Goal: Task Accomplishment & Management: Manage account settings

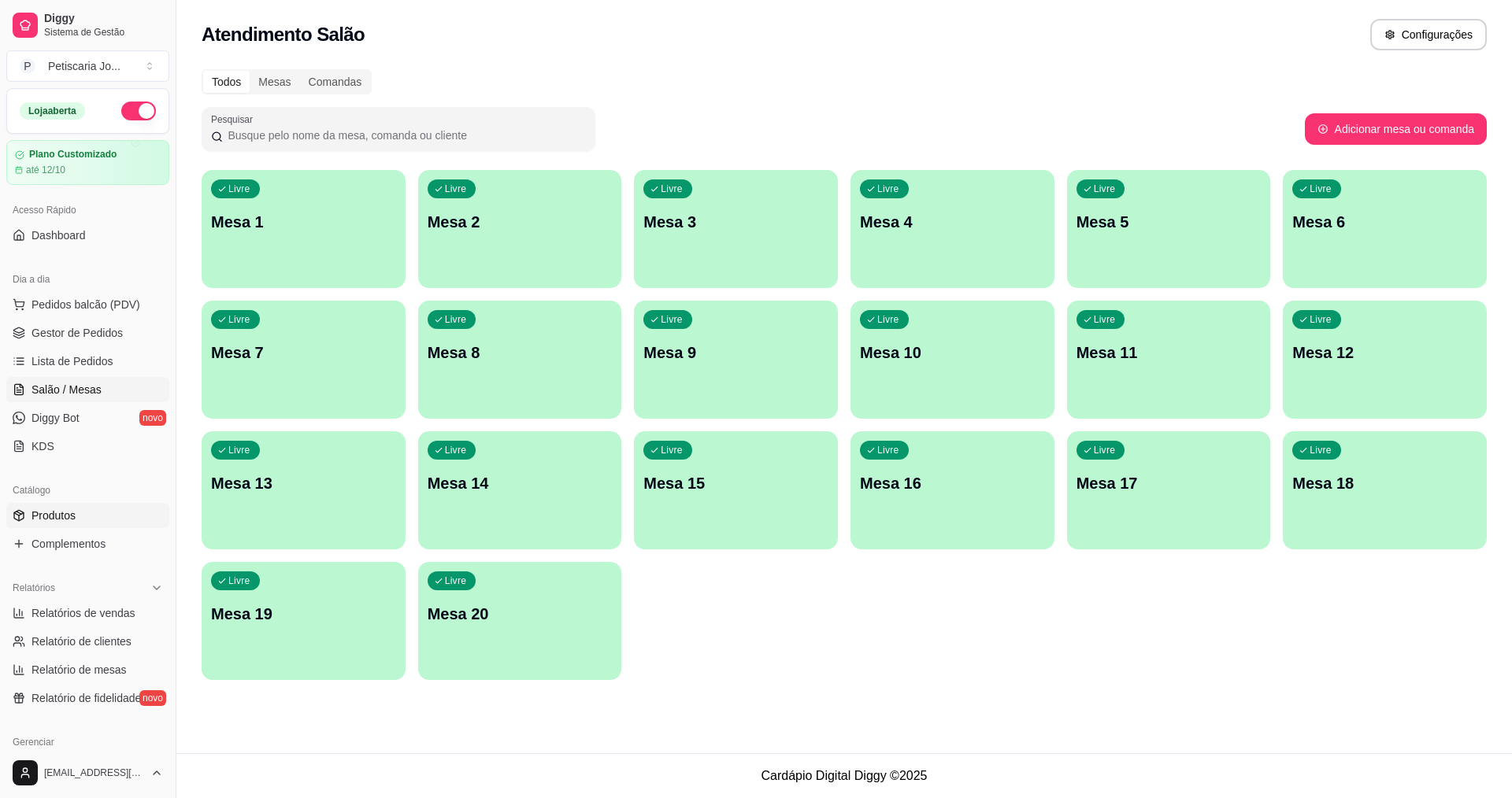
click at [71, 509] on span "Produtos" at bounding box center [54, 516] width 44 height 16
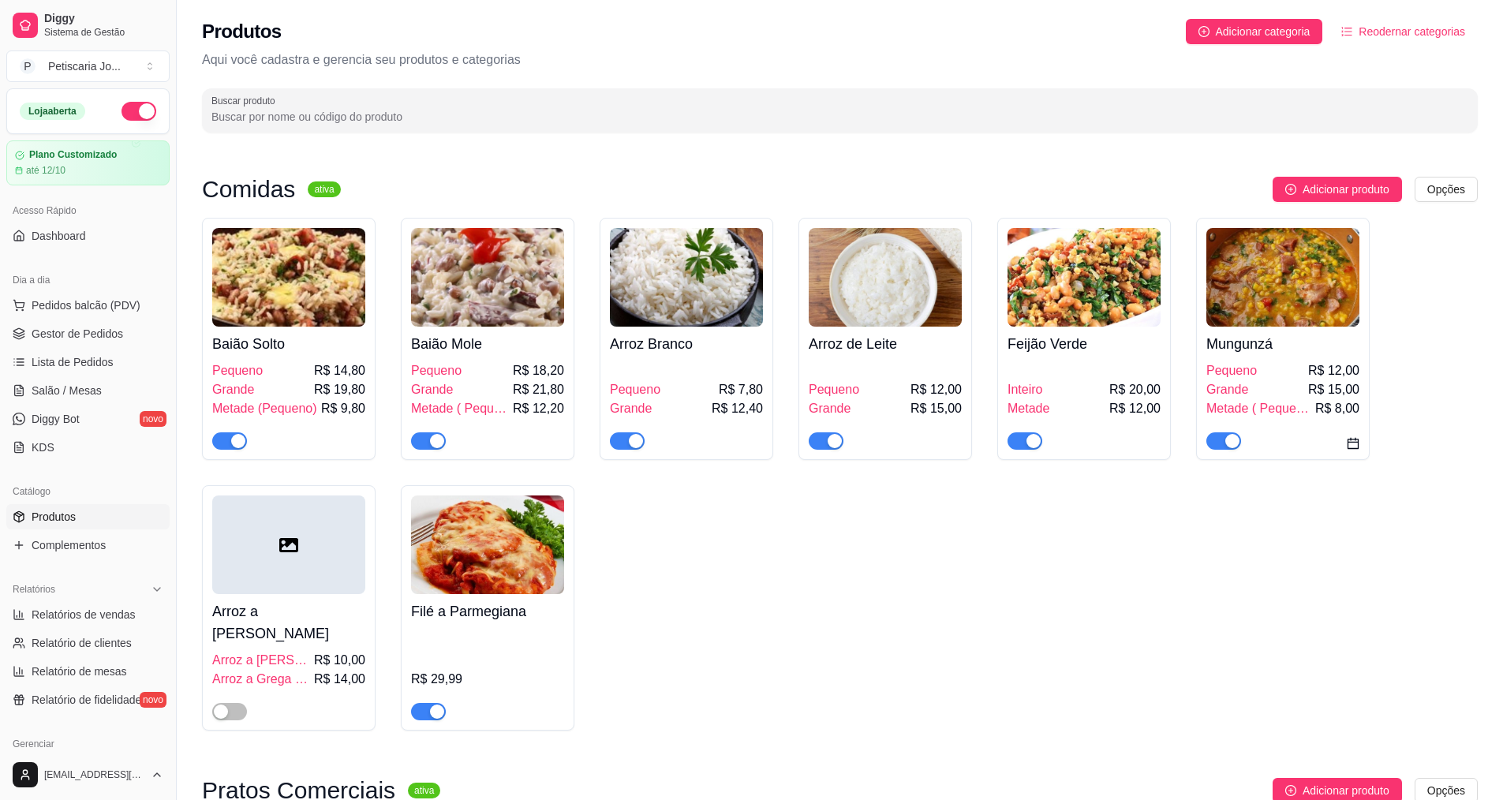
click at [1220, 450] on span "button" at bounding box center [1223, 440] width 35 height 17
click at [413, 701] on div at bounding box center [428, 710] width 35 height 19
click at [424, 703] on span "button" at bounding box center [428, 711] width 35 height 17
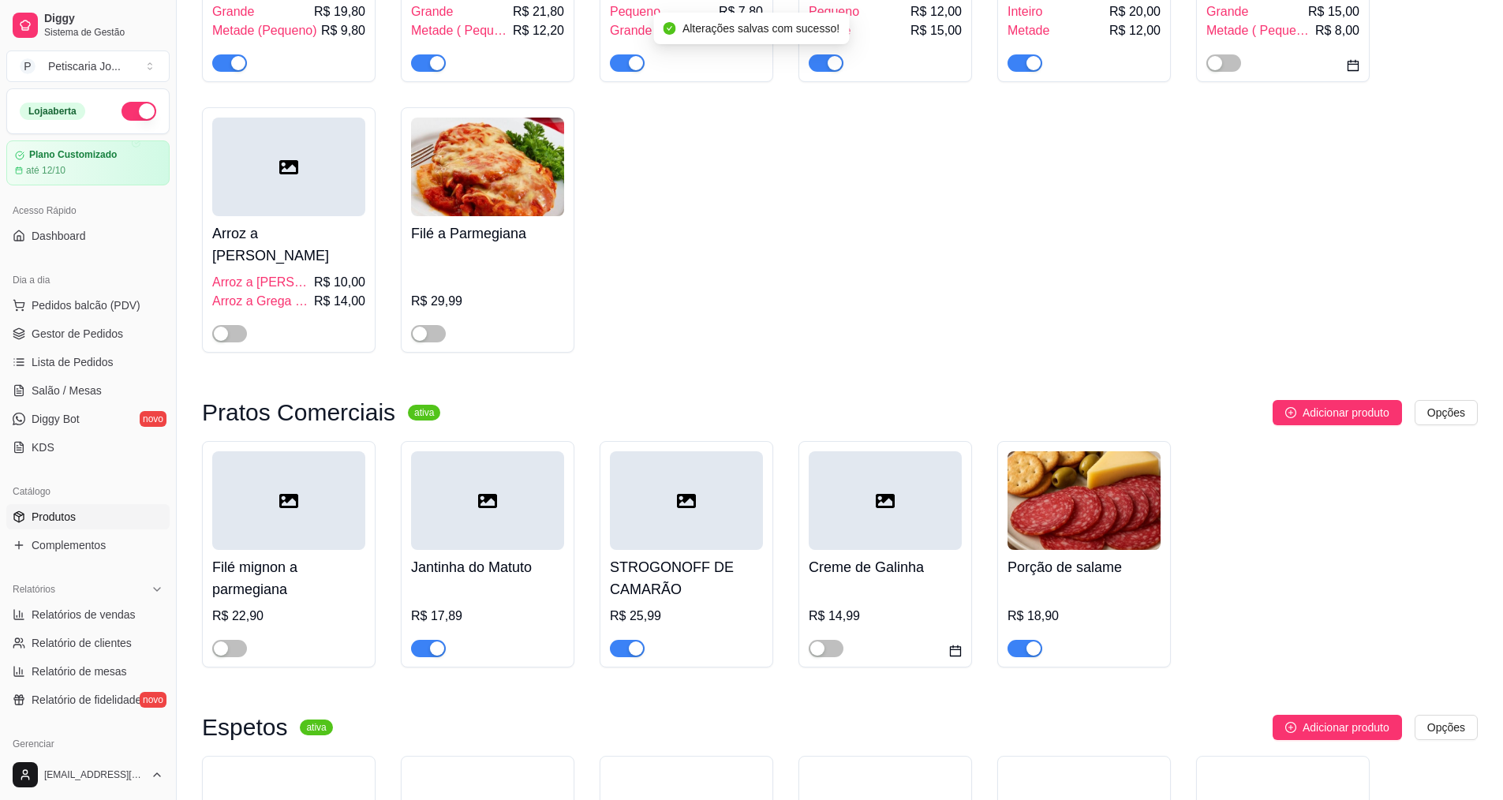
scroll to position [473, 0]
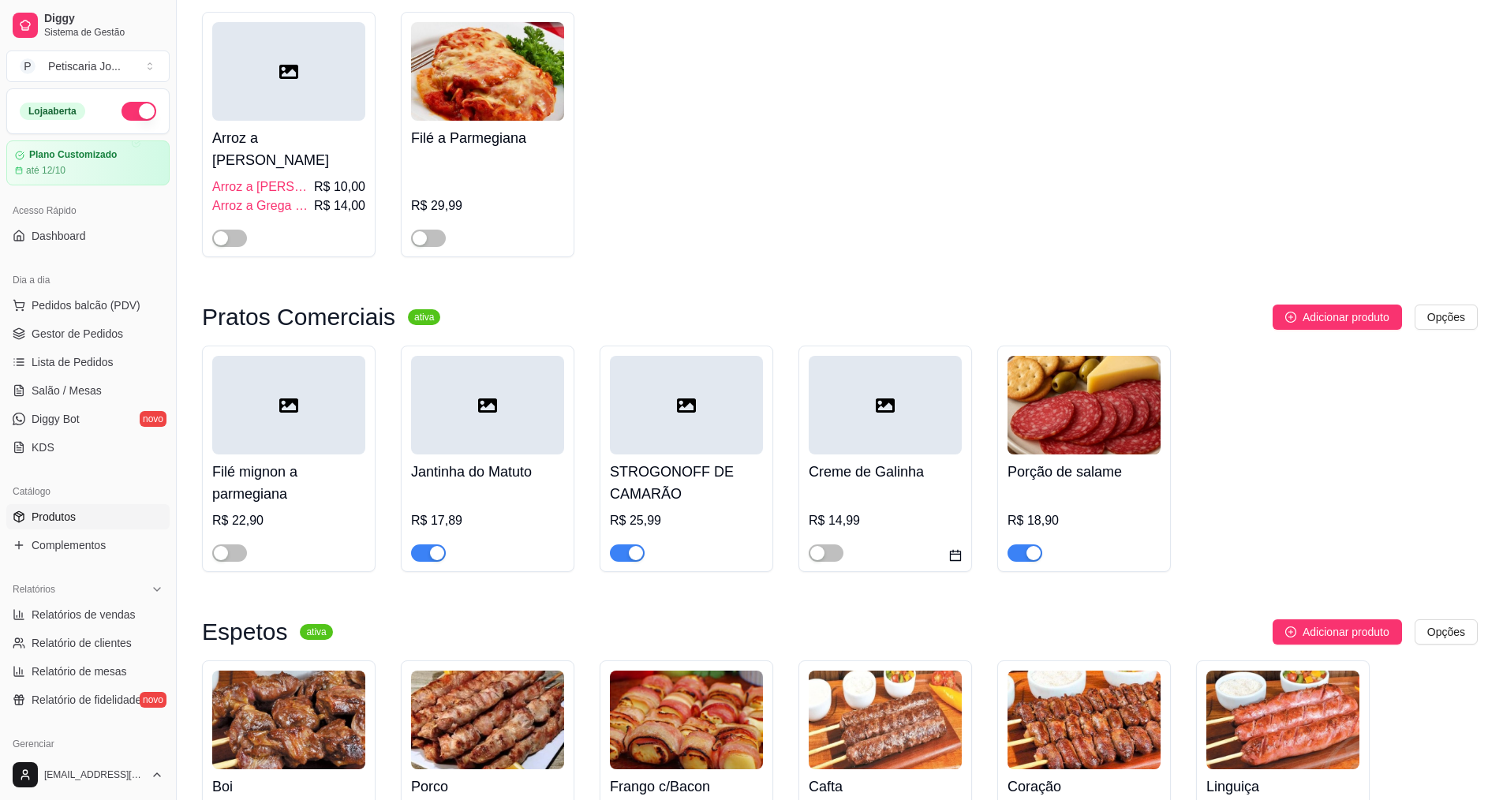
click at [627, 544] on span "button" at bounding box center [627, 552] width 35 height 17
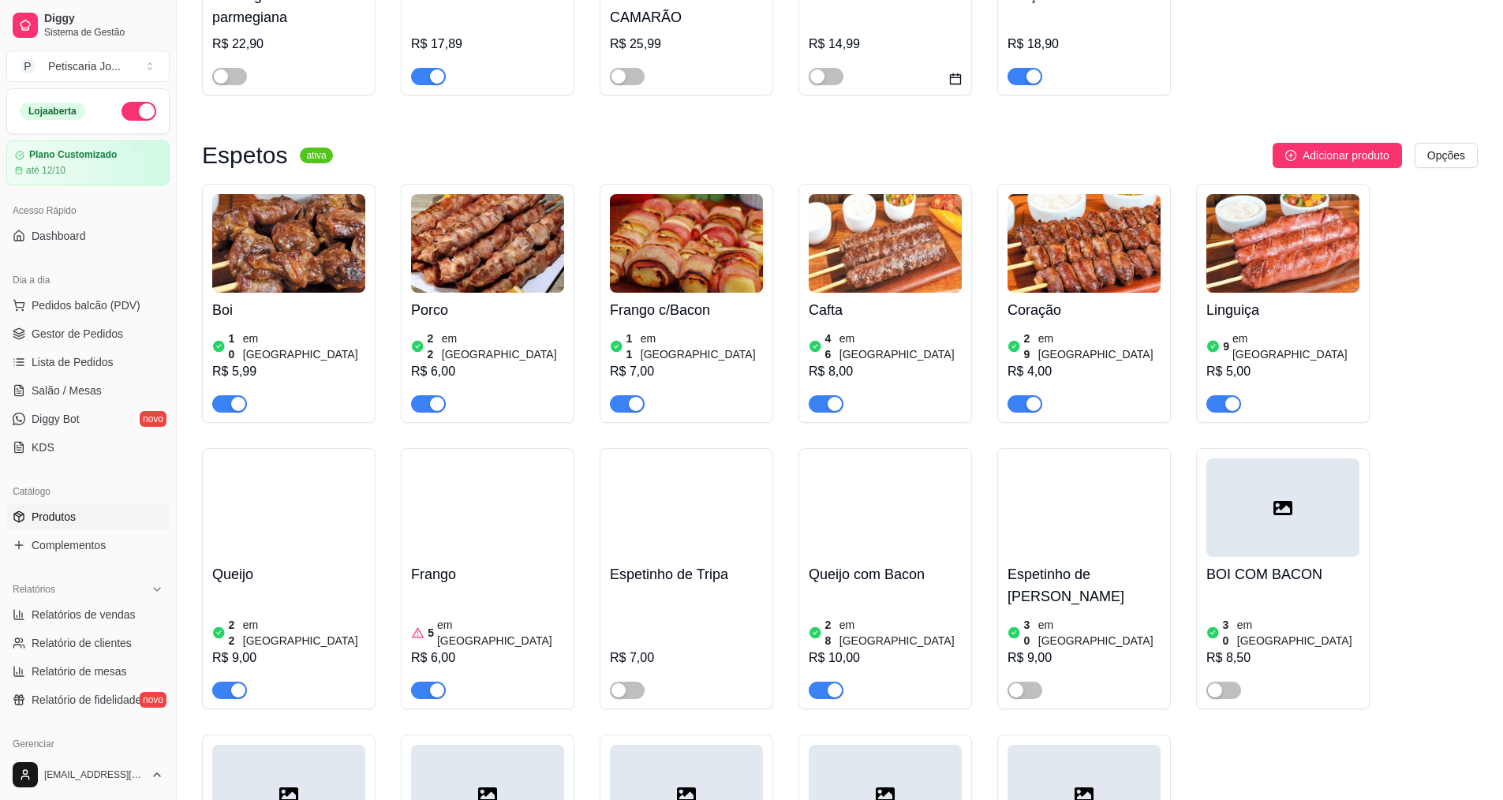
scroll to position [947, 0]
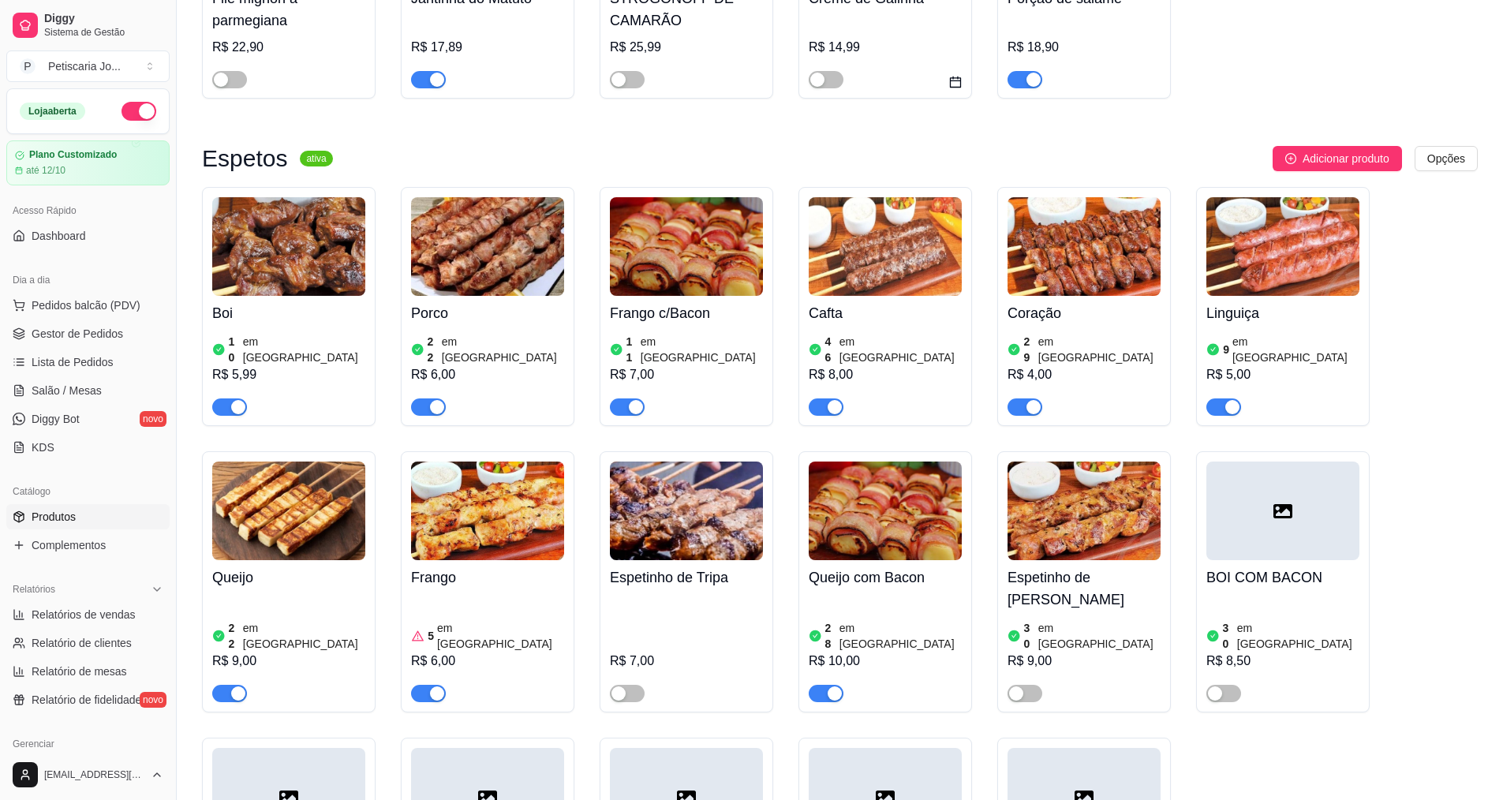
click at [280, 246] on img at bounding box center [288, 246] width 153 height 99
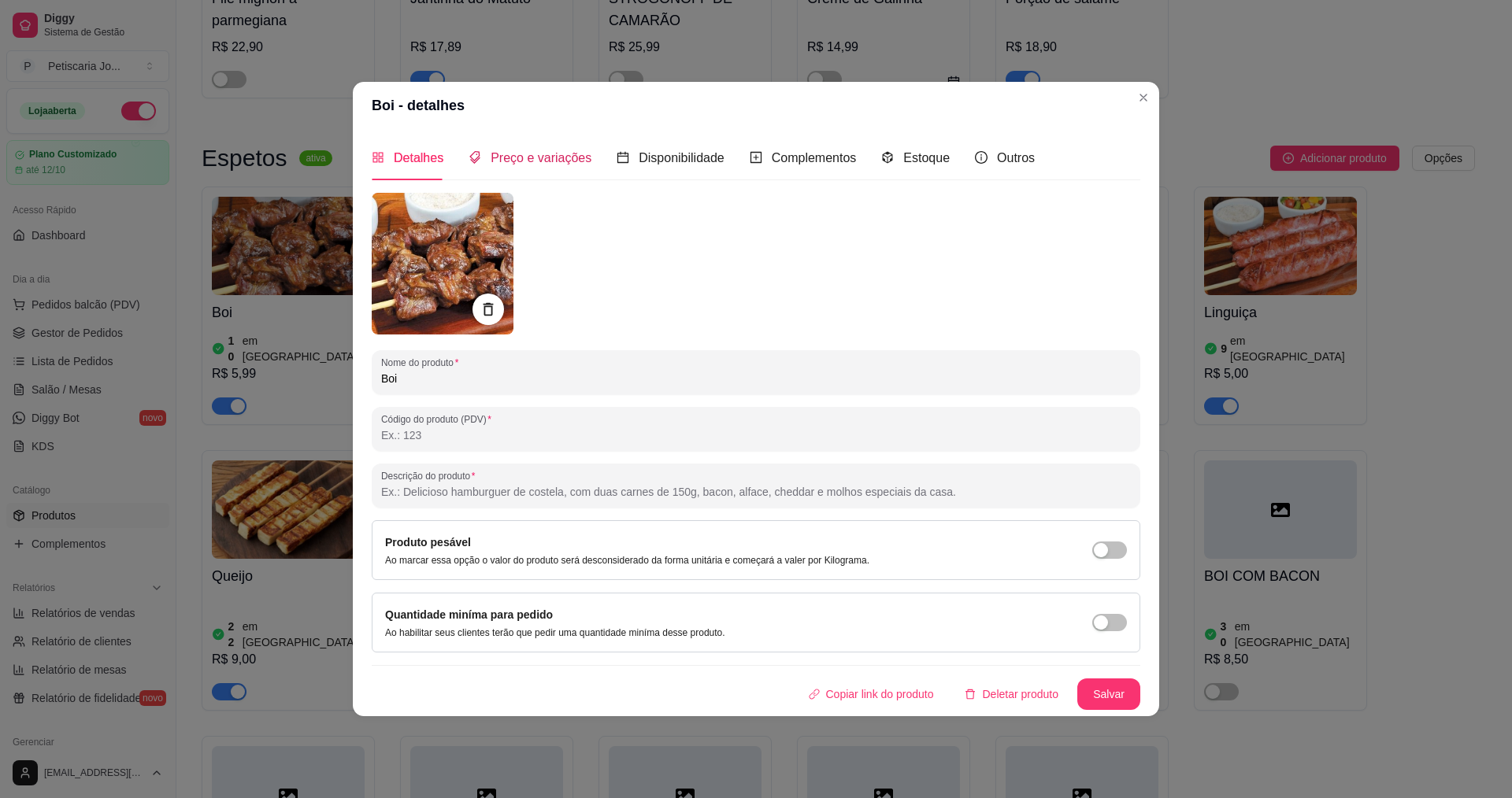
click at [576, 156] on span "Preço e variações" at bounding box center [540, 157] width 101 height 13
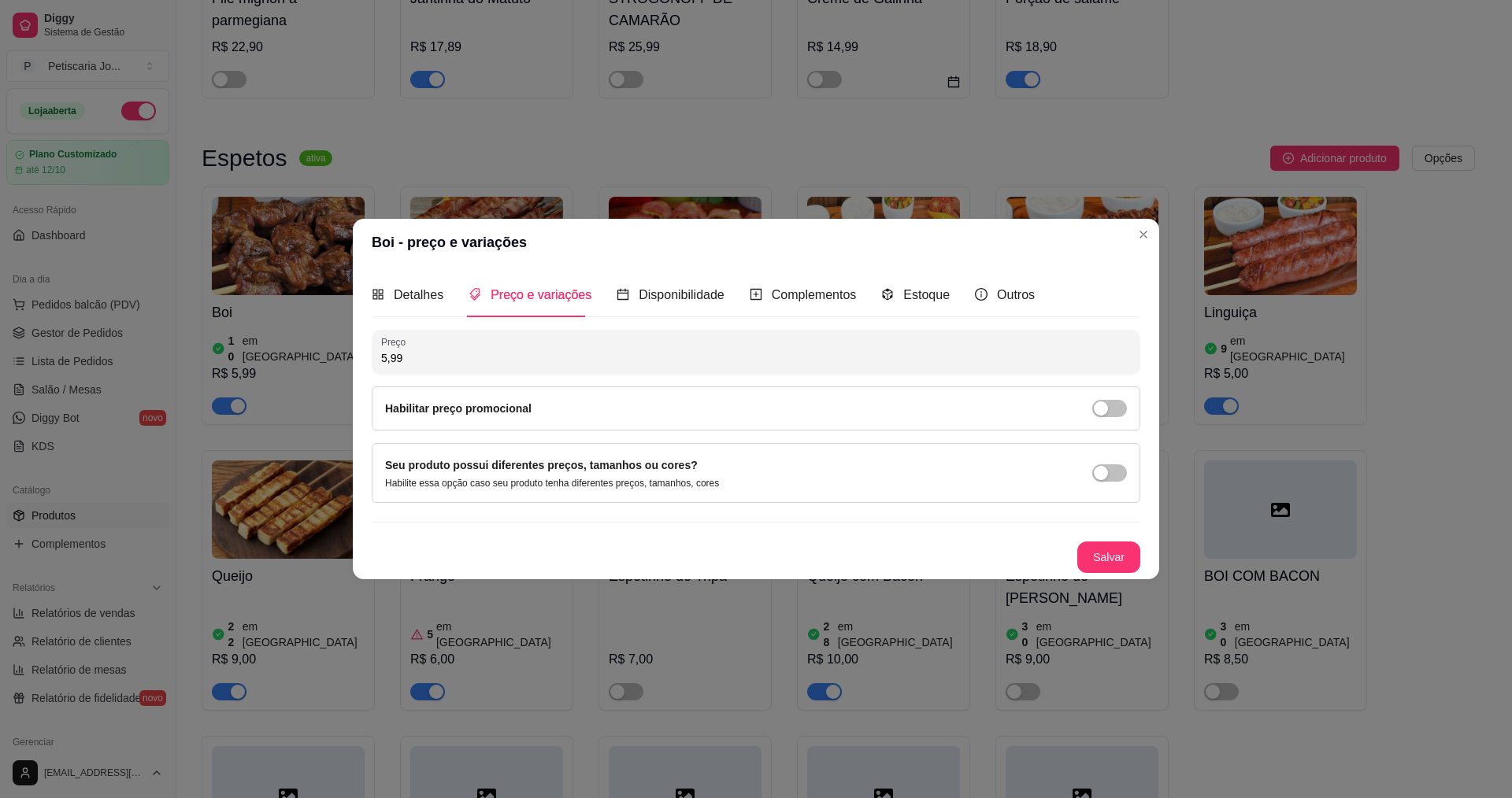
drag, startPoint x: 416, startPoint y: 352, endPoint x: 360, endPoint y: 362, distance: 56.9
click at [360, 362] on div "Detalhes Preço e variações Disponibilidade Complementos Estoque Outros Nome do …" at bounding box center [756, 423] width 806 height 313
type input "7,00"
click at [1076, 552] on div "Salvar" at bounding box center [756, 558] width 768 height 32
click at [1106, 555] on button "Salvar" at bounding box center [1108, 558] width 63 height 32
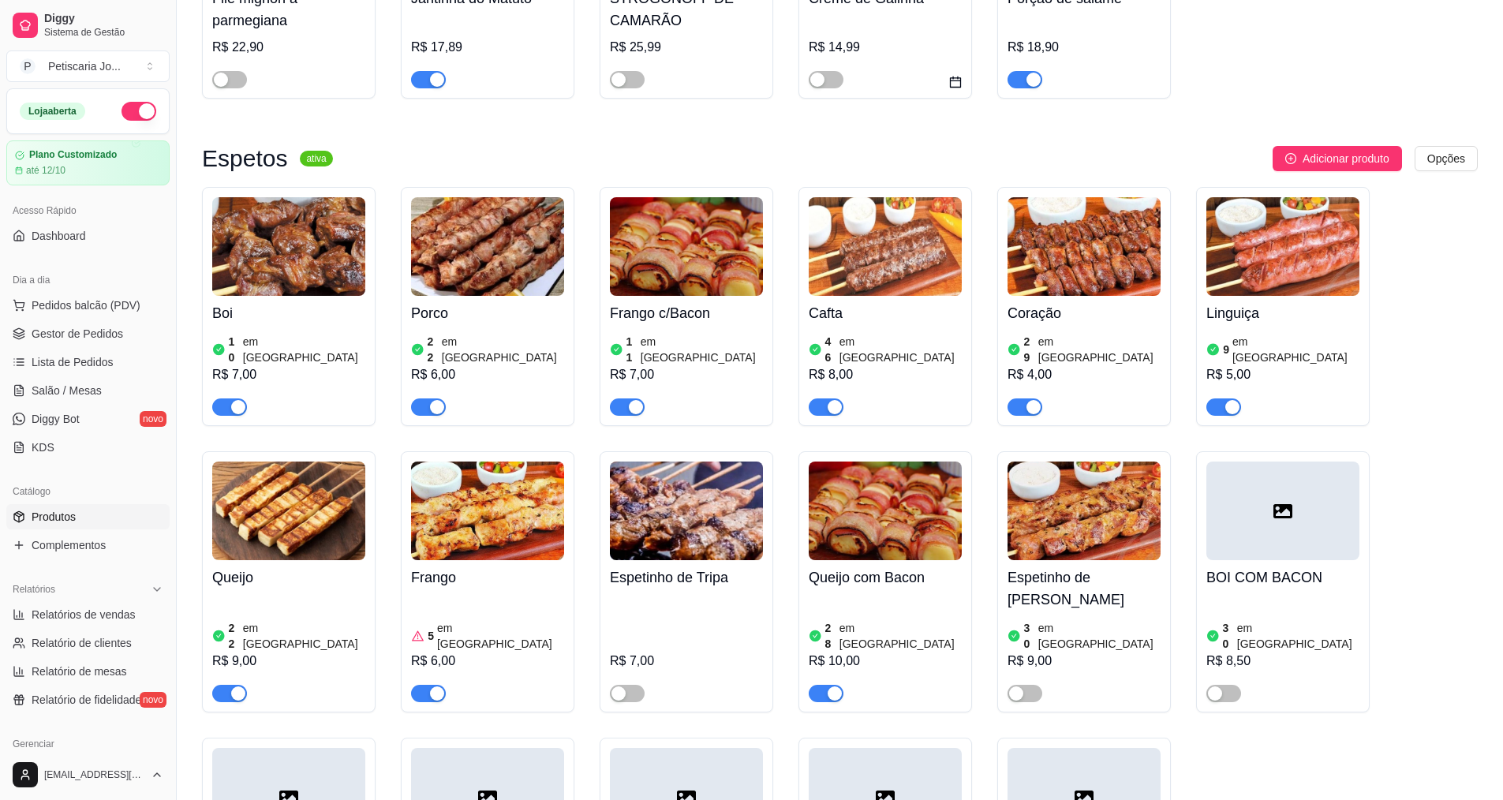
click at [1033, 230] on img at bounding box center [1083, 246] width 153 height 99
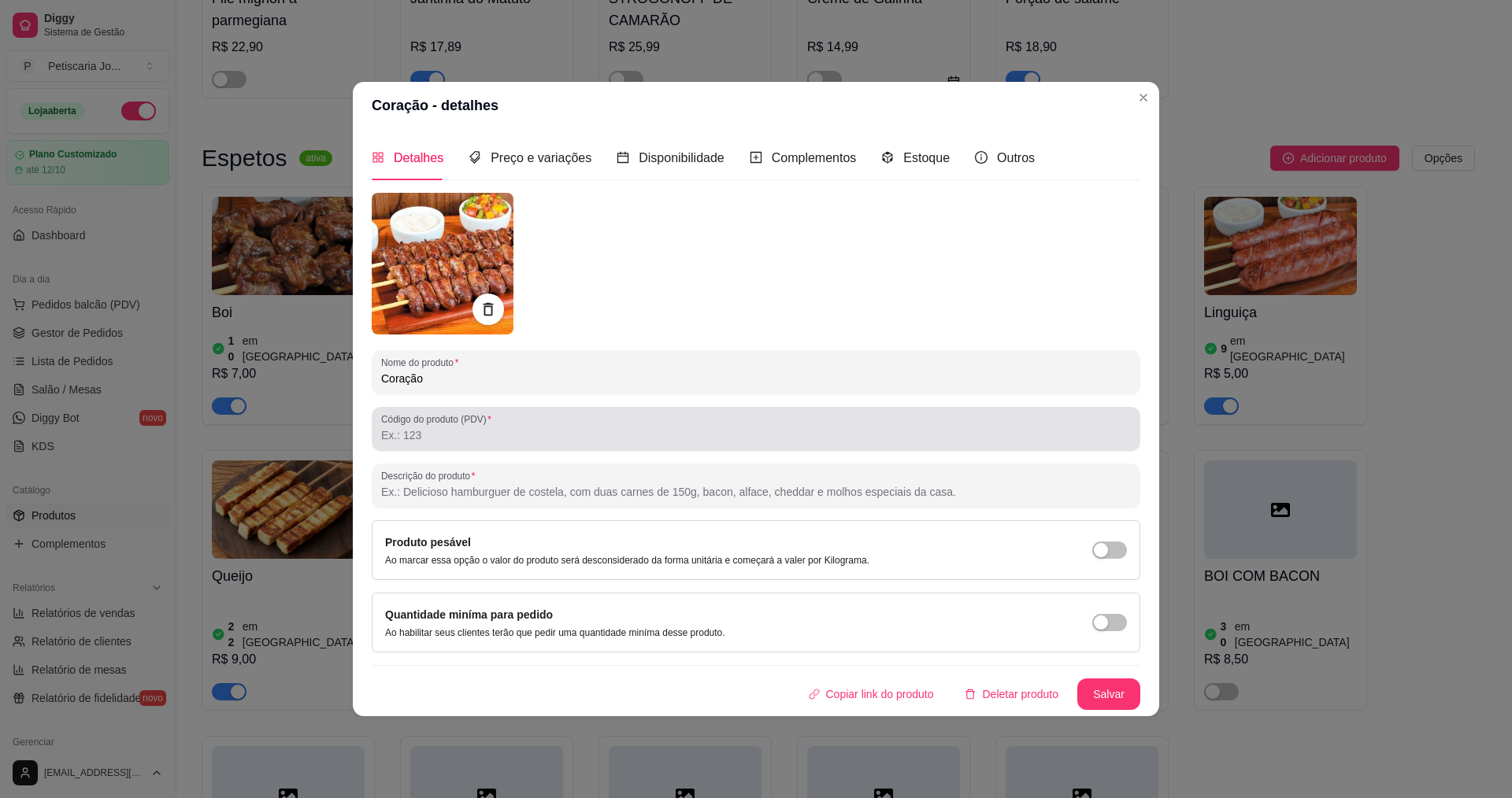
click at [471, 426] on div at bounding box center [756, 429] width 750 height 32
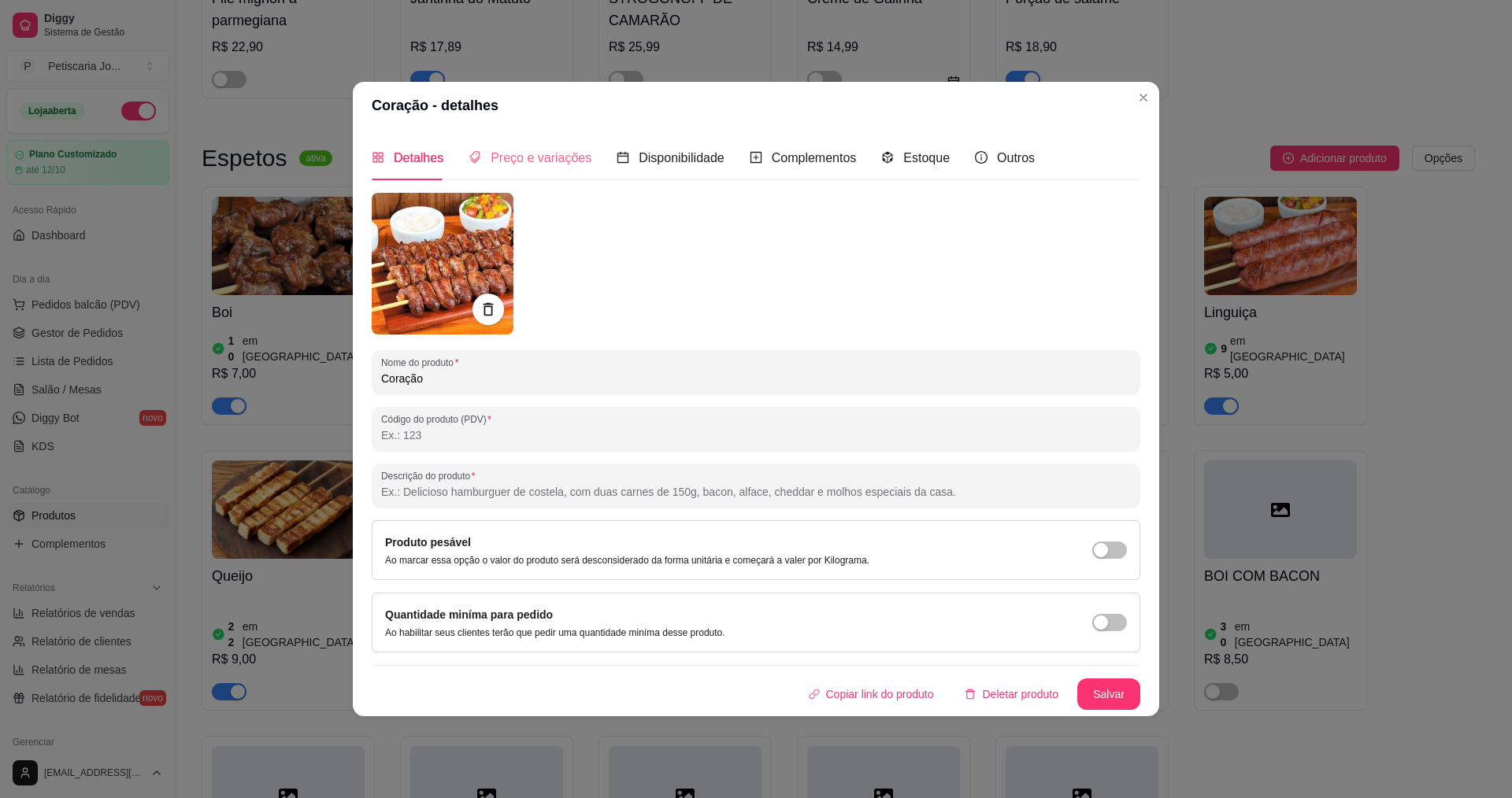
click at [536, 170] on div "Preço e variações" at bounding box center [529, 158] width 123 height 45
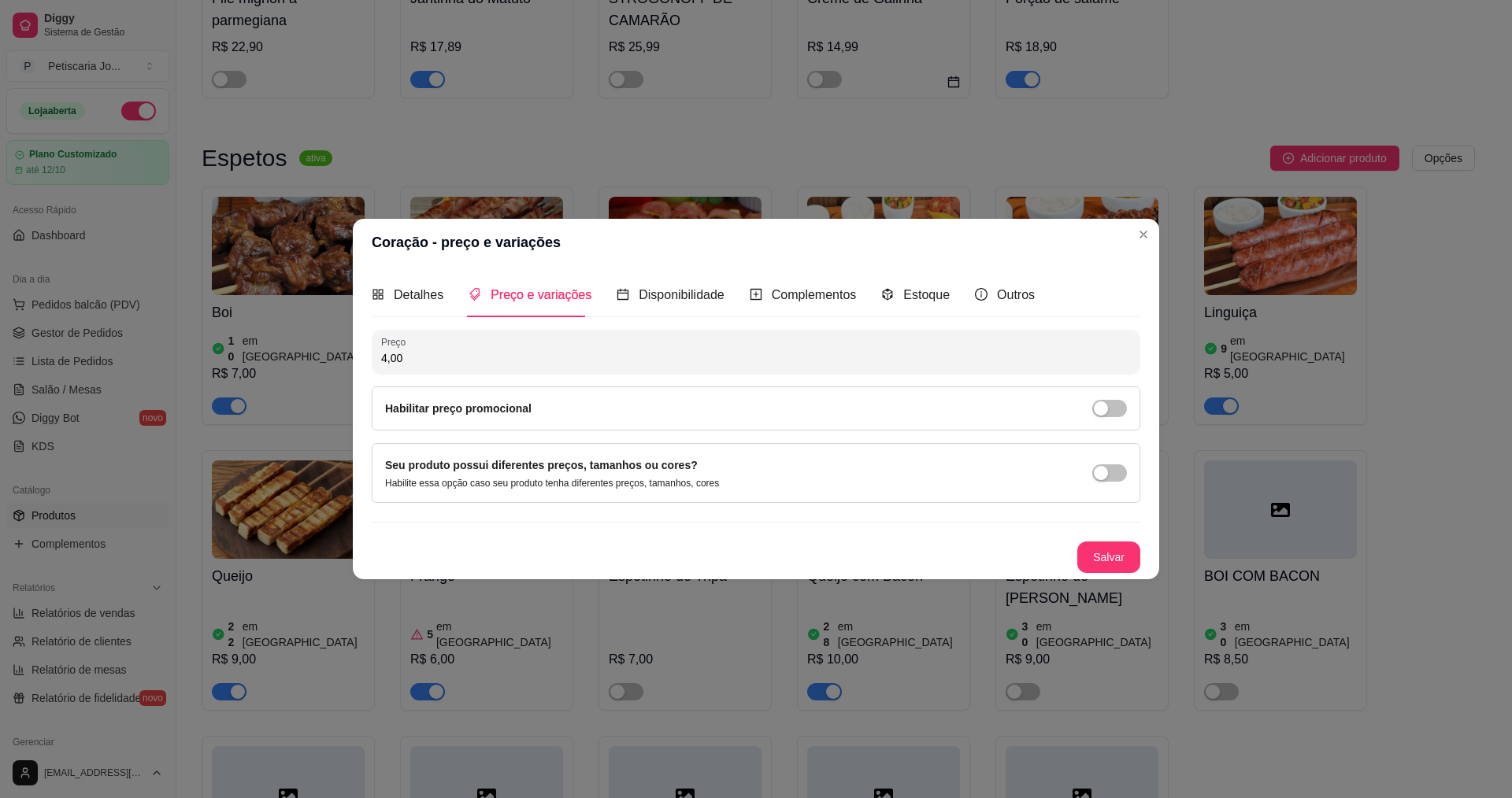
drag, startPoint x: 475, startPoint y: 365, endPoint x: 268, endPoint y: 336, distance: 209.0
click at [285, 345] on div "Coração - preço e variações Detalhes Preço e variações Disponibilidade Compleme…" at bounding box center [756, 399] width 1512 height 798
type input "5,00"
click at [1092, 558] on button "Salvar" at bounding box center [1109, 558] width 62 height 31
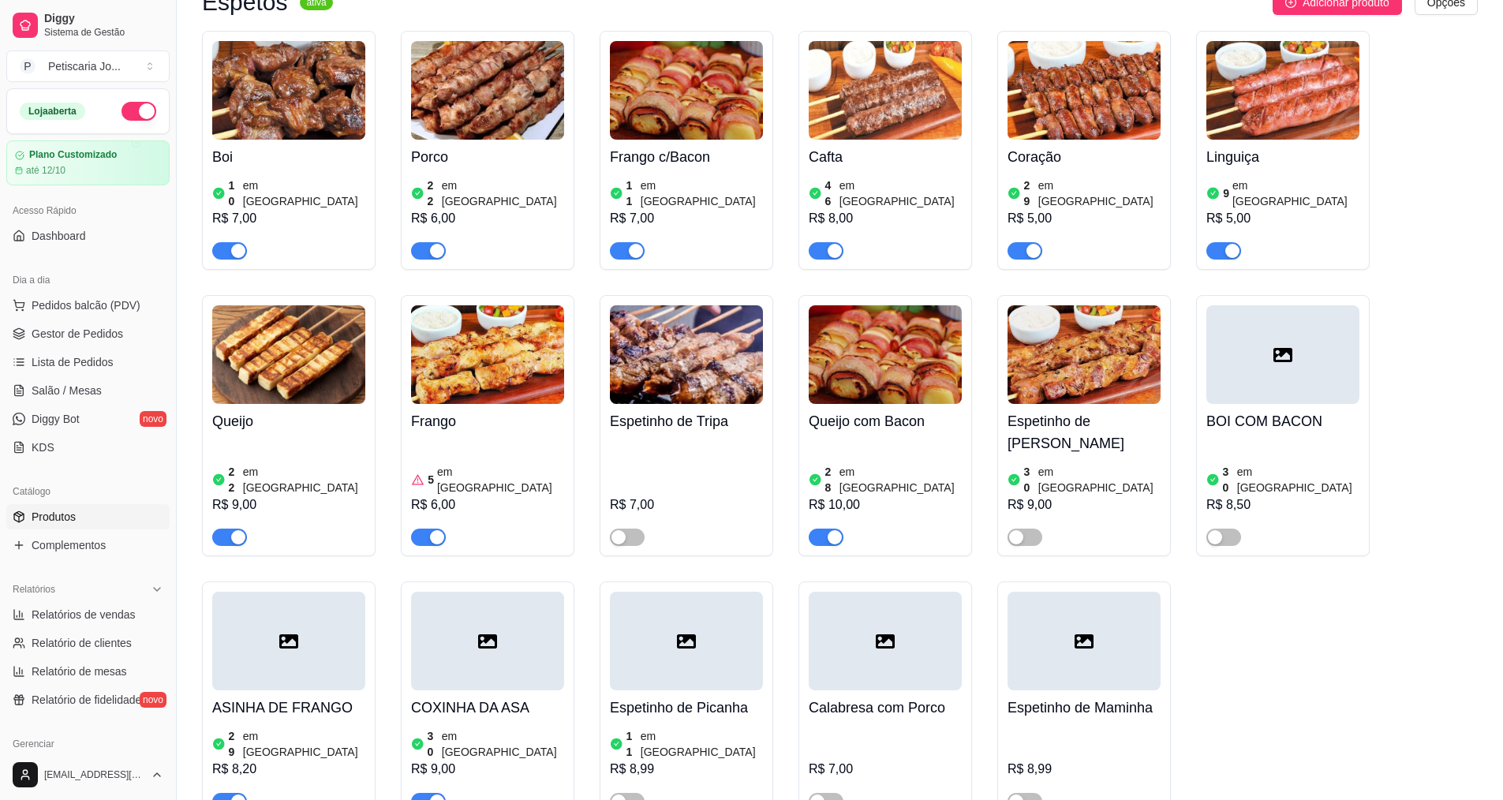
scroll to position [1104, 0]
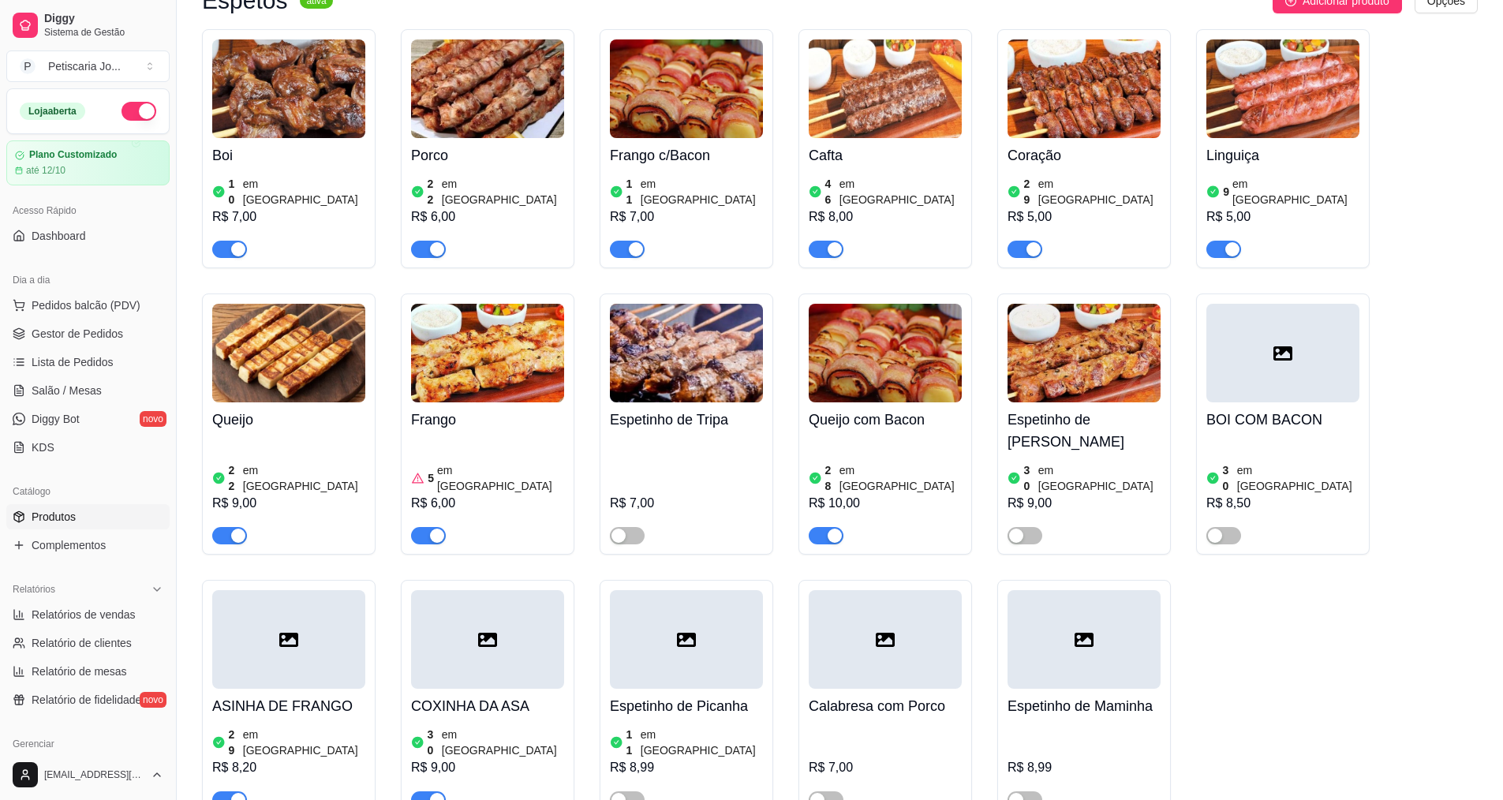
click at [431, 402] on div "Frango 5 em estoque R$ 6,00" at bounding box center [487, 473] width 153 height 142
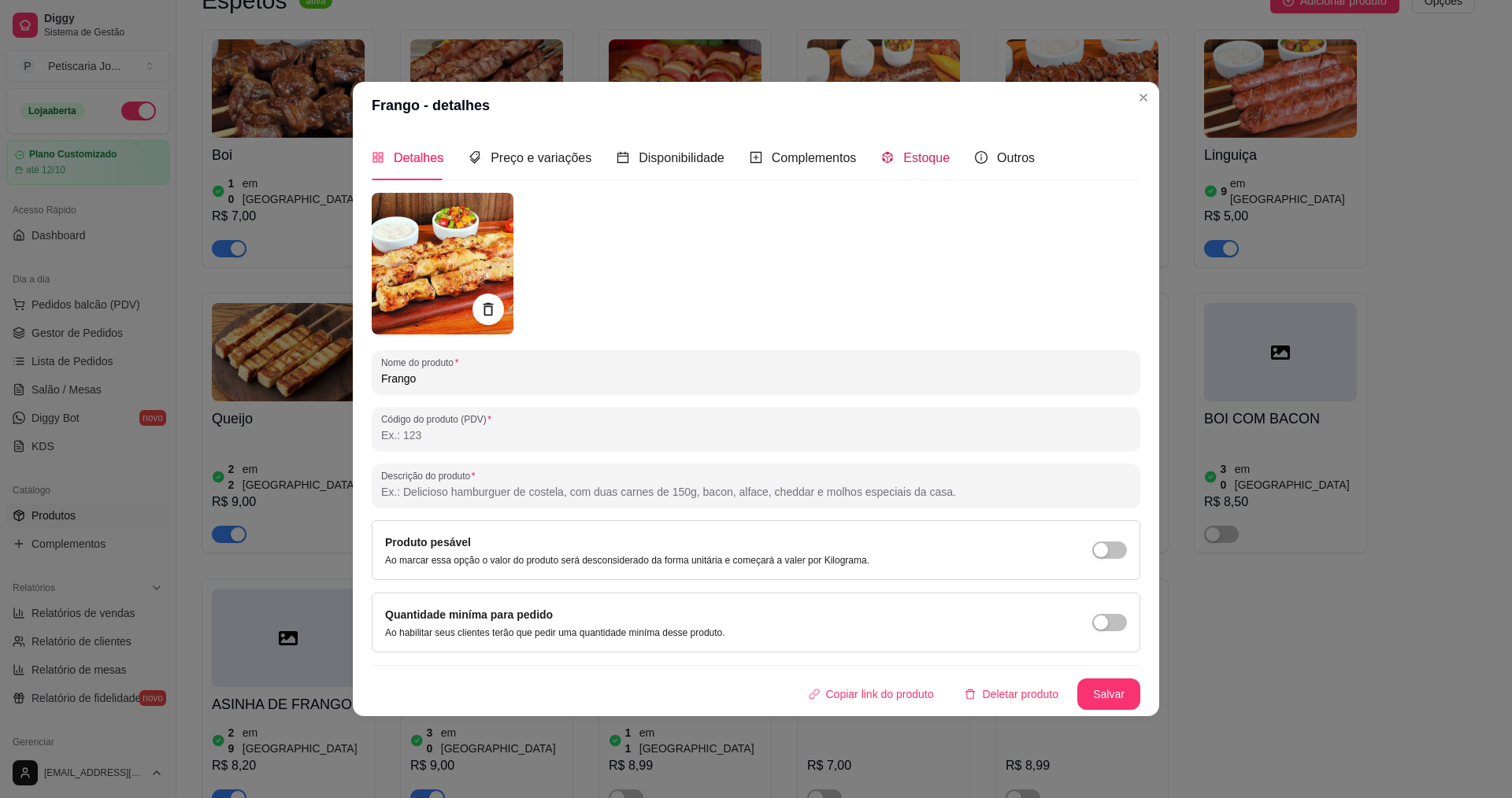
click at [939, 159] on span "Estoque" at bounding box center [926, 157] width 47 height 13
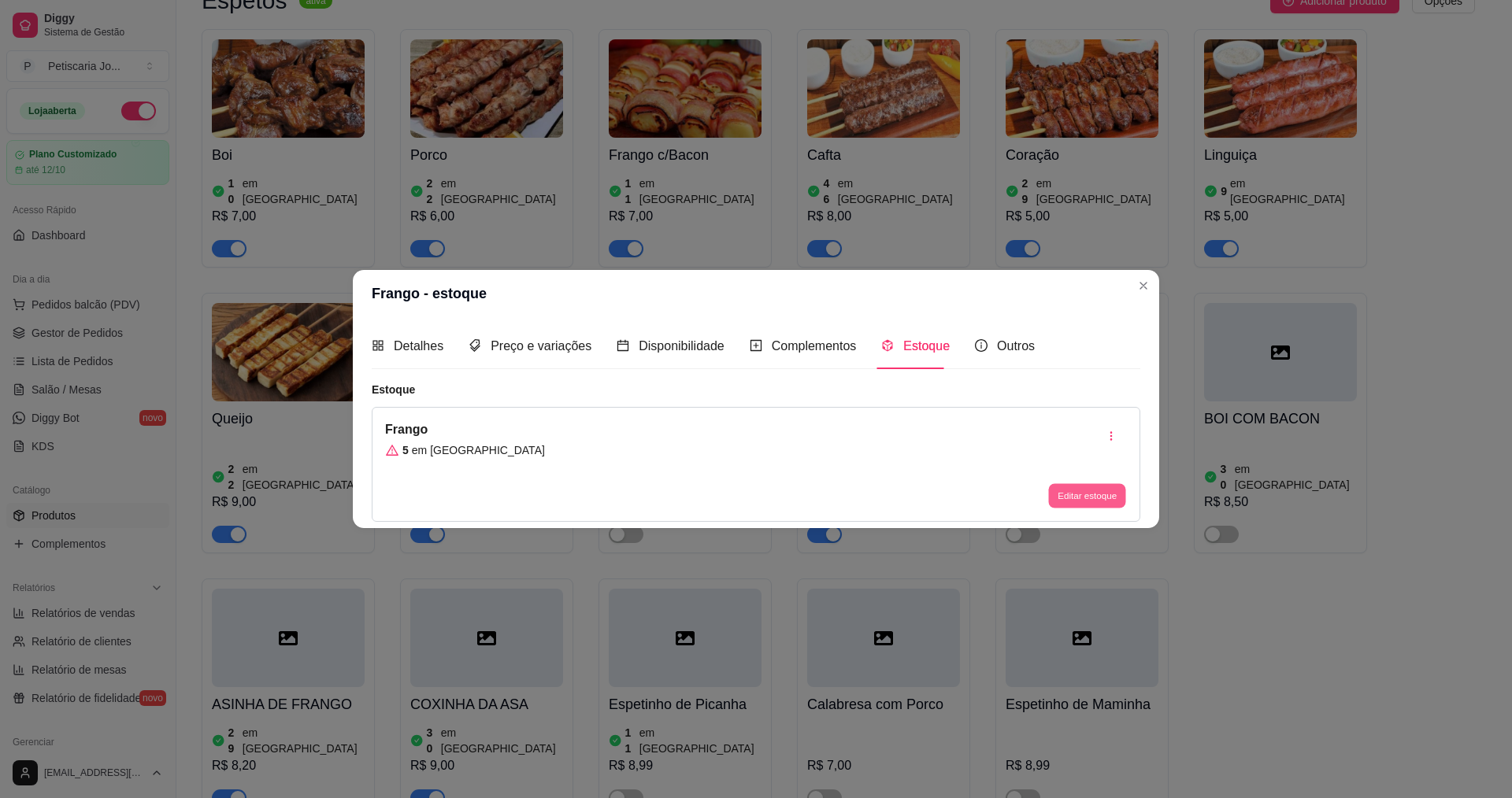
click at [1091, 490] on button "Editar estoque" at bounding box center [1086, 495] width 77 height 24
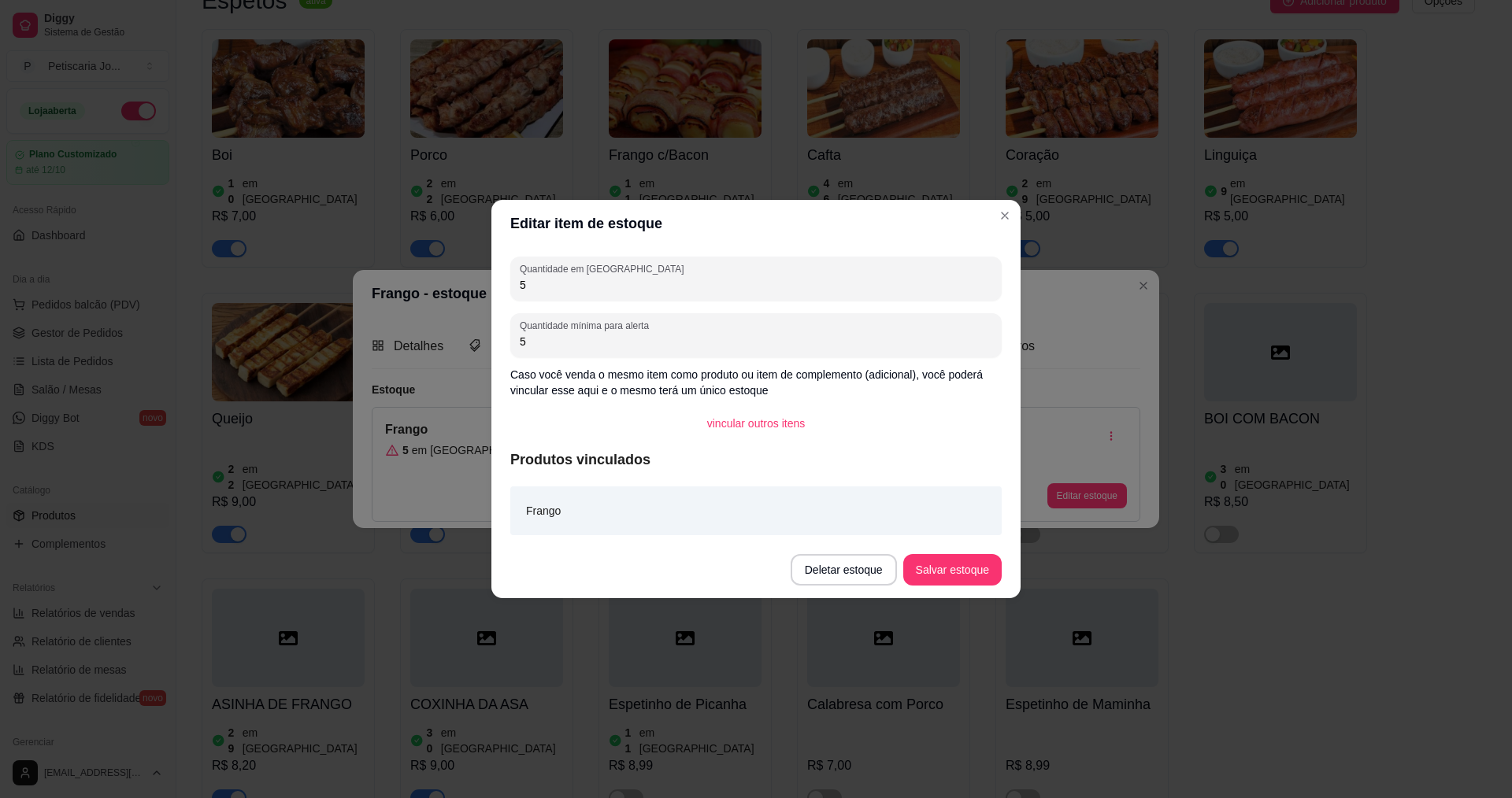
drag, startPoint x: 576, startPoint y: 283, endPoint x: 388, endPoint y: 282, distance: 188.0
click at [388, 282] on div "Editar item de estoque Quantidade em estoque 5 Quantidade mínima para alerta 5 …" at bounding box center [756, 399] width 1512 height 798
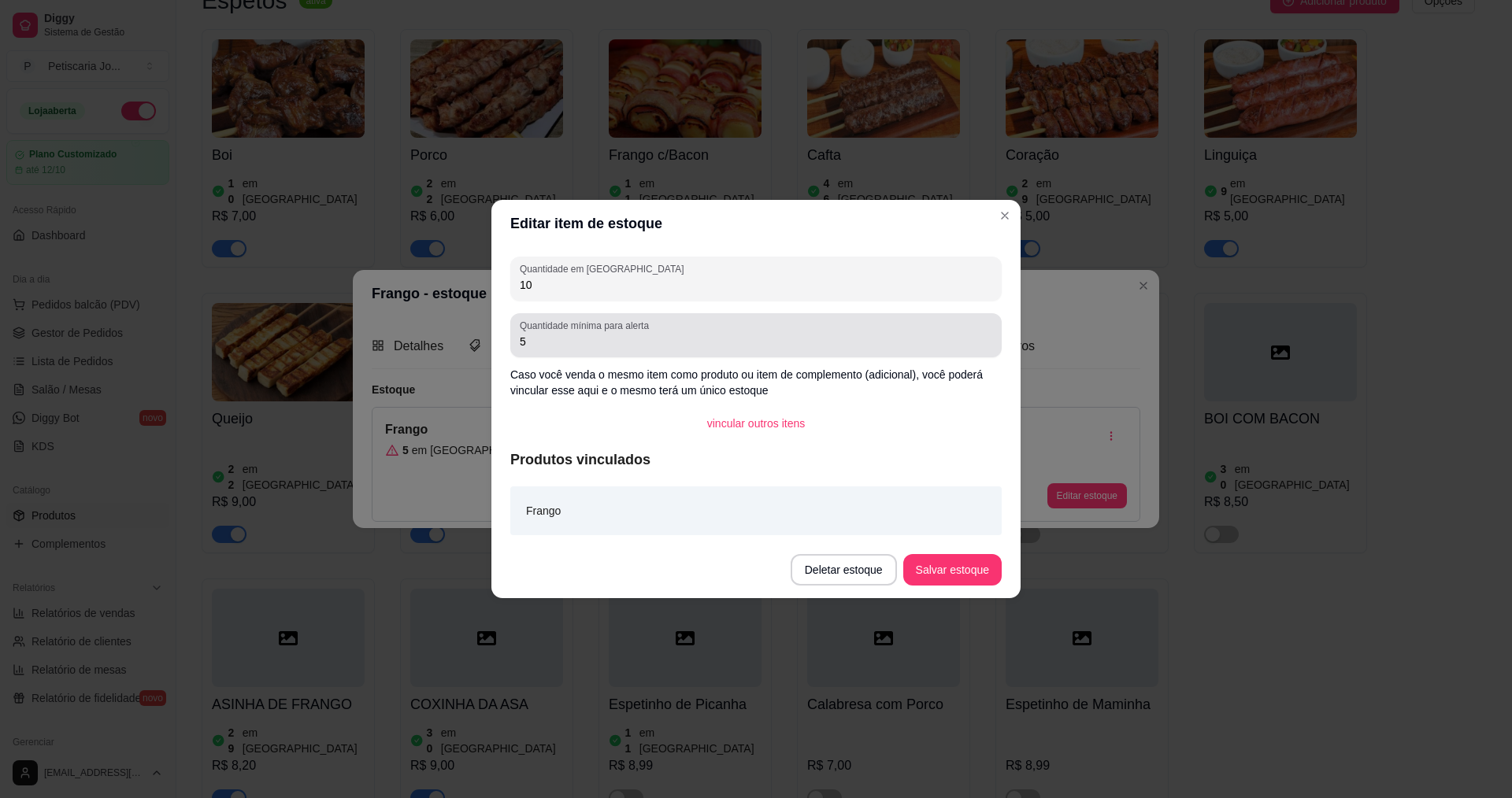
type input "1"
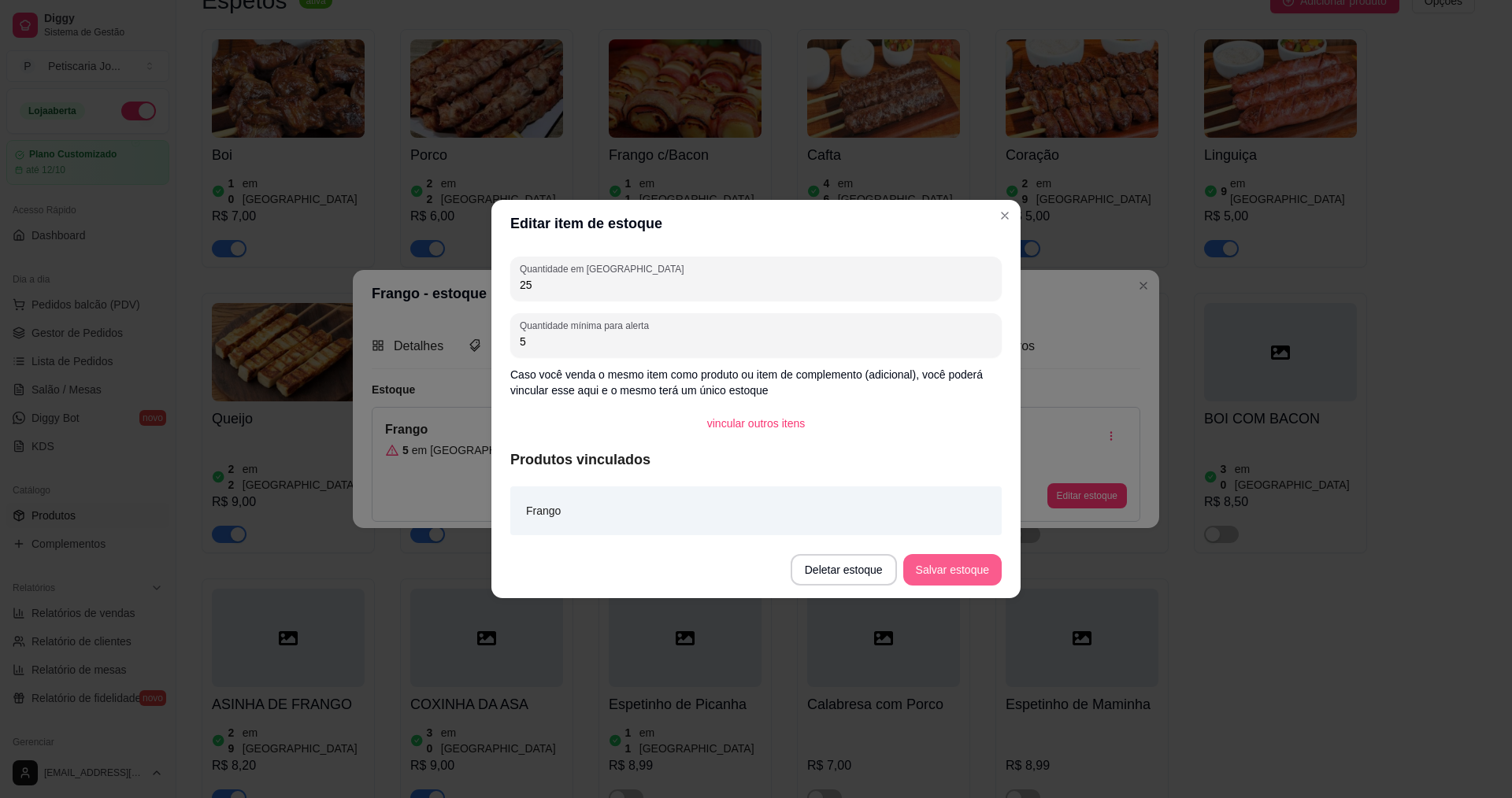
type input "25"
click at [939, 582] on button "Salvar estoque" at bounding box center [952, 570] width 96 height 31
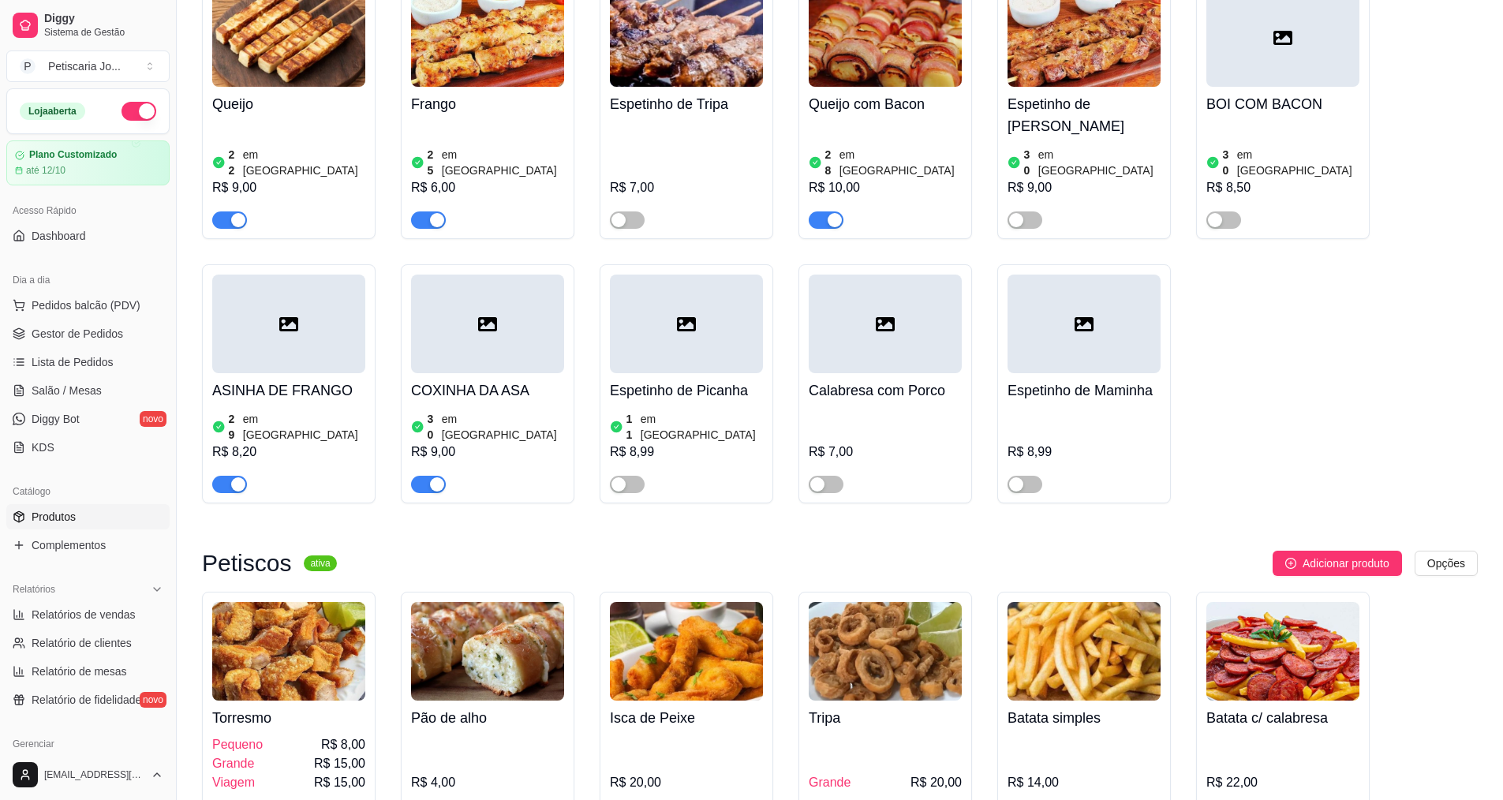
scroll to position [1657, 0]
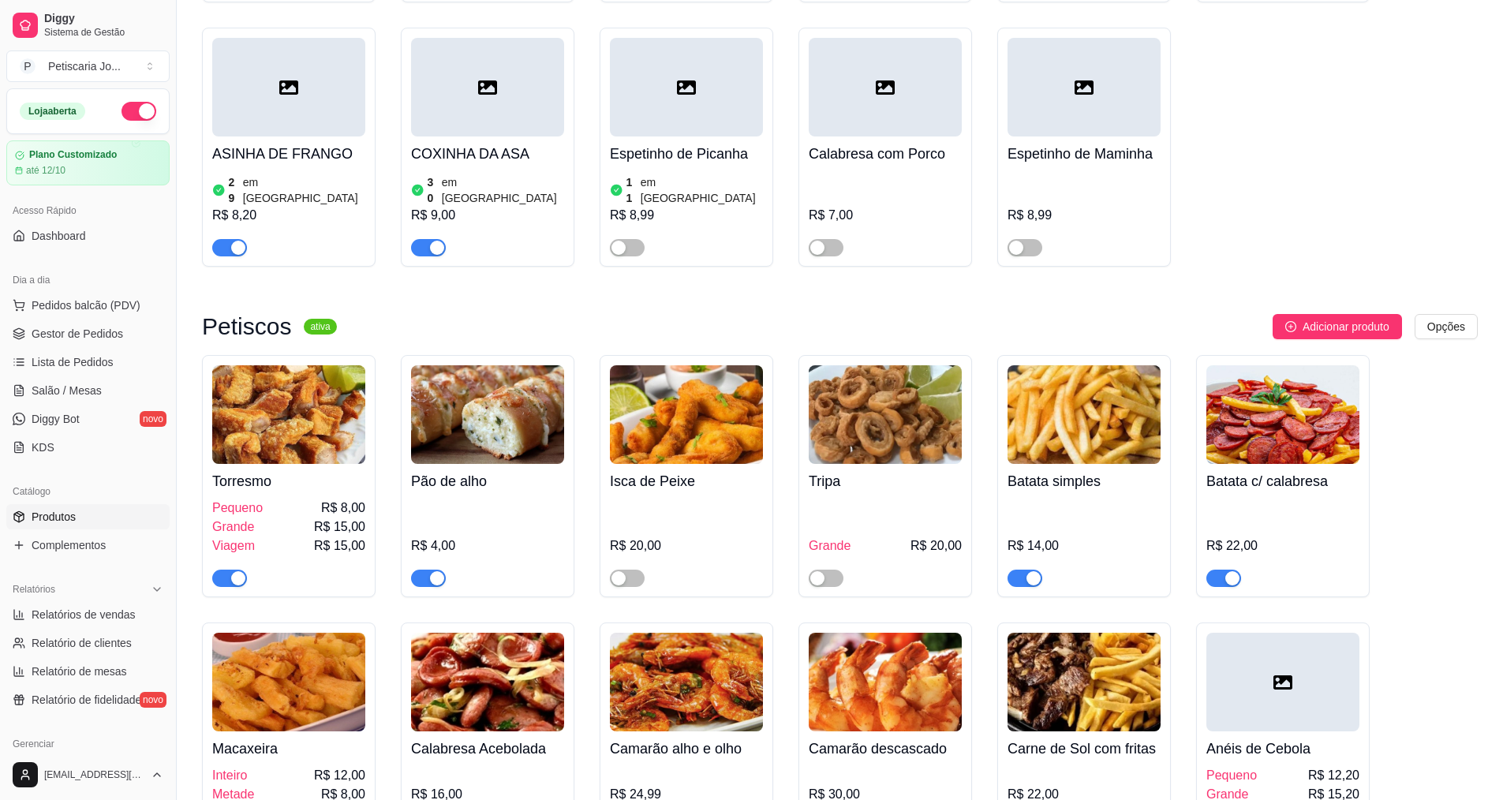
click at [656, 174] on article "em [GEOGRAPHIC_DATA]" at bounding box center [702, 190] width 122 height 32
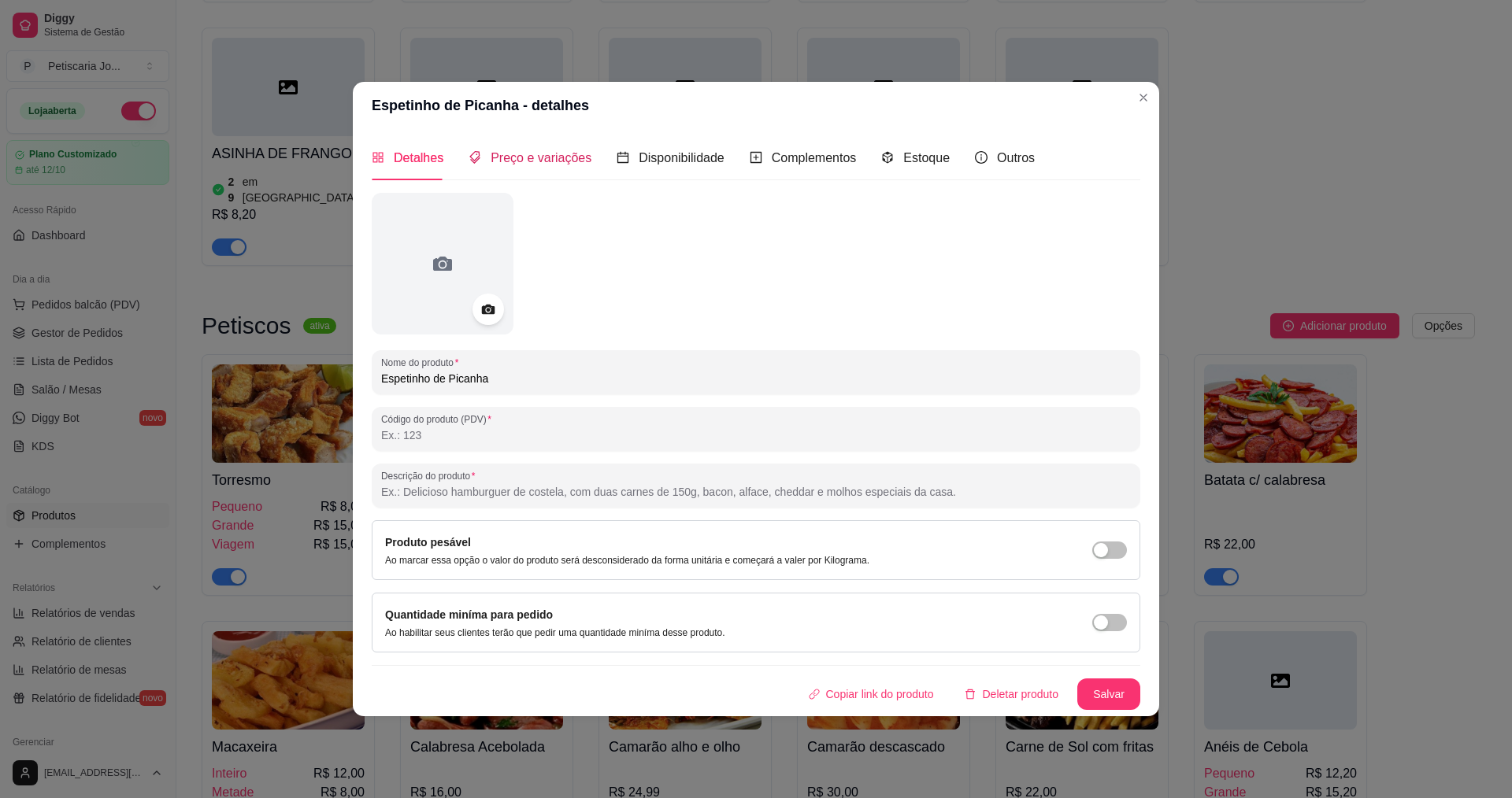
click at [527, 152] on span "Preço e variações" at bounding box center [540, 157] width 101 height 13
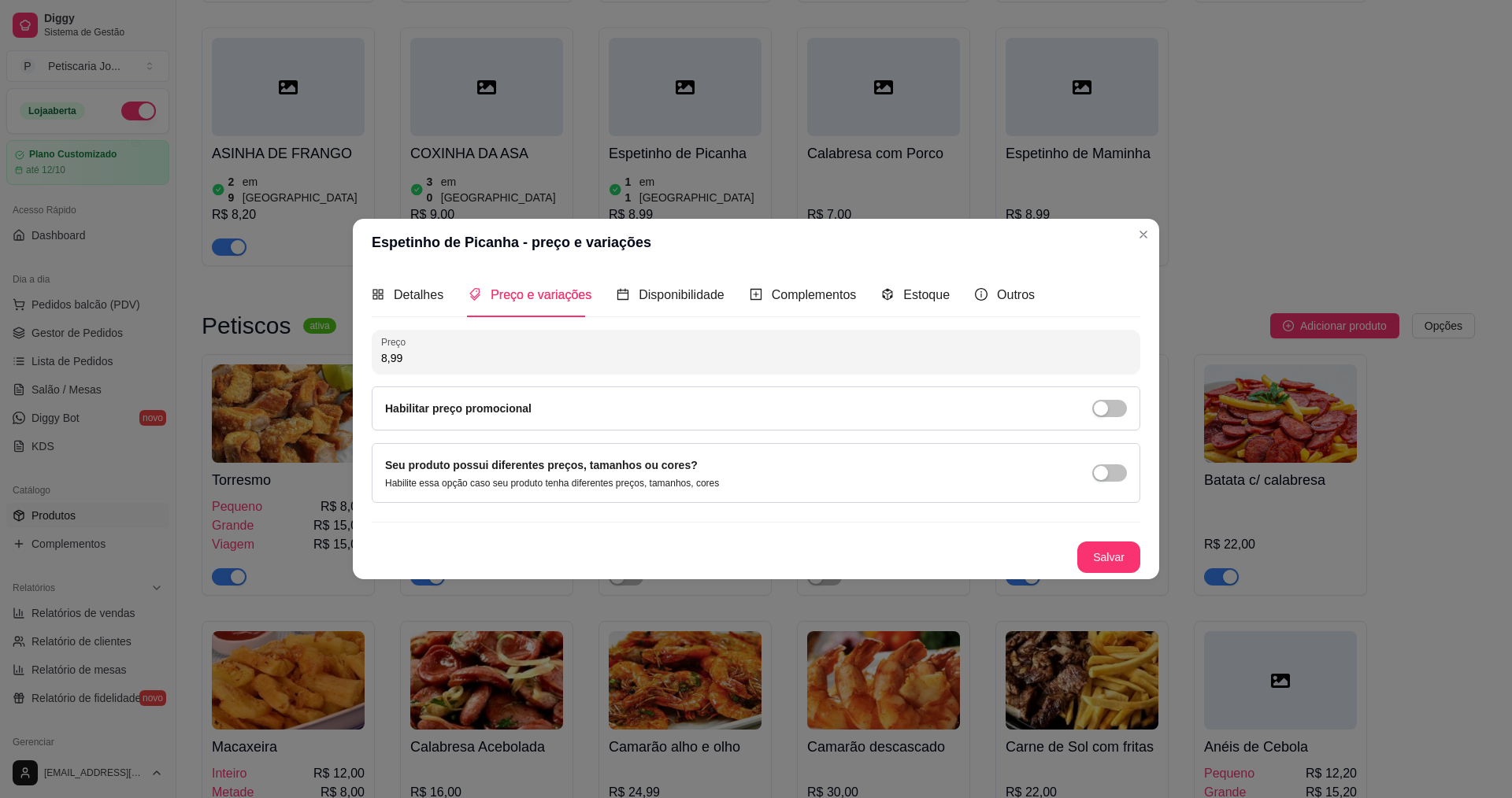
click at [1140, 550] on div "Detalhes Preço e variações Disponibilidade Complementos Estoque Outros Nome do …" at bounding box center [756, 423] width 806 height 313
click at [1132, 556] on button "Salvar" at bounding box center [1108, 558] width 63 height 32
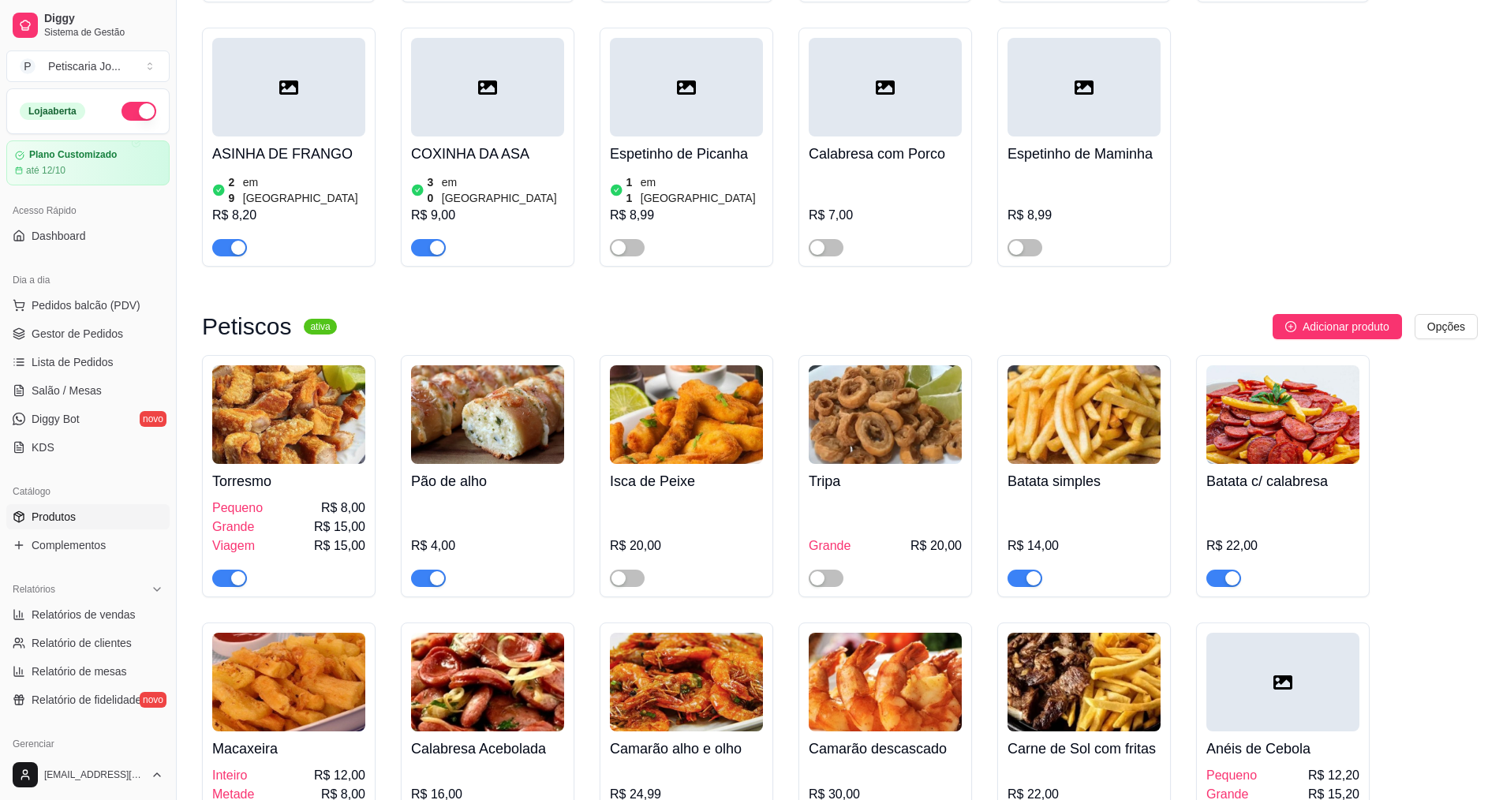
click at [645, 174] on article "em [GEOGRAPHIC_DATA]" at bounding box center [702, 190] width 122 height 32
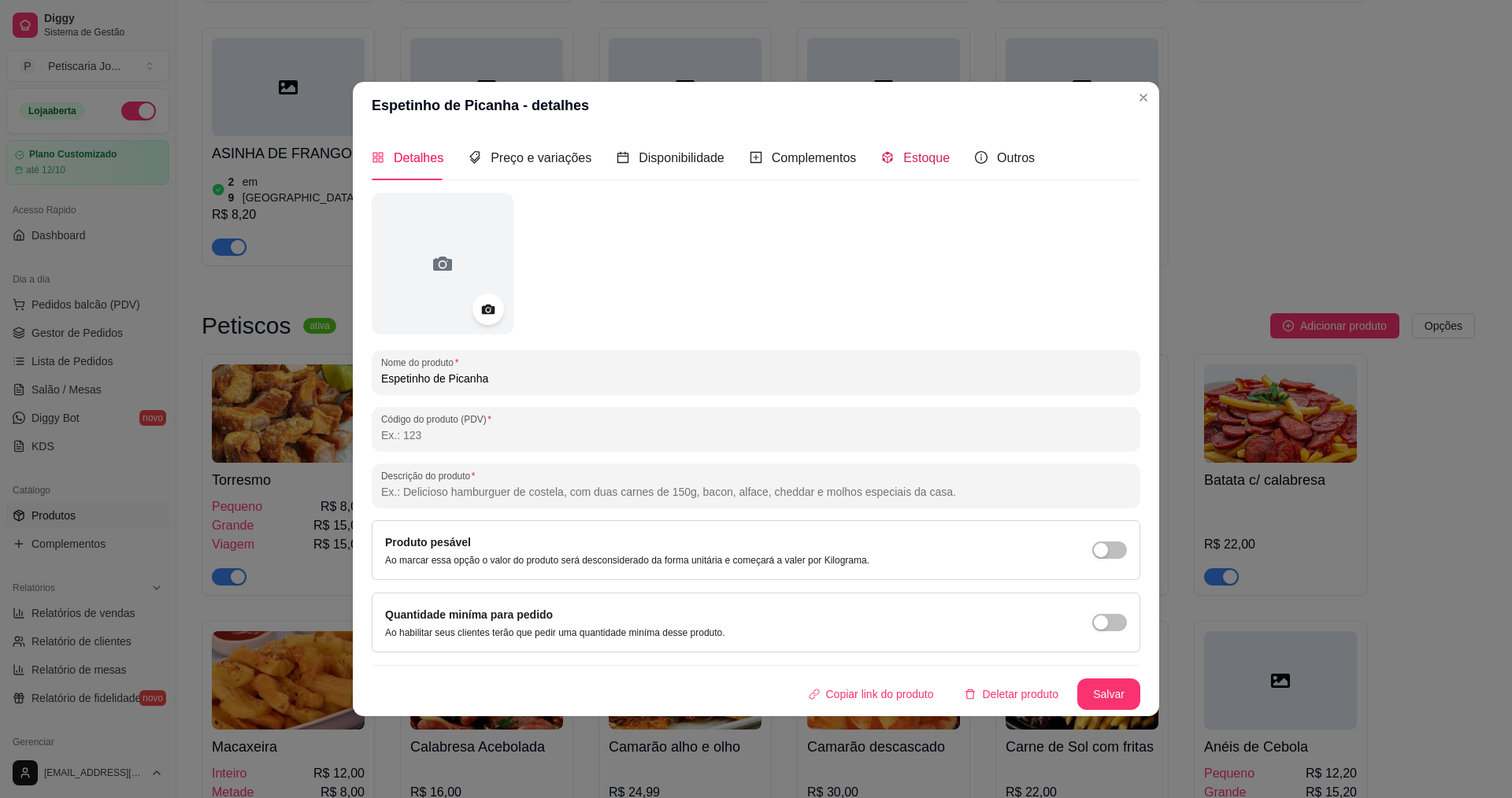
click at [897, 167] on div "Estoque" at bounding box center [915, 158] width 69 height 20
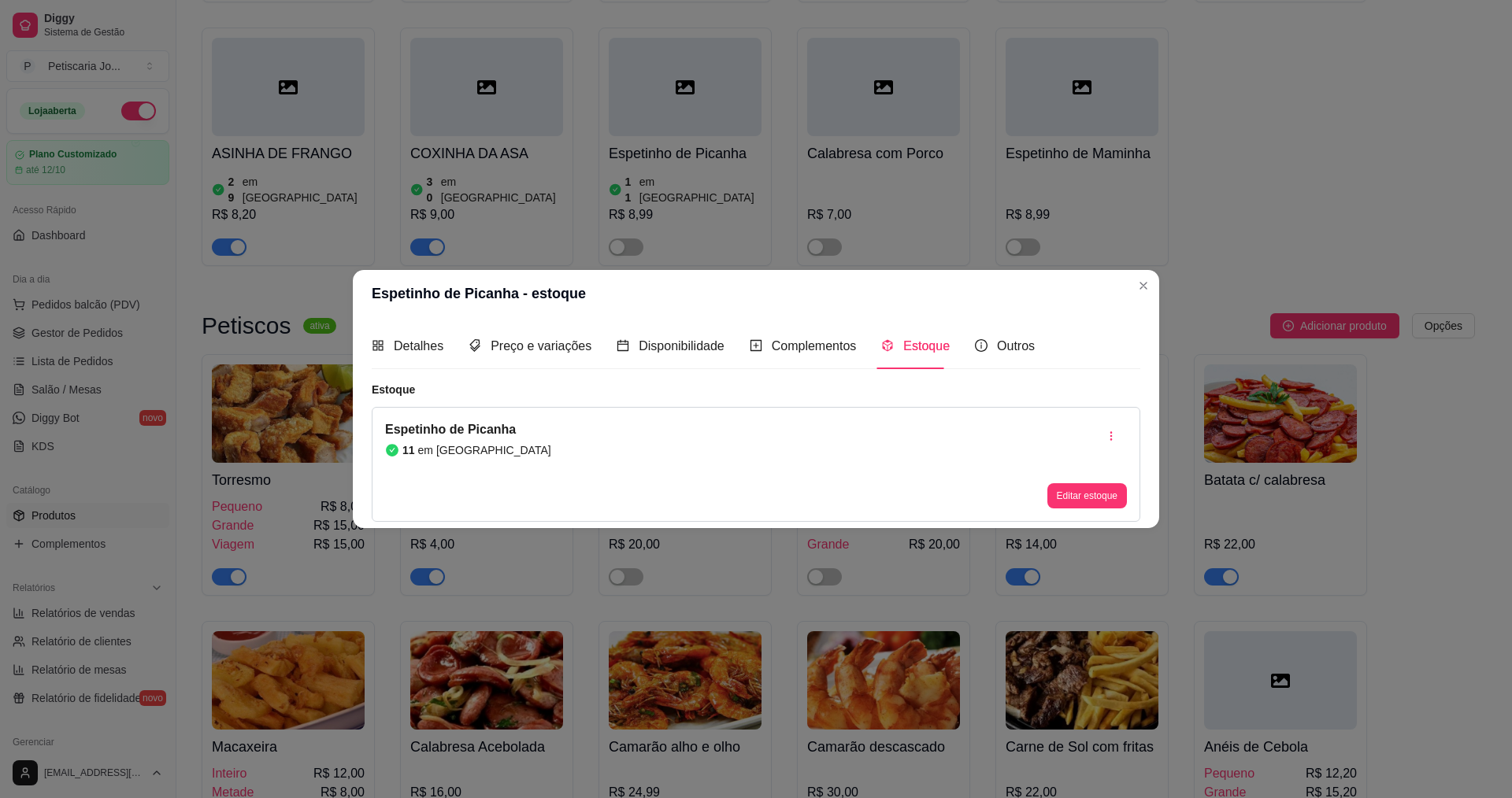
click at [894, 345] on div "Estoque" at bounding box center [915, 346] width 69 height 20
click at [1065, 491] on button "Editar estoque" at bounding box center [1086, 495] width 77 height 24
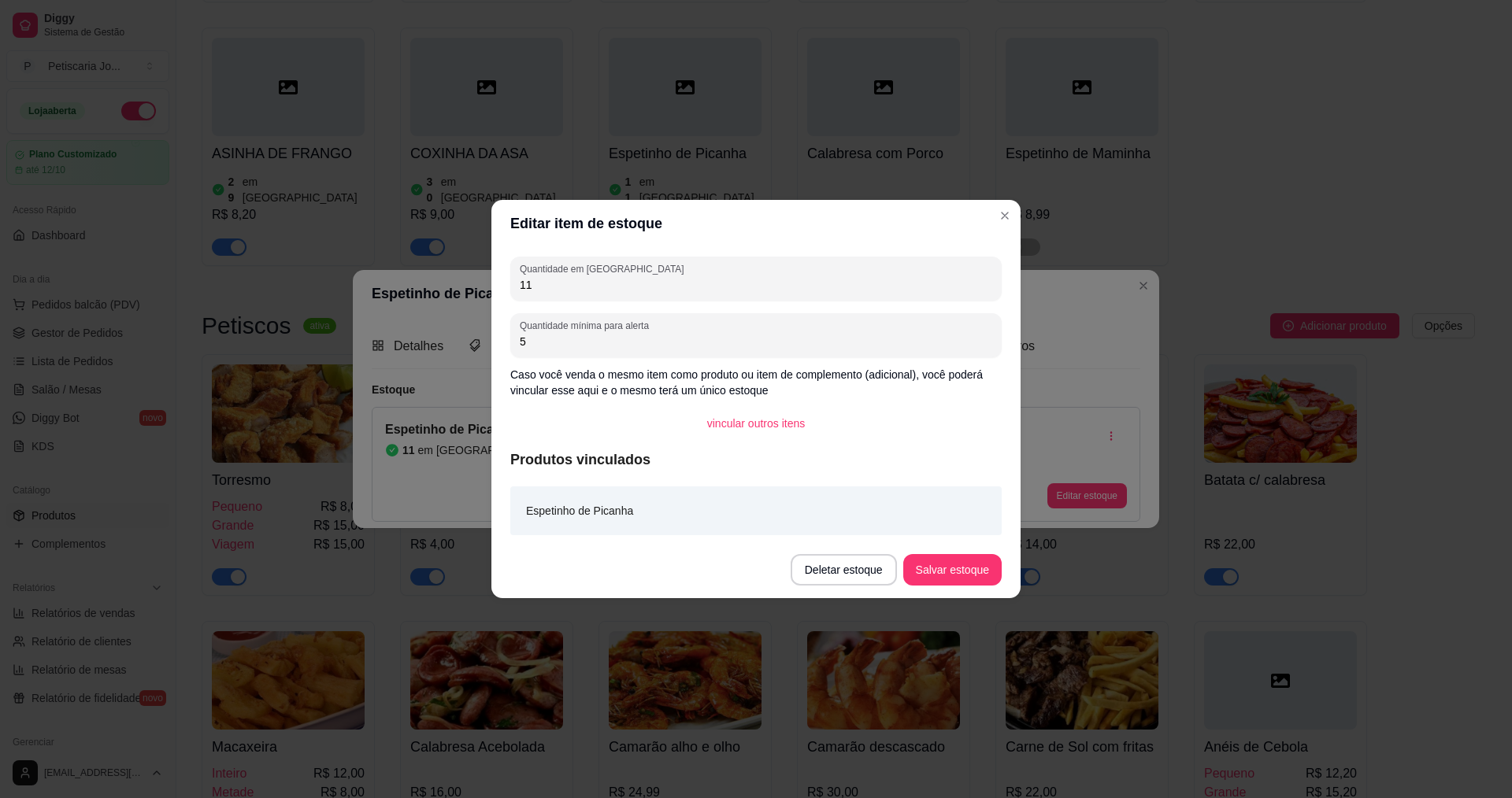
drag, startPoint x: 539, startPoint y: 286, endPoint x: 337, endPoint y: 289, distance: 202.0
click at [337, 289] on div "Editar item de estoque Quantidade em estoque 11 Quantidade mínima para alerta 5…" at bounding box center [756, 399] width 1512 height 798
type input "15"
click at [951, 565] on button "Salvar estoque" at bounding box center [952, 570] width 99 height 32
click at [915, 574] on button "Salvar estoque" at bounding box center [952, 570] width 96 height 31
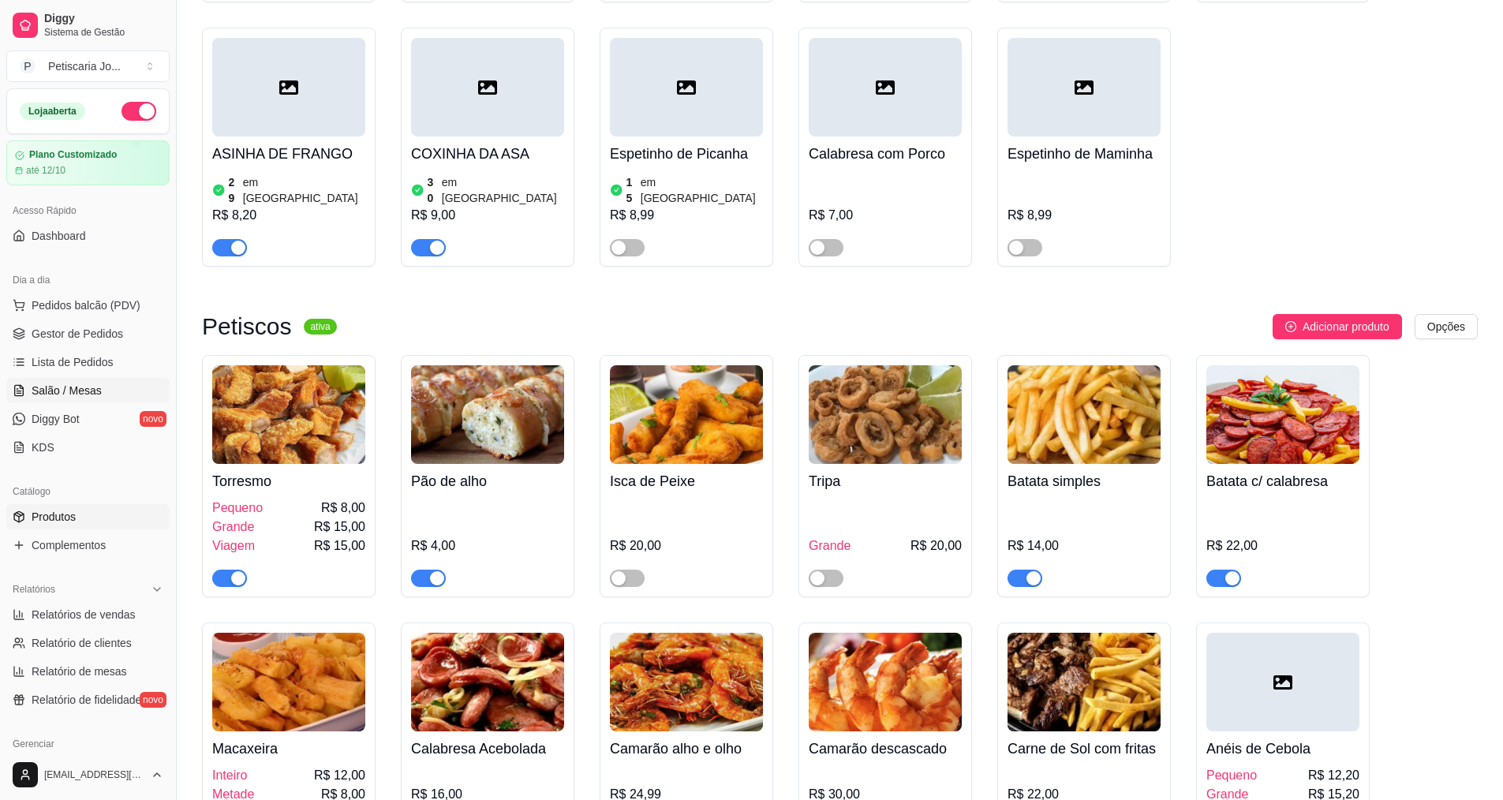
click at [84, 391] on span "Salão / Mesas" at bounding box center [67, 391] width 70 height 16
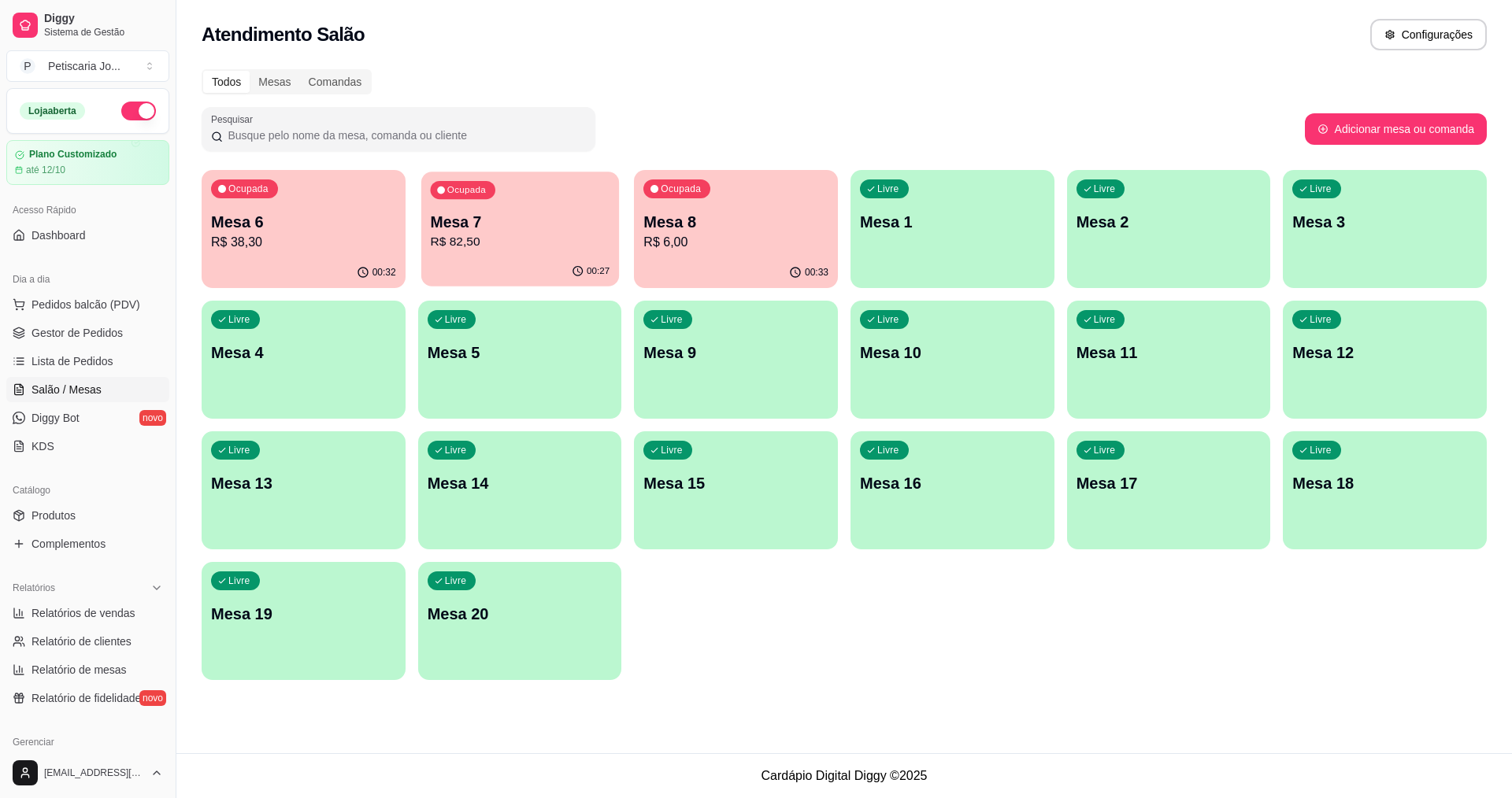
click at [554, 233] on p "R$ 82,50" at bounding box center [520, 242] width 180 height 18
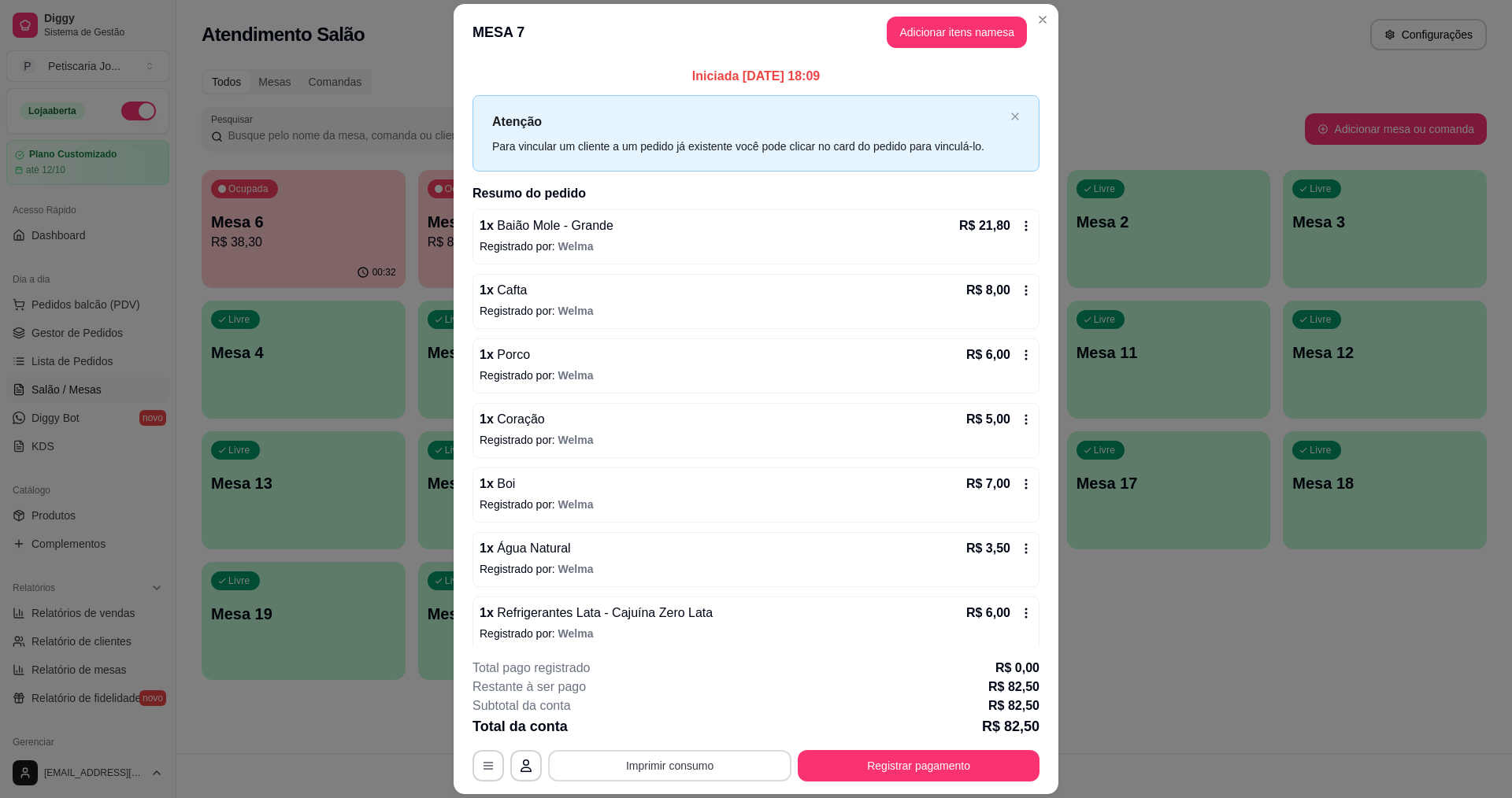
click at [670, 777] on button "Imprimir consumo" at bounding box center [670, 766] width 244 height 32
click at [668, 591] on body "Diggy Sistema de Gestão P Petiscaria Jo ... Loja aberta Plano Customizado até 1…" at bounding box center [756, 399] width 1512 height 798
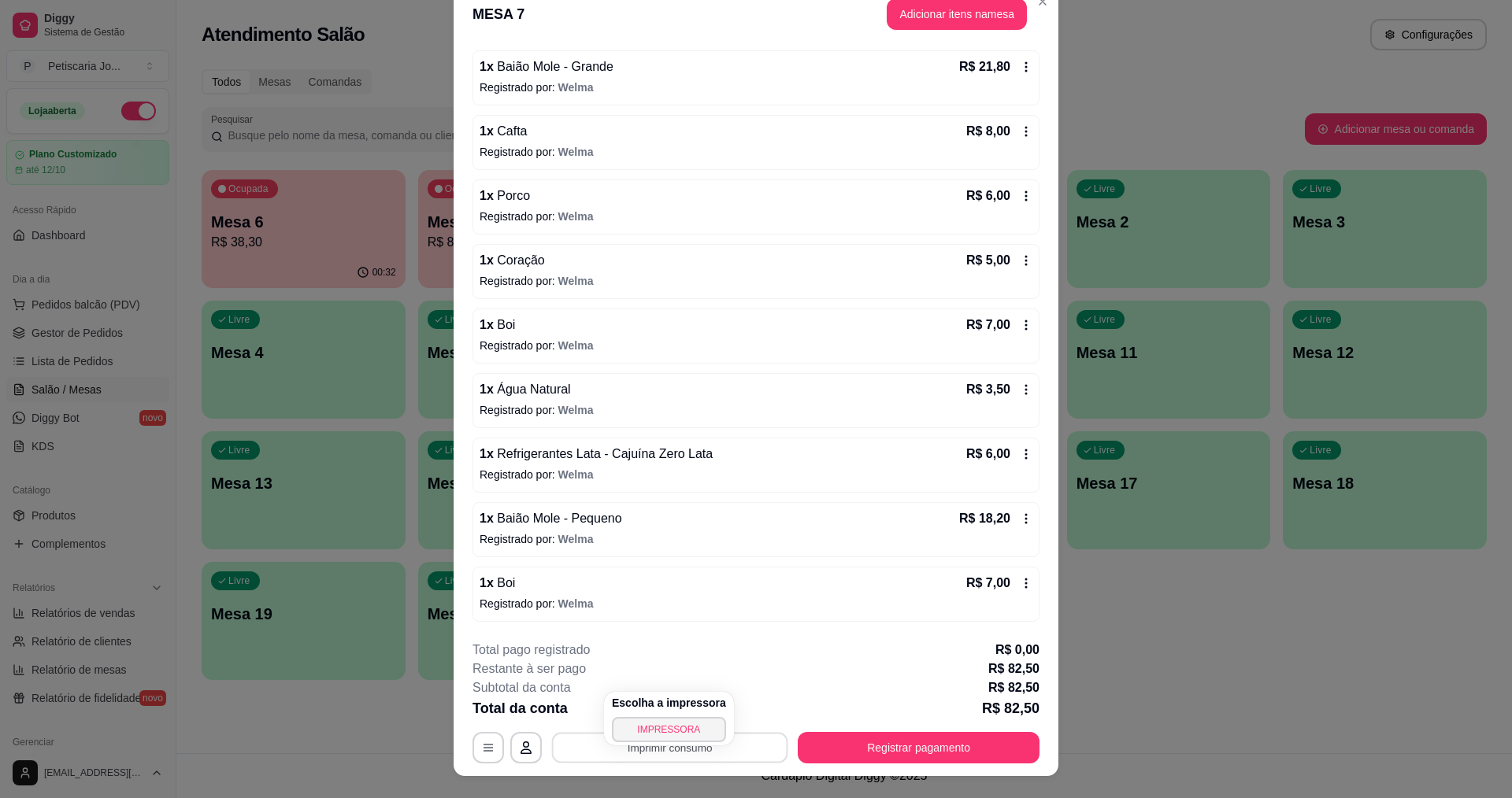
scroll to position [47, 0]
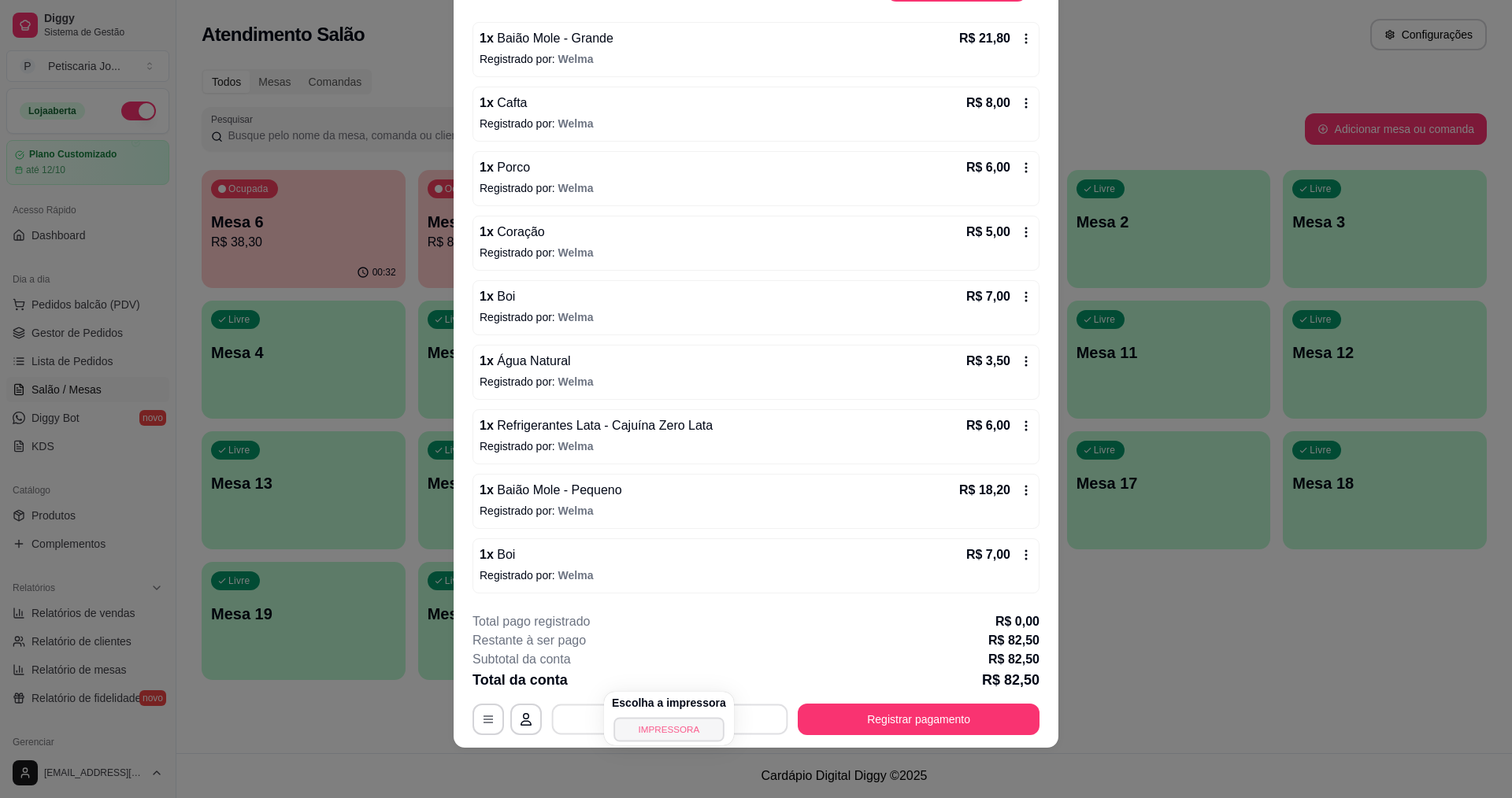
click at [657, 722] on button "IMPRESSORA" at bounding box center [669, 729] width 110 height 24
click at [867, 705] on button "Registrar pagamento" at bounding box center [918, 719] width 235 height 31
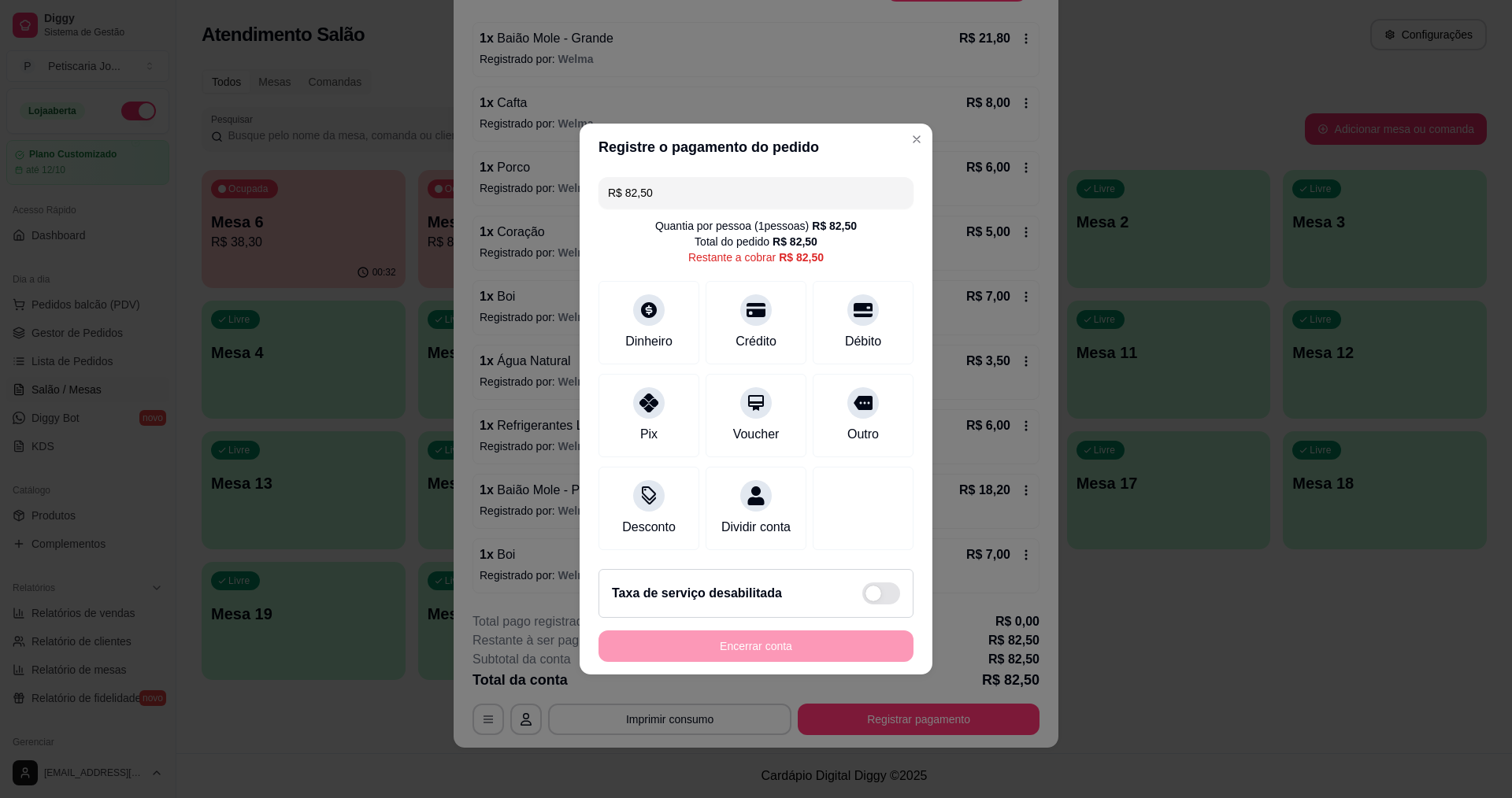
click at [731, 195] on input "R$ 82,50" at bounding box center [756, 194] width 296 height 32
type input "R$ 100,00"
click at [662, 295] on div at bounding box center [649, 305] width 35 height 35
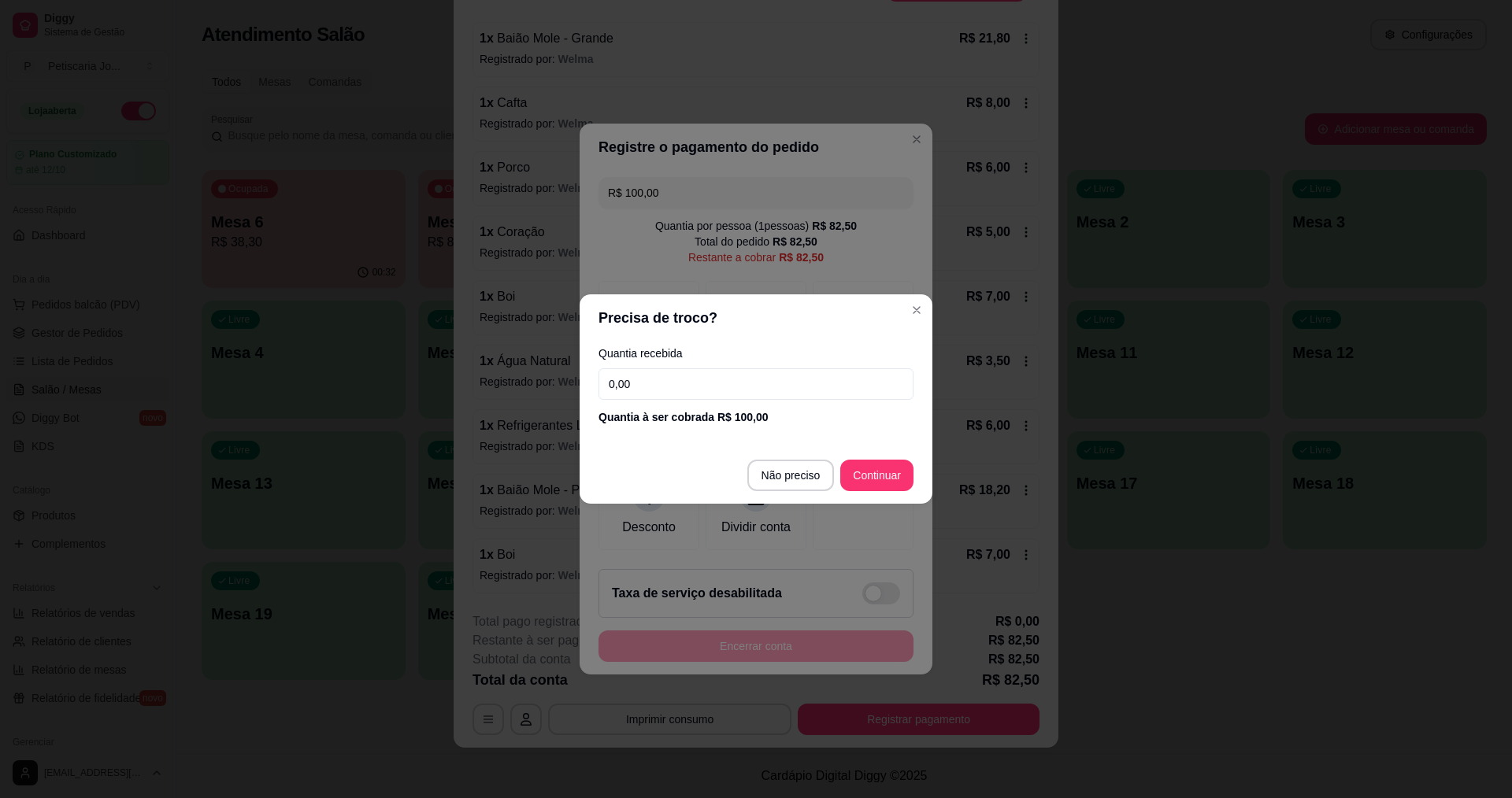
click at [710, 391] on input "0,00" at bounding box center [756, 384] width 315 height 32
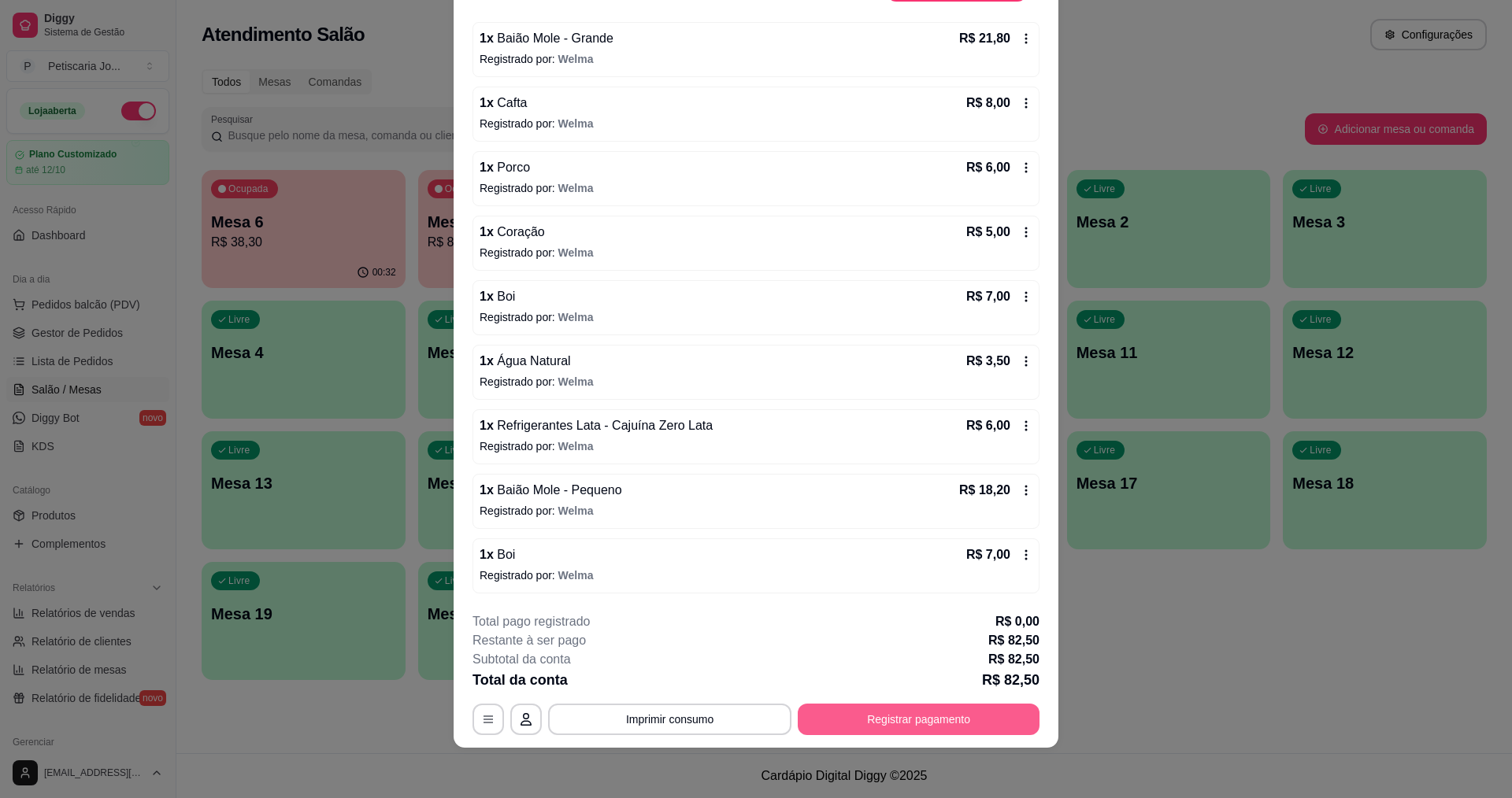
click at [834, 723] on button "Registrar pagamento" at bounding box center [918, 719] width 242 height 32
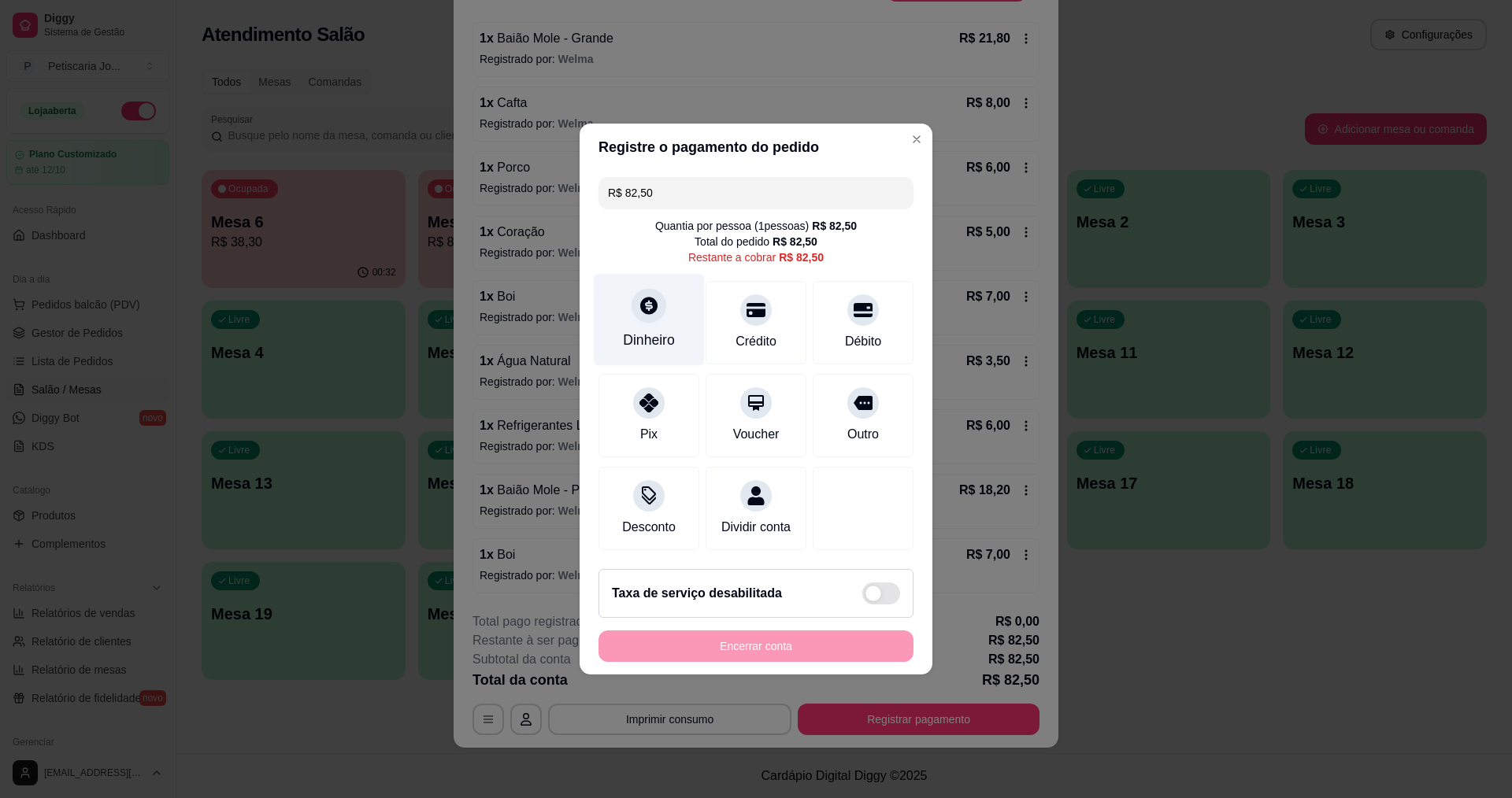
click at [651, 296] on icon at bounding box center [648, 304] width 17 height 17
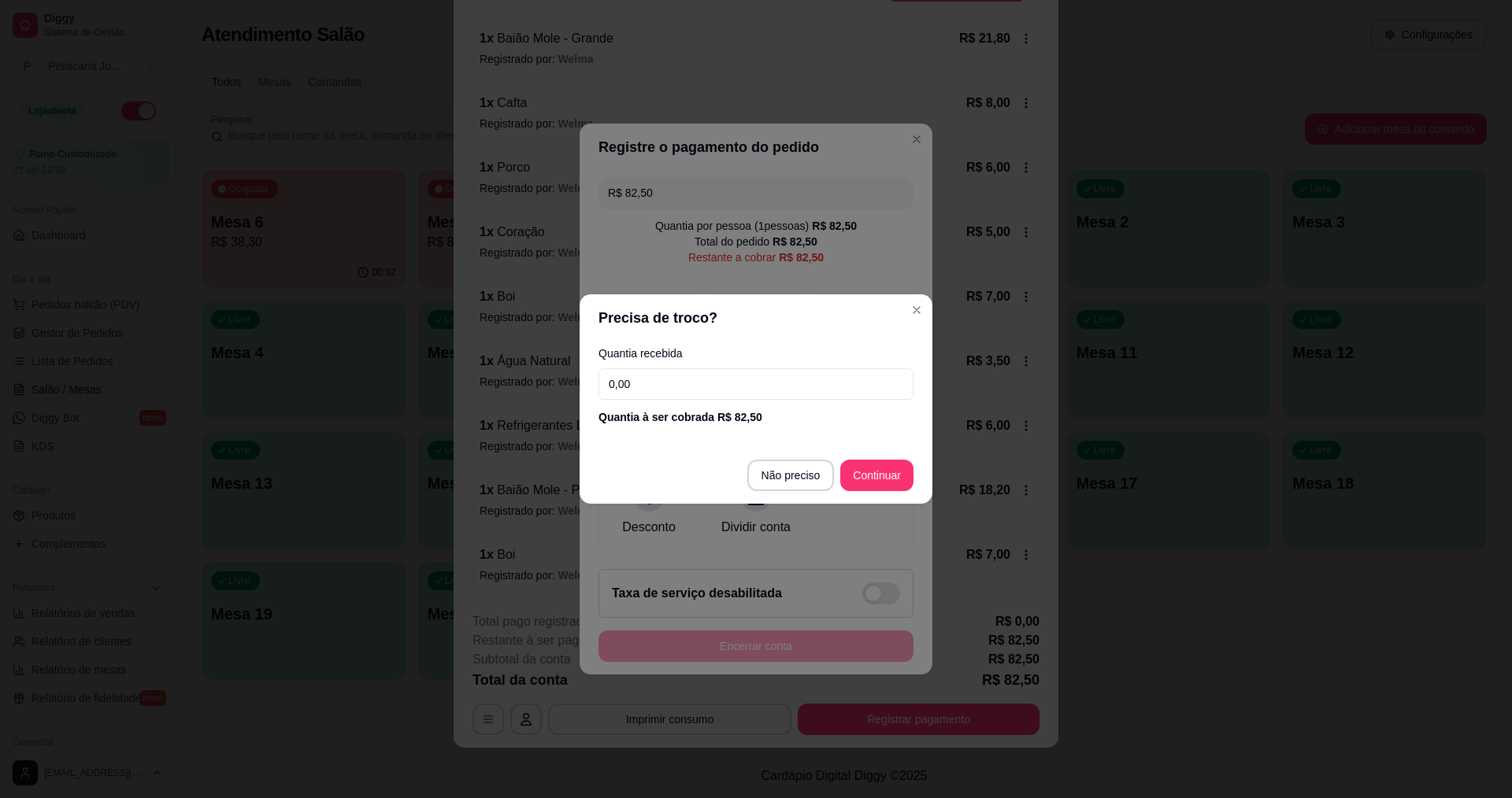
click at [686, 369] on input "0,00" at bounding box center [756, 384] width 315 height 32
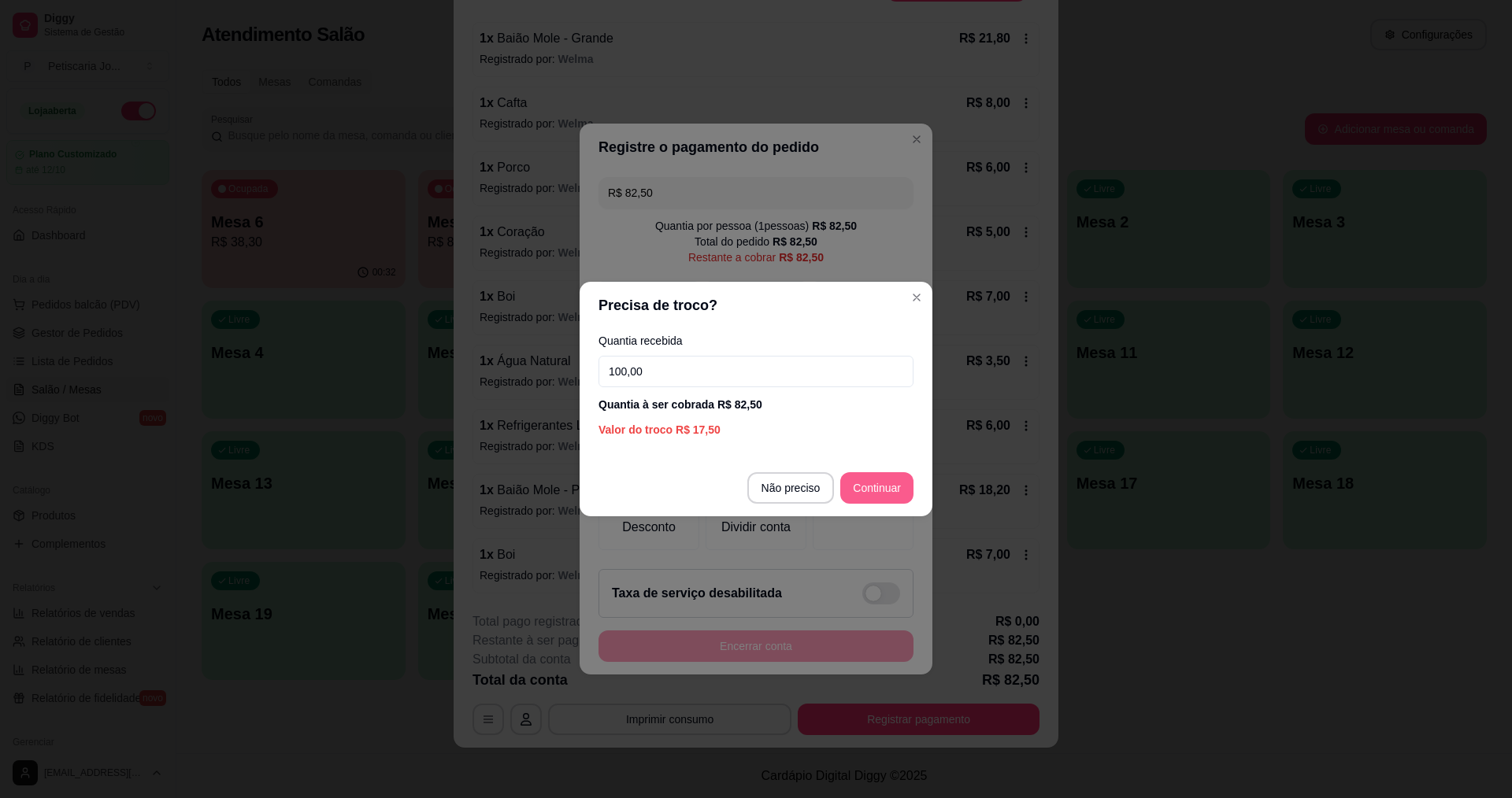
type input "100,00"
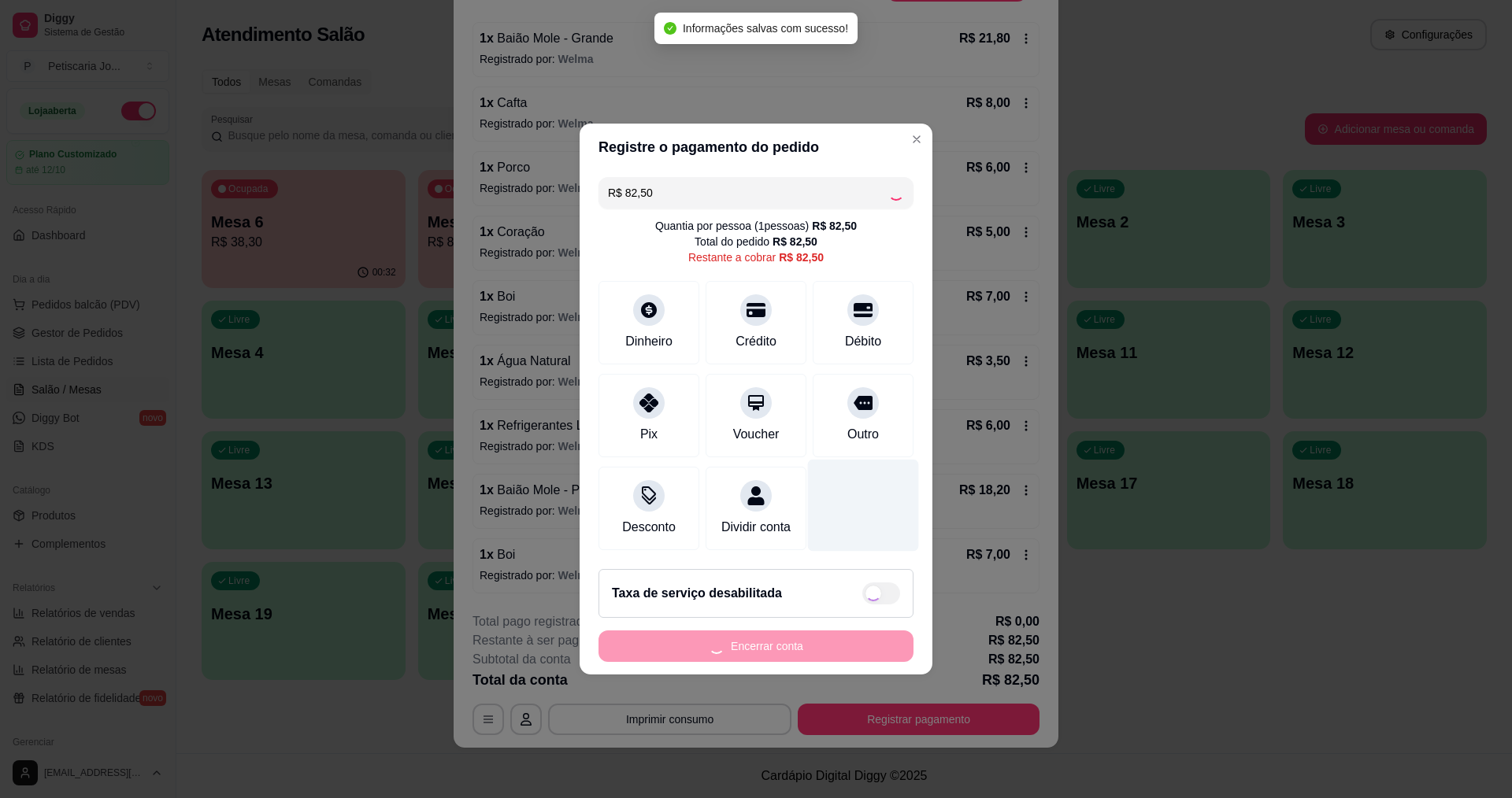
type input "R$ 0,00"
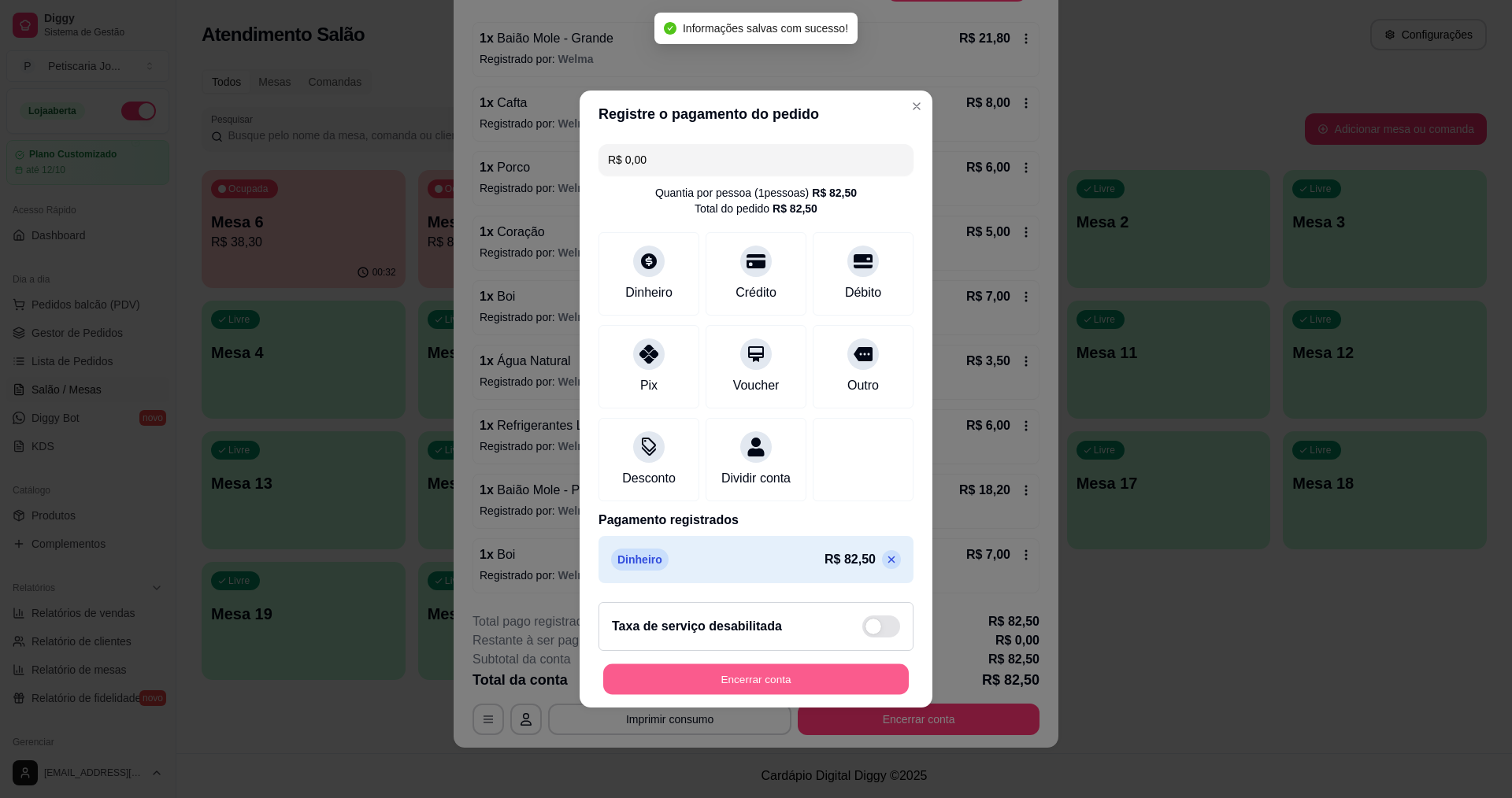
click at [755, 687] on button "Encerrar conta" at bounding box center [756, 679] width 305 height 31
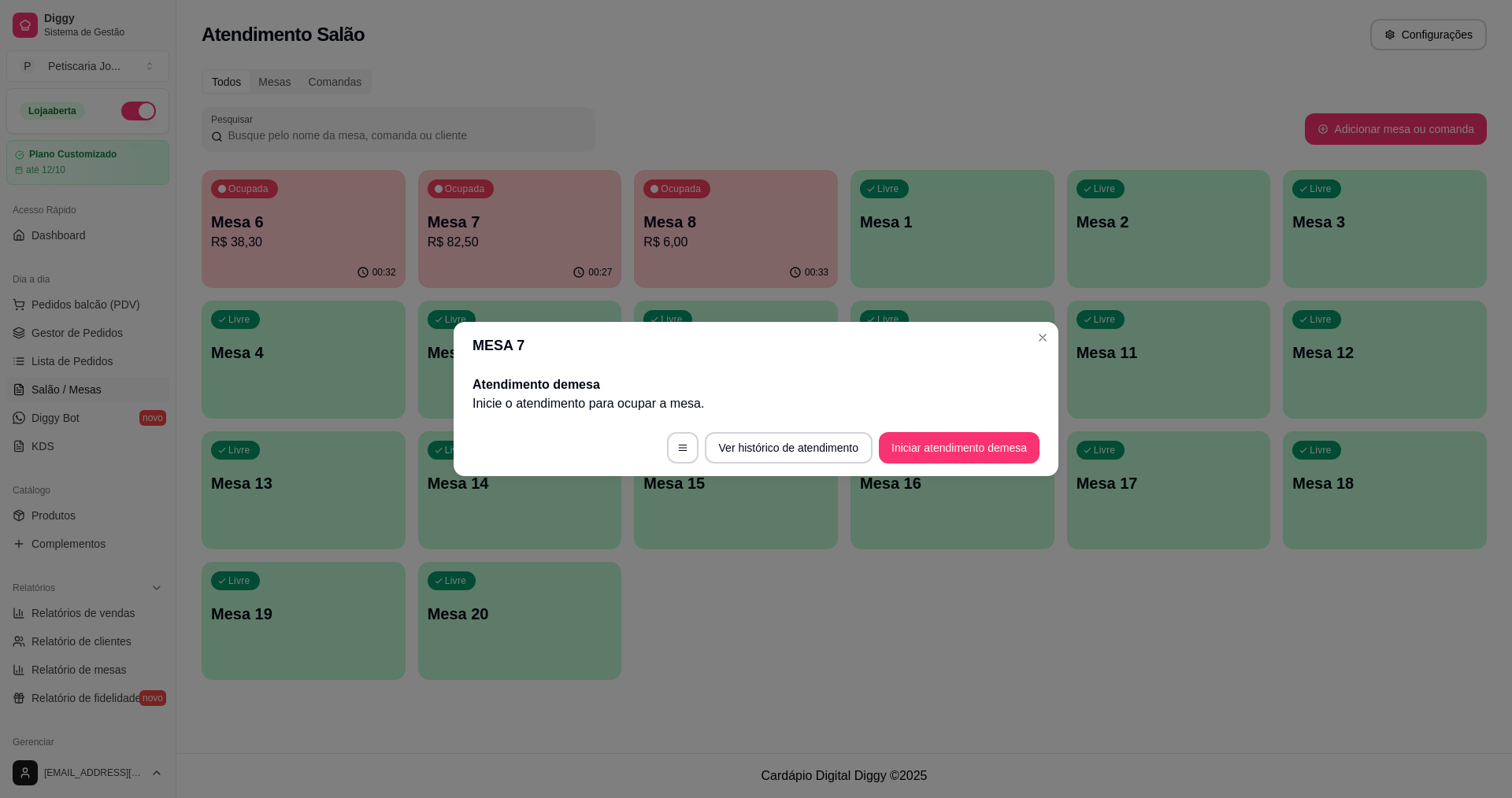
scroll to position [0, 0]
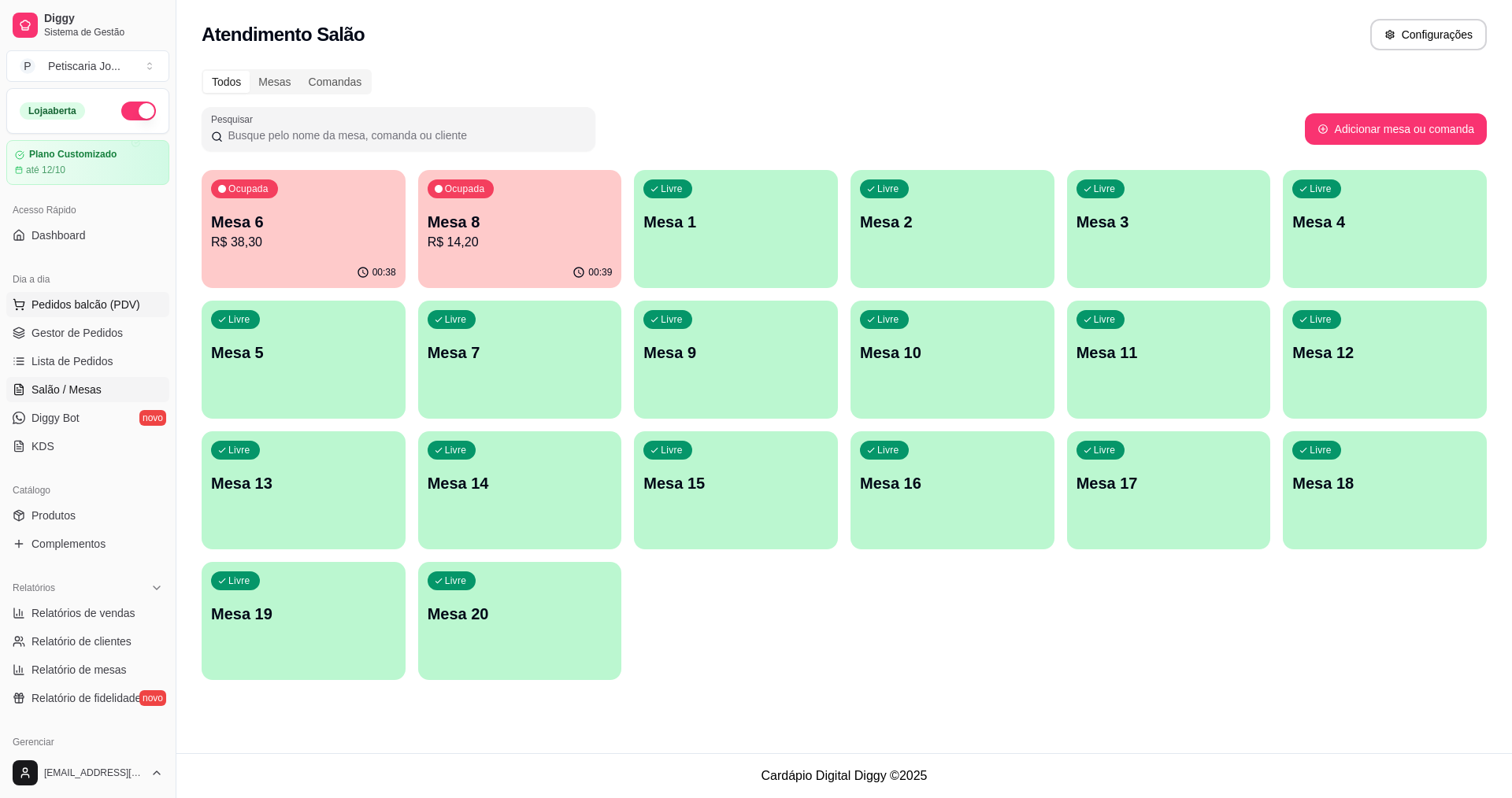
click at [76, 300] on span "Pedidos balcão (PDV)" at bounding box center [86, 304] width 109 height 16
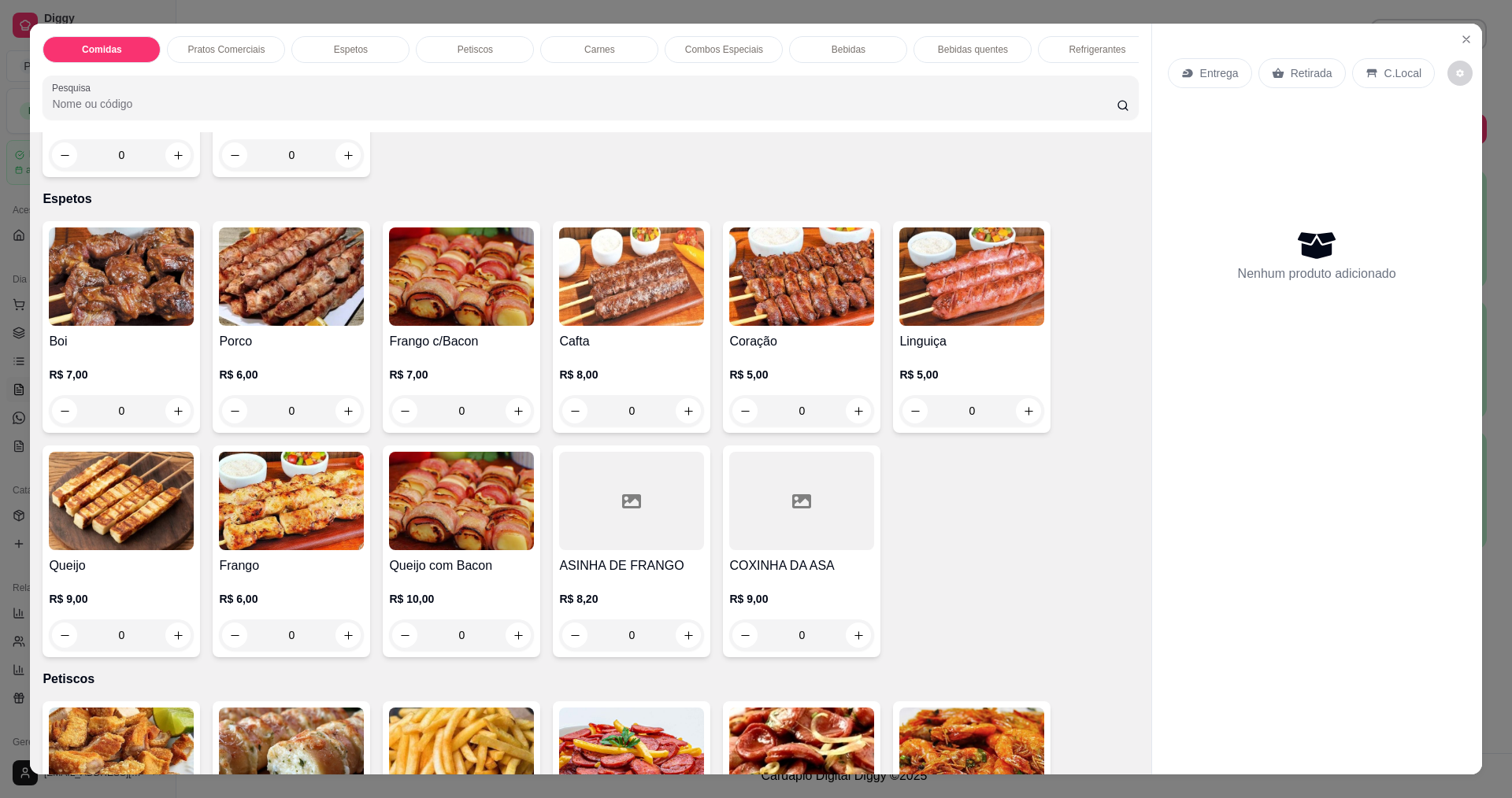
scroll to position [551, 0]
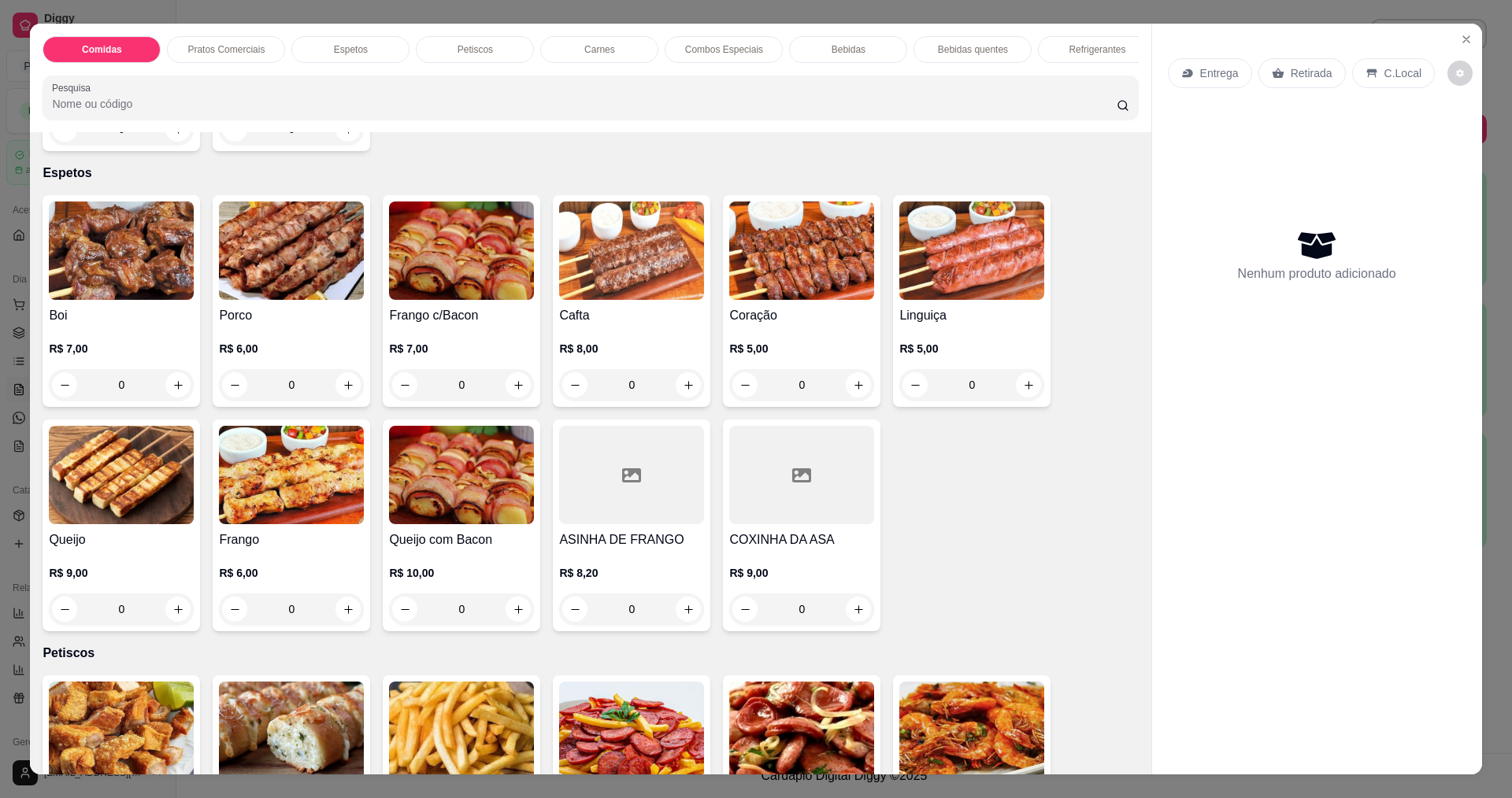
click at [131, 241] on img at bounding box center [121, 250] width 145 height 99
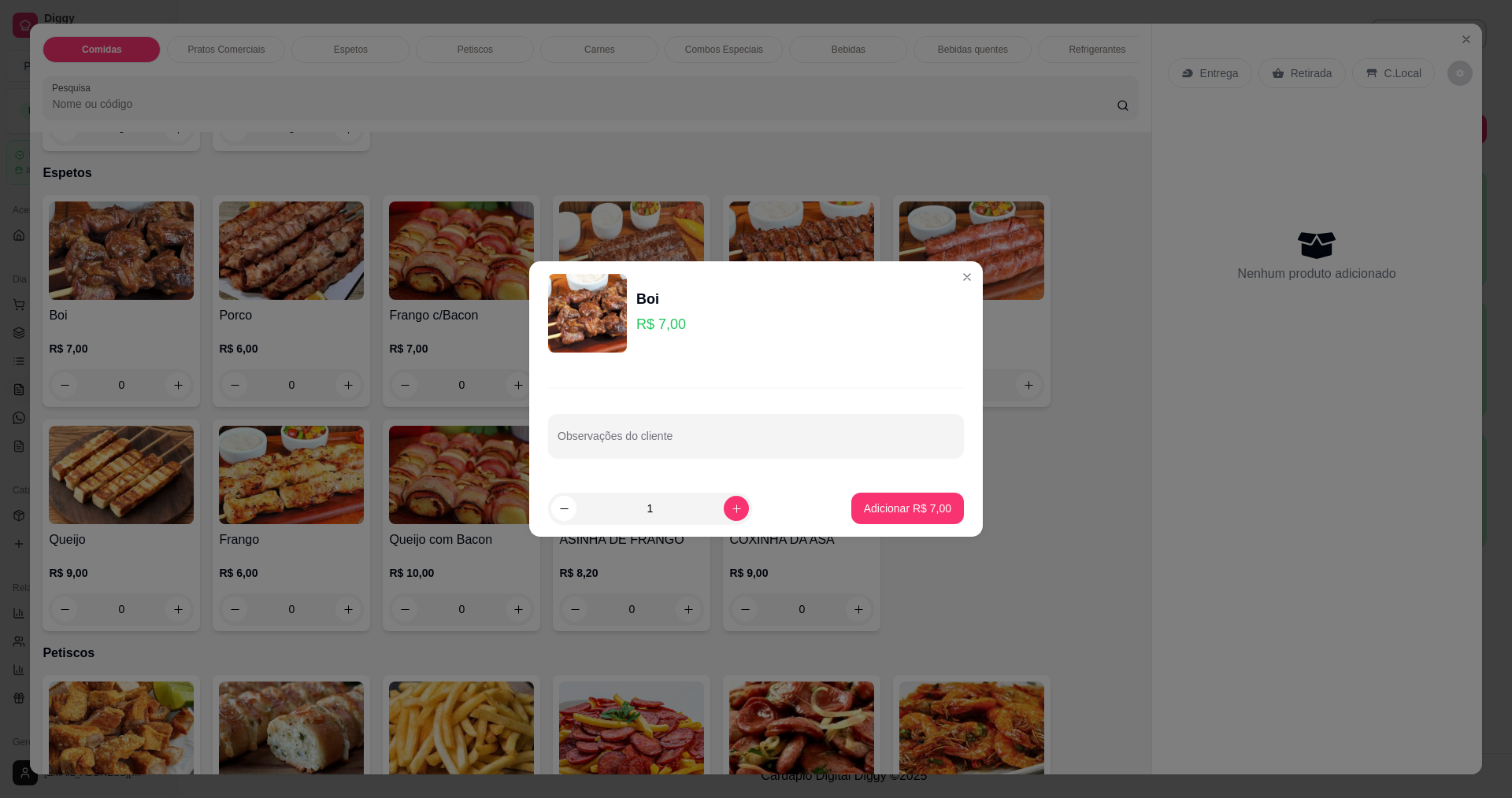
click at [859, 490] on footer "1 Adicionar R$ 7,00" at bounding box center [756, 508] width 453 height 57
click at [859, 492] on footer "1 Adicionar R$ 7,00" at bounding box center [756, 508] width 453 height 57
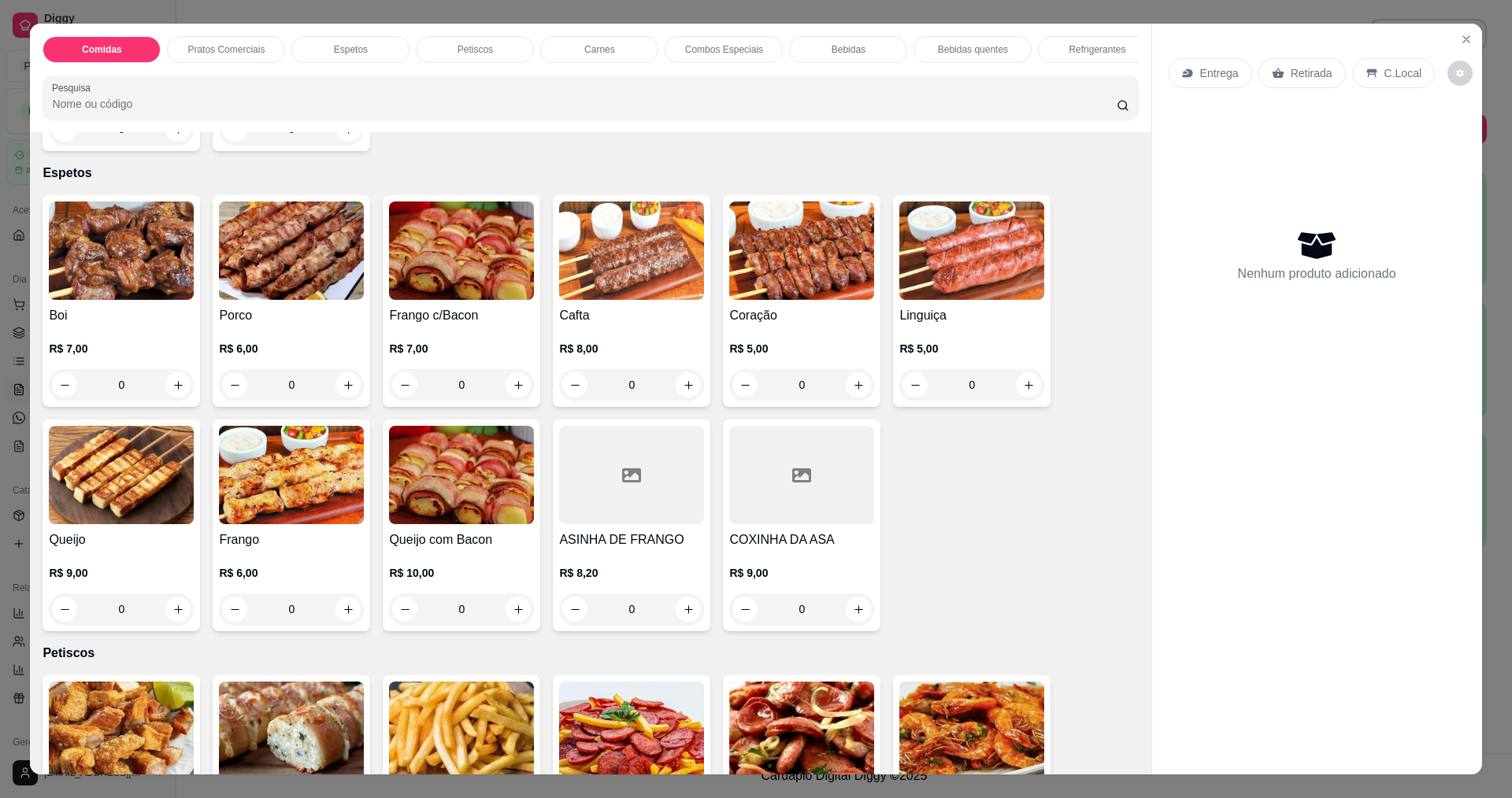
click at [235, 245] on img at bounding box center [290, 250] width 145 height 99
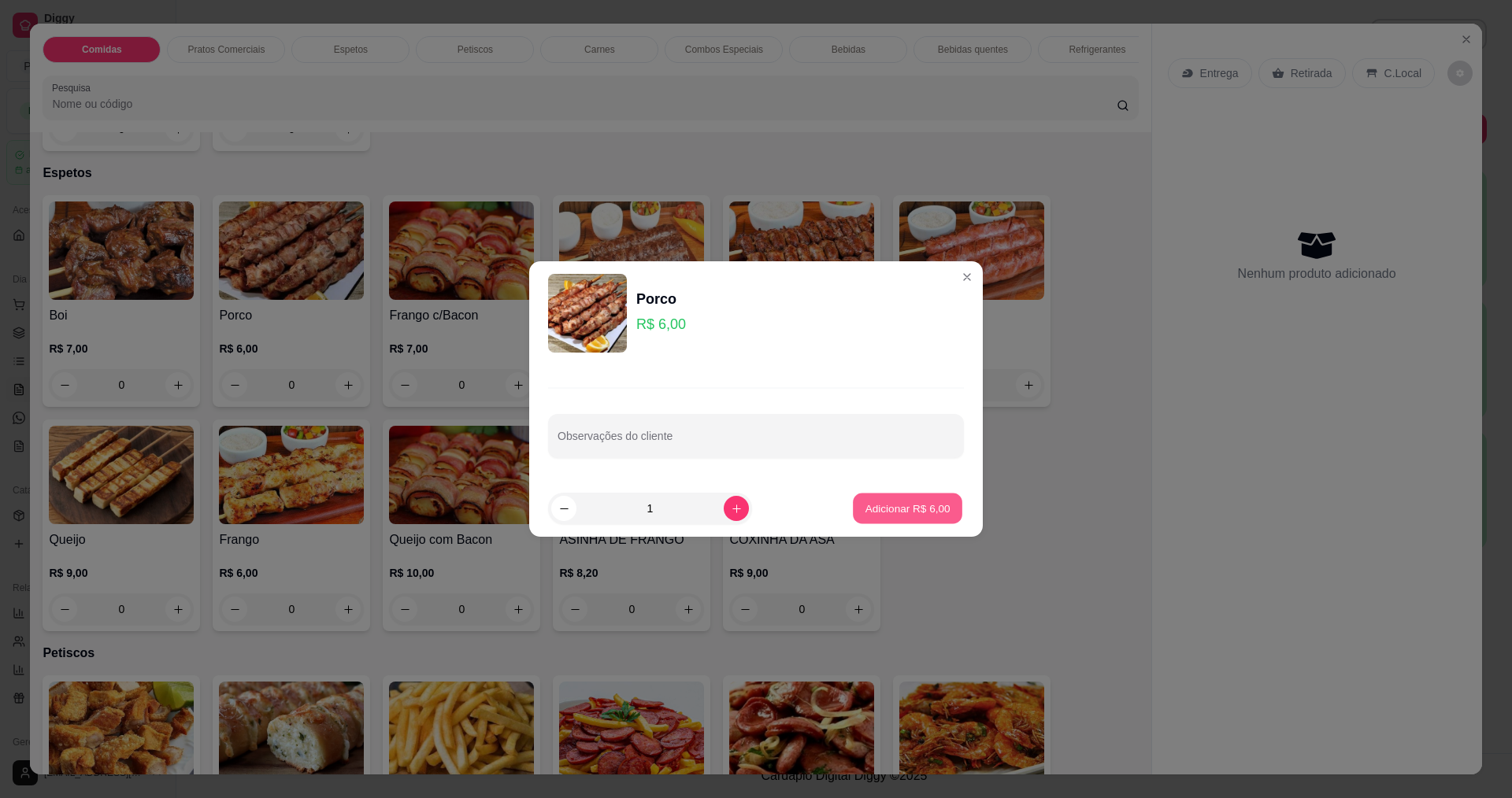
click at [882, 510] on p "Adicionar R$ 6,00" at bounding box center [906, 508] width 85 height 15
type input "1"
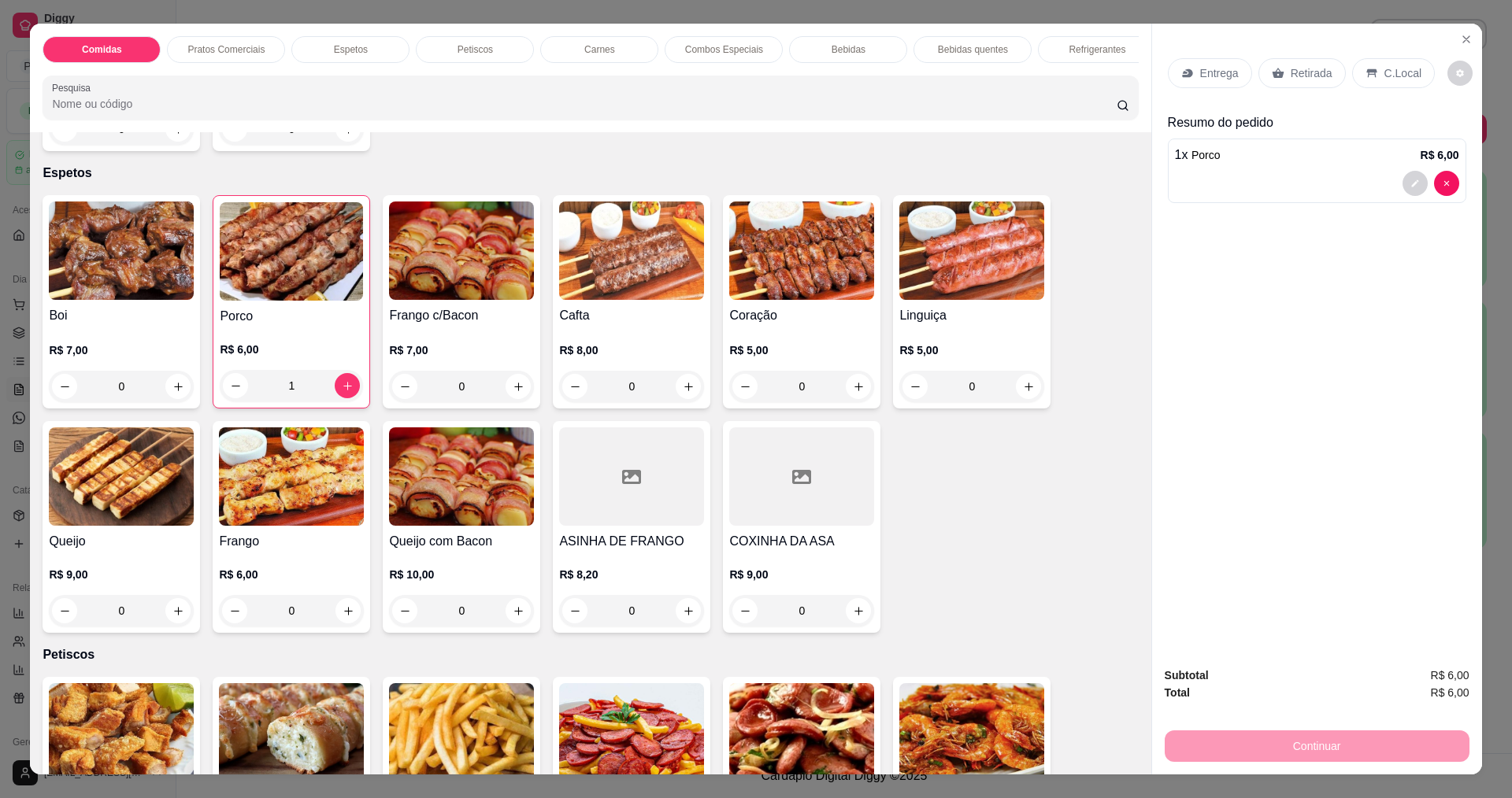
click at [1222, 73] on p "Entrega" at bounding box center [1219, 73] width 39 height 16
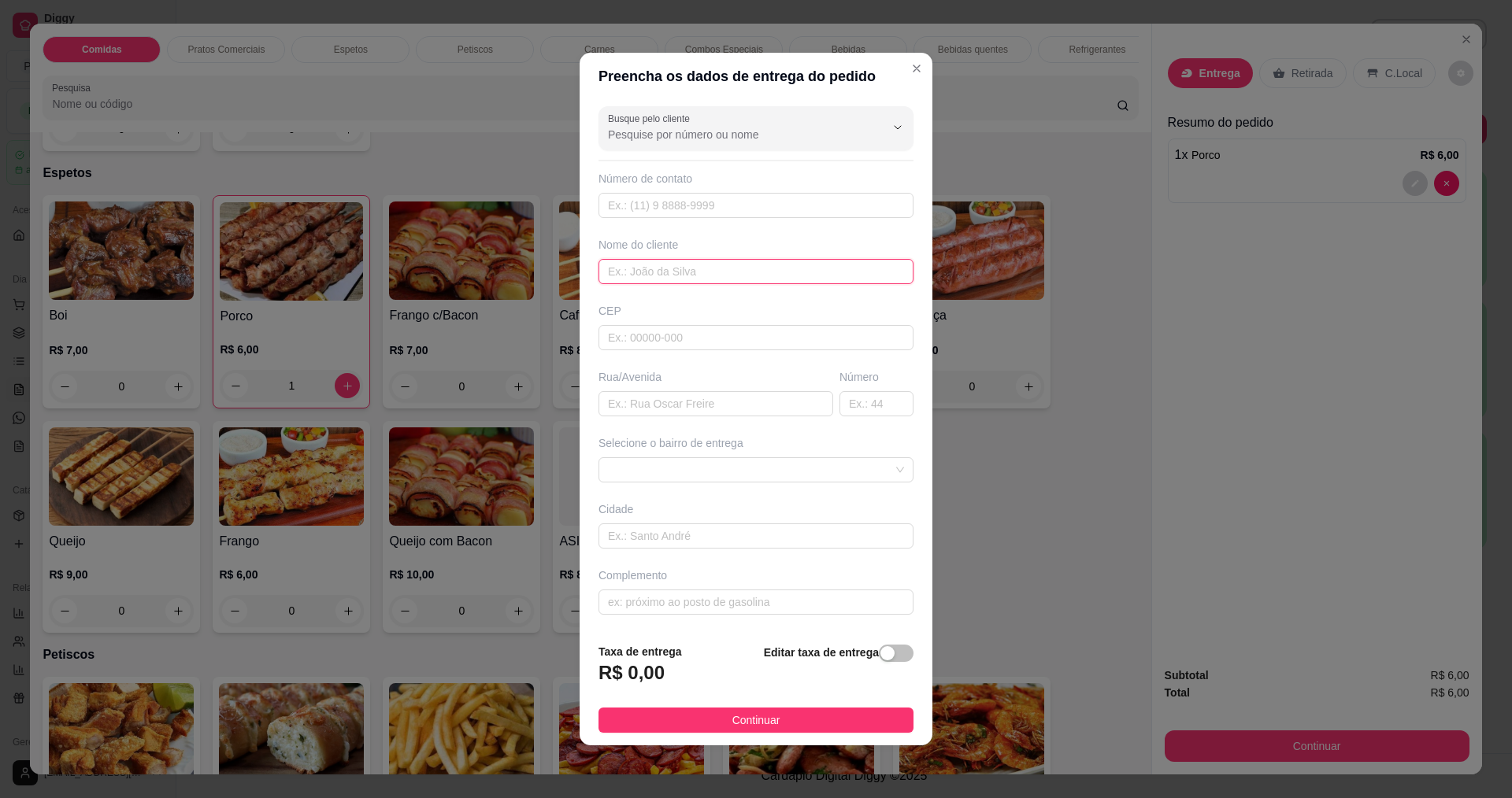
click at [659, 278] on input "text" at bounding box center [756, 271] width 315 height 25
type input "CONCEIÇÃO"
click at [760, 709] on button "Continuar" at bounding box center [756, 719] width 315 height 25
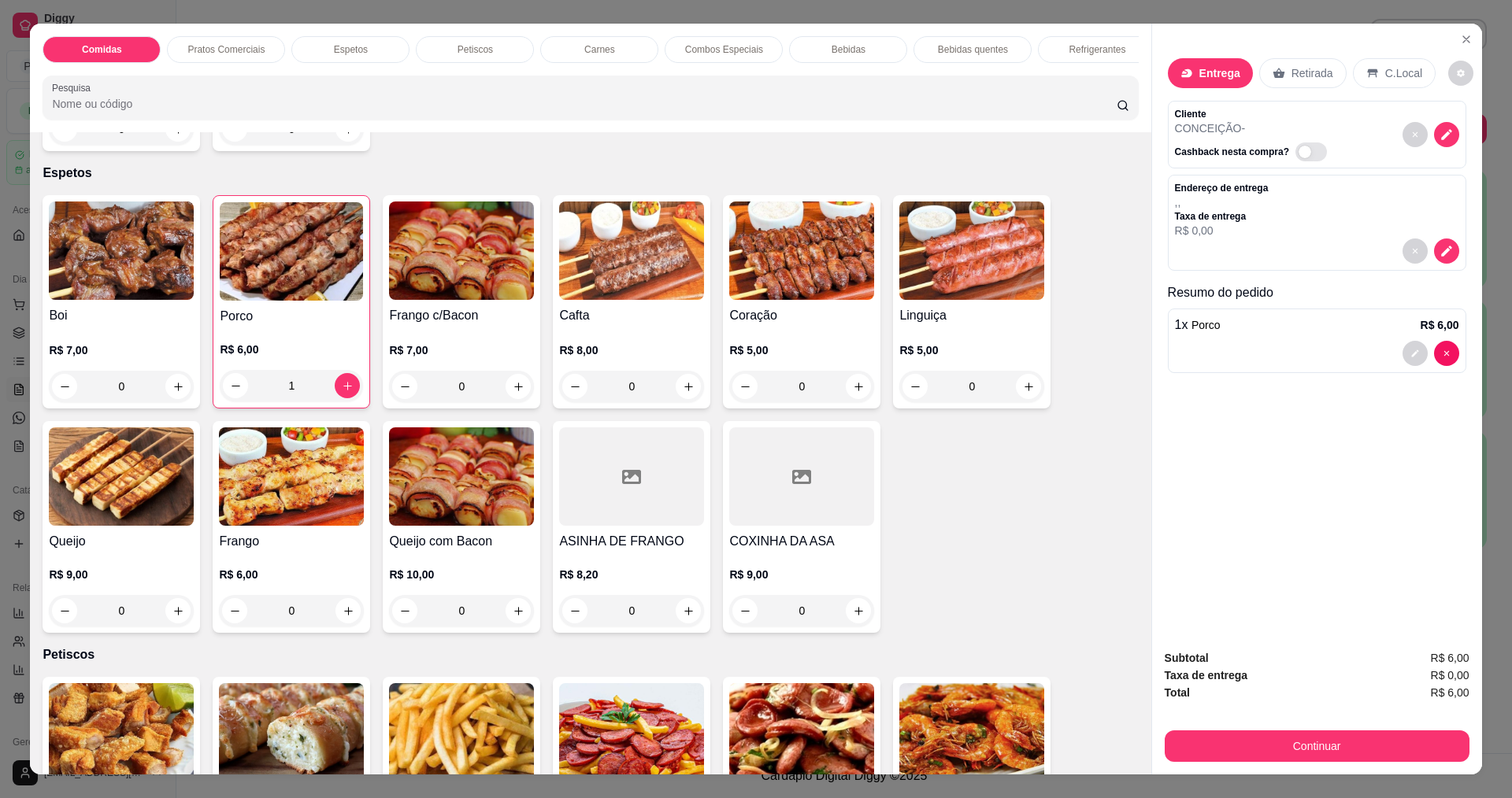
click at [1332, 722] on div "Subtotal R$ 6,00 Taxa de entrega R$ 0,00 Total R$ 6,00 Continuar" at bounding box center [1316, 705] width 304 height 113
click at [1327, 725] on div "Subtotal R$ 6,00 Taxa de entrega R$ 0,00 Total R$ 6,00 Continuar" at bounding box center [1316, 705] width 304 height 113
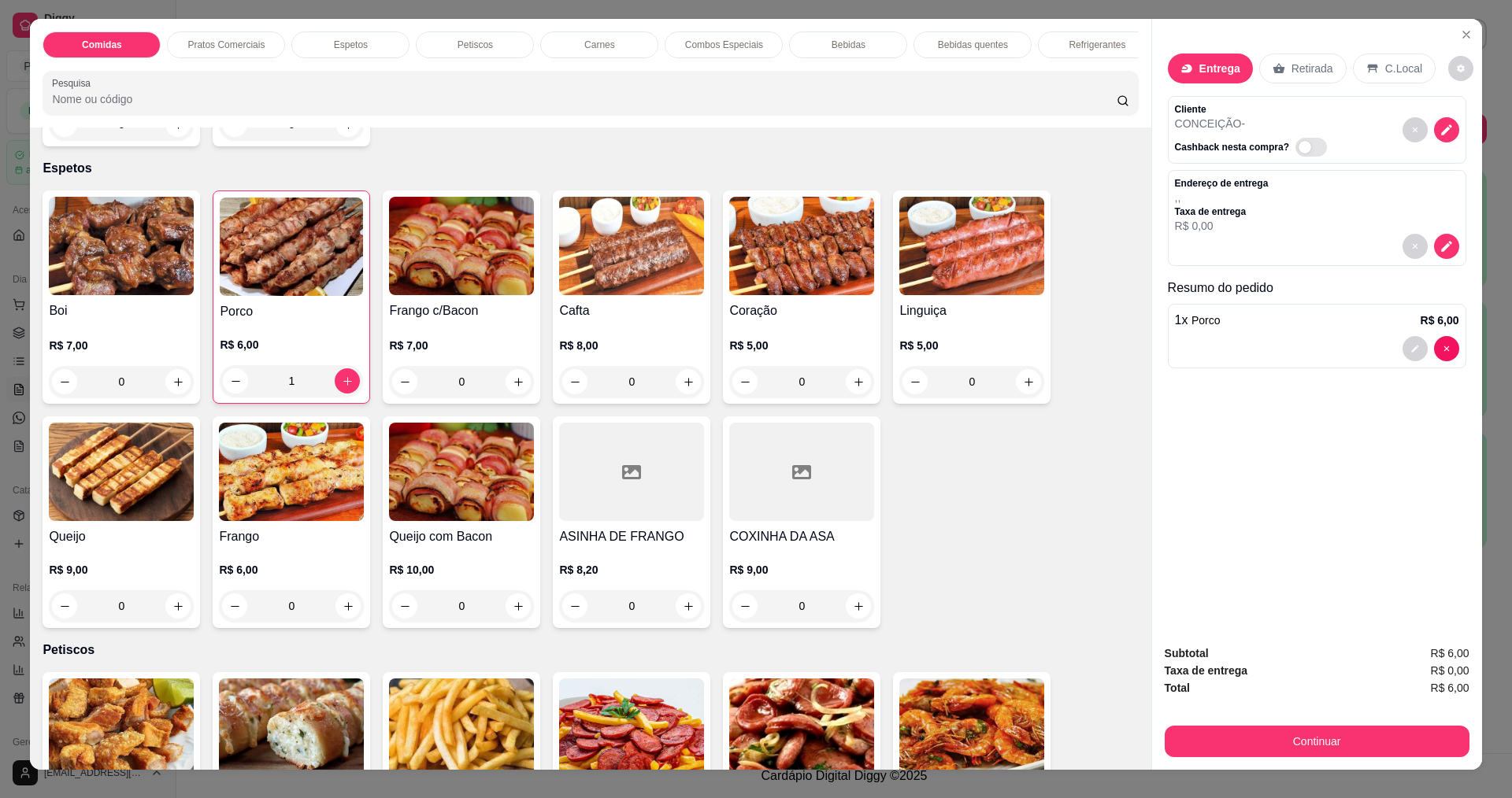
scroll to position [0, 0]
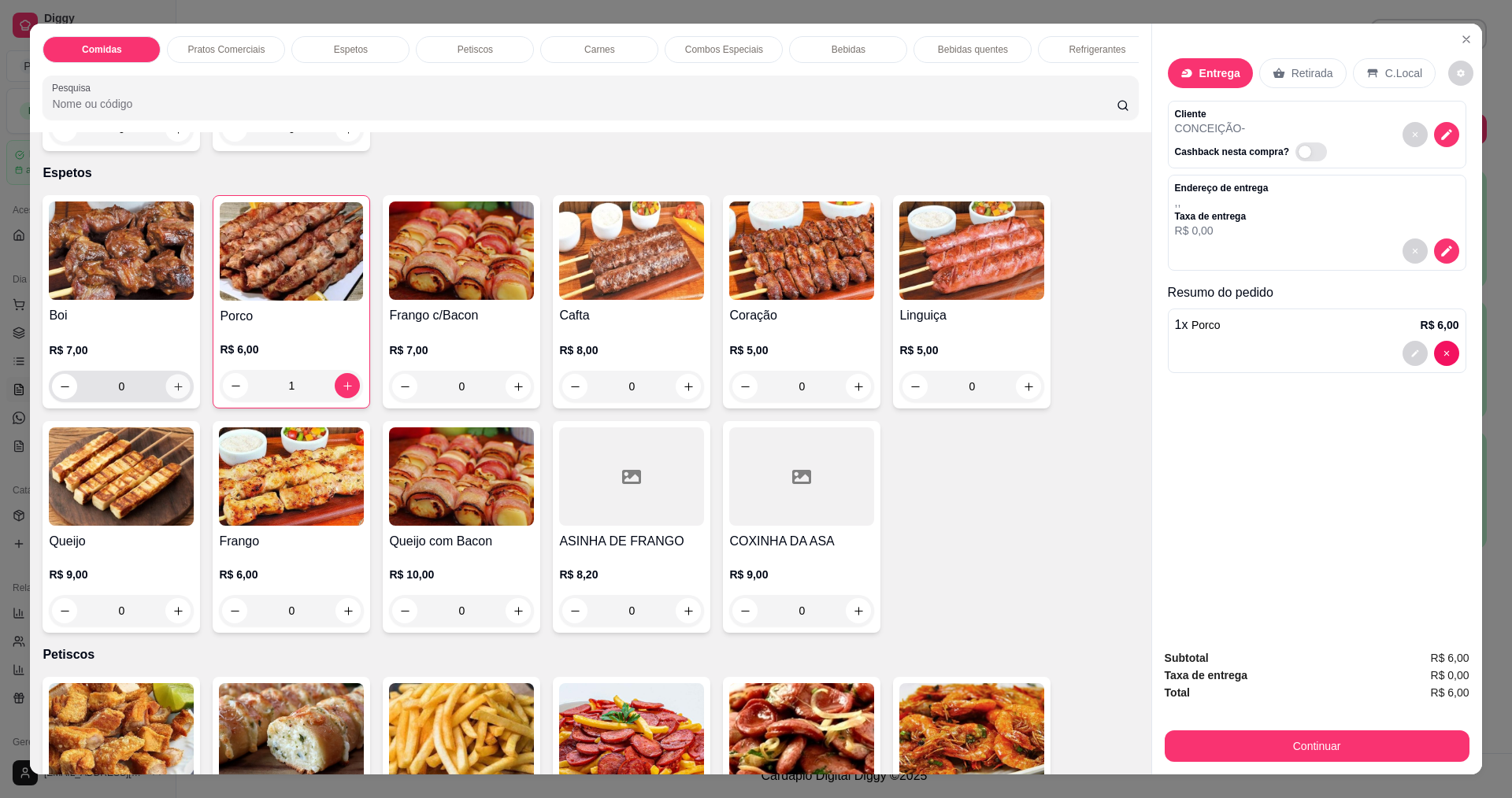
click at [173, 393] on icon "increase-product-quantity" at bounding box center [179, 387] width 12 height 12
type input "1"
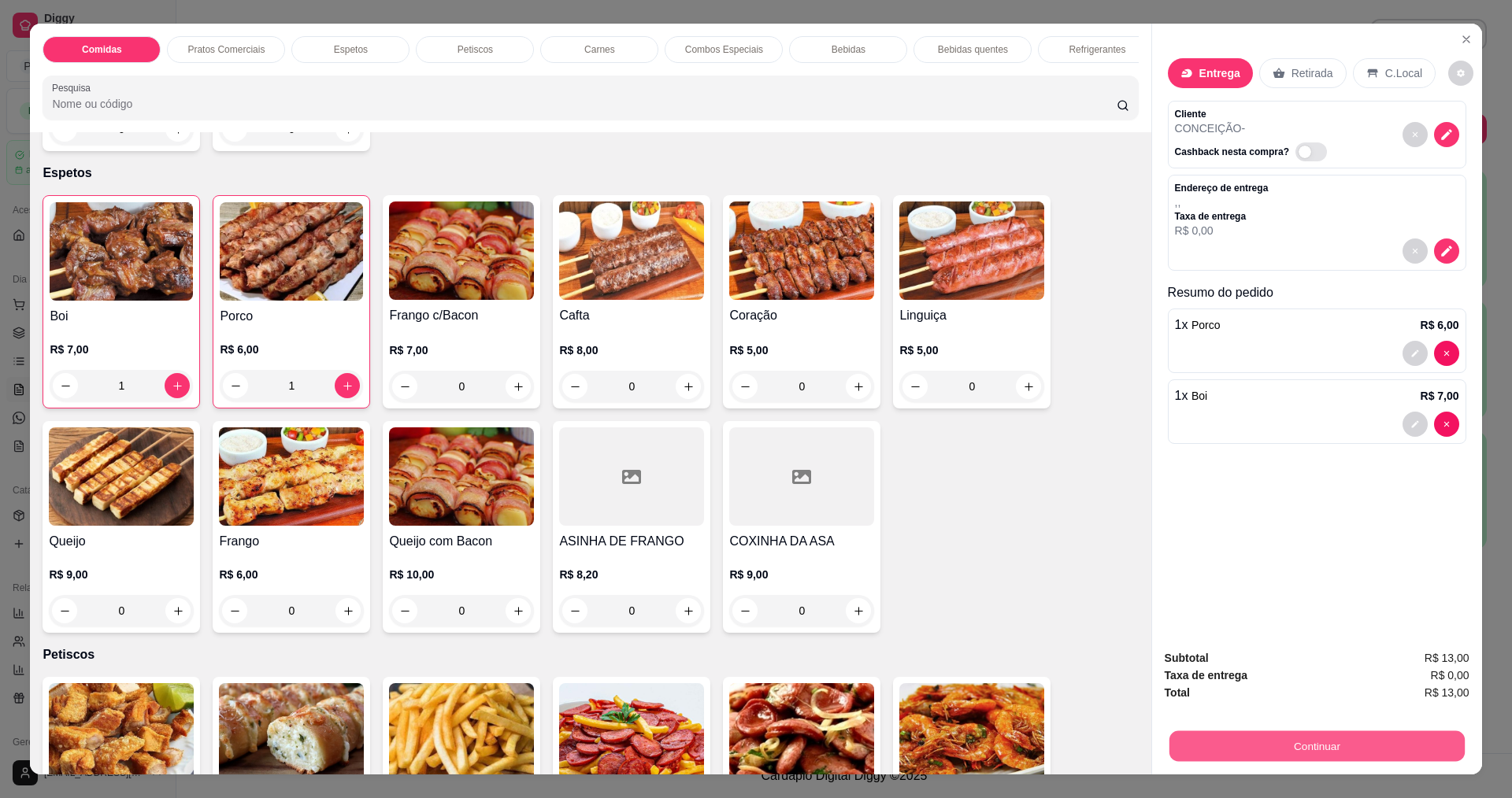
click at [1307, 744] on button "Continuar" at bounding box center [1316, 745] width 295 height 31
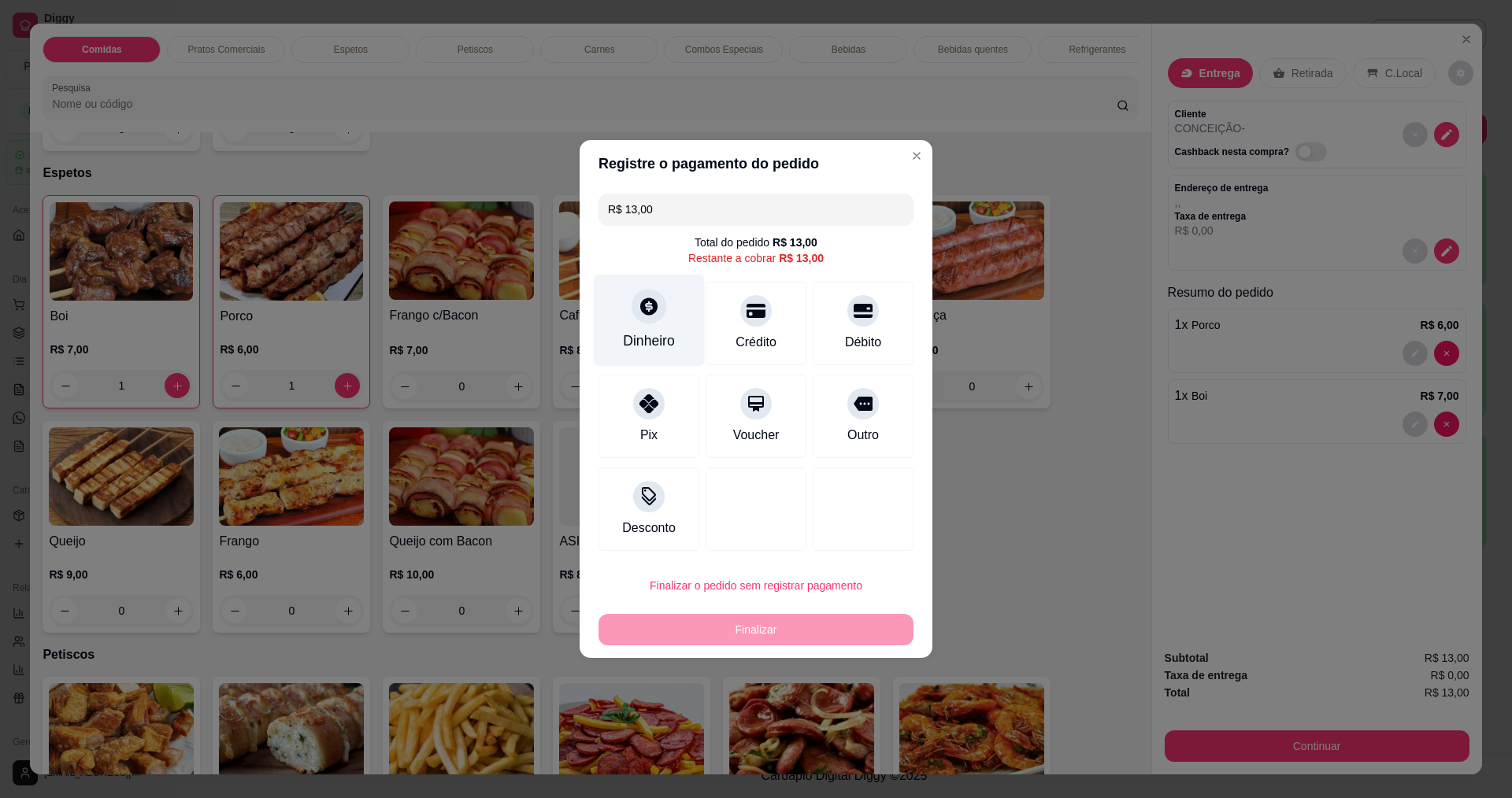
click at [649, 322] on div at bounding box center [649, 306] width 35 height 35
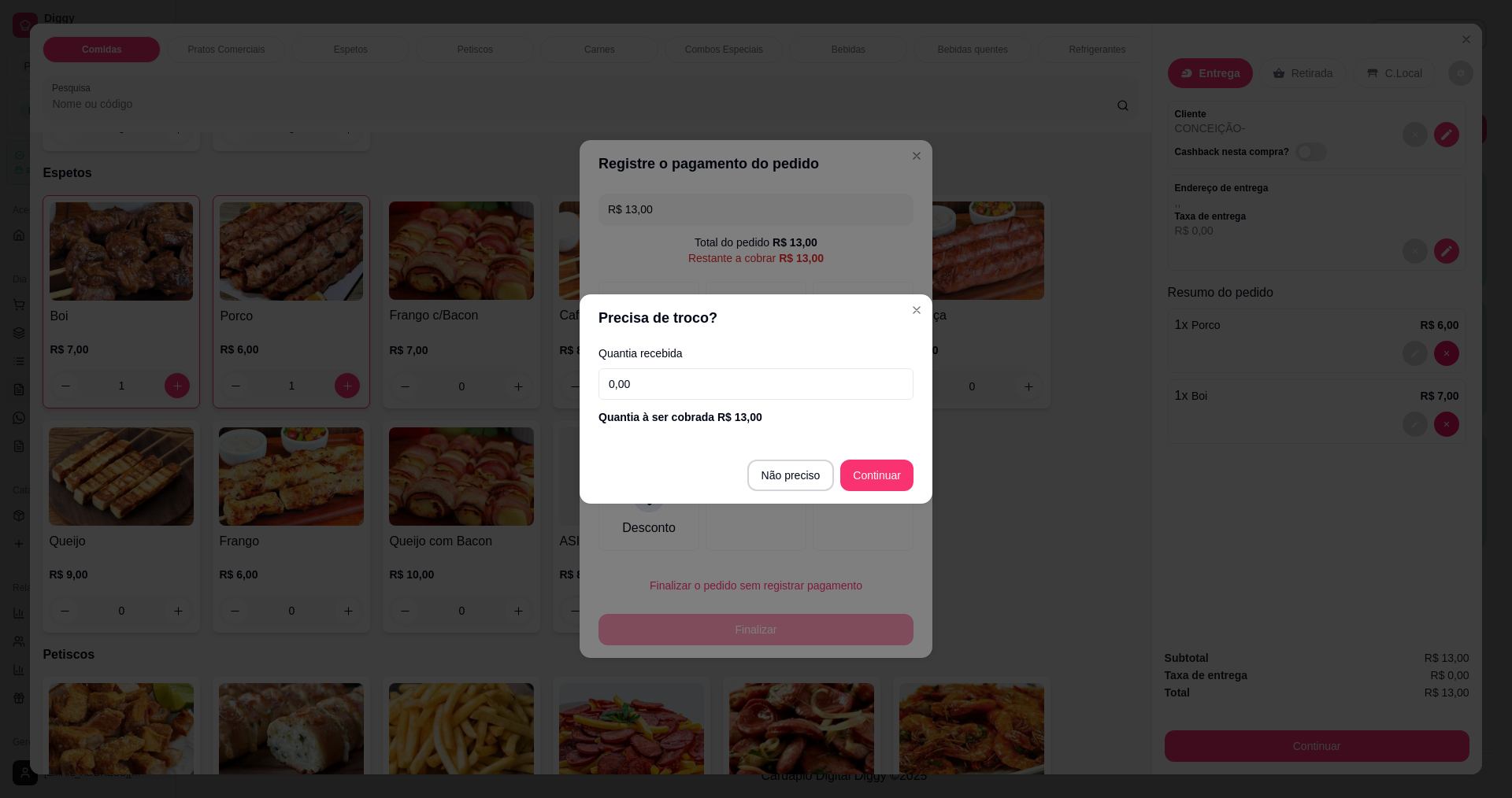
click at [684, 392] on input "0,00" at bounding box center [756, 384] width 315 height 32
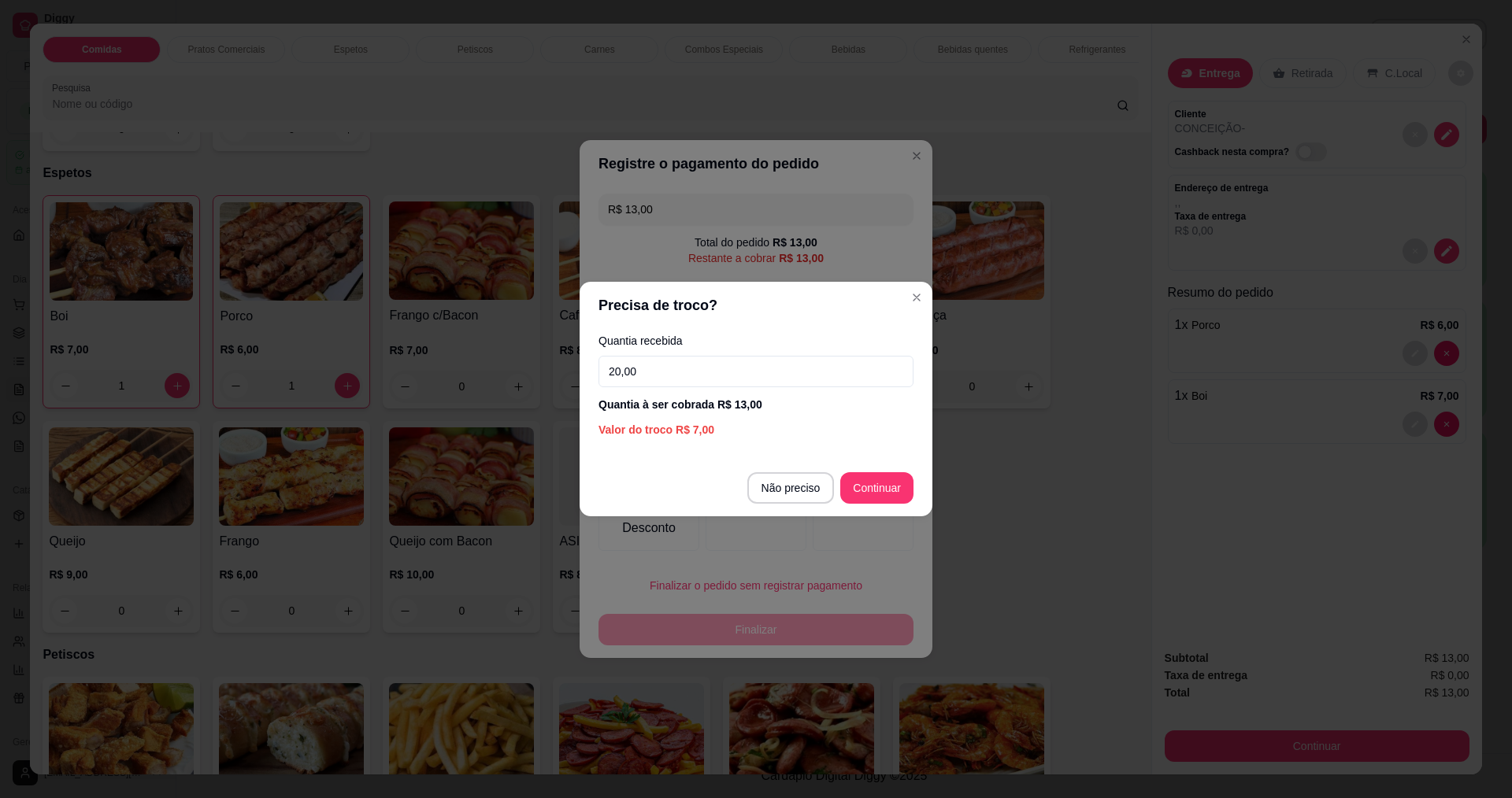
type input "20,00"
click at [871, 457] on section "Precisa de troco? Quantia recebida 20,00 Quantia à ser cobrada R$ 13,00 Valor d…" at bounding box center [756, 398] width 352 height 234
type input "R$ 0,00"
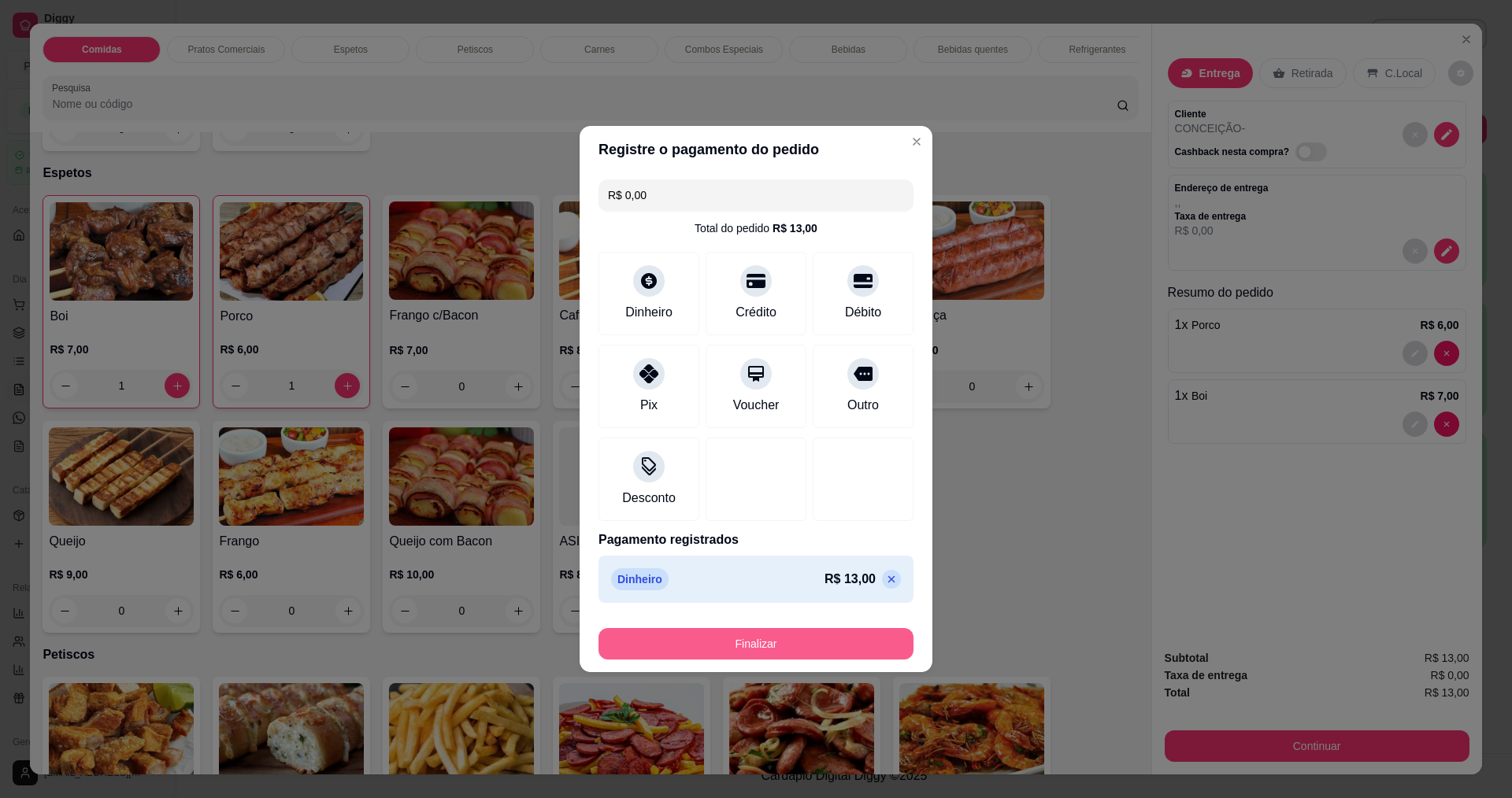
click at [807, 648] on button "Finalizar" at bounding box center [756, 644] width 315 height 32
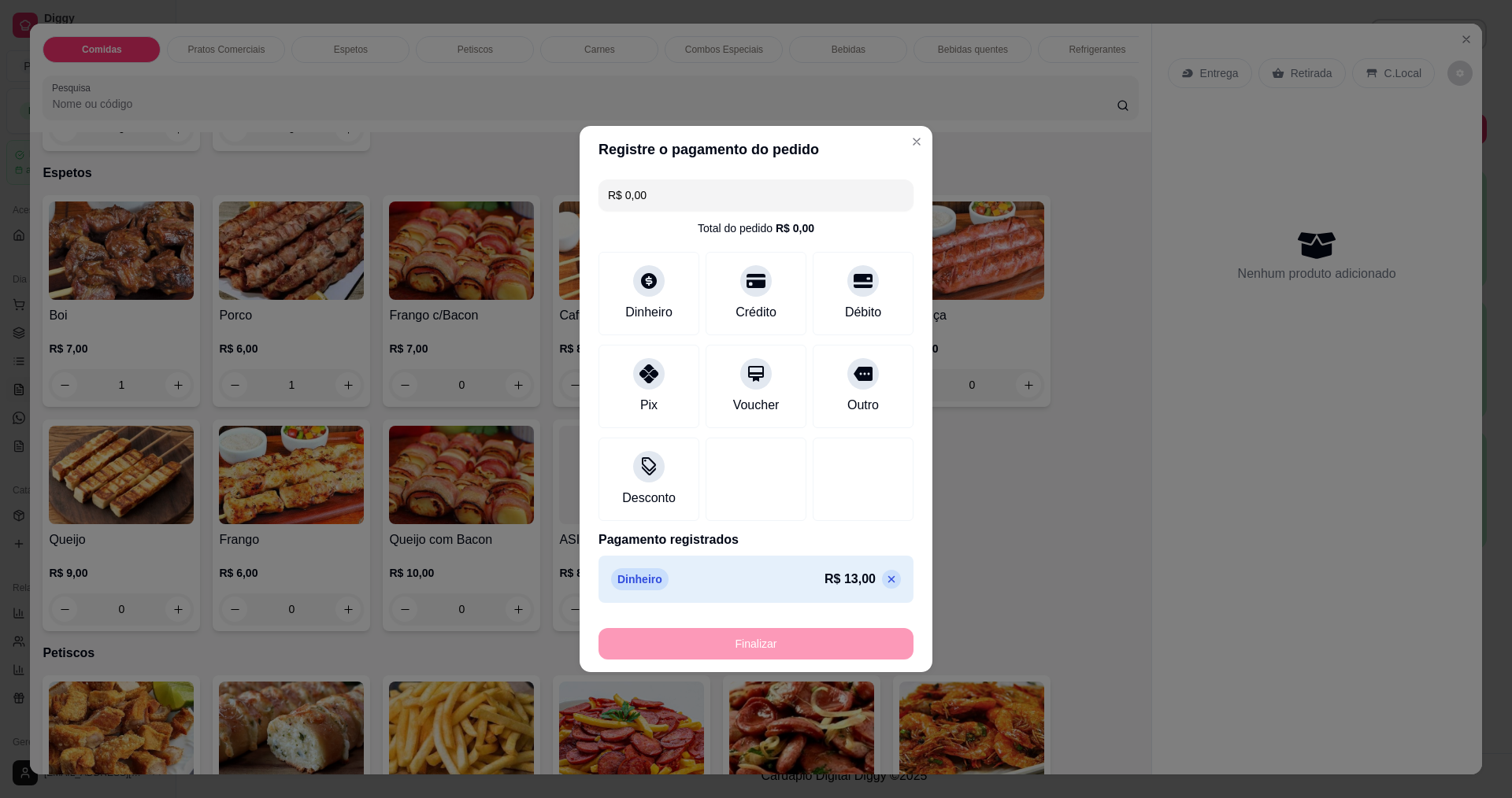
type input "0"
type input "-R$ 13,00"
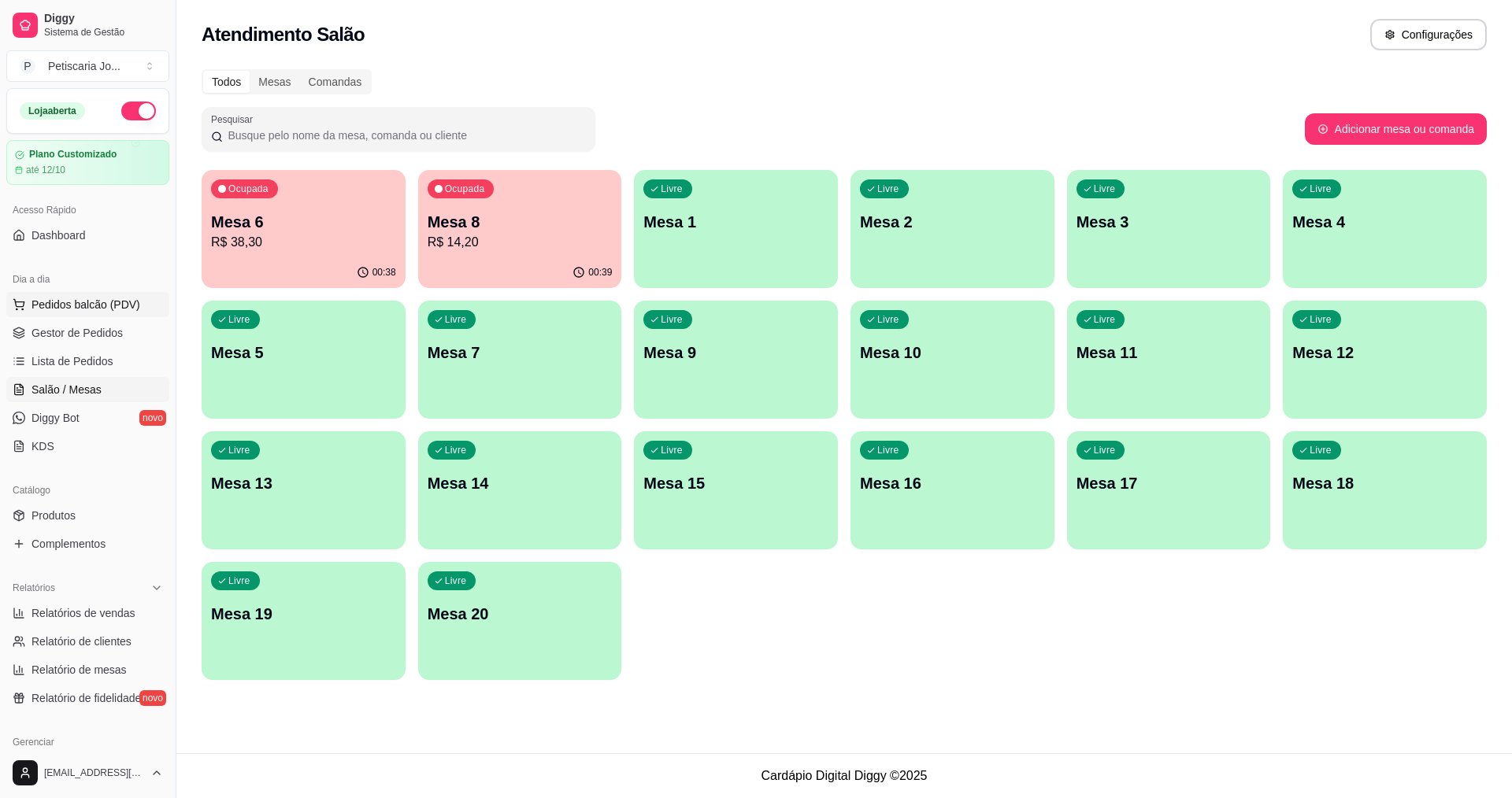
click at [103, 292] on button "Pedidos balcão (PDV)" at bounding box center [87, 304] width 163 height 25
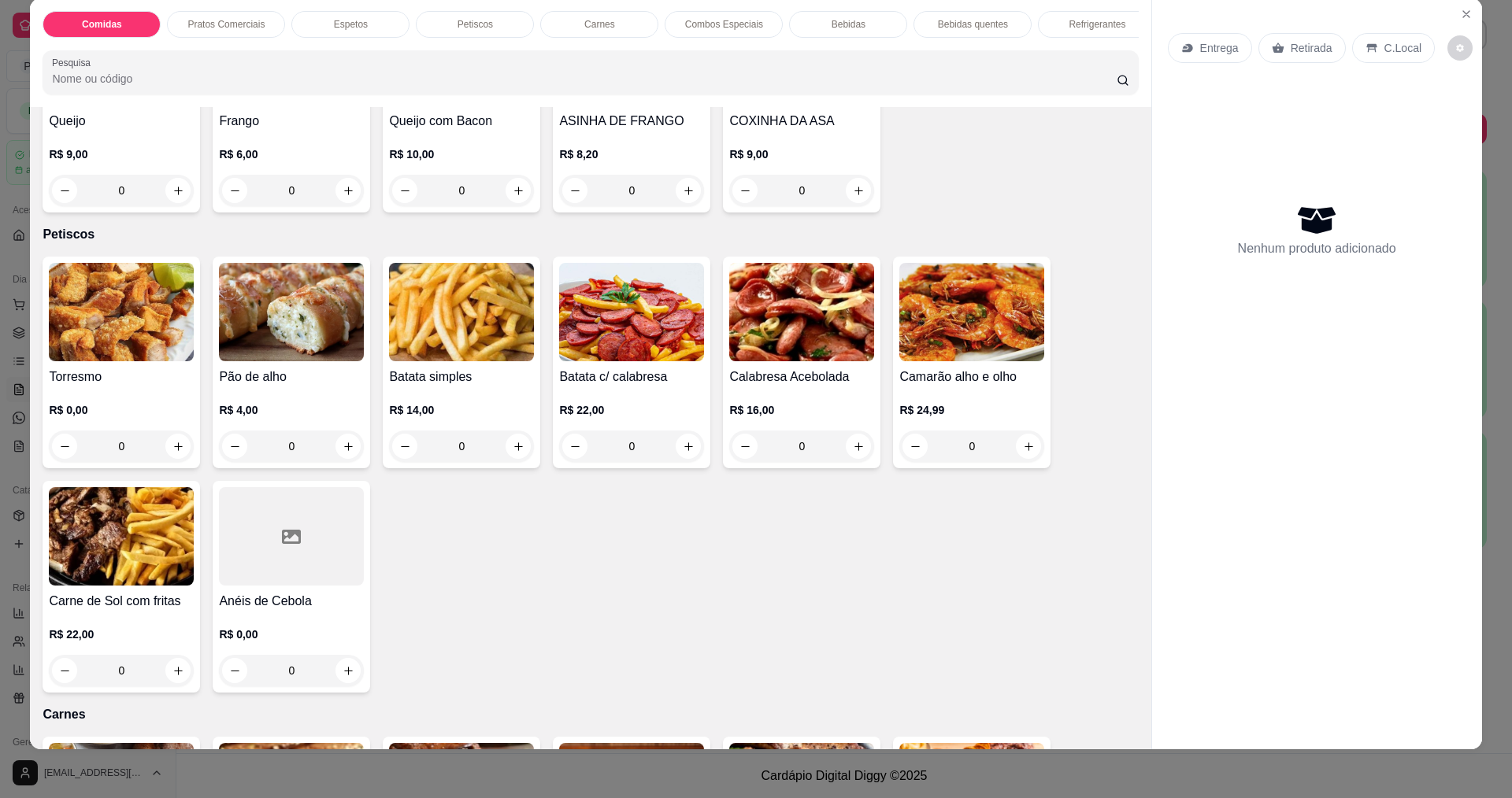
scroll to position [27, 0]
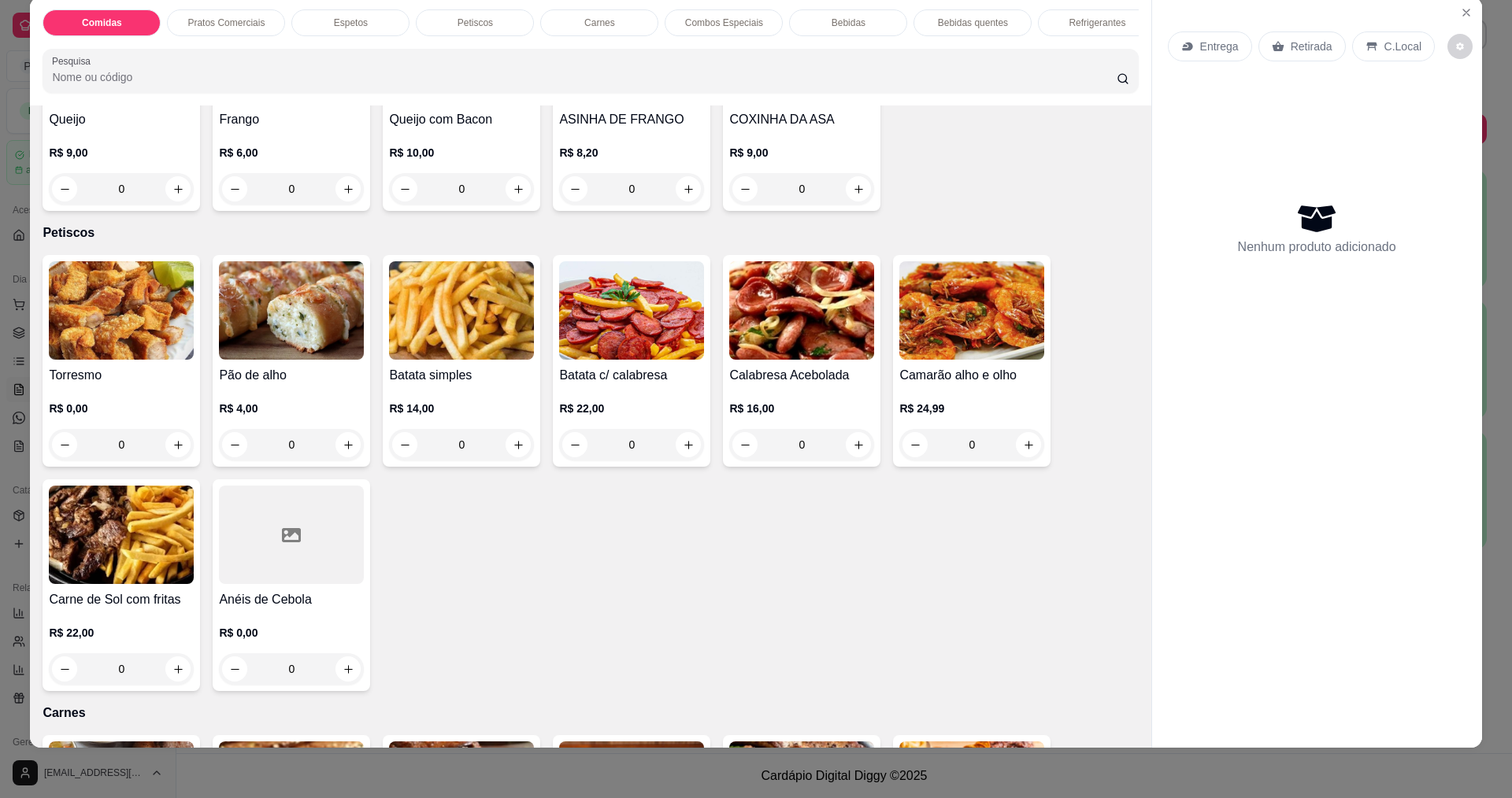
click at [994, 313] on img at bounding box center [971, 310] width 145 height 99
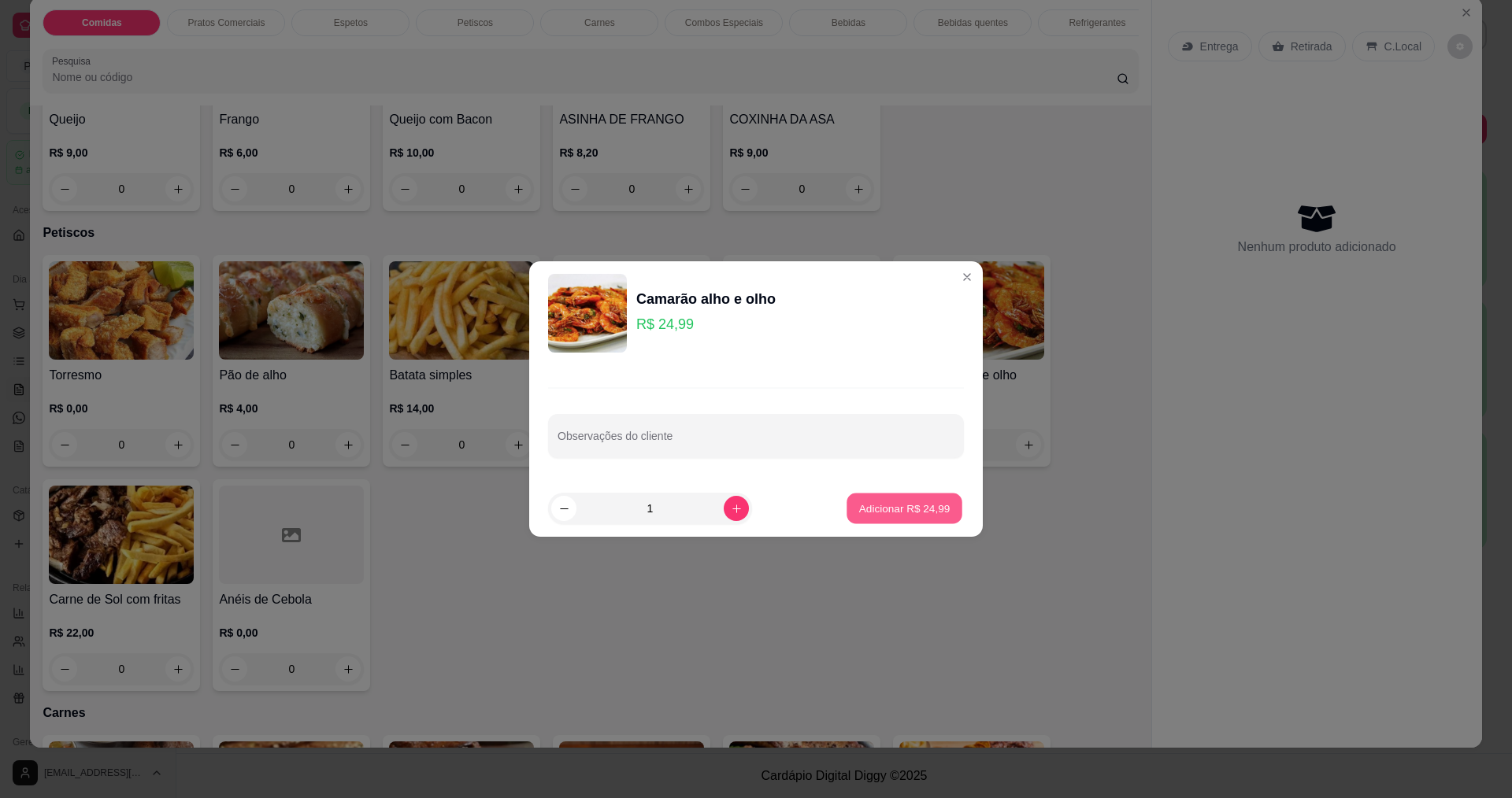
click at [893, 515] on p "Adicionar R$ 24,99" at bounding box center [905, 508] width 92 height 15
type input "1"
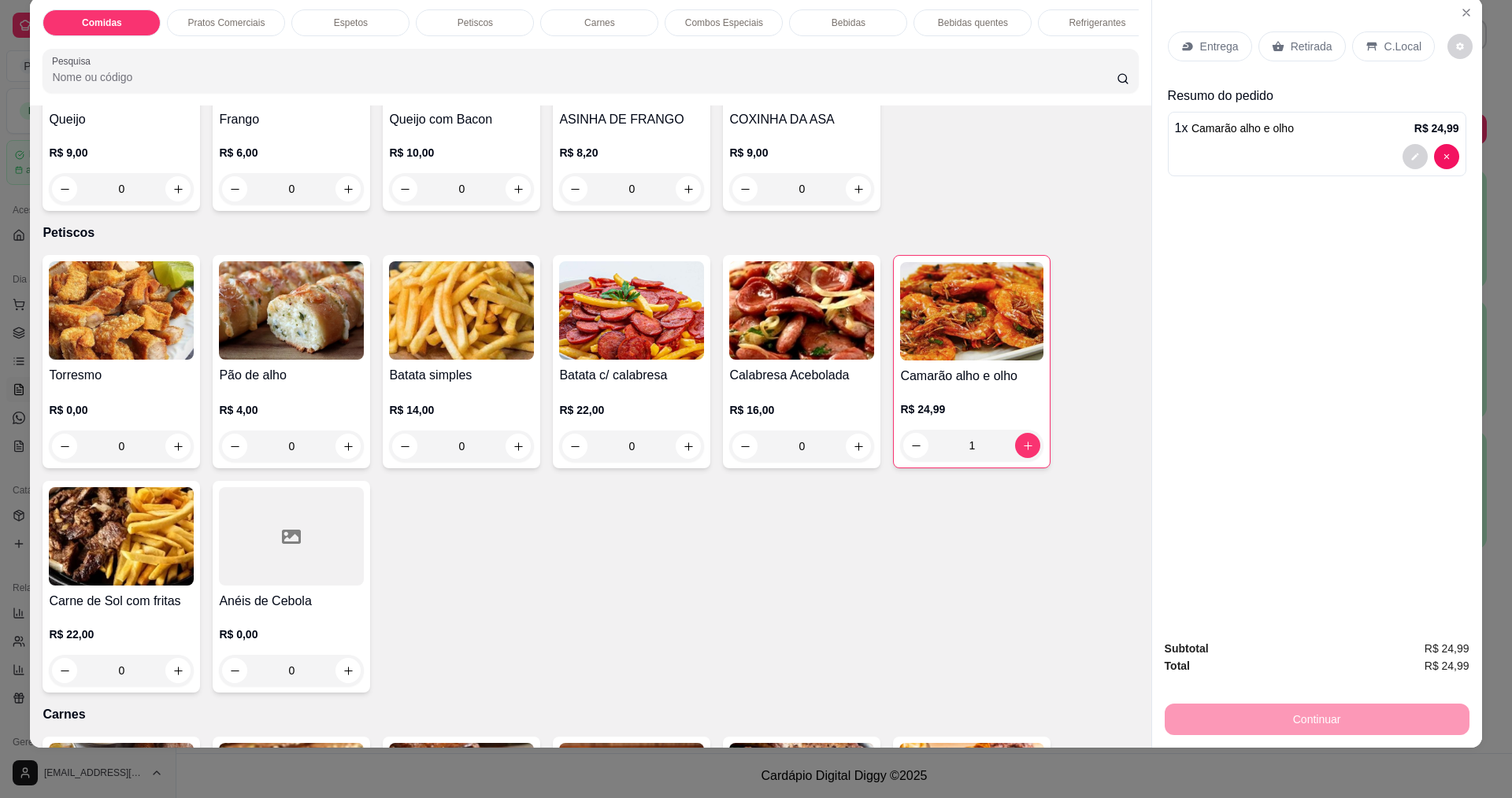
click at [1205, 55] on div "Entrega" at bounding box center [1210, 47] width 84 height 30
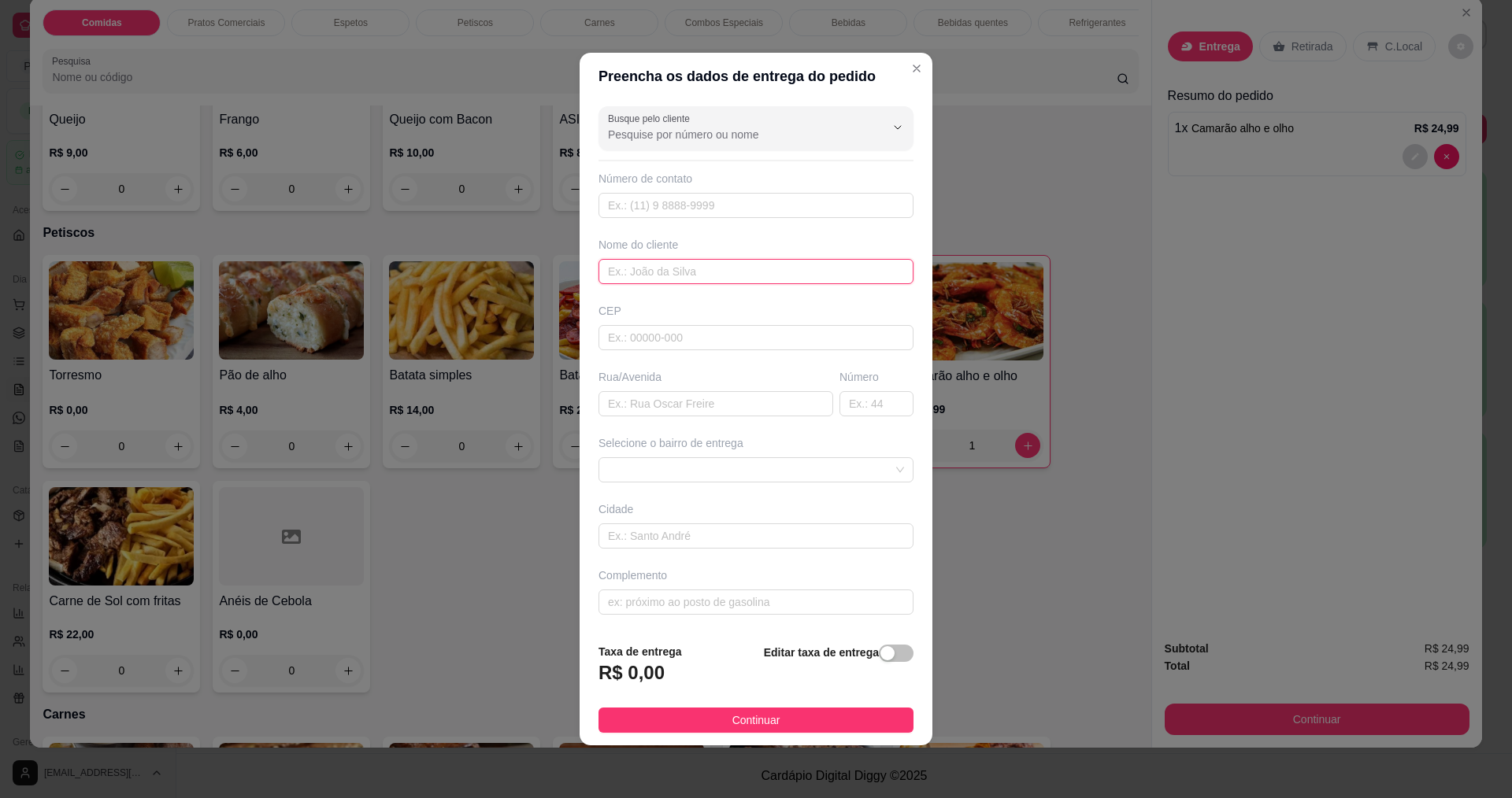
click at [691, 261] on input "text" at bounding box center [756, 271] width 315 height 25
type input "[PERSON_NAME]"
click at [723, 705] on footer "Taxa de entrega R$ 0,00 Editar taxa de entrega Continuar" at bounding box center [756, 687] width 352 height 115
click at [733, 729] on button "Continuar" at bounding box center [756, 719] width 315 height 25
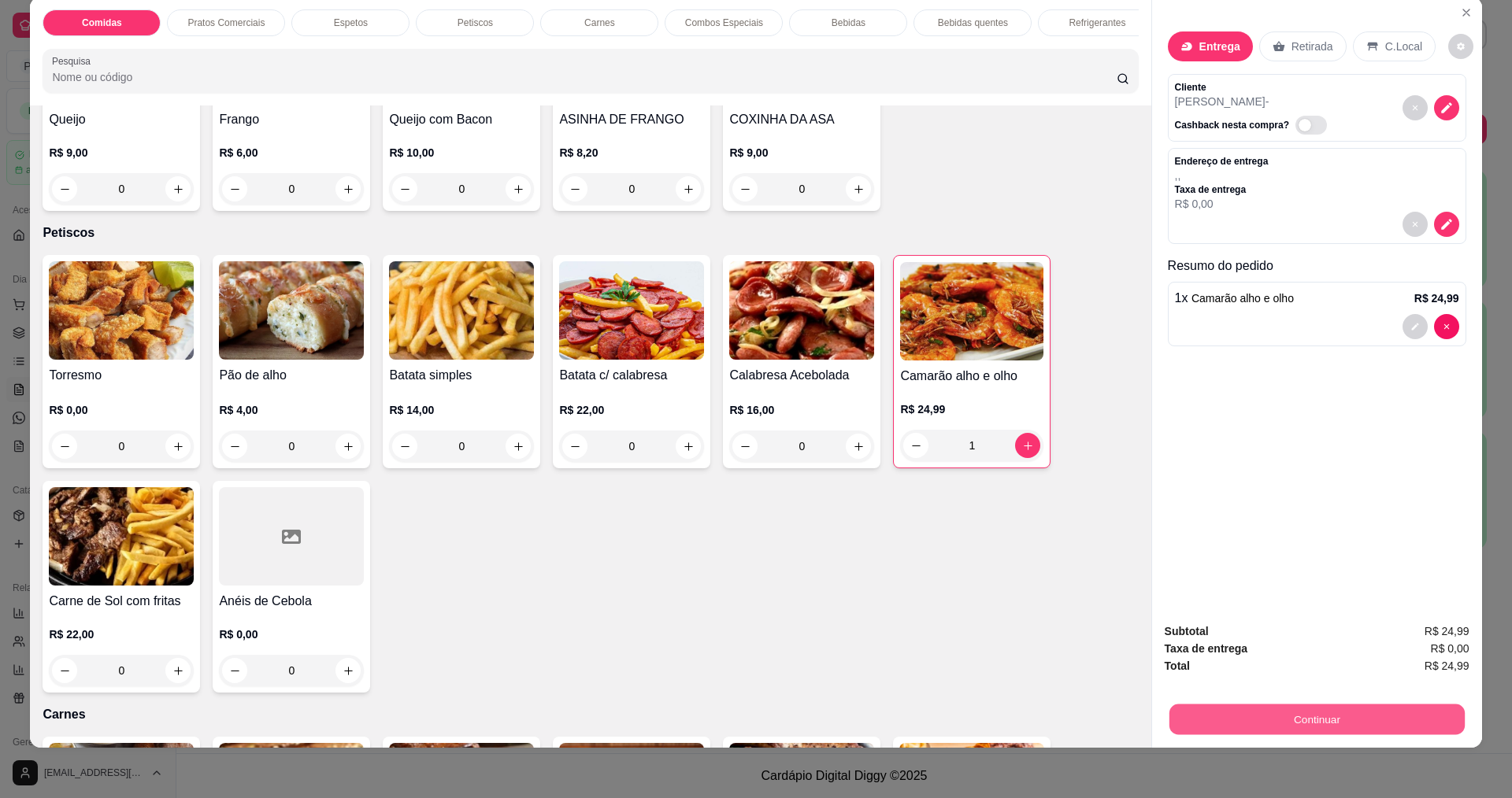
click at [1346, 720] on button "Continuar" at bounding box center [1316, 718] width 295 height 31
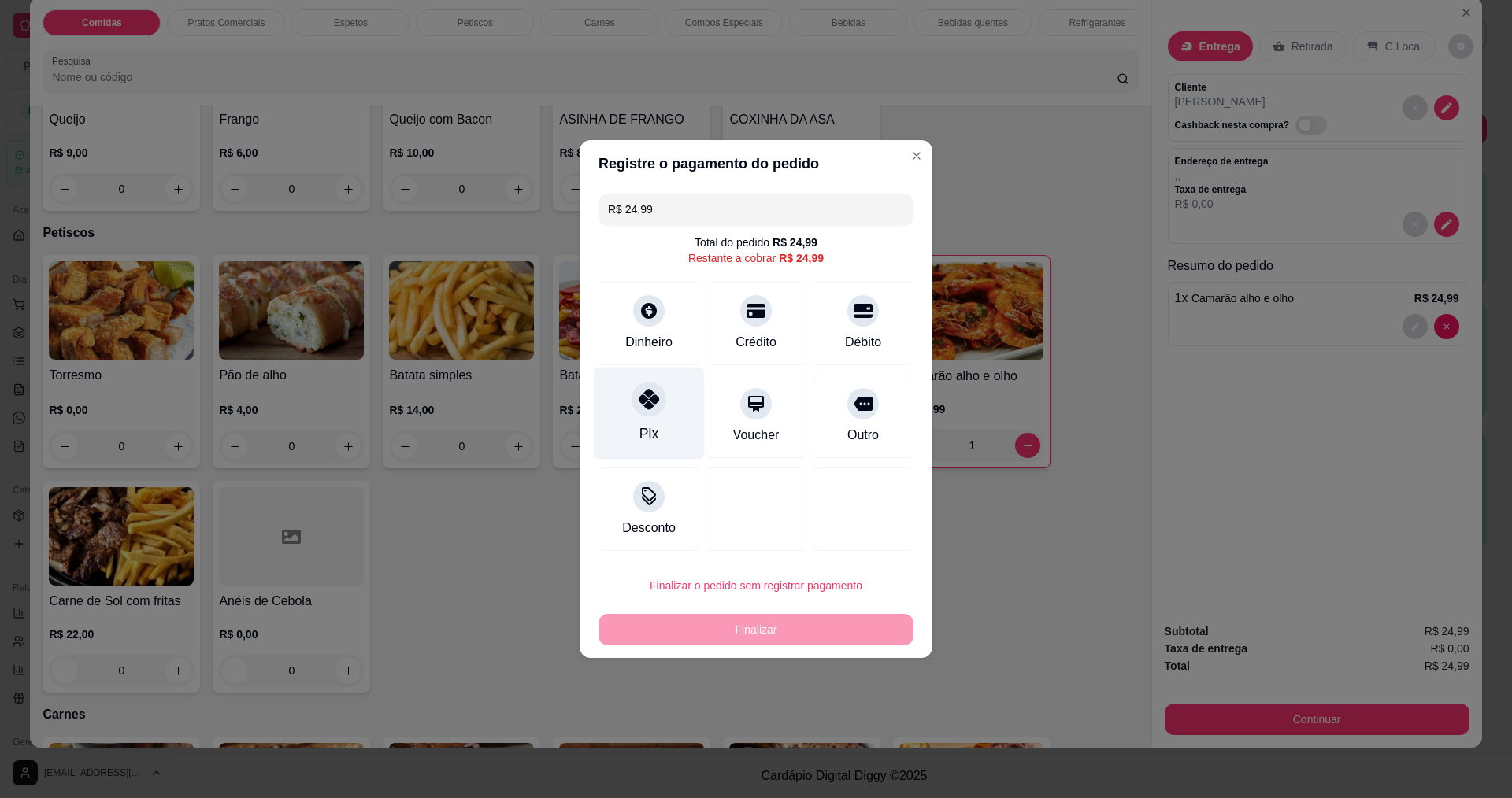
click at [667, 397] on div "Pix" at bounding box center [649, 413] width 111 height 92
type input "R$ 0,00"
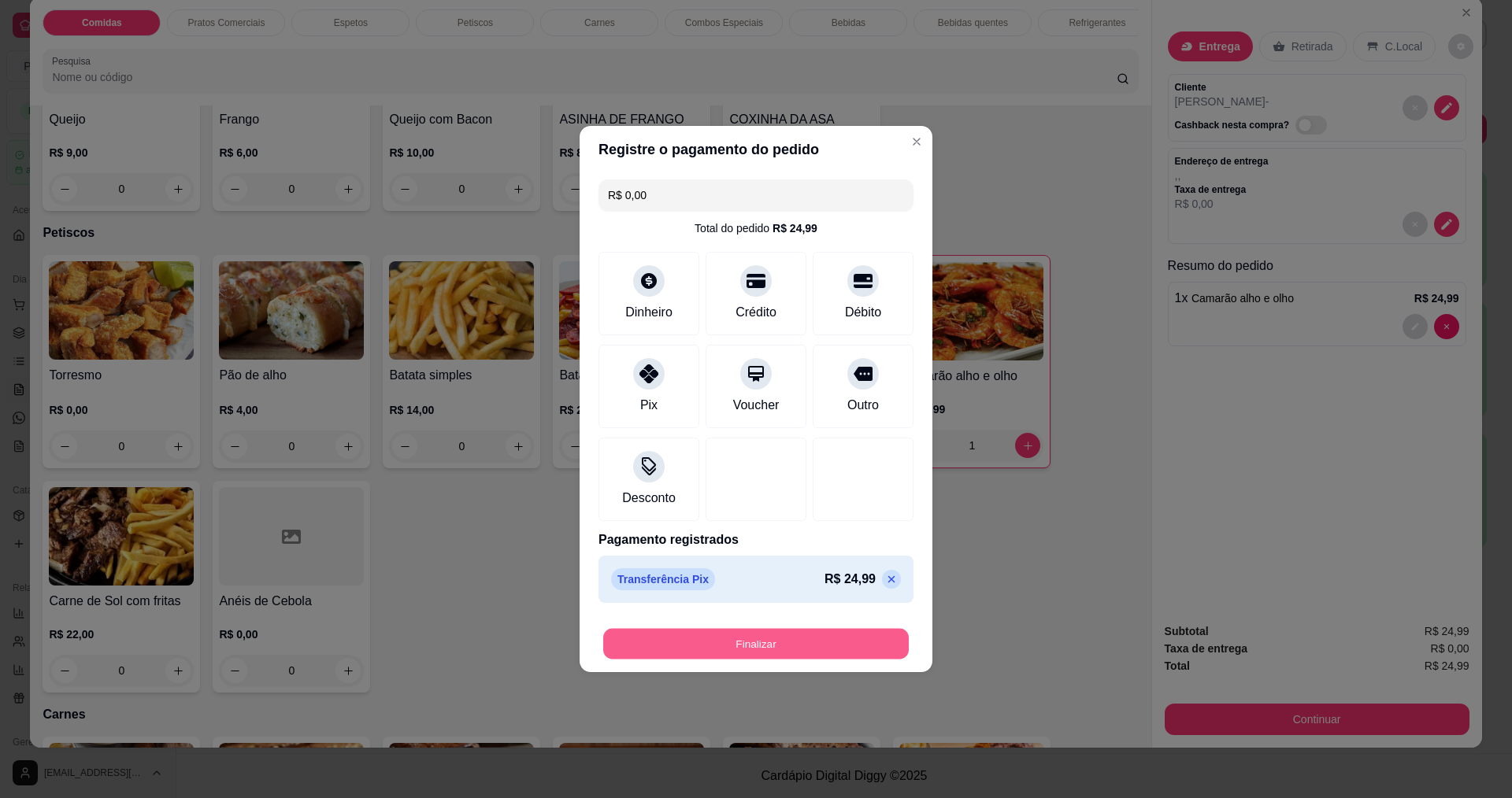
click at [807, 644] on button "Finalizar" at bounding box center [756, 643] width 305 height 31
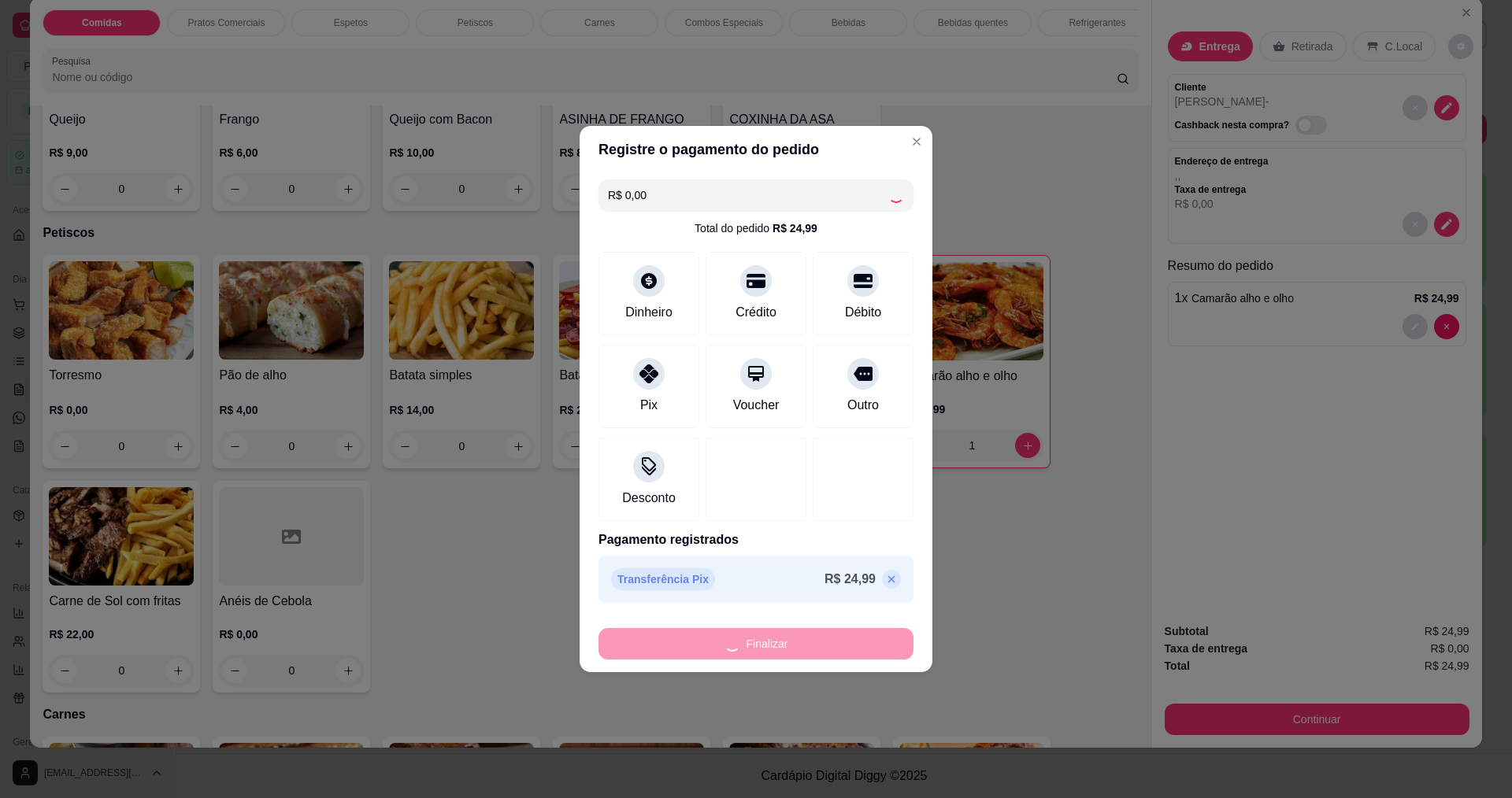
type input "0"
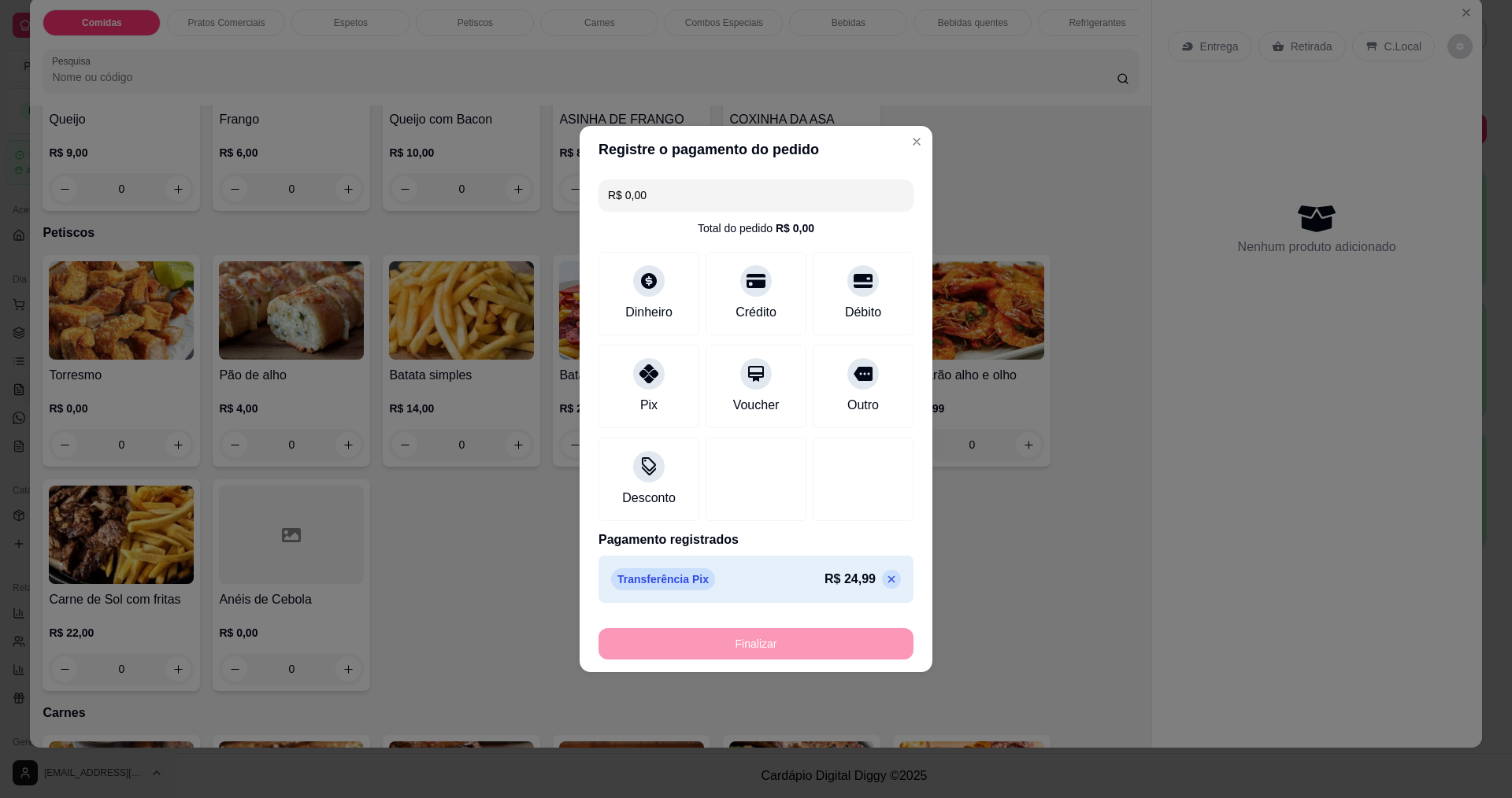
type input "-R$ 24,99"
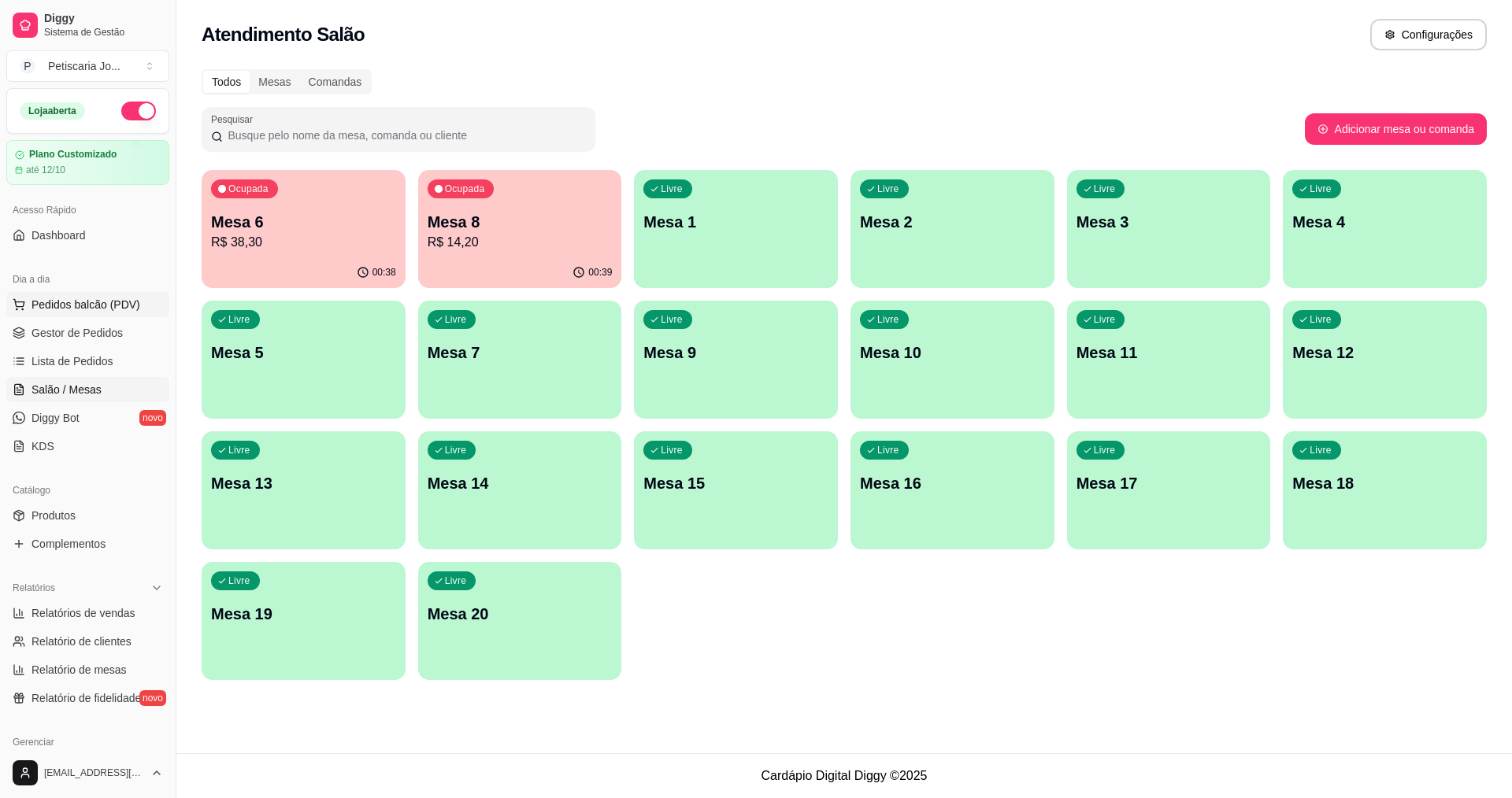
click at [60, 305] on span "Pedidos balcão (PDV)" at bounding box center [86, 304] width 109 height 16
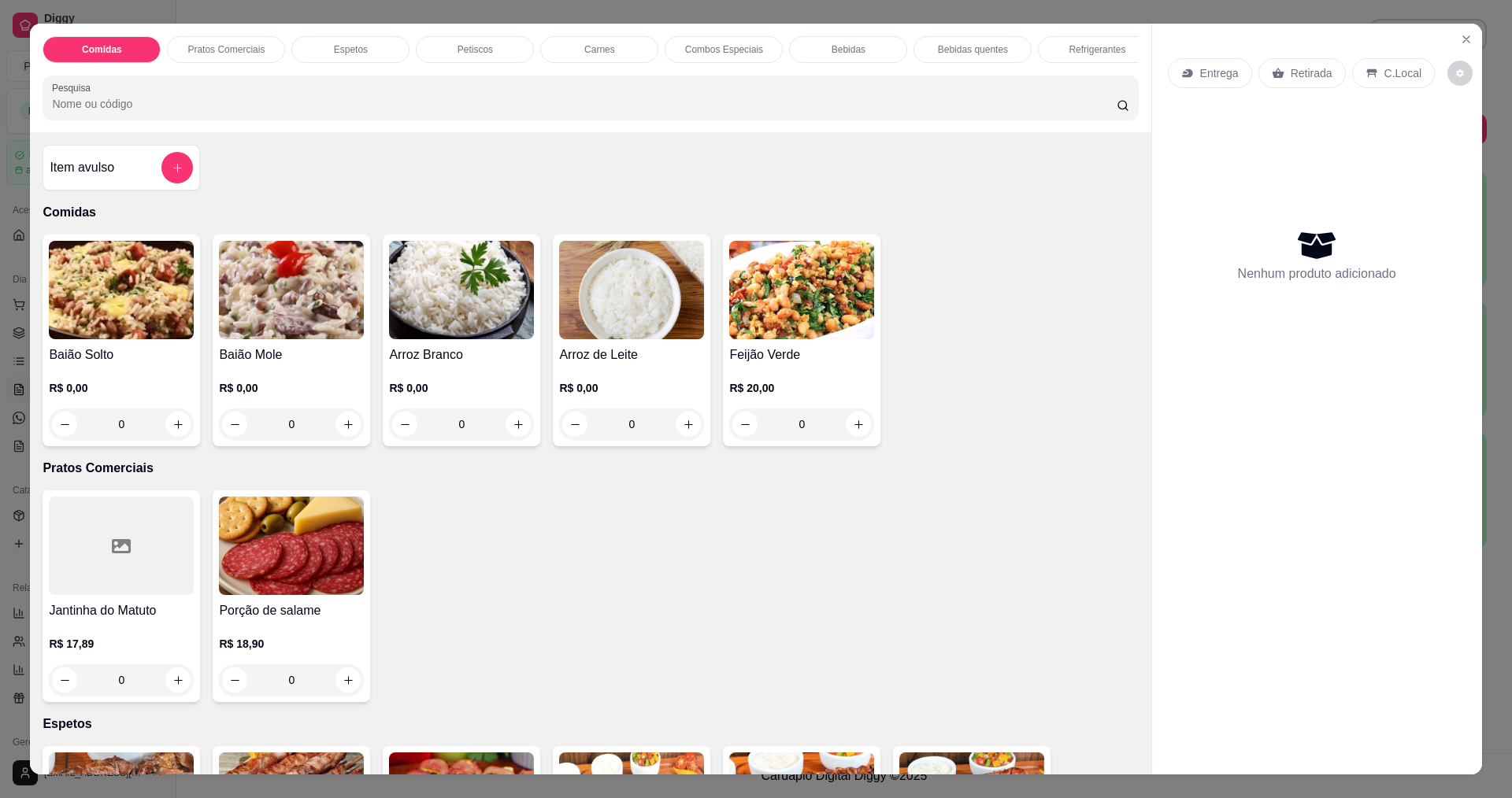
click at [493, 318] on img at bounding box center [461, 289] width 145 height 99
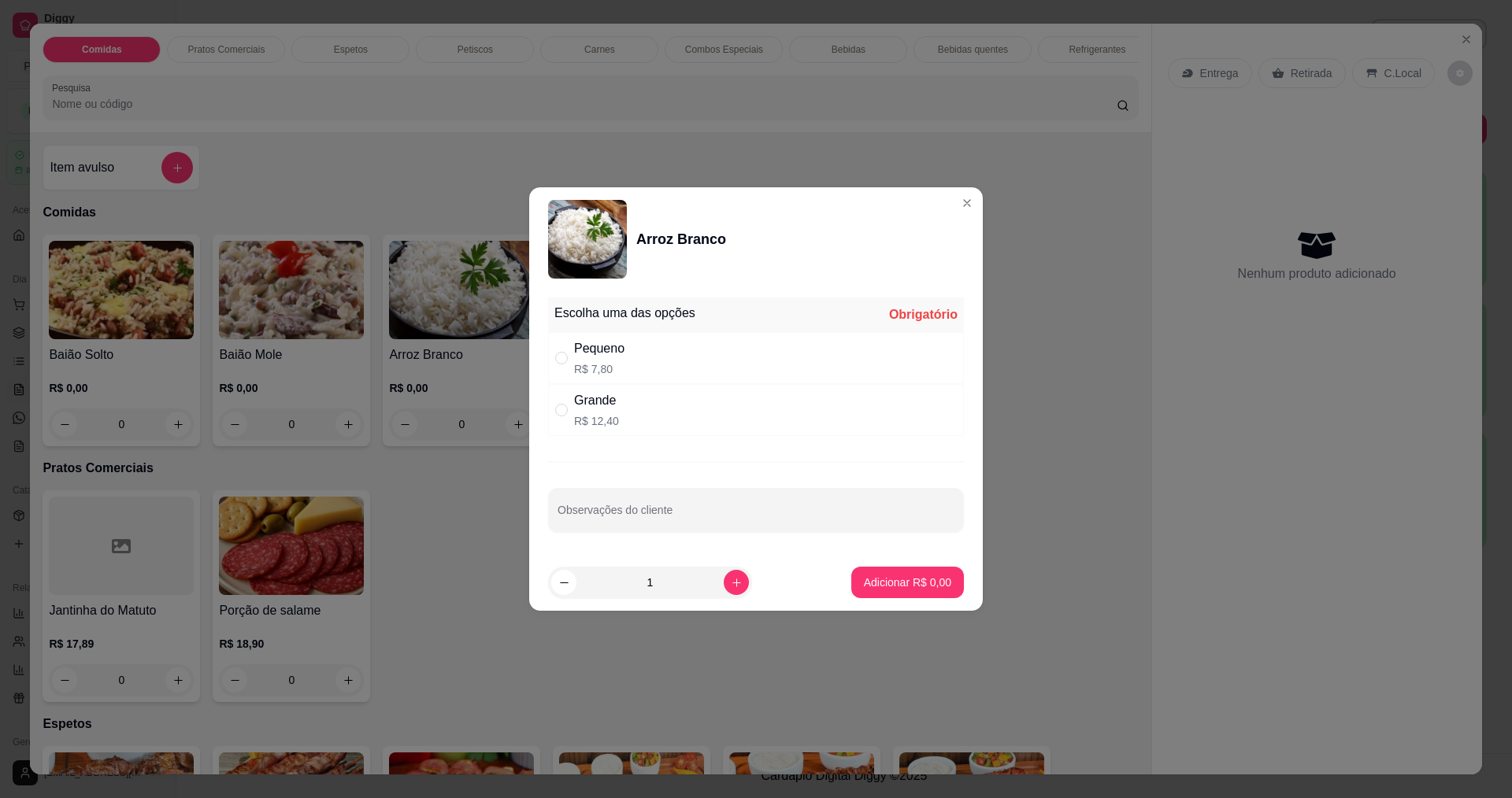
click at [615, 352] on div "Pequeno" at bounding box center [599, 348] width 50 height 19
radio input "true"
click at [882, 586] on p "Adicionar R$ 7,80" at bounding box center [907, 583] width 88 height 16
type input "1"
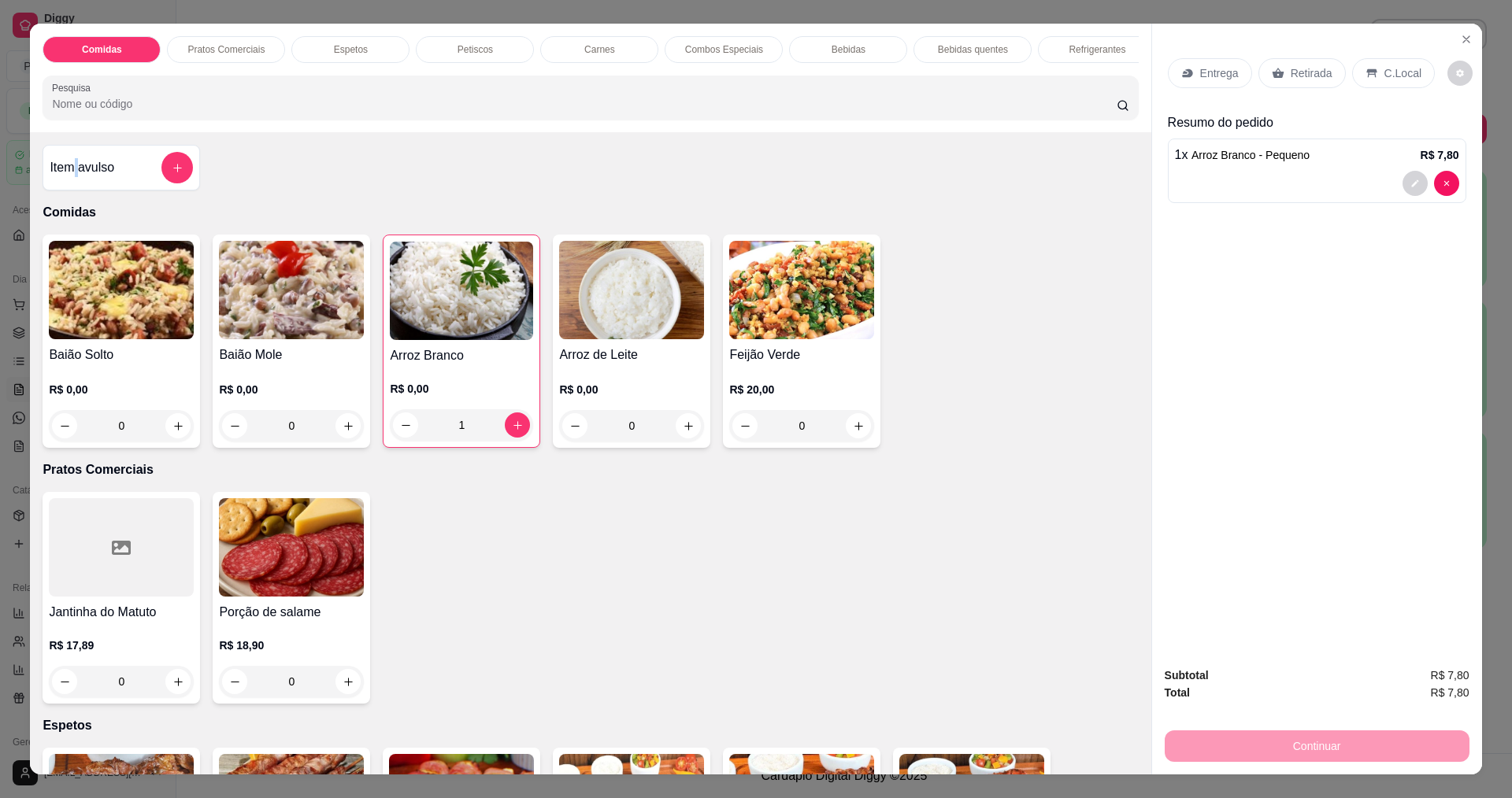
click at [73, 174] on h4 "Item avulso" at bounding box center [82, 168] width 65 height 19
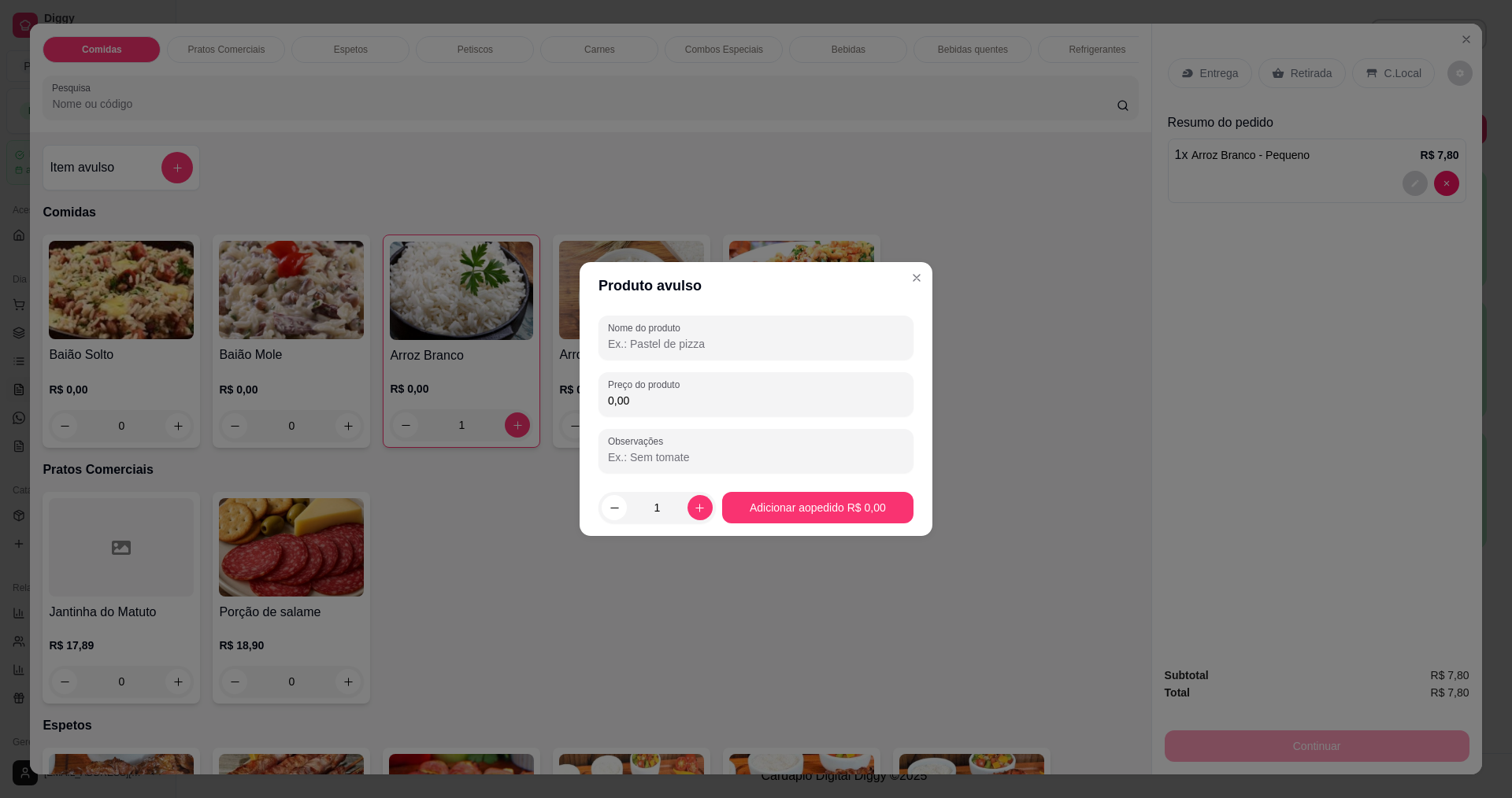
click at [753, 343] on input "Nome do produto" at bounding box center [756, 344] width 296 height 16
type input "UMA SALADA VERDE"
click at [756, 396] on input "0,00" at bounding box center [756, 401] width 296 height 16
type input "9,00"
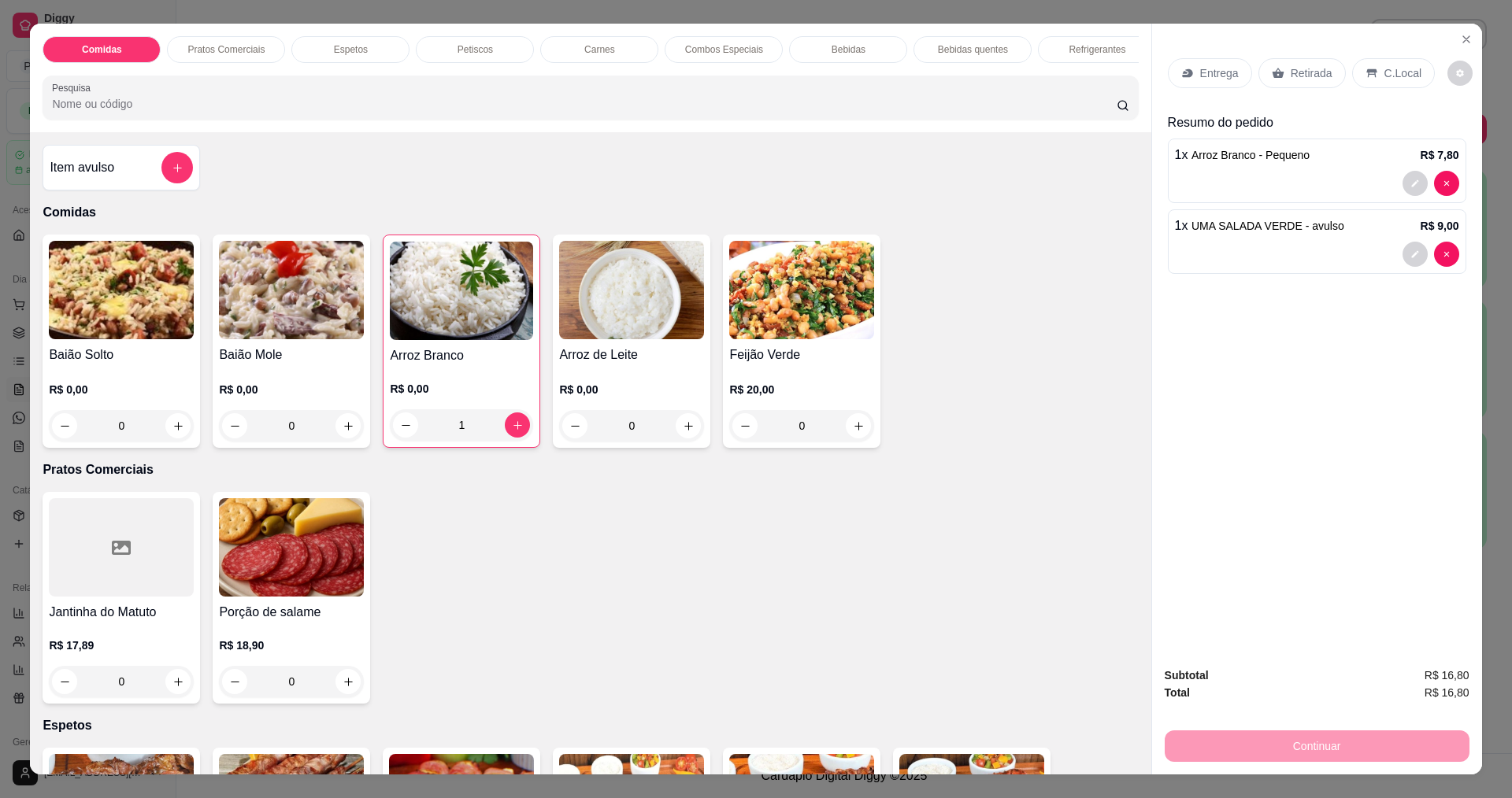
scroll to position [393, 0]
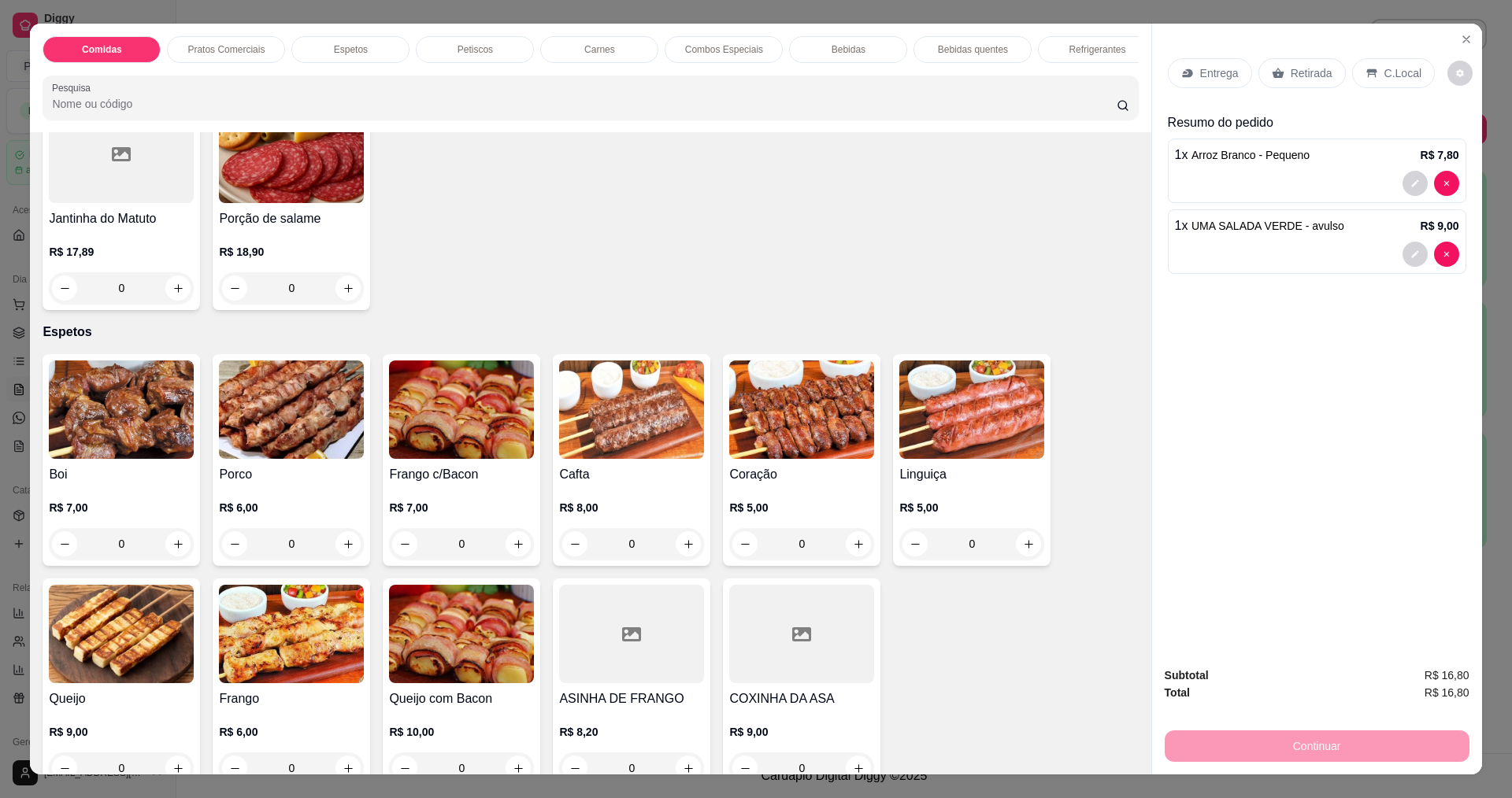
click at [103, 448] on img at bounding box center [121, 409] width 145 height 99
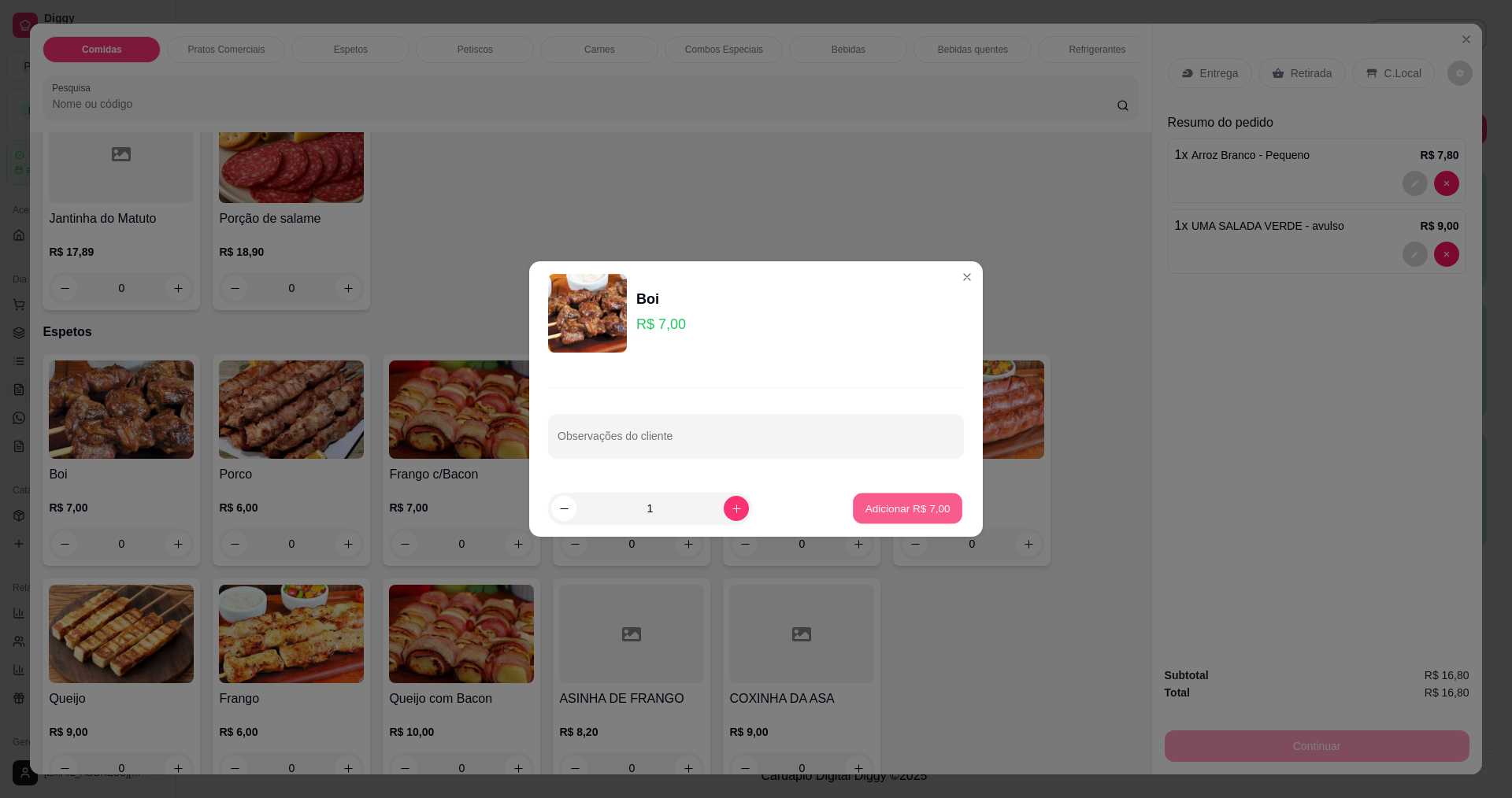
click at [903, 497] on button "Adicionar R$ 7,00" at bounding box center [907, 509] width 110 height 31
type input "1"
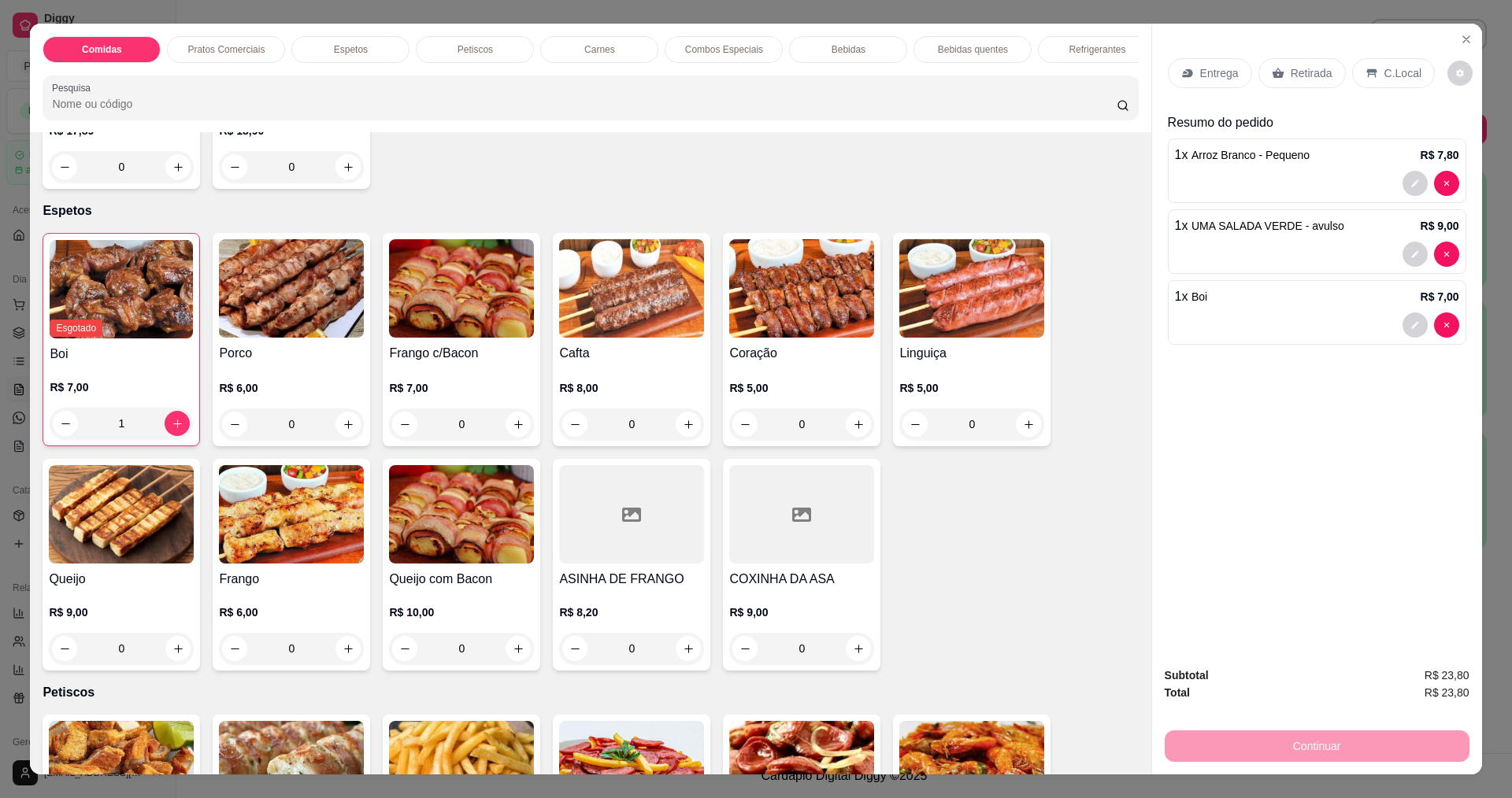
scroll to position [629, 0]
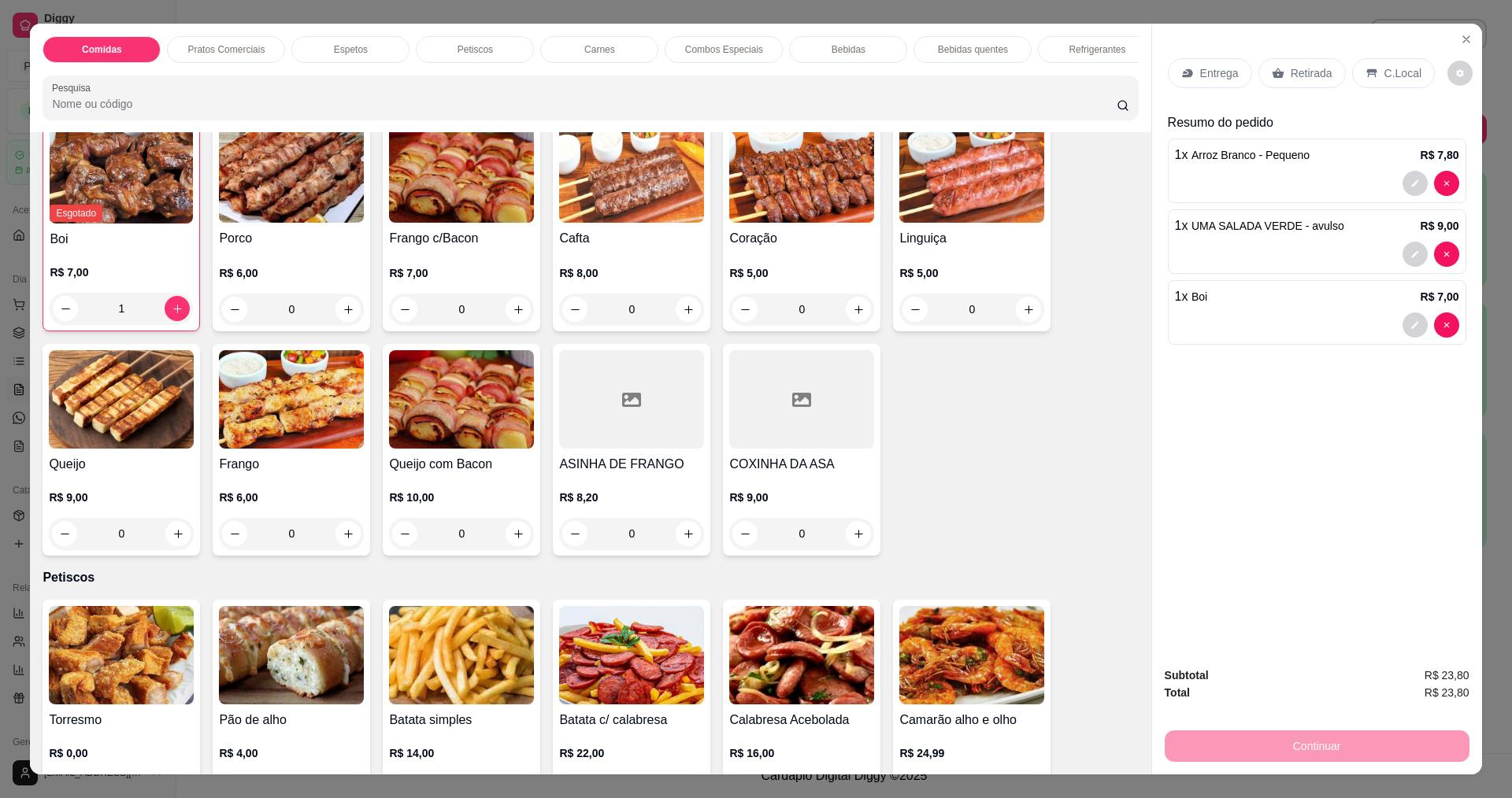
click at [277, 391] on img at bounding box center [290, 399] width 145 height 99
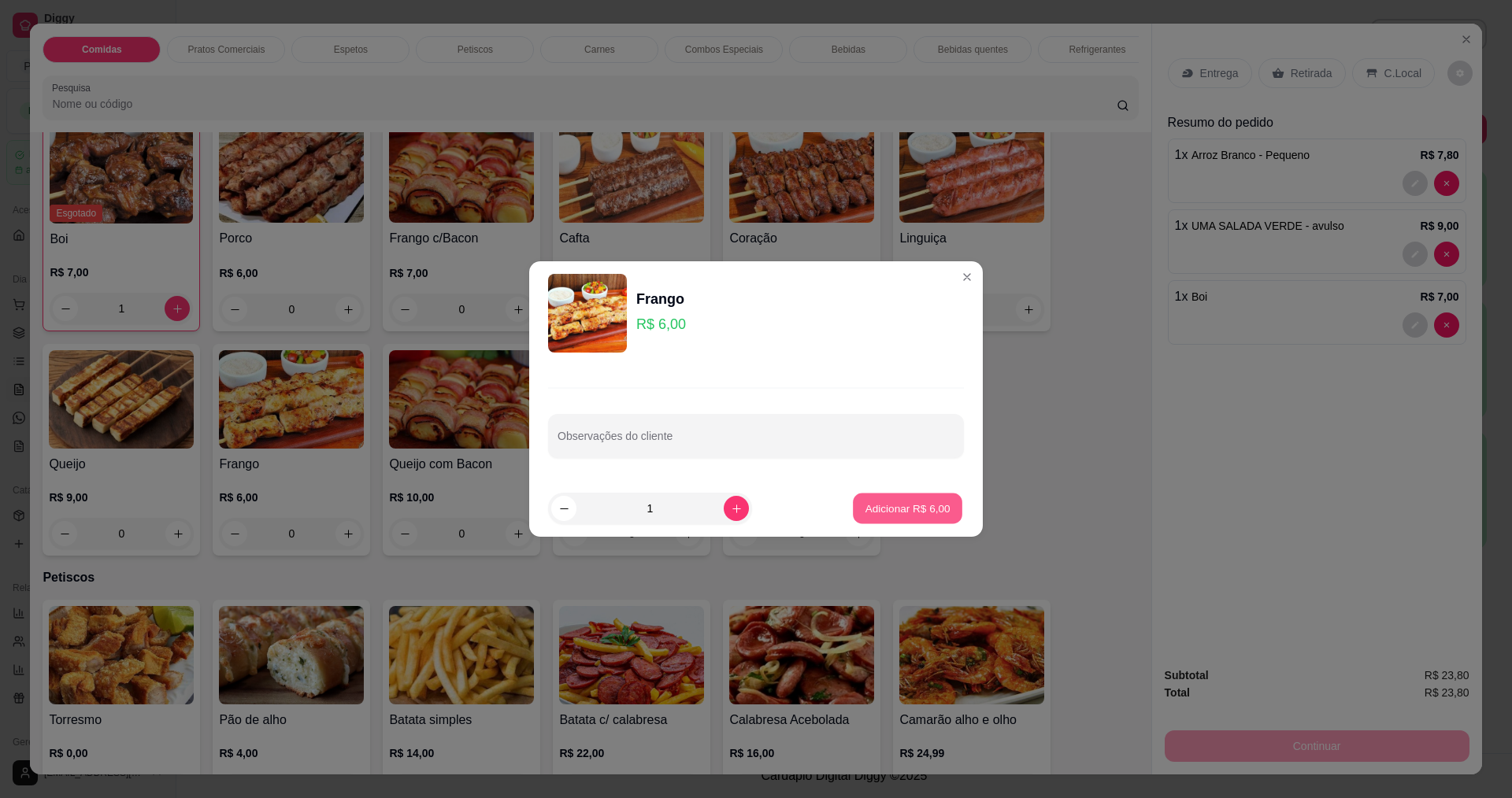
click at [858, 517] on button "Adicionar R$ 6,00" at bounding box center [907, 509] width 110 height 31
type input "1"
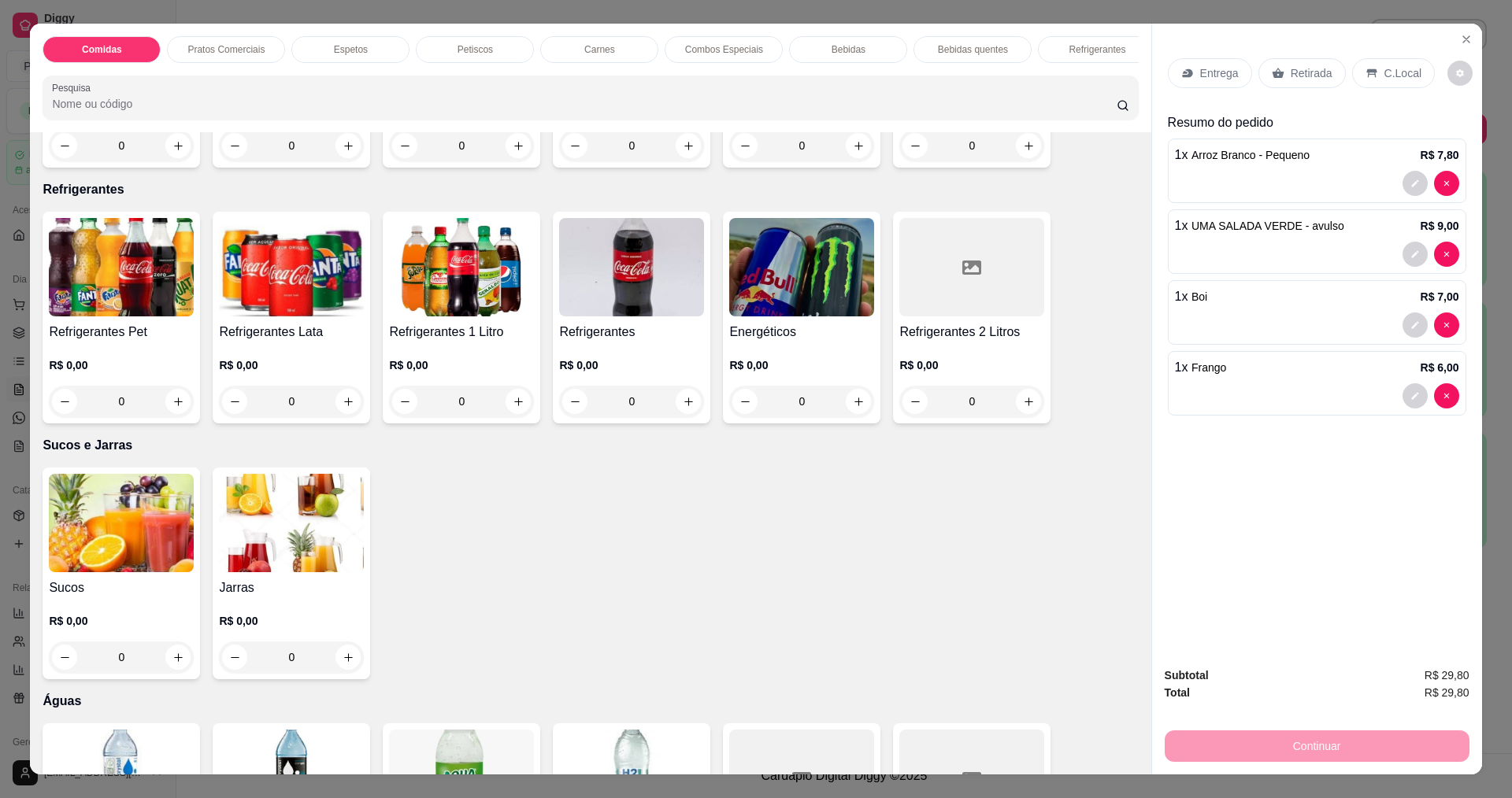
scroll to position [2991, 0]
click at [135, 535] on img at bounding box center [121, 522] width 145 height 99
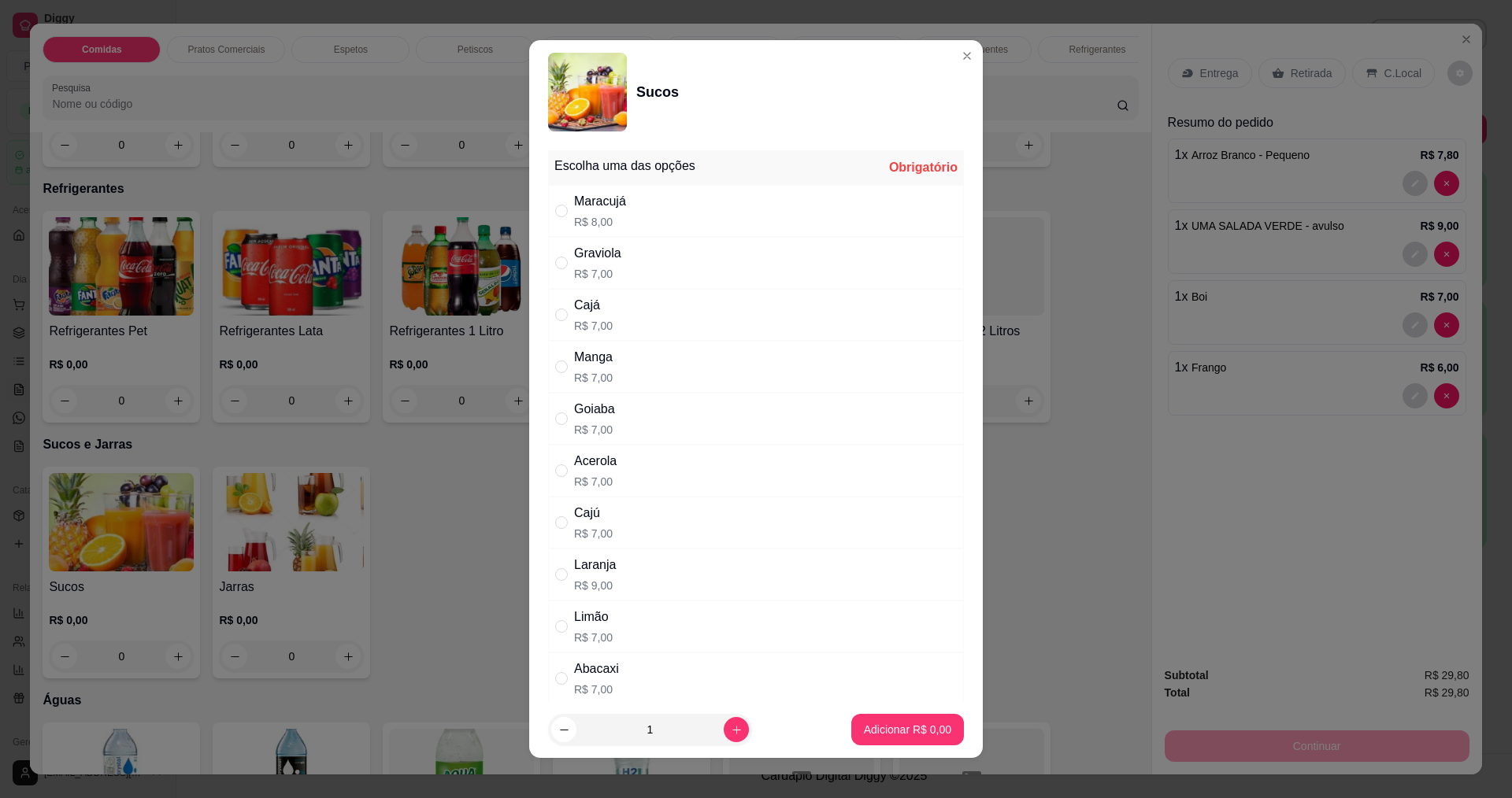
click at [591, 196] on div "Maracujá" at bounding box center [600, 200] width 52 height 19
radio input "true"
click at [886, 717] on button "Adicionar R$ 8,00" at bounding box center [907, 729] width 110 height 31
type input "1"
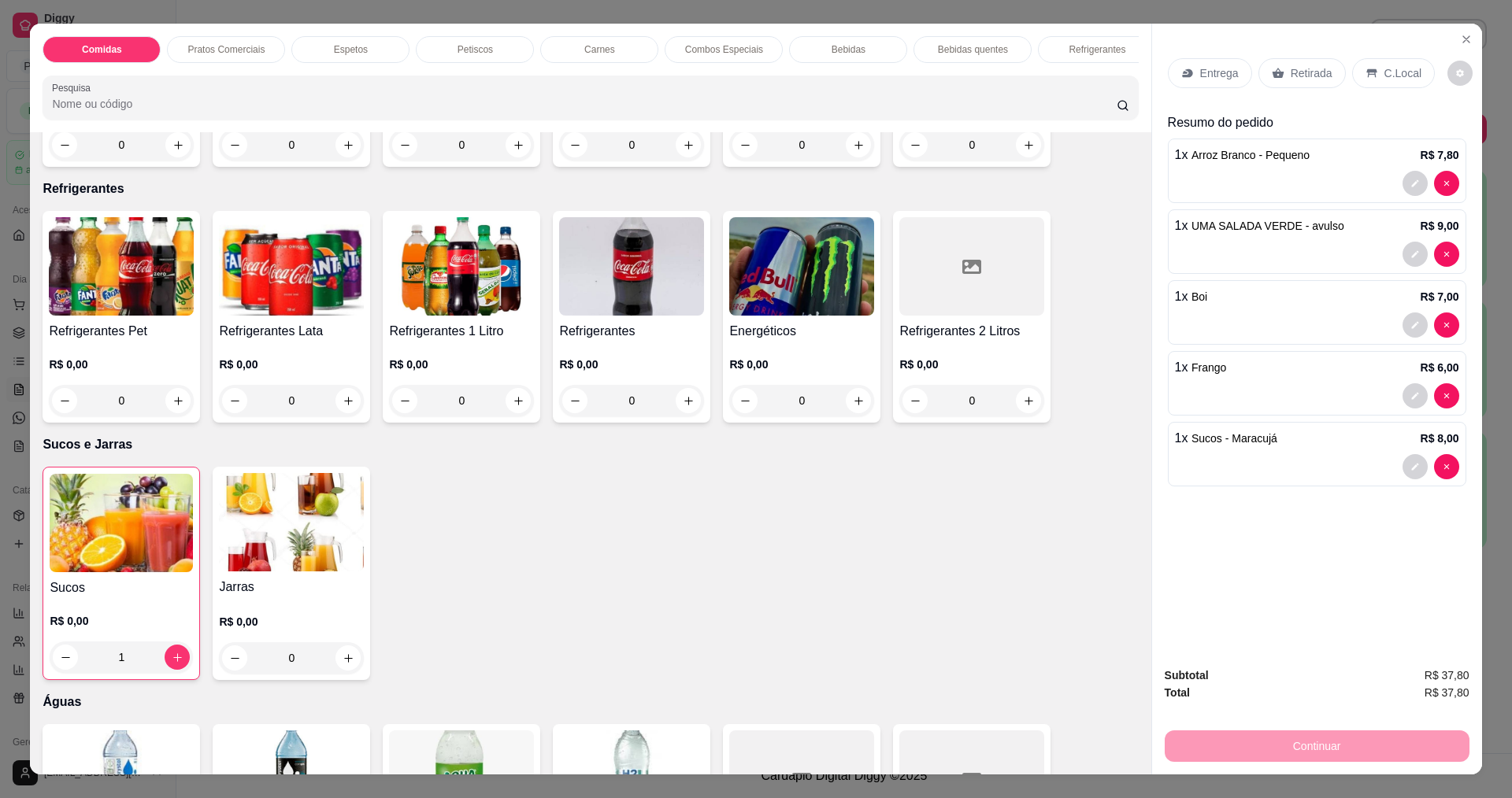
click at [1207, 77] on p "Entrega" at bounding box center [1219, 73] width 39 height 16
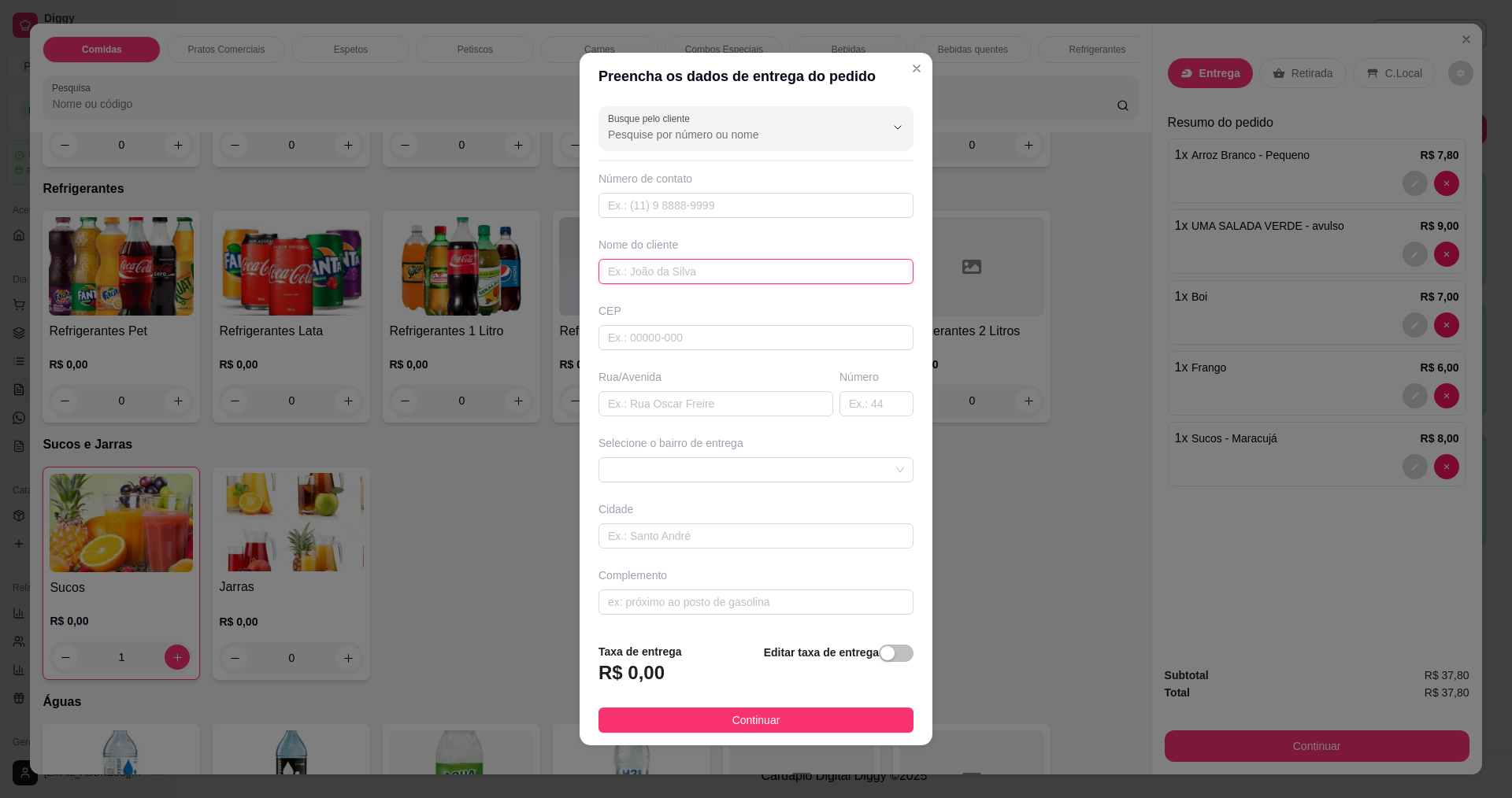
click at [620, 274] on input "text" at bounding box center [756, 271] width 315 height 25
type input "POUSADA DOS VENTOS"
click at [685, 713] on button "Continuar" at bounding box center [756, 719] width 315 height 25
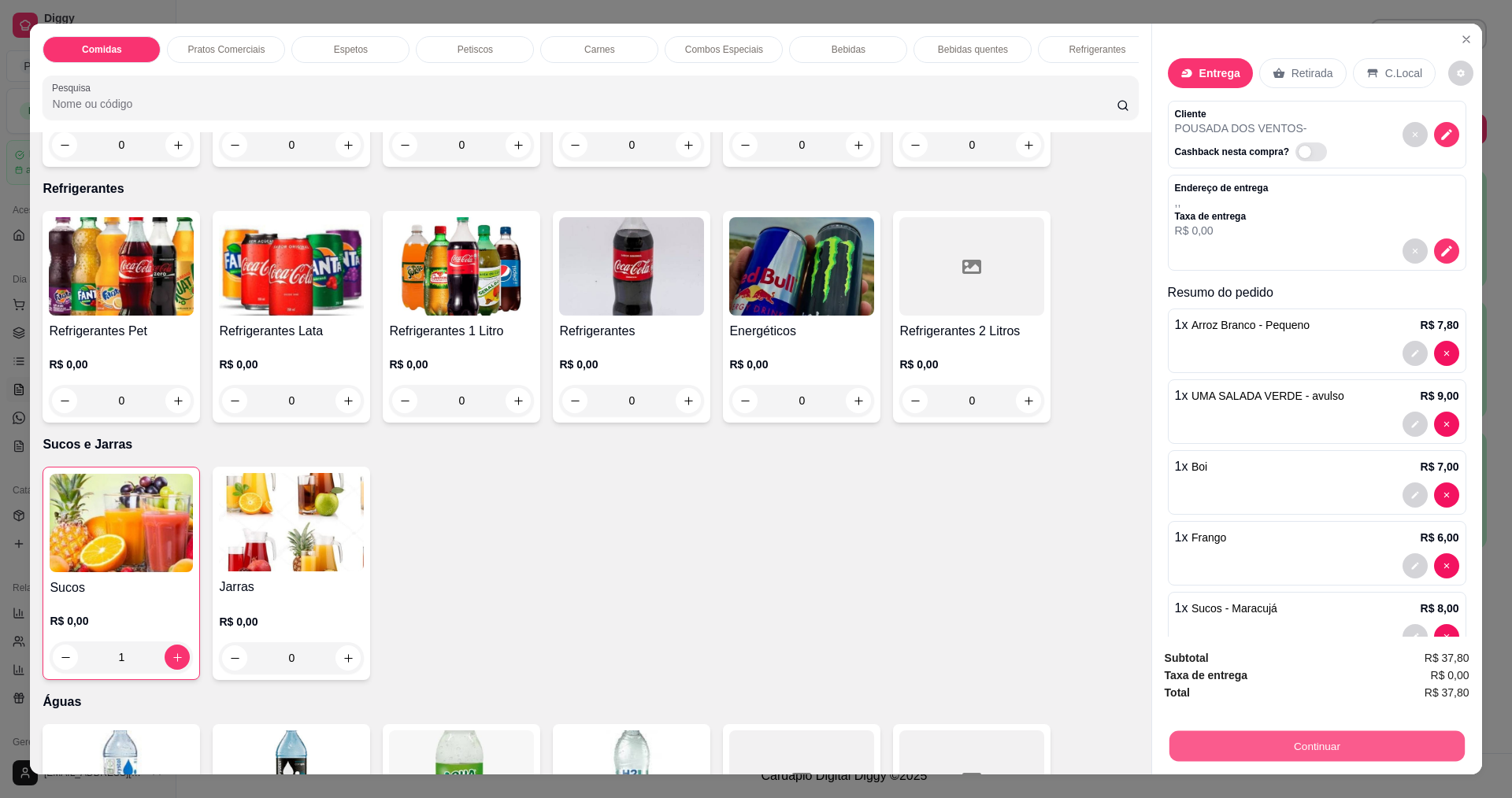
click at [1200, 742] on button "Continuar" at bounding box center [1316, 745] width 295 height 31
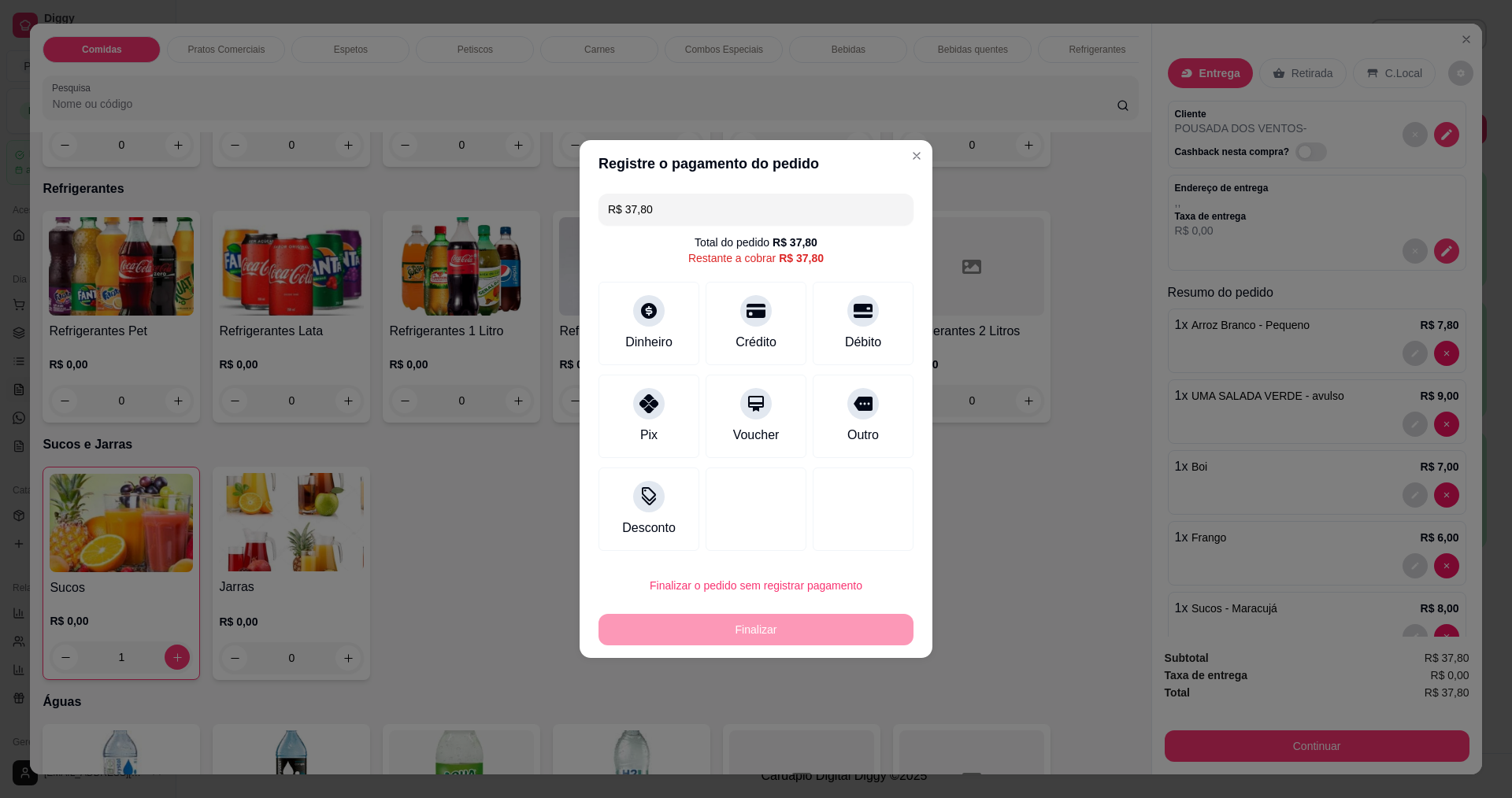
drag, startPoint x: 675, startPoint y: 208, endPoint x: 584, endPoint y: 210, distance: 91.0
click at [584, 210] on div "R$ 37,80 Total do pedido R$ 37,80 Restante a cobrar R$ 37,80 Dinheiro Crédito D…" at bounding box center [756, 372] width 352 height 370
click at [748, 316] on icon at bounding box center [756, 306] width 21 height 21
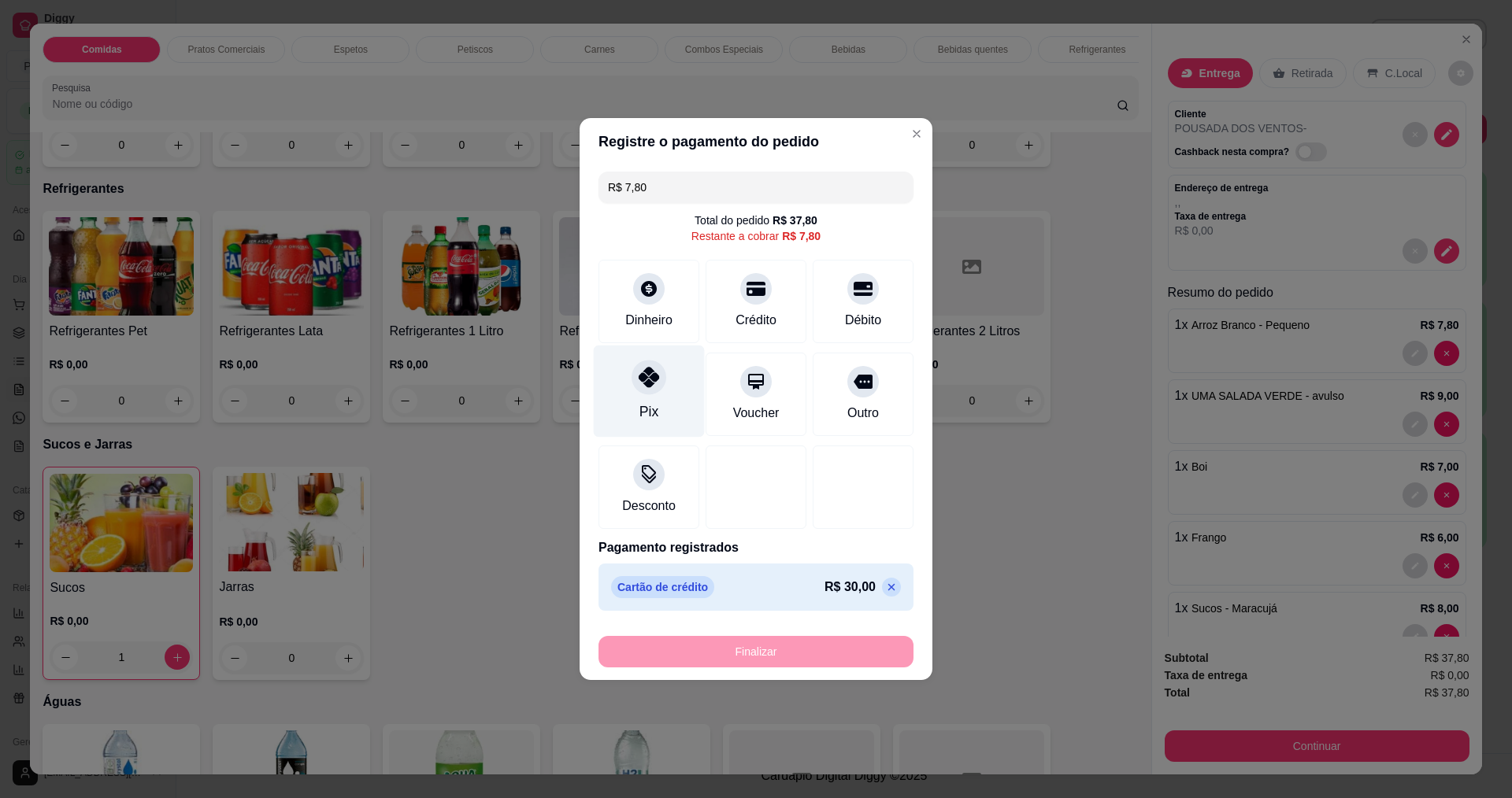
click at [662, 395] on div "Pix" at bounding box center [649, 391] width 111 height 92
type input "R$ 0,00"
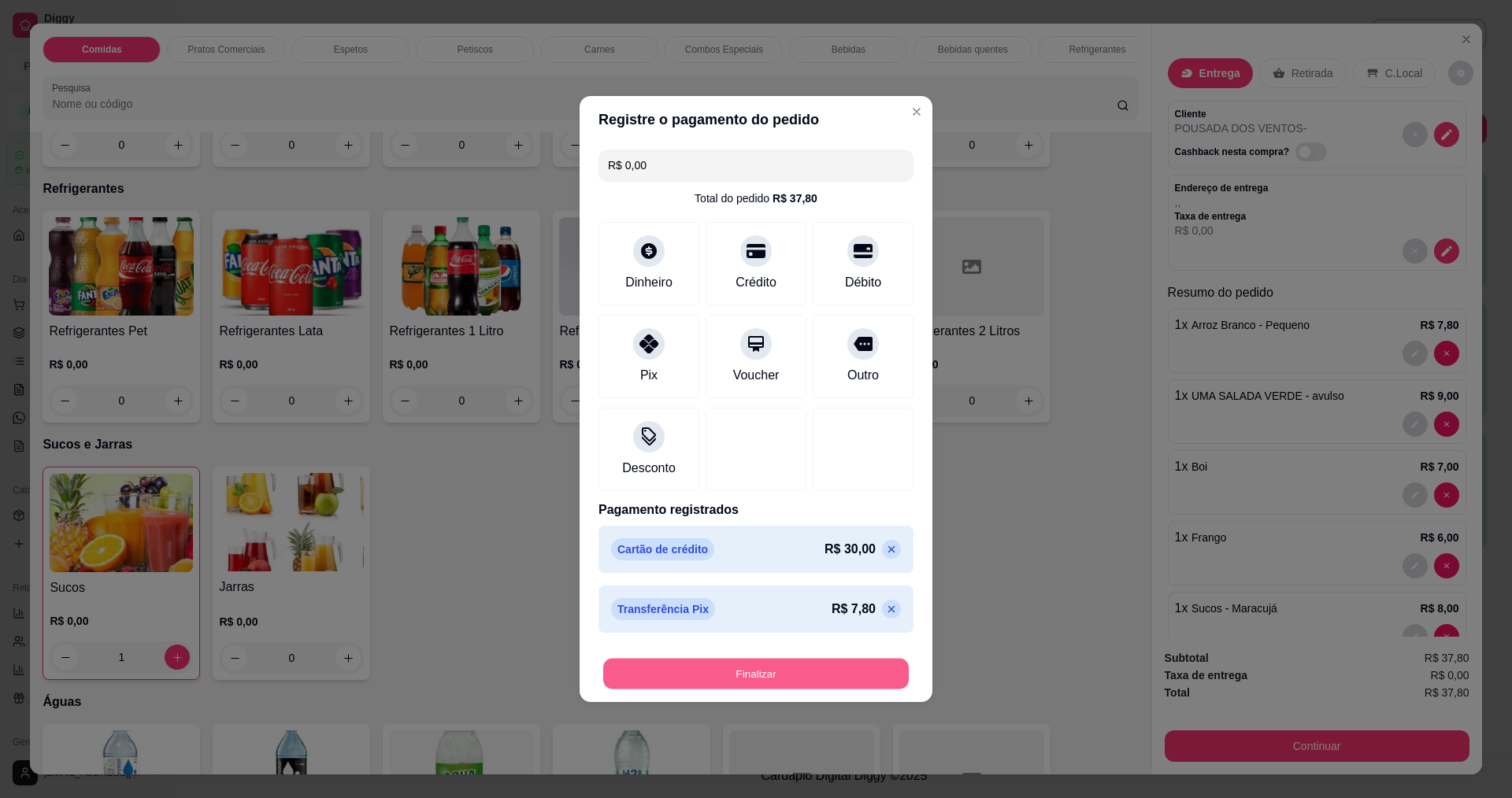
click at [714, 671] on button "Finalizar" at bounding box center [756, 673] width 305 height 31
click at [783, 677] on button "Finalizar" at bounding box center [756, 673] width 305 height 31
click at [822, 663] on button "Finalizar" at bounding box center [756, 674] width 315 height 32
click at [826, 655] on div "Finalizar" at bounding box center [756, 670] width 315 height 38
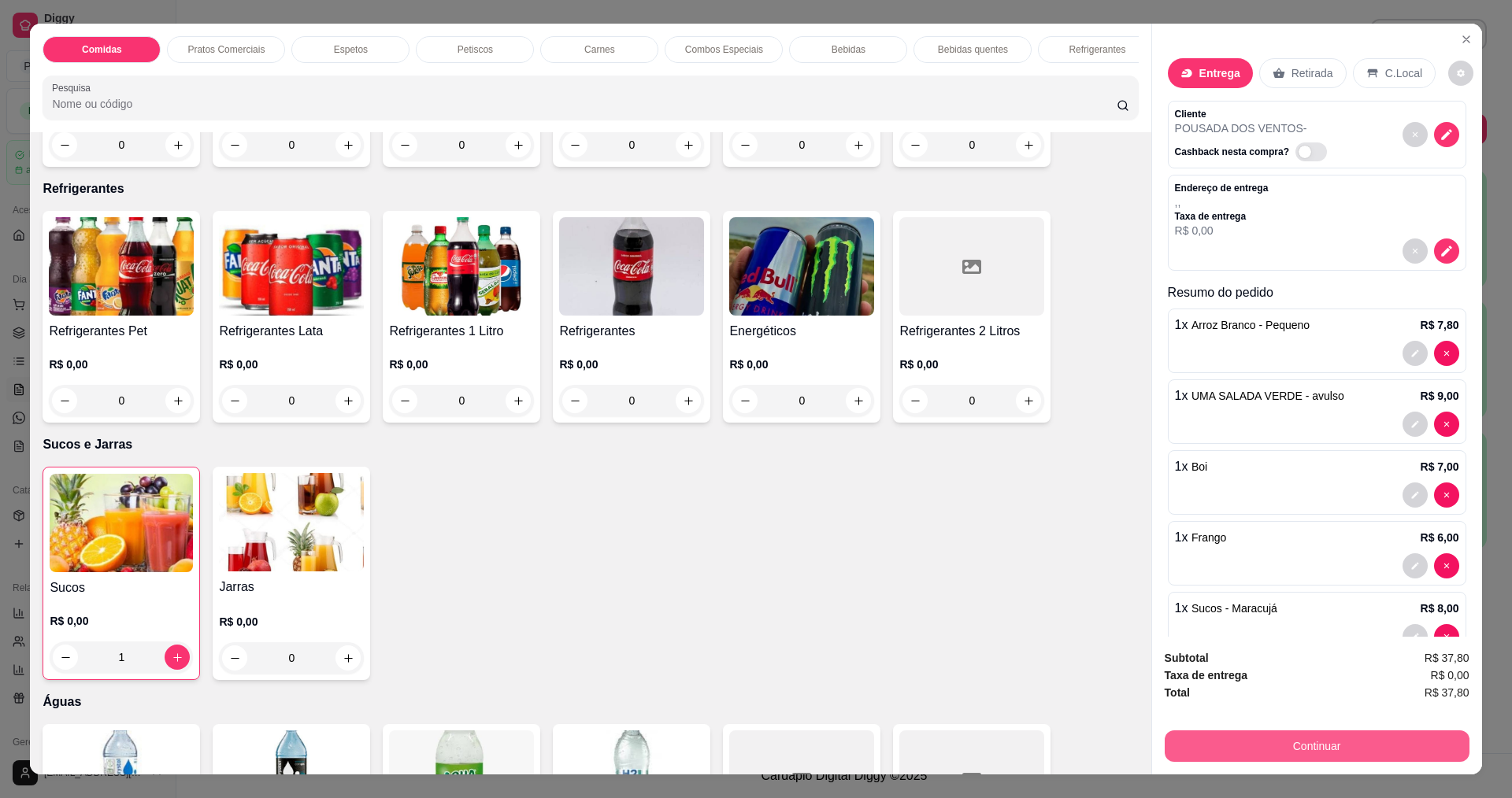
click at [1244, 757] on button "Continuar" at bounding box center [1316, 746] width 304 height 32
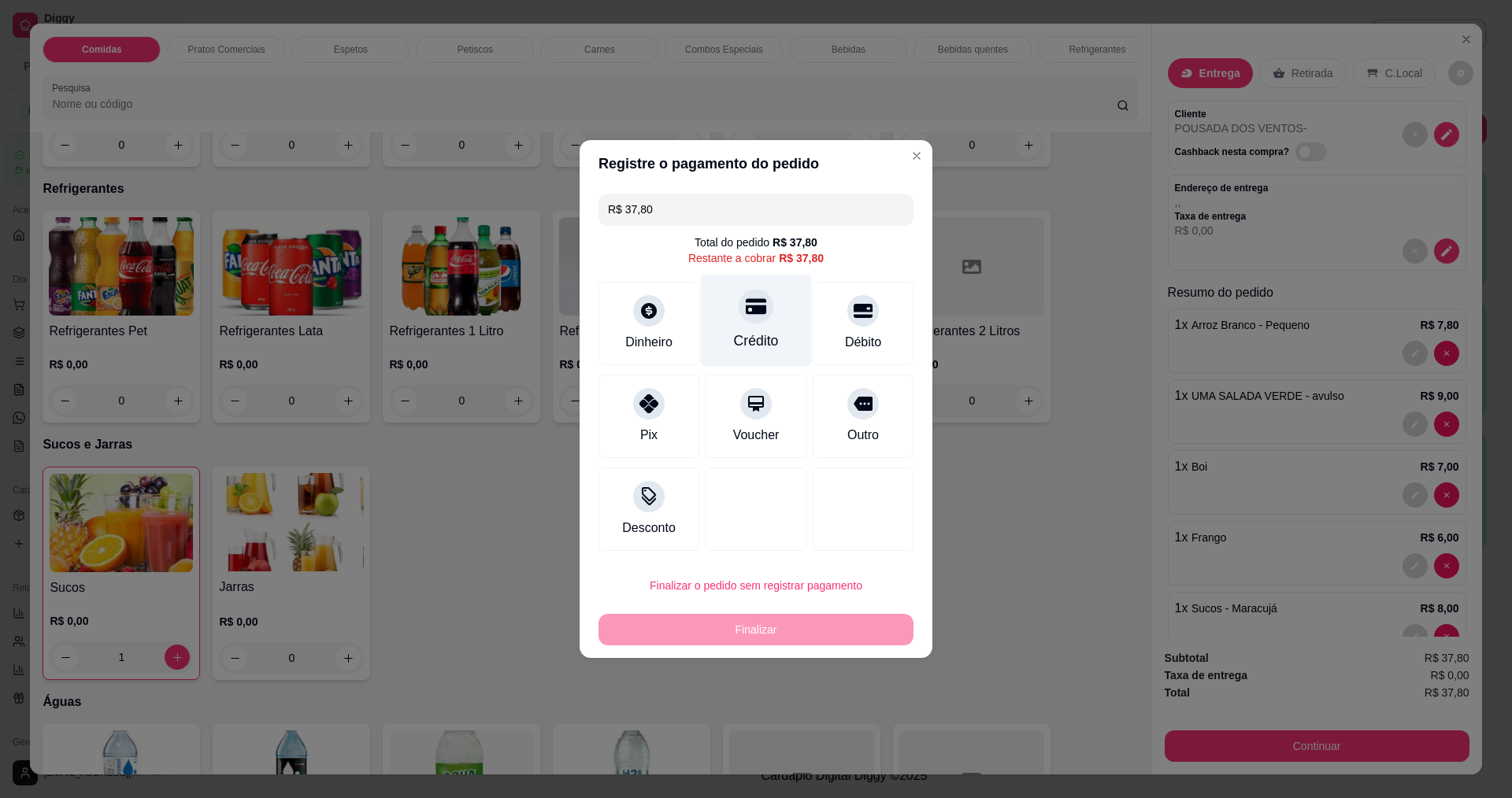
click at [735, 318] on div "Crédito" at bounding box center [756, 320] width 111 height 92
type input "R$ 0,00"
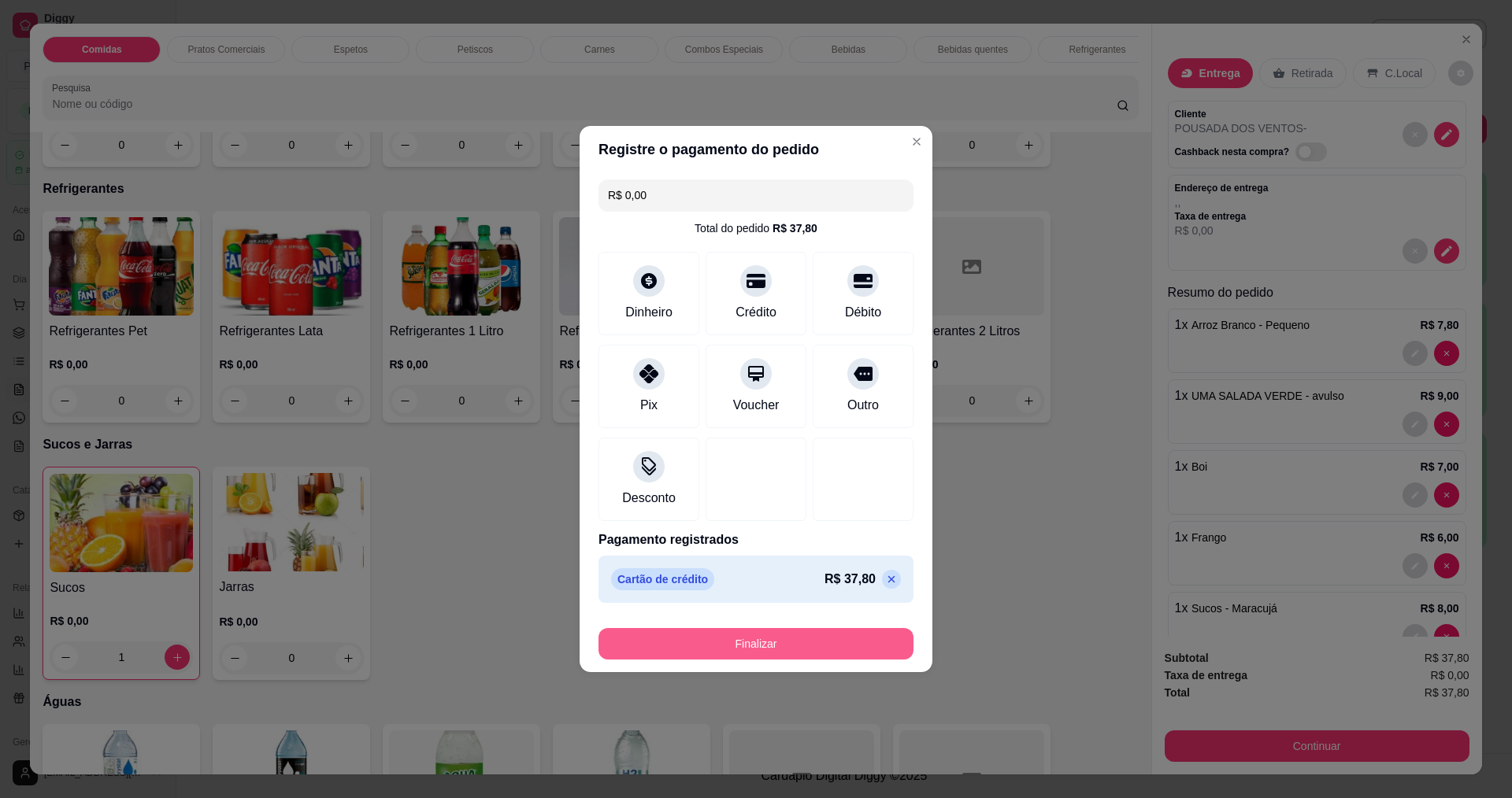
click at [731, 646] on button "Finalizar" at bounding box center [756, 644] width 315 height 32
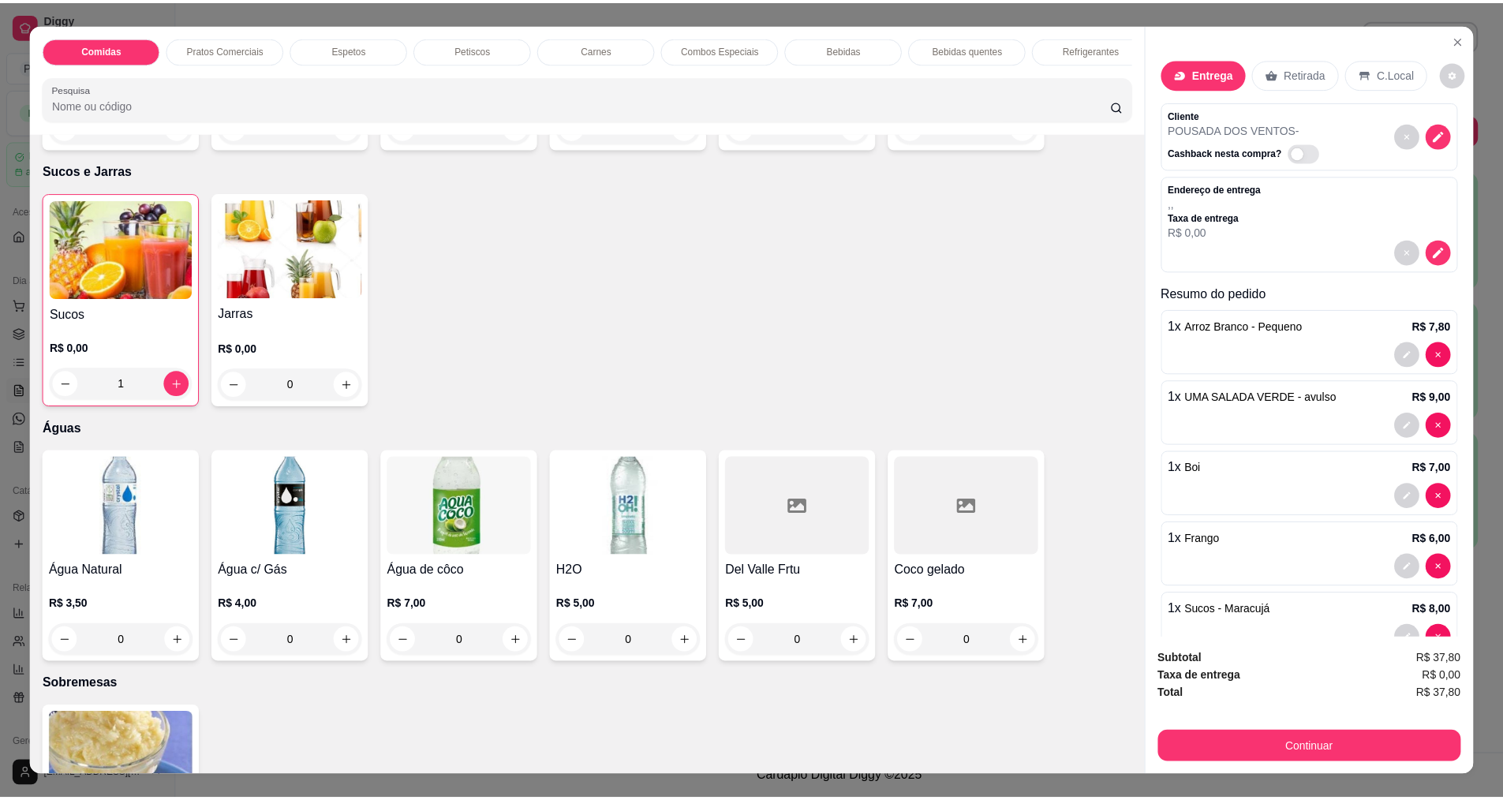
scroll to position [3392, 0]
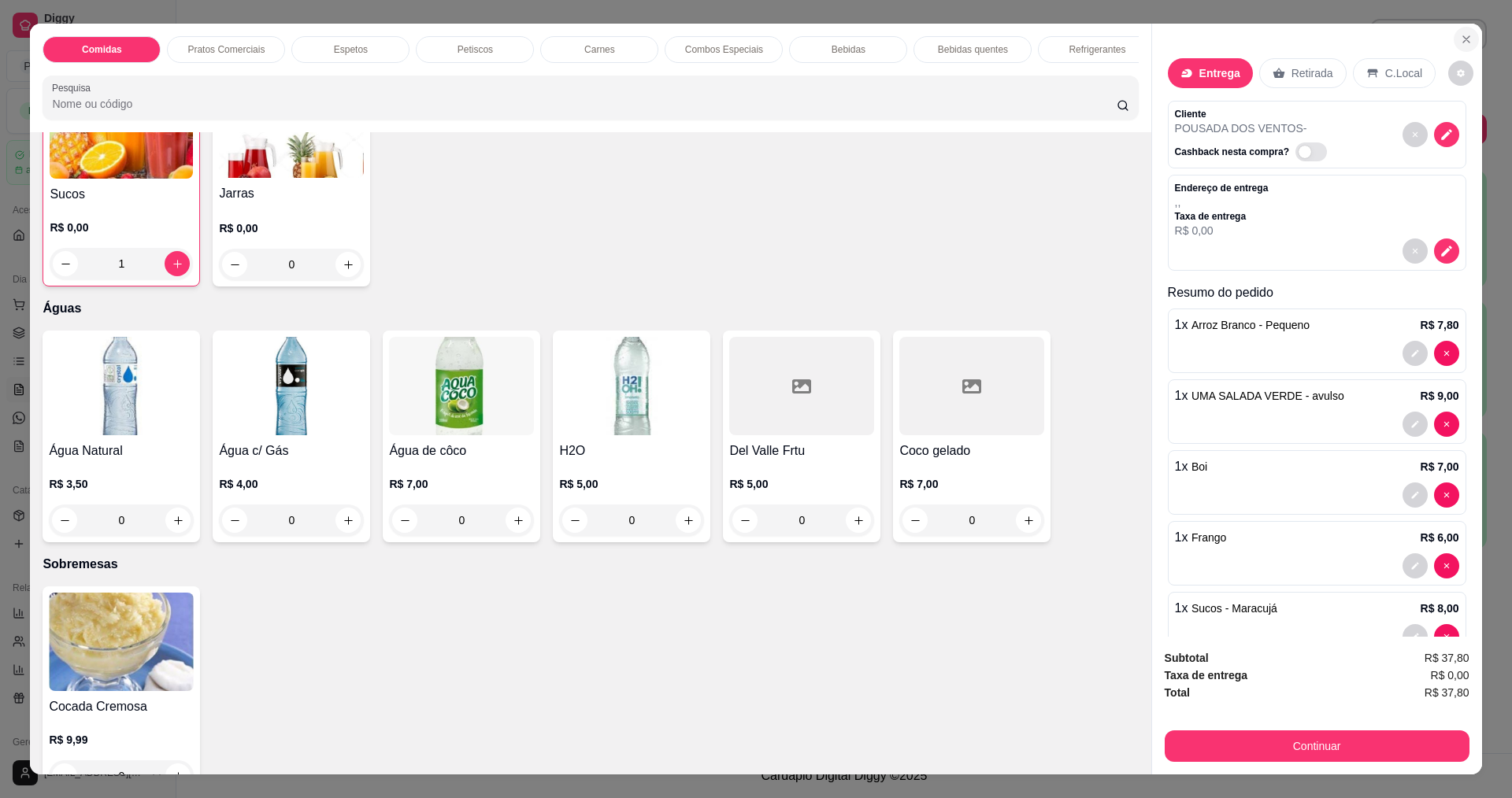
click at [1453, 39] on button "Close" at bounding box center [1465, 39] width 25 height 25
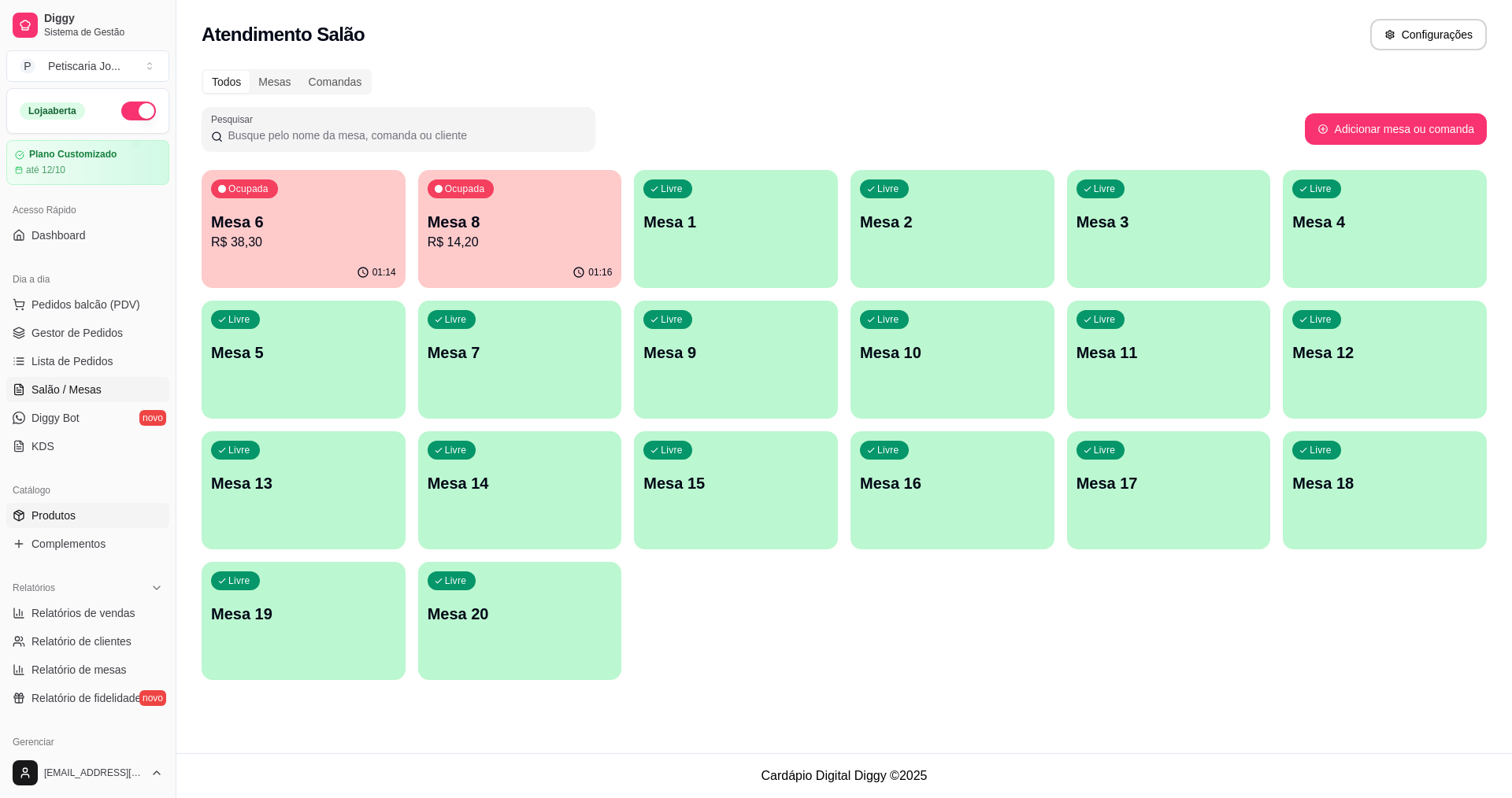
click at [47, 524] on link "Produtos" at bounding box center [87, 515] width 163 height 25
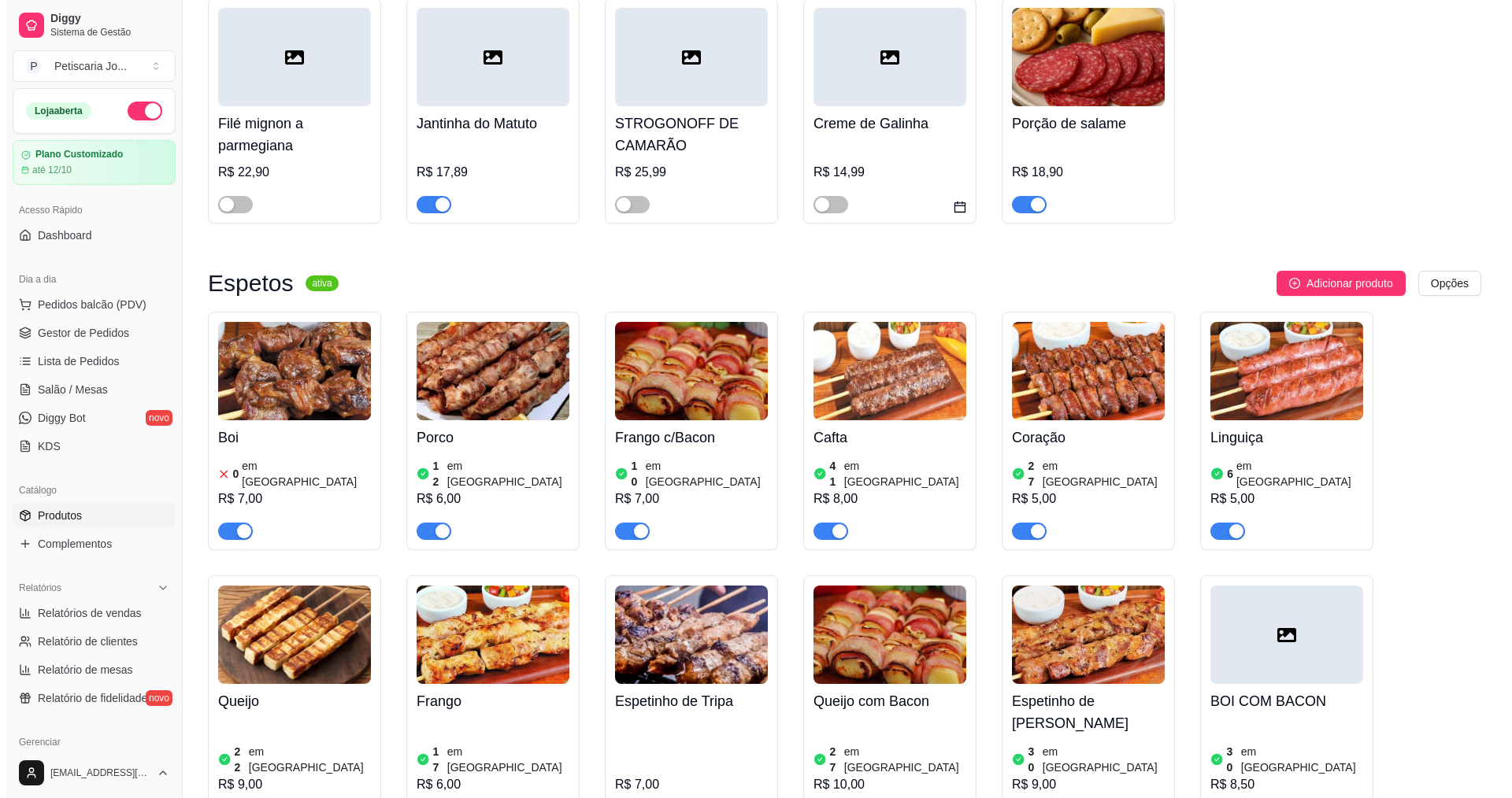
scroll to position [866, 0]
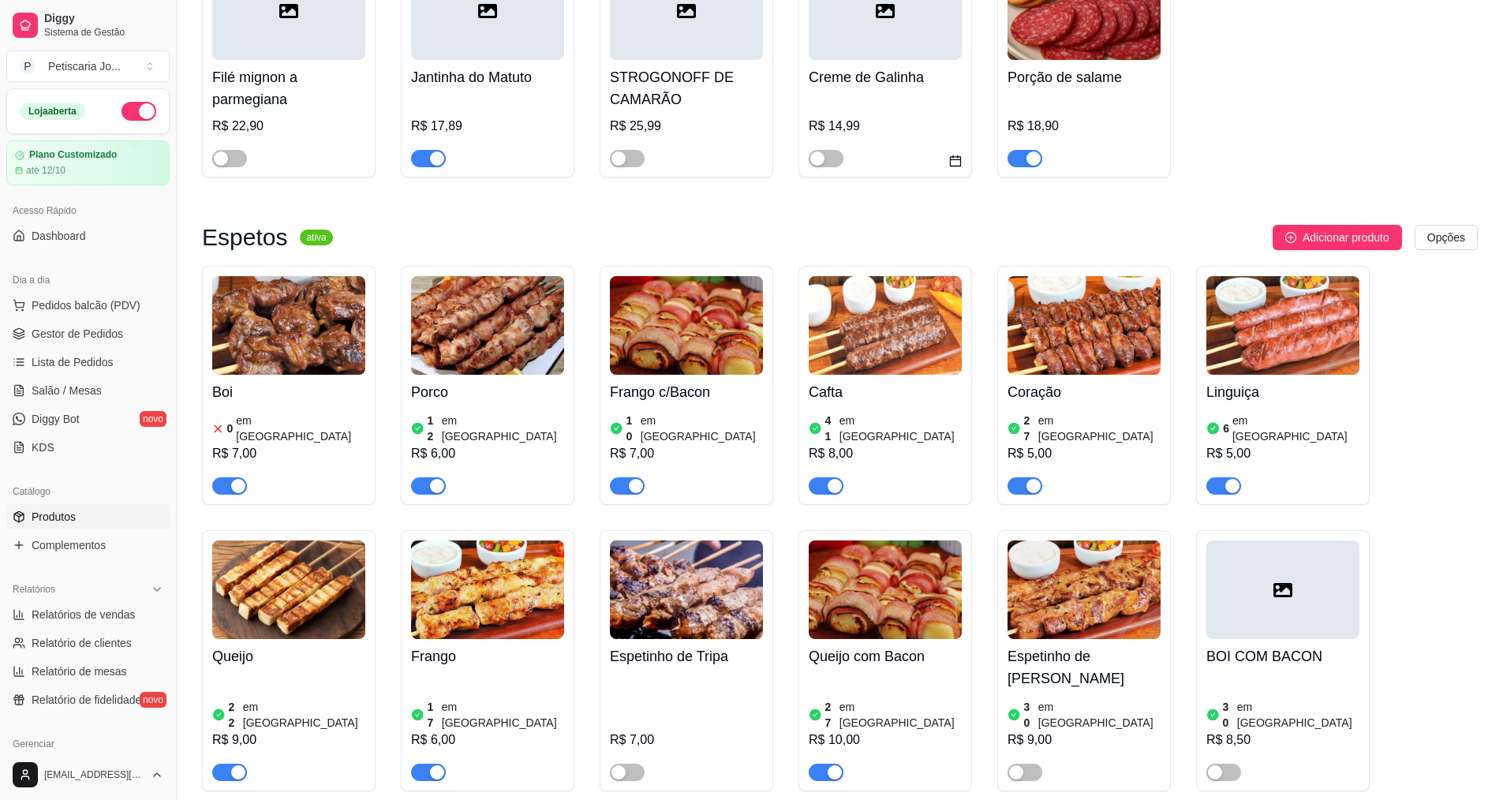
click at [278, 381] on h4 "Boi" at bounding box center [288, 392] width 153 height 22
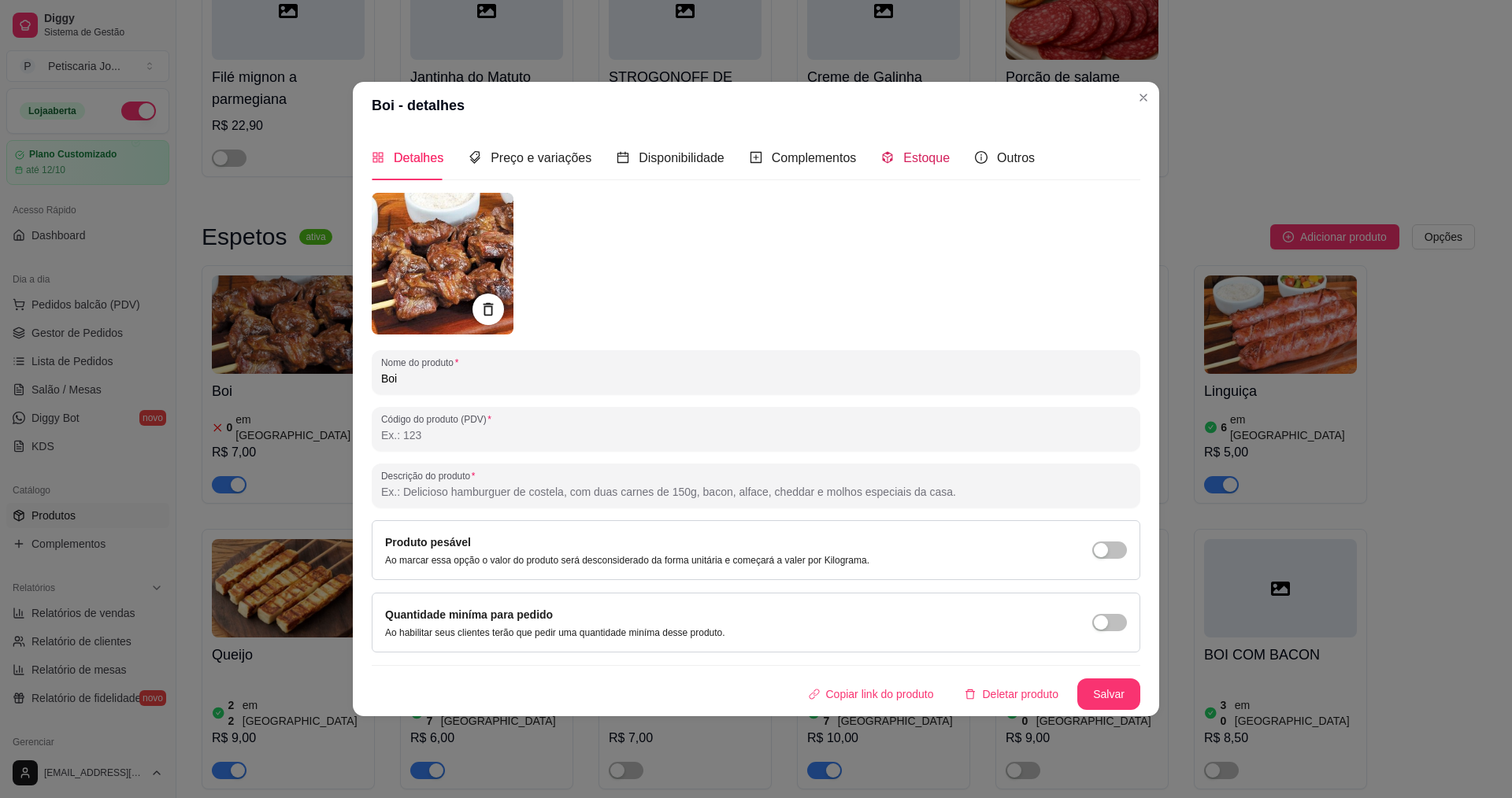
click at [905, 165] on span "Estoque" at bounding box center [926, 157] width 47 height 13
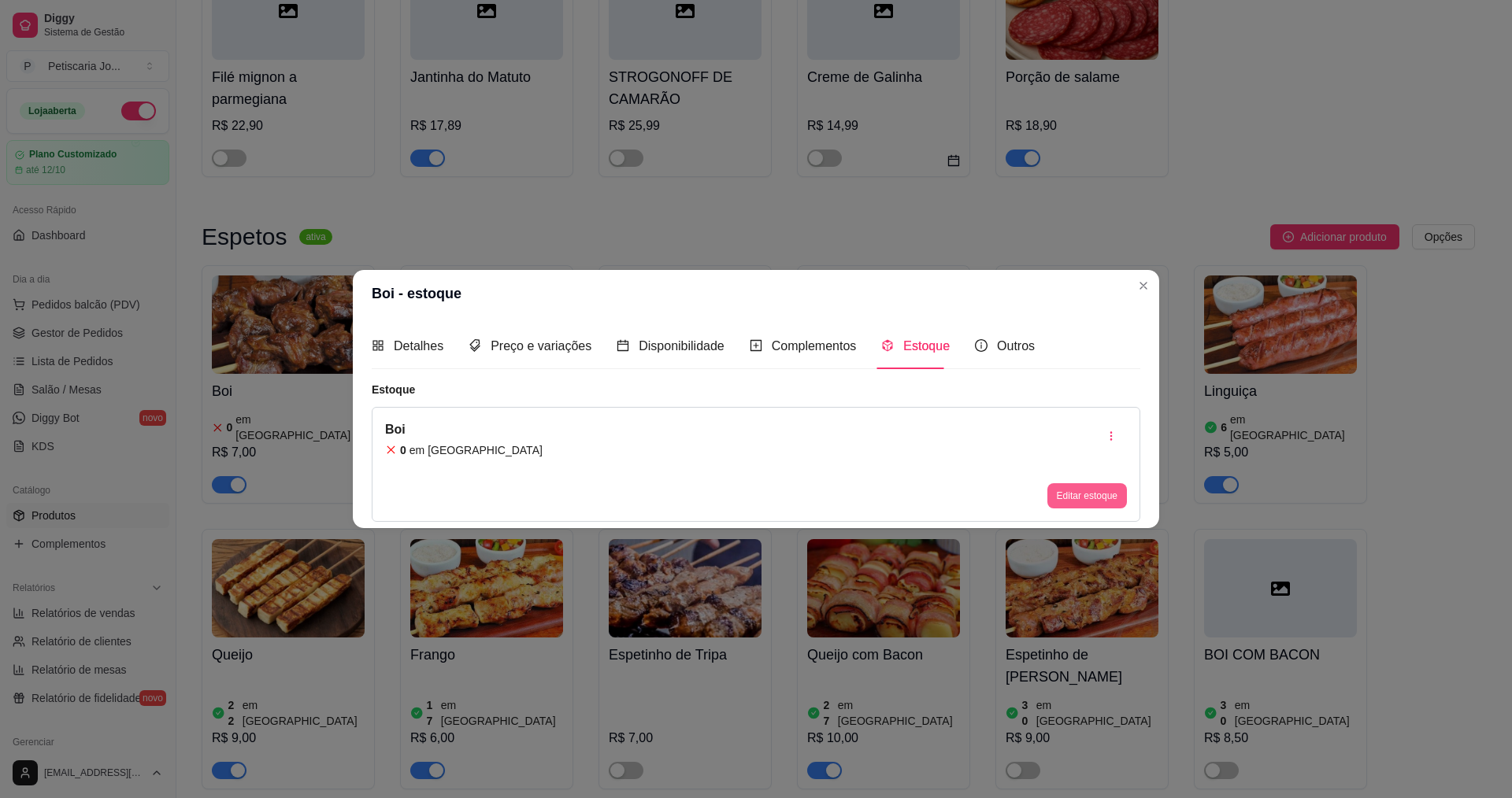
click at [1088, 500] on button "Editar estoque" at bounding box center [1087, 495] width 80 height 25
click at [1099, 492] on button "Editar estoque" at bounding box center [1086, 495] width 77 height 24
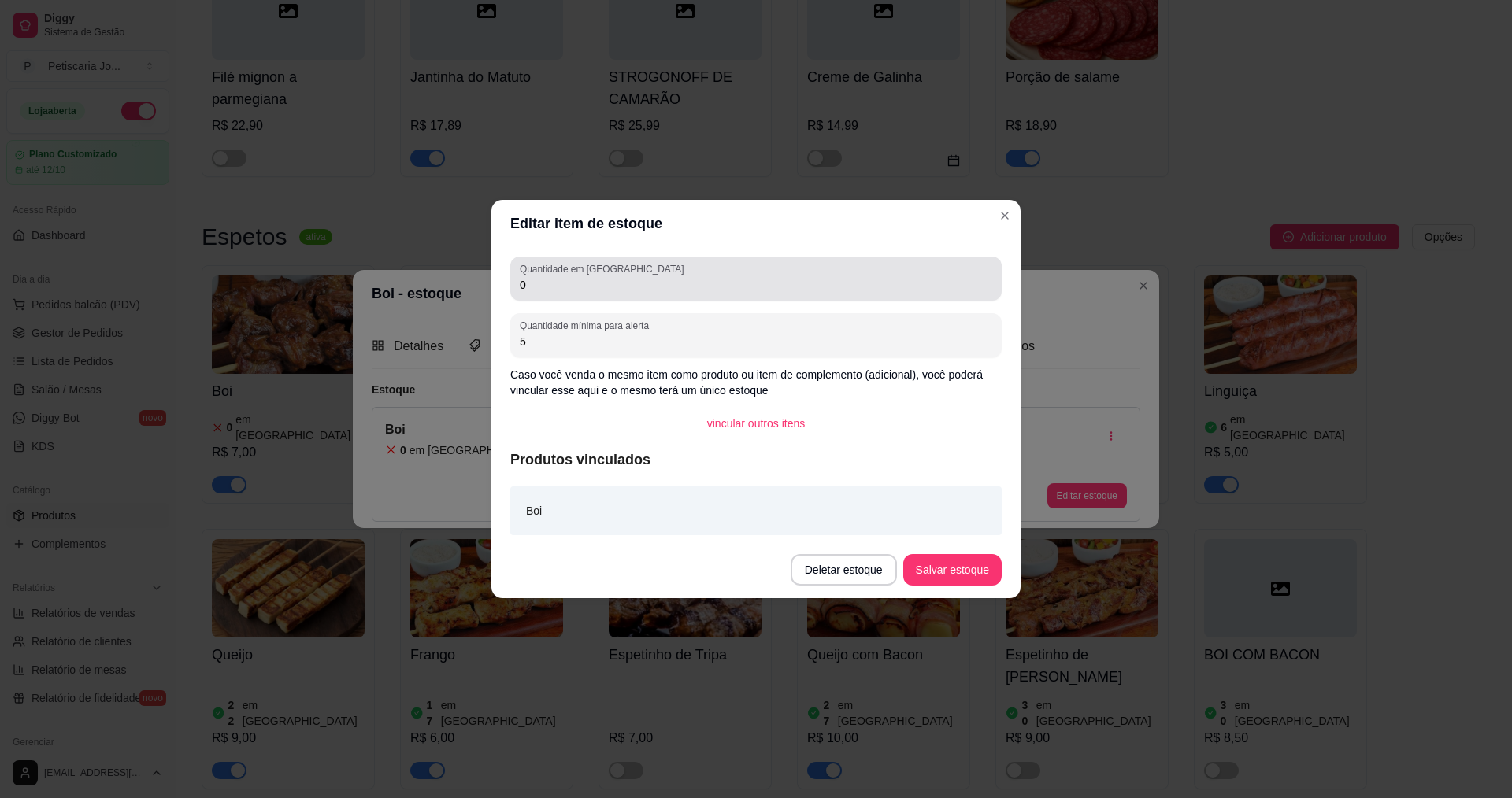
click at [623, 293] on div "0" at bounding box center [756, 279] width 472 height 32
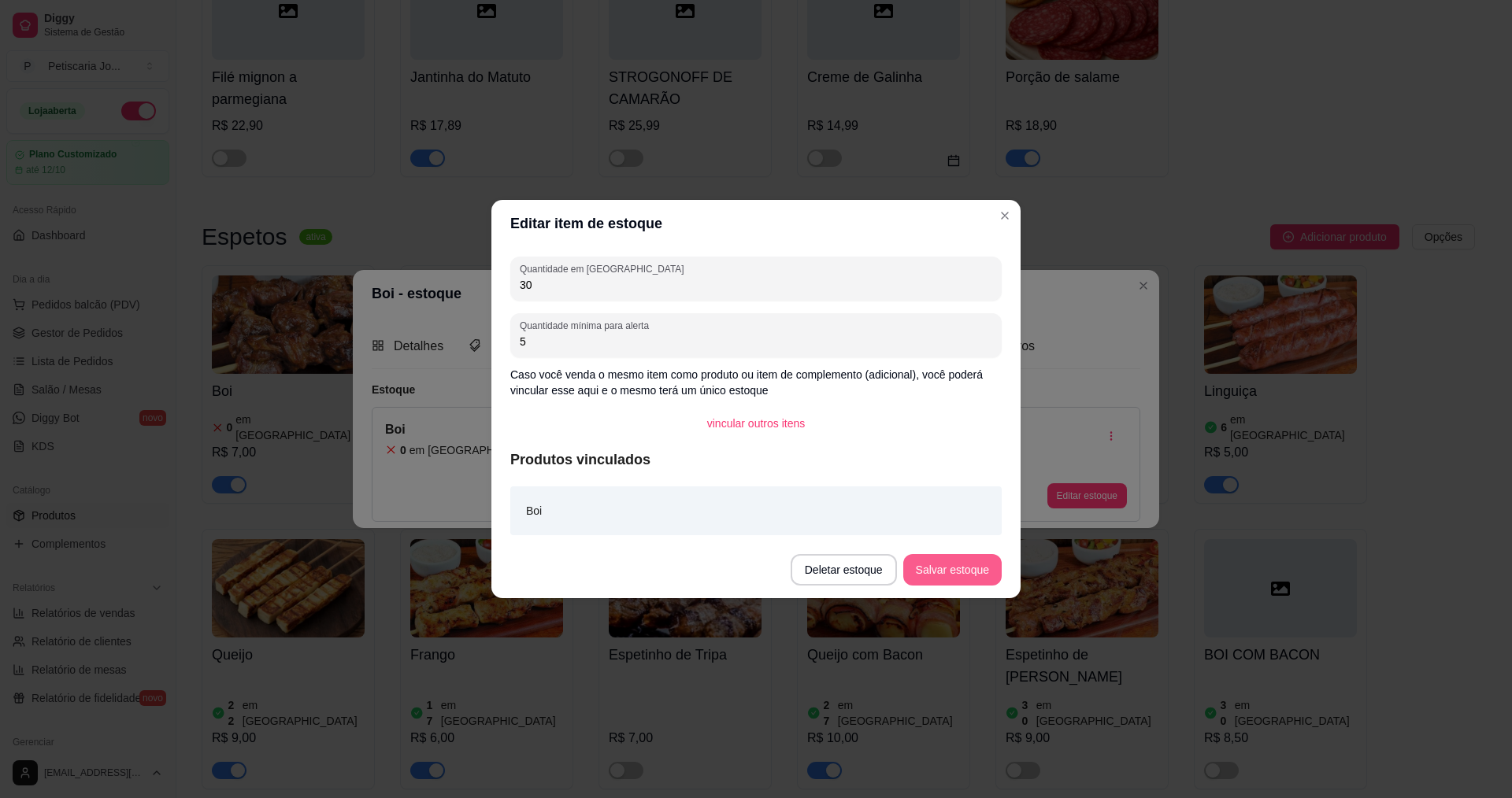
type input "30"
click at [925, 563] on button "Salvar estoque" at bounding box center [952, 570] width 99 height 32
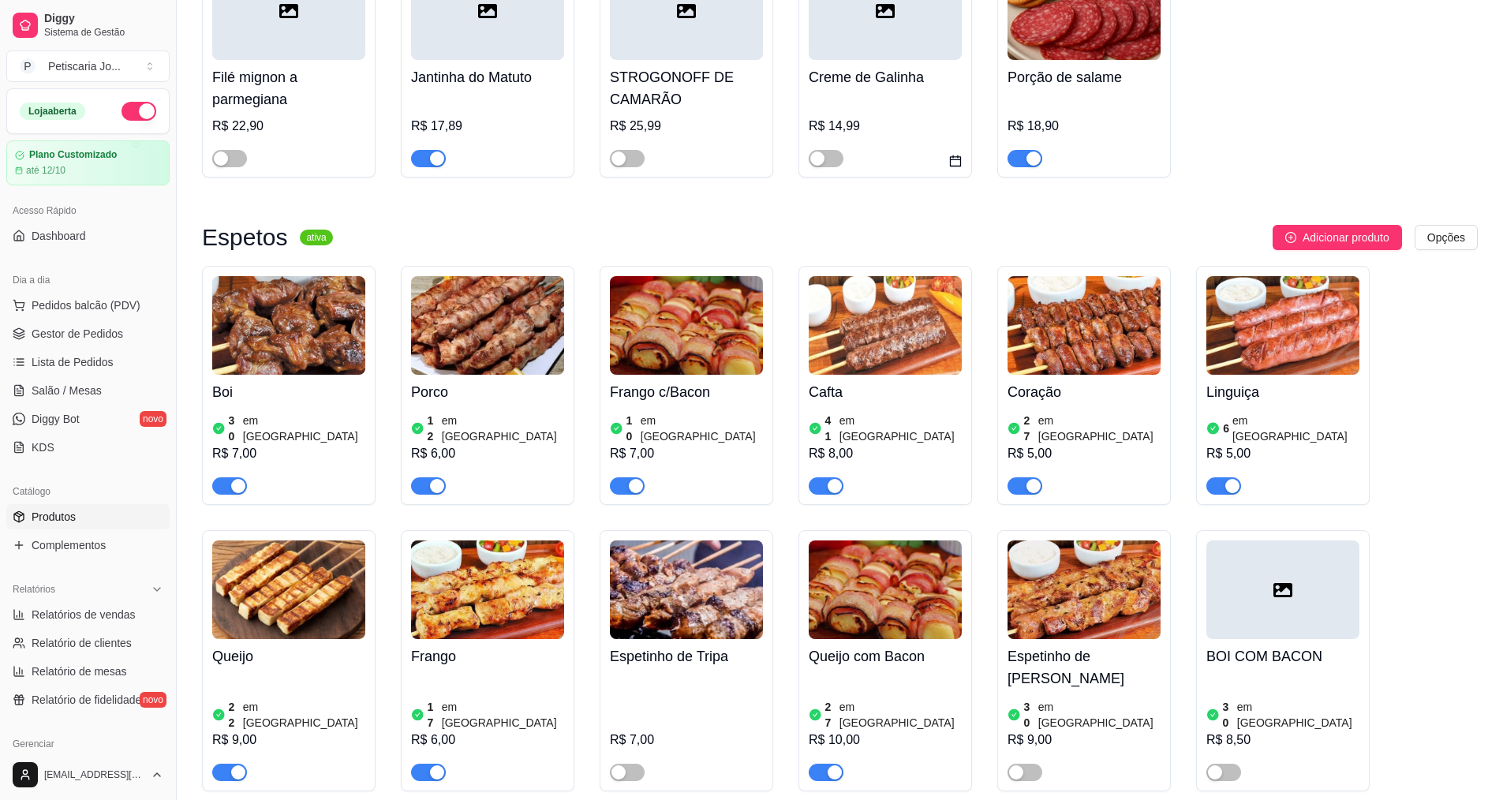
click at [337, 276] on img at bounding box center [288, 325] width 153 height 99
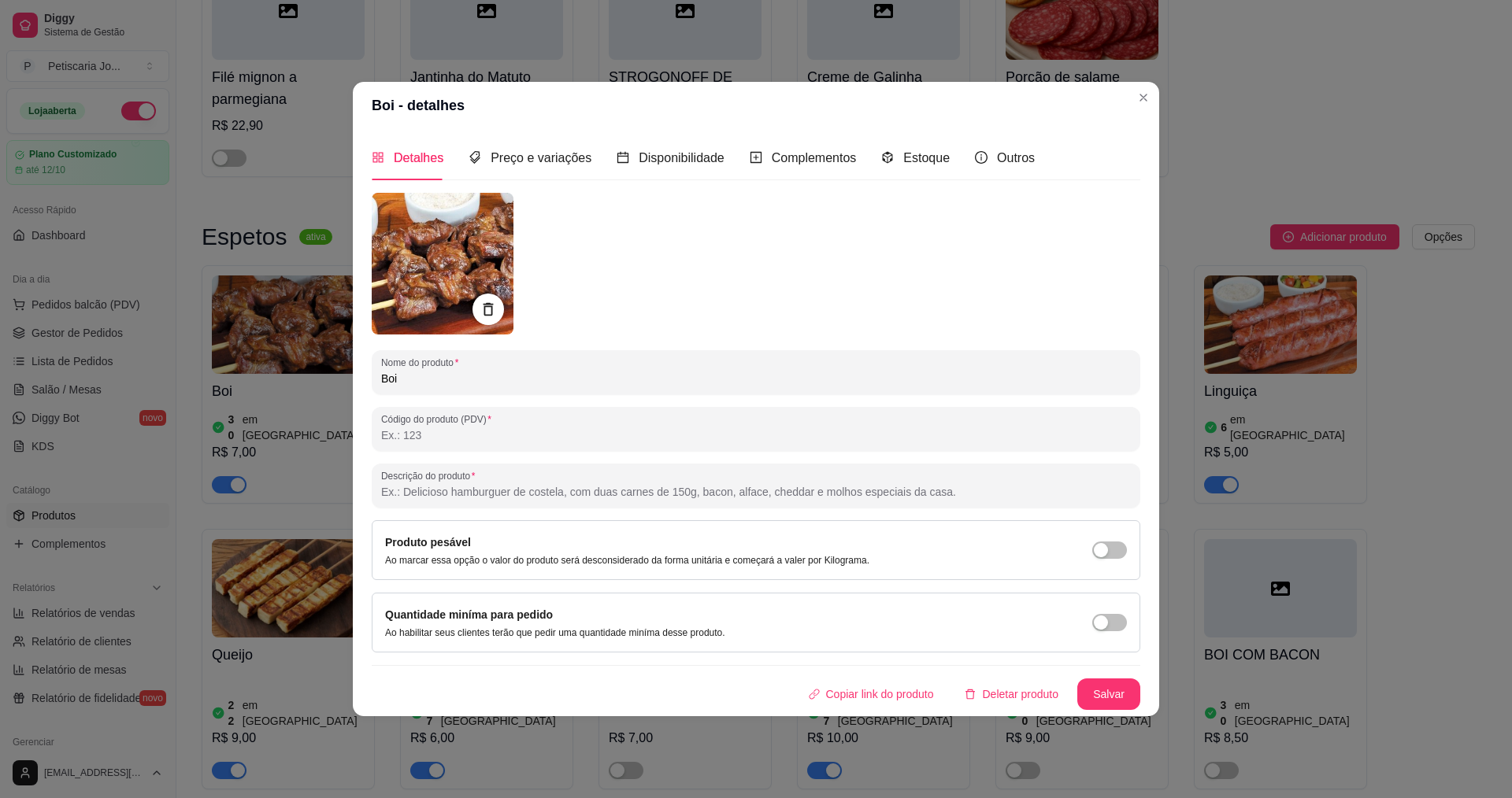
click at [1156, 103] on header "Boi - detalhes" at bounding box center [756, 105] width 806 height 47
click at [1129, 94] on header "Boi - detalhes" at bounding box center [756, 105] width 806 height 47
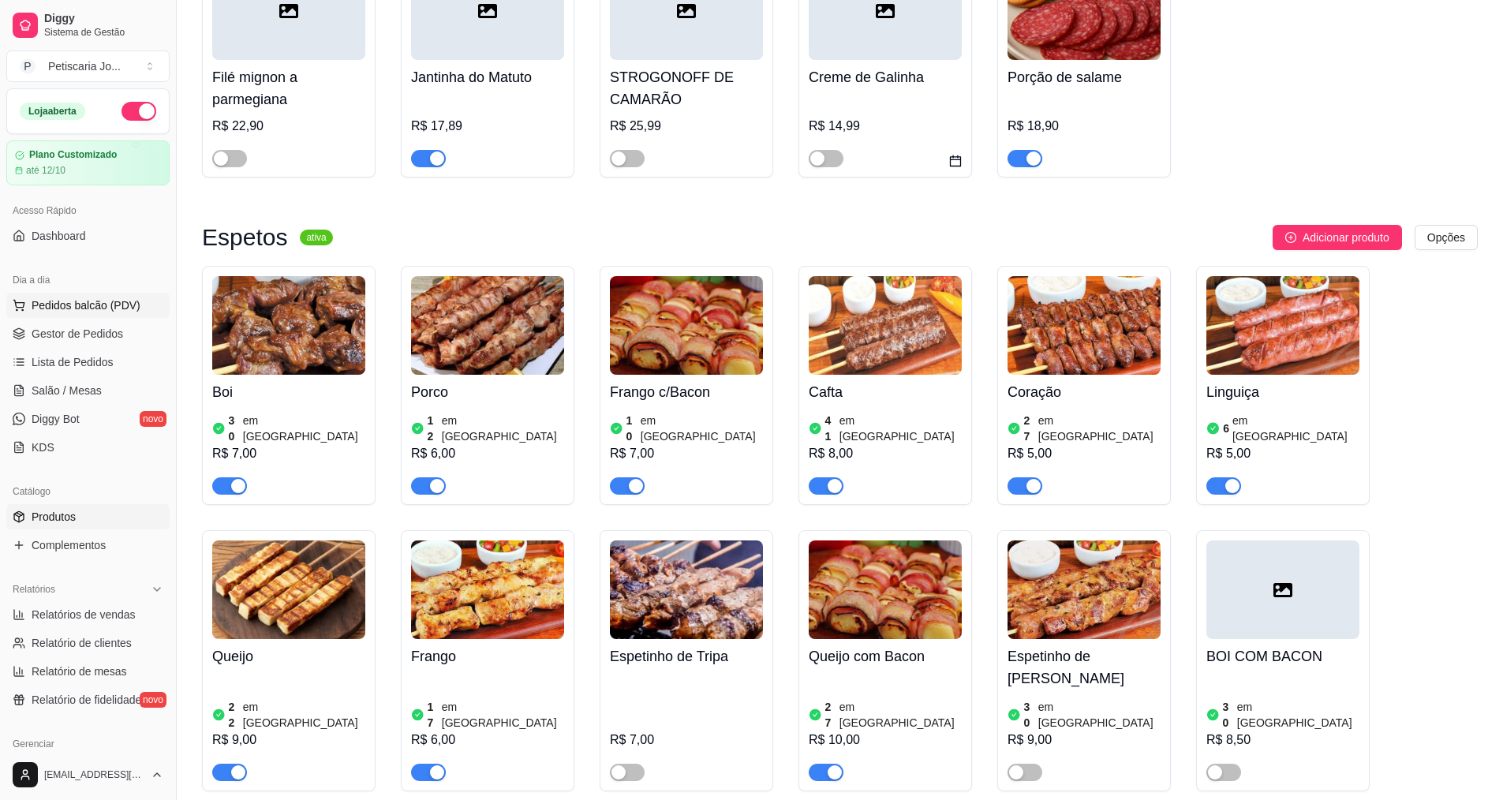
click at [73, 312] on span "Pedidos balcão (PDV)" at bounding box center [86, 305] width 109 height 16
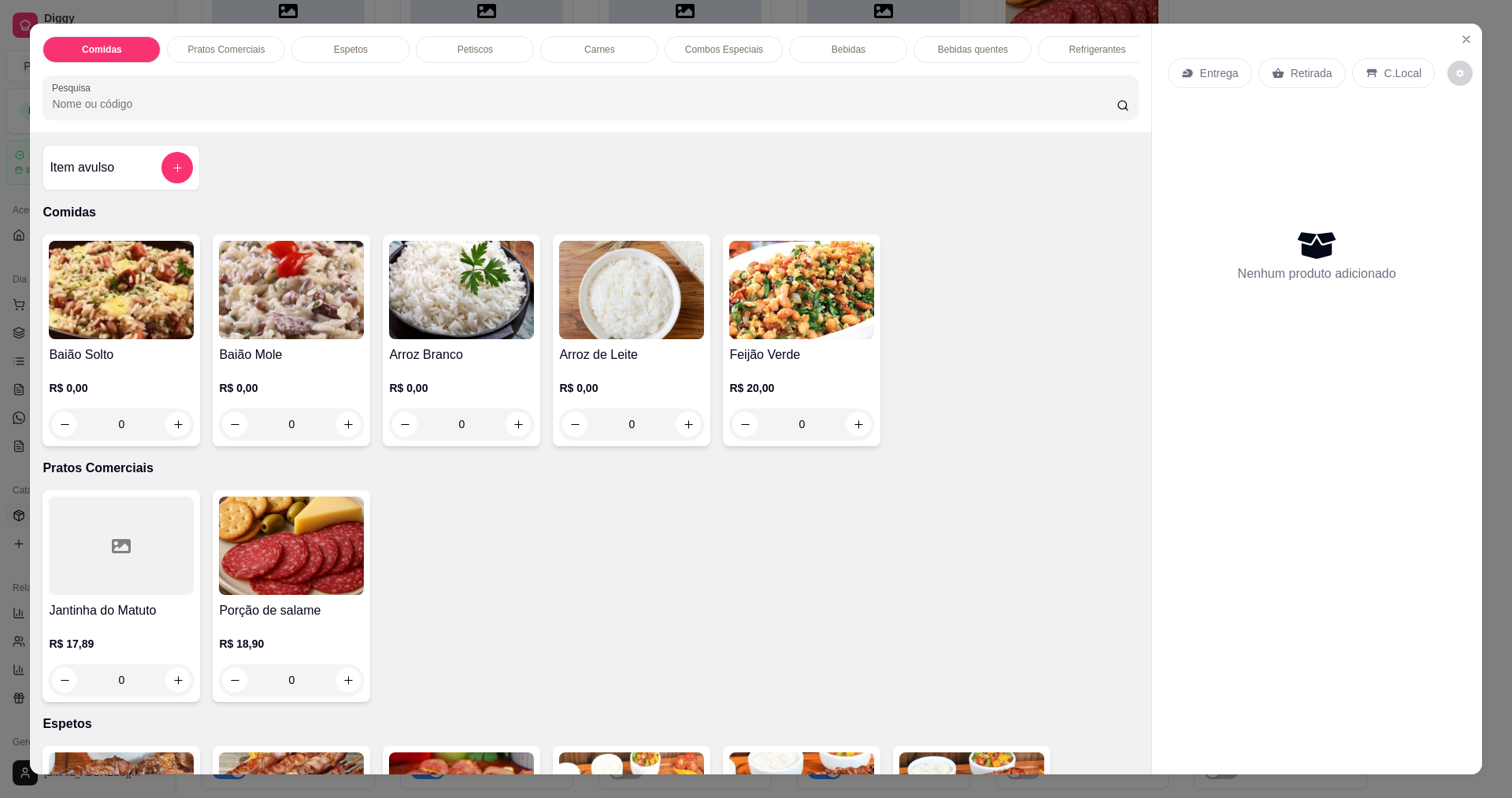
scroll to position [472, 0]
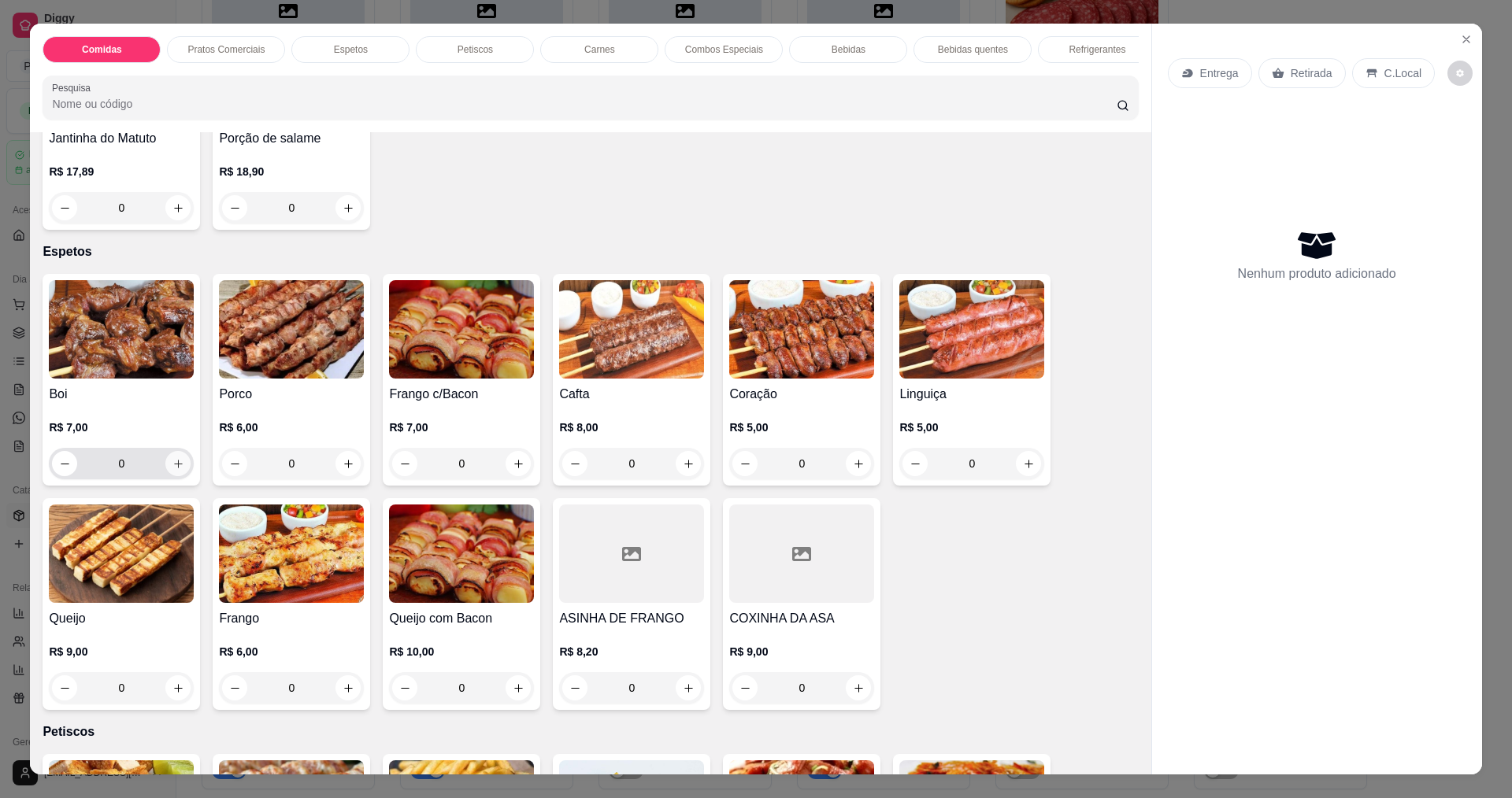
click at [182, 471] on button "increase-product-quantity" at bounding box center [178, 463] width 25 height 25
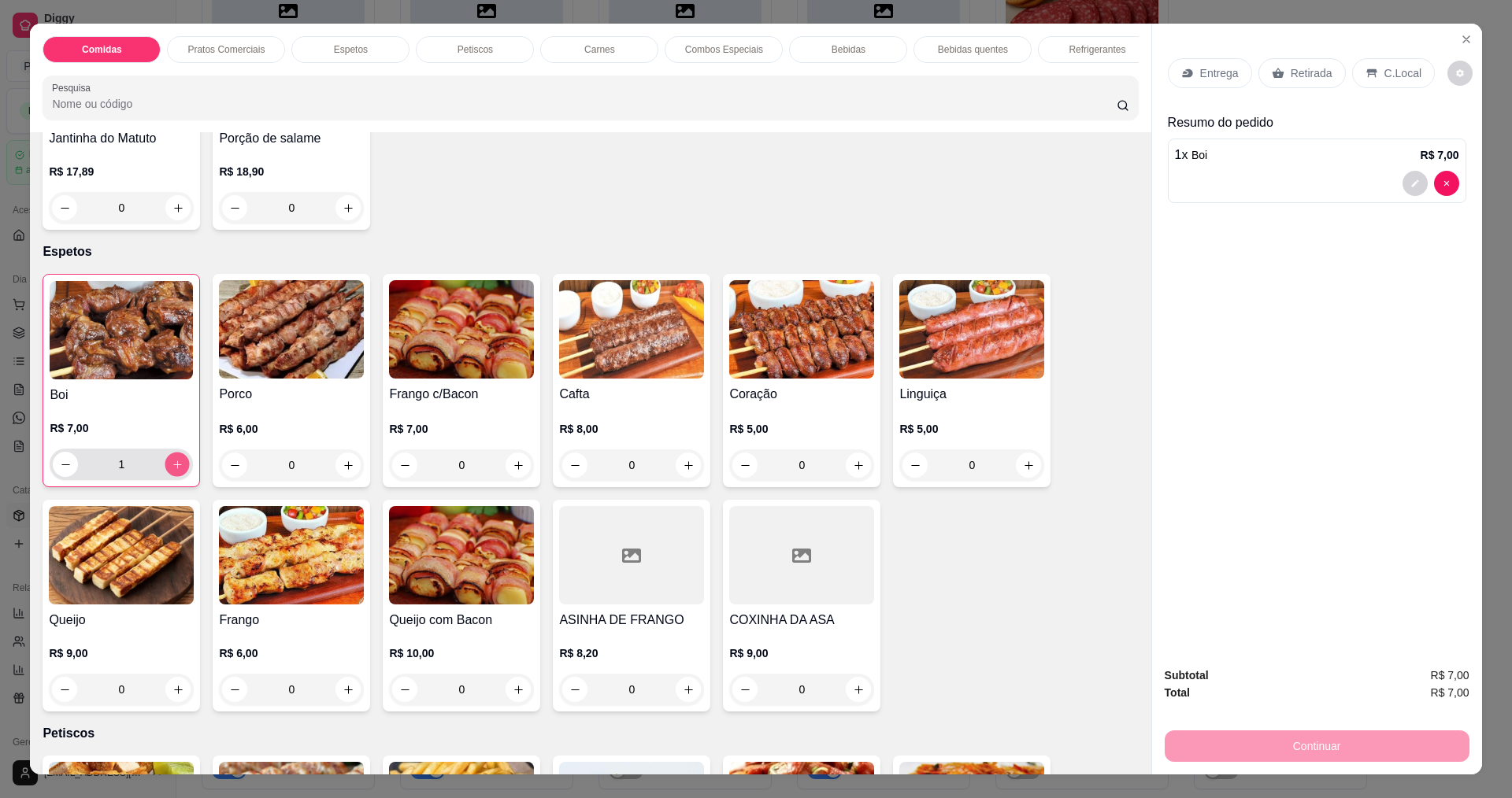
click at [176, 471] on icon "increase-product-quantity" at bounding box center [178, 465] width 12 height 12
click at [172, 471] on icon "increase-product-quantity" at bounding box center [178, 465] width 12 height 12
type input "4"
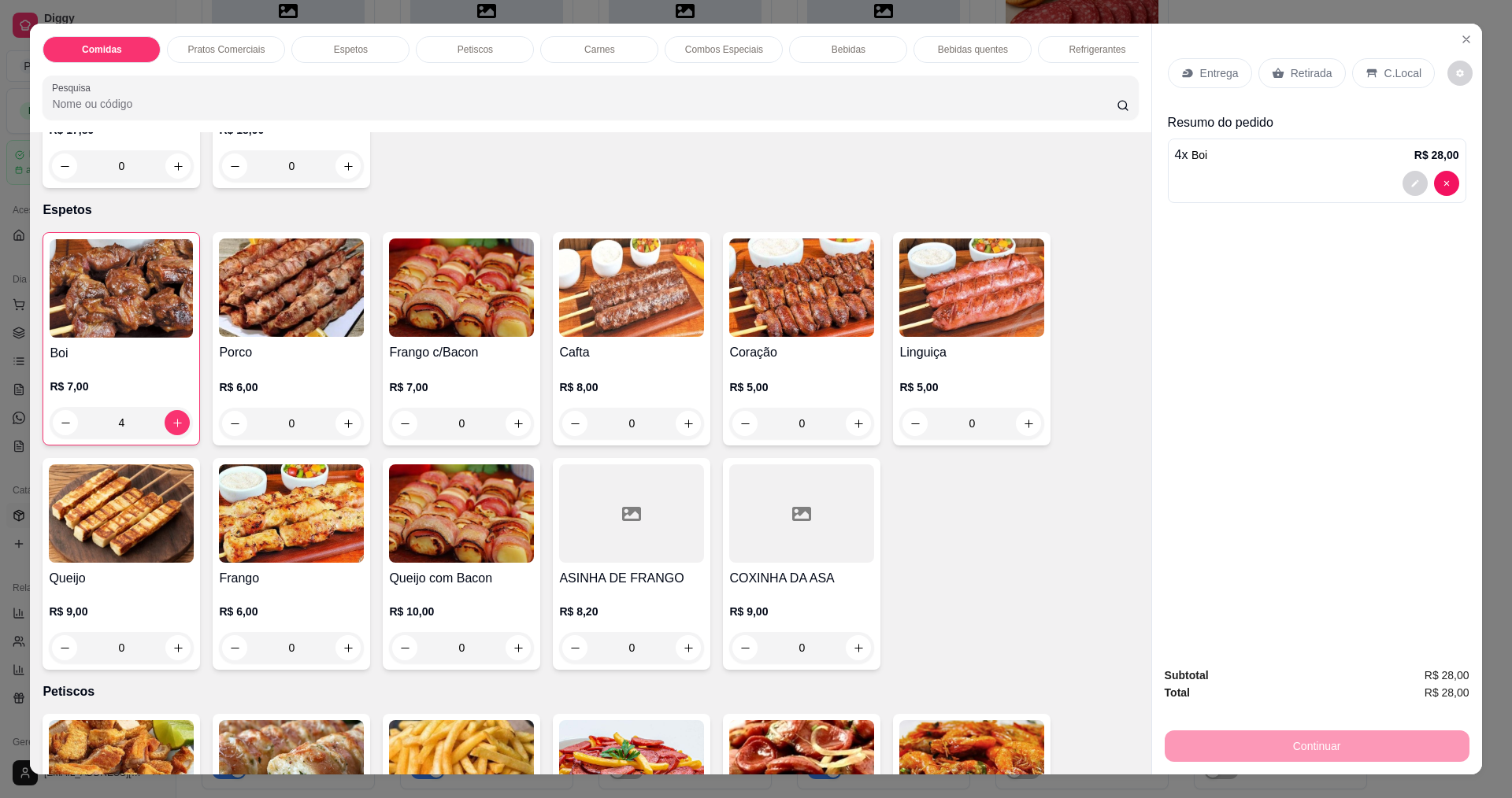
scroll to position [551, 0]
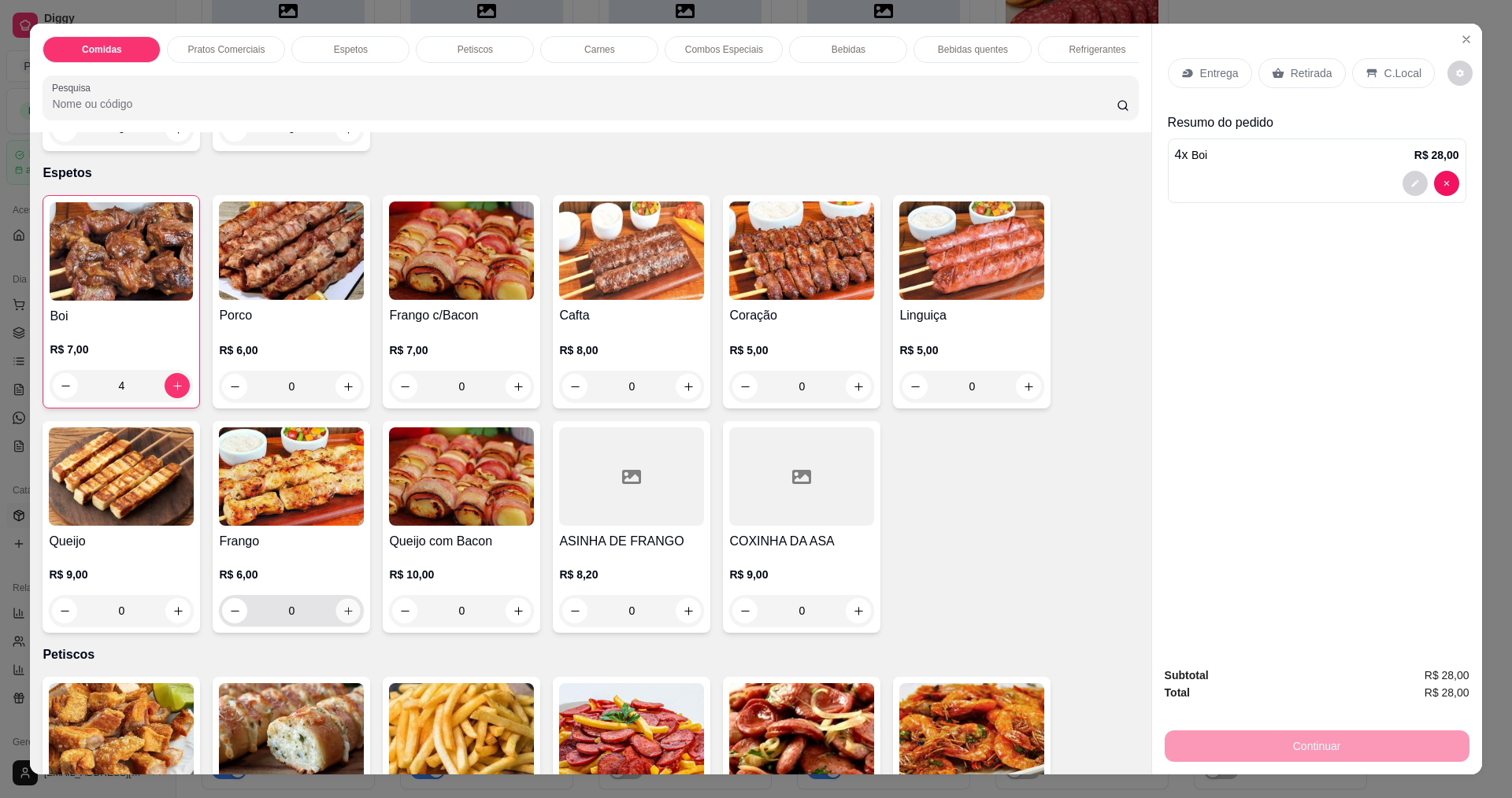
click at [344, 614] on icon "increase-product-quantity" at bounding box center [348, 610] width 8 height 8
click at [342, 617] on icon "increase-product-quantity" at bounding box center [348, 611] width 12 height 12
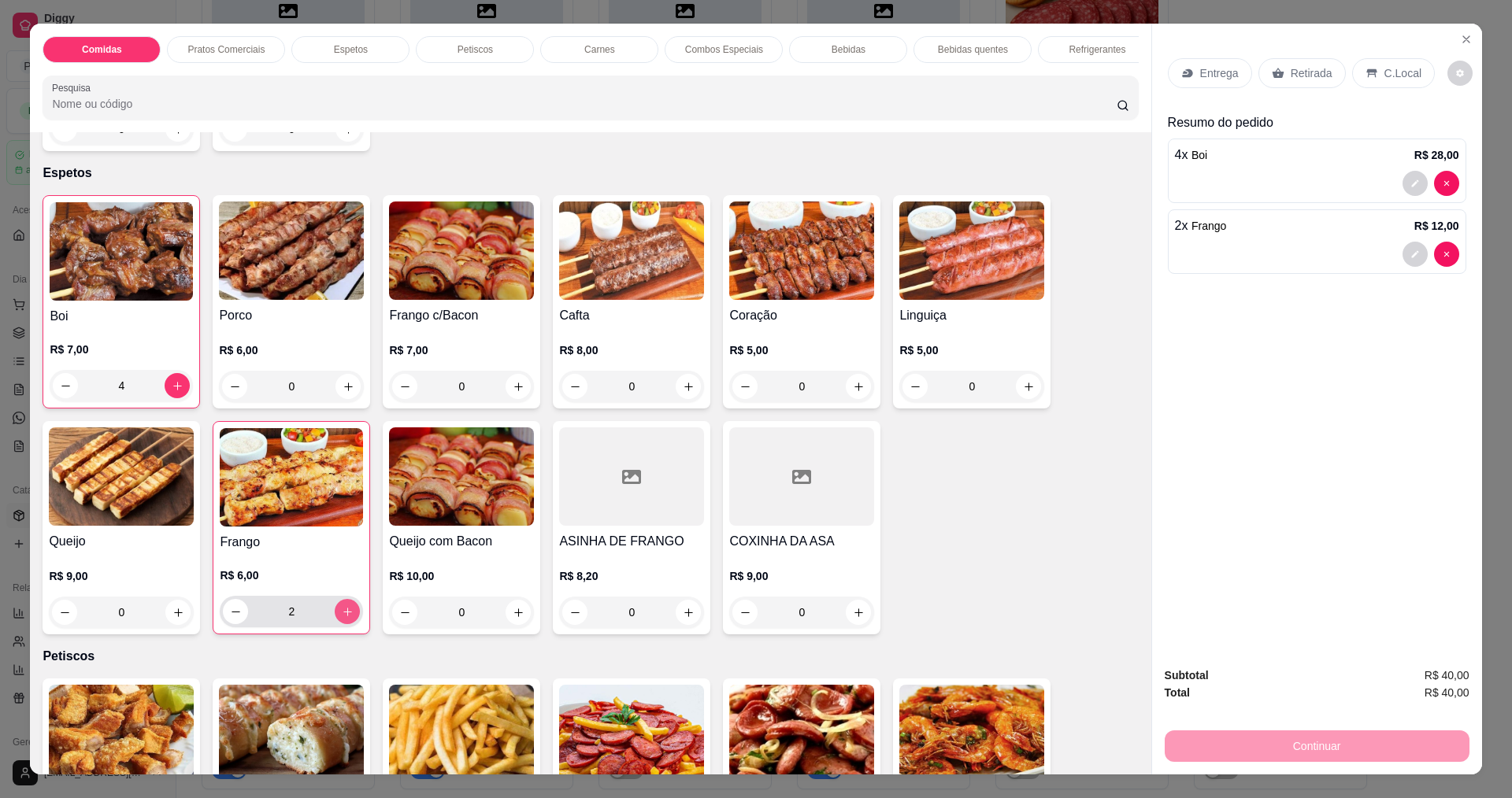
click at [342, 617] on icon "increase-product-quantity" at bounding box center [347, 611] width 12 height 12
type input "4"
click at [852, 393] on icon "increase-product-quantity" at bounding box center [858, 387] width 12 height 12
click at [852, 392] on icon "increase-product-quantity" at bounding box center [858, 386] width 12 height 12
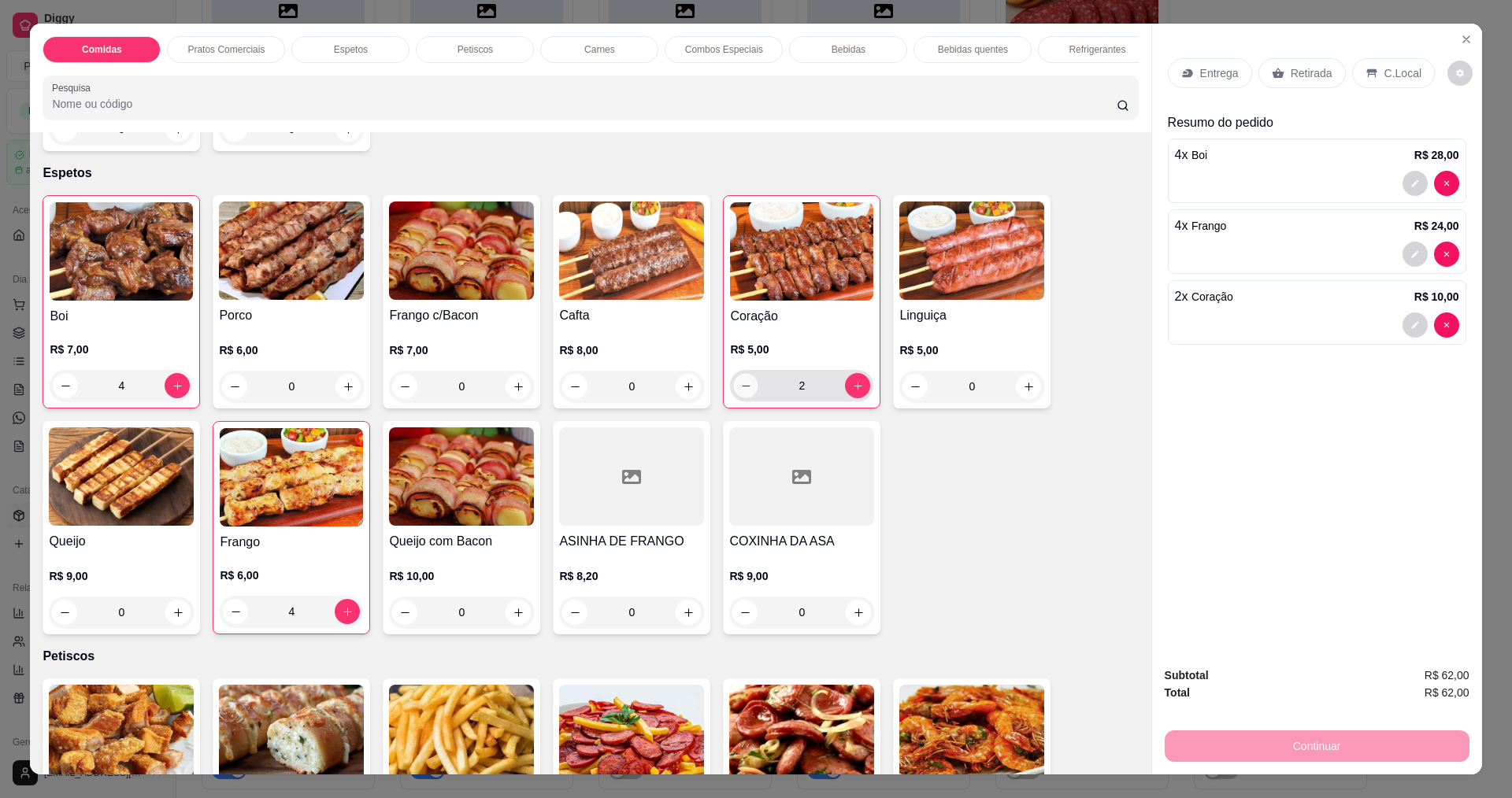
click at [741, 392] on icon "decrease-product-quantity" at bounding box center [747, 386] width 12 height 12
type input "0"
click at [1016, 399] on button "increase-product-quantity" at bounding box center [1028, 387] width 24 height 24
click at [1016, 398] on button "increase-product-quantity" at bounding box center [1028, 386] width 24 height 24
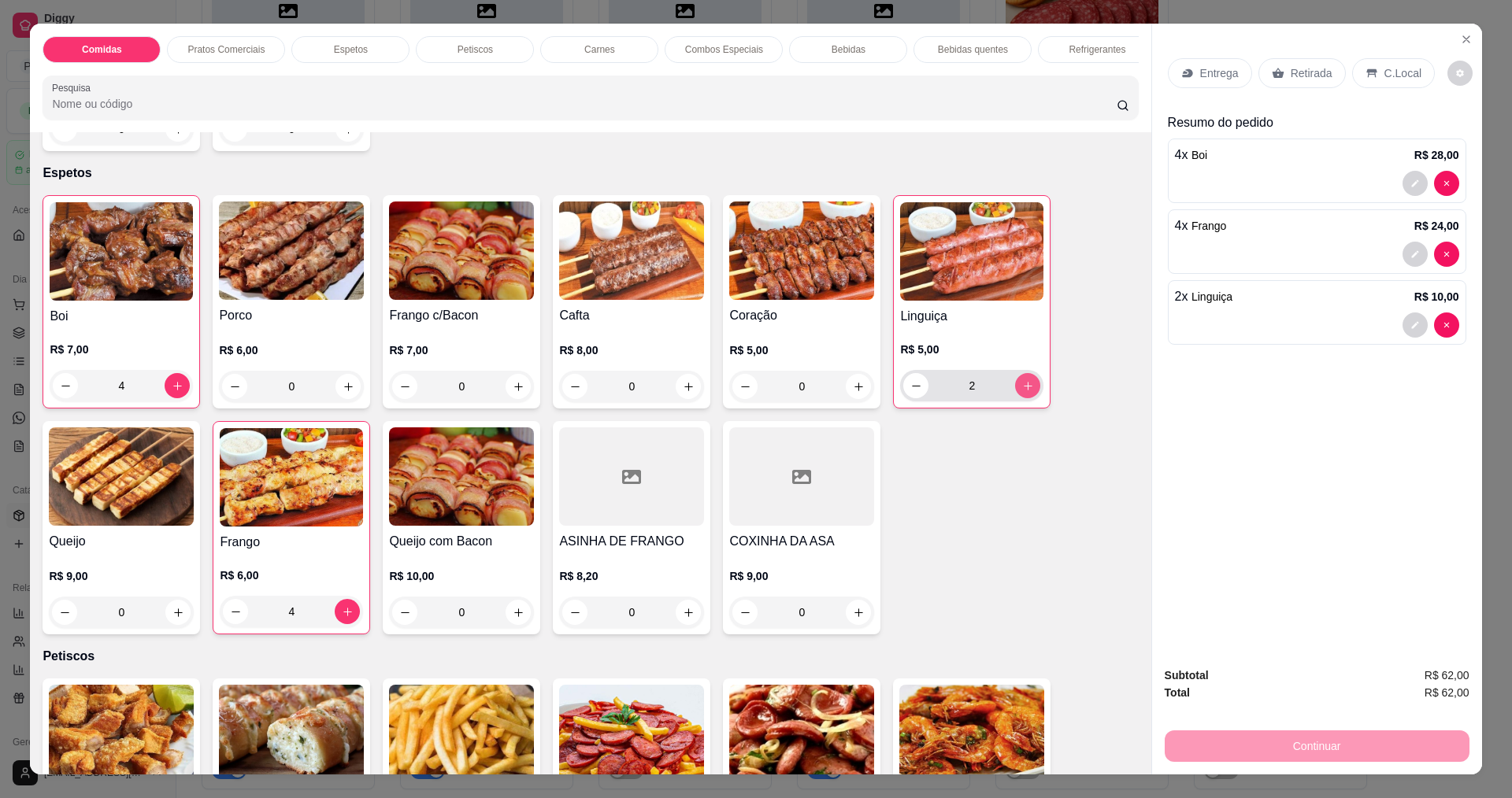
click at [1015, 398] on button "increase-product-quantity" at bounding box center [1027, 385] width 25 height 25
type input "3"
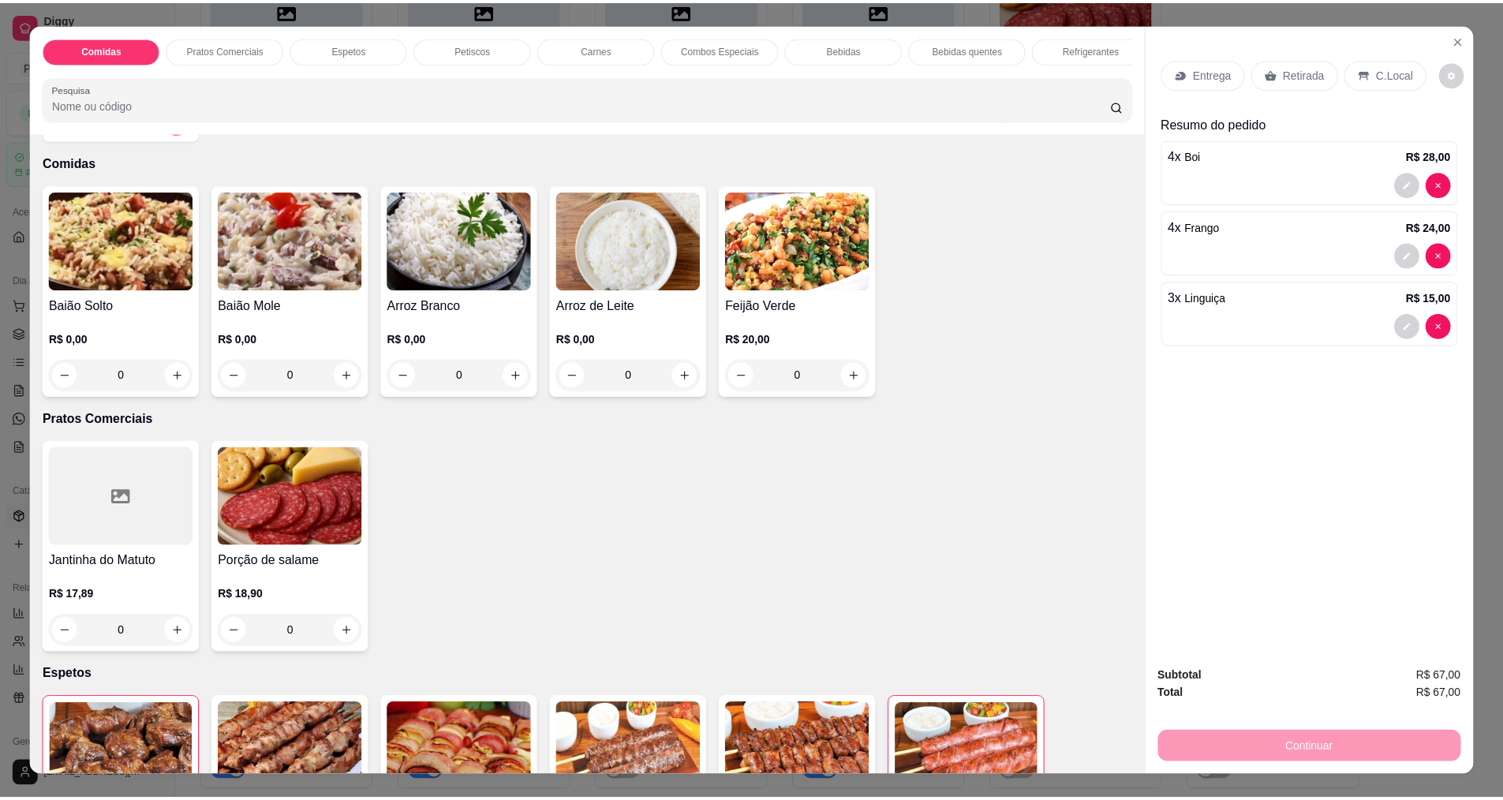
scroll to position [0, 0]
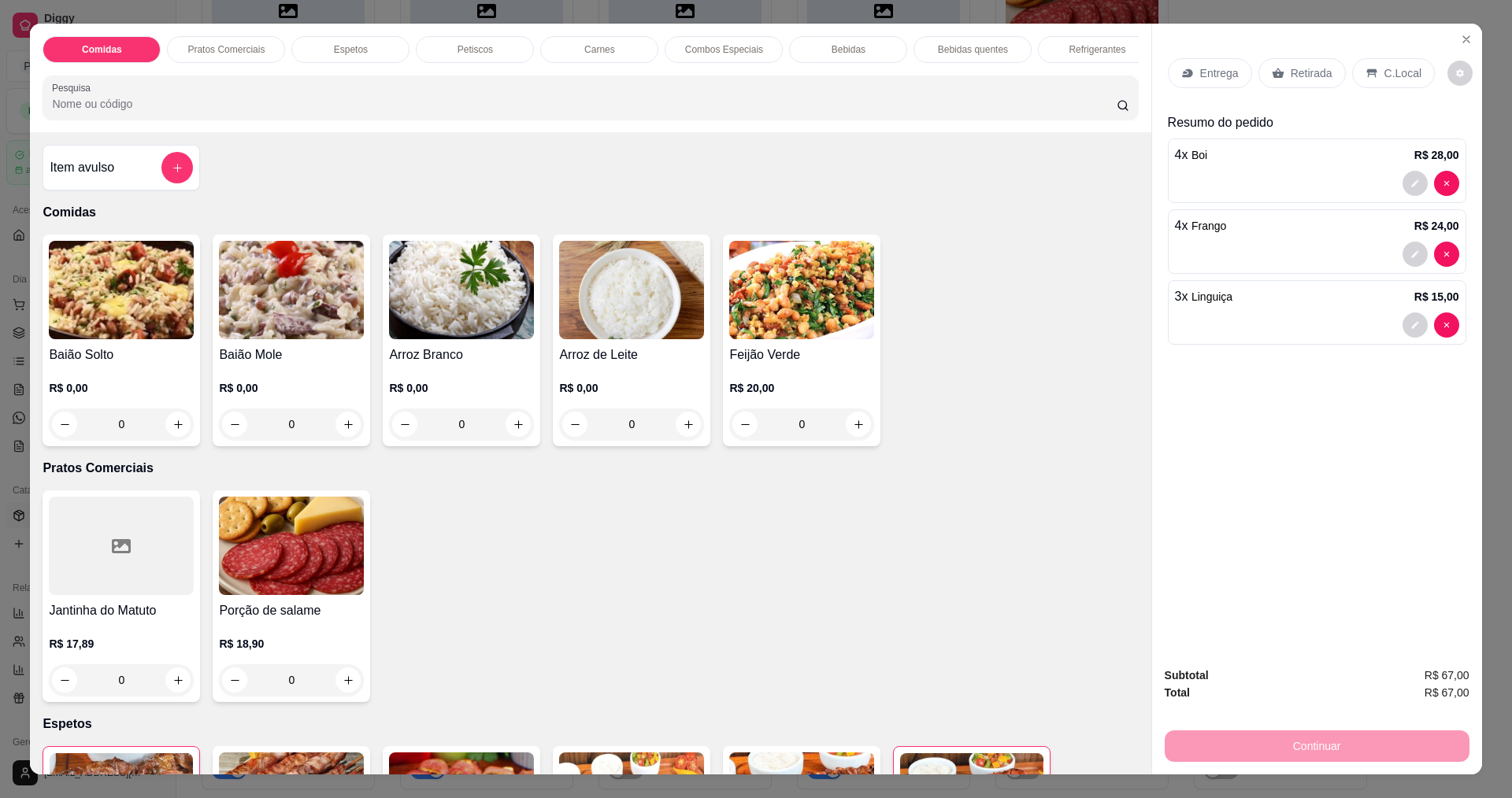
click at [503, 307] on img at bounding box center [461, 289] width 145 height 99
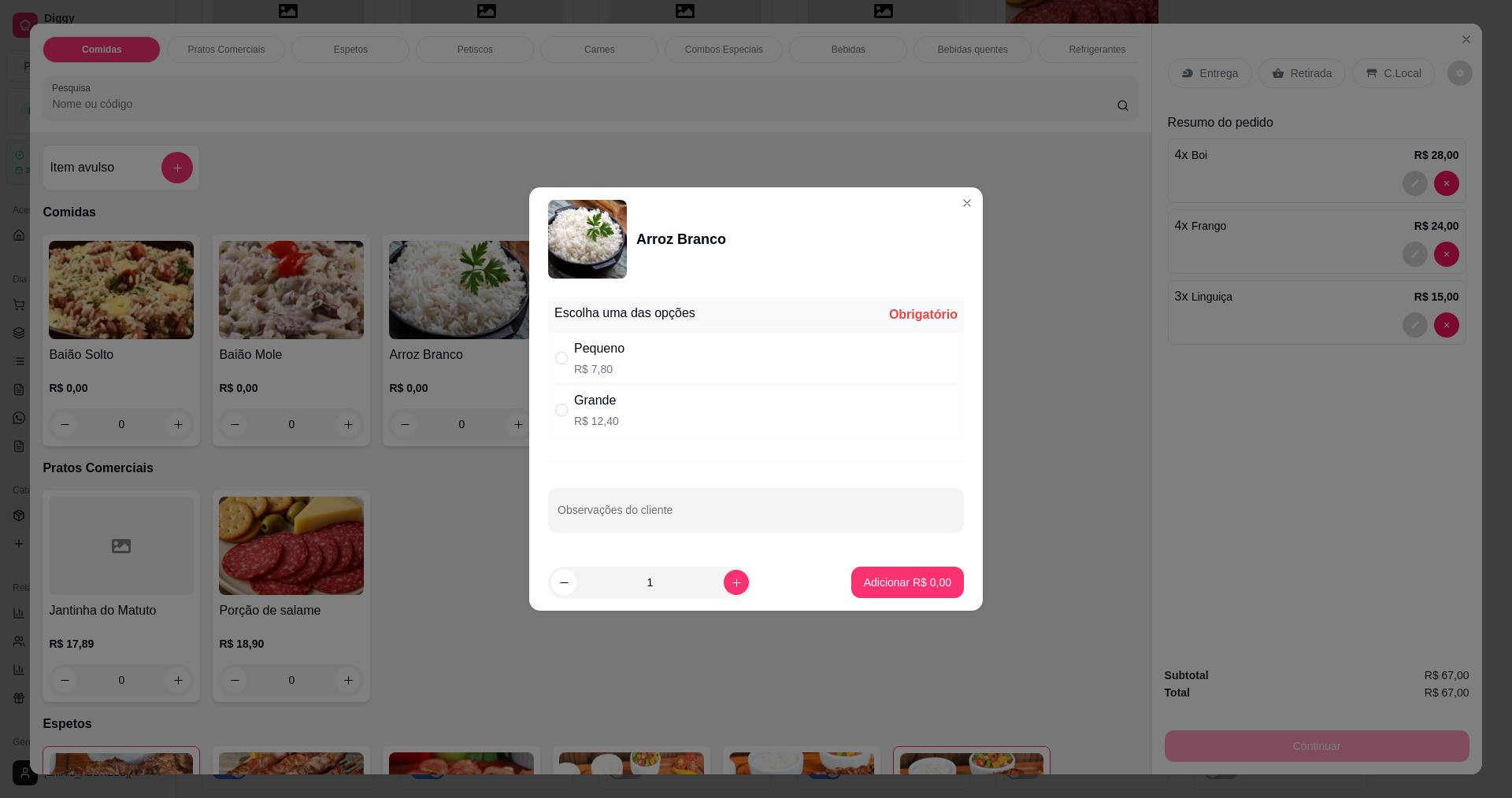
click at [621, 406] on div "Grande R$ 12,40" at bounding box center [756, 410] width 416 height 52
radio input "true"
click at [640, 357] on div "Pequeno R$ 7,80" at bounding box center [756, 358] width 416 height 52
radio input "true"
radio input "false"
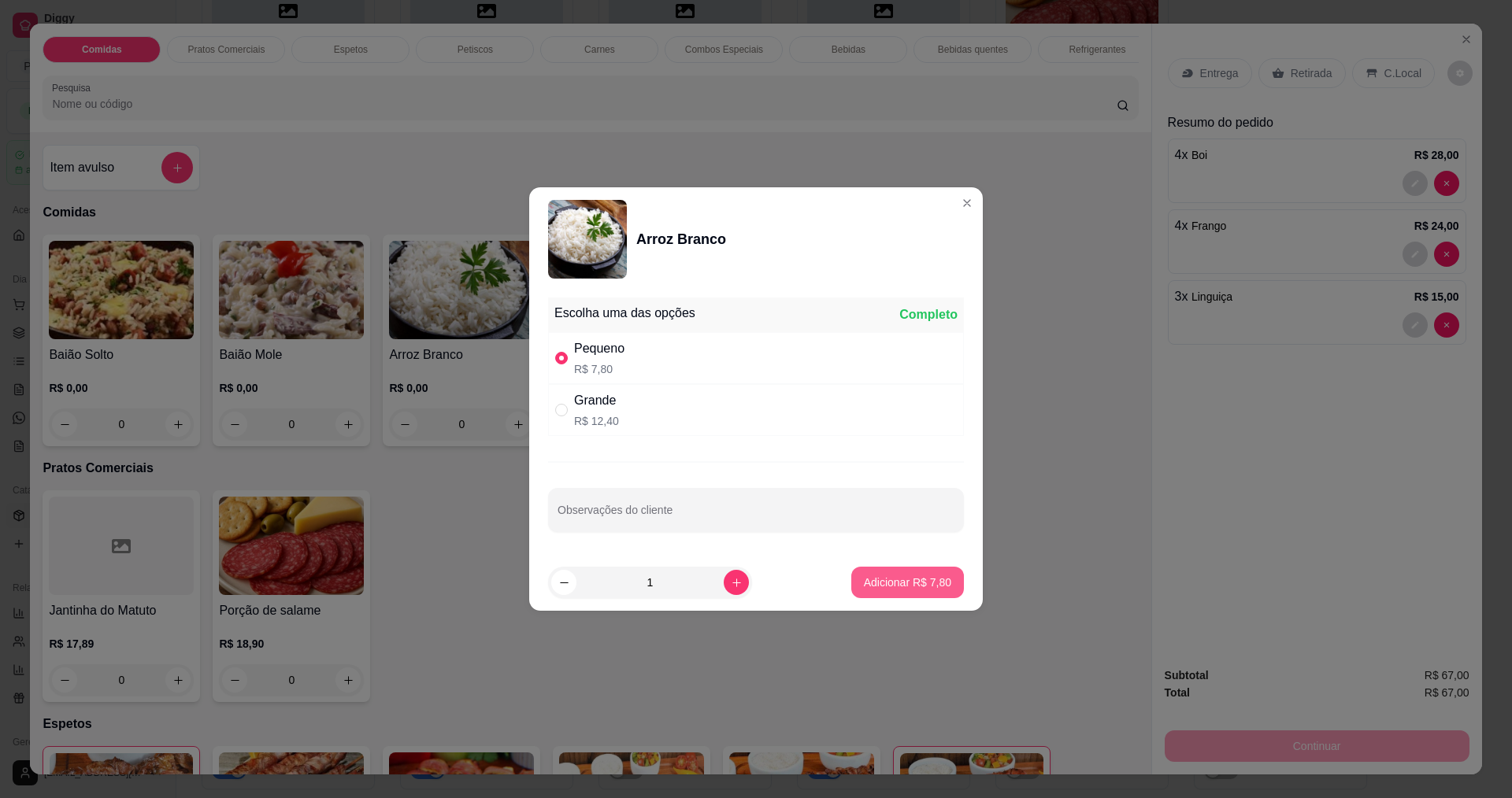
click at [904, 574] on button "Adicionar R$ 7,80" at bounding box center [907, 583] width 113 height 32
type input "1"
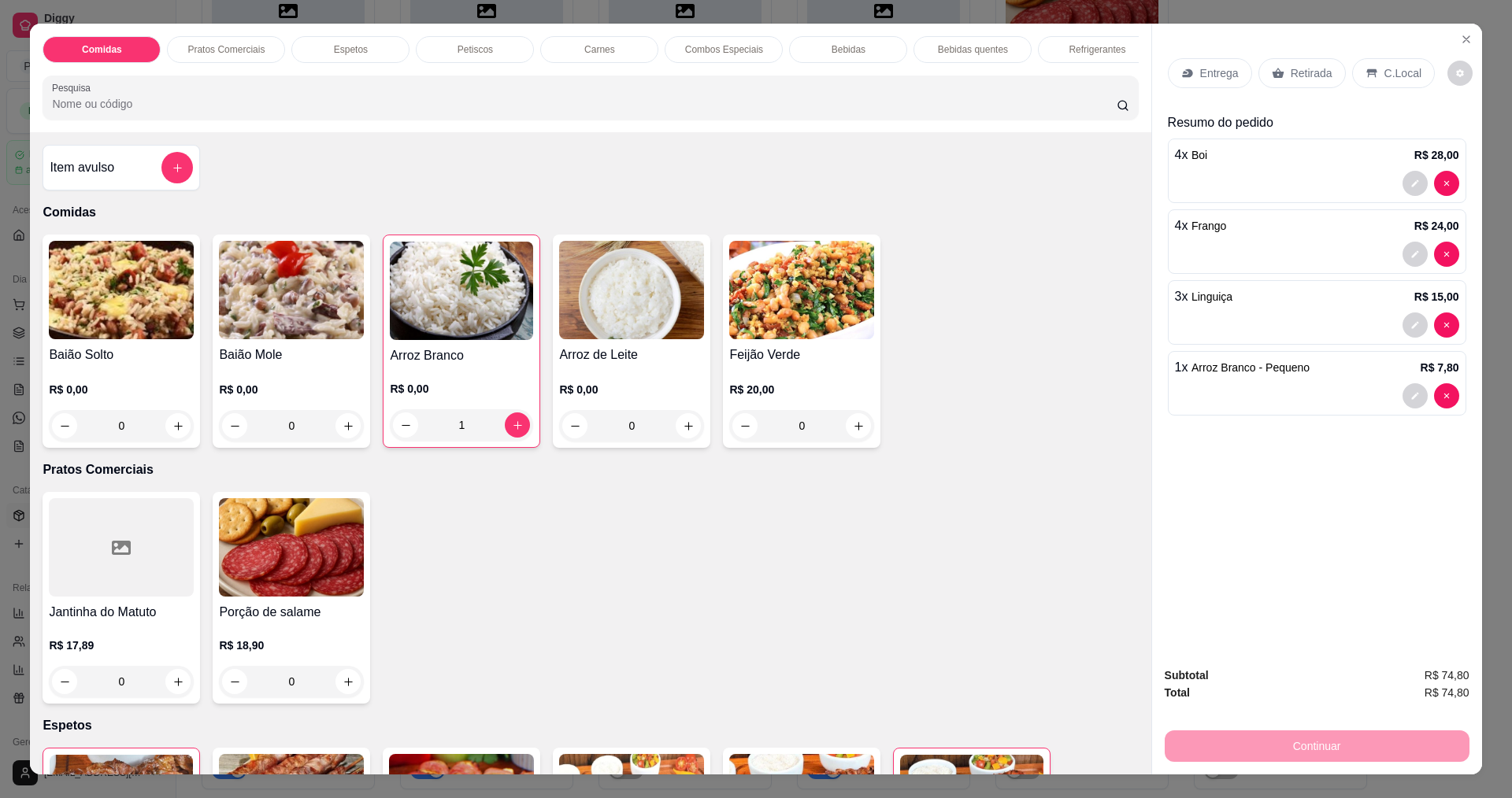
click at [1272, 362] on span "Arroz Branco - Pequeno" at bounding box center [1251, 367] width 118 height 13
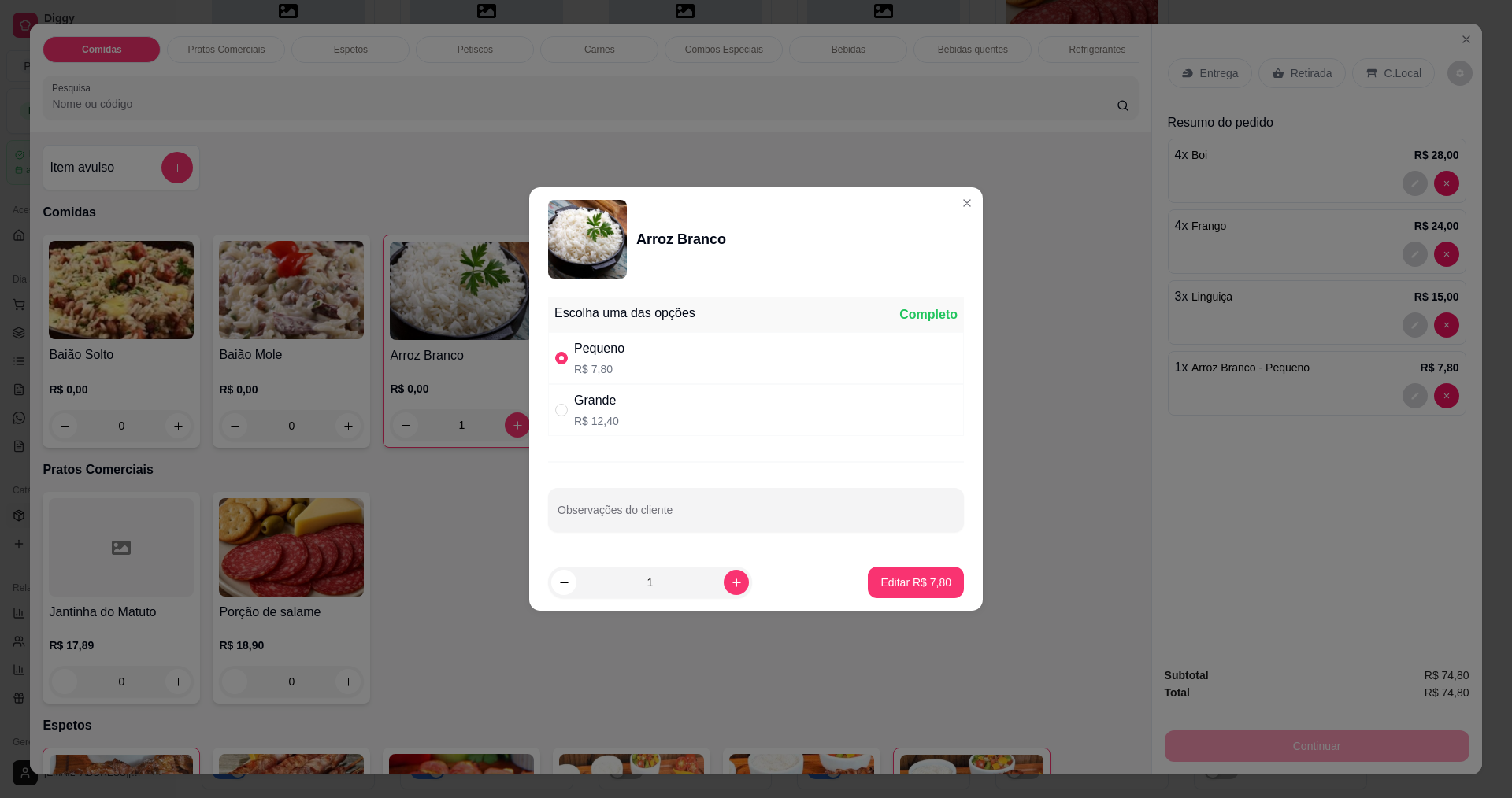
click at [945, 212] on div "Arroz Branco" at bounding box center [756, 238] width 416 height 79
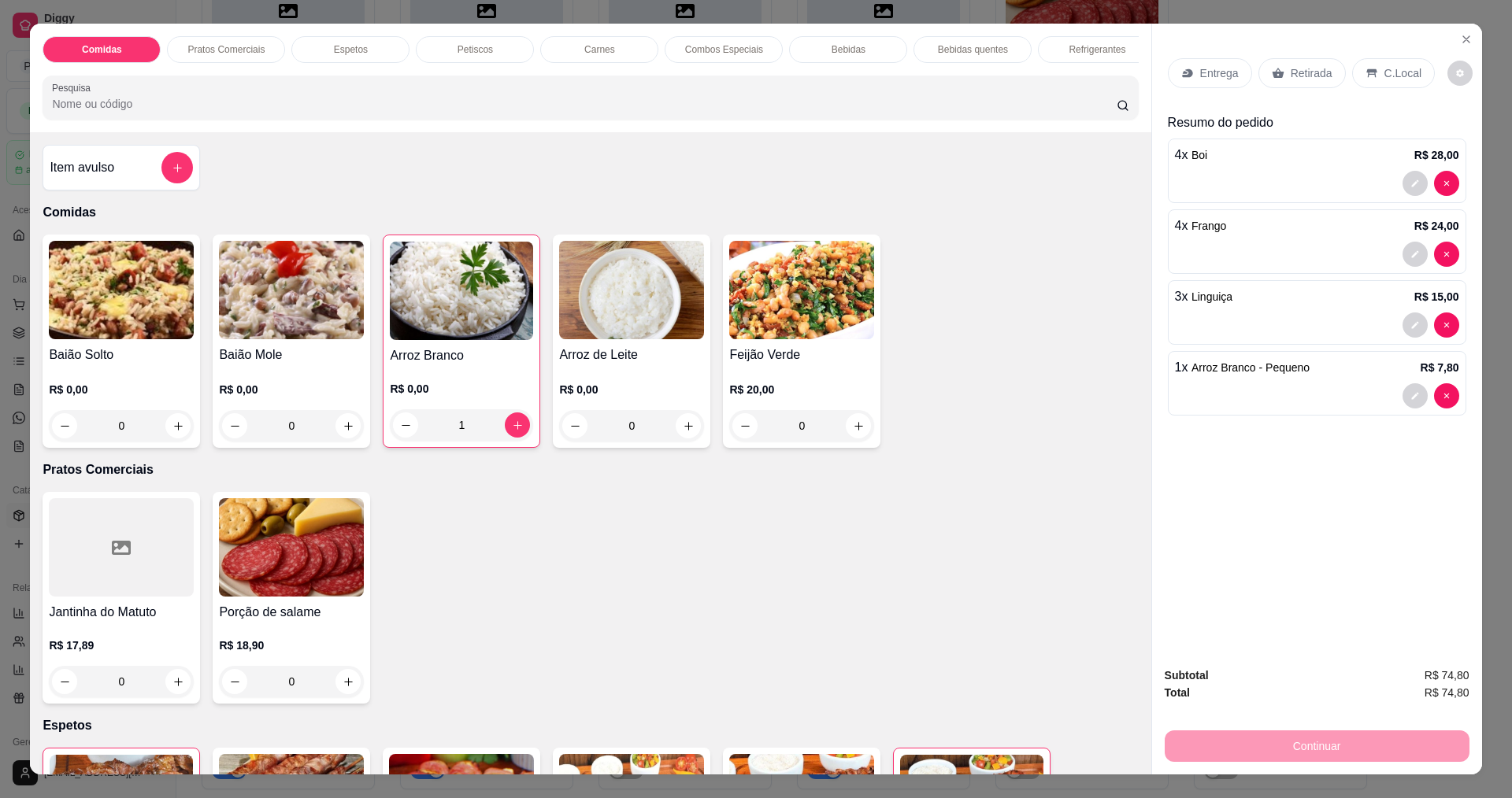
click at [479, 357] on div "Arroz Branco R$ 0,00 1" at bounding box center [461, 341] width 158 height 213
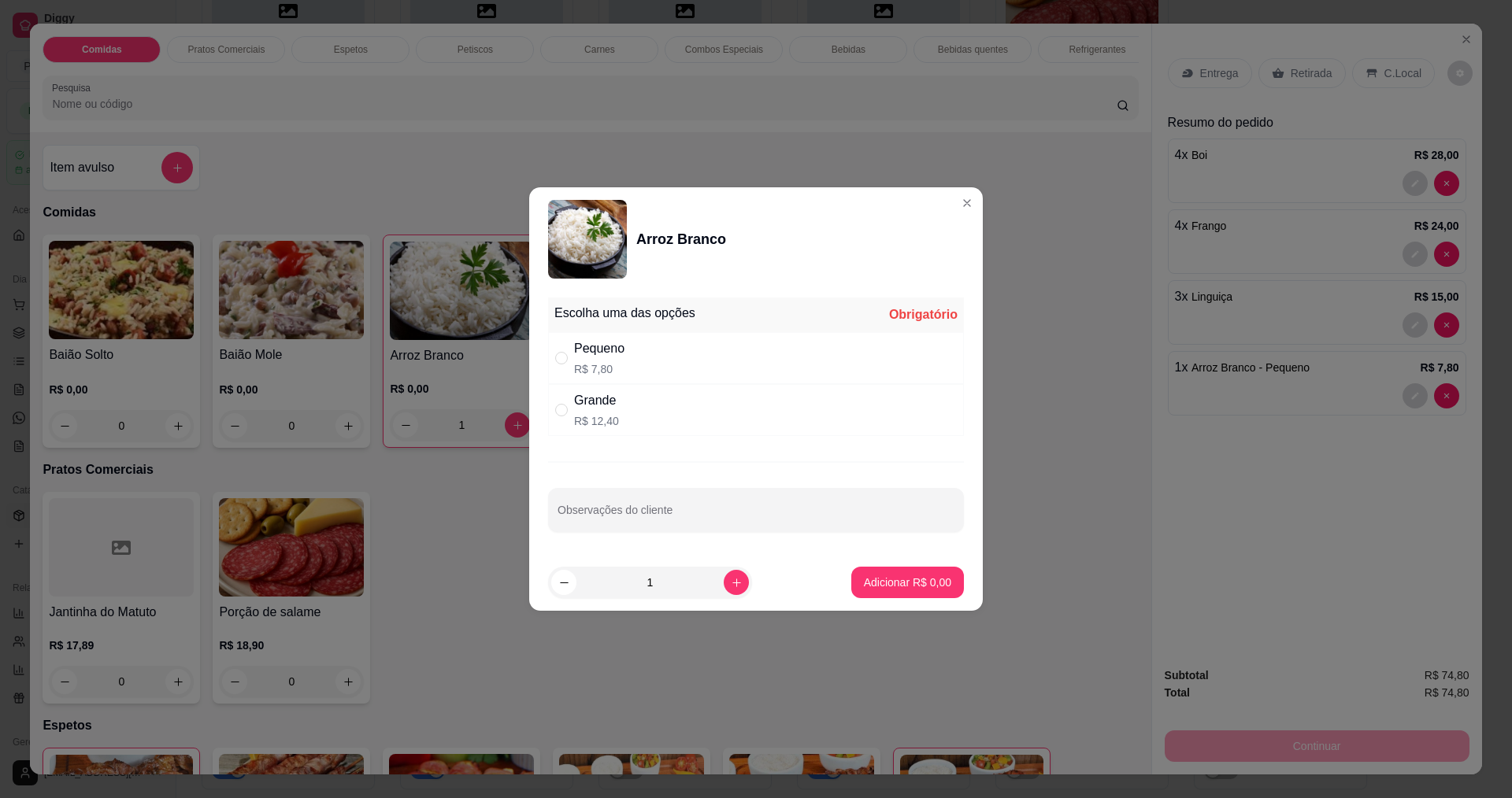
click at [612, 412] on div "Grande R$ 12,40" at bounding box center [596, 410] width 45 height 38
radio input "true"
click at [916, 574] on button "Adicionar R$ 12,40" at bounding box center [904, 583] width 116 height 31
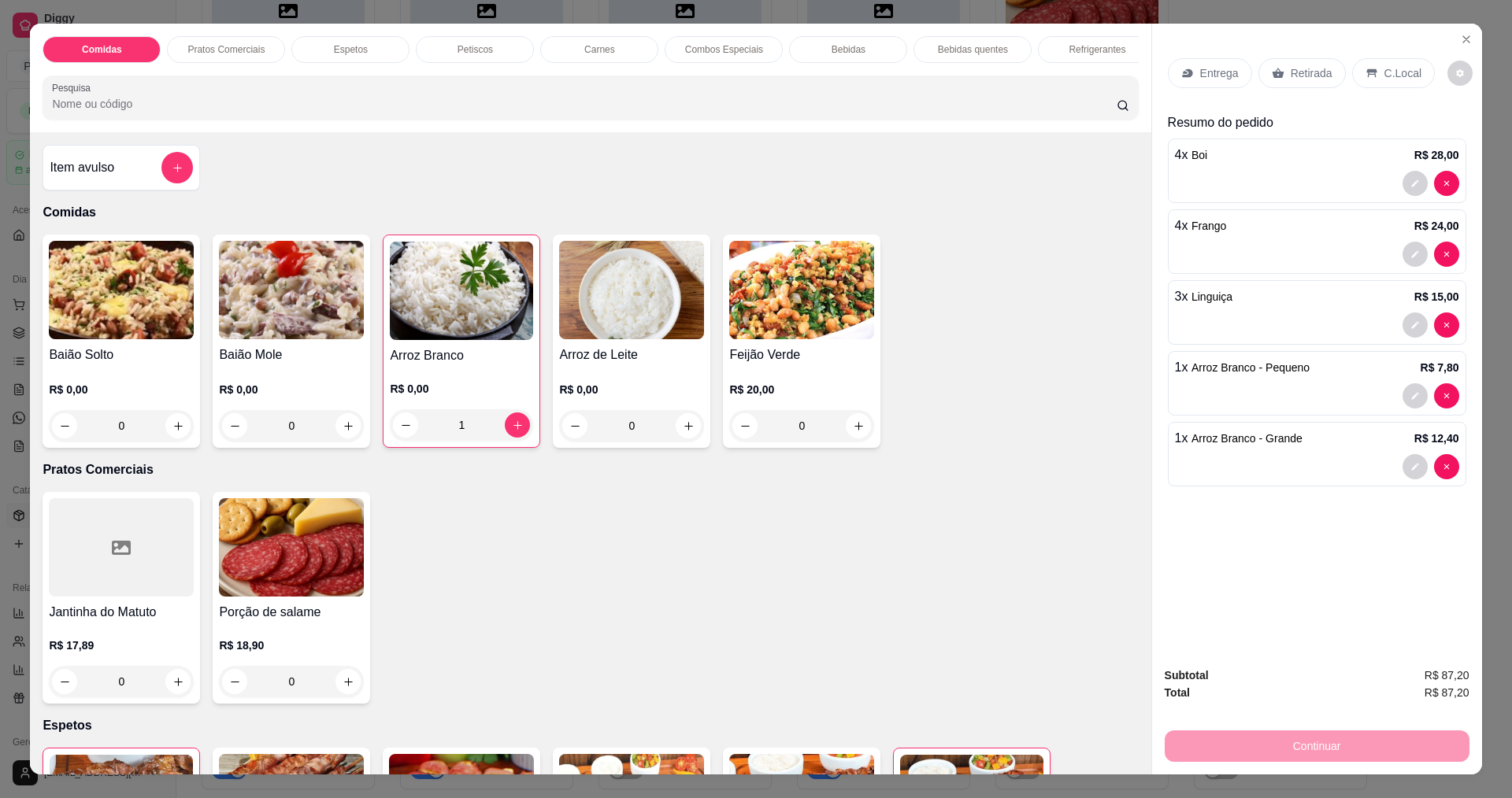
click at [1222, 86] on div "Entrega" at bounding box center [1210, 73] width 84 height 30
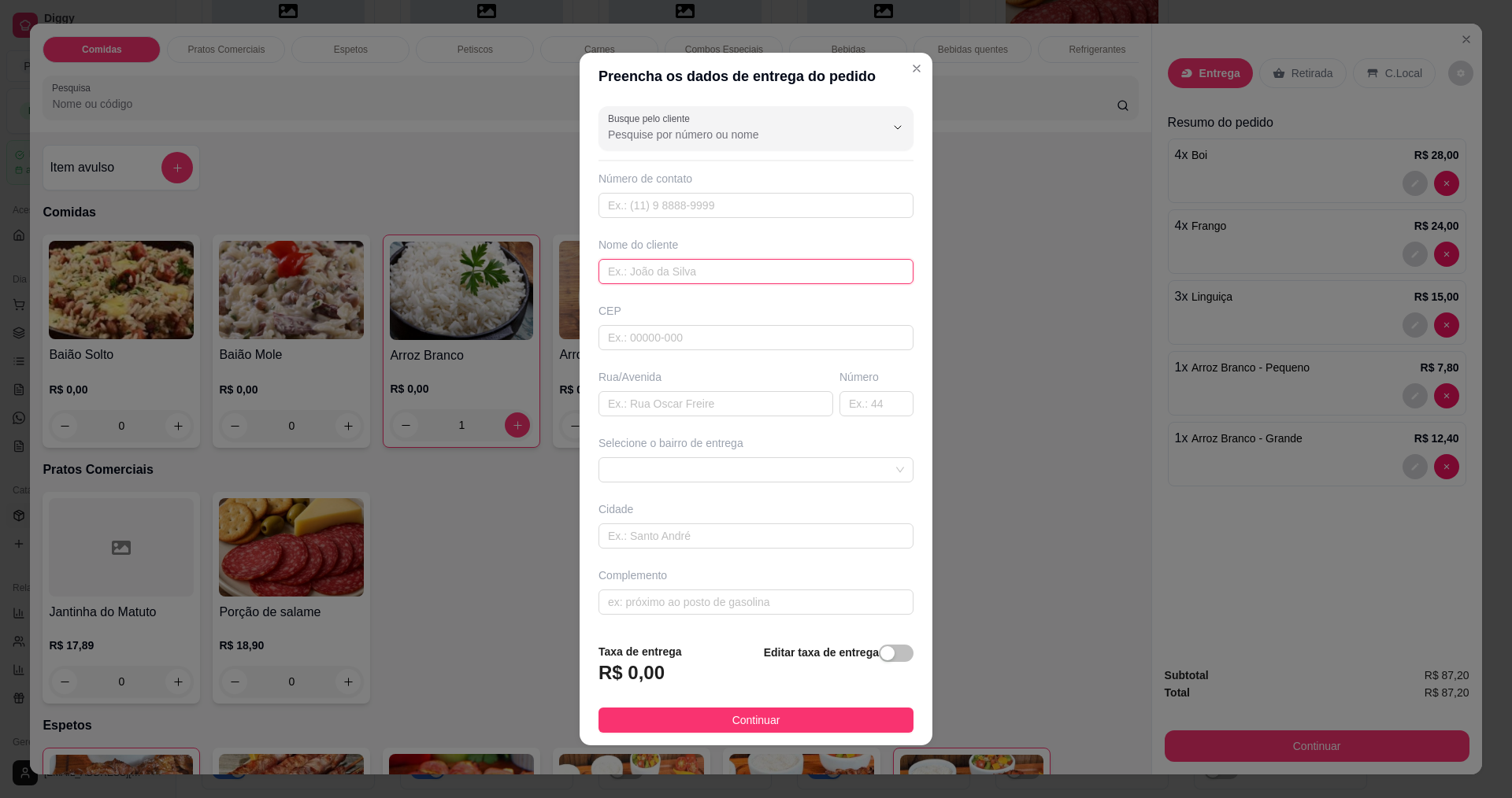
click at [658, 281] on input "text" at bounding box center [756, 271] width 315 height 25
type input "FABRICIIO"
click at [770, 705] on footer "Taxa de entrega R$ 0,00 Editar taxa de entrega Continuar" at bounding box center [756, 687] width 352 height 115
click at [770, 710] on button "Continuar" at bounding box center [756, 719] width 315 height 25
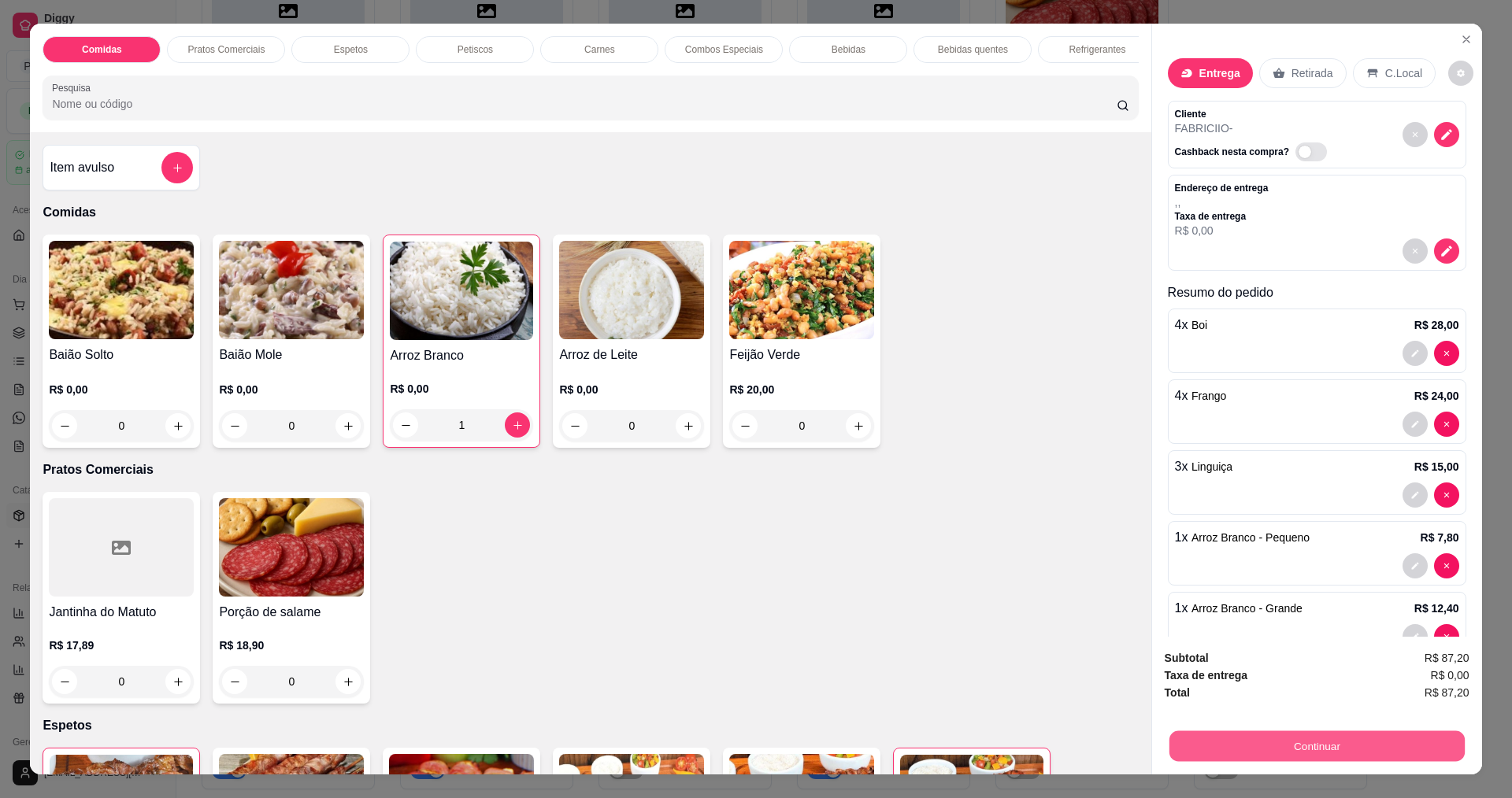
click at [1255, 755] on button "Continuar" at bounding box center [1316, 745] width 295 height 31
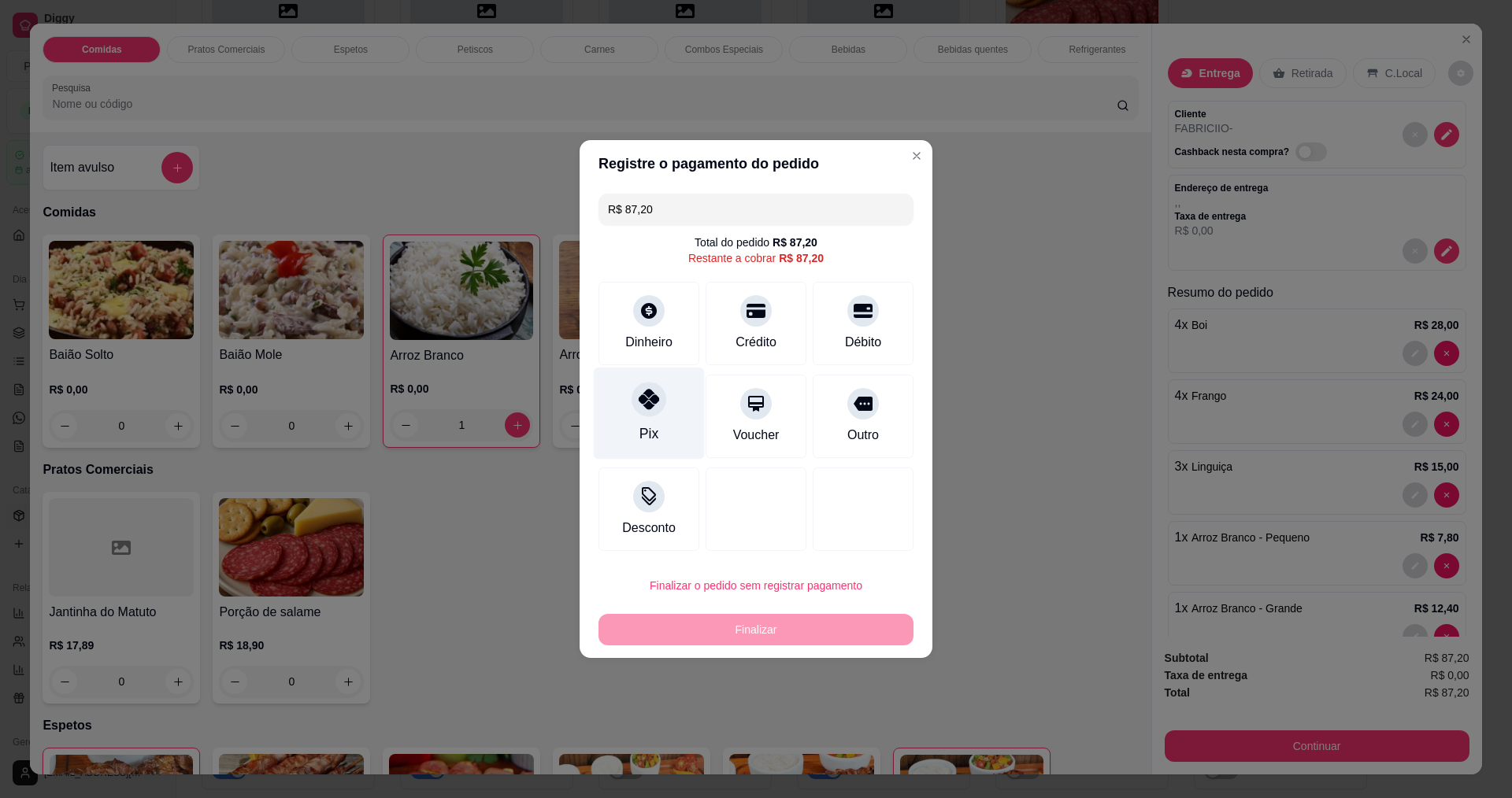
click at [647, 406] on icon at bounding box center [649, 399] width 21 height 21
type input "R$ 0,00"
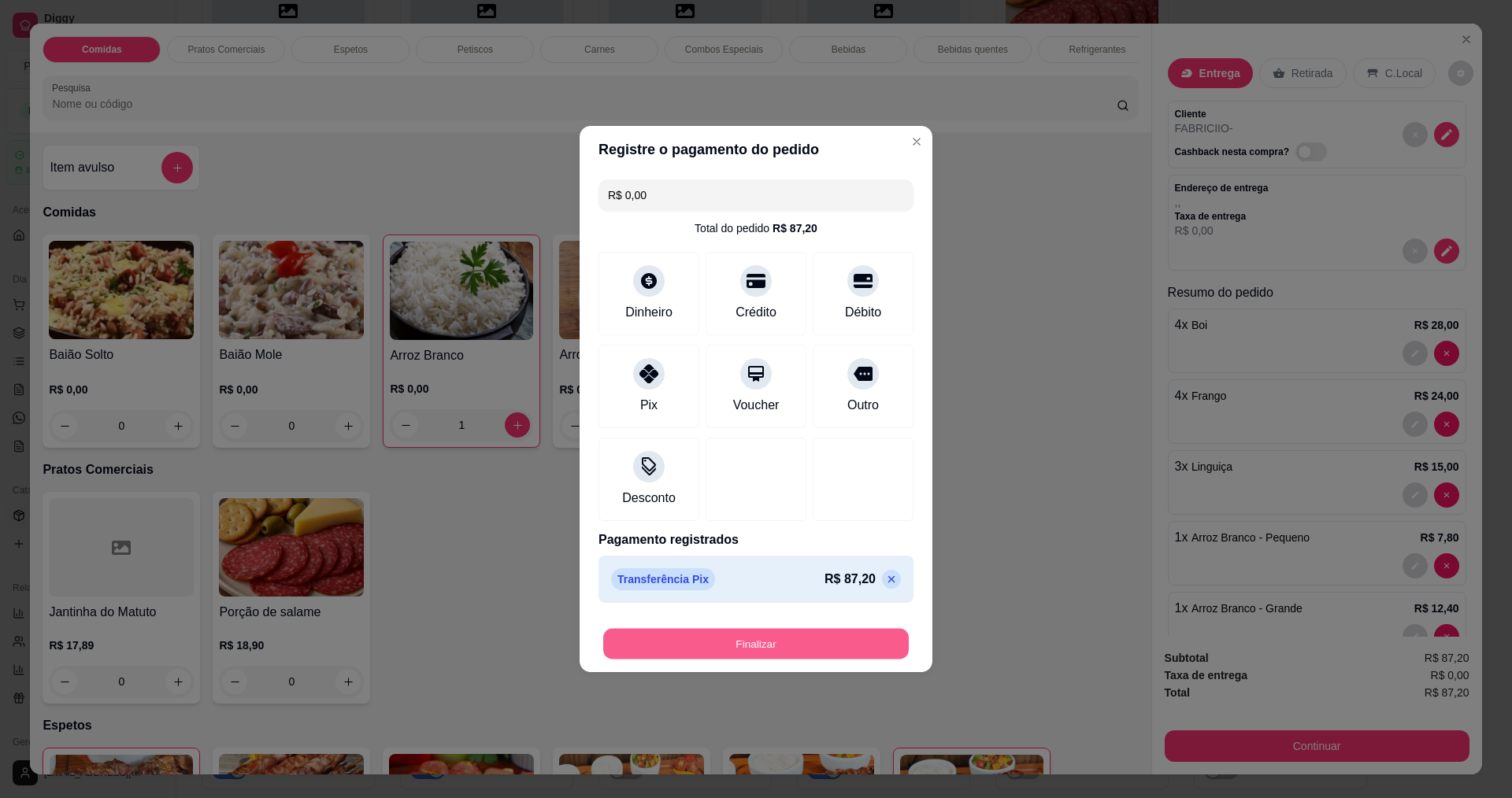
click at [796, 638] on button "Finalizar" at bounding box center [756, 643] width 305 height 31
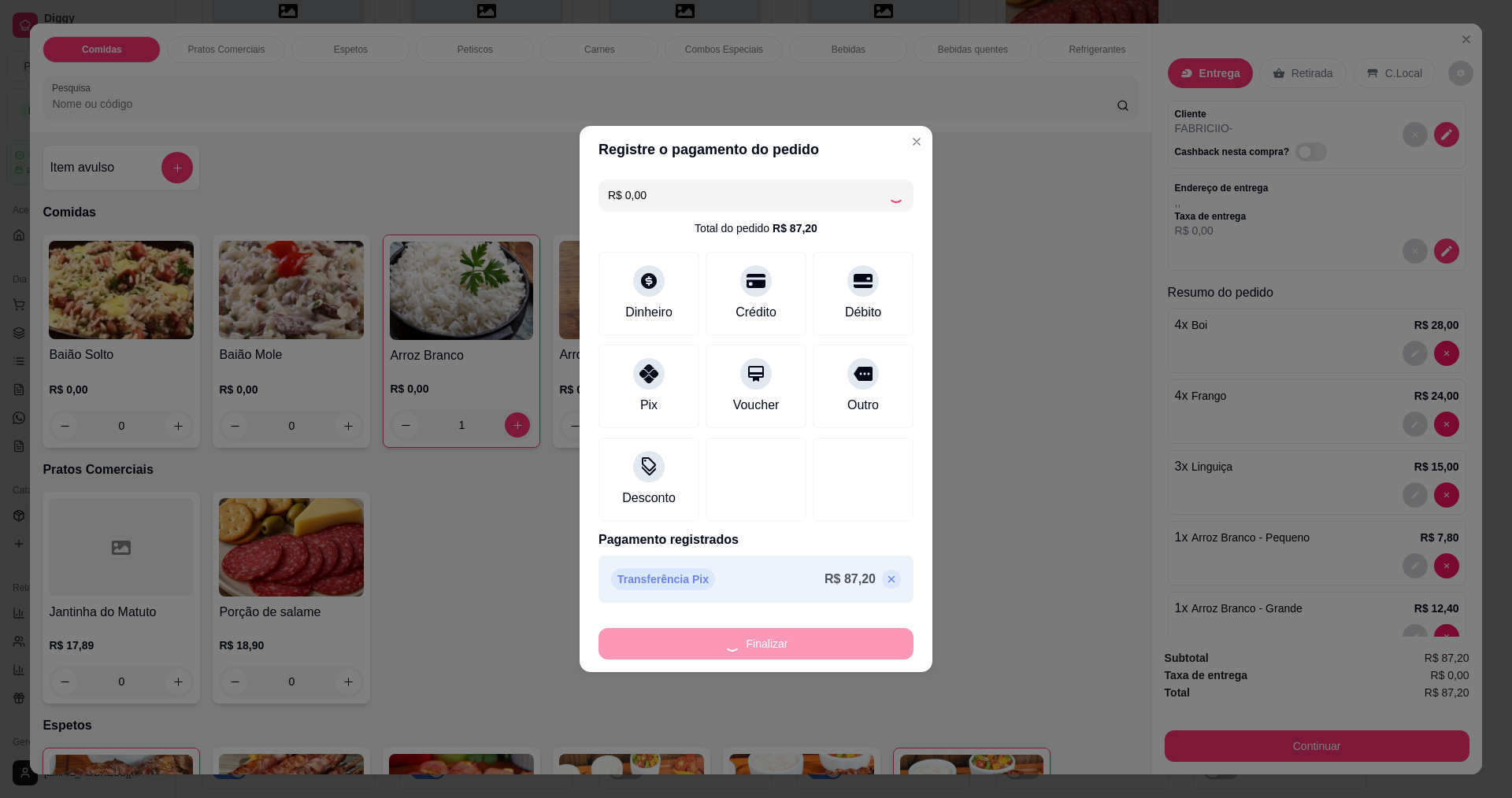
type input "0"
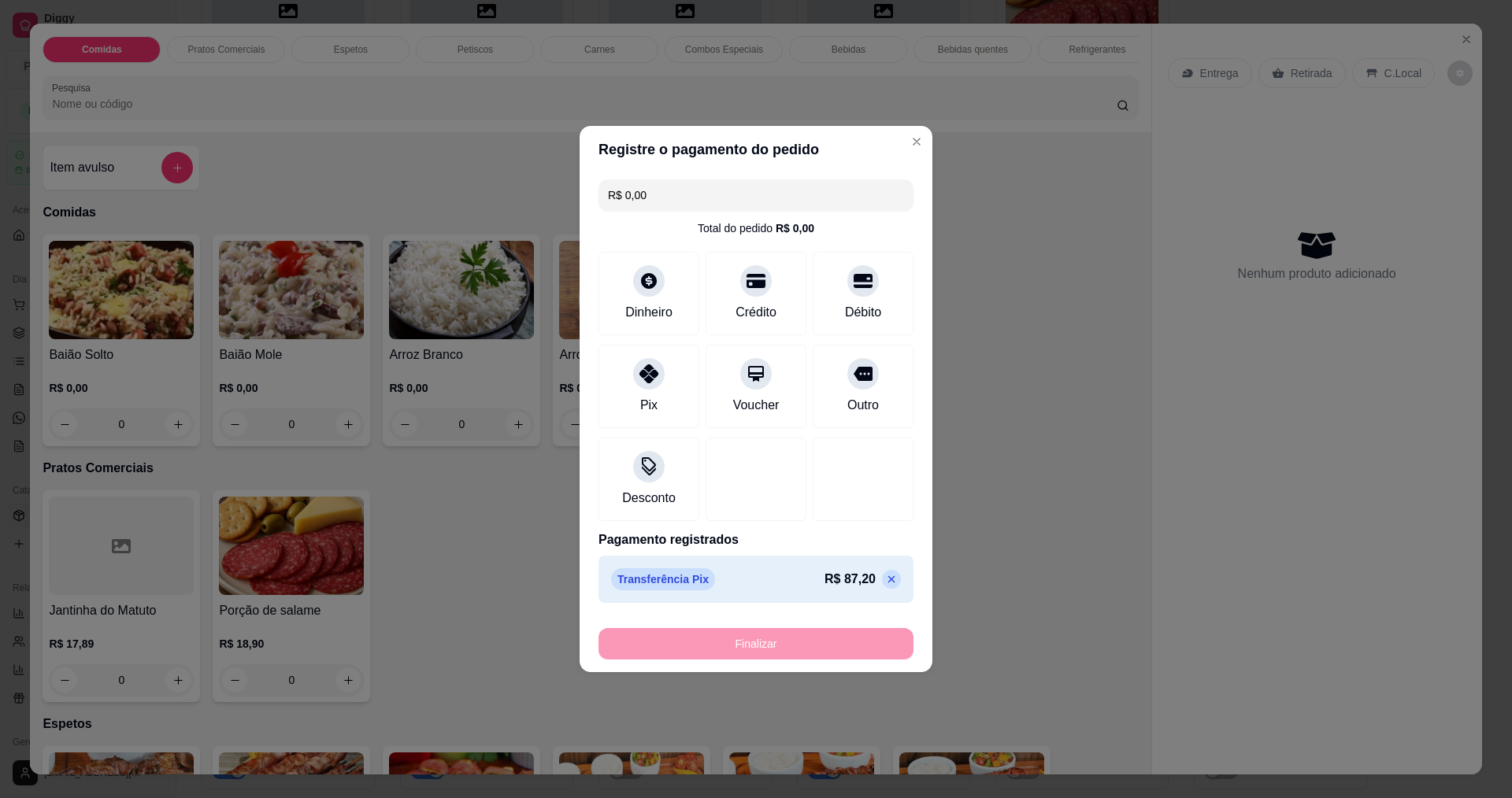
type input "-R$ 87,20"
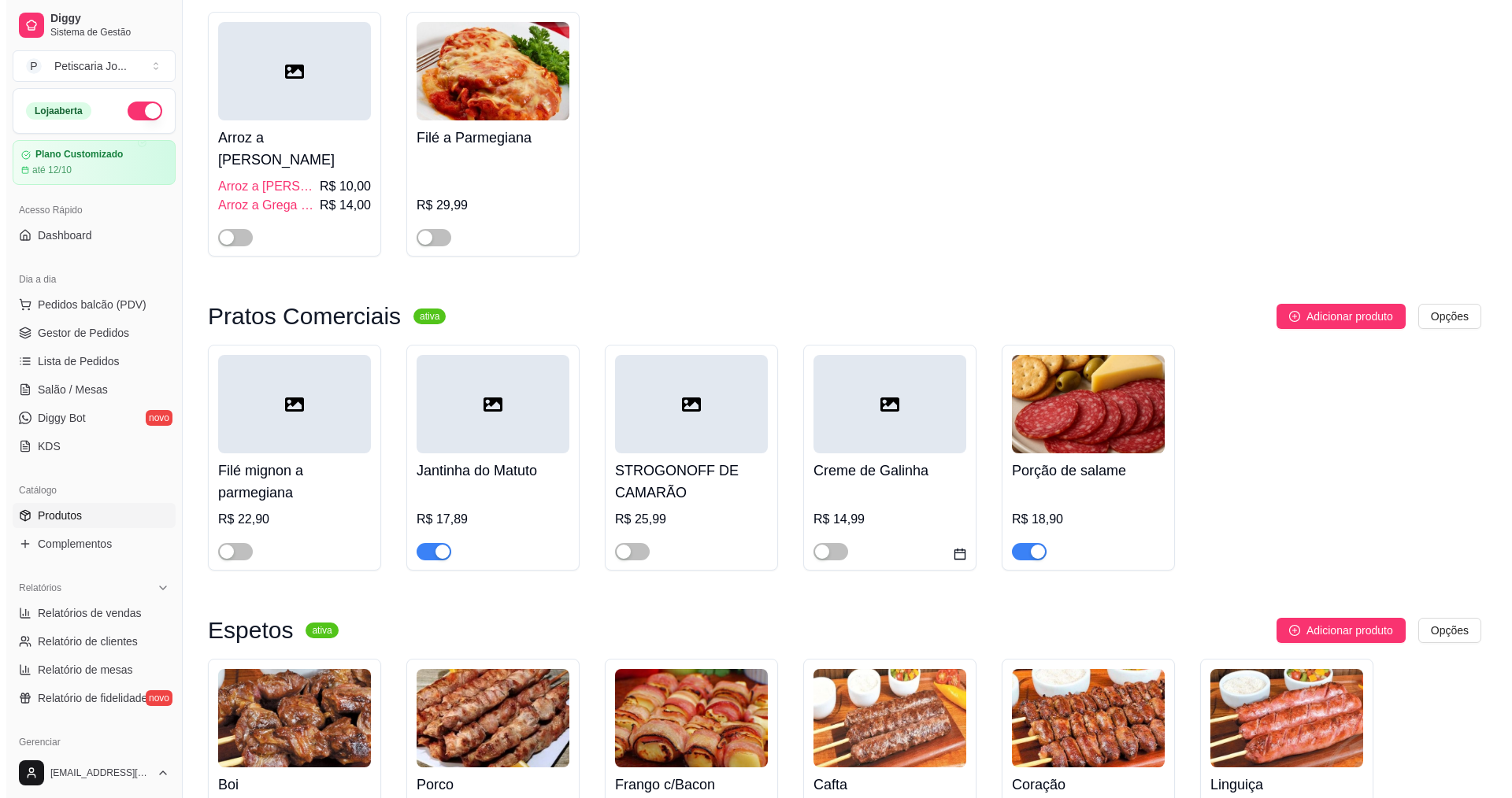
scroll to position [79, 0]
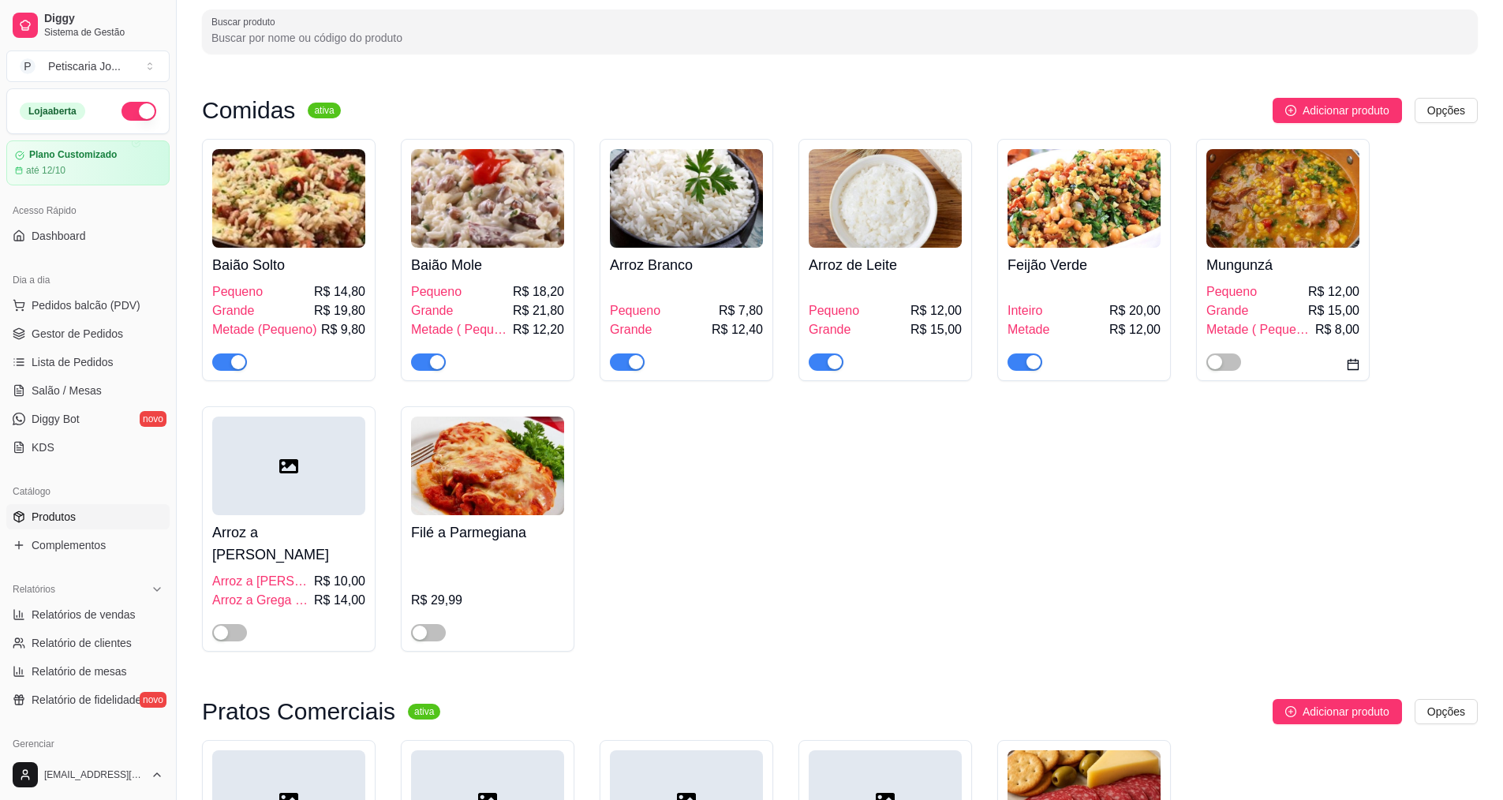
click at [627, 234] on img at bounding box center [686, 198] width 153 height 99
click at [83, 314] on button "Pedidos balcão (PDV)" at bounding box center [87, 305] width 163 height 25
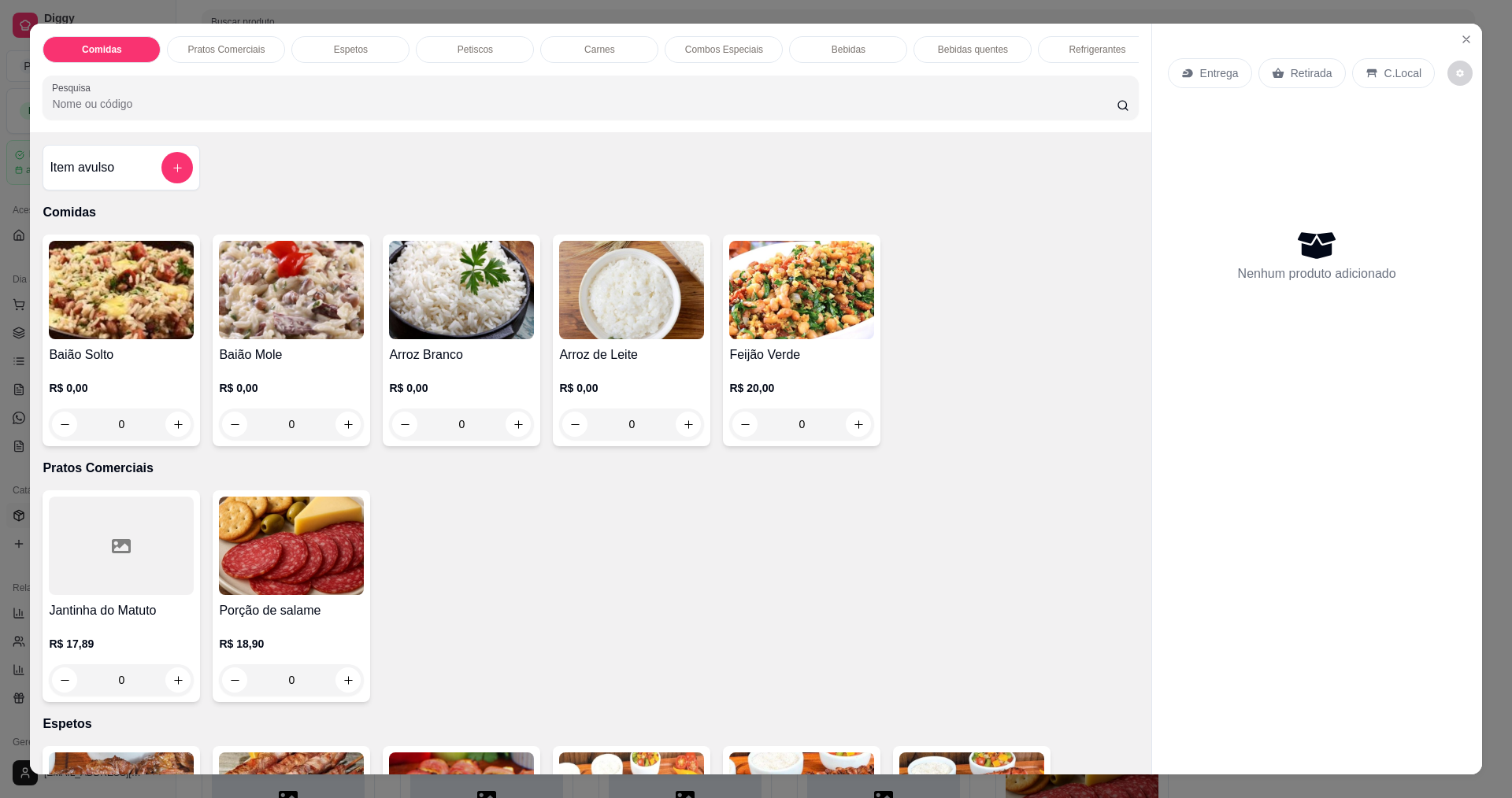
click at [389, 296] on img at bounding box center [461, 289] width 145 height 99
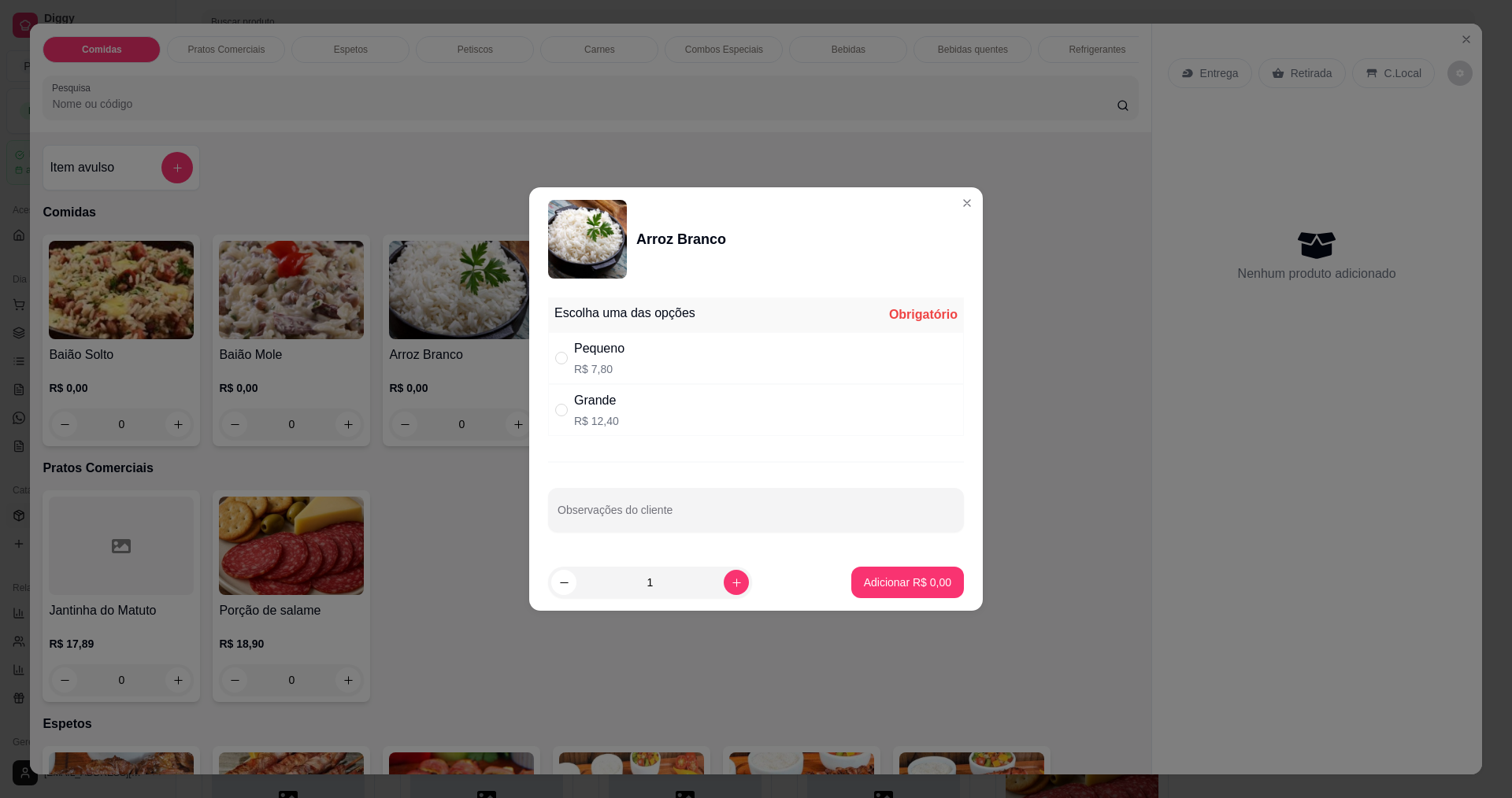
click at [605, 370] on p "R$ 7,80" at bounding box center [599, 369] width 50 height 16
radio input "true"
click at [890, 571] on button "Adicionar R$ 7,80" at bounding box center [907, 583] width 110 height 31
type input "1"
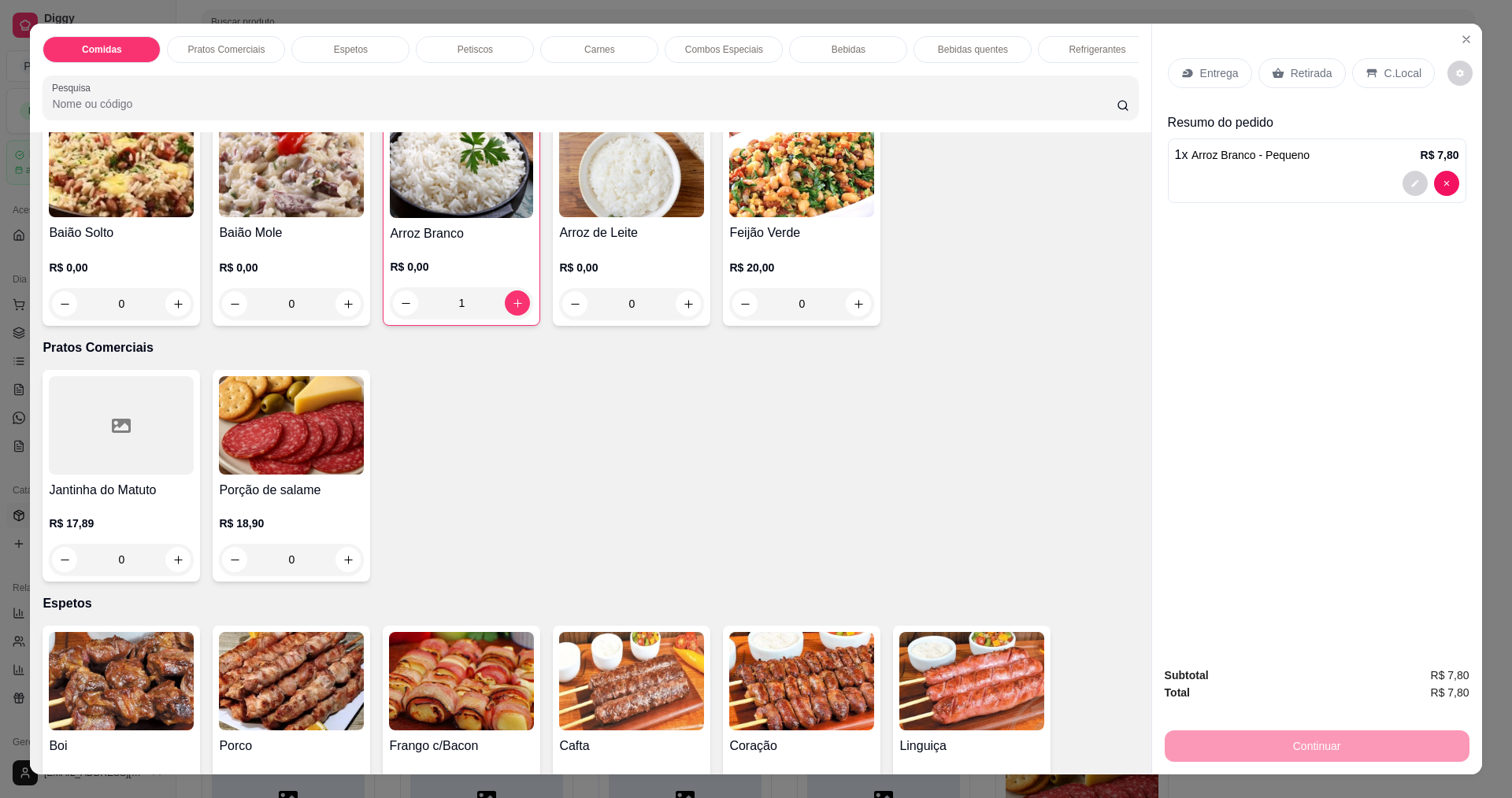
scroll to position [393, 0]
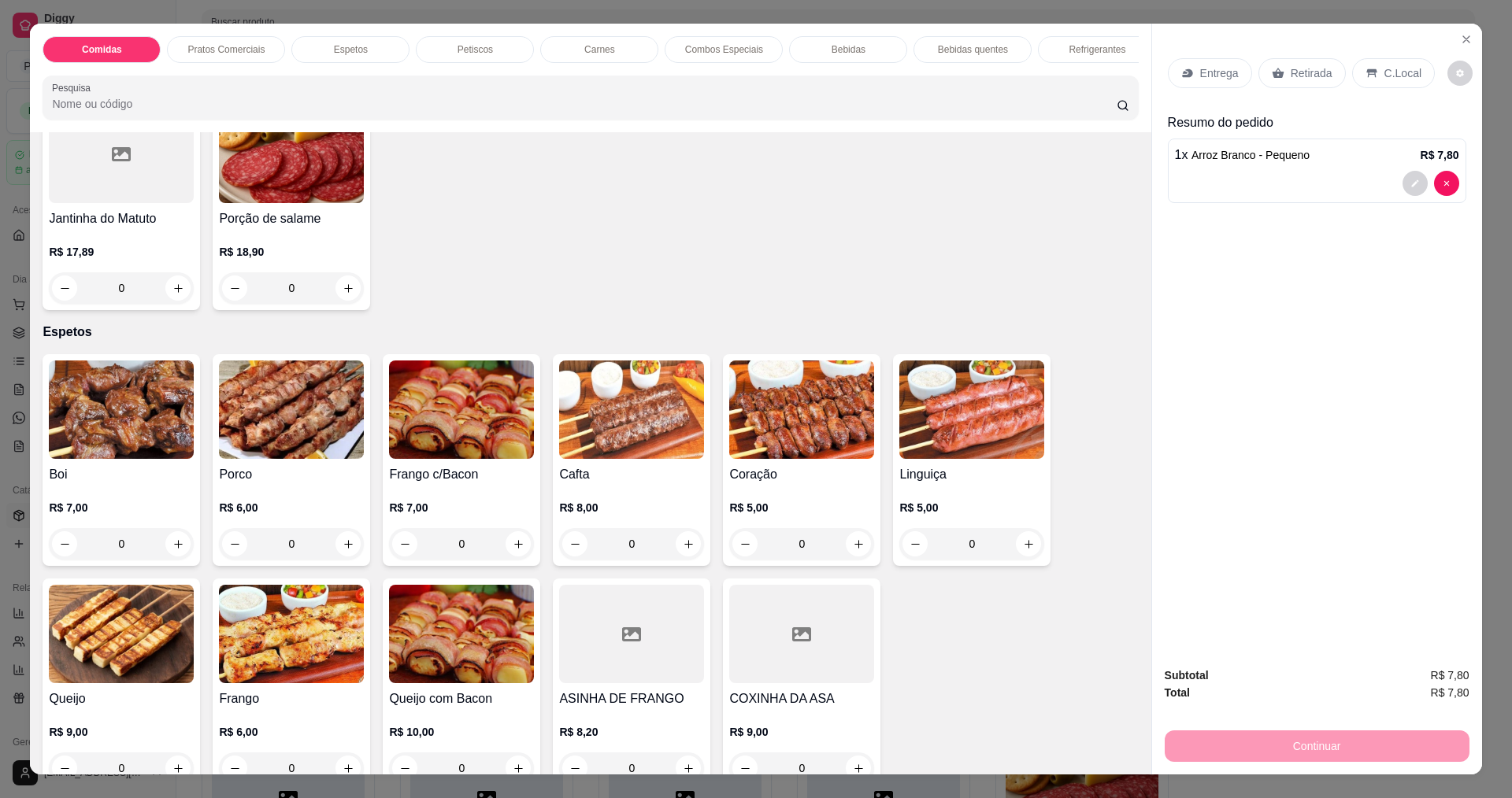
click at [114, 439] on img at bounding box center [121, 409] width 145 height 99
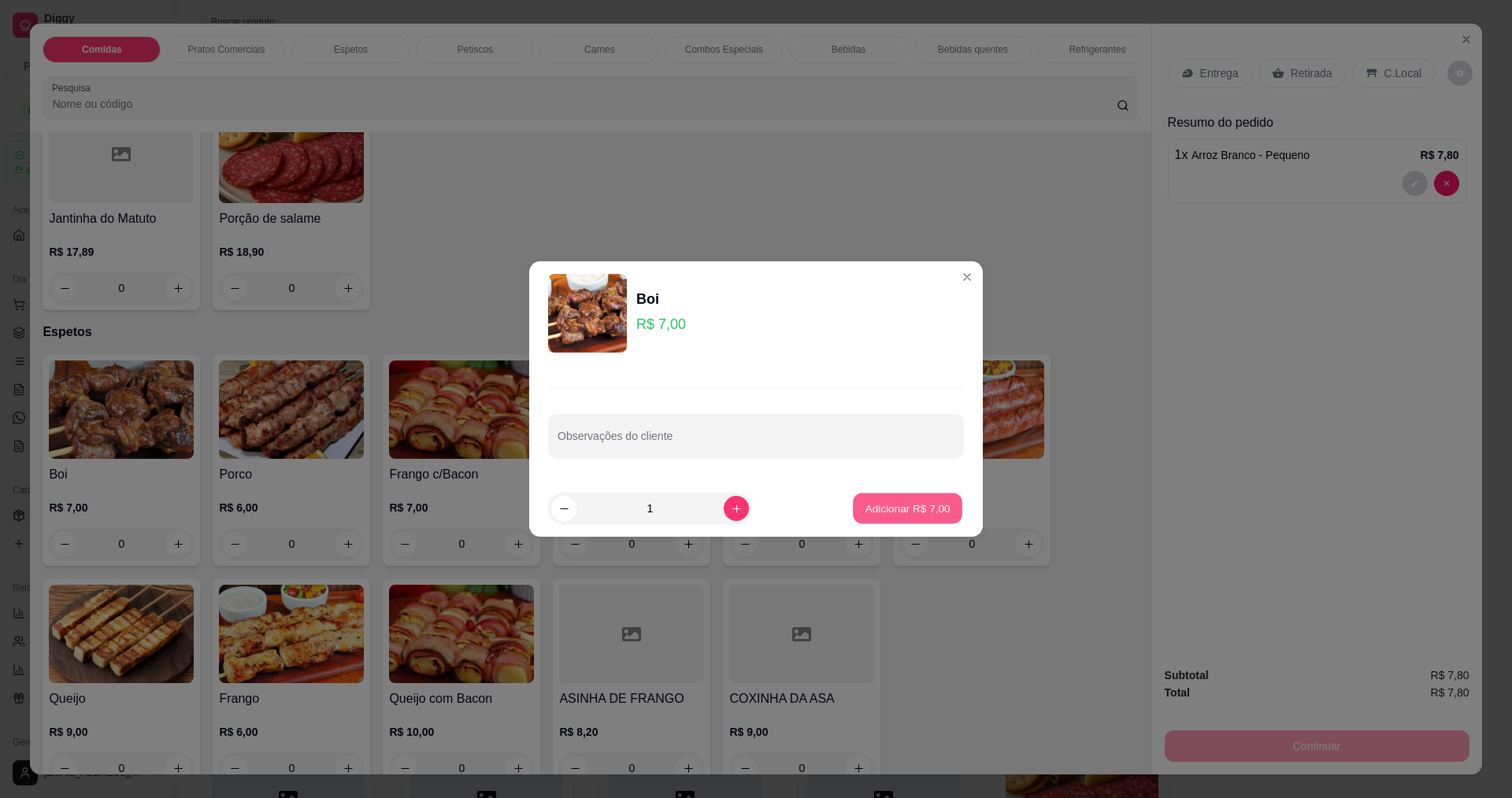
click at [922, 499] on button "Adicionar R$ 7,00" at bounding box center [907, 509] width 110 height 31
type input "1"
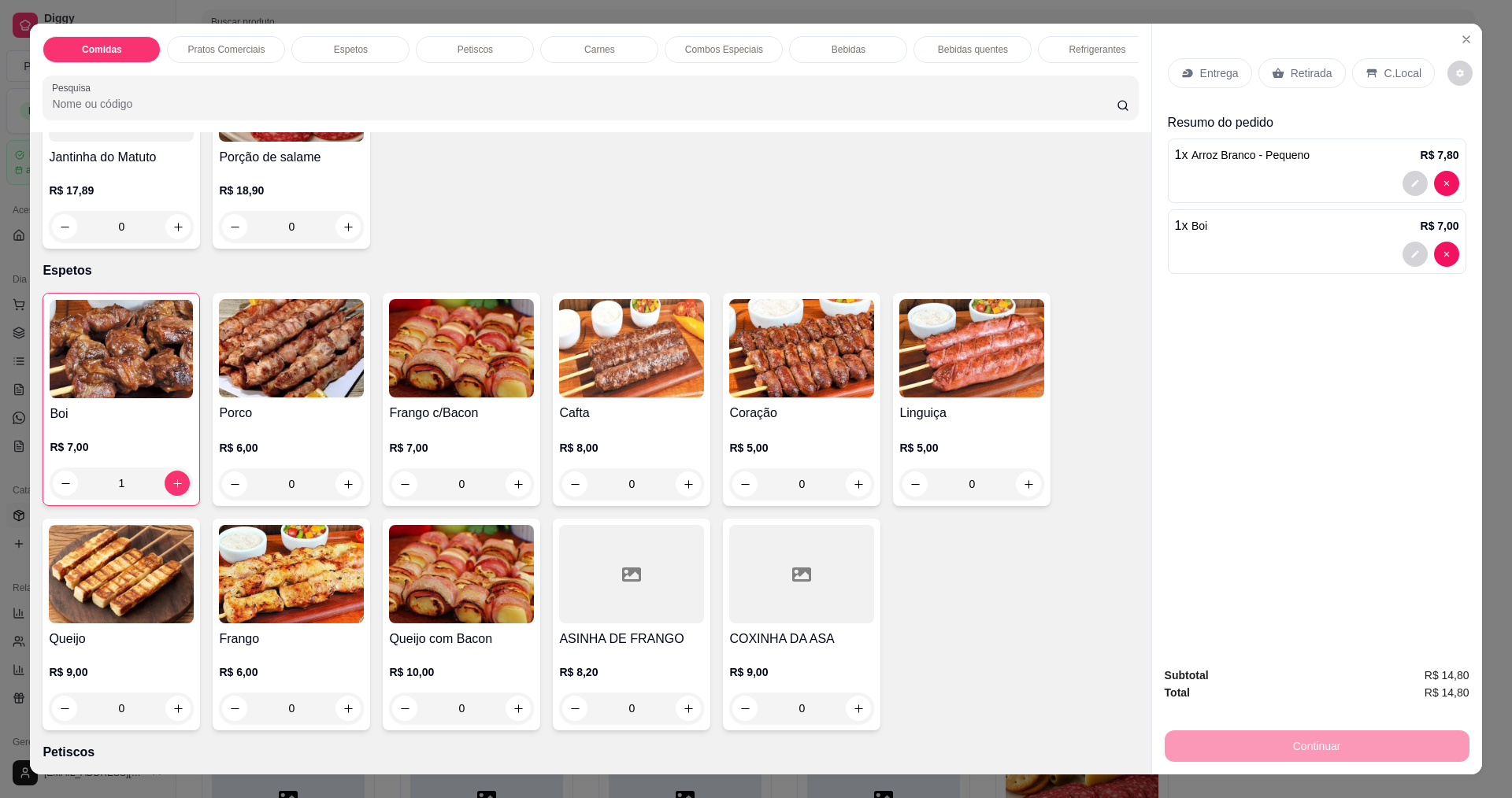
scroll to position [472, 0]
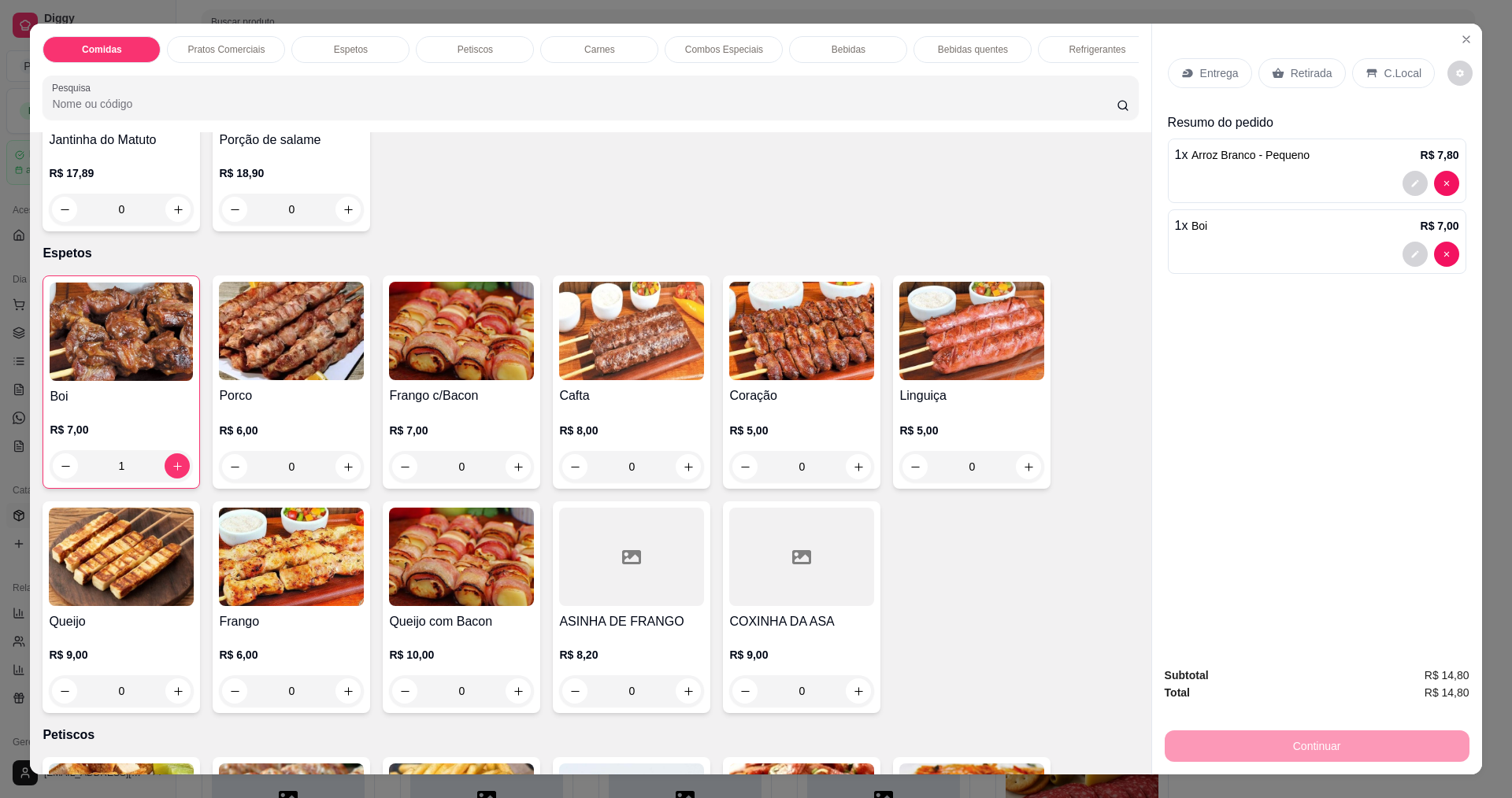
click at [290, 532] on img at bounding box center [290, 557] width 145 height 99
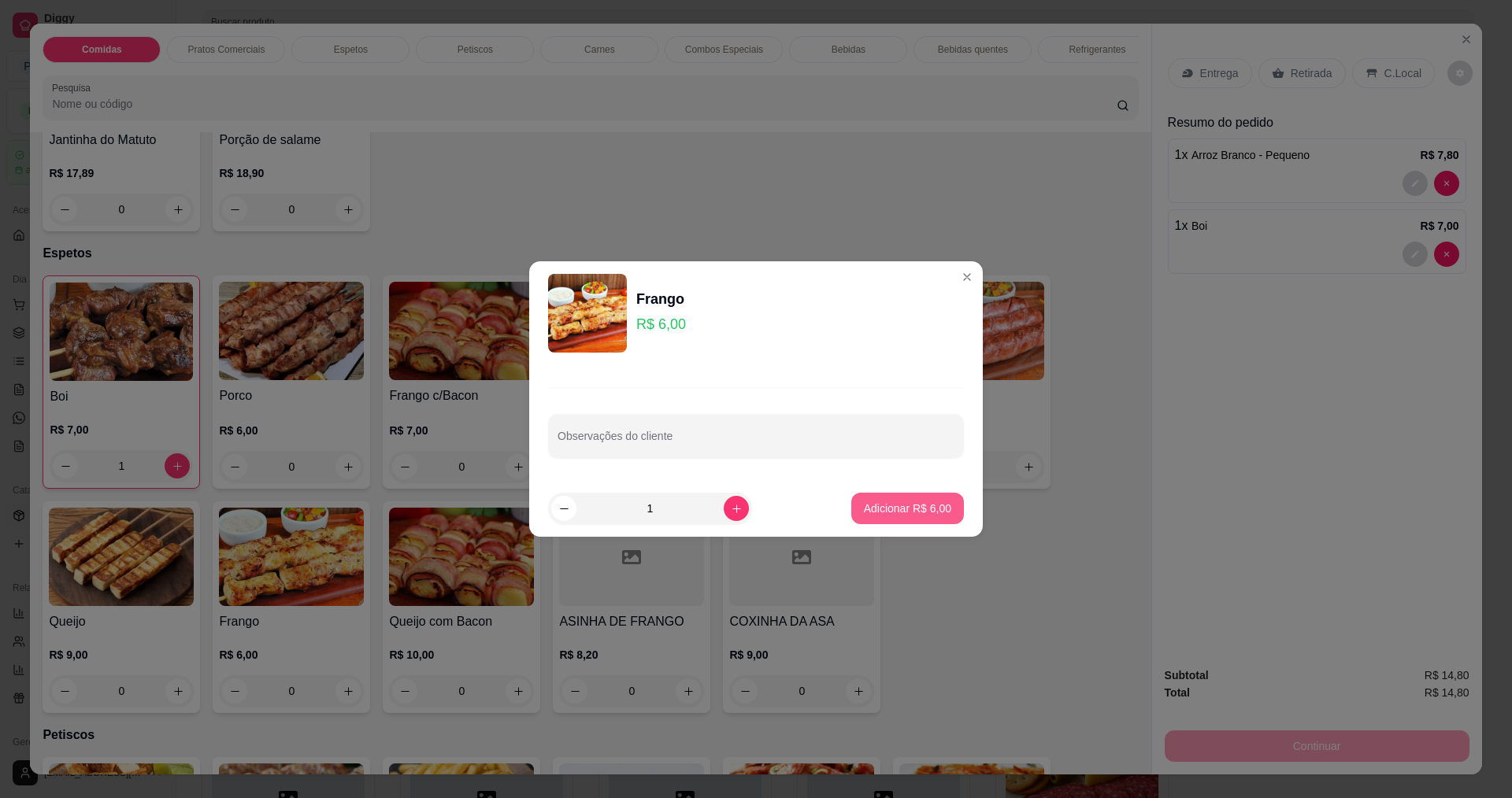
click at [919, 516] on p "Adicionar R$ 6,00" at bounding box center [907, 509] width 88 height 16
type input "1"
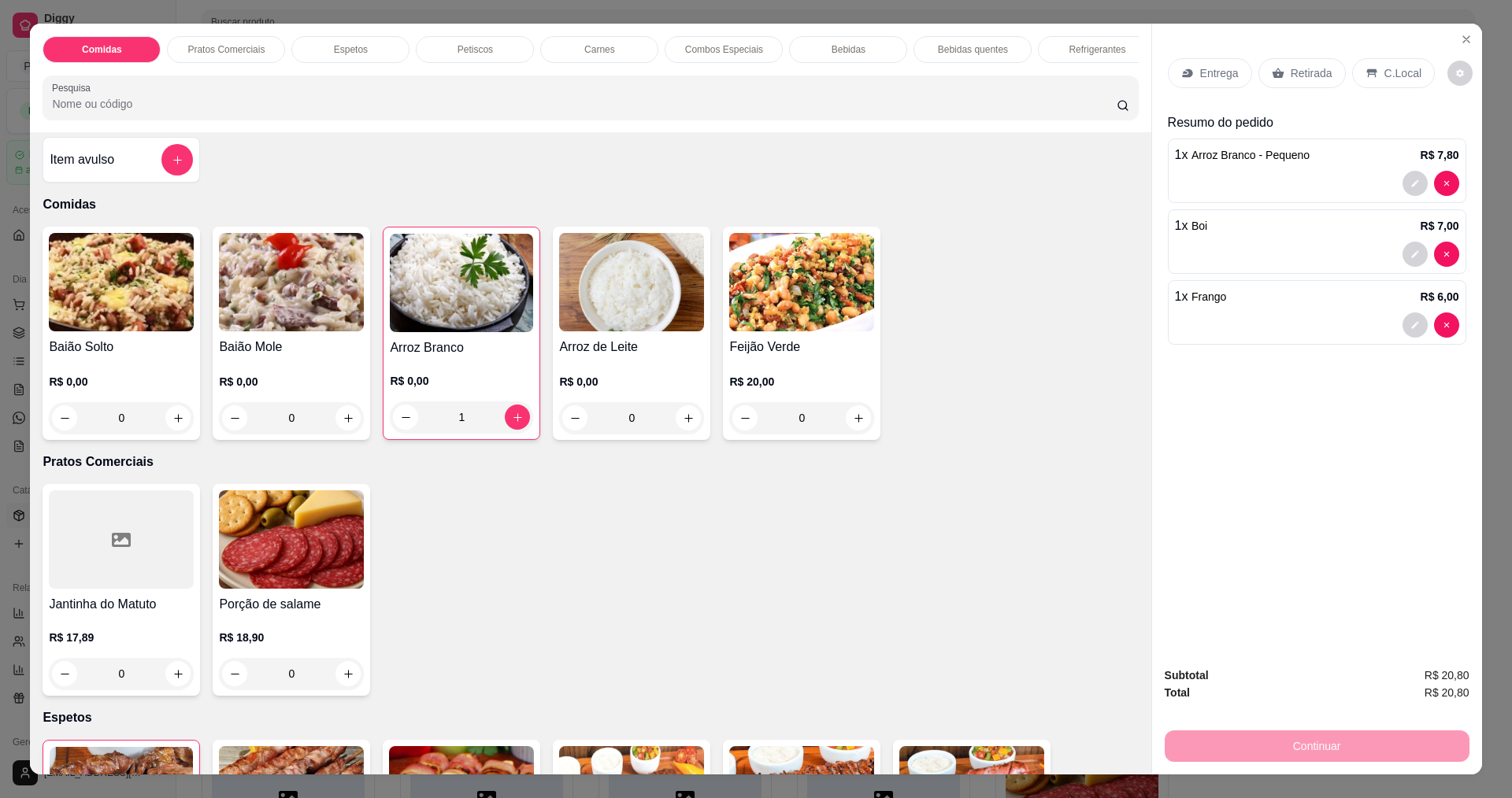
scroll to position [0, 0]
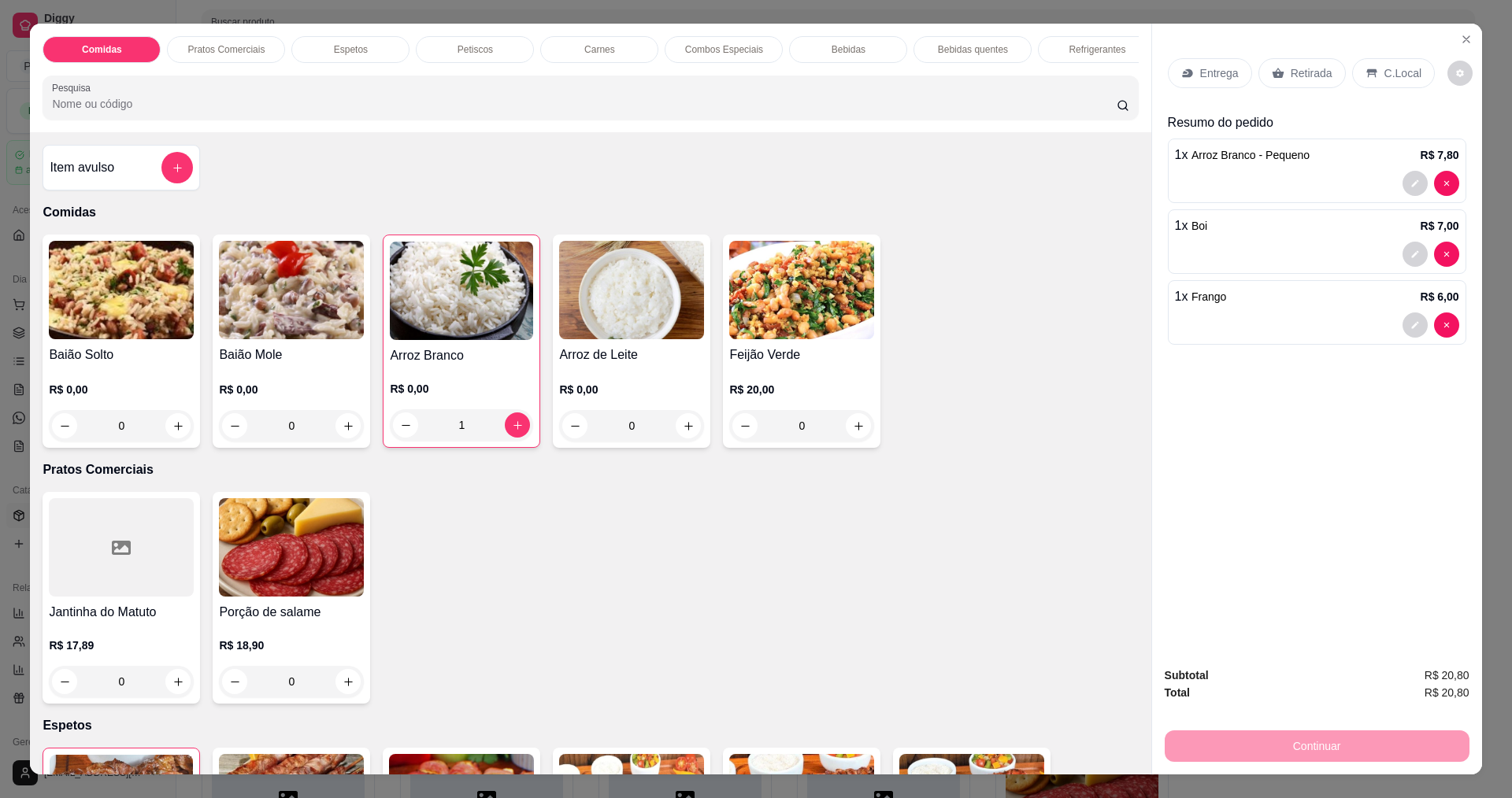
click at [77, 191] on div "Item avulso" at bounding box center [122, 168] width 158 height 46
click at [143, 184] on div "Item avulso" at bounding box center [122, 168] width 144 height 32
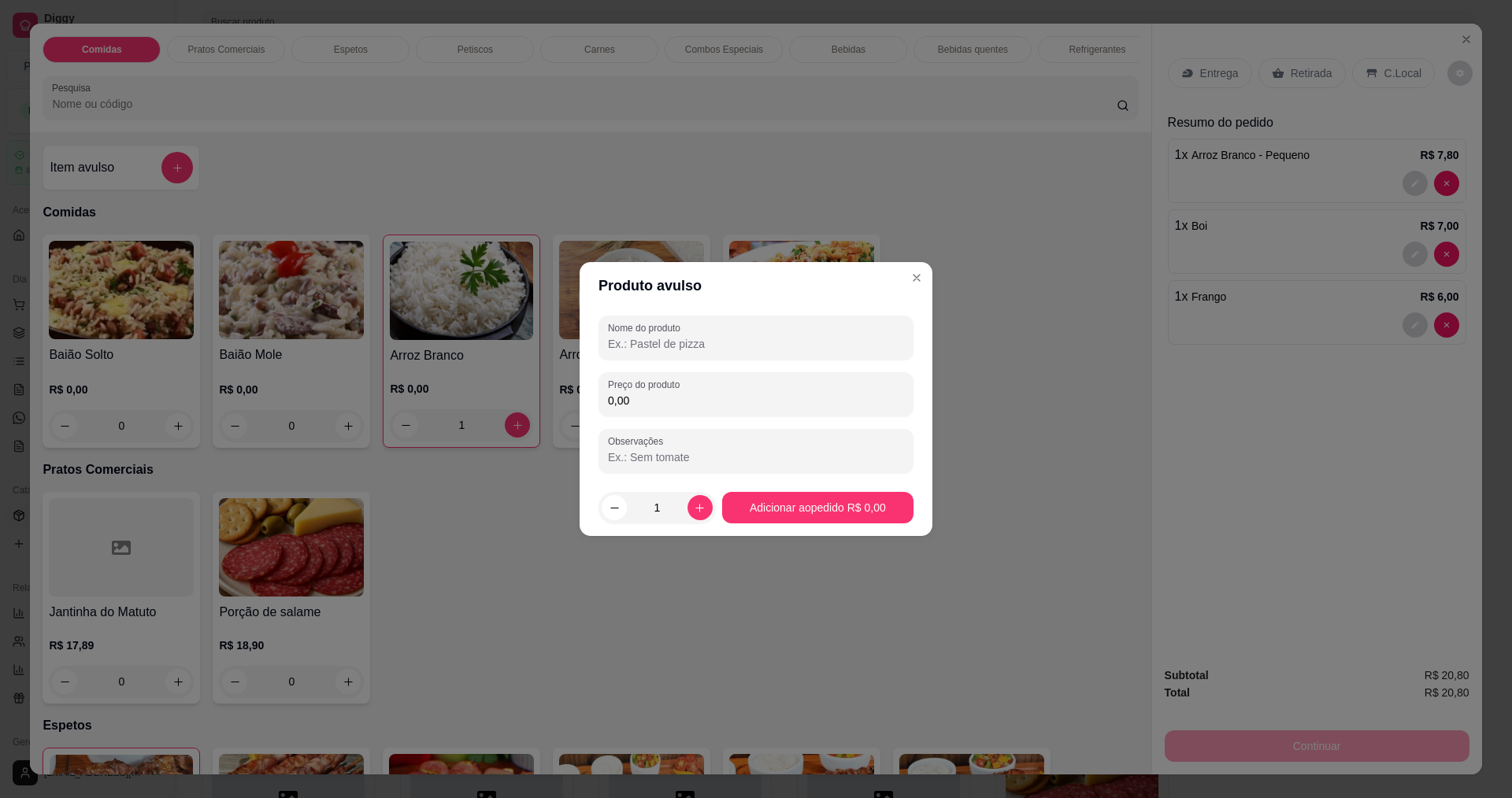
click at [707, 341] on input "Nome do produto" at bounding box center [756, 344] width 296 height 16
type input "SALADA"
click at [750, 393] on input "0,00" at bounding box center [756, 401] width 296 height 16
type input "10,00"
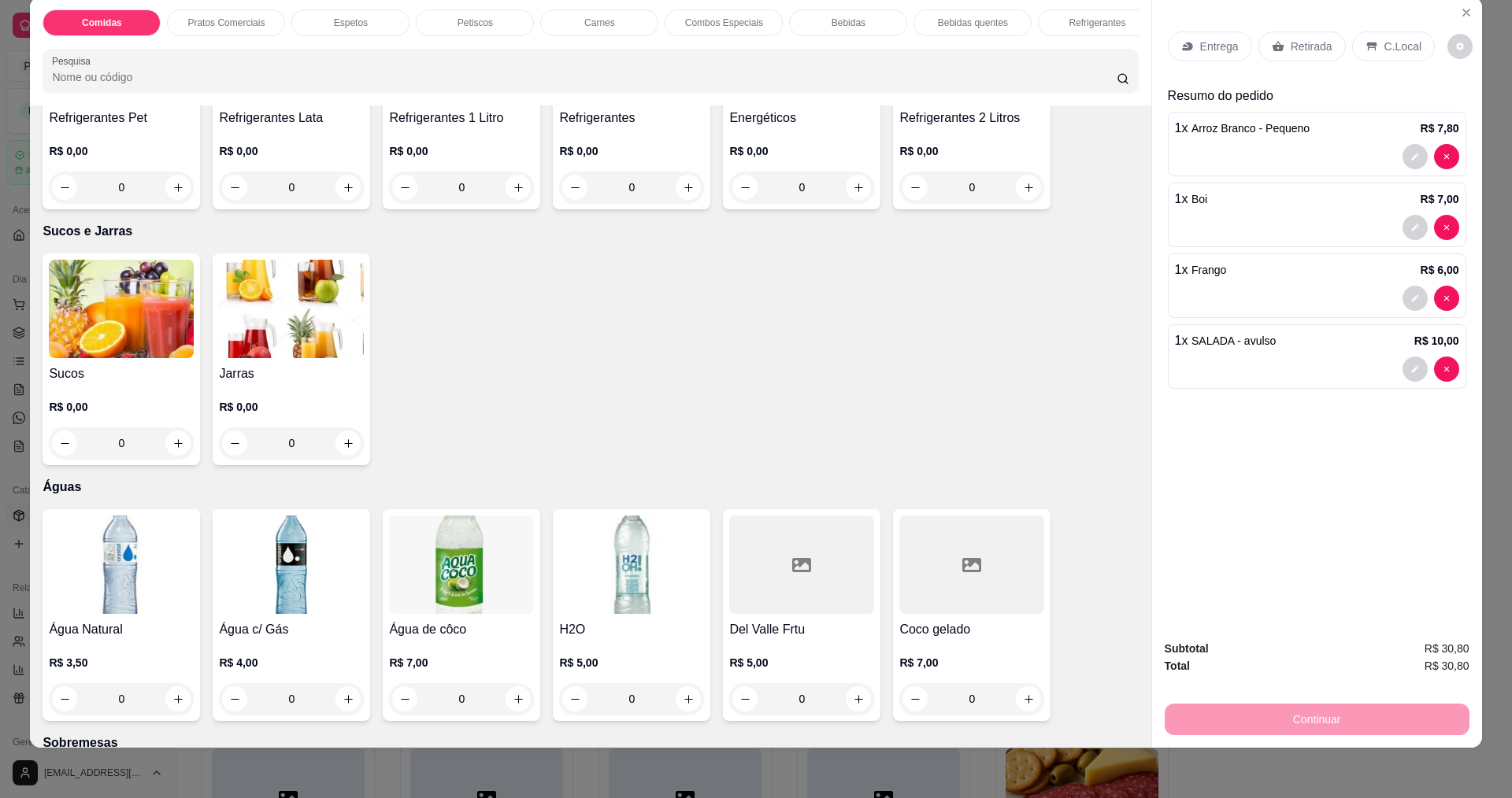
scroll to position [3305, 0]
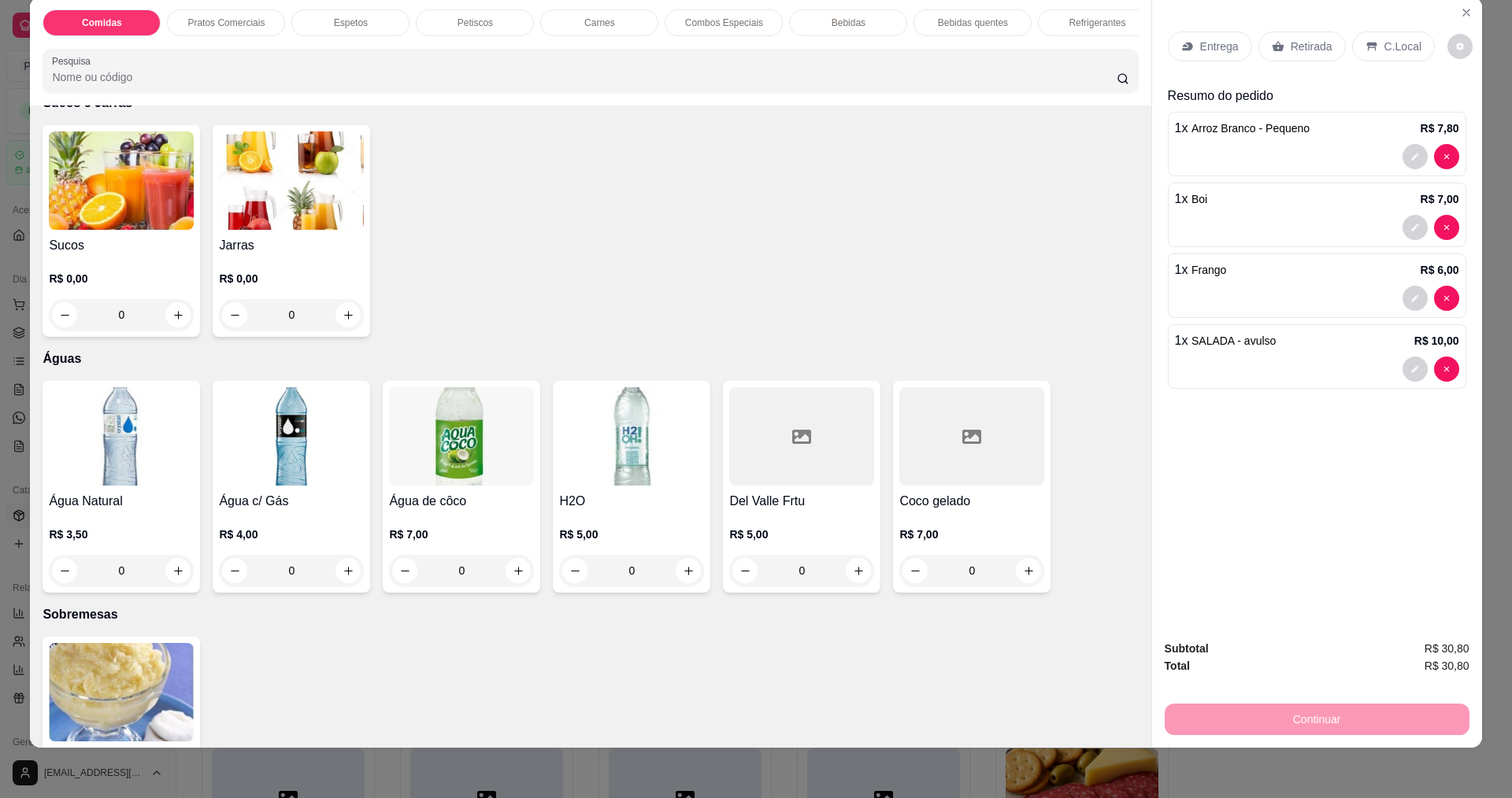
click at [152, 229] on img at bounding box center [121, 181] width 145 height 99
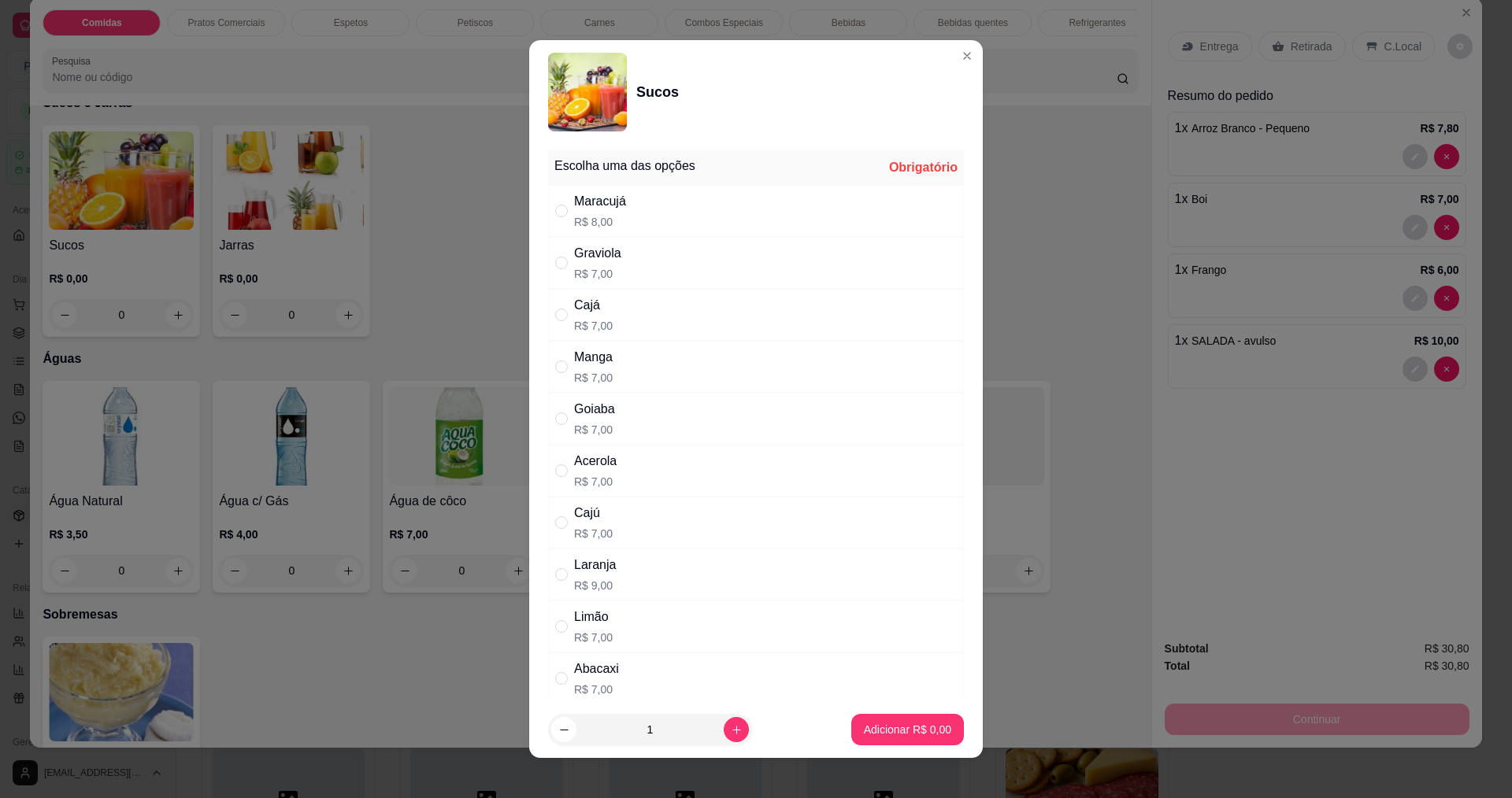
click at [636, 159] on div "Escolha uma das opções" at bounding box center [624, 166] width 141 height 19
click at [615, 203] on div "Maracujá" at bounding box center [600, 200] width 52 height 19
radio input "true"
click at [872, 721] on button "Adicionar R$ 8,00" at bounding box center [907, 730] width 113 height 32
type input "1"
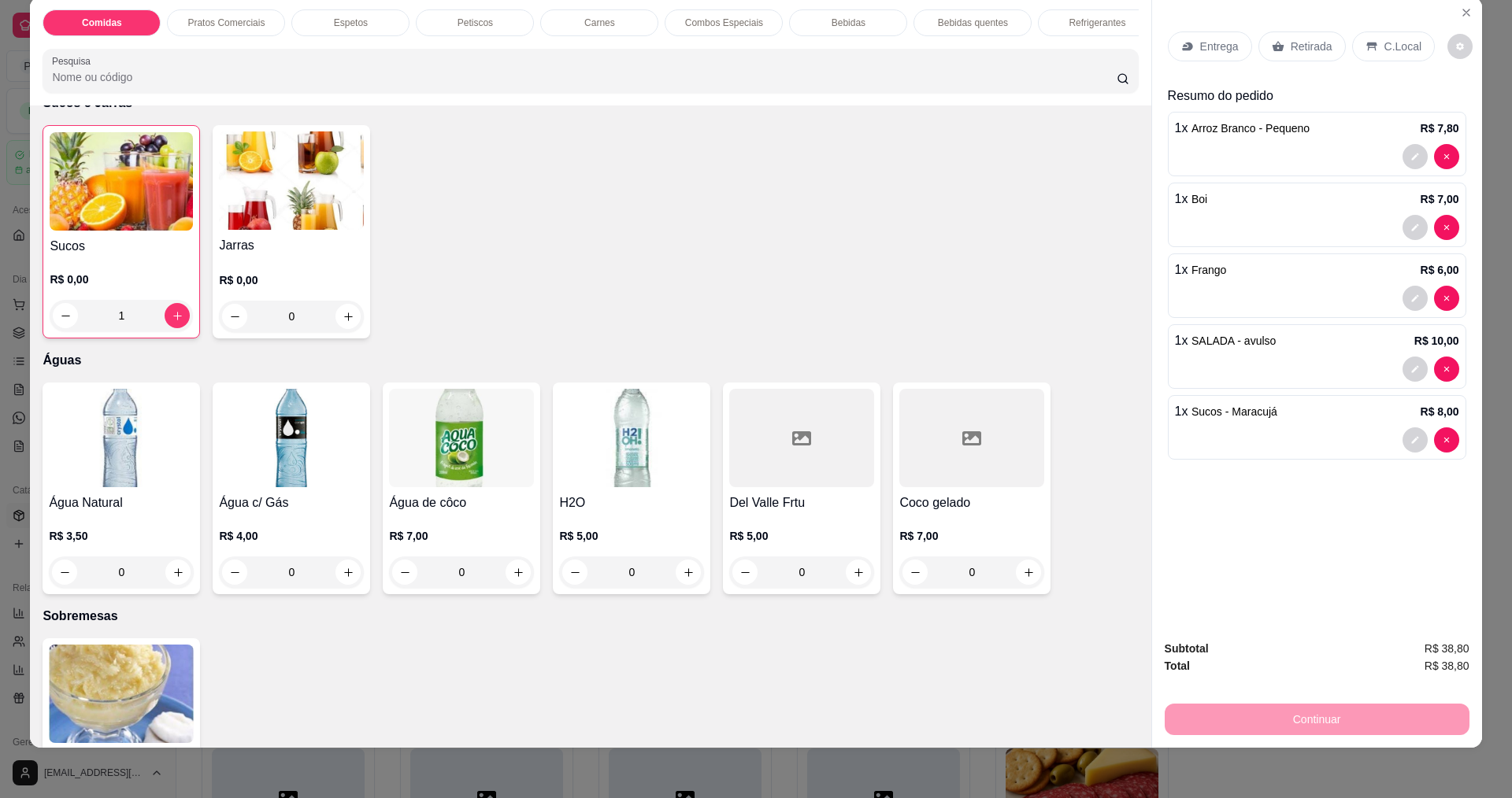
click at [1322, 580] on div "Entrega Retirada C.Local Resumo do pedido 1 x Arroz Branco - Pequeno R$ 7,80 1 …" at bounding box center [1316, 311] width 330 height 629
click at [1214, 40] on p "Entrega" at bounding box center [1219, 47] width 39 height 16
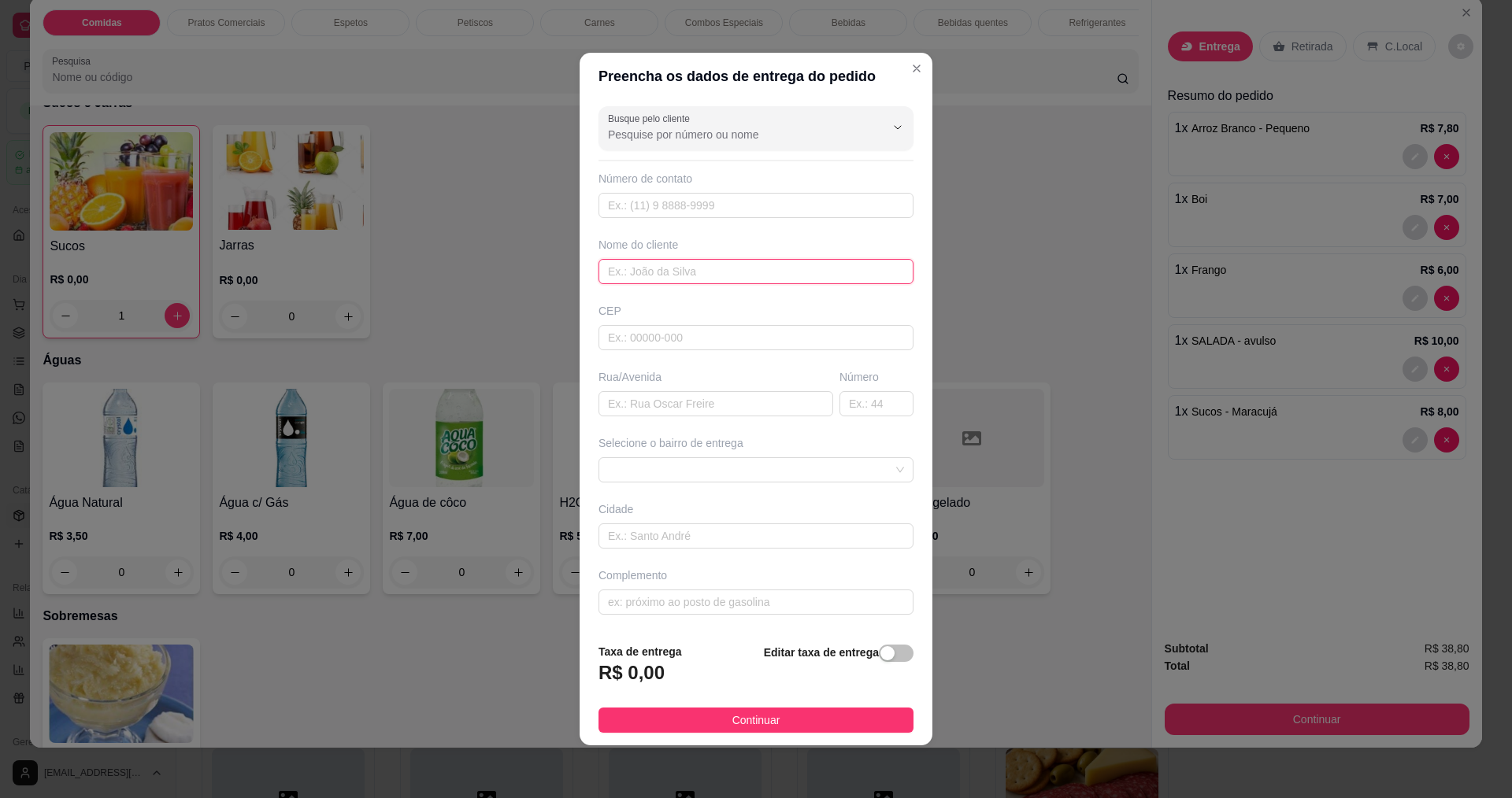
click at [671, 270] on input "text" at bounding box center [756, 271] width 315 height 25
type input "O"
type input "POUSADA DOS VENTOS"
click at [800, 710] on button "Continuar" at bounding box center [756, 719] width 315 height 25
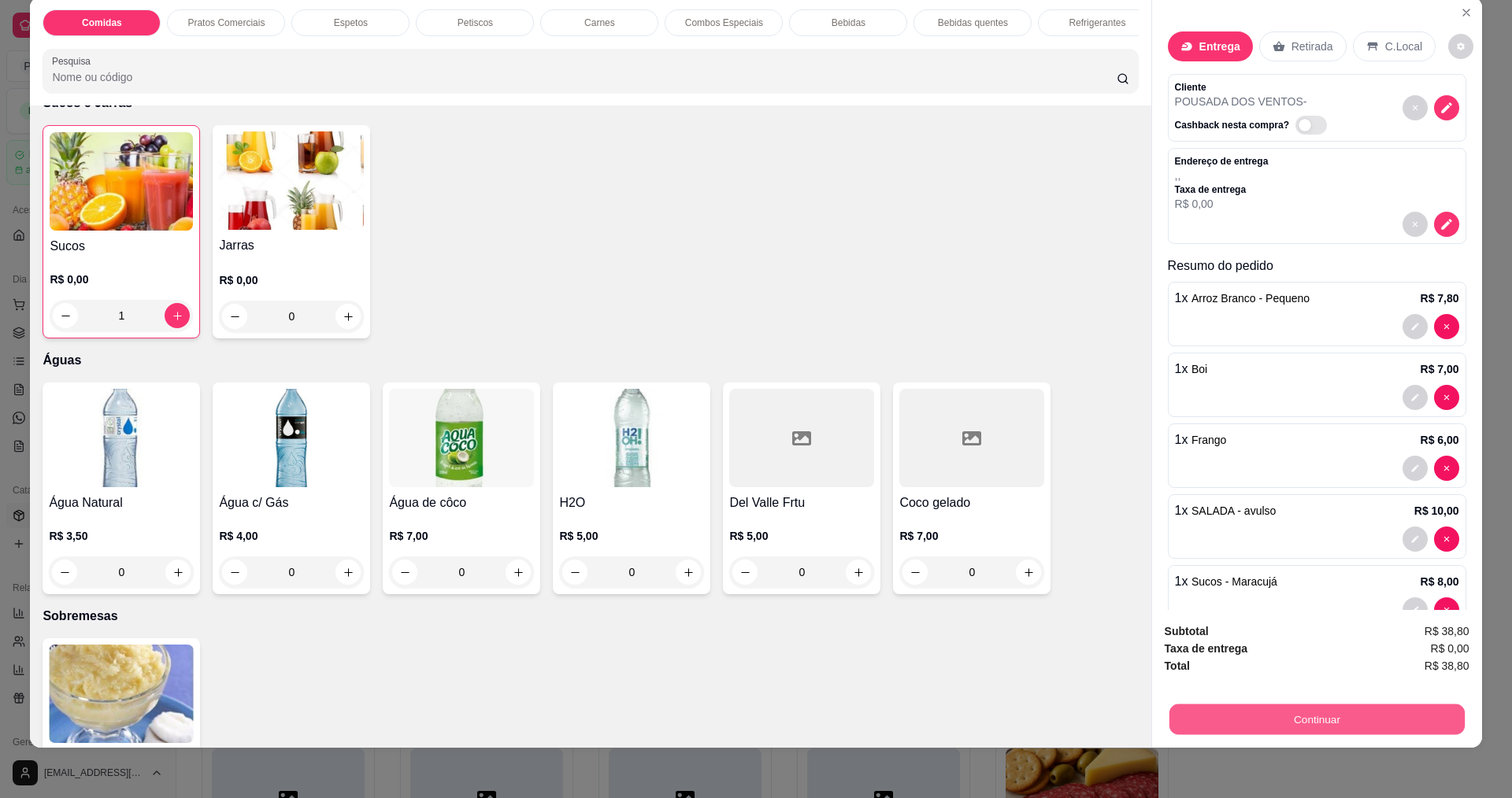
click at [1317, 714] on button "Continuar" at bounding box center [1316, 718] width 295 height 31
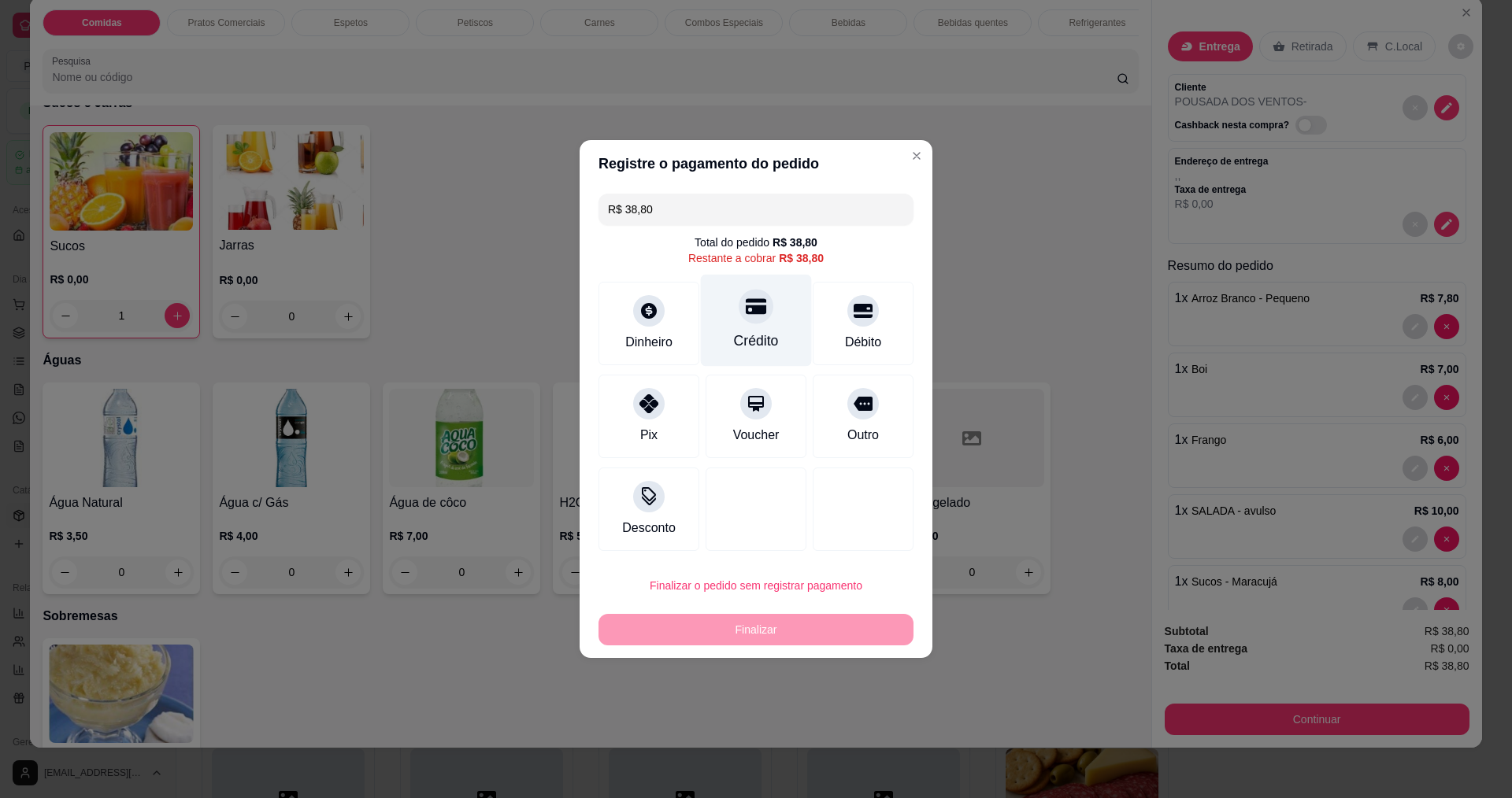
click at [746, 314] on icon at bounding box center [756, 307] width 21 height 16
type input "R$ 0,00"
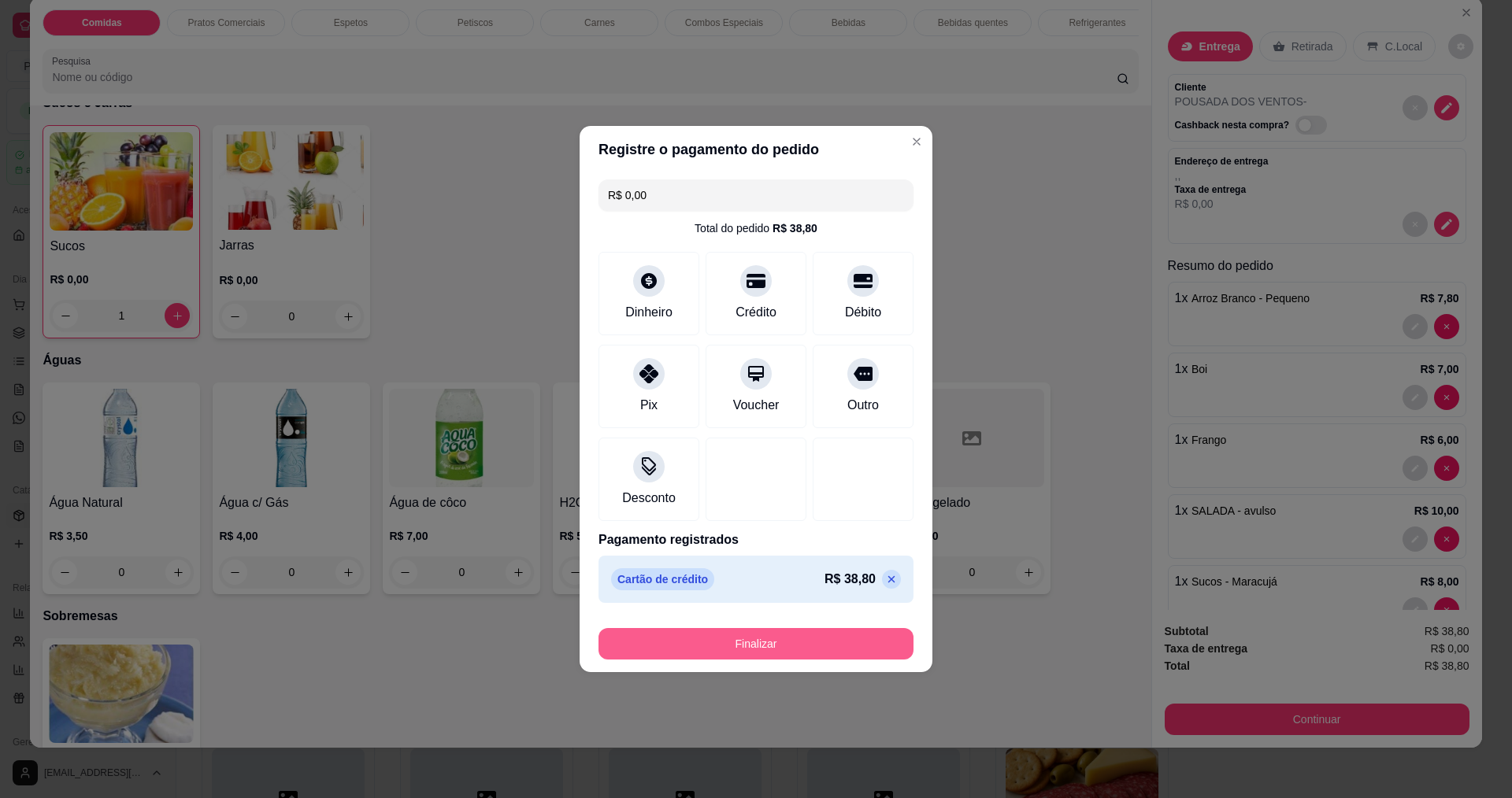
click at [771, 633] on button "Finalizar" at bounding box center [756, 644] width 315 height 32
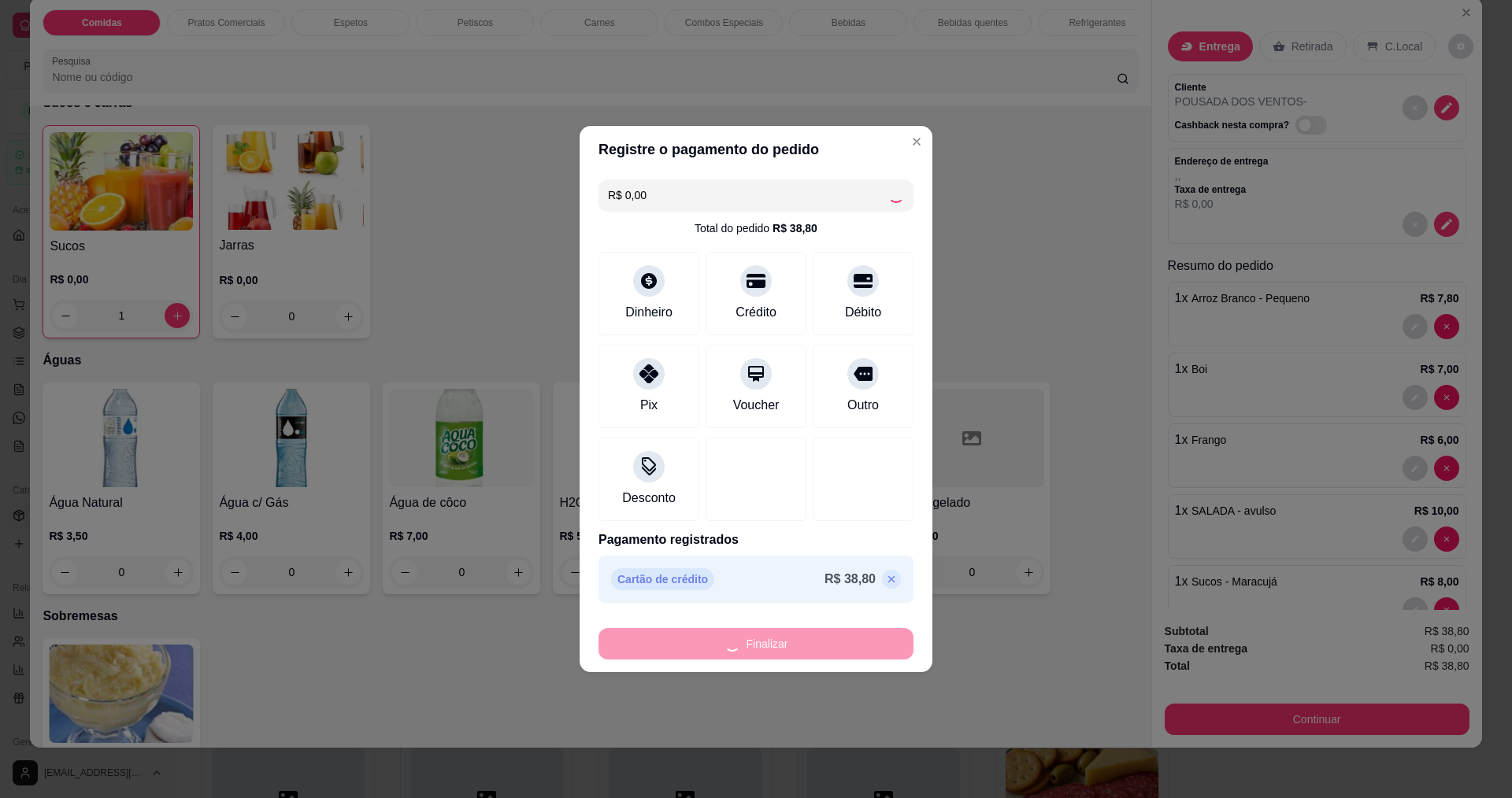
type input "0"
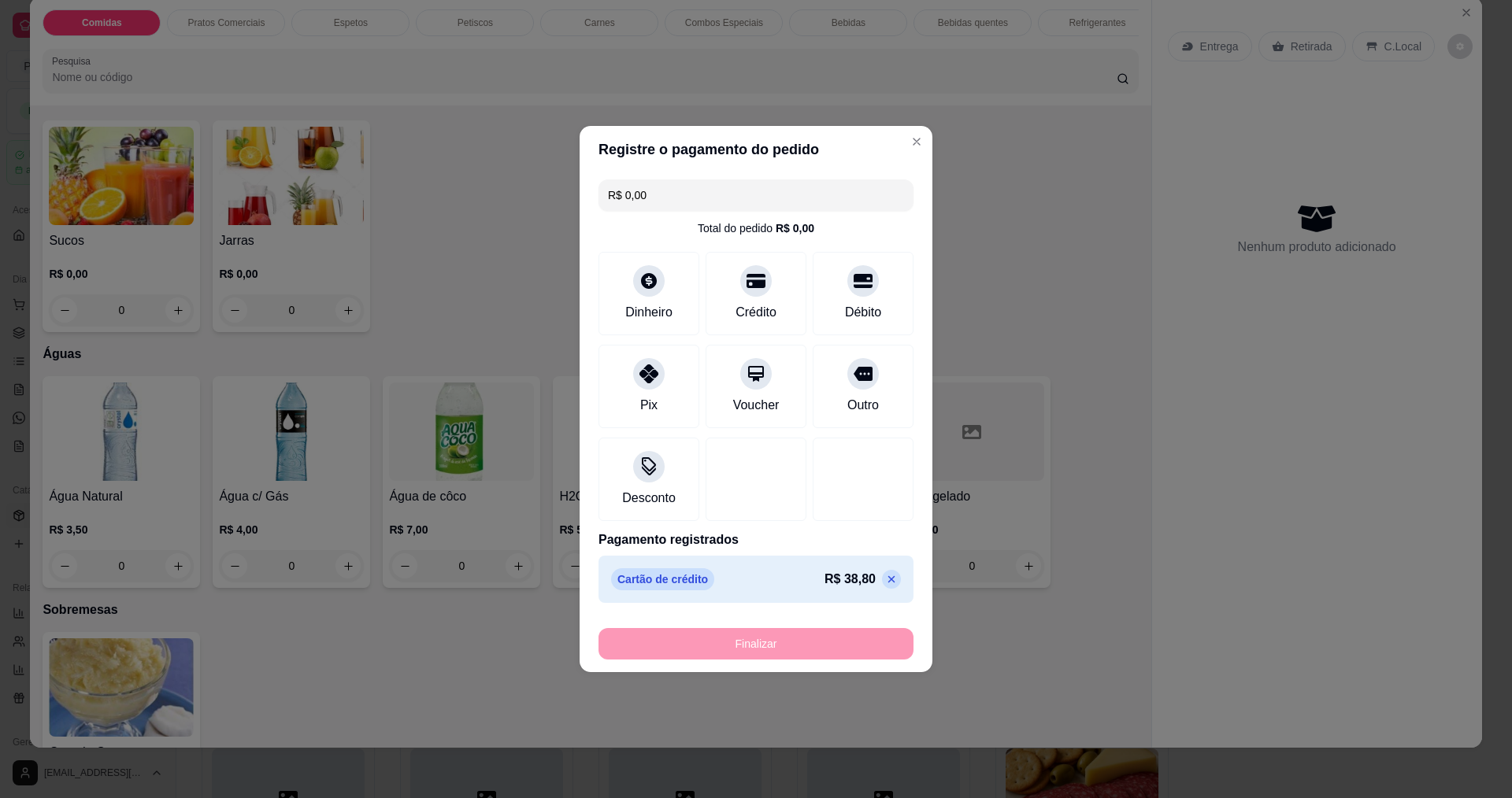
type input "-R$ 38,80"
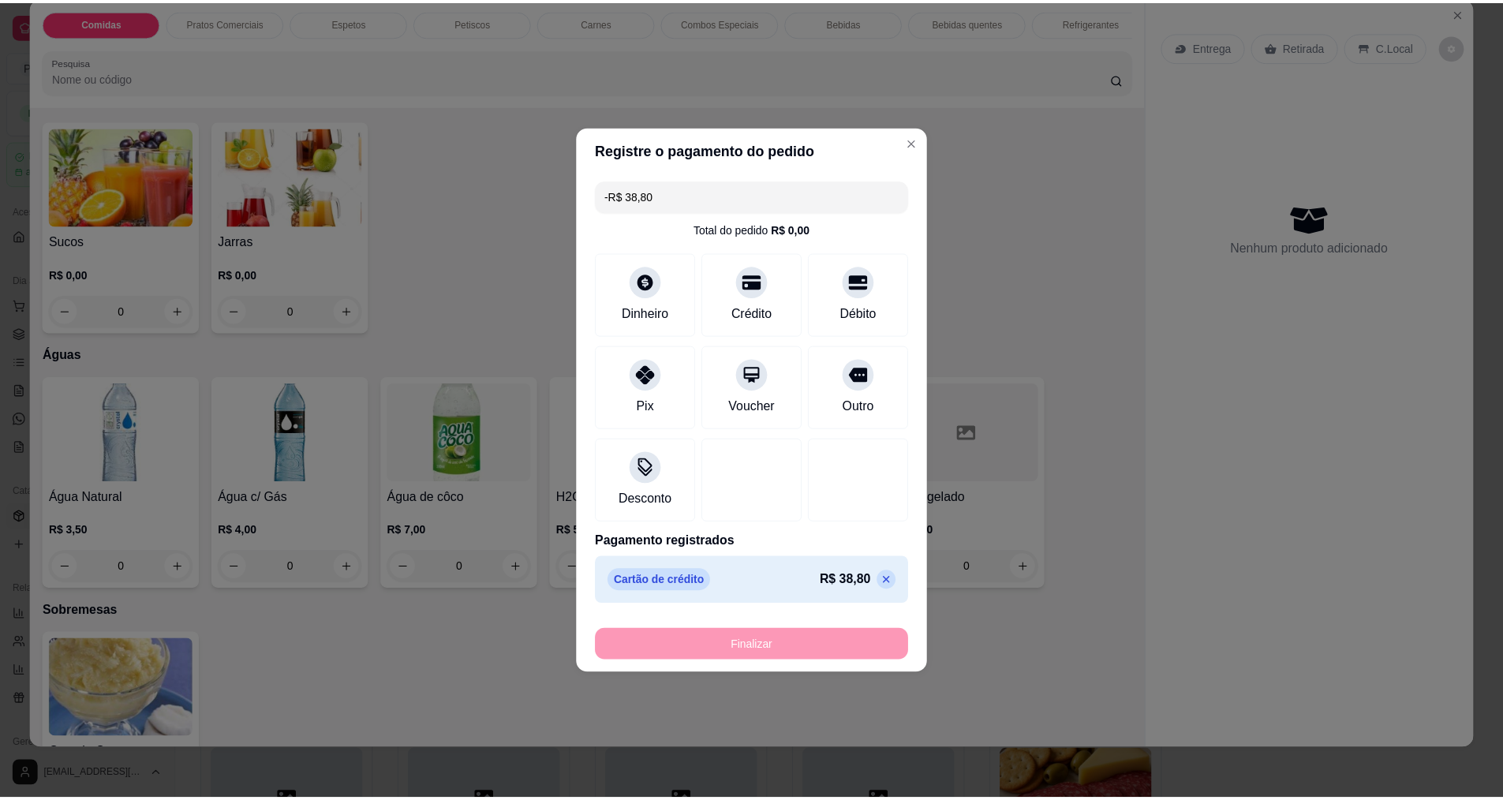
scroll to position [3309, 0]
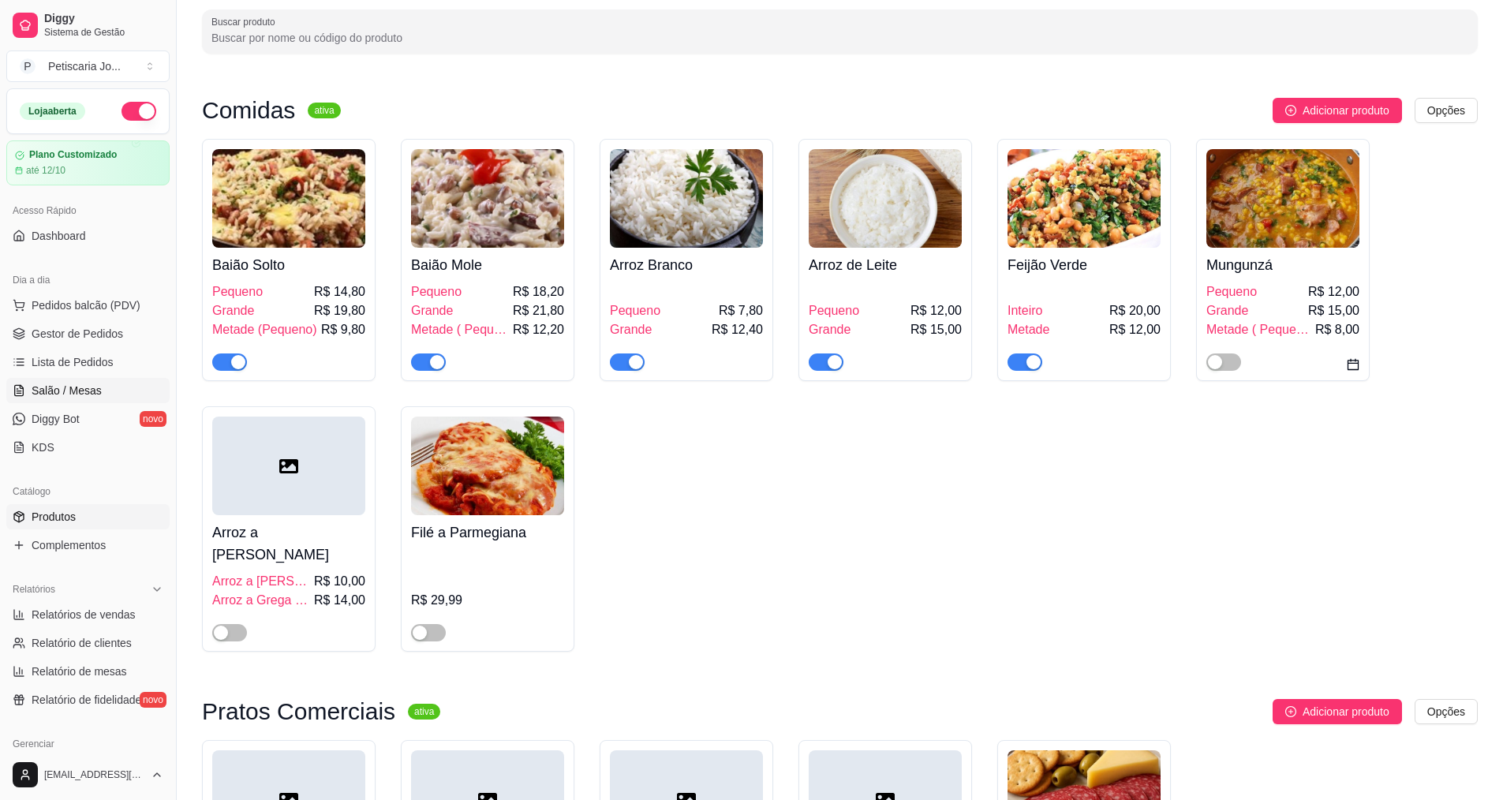
click at [83, 382] on link "Salão / Mesas" at bounding box center [87, 390] width 163 height 25
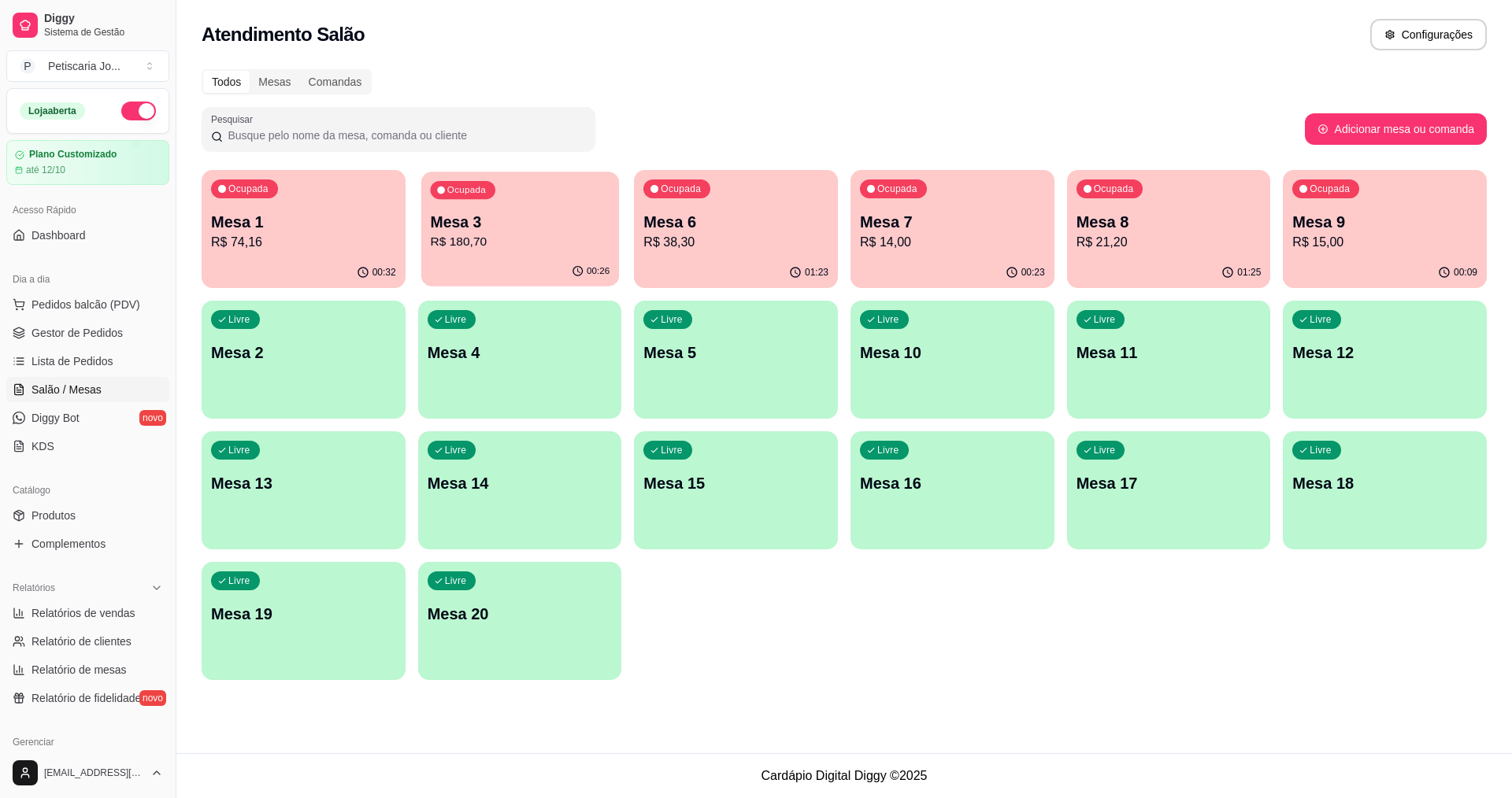
click at [543, 229] on p "Mesa 3" at bounding box center [520, 221] width 180 height 21
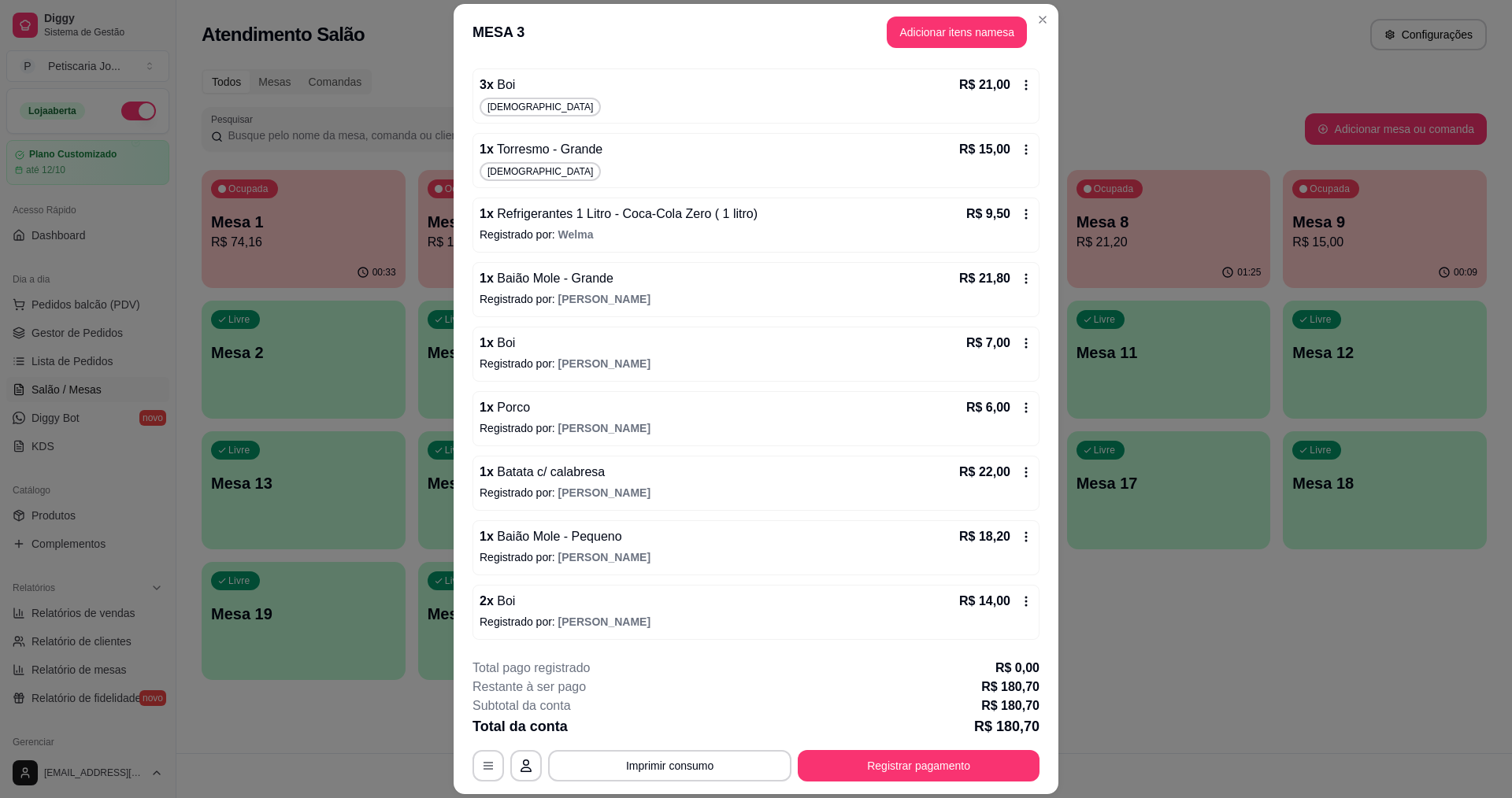
scroll to position [47, 0]
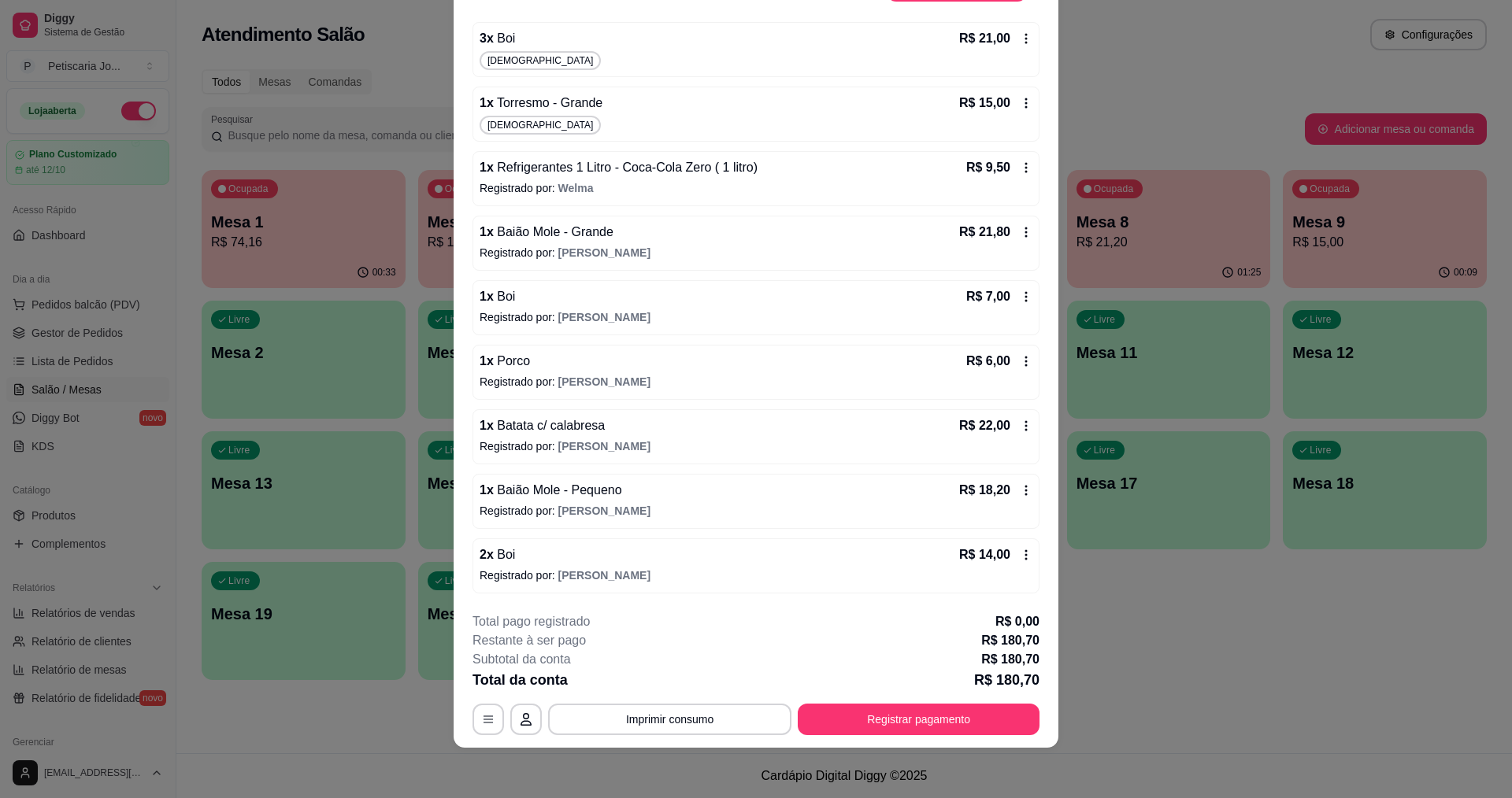
click at [570, 496] on span "Baião Mole - Pequeno" at bounding box center [558, 489] width 129 height 13
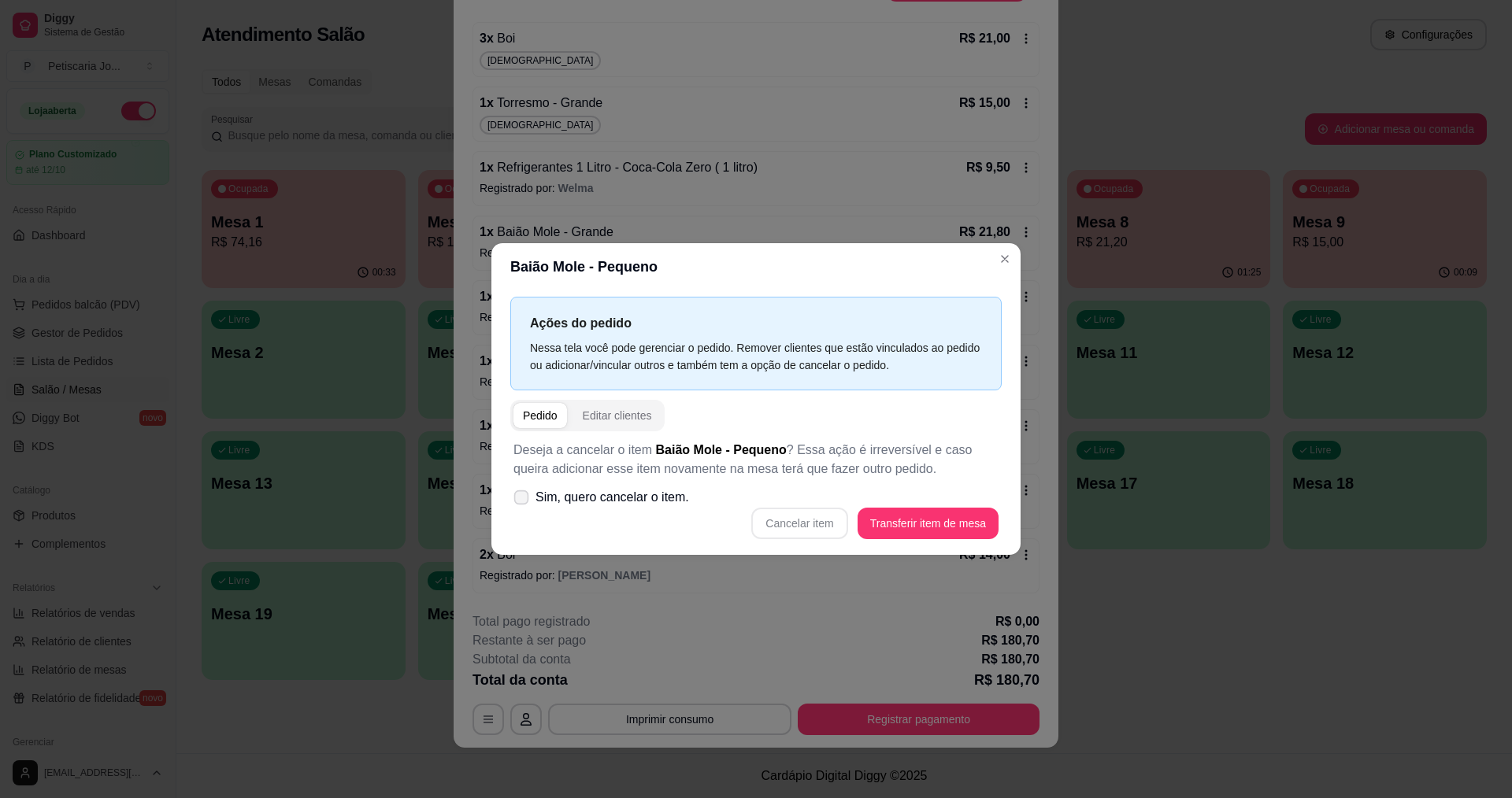
click at [564, 490] on span "Sim, quero cancelar o item." at bounding box center [612, 497] width 154 height 19
click at [523, 501] on input "Sim, quero cancelar o item." at bounding box center [518, 506] width 10 height 10
checkbox input "true"
click at [787, 517] on button "Cancelar item" at bounding box center [799, 524] width 94 height 31
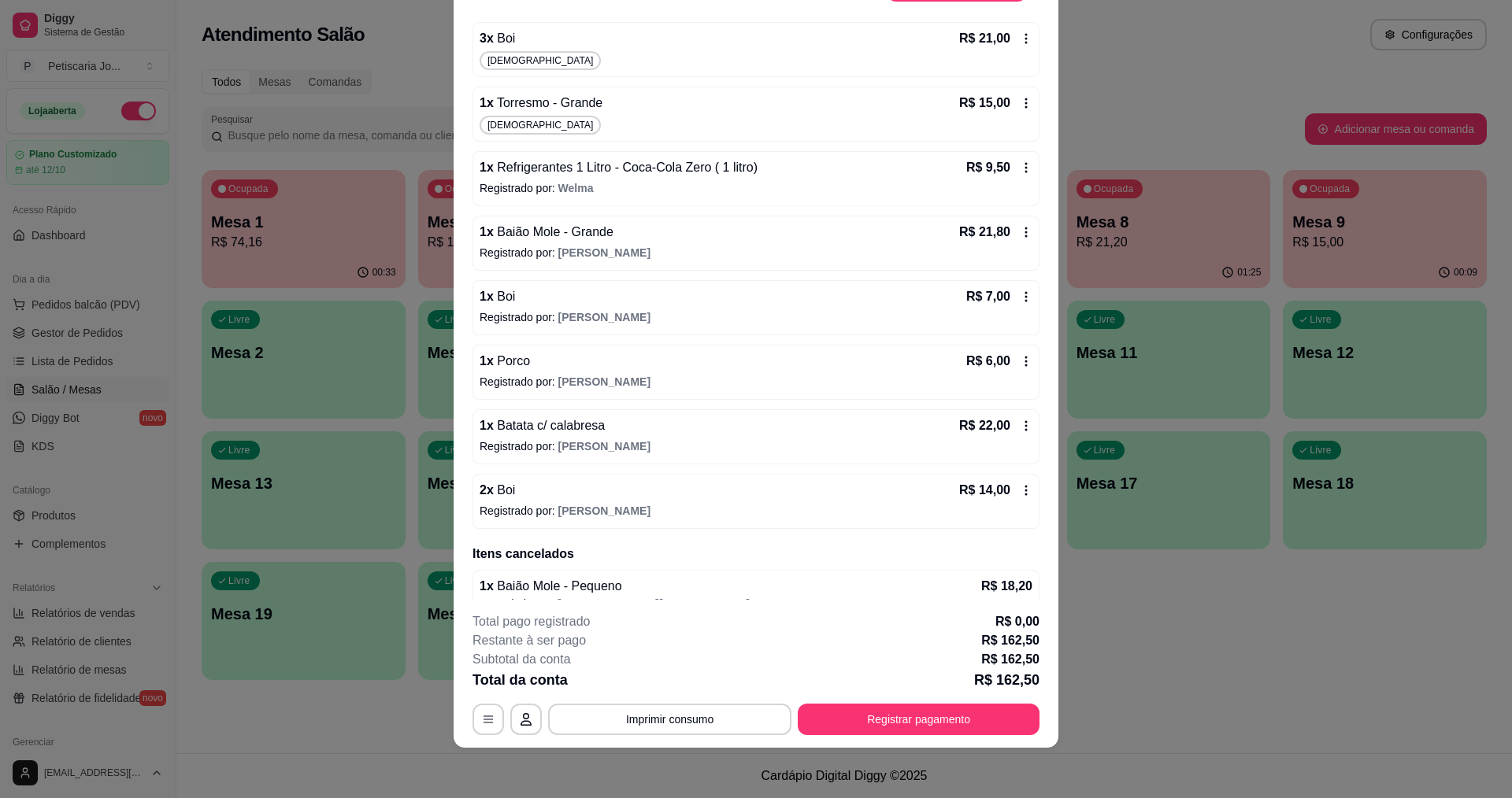
click at [561, 514] on span "Eduardo" at bounding box center [604, 511] width 92 height 13
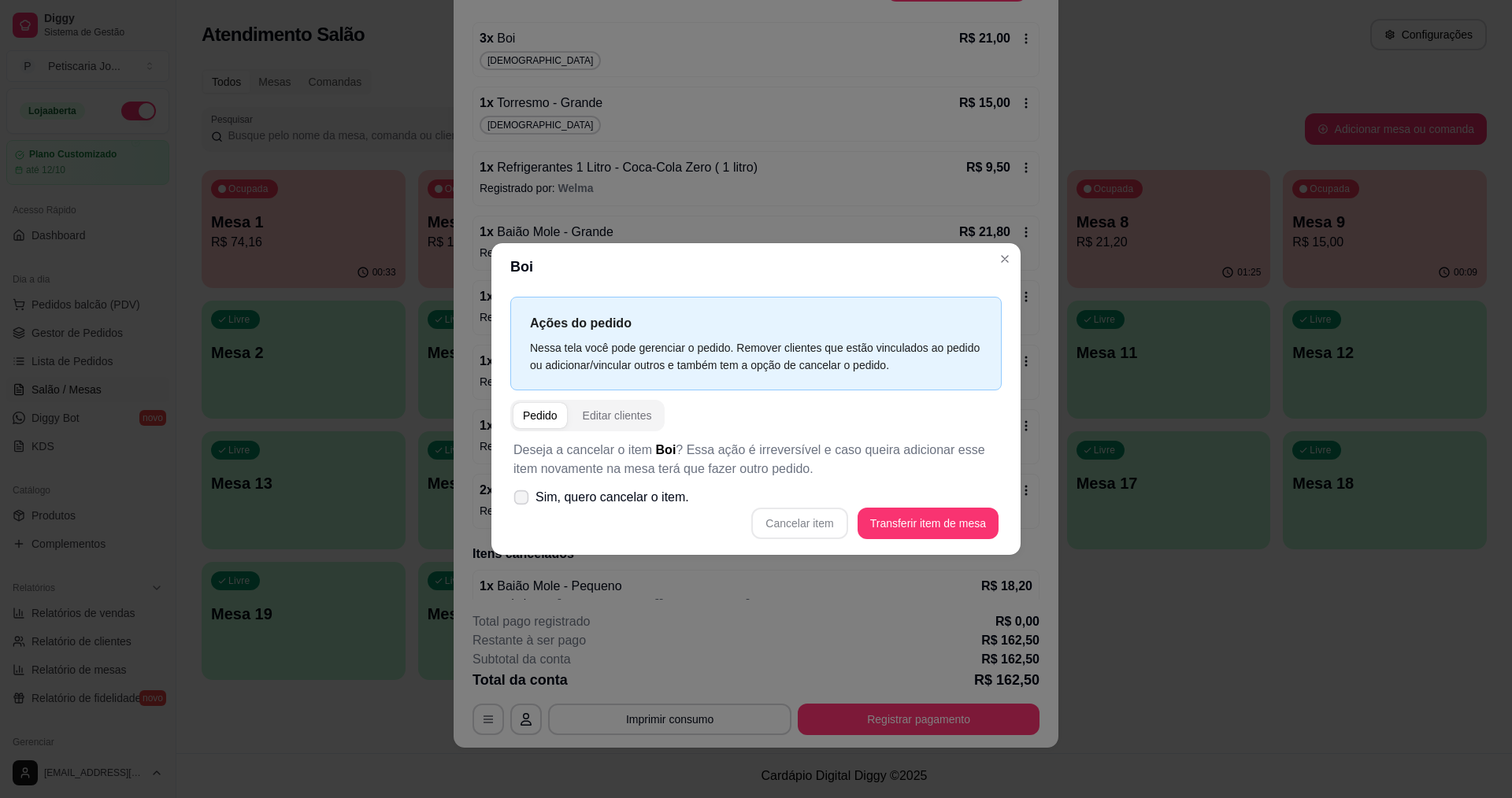
click at [532, 504] on label "Sim, quero cancelar o item." at bounding box center [601, 498] width 189 height 32
click at [523, 504] on input "Sim, quero cancelar o item." at bounding box center [518, 506] width 10 height 10
checkbox input "true"
click at [788, 538] on button "Cancelar item" at bounding box center [799, 524] width 96 height 32
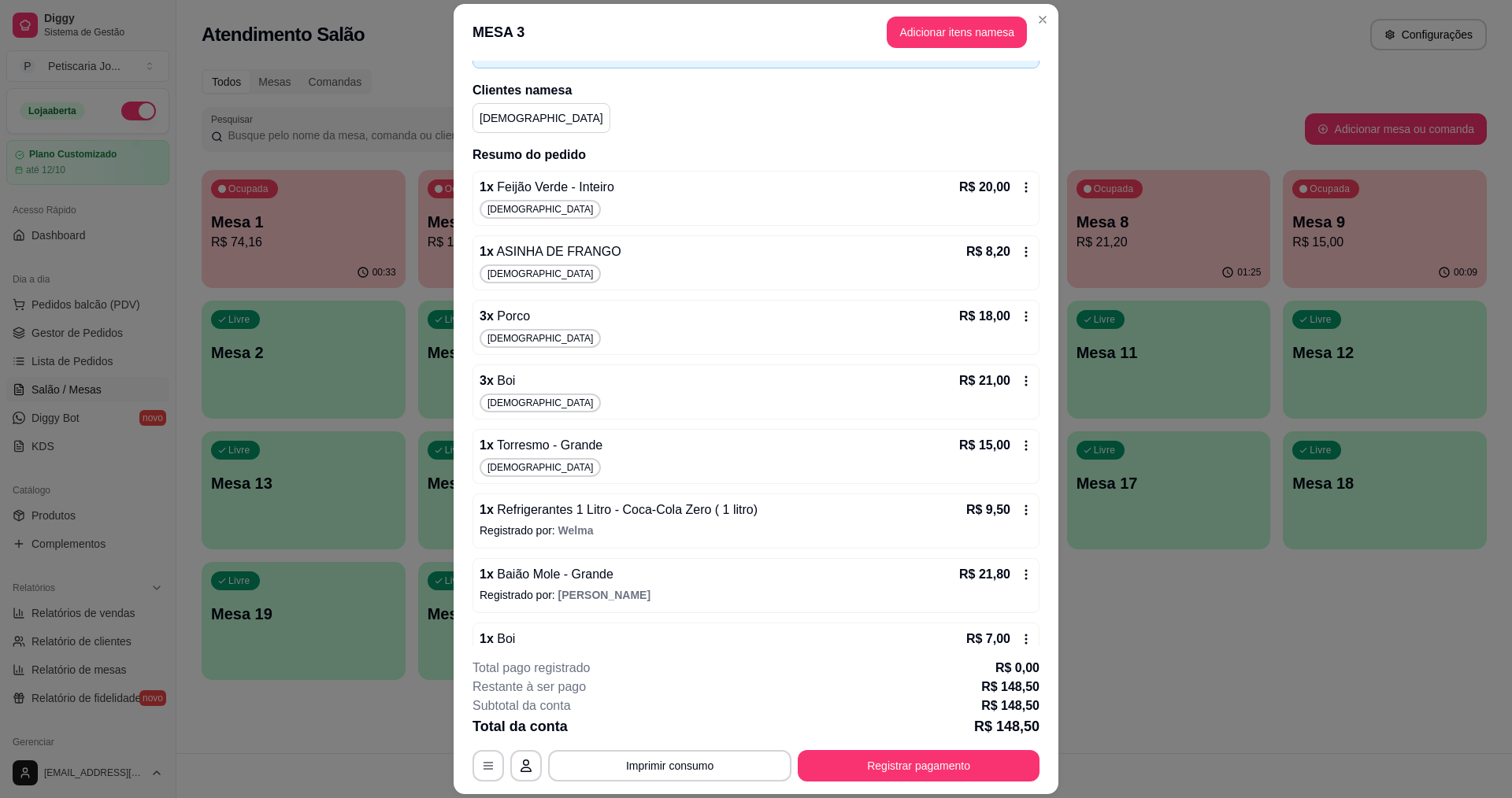
scroll to position [0, 0]
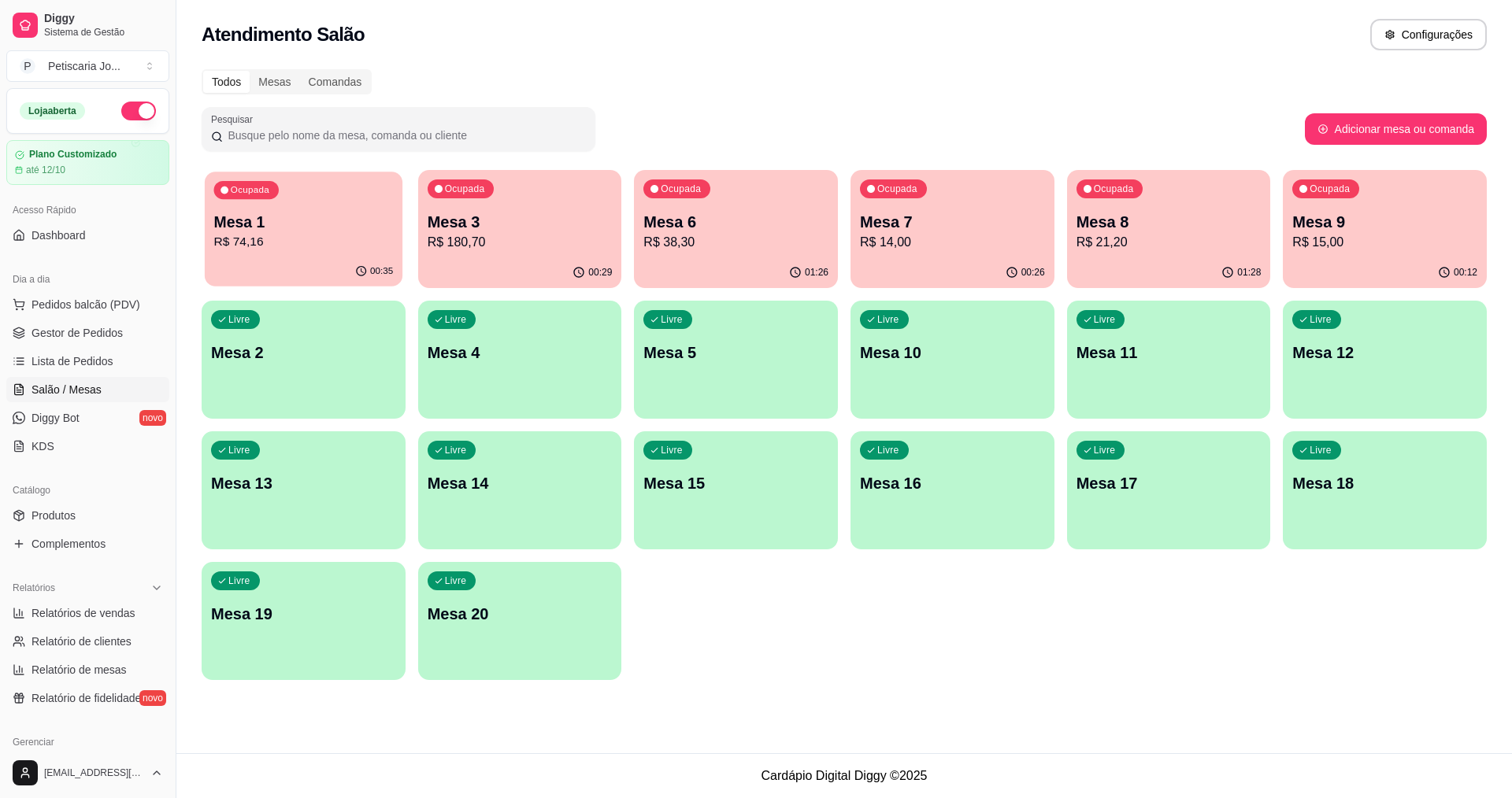
click at [215, 228] on p "Mesa 1" at bounding box center [304, 221] width 180 height 21
click at [464, 259] on div "00:29" at bounding box center [520, 271] width 198 height 30
click at [814, 185] on div "Ocupada Mesa 6 R$ 38,30" at bounding box center [736, 213] width 198 height 85
click at [975, 210] on div "Ocupada Mesa 7 R$ 14,00" at bounding box center [952, 213] width 204 height 88
click at [1078, 200] on div "Ocupada Mesa 8 R$ 21,20" at bounding box center [1169, 213] width 204 height 88
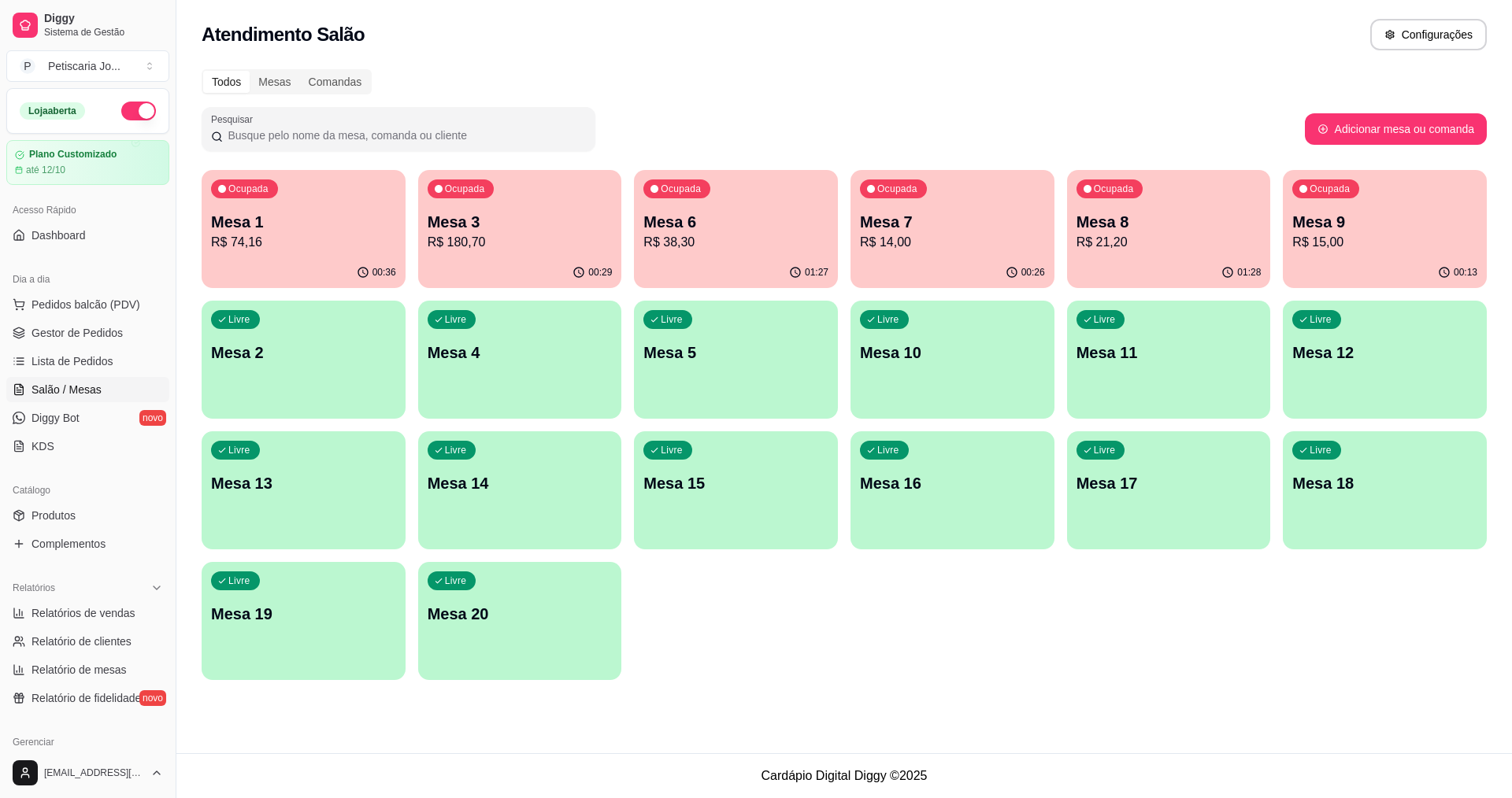
click at [1311, 217] on p "Mesa 9" at bounding box center [1384, 221] width 185 height 22
click at [296, 216] on p "Mesa 1" at bounding box center [302, 221] width 185 height 22
click at [70, 521] on span "Produtos" at bounding box center [54, 516] width 44 height 16
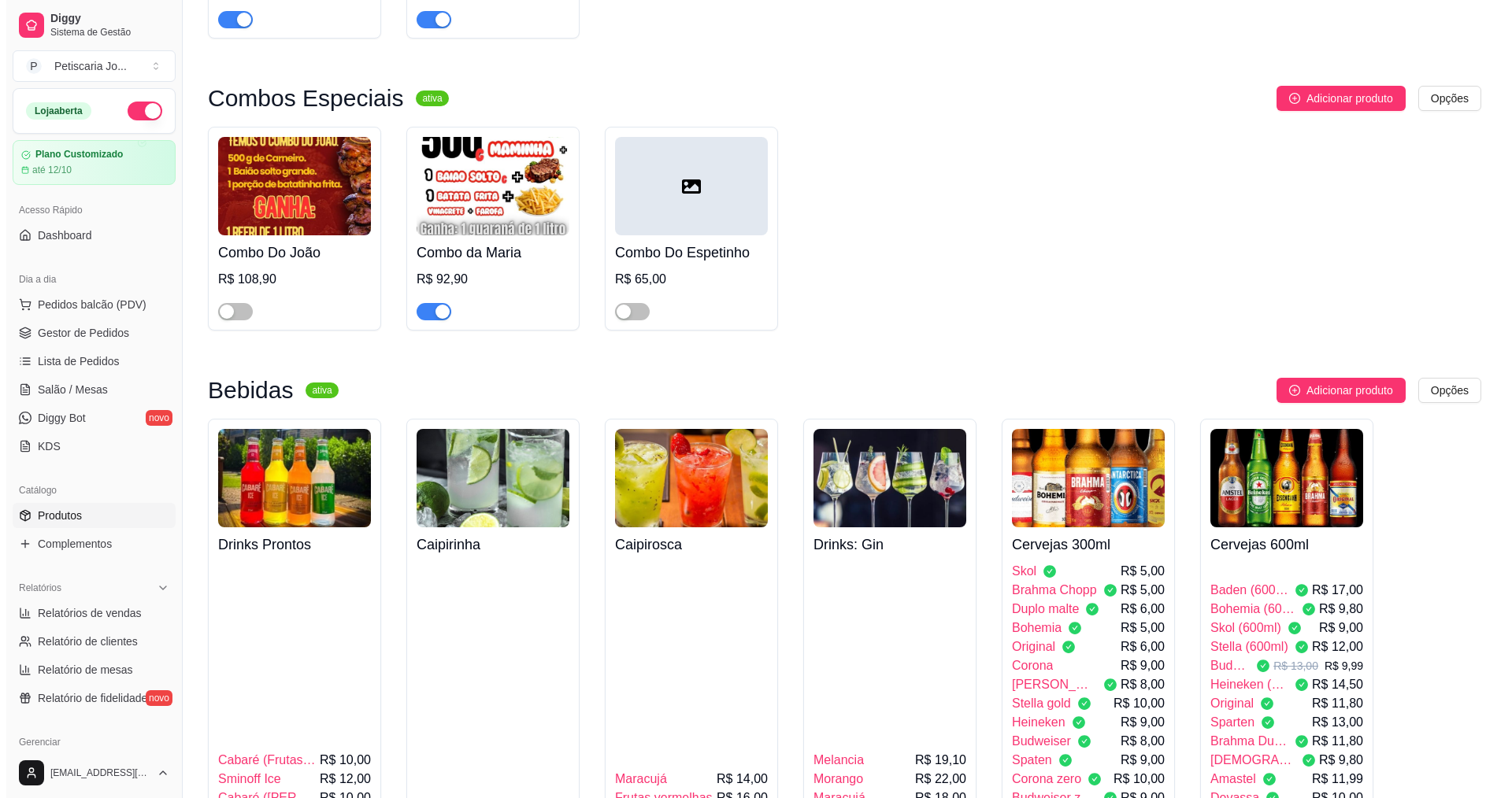
scroll to position [3305, 0]
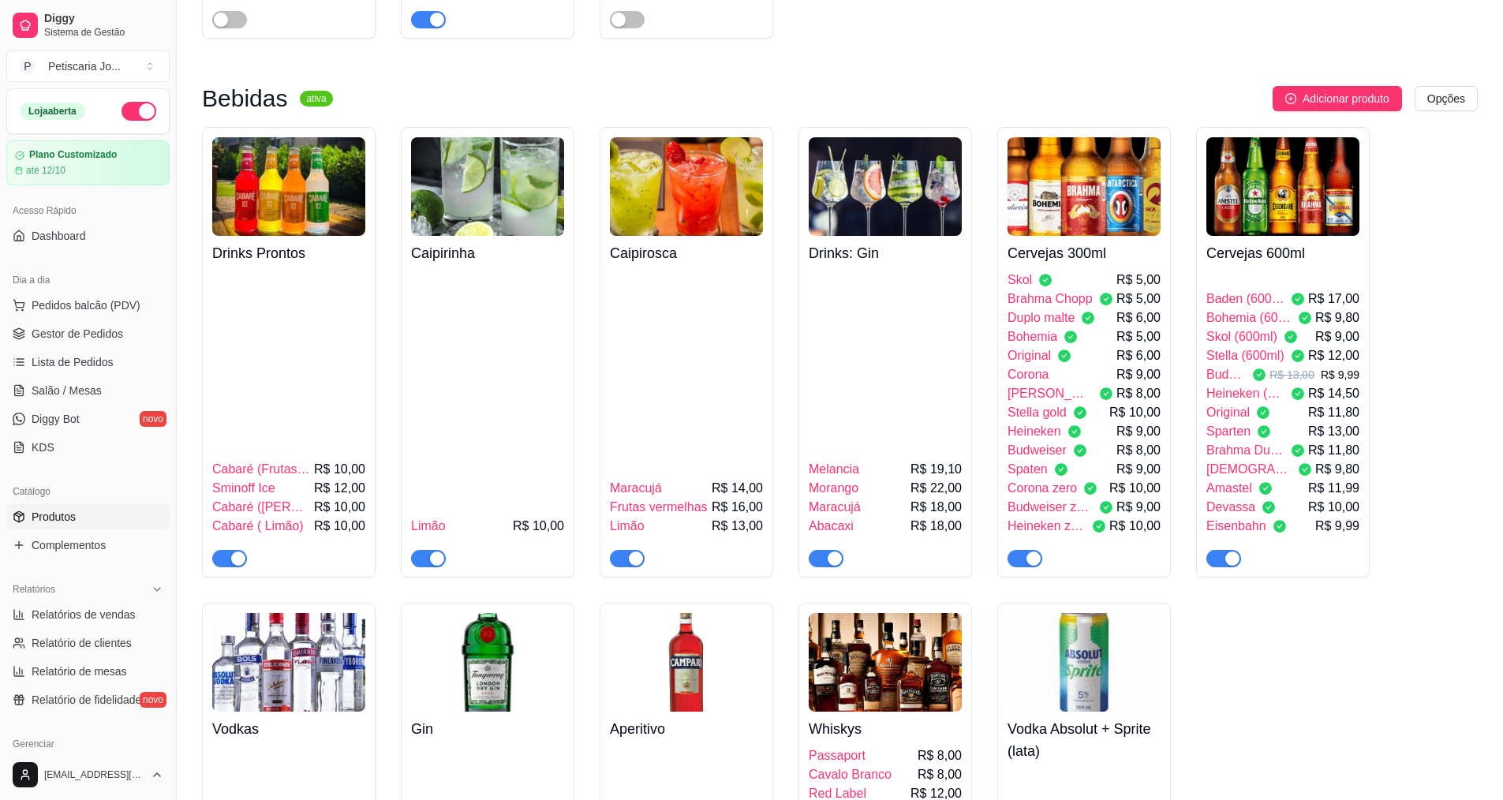
click at [1265, 137] on img at bounding box center [1282, 186] width 153 height 99
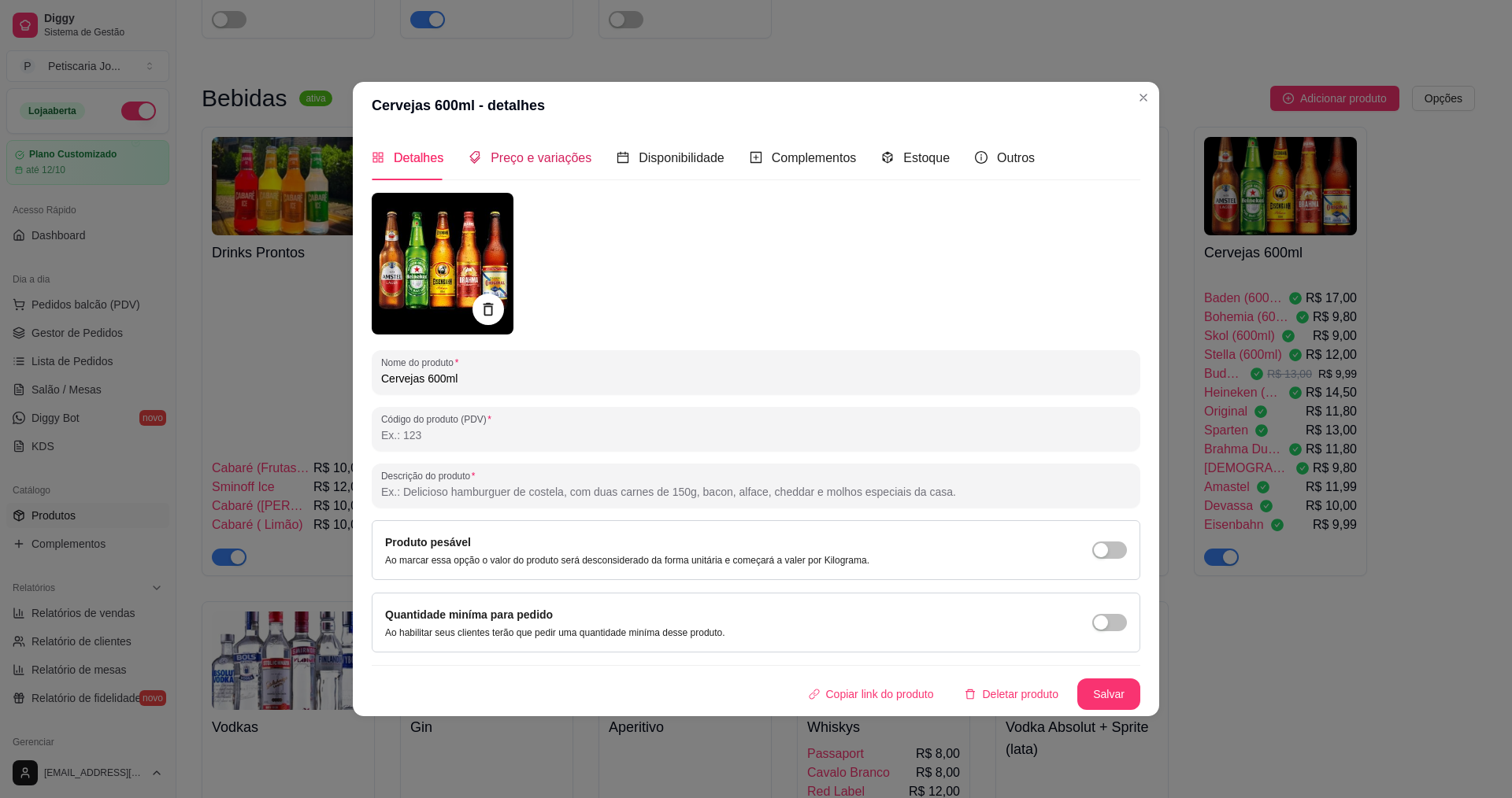
click at [490, 159] on span "Preço e variações" at bounding box center [540, 157] width 101 height 13
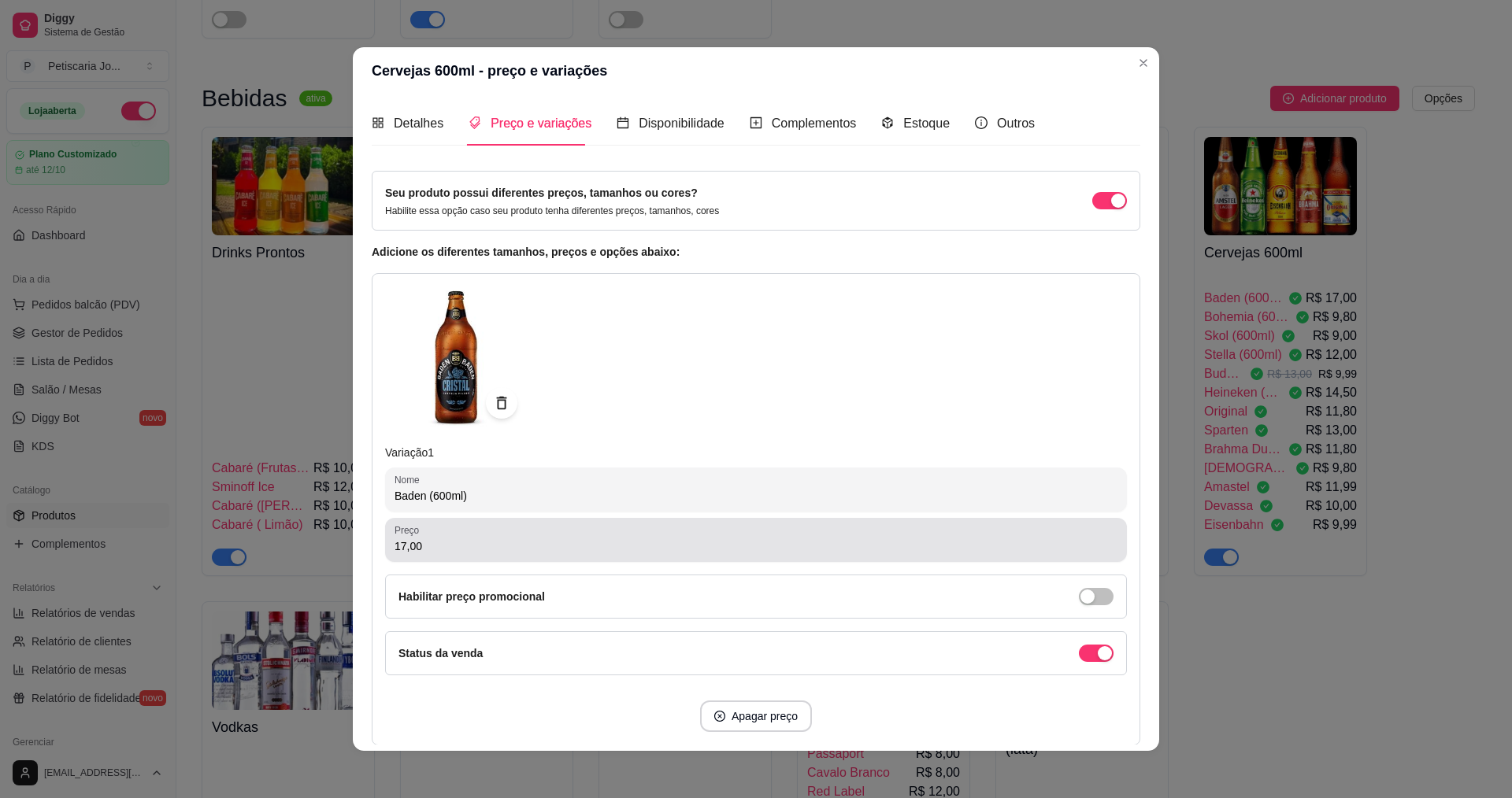
scroll to position [315, 0]
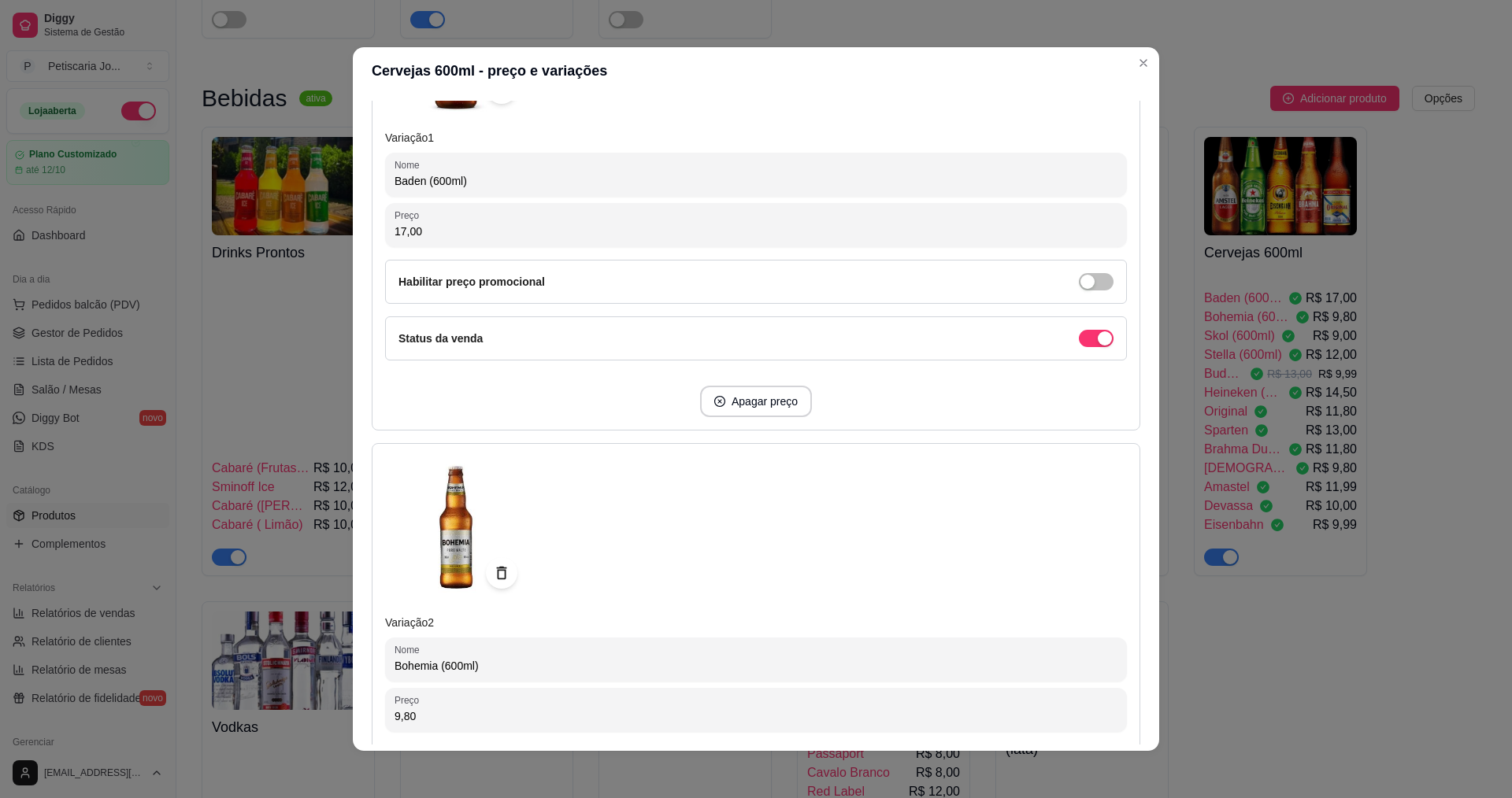
drag, startPoint x: 446, startPoint y: 240, endPoint x: 408, endPoint y: 210, distance: 48.4
click at [360, 237] on div "Detalhes Preço e variações Disponibilidade Complementos Estoque Outros Nome do …" at bounding box center [756, 423] width 806 height 656
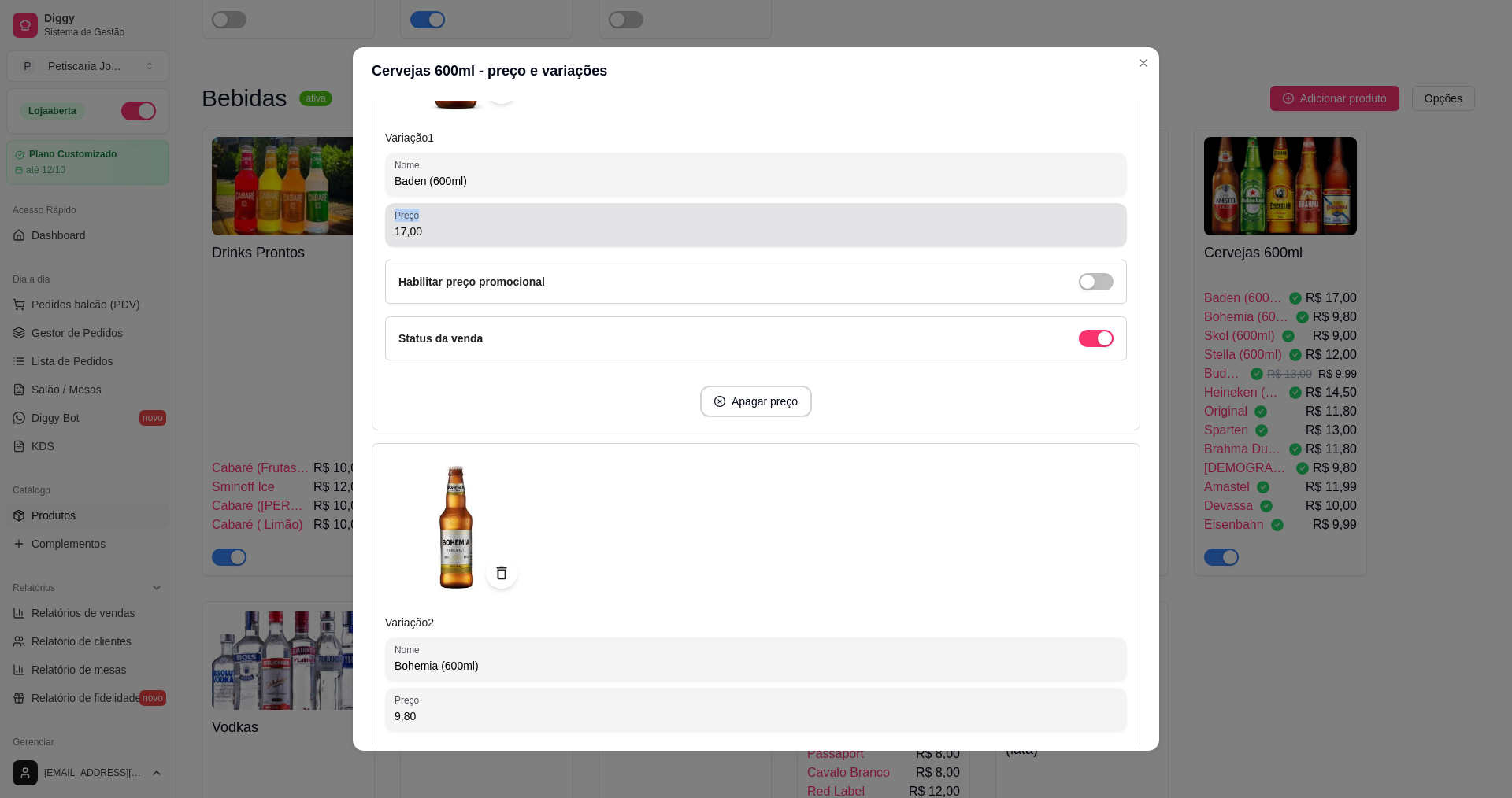
drag, startPoint x: 469, startPoint y: 222, endPoint x: 391, endPoint y: 220, distance: 78.0
click at [391, 220] on div "Preço 17,00" at bounding box center [756, 225] width 742 height 44
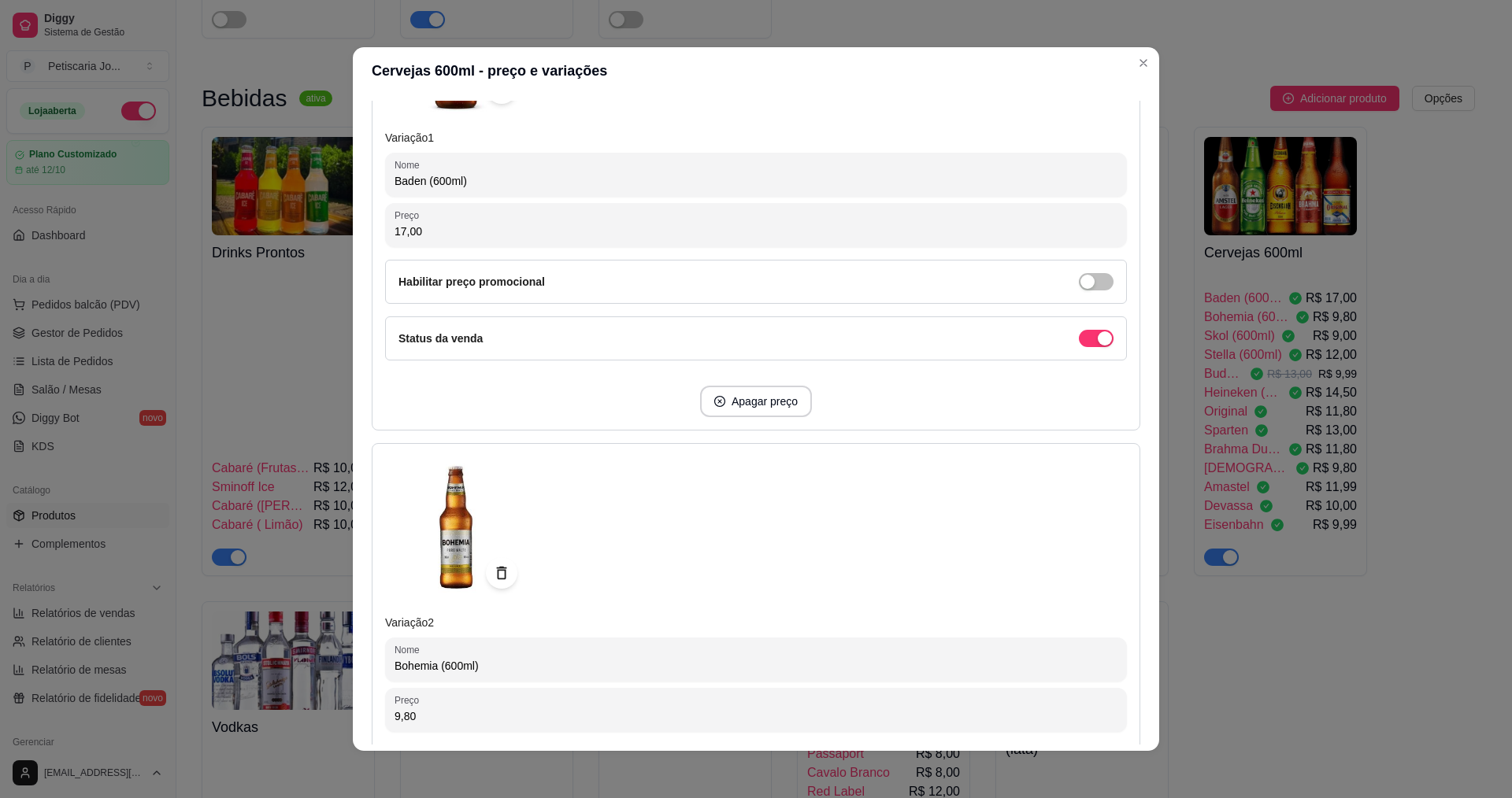
scroll to position [3, 0]
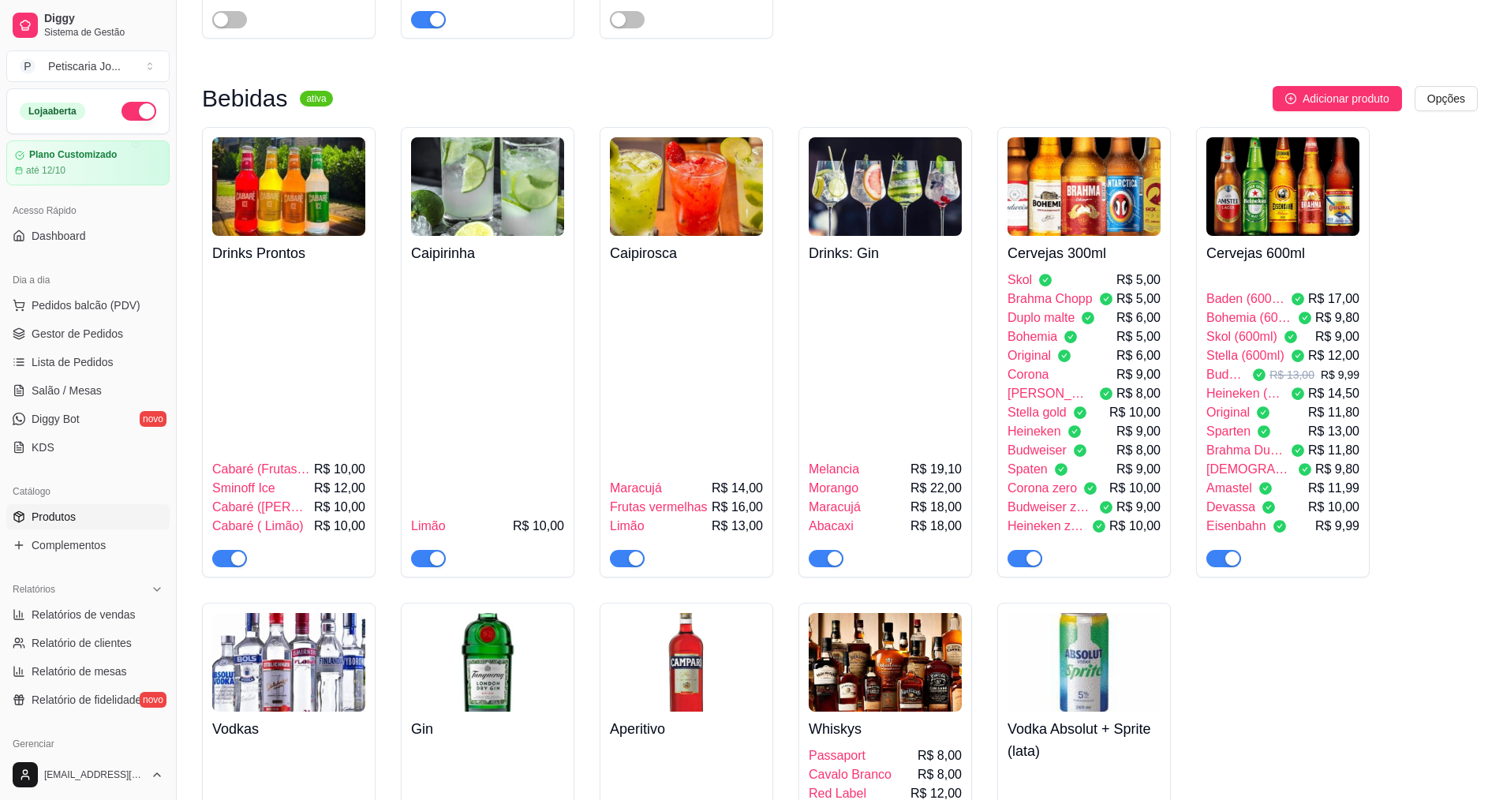
click at [1038, 346] on span "Original" at bounding box center [1028, 355] width 43 height 19
click at [1231, 403] on span "Original" at bounding box center [1227, 412] width 43 height 19
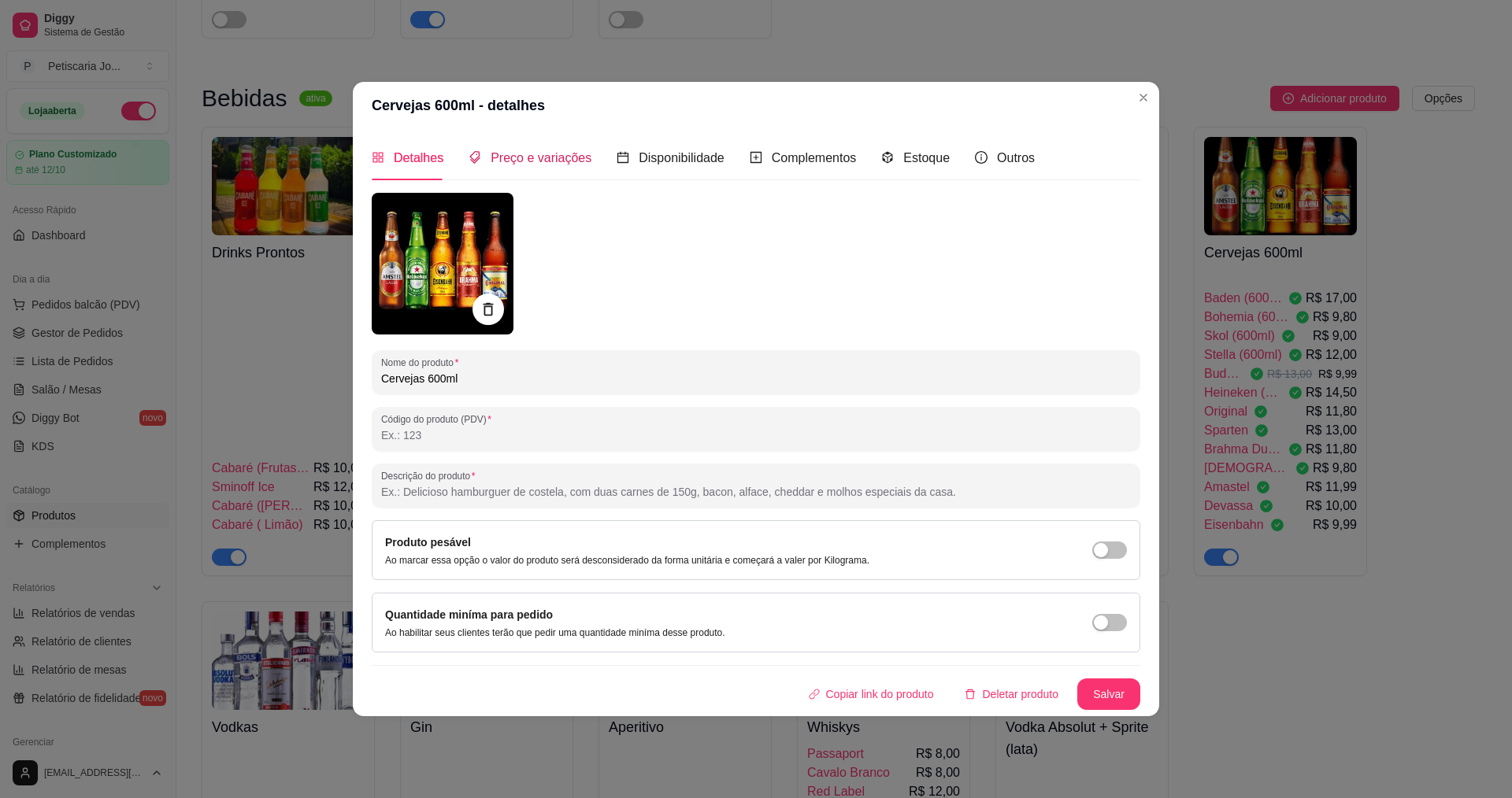
click at [560, 157] on span "Preço e variações" at bounding box center [540, 157] width 101 height 13
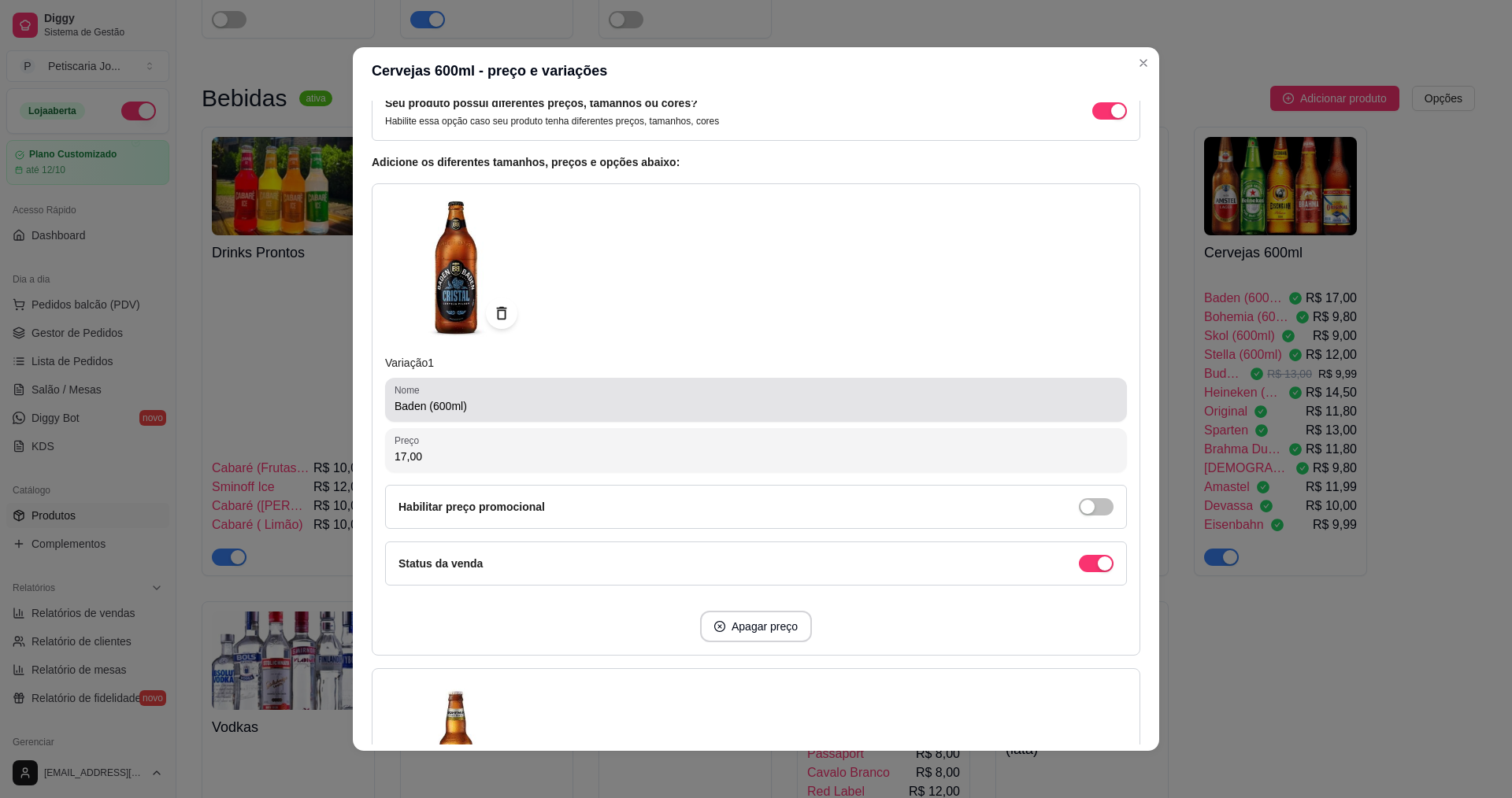
scroll to position [236, 0]
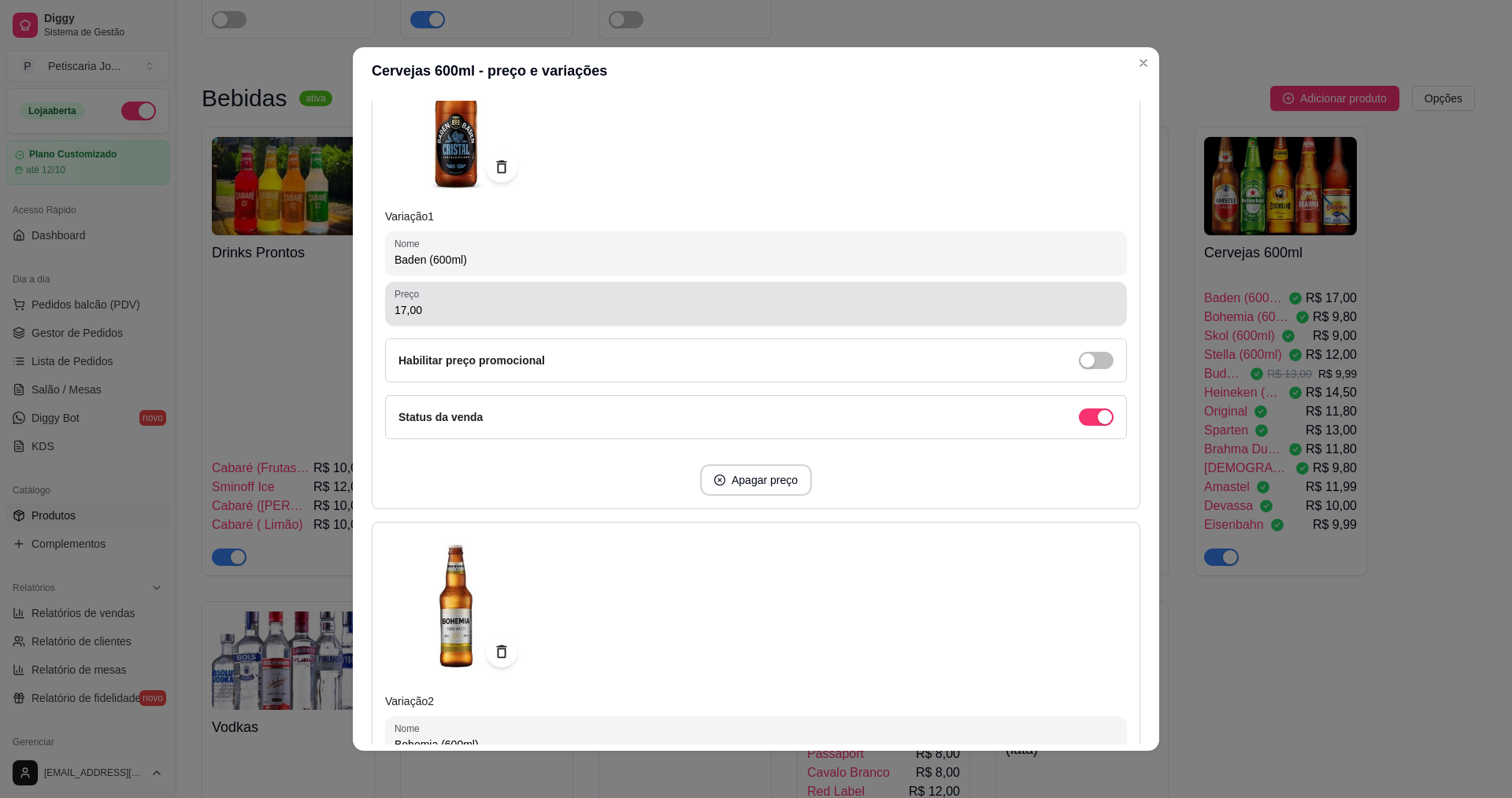
click at [472, 302] on input "17,00" at bounding box center [756, 310] width 723 height 16
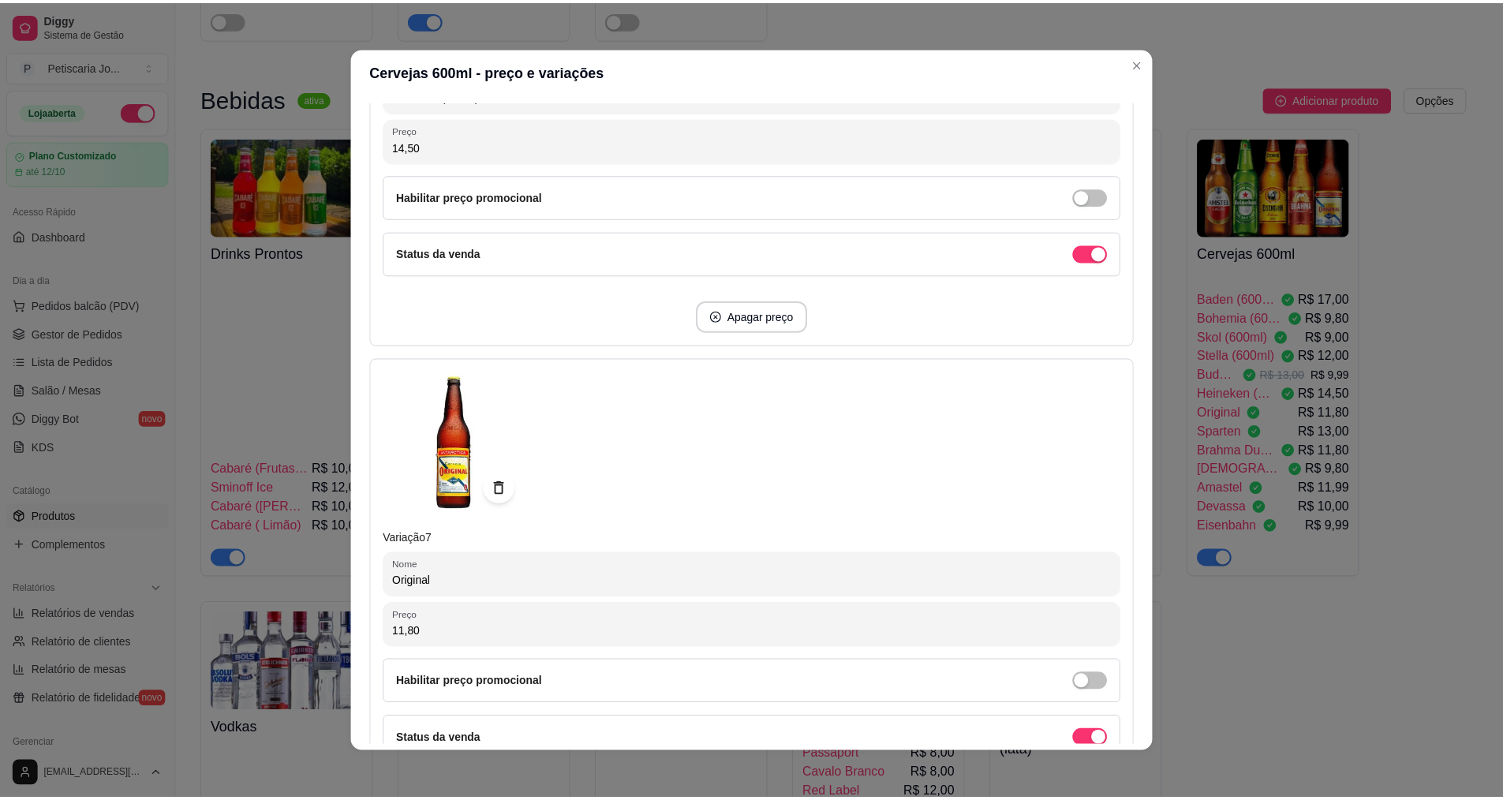
scroll to position [2919, 0]
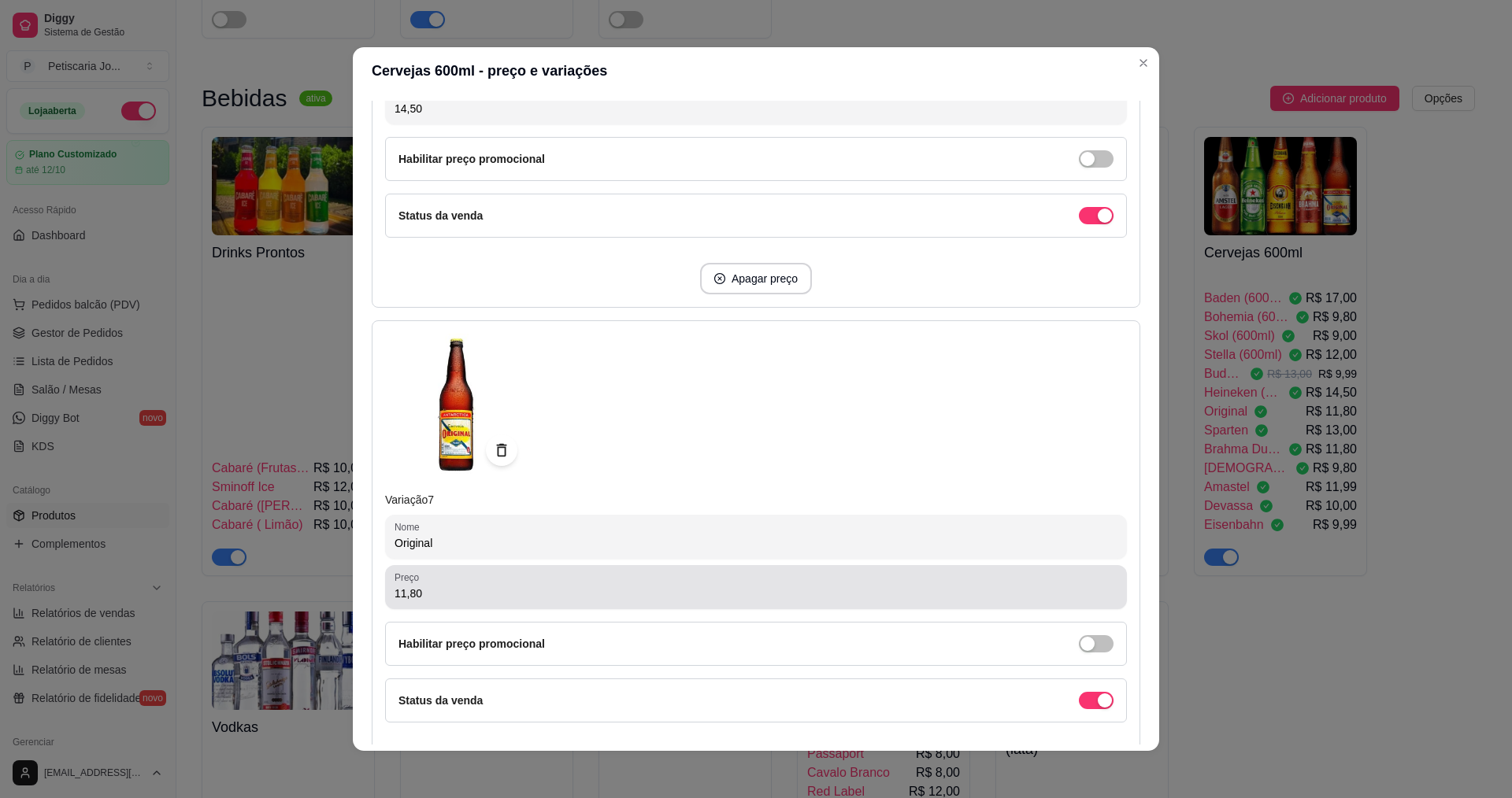
type input "9,99"
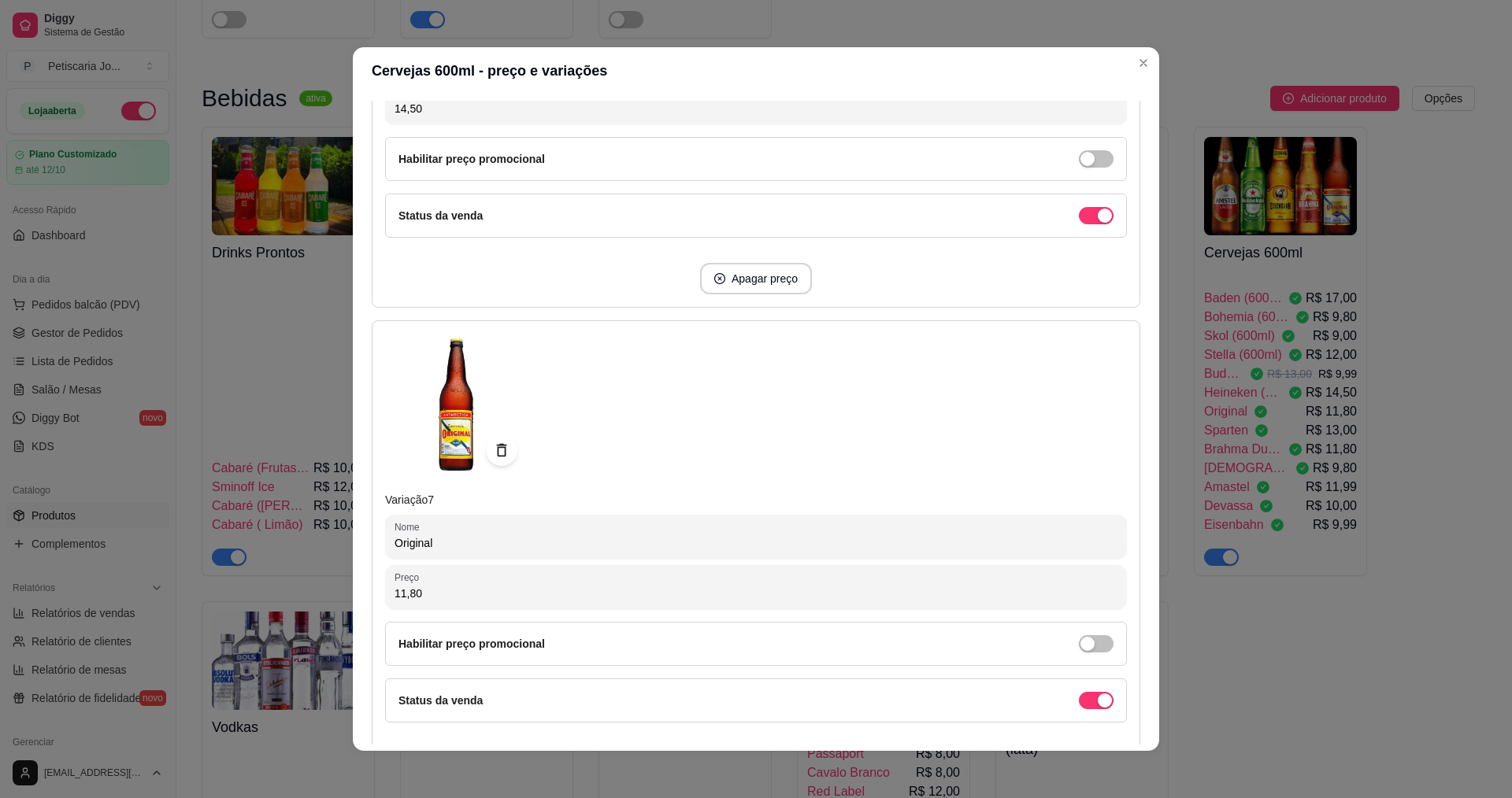
click at [451, 600] on input "11,80" at bounding box center [756, 594] width 723 height 16
type input "0,00"
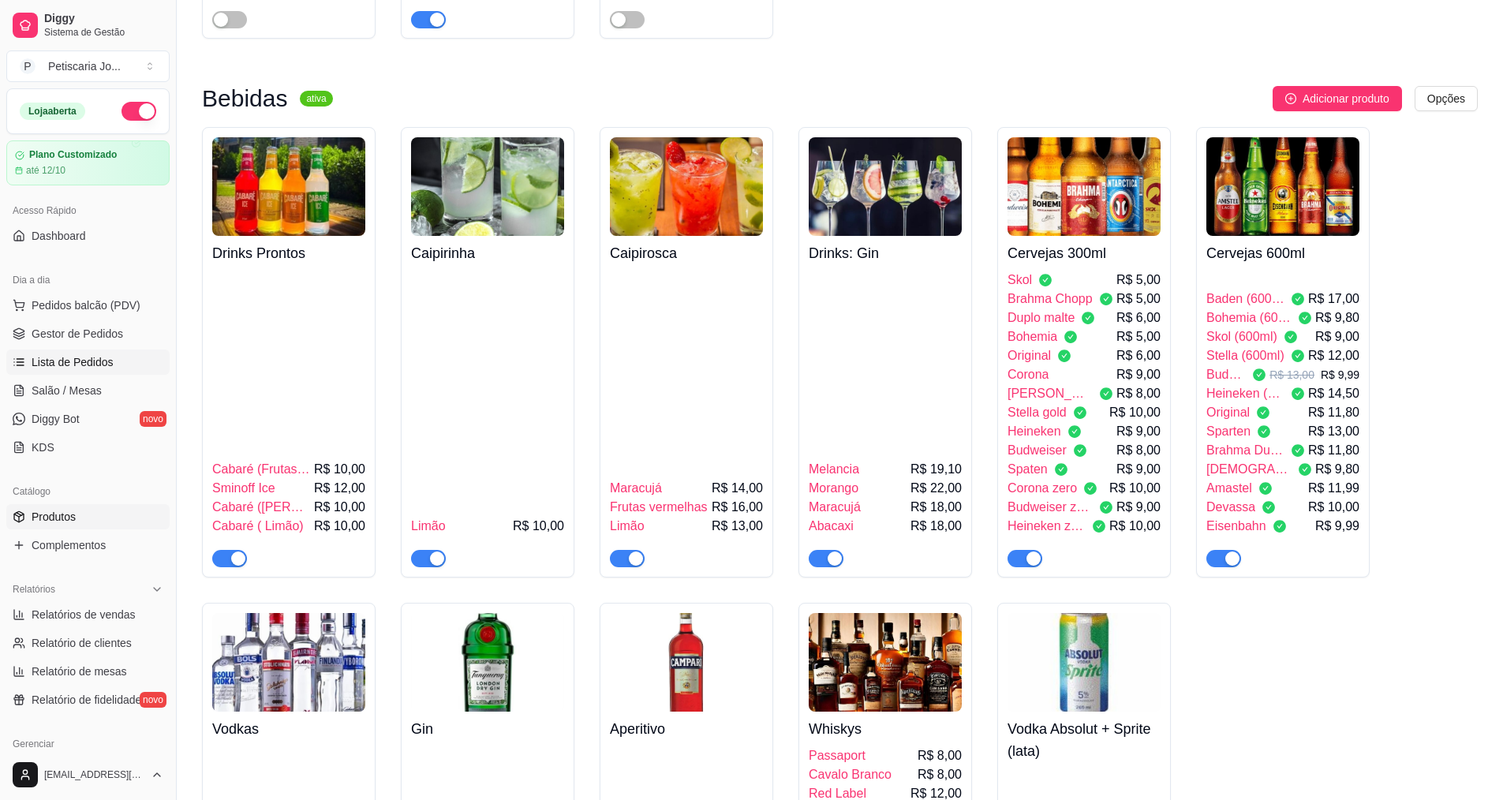
click at [88, 365] on span "Lista de Pedidos" at bounding box center [73, 362] width 82 height 16
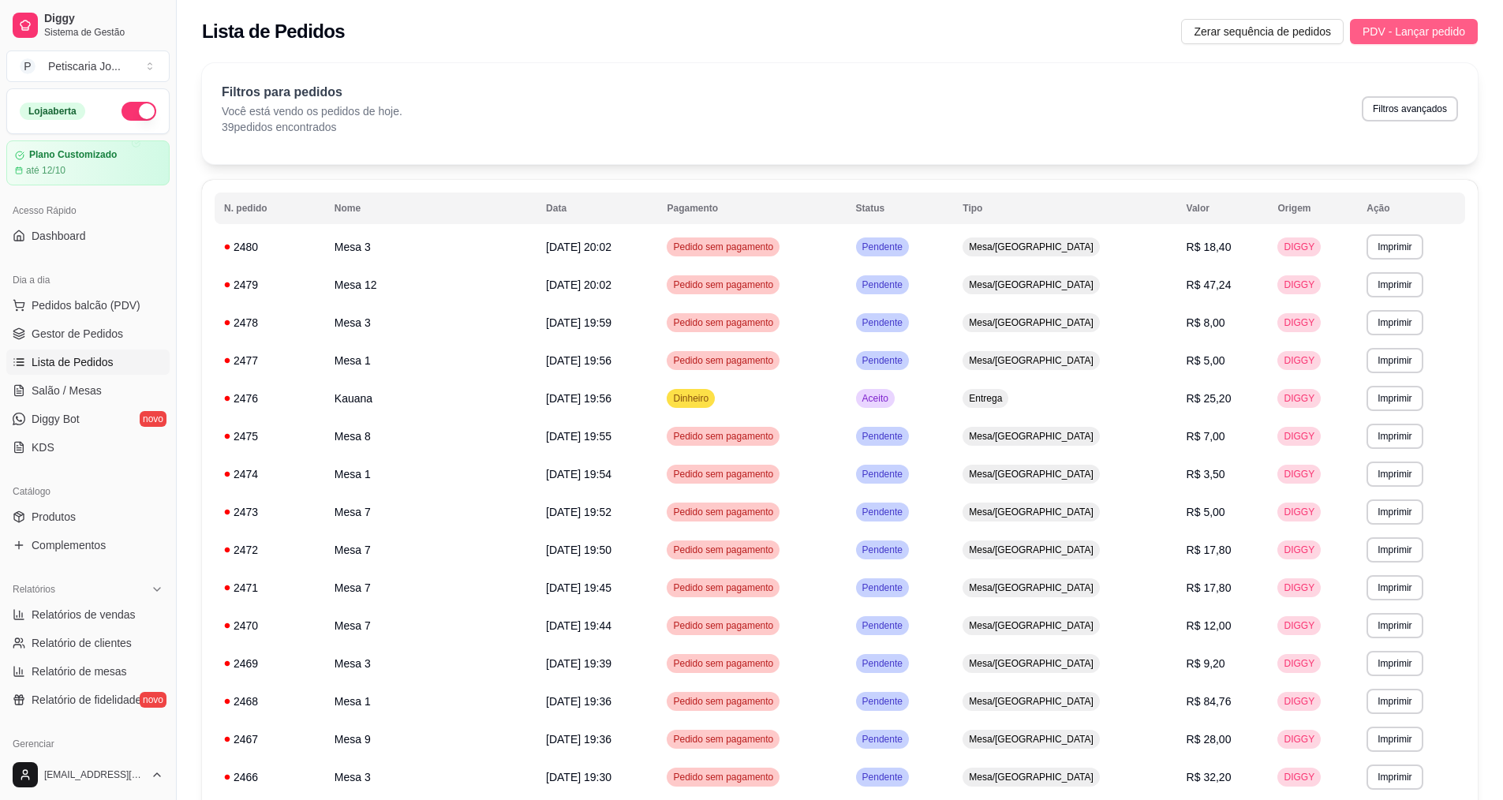
click at [1411, 28] on span "PDV - Lançar pedido" at bounding box center [1413, 31] width 103 height 17
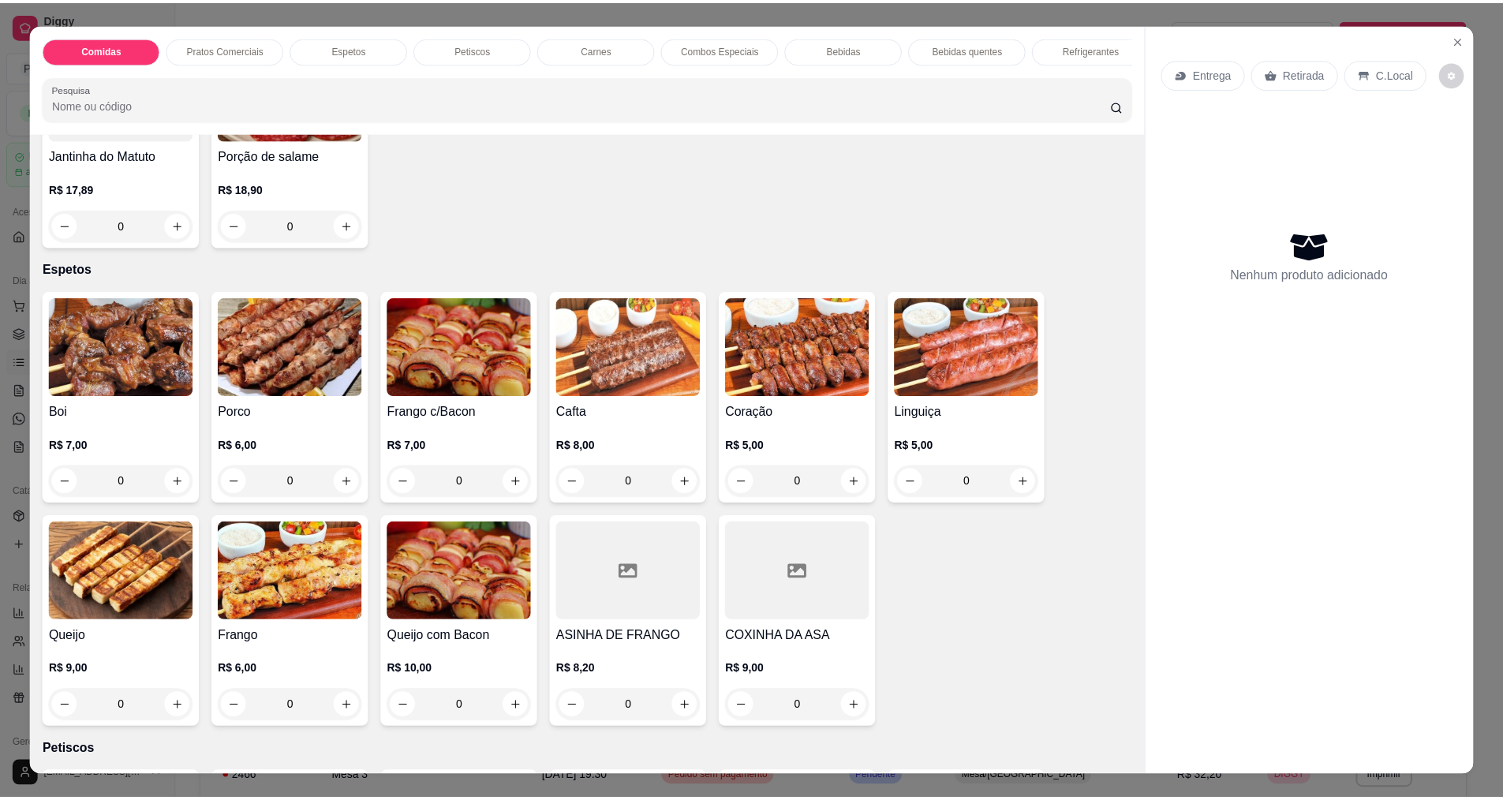
scroll to position [473, 0]
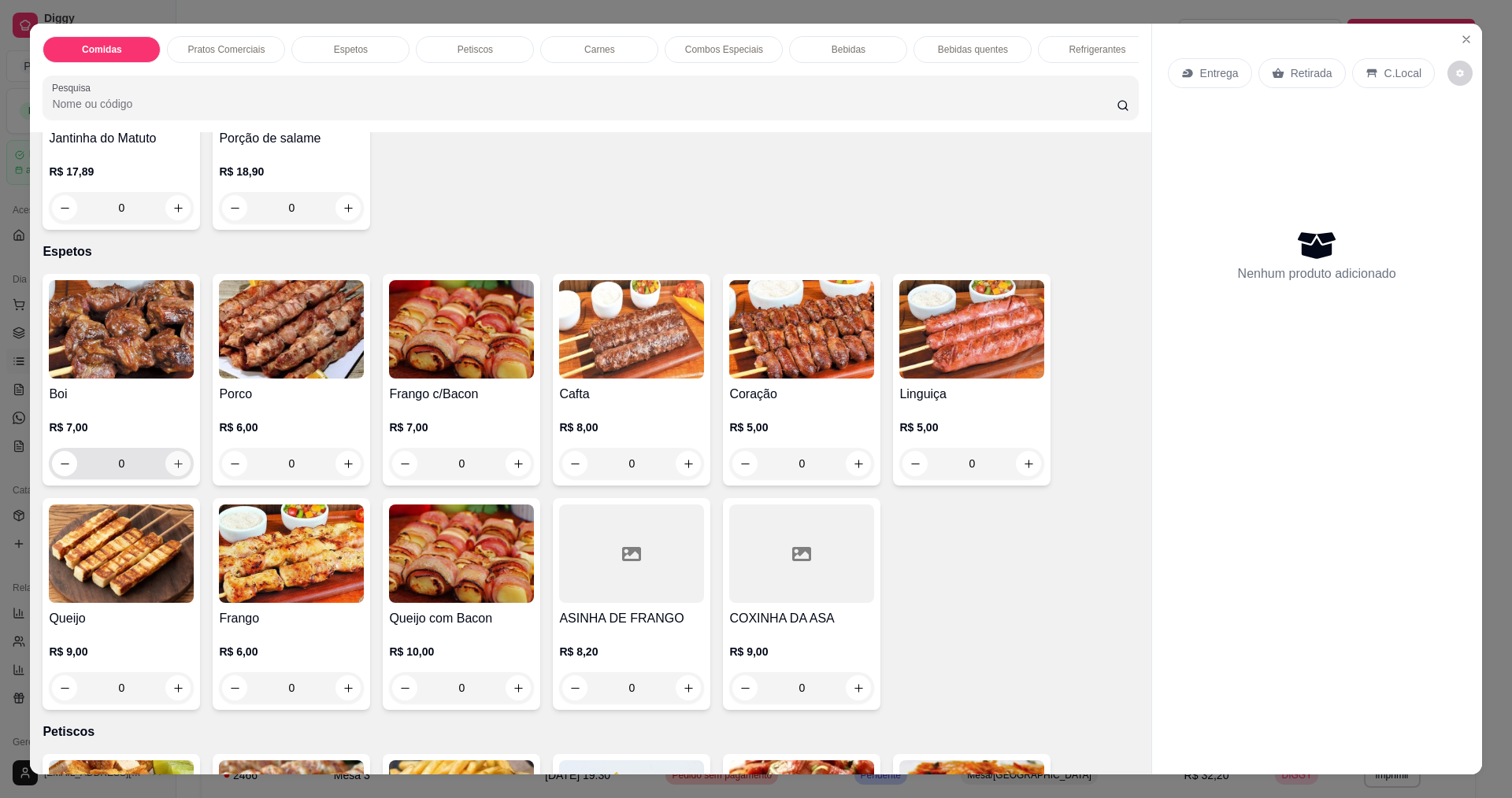
click at [173, 470] on icon "increase-product-quantity" at bounding box center [179, 464] width 12 height 12
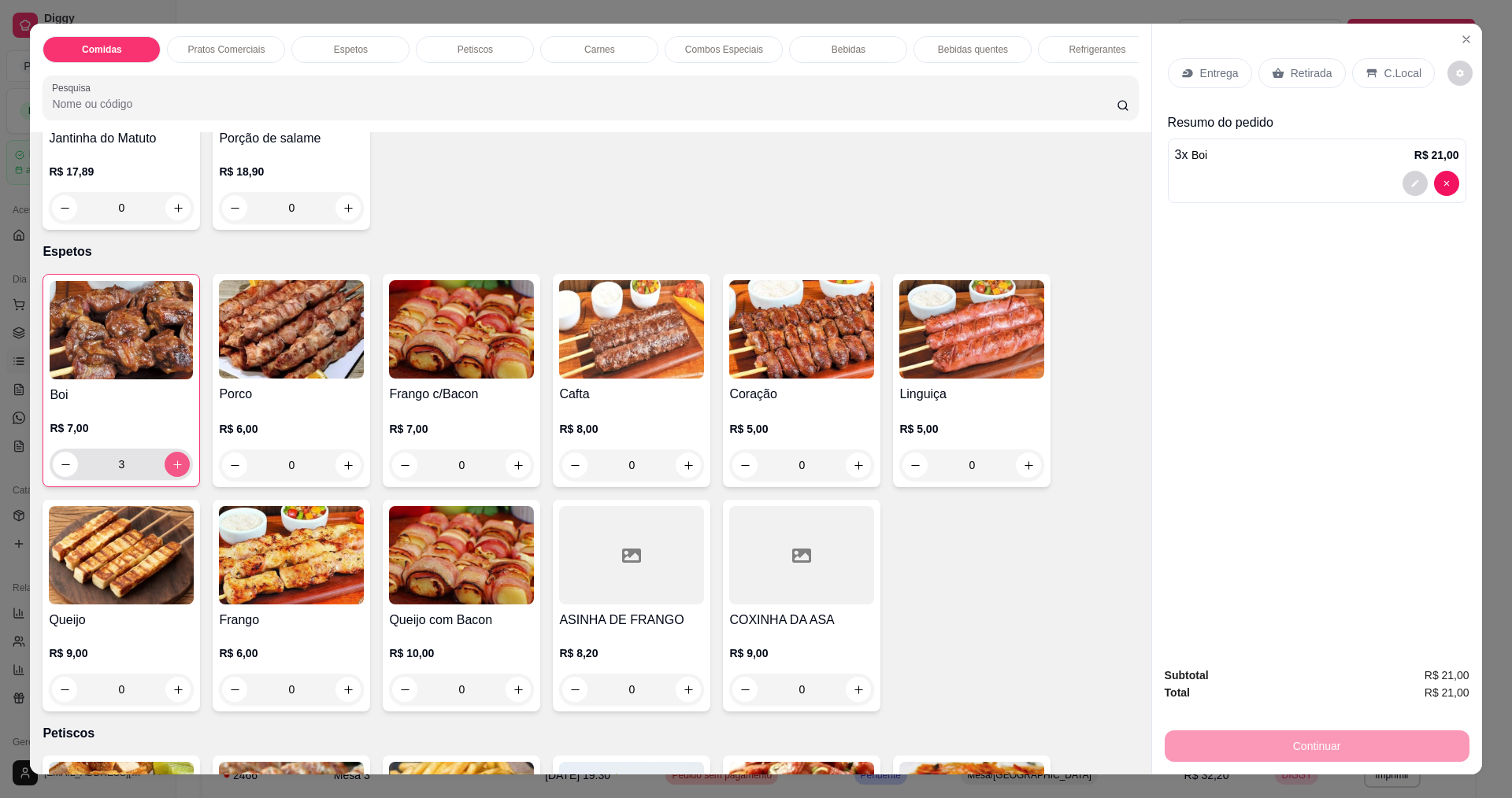
click at [172, 471] on icon "increase-product-quantity" at bounding box center [178, 465] width 12 height 12
type input "5"
click at [1221, 72] on p "Entrega" at bounding box center [1219, 73] width 39 height 16
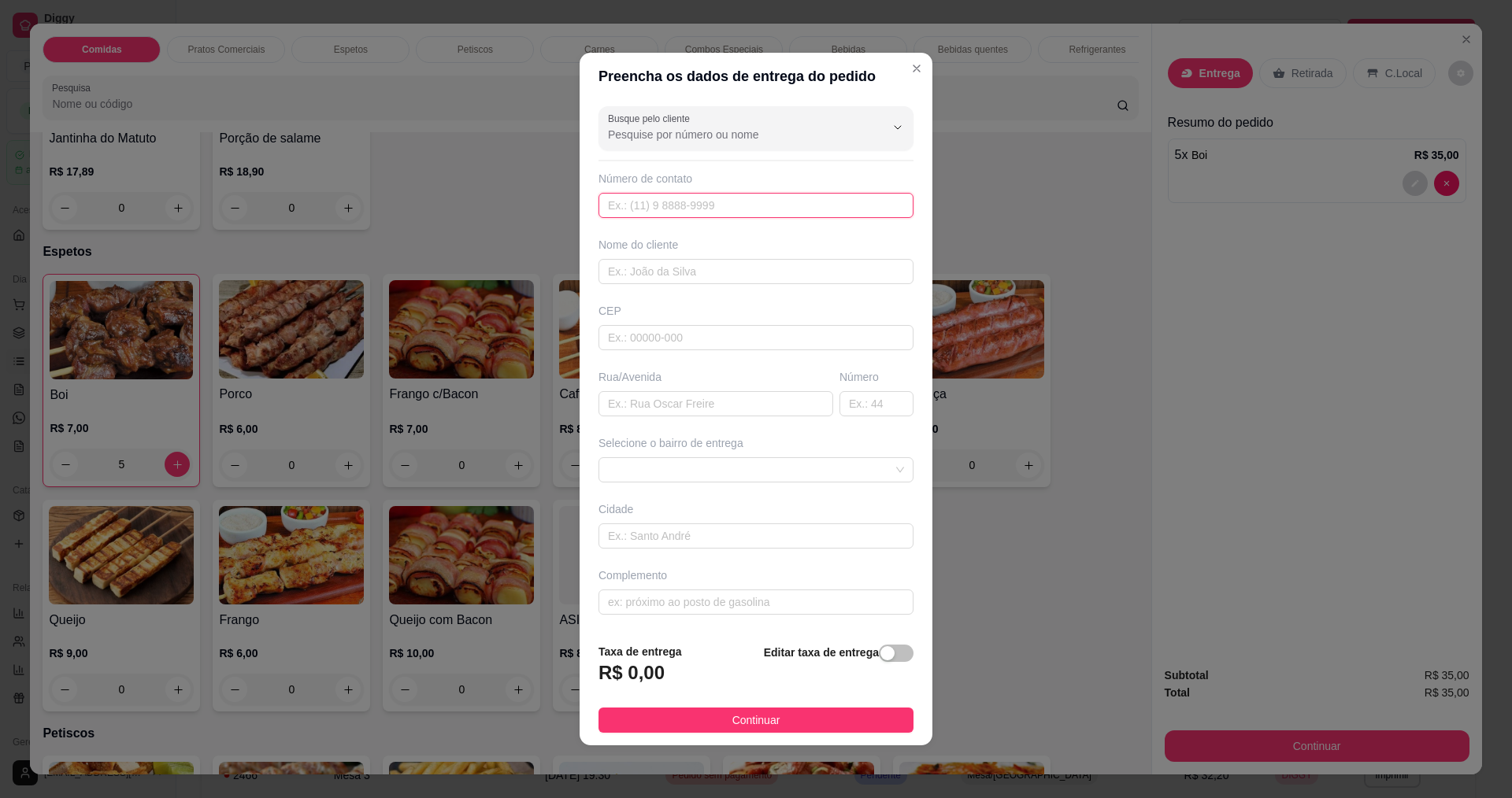
click at [651, 210] on input "text" at bounding box center [756, 204] width 315 height 25
type input "8888"
click at [638, 273] on input "text" at bounding box center [756, 271] width 315 height 25
type input "CONCY"
click at [696, 412] on input "text" at bounding box center [716, 403] width 235 height 25
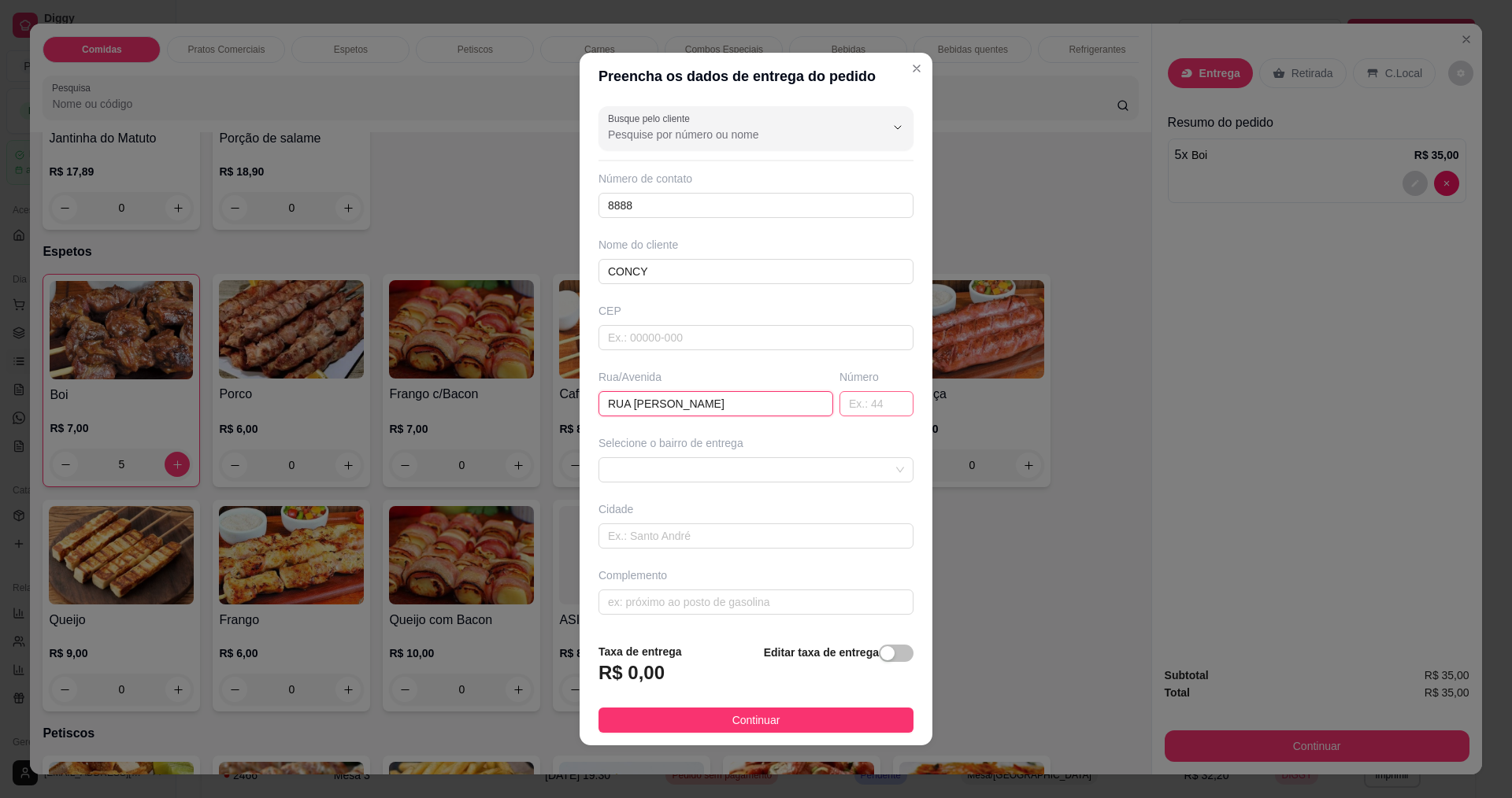
type input "RUA [PERSON_NAME]"
click at [857, 397] on input "text" at bounding box center [876, 403] width 74 height 25
click at [677, 594] on div "Complemento" at bounding box center [756, 591] width 321 height 47
click at [675, 602] on input "text" at bounding box center [756, 601] width 315 height 25
type input "E"
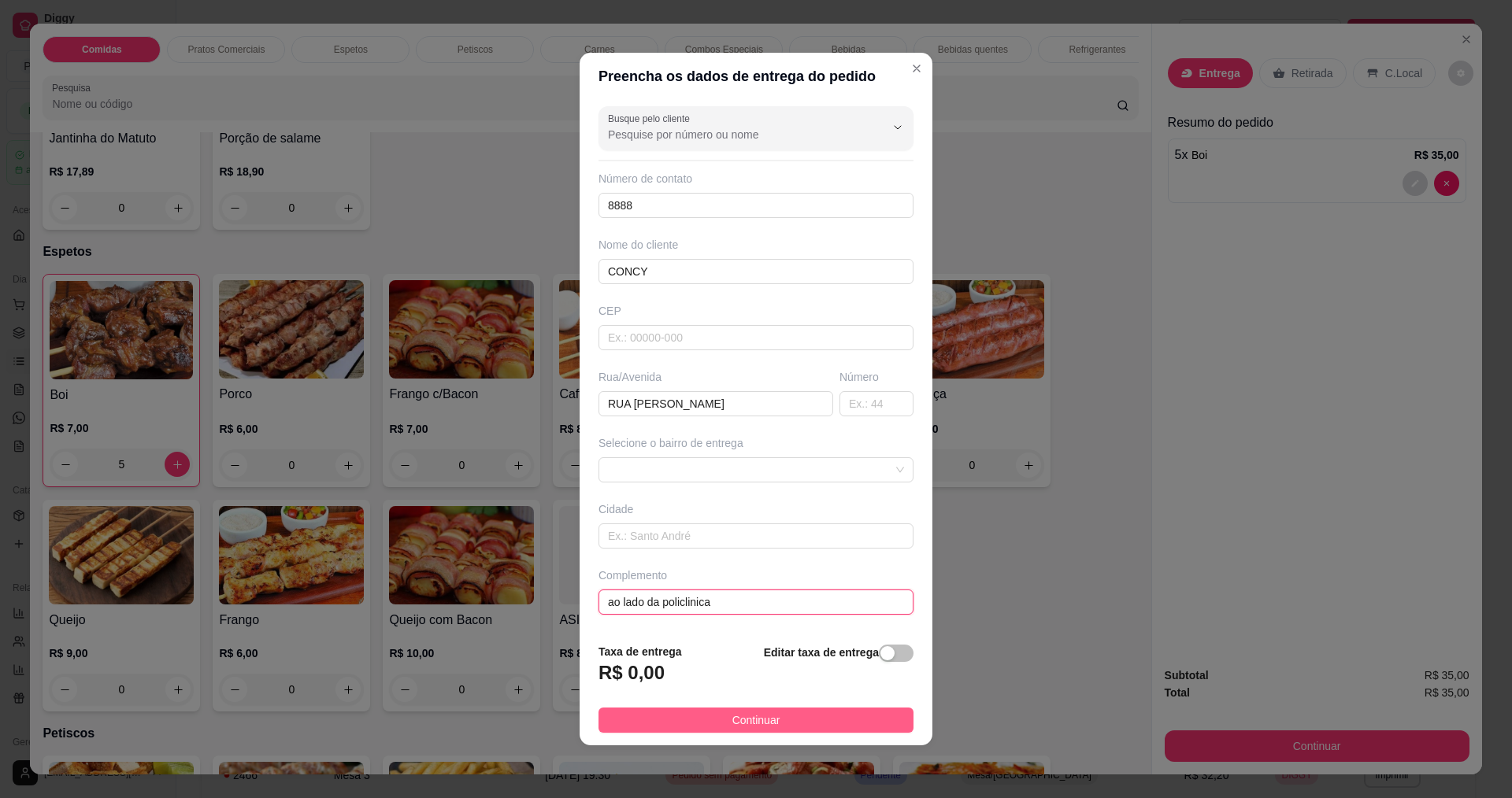
type input "ao lado da policlinica"
click at [744, 718] on span "Continuar" at bounding box center [756, 719] width 48 height 17
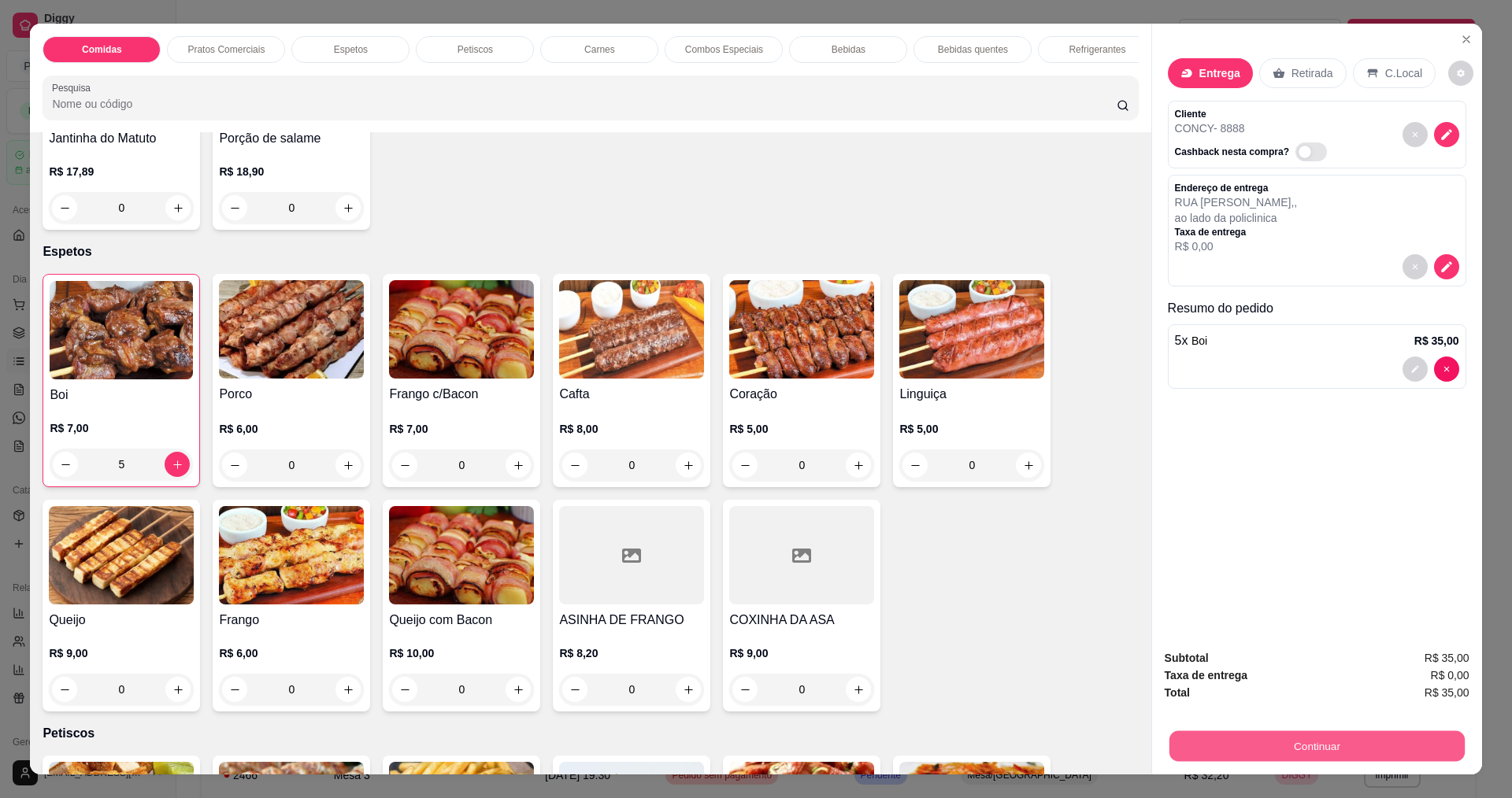
click at [1307, 738] on button "Continuar" at bounding box center [1316, 745] width 295 height 31
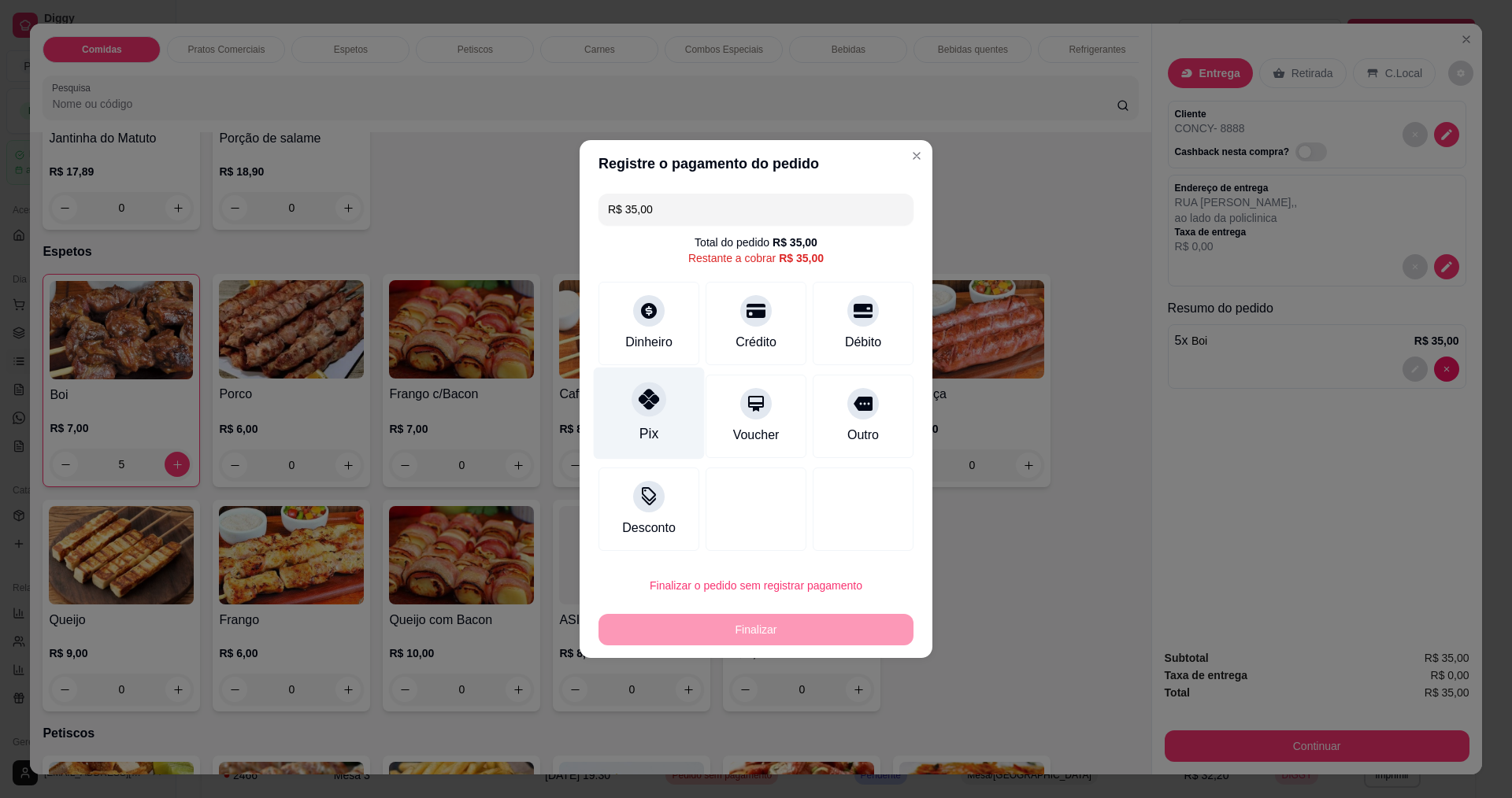
click at [652, 432] on div "Pix" at bounding box center [649, 433] width 19 height 21
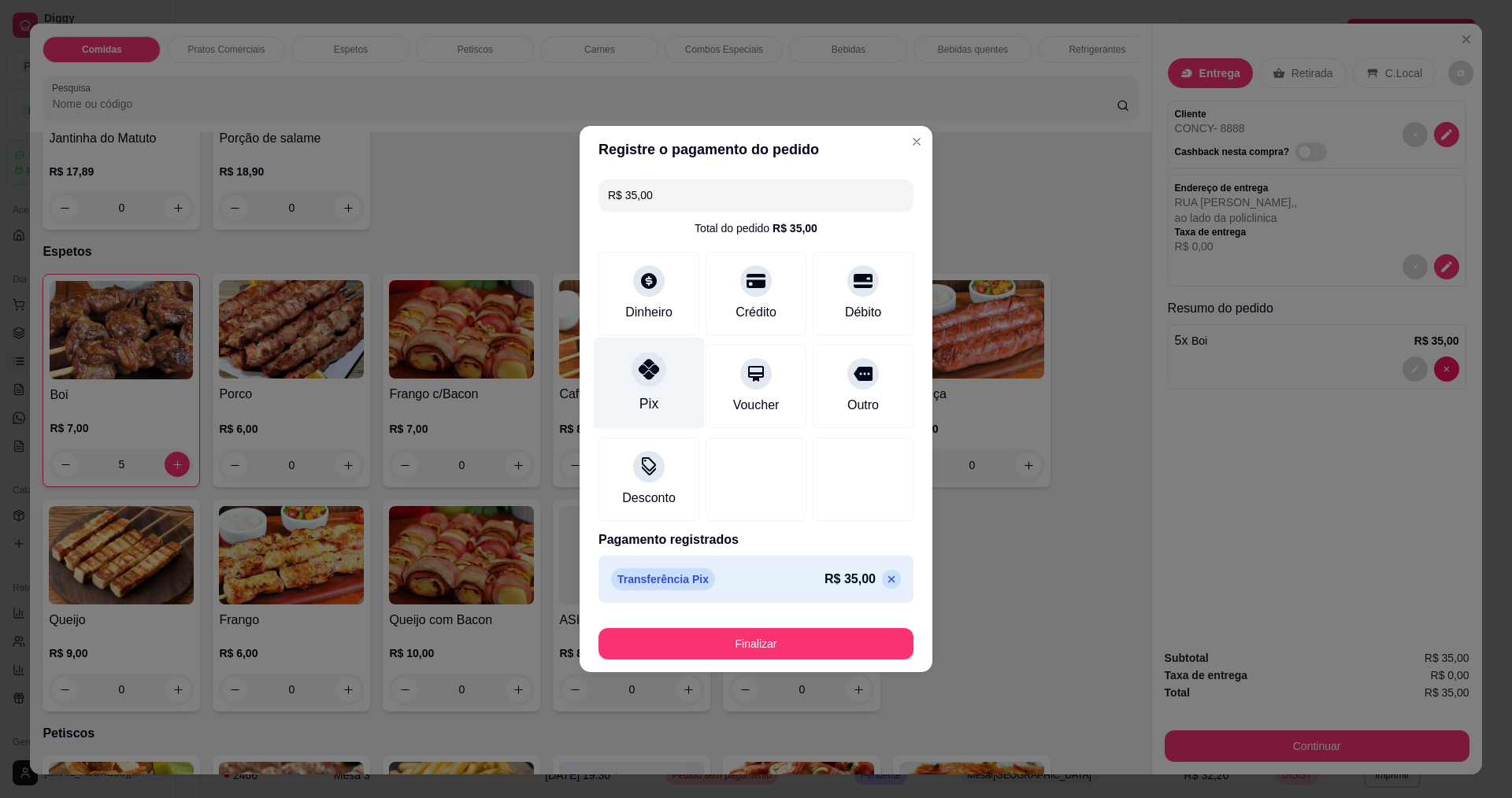
type input "R$ 0,00"
click at [640, 409] on div "Pix" at bounding box center [649, 403] width 19 height 21
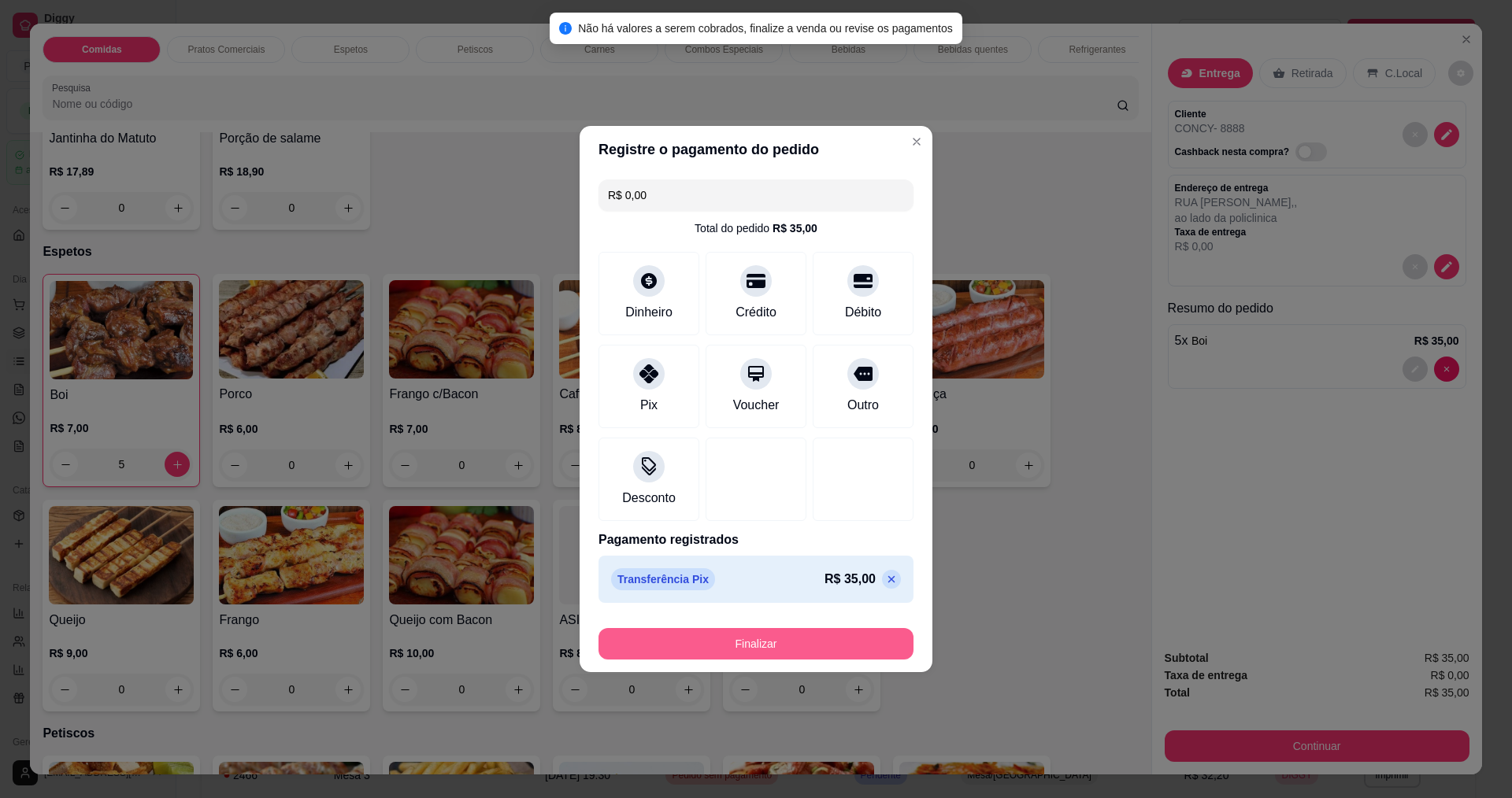
click at [761, 638] on button "Finalizar" at bounding box center [756, 644] width 315 height 32
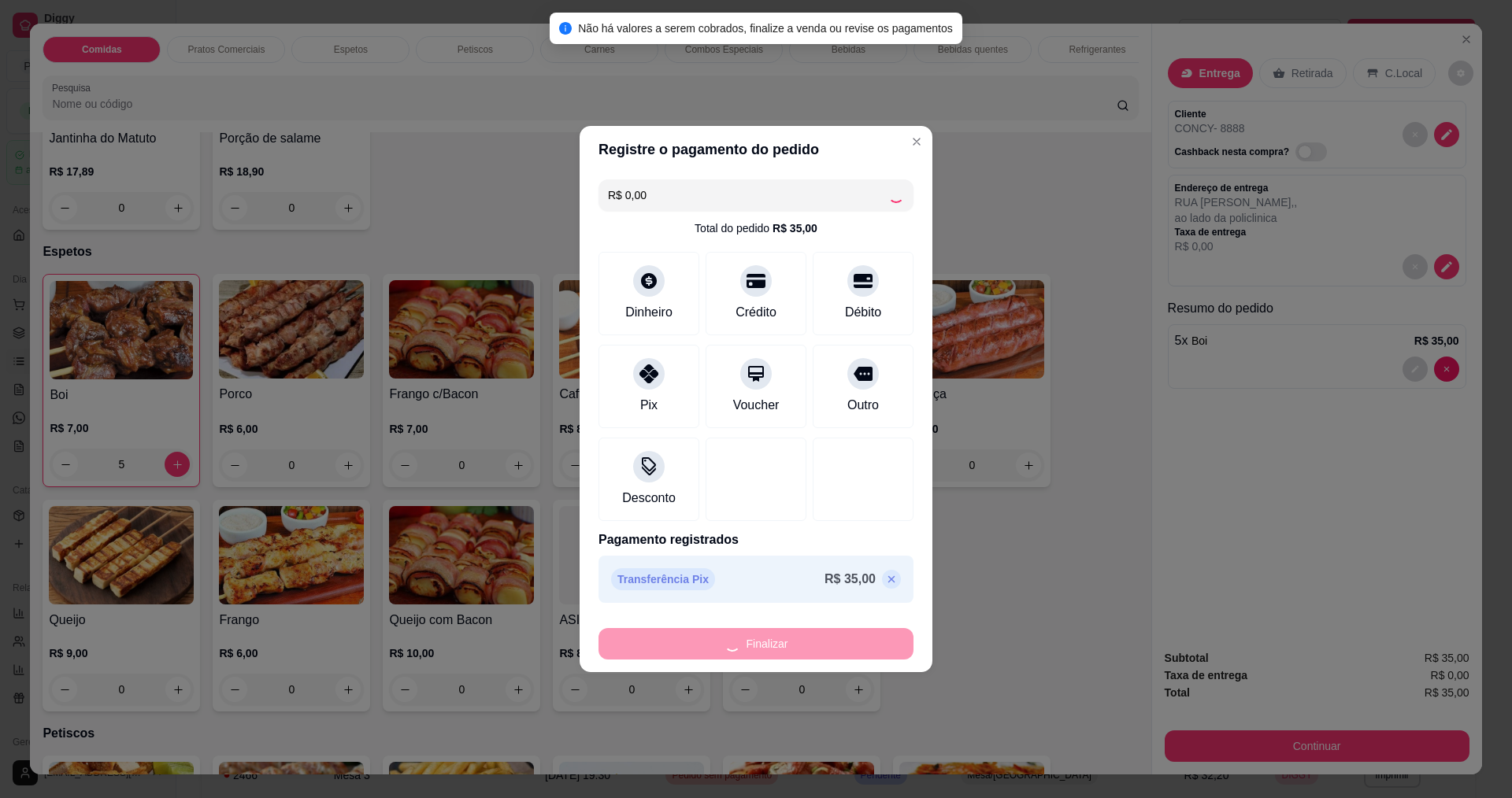
type input "0"
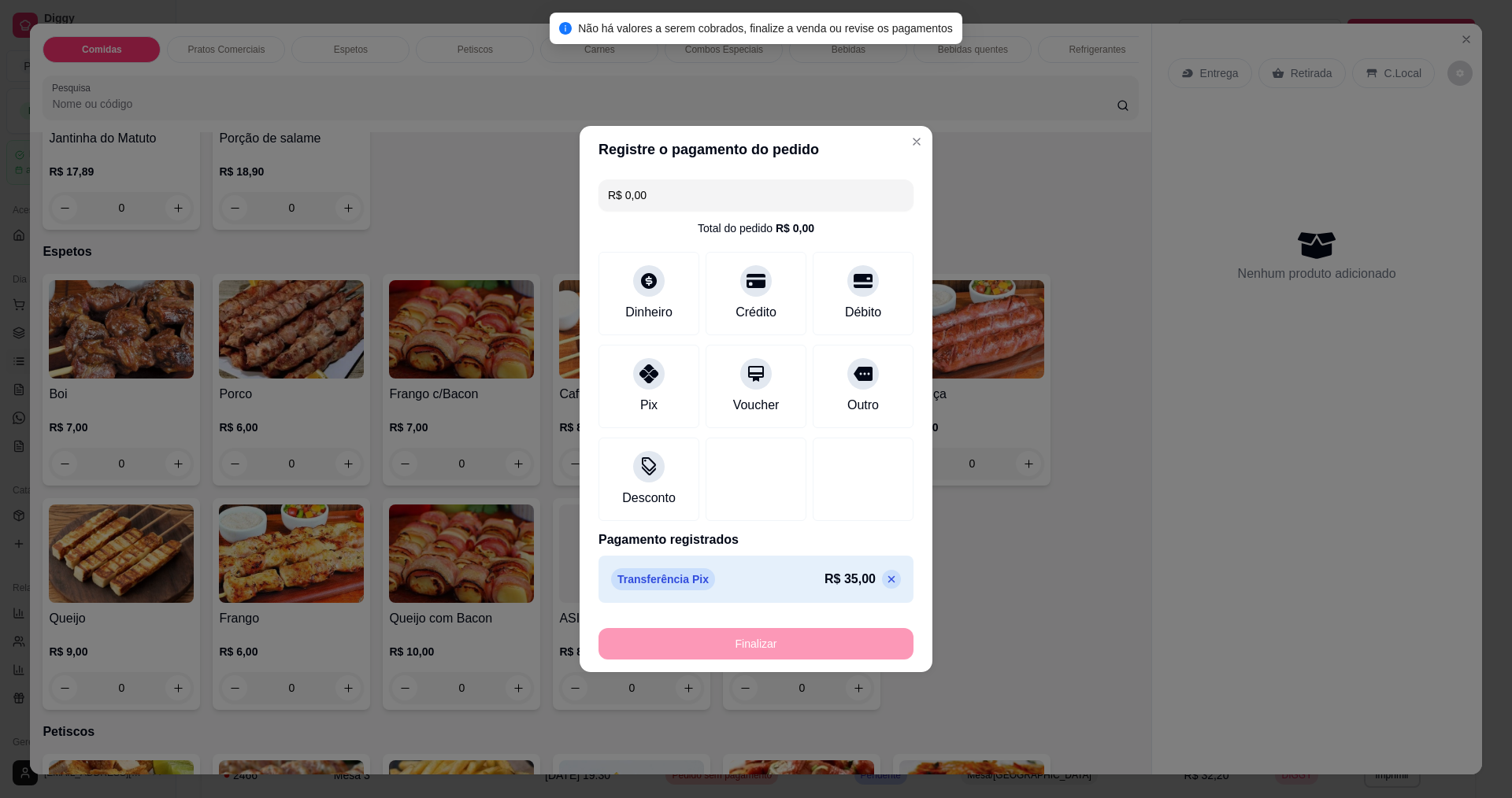
type input "-R$ 35,00"
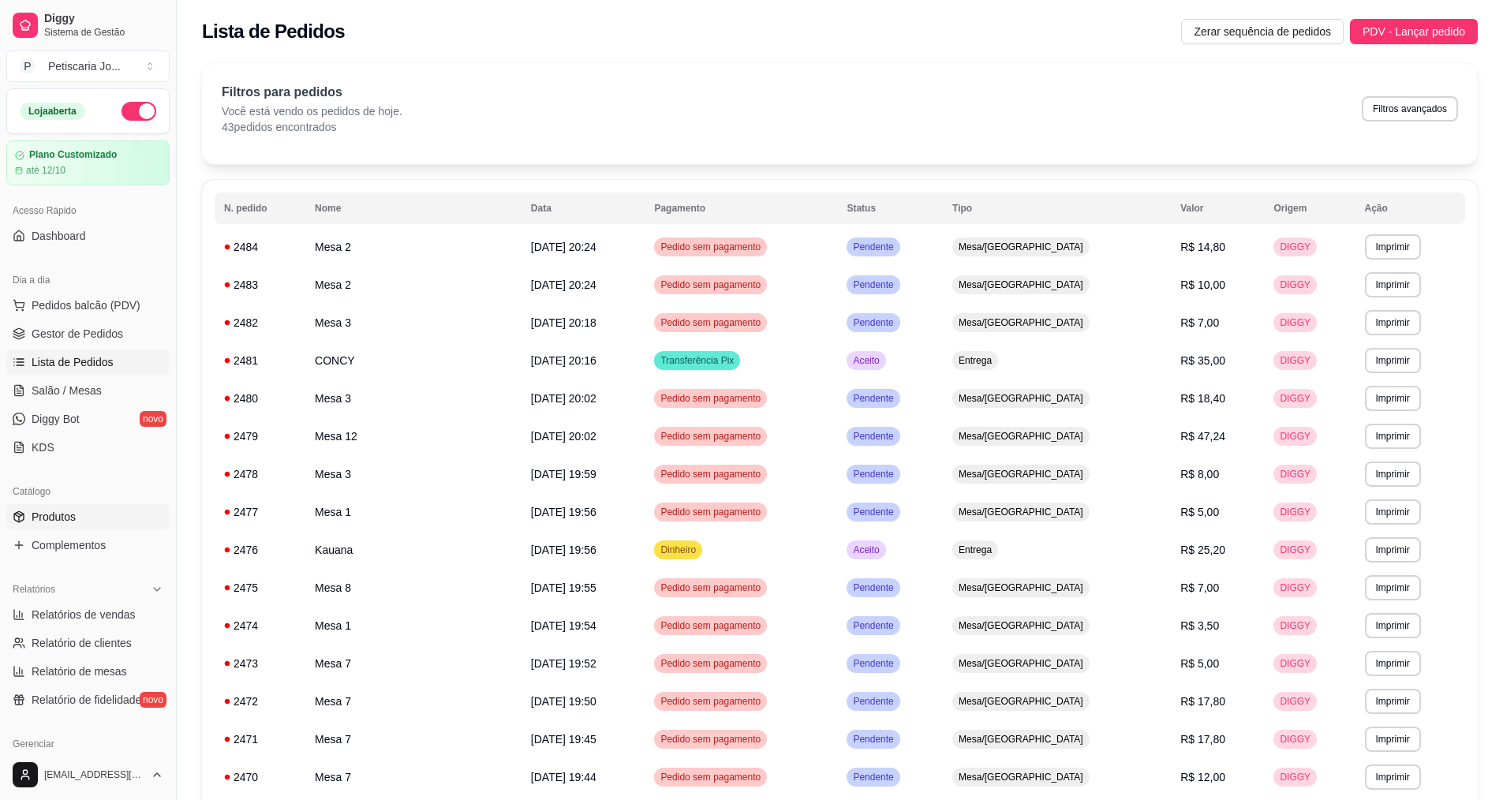
drag, startPoint x: 860, startPoint y: 477, endPoint x: 28, endPoint y: 514, distance: 832.4
click at [28, 514] on link "Produtos" at bounding box center [87, 516] width 163 height 25
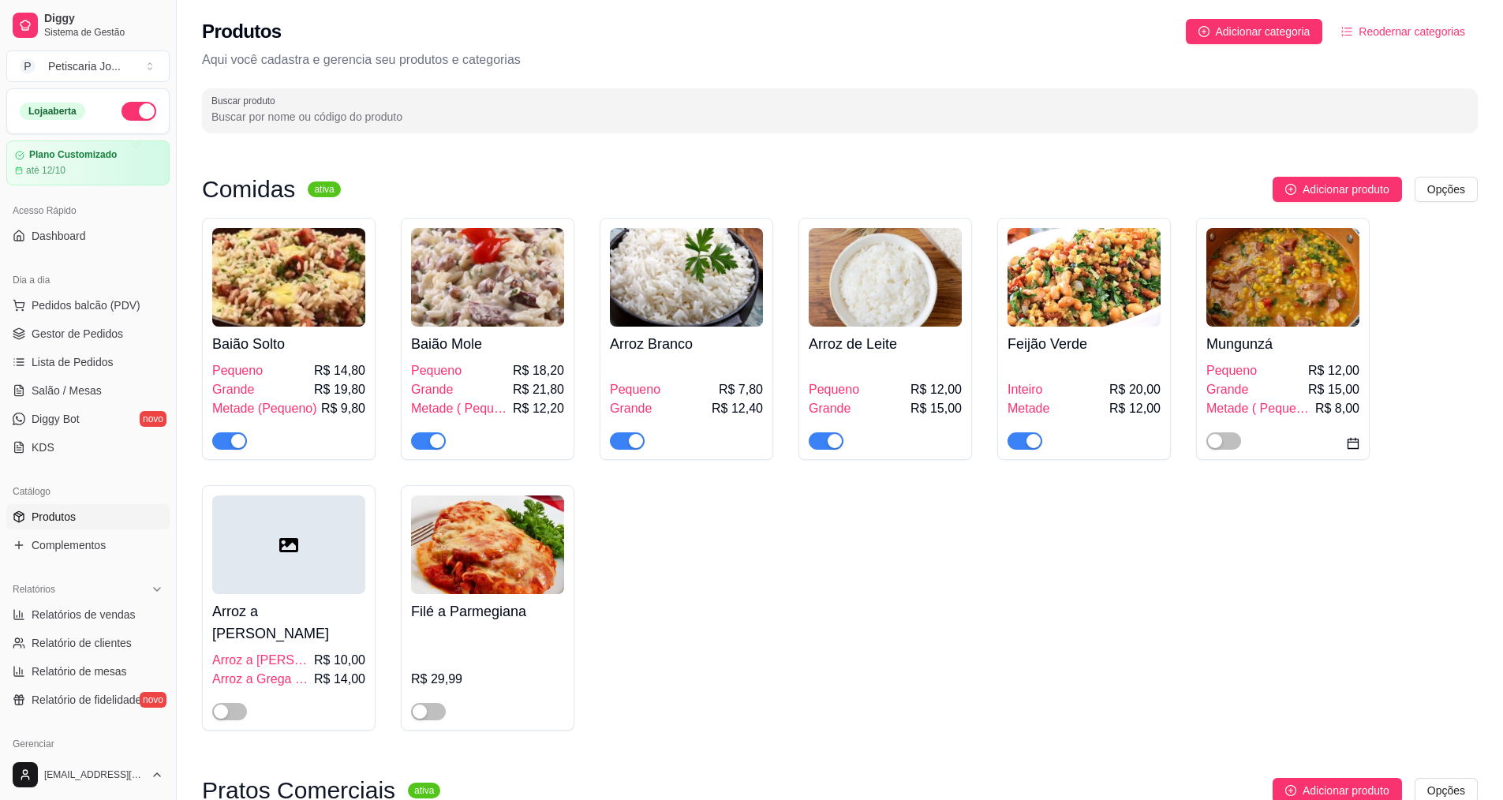
click at [28, 514] on link "Produtos" at bounding box center [87, 516] width 163 height 25
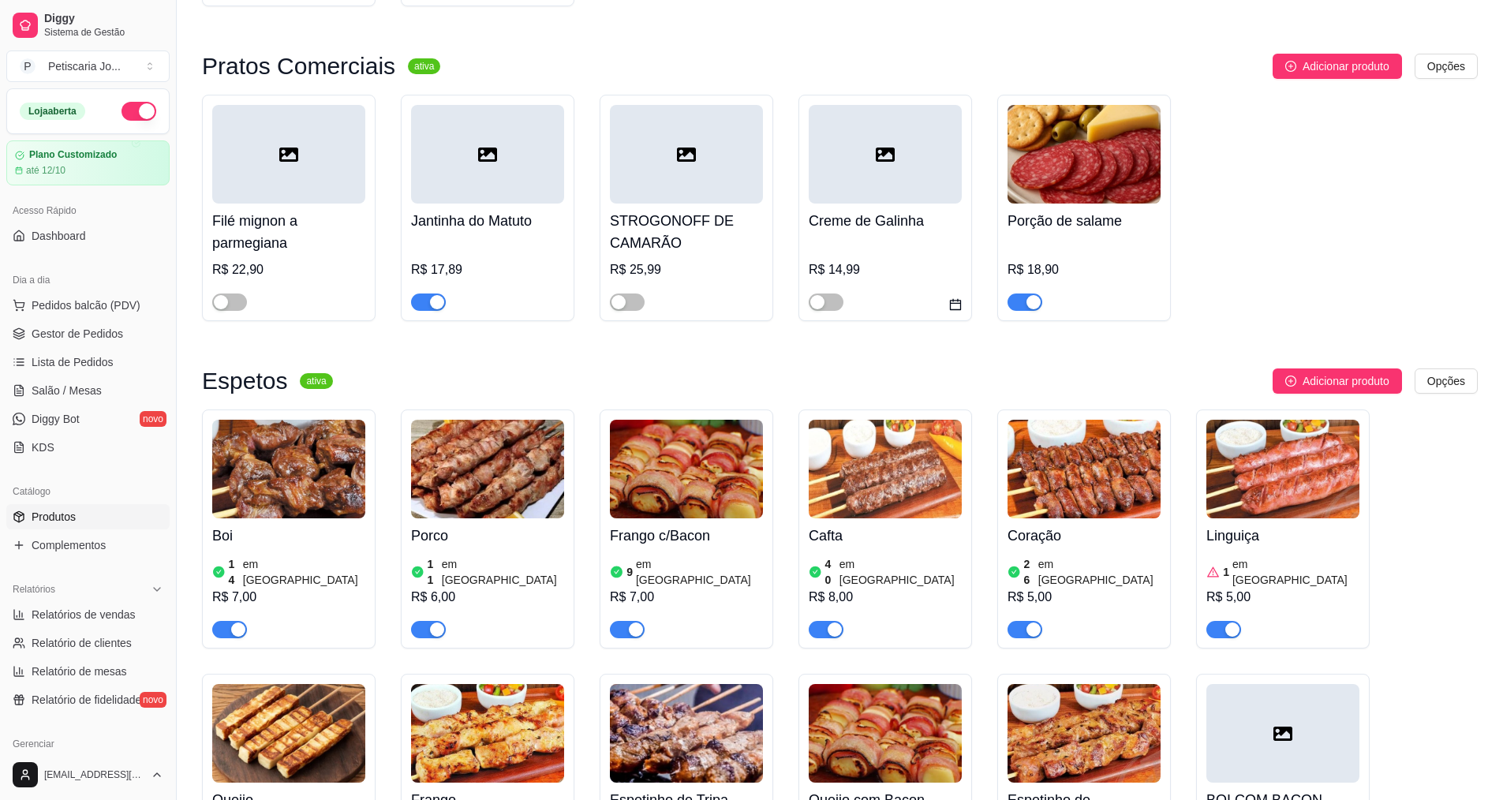
scroll to position [868, 0]
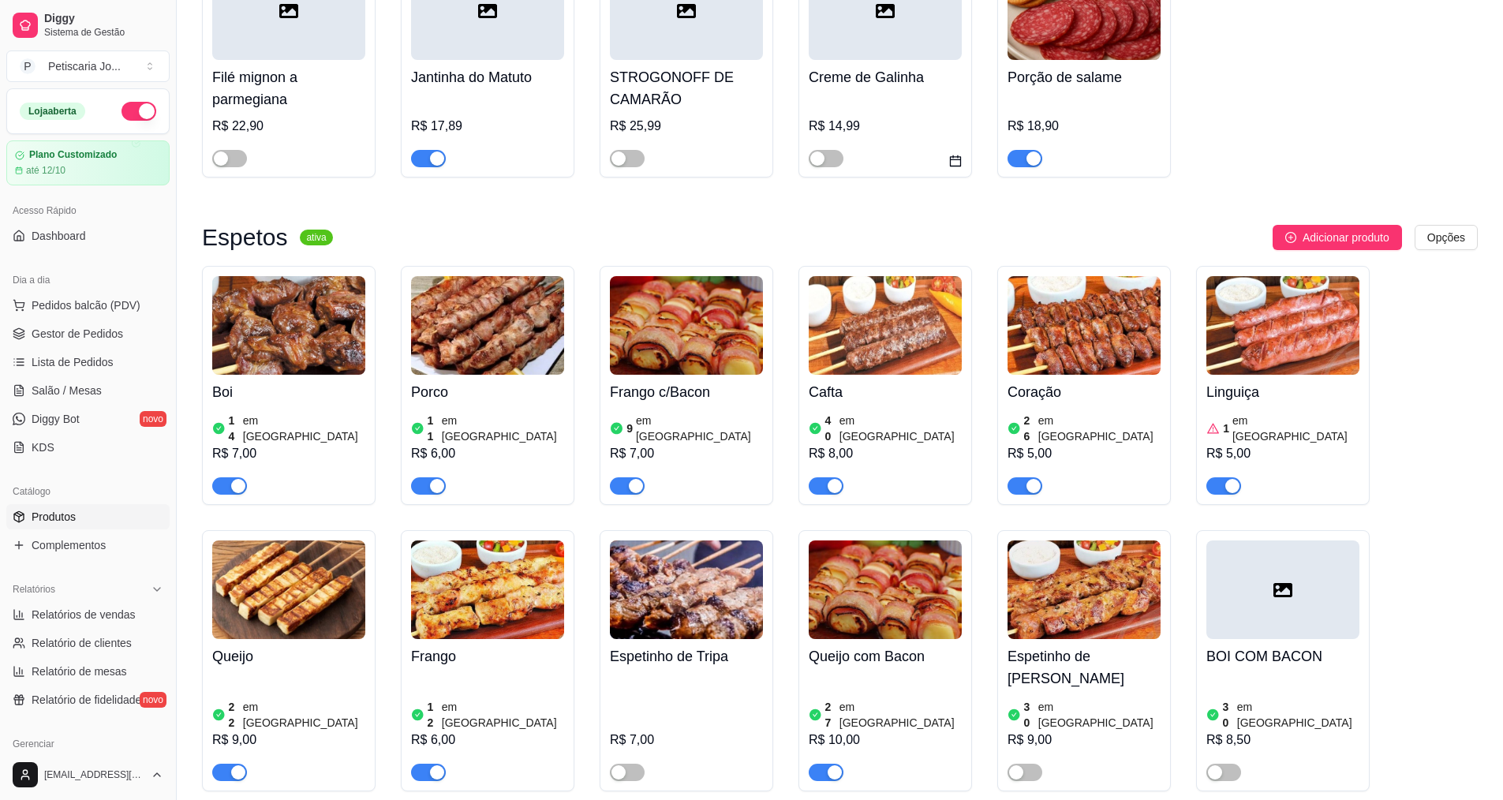
click at [1265, 342] on img at bounding box center [1282, 325] width 153 height 99
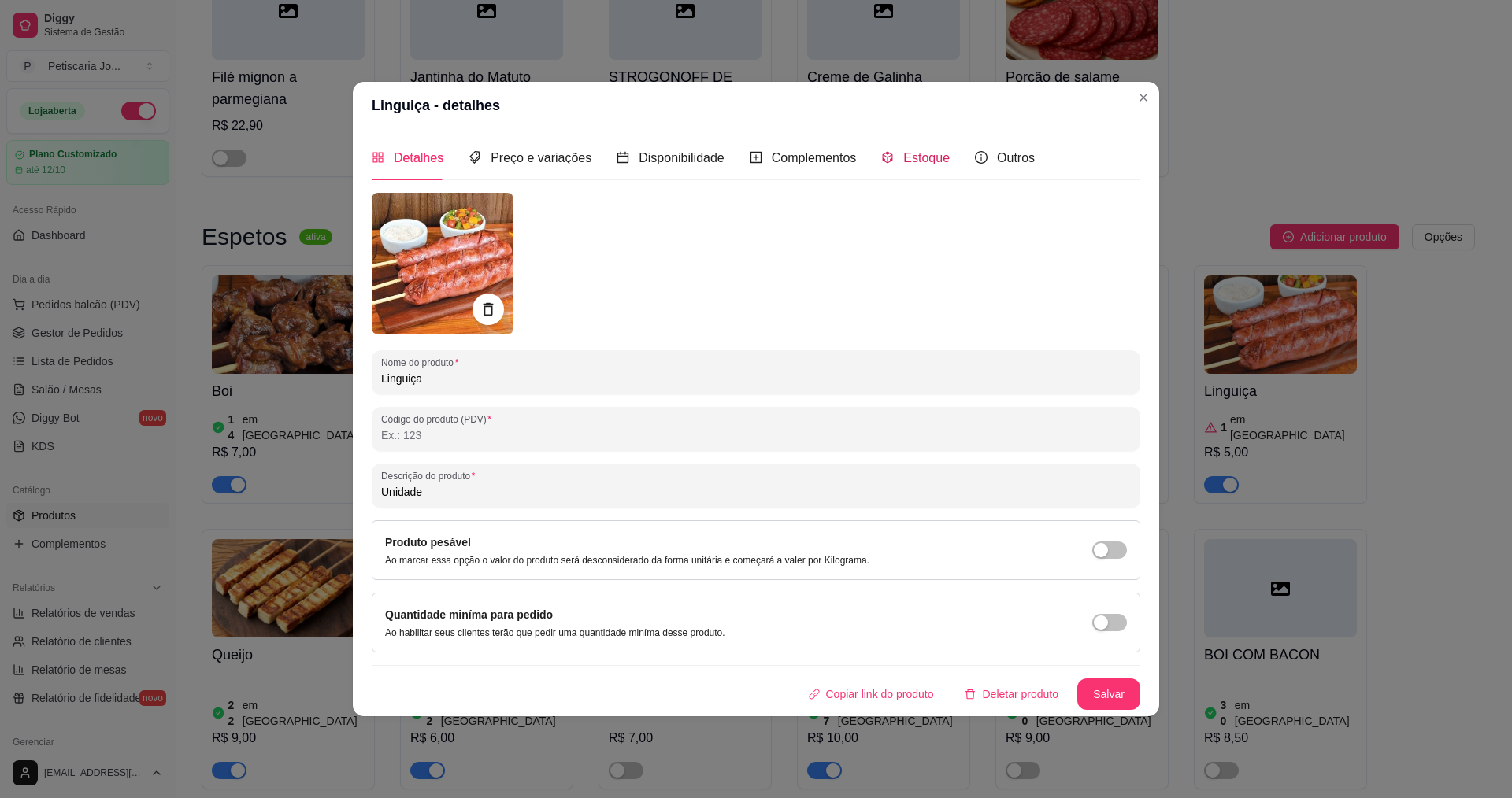
click at [903, 155] on span "Estoque" at bounding box center [926, 157] width 47 height 13
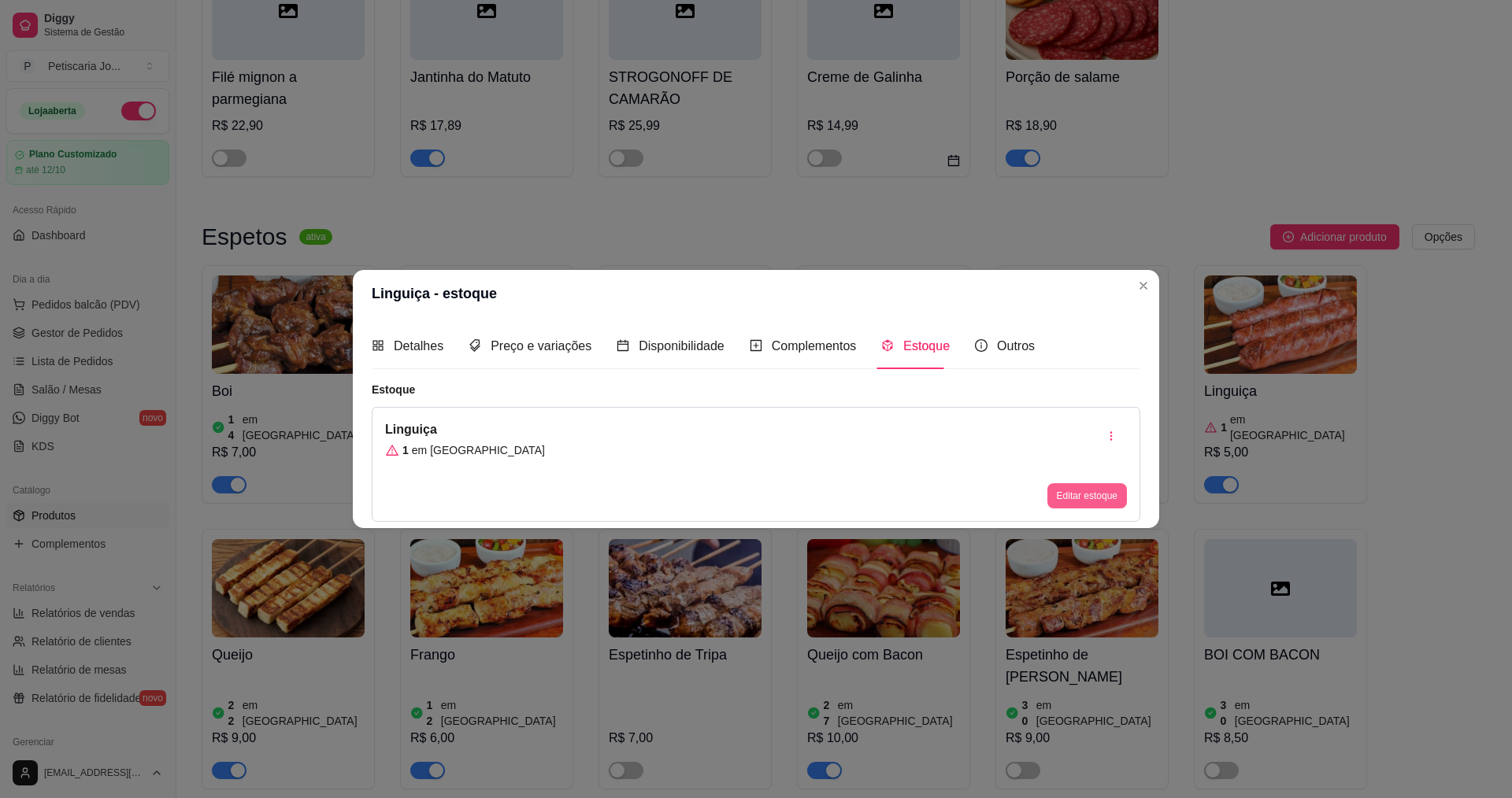
click at [1104, 492] on button "Editar estoque" at bounding box center [1087, 495] width 80 height 25
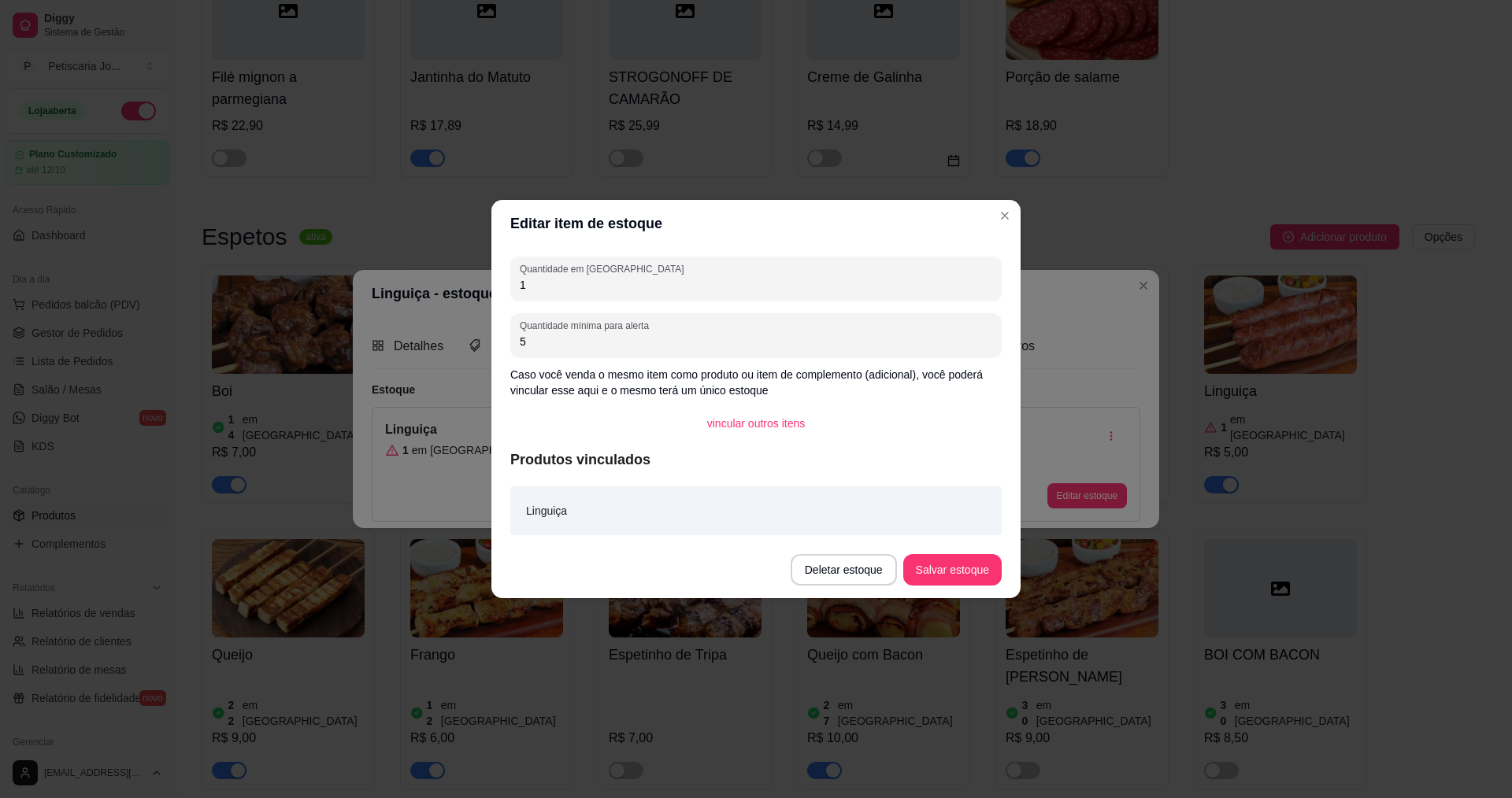
click at [539, 305] on div "Quantidade em estoque 1 Quantidade mínima para alerta 5 Caso você venda o mesmo…" at bounding box center [756, 394] width 529 height 294
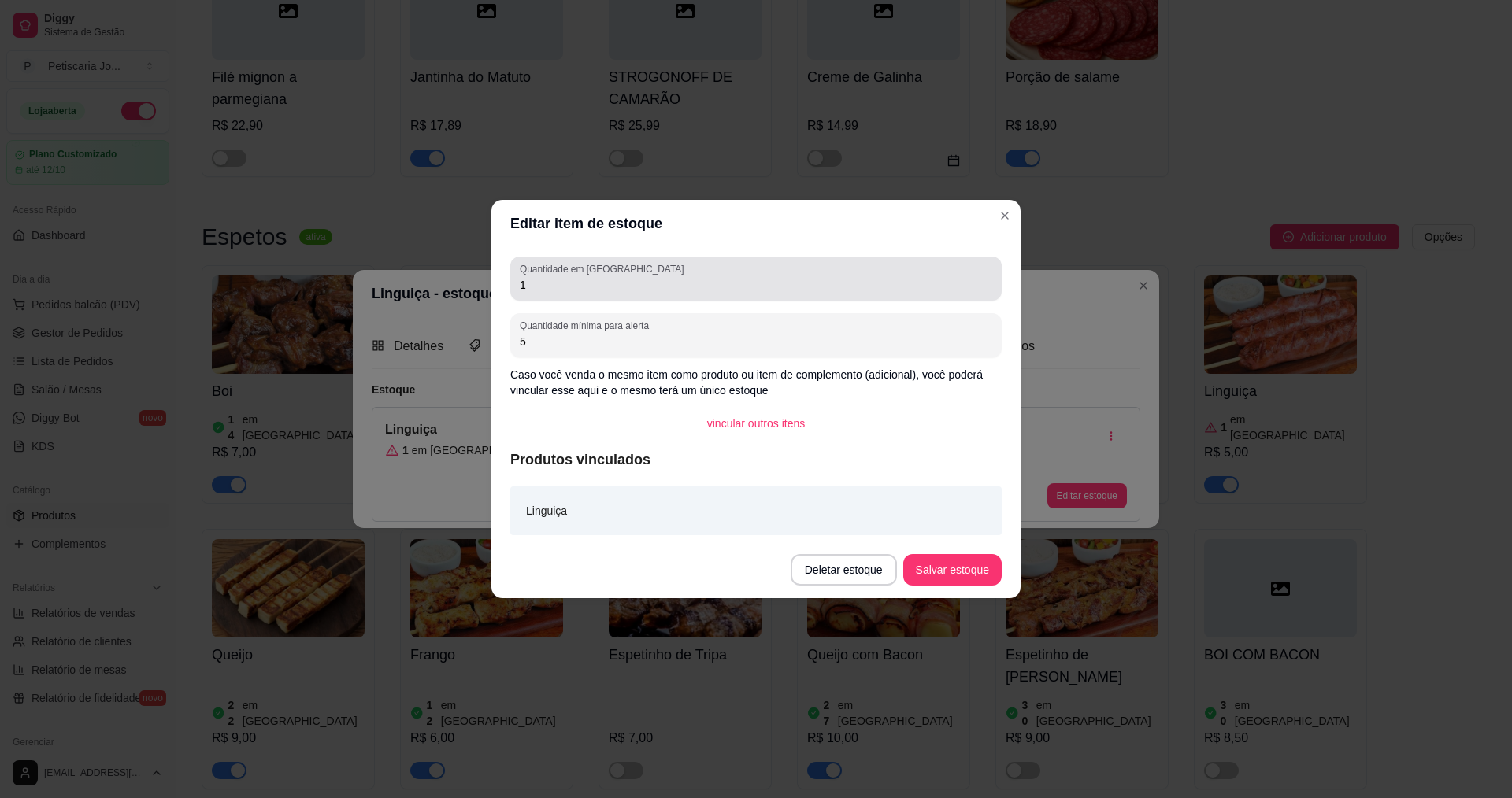
click at [554, 275] on div "1" at bounding box center [756, 279] width 472 height 32
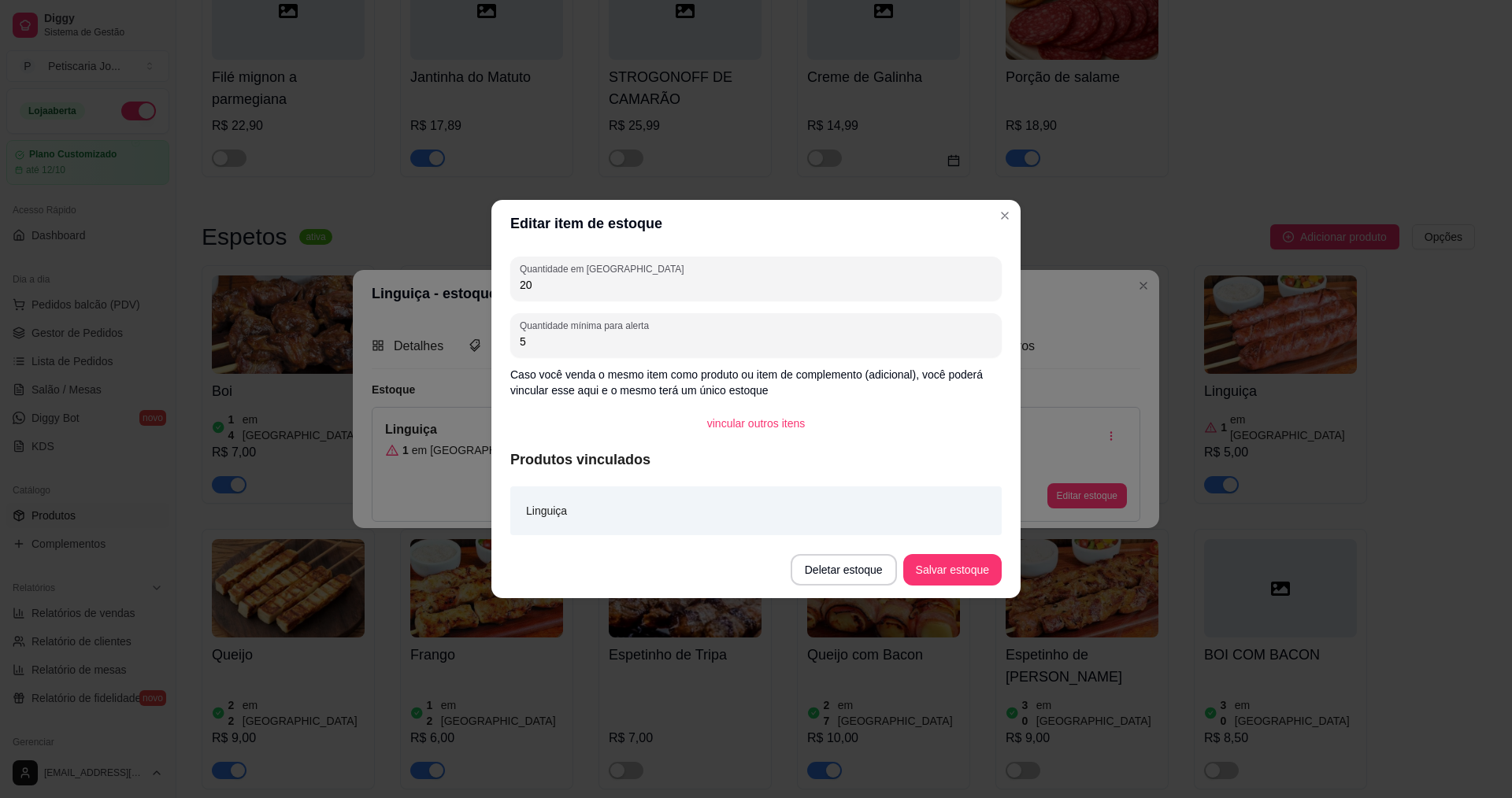
type input "20"
click at [968, 587] on footer "Deletar estoque Salvar estoque" at bounding box center [756, 570] width 529 height 57
click at [961, 566] on button "Salvar estoque" at bounding box center [952, 570] width 99 height 32
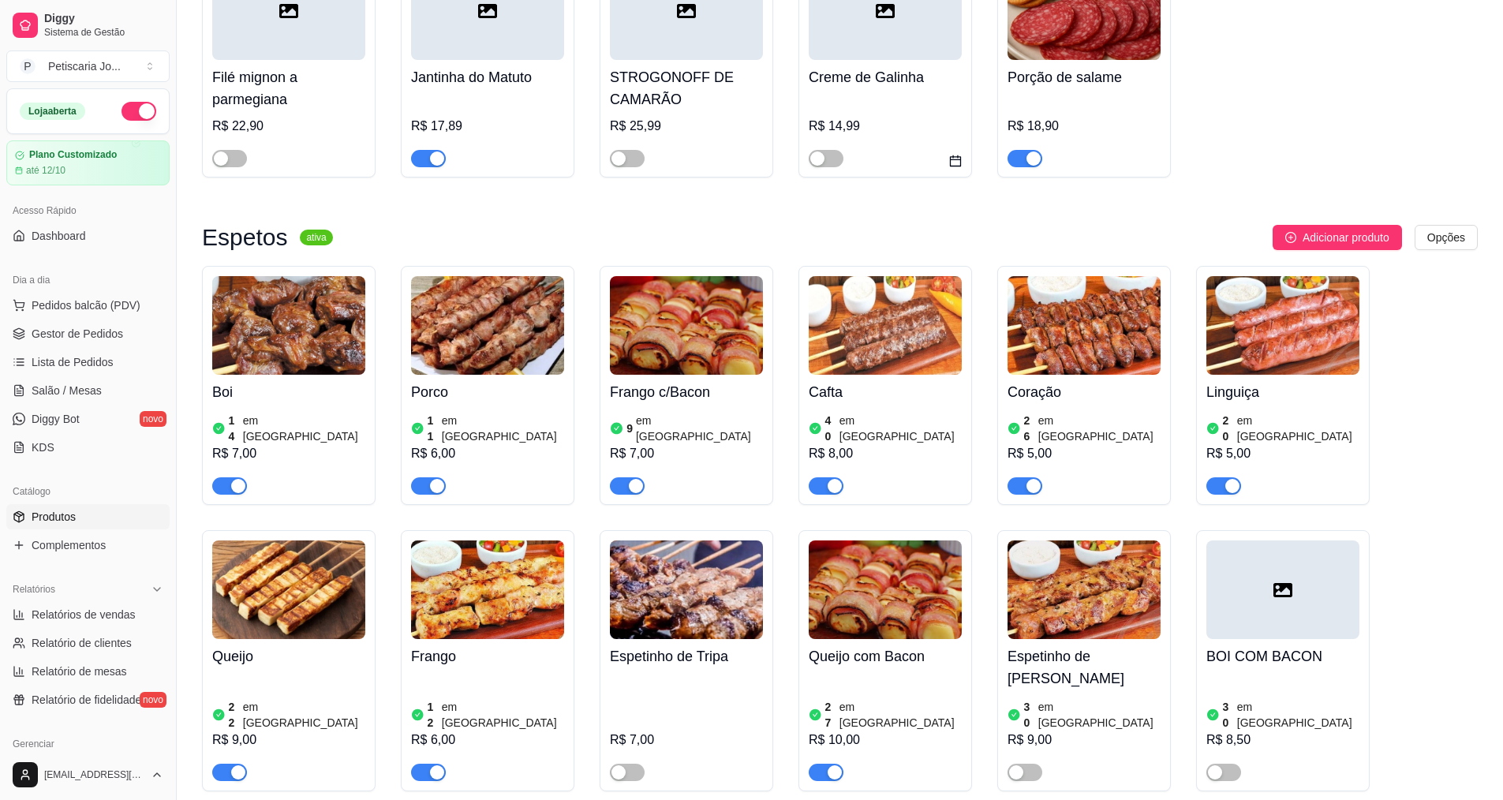
click at [62, 514] on span "Produtos" at bounding box center [54, 517] width 44 height 16
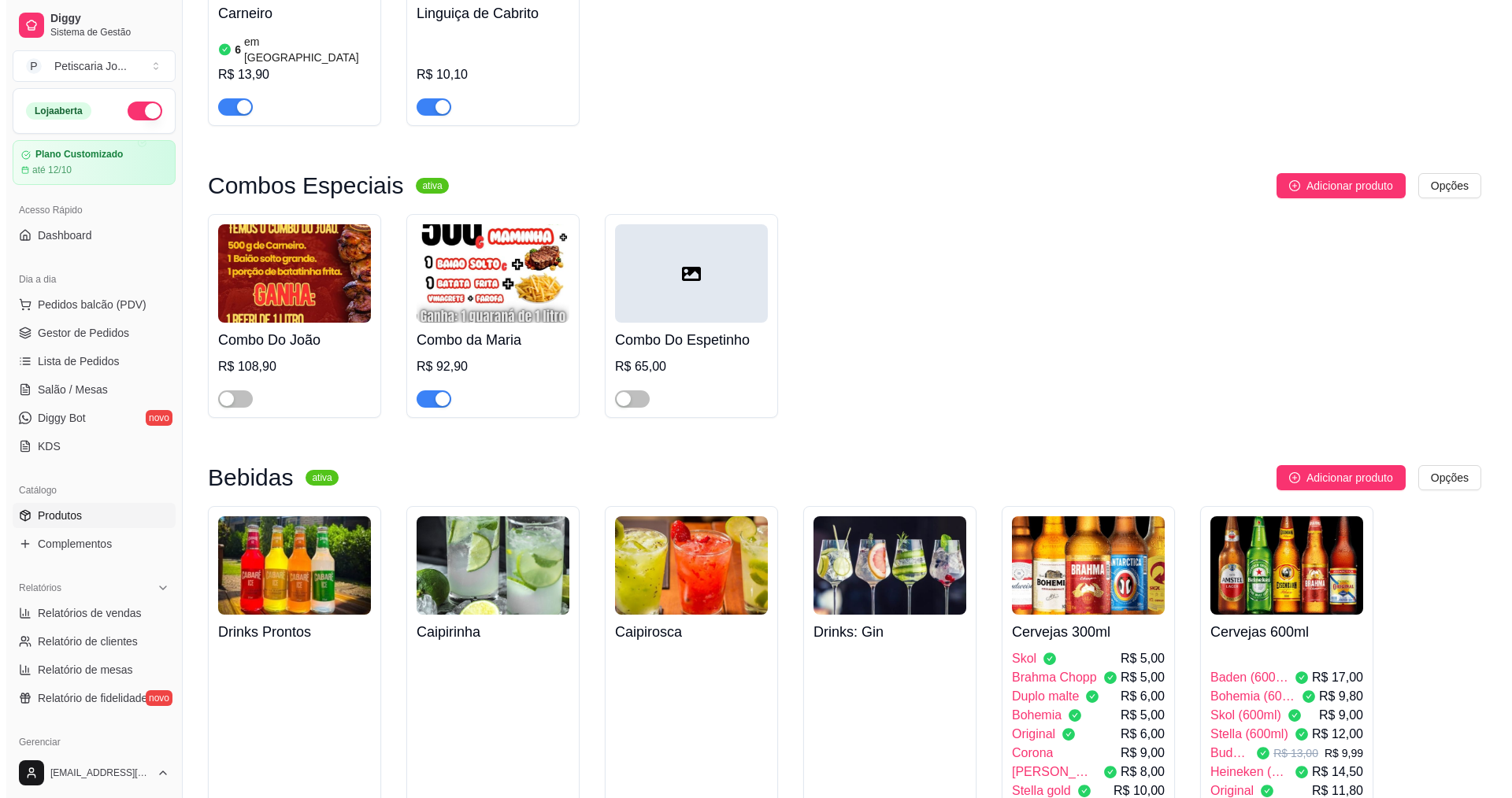
scroll to position [3148, 0]
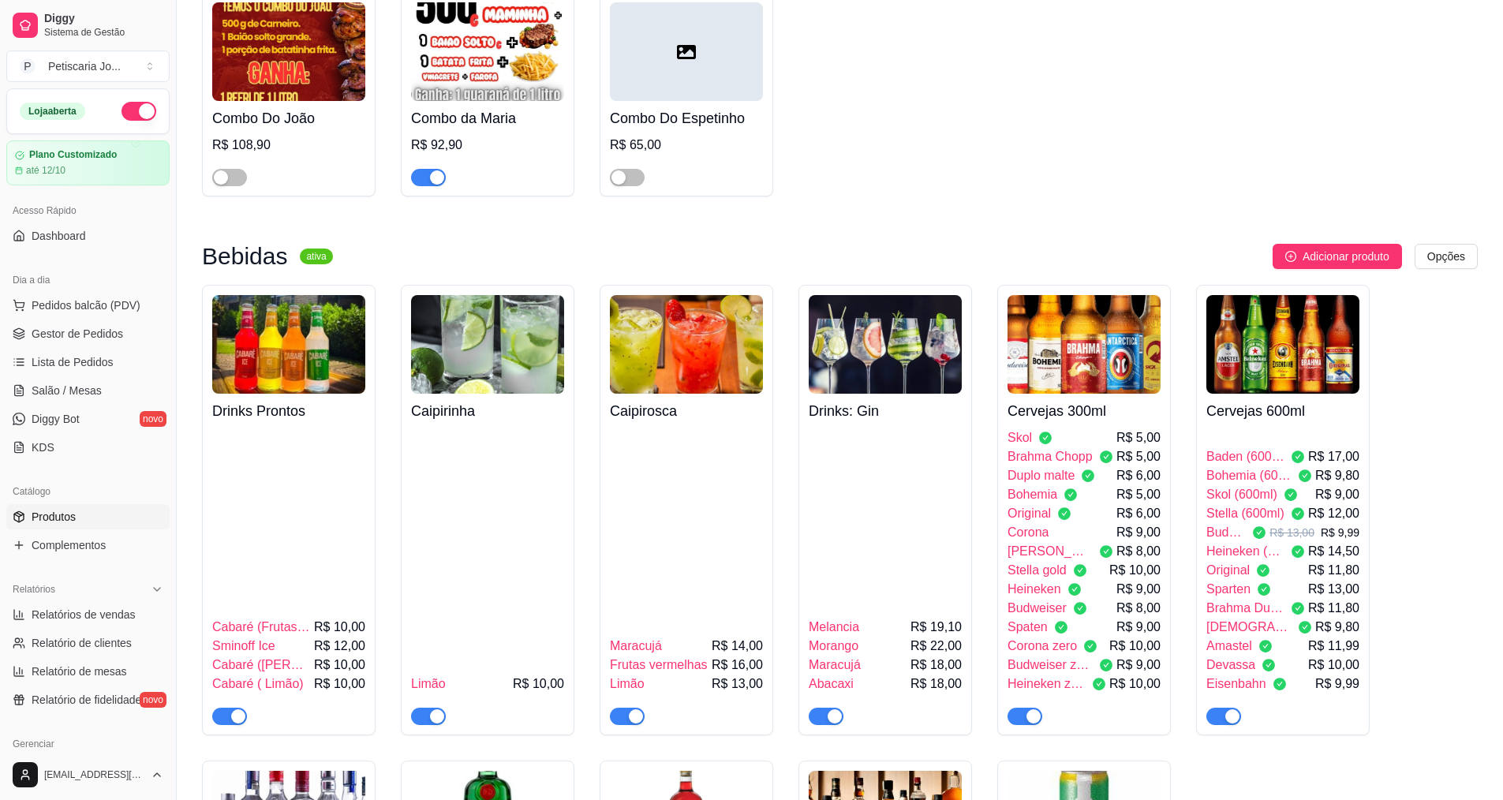
click at [1246, 523] on span "Budweiser (600ml)" at bounding box center [1225, 532] width 39 height 19
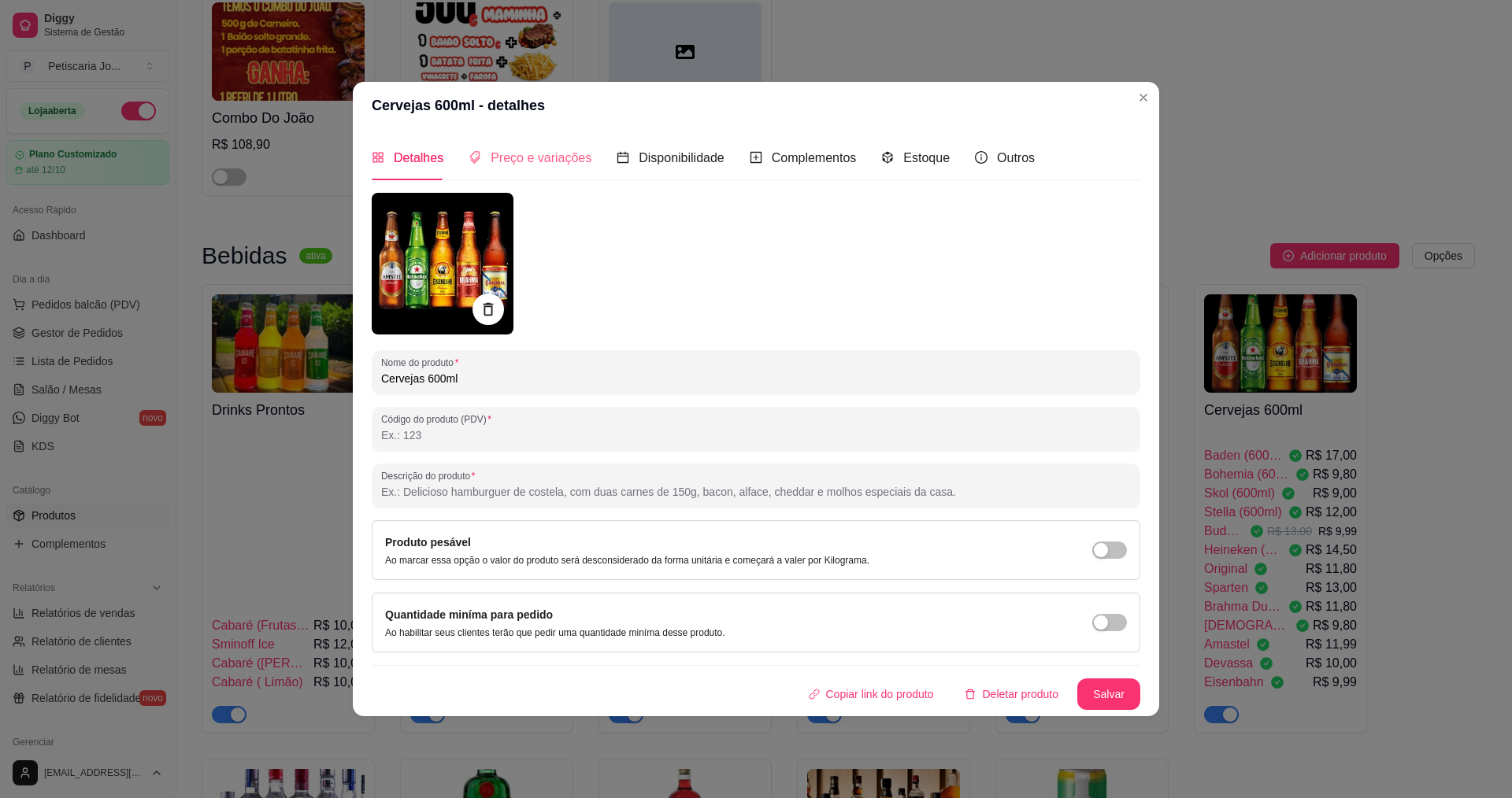
click at [534, 174] on div "Preço e variações" at bounding box center [529, 158] width 123 height 45
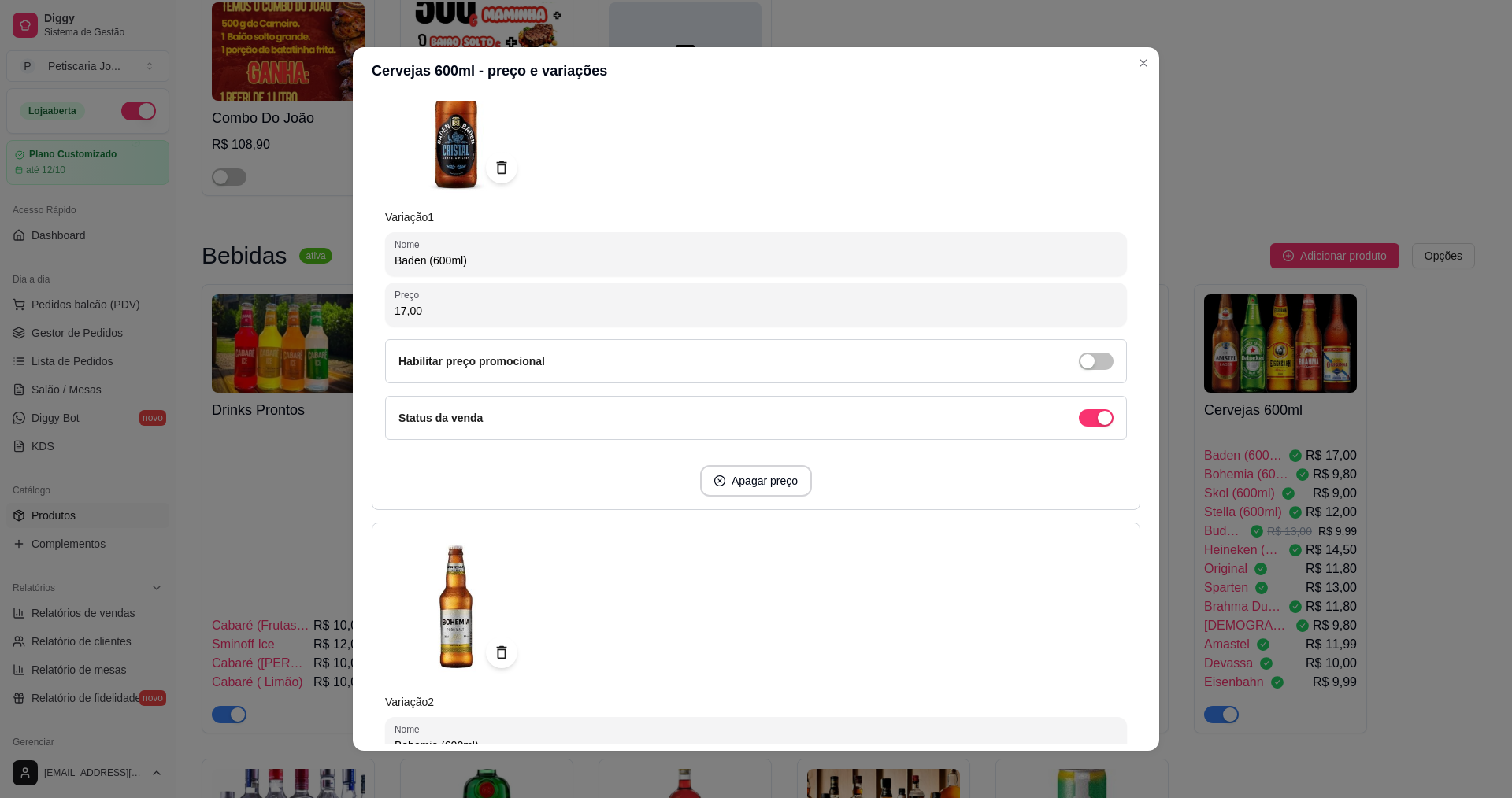
scroll to position [236, 0]
click at [416, 317] on input "17,00" at bounding box center [756, 310] width 723 height 16
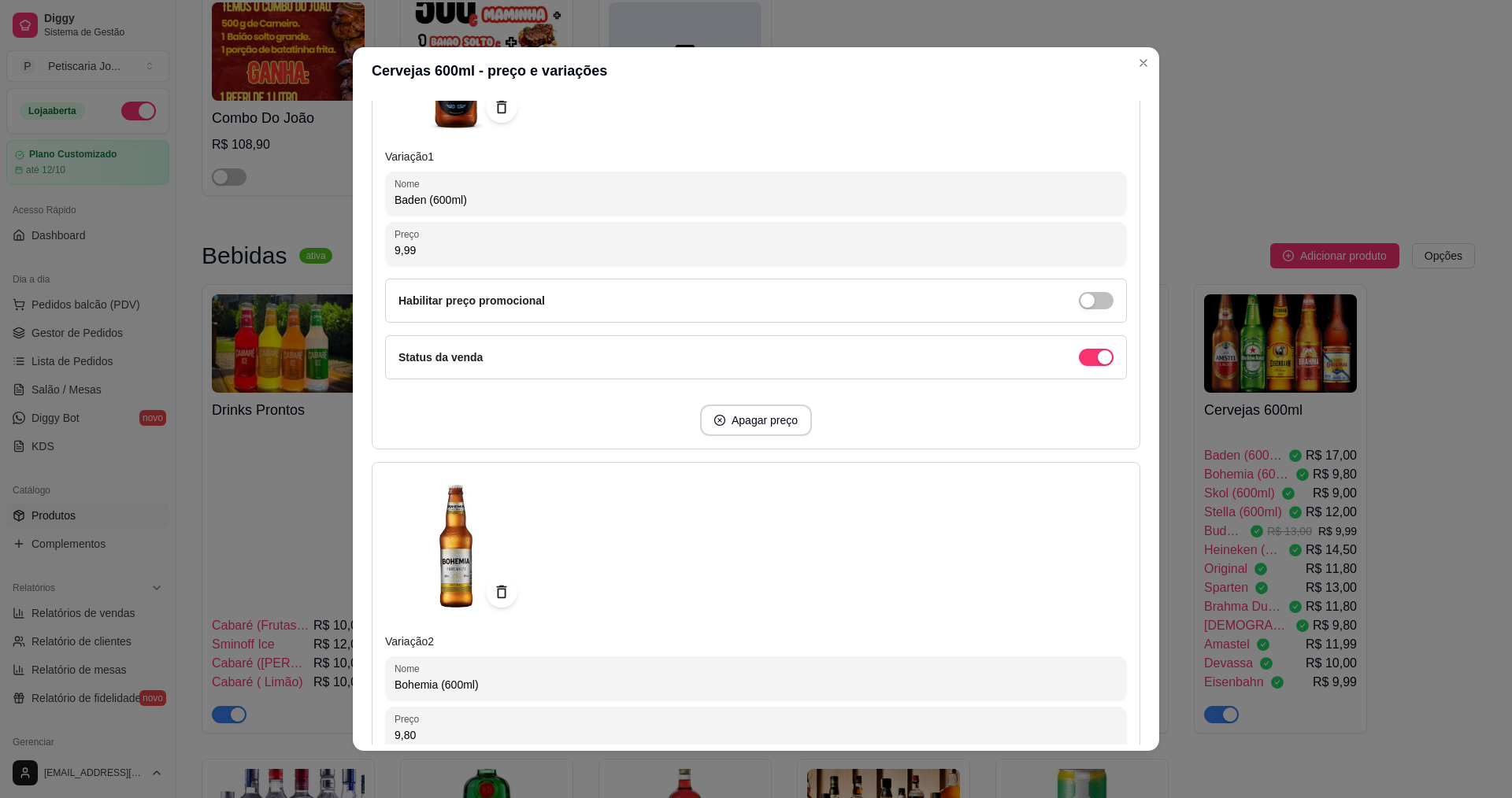
scroll to position [472, 0]
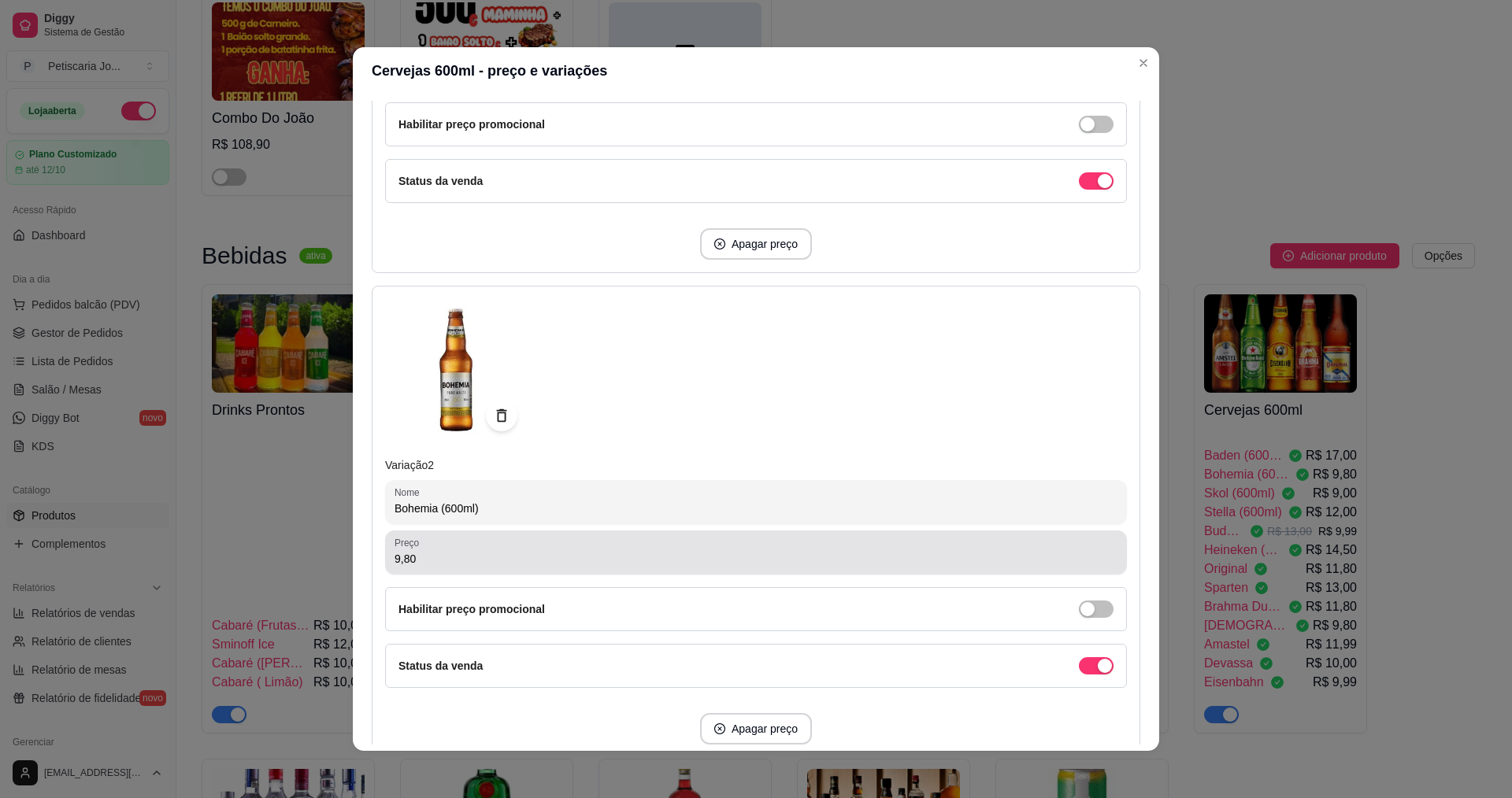
type input "9,99"
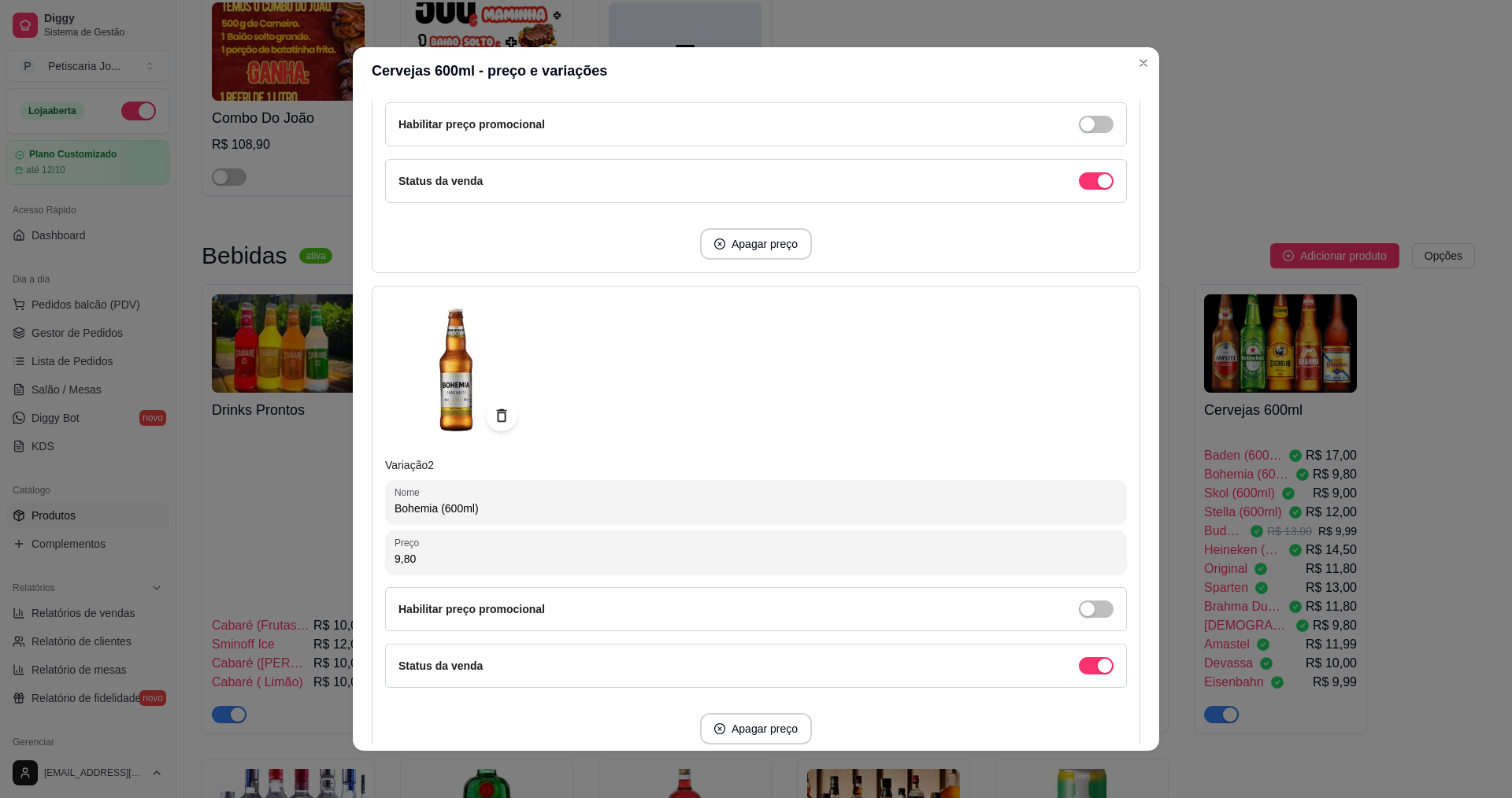
click at [419, 559] on input "9,80" at bounding box center [756, 559] width 723 height 16
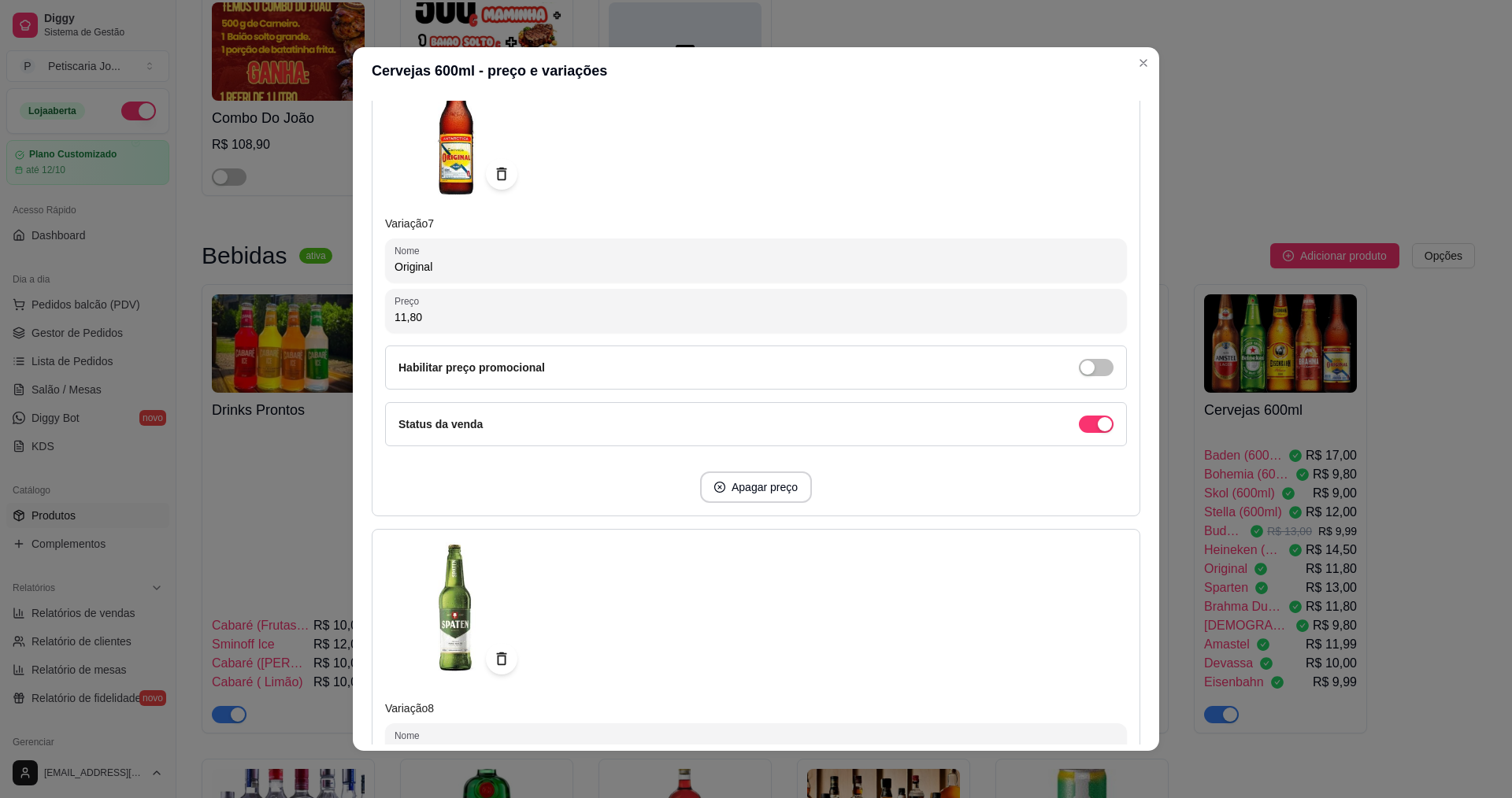
scroll to position [3070, 0]
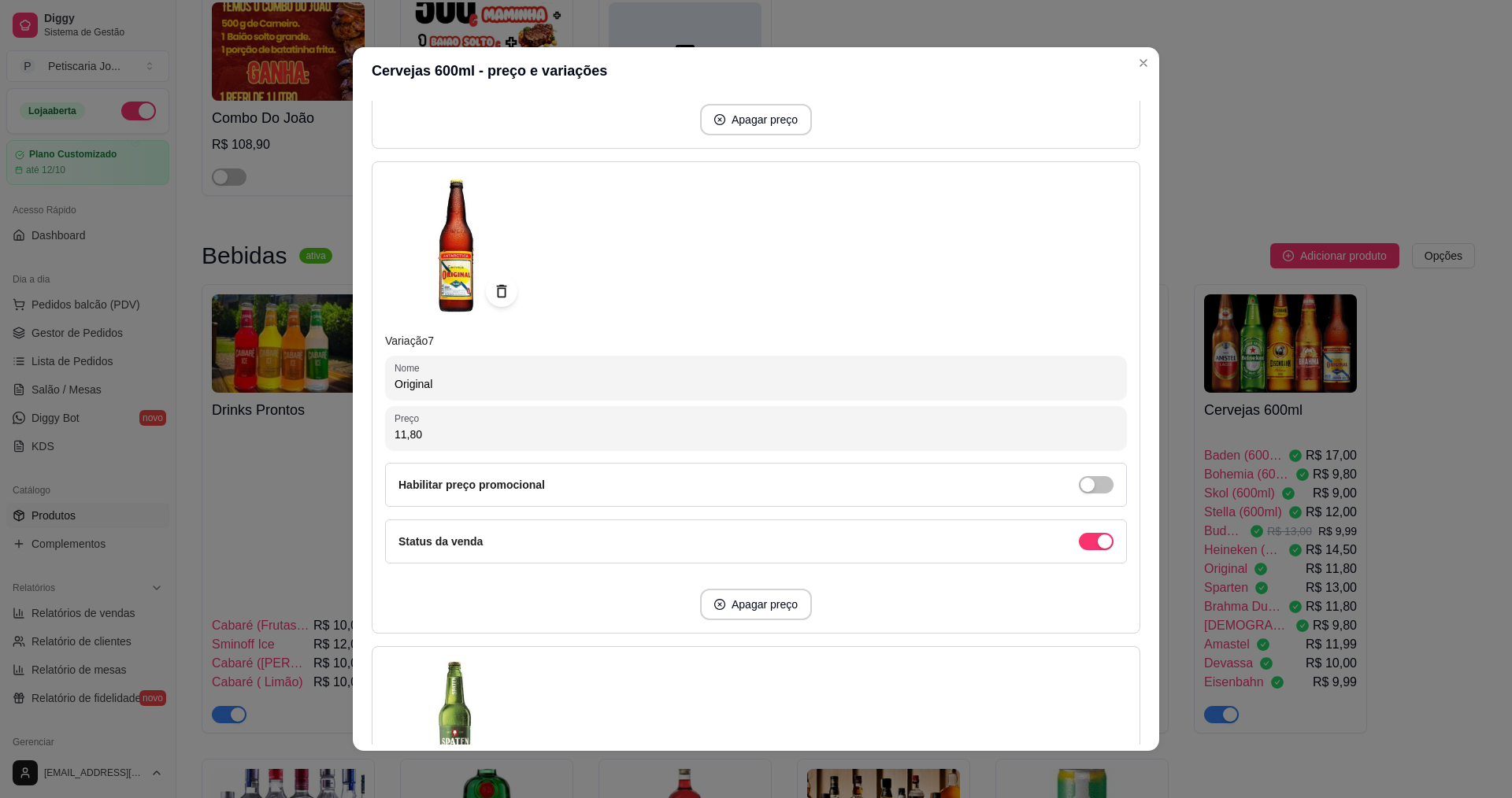
drag, startPoint x: 438, startPoint y: 432, endPoint x: 336, endPoint y: 439, distance: 102.2
click at [336, 439] on div "Cervejas 600ml - preço e variações Detalhes Preço e variações Disponibilidade C…" at bounding box center [756, 399] width 1512 height 798
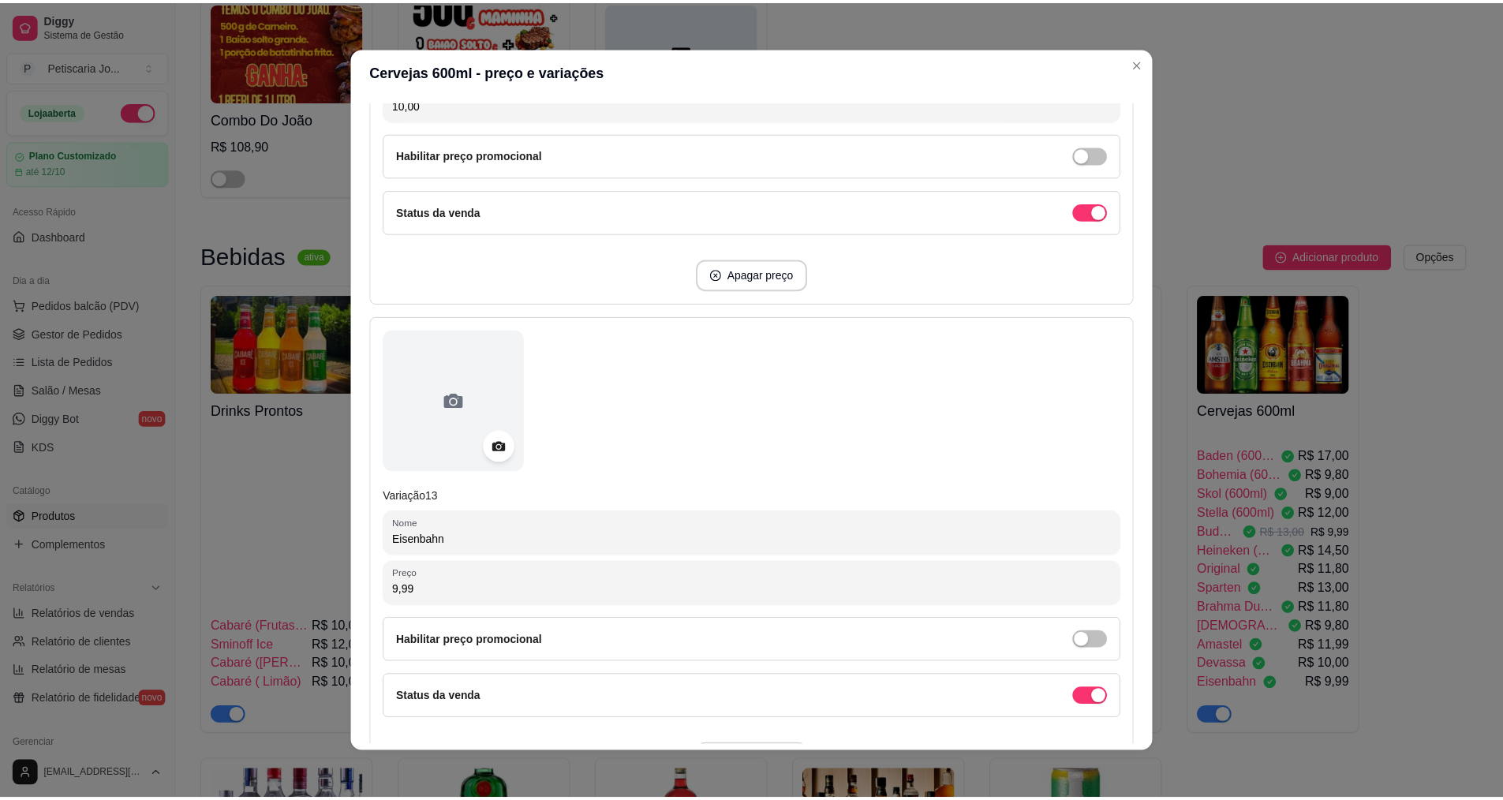
scroll to position [5997, 0]
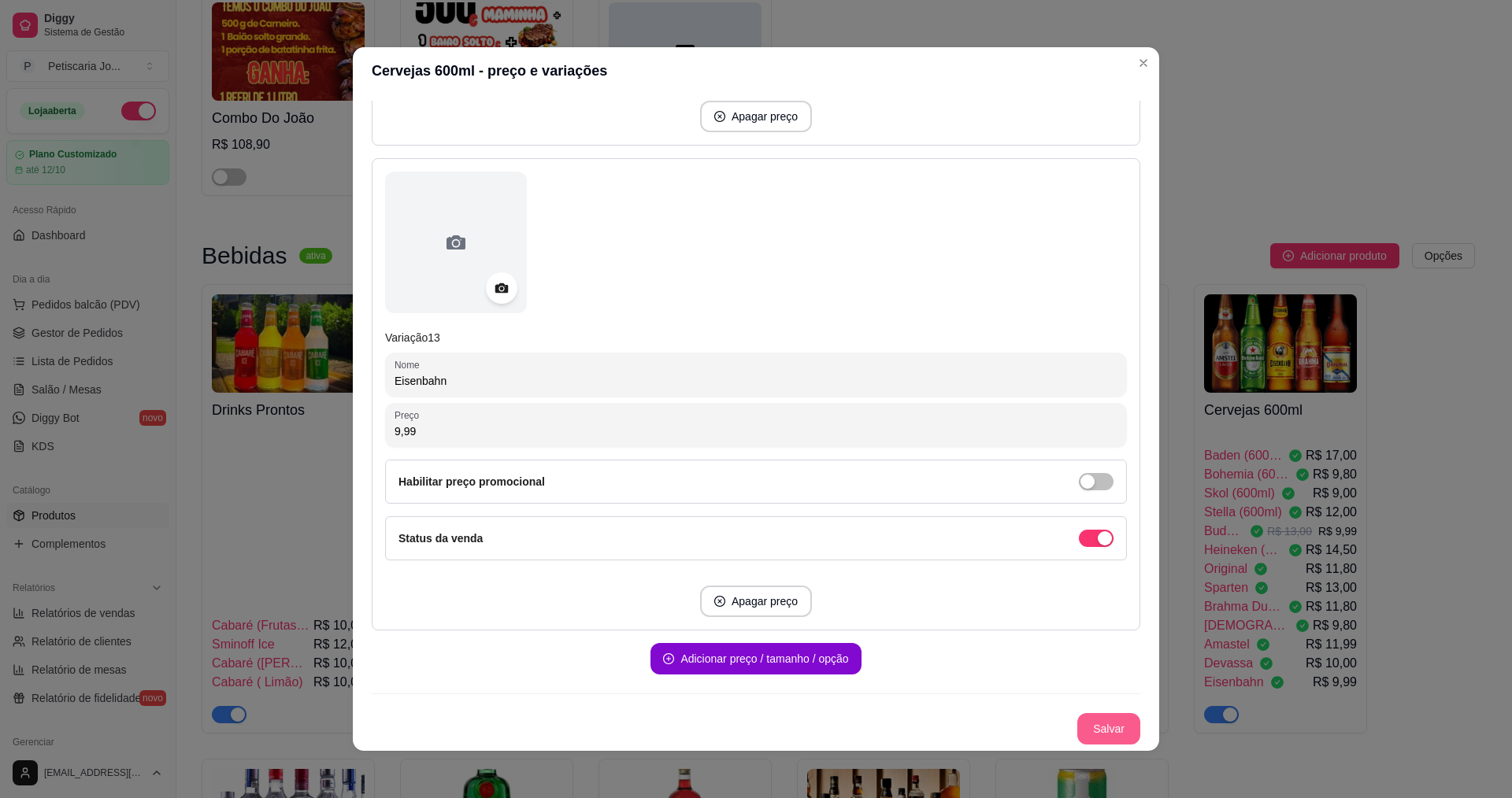
type input "9,99"
click at [1083, 722] on button "Salvar" at bounding box center [1108, 729] width 63 height 32
click at [1121, 717] on button "Salvar" at bounding box center [1109, 729] width 62 height 31
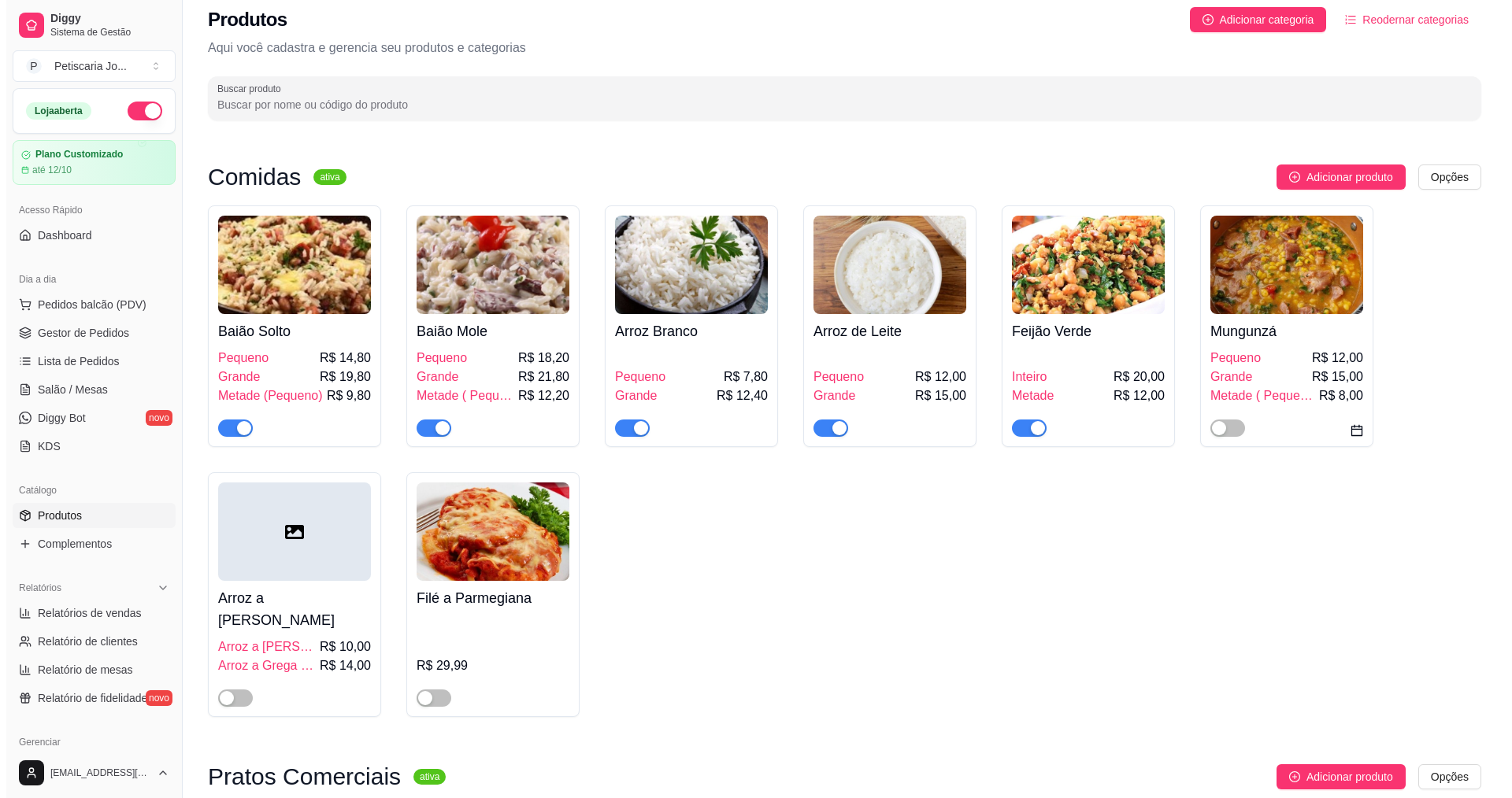
scroll to position [0, 0]
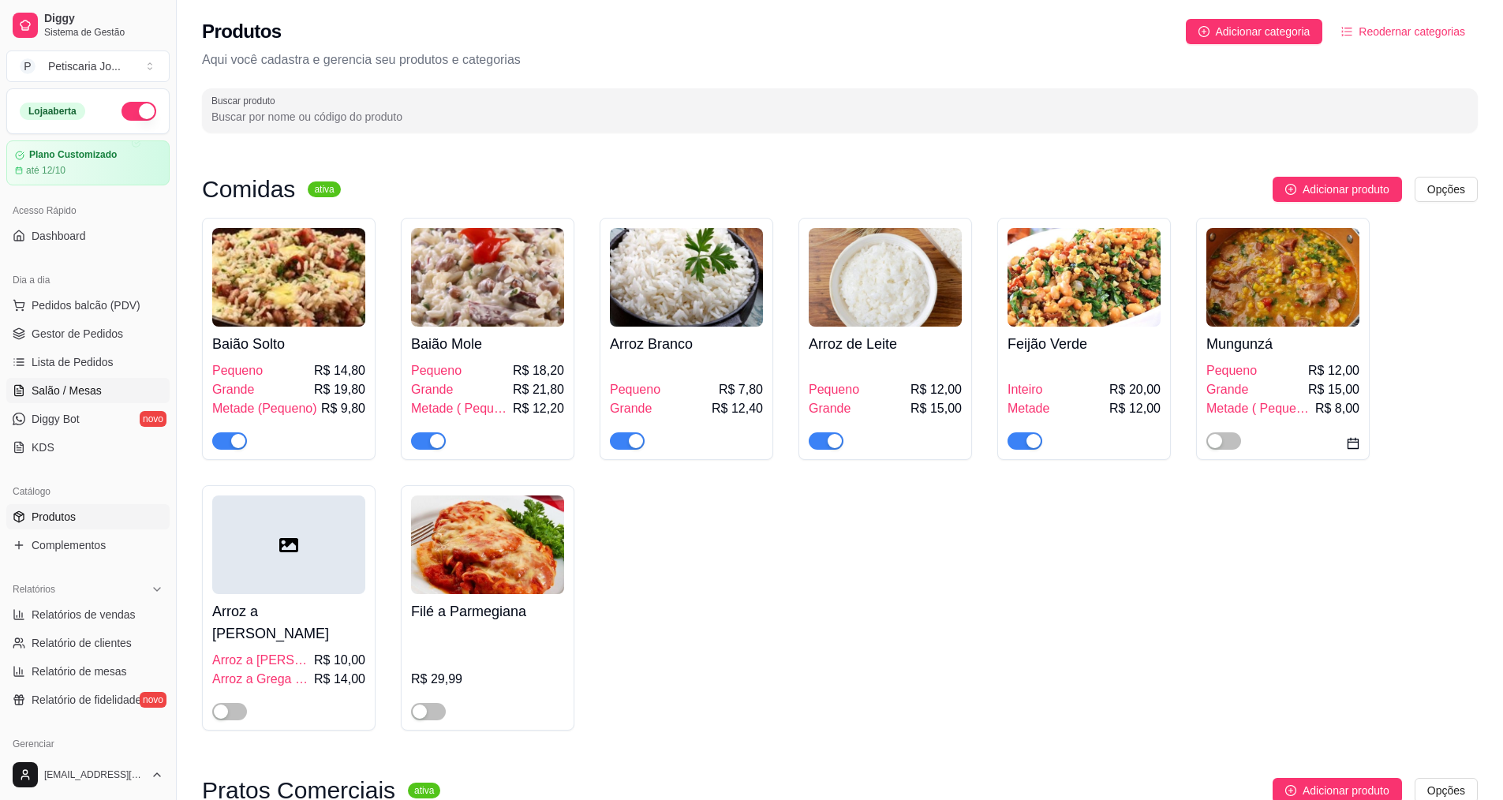
click at [73, 390] on span "Salão / Mesas" at bounding box center [67, 391] width 70 height 16
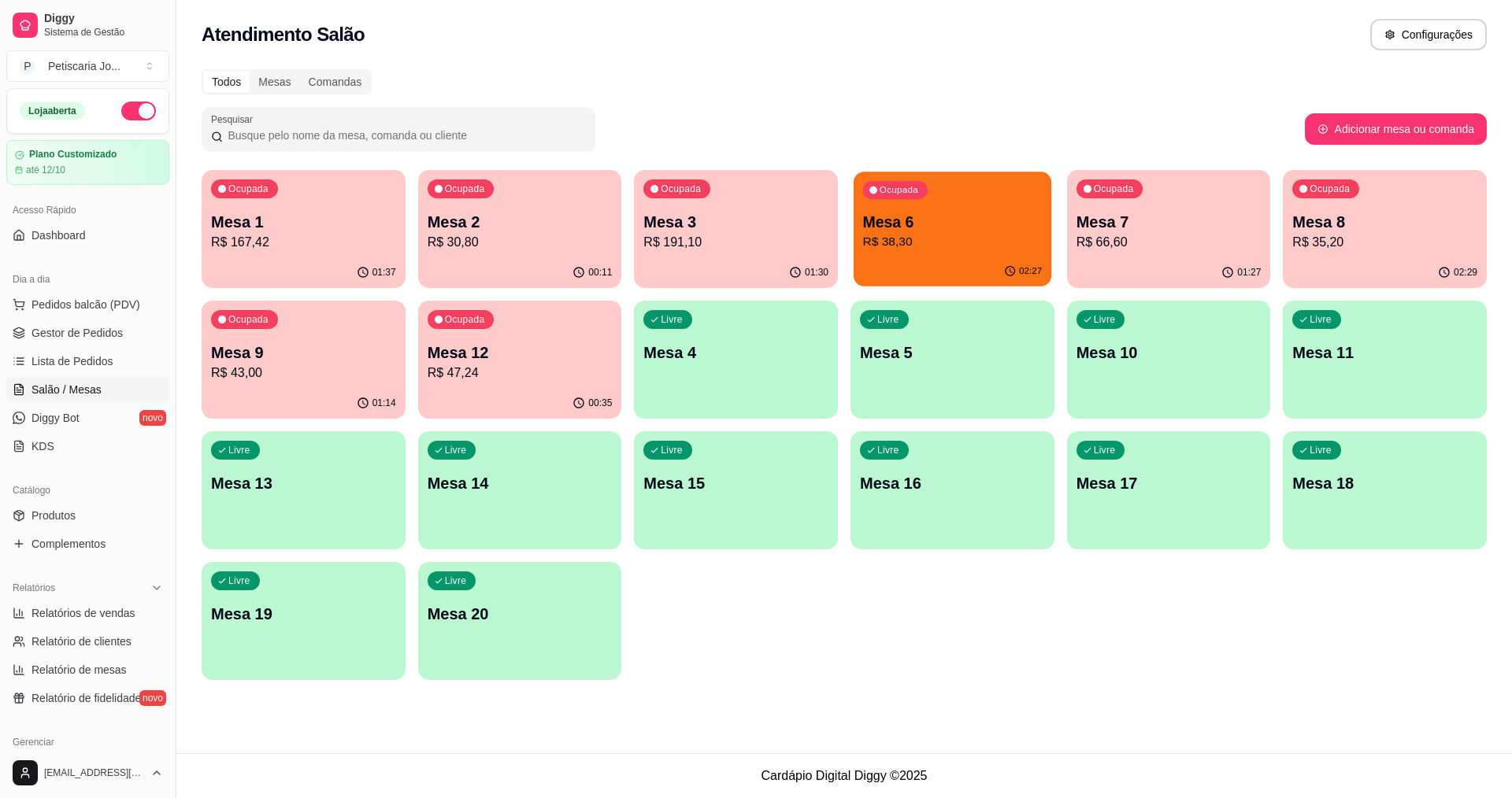
click at [924, 225] on p "Mesa 6" at bounding box center [953, 221] width 180 height 21
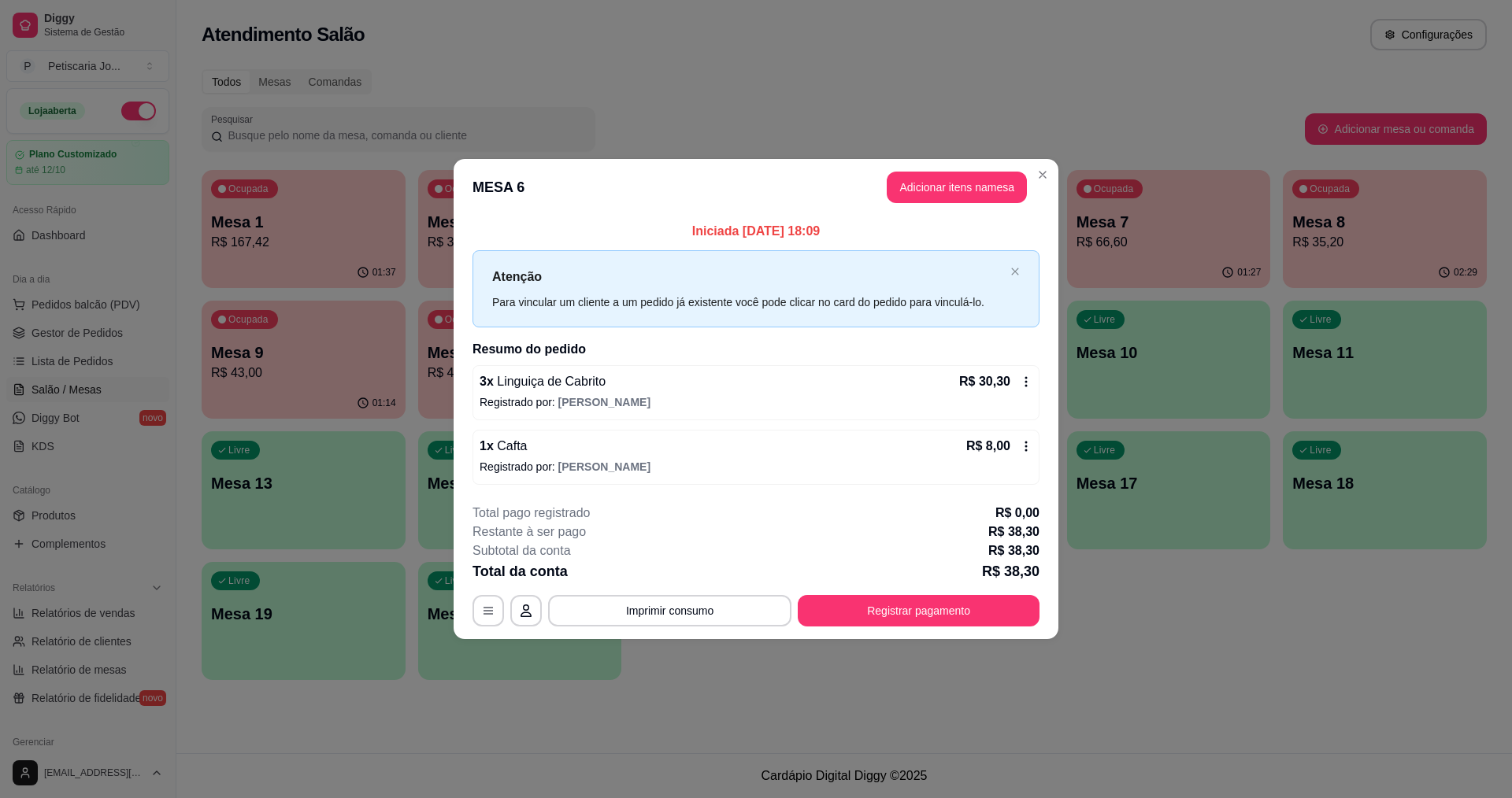
click at [874, 399] on p "Registrado por: Eduardo" at bounding box center [756, 402] width 553 height 16
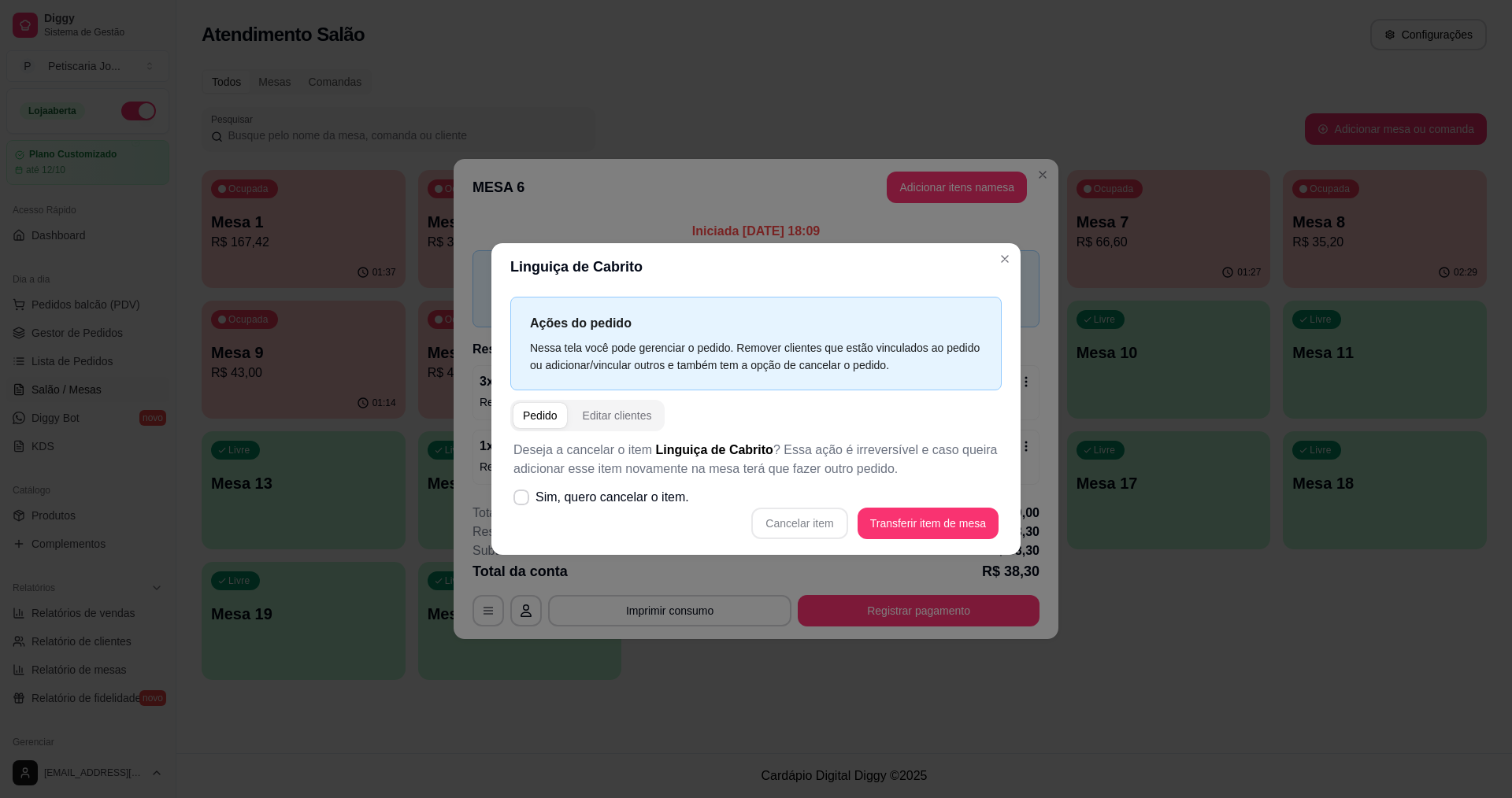
click at [540, 407] on span "button" at bounding box center [540, 415] width 54 height 25
click at [538, 408] on div "Pedido" at bounding box center [540, 416] width 35 height 16
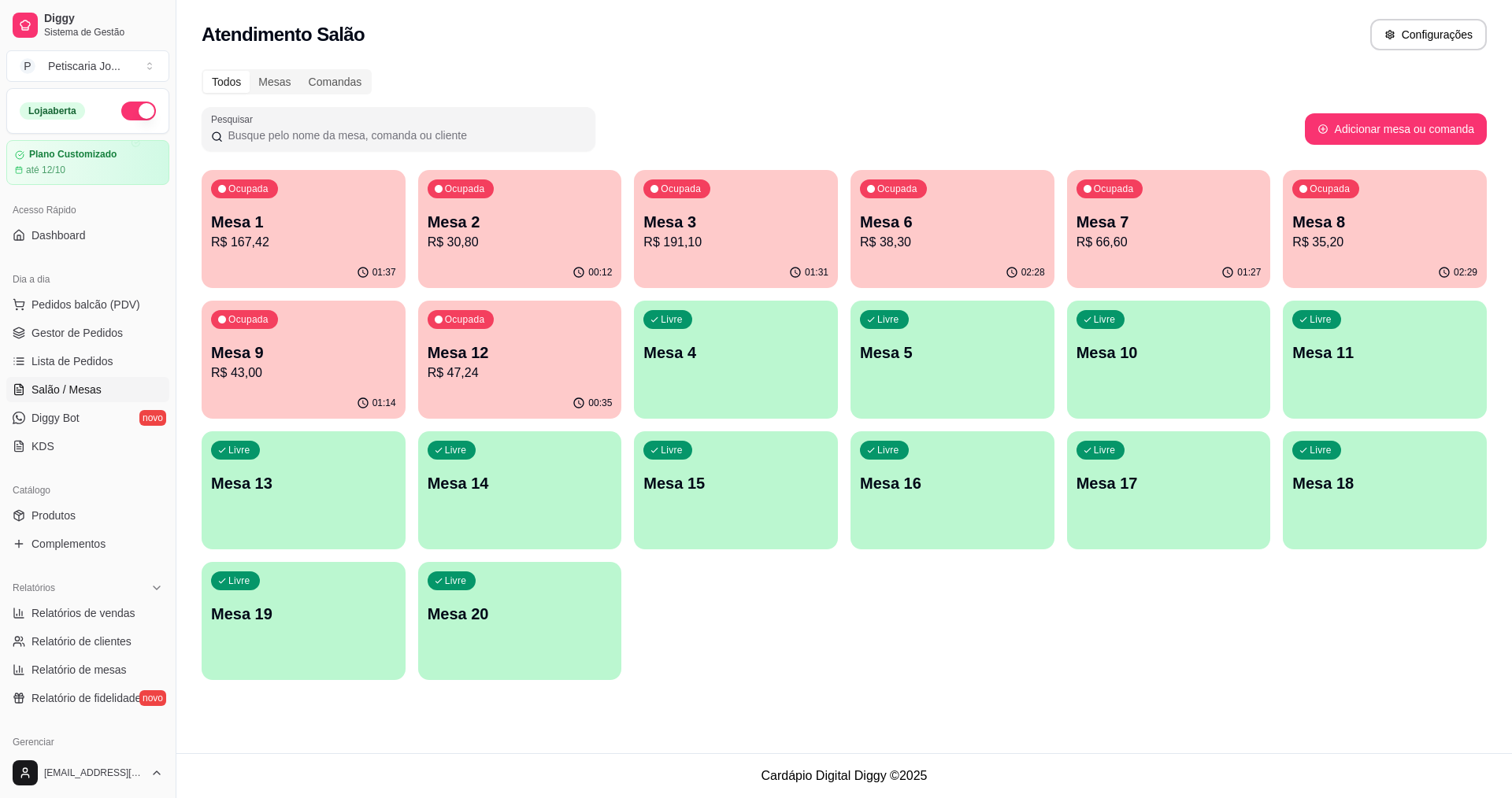
click at [906, 223] on p "Mesa 6" at bounding box center [952, 221] width 185 height 22
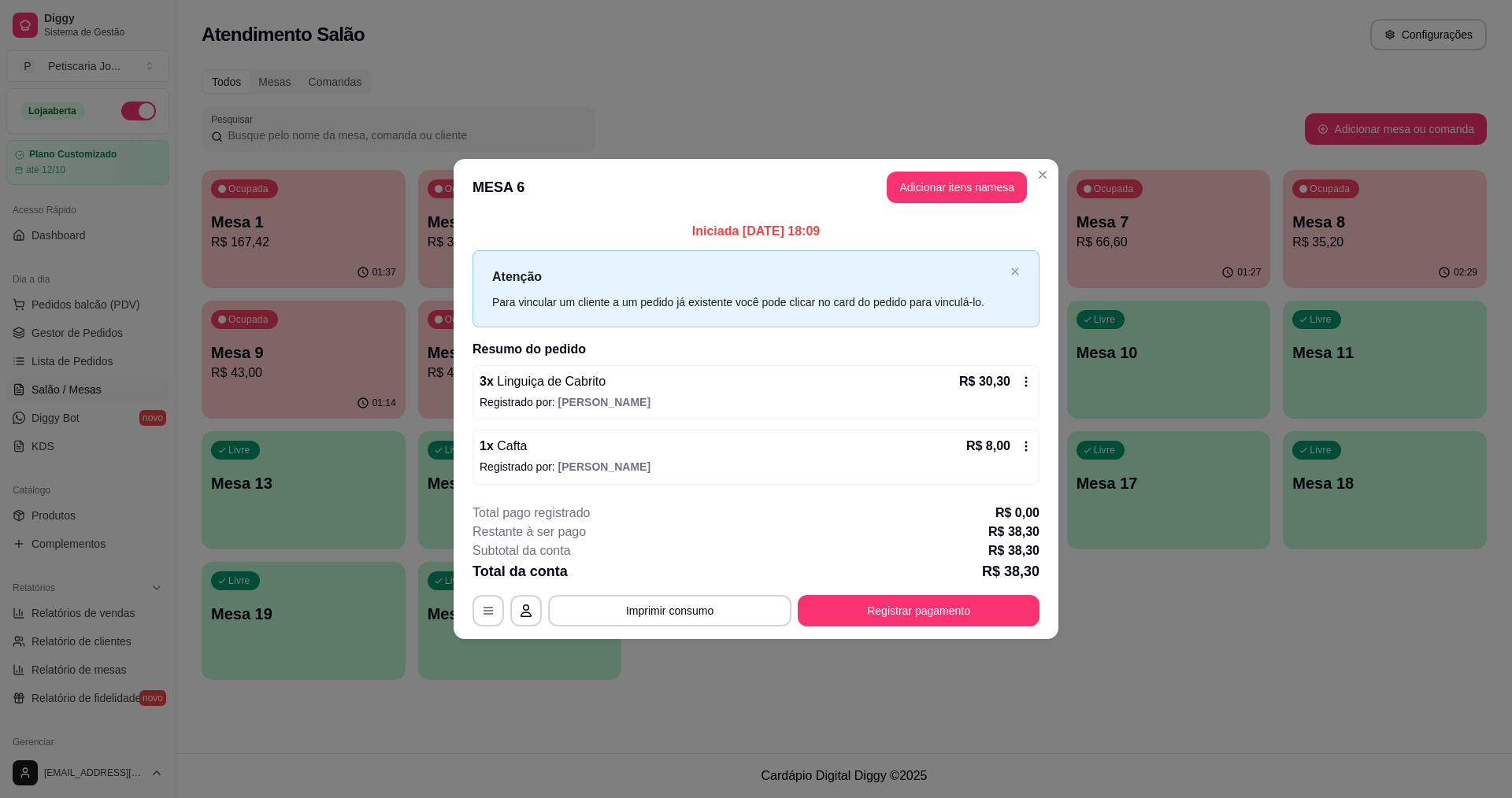
click at [541, 392] on div "3 x Linguiça de Cabrito R$ 30,30 Registrado por: Eduardo" at bounding box center [756, 392] width 567 height 55
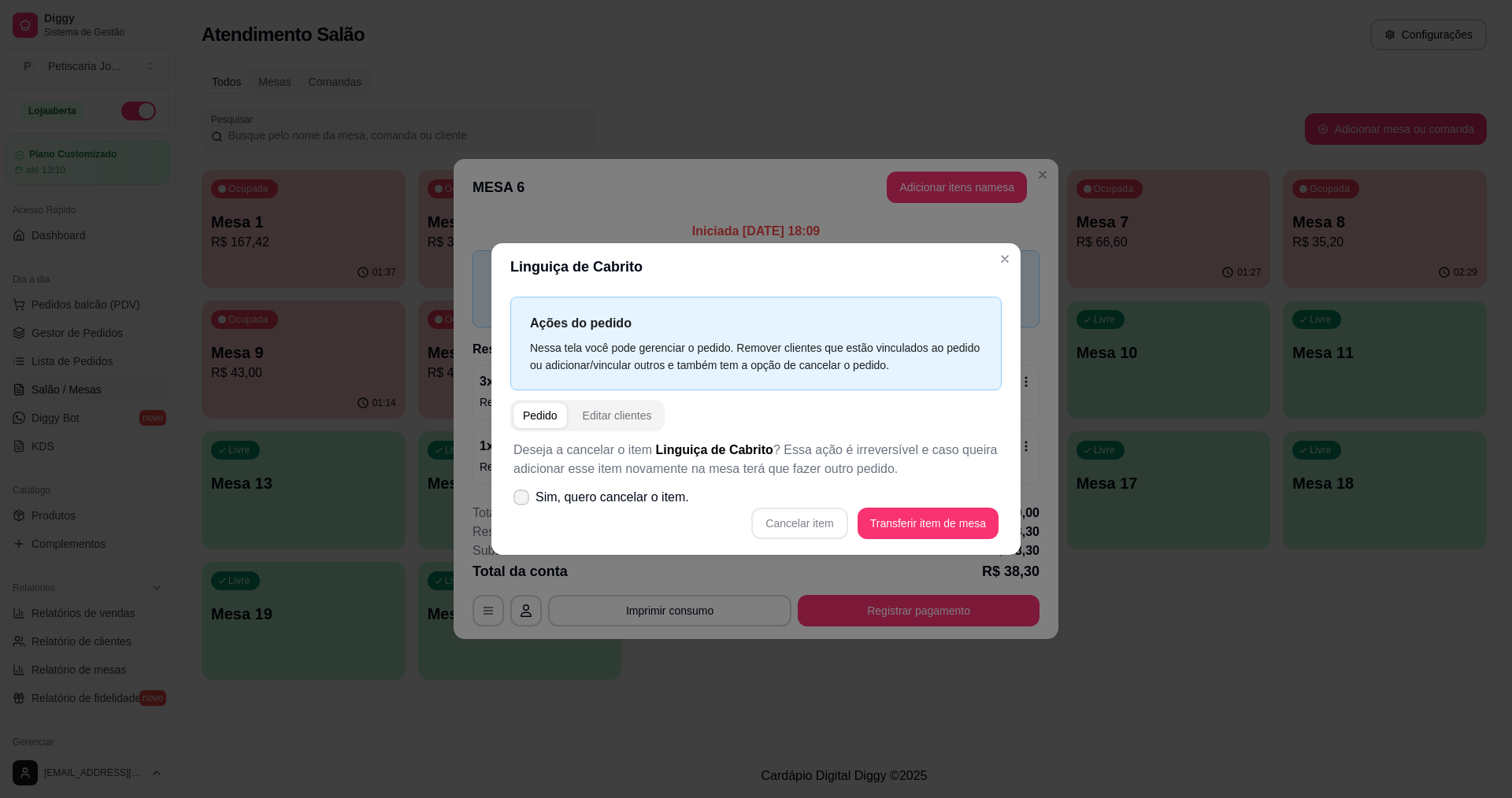
click at [521, 495] on icon at bounding box center [521, 497] width 13 height 9
click at [521, 501] on input "Sim, quero cancelar o item." at bounding box center [518, 506] width 10 height 10
checkbox input "true"
click at [814, 515] on button "Cancelar item" at bounding box center [799, 524] width 94 height 31
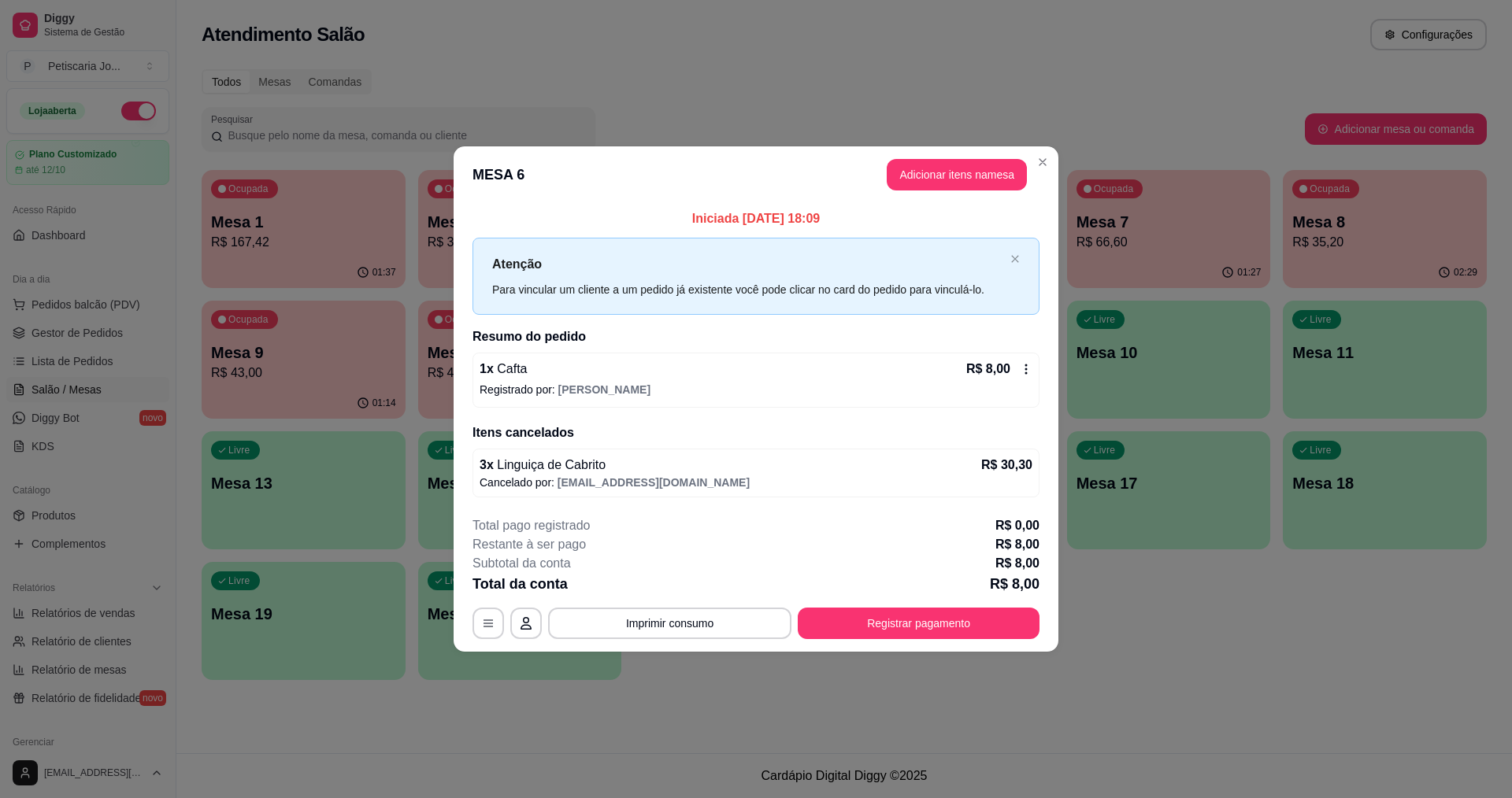
click at [965, 195] on header "MESA 6 Adicionar itens na mesa" at bounding box center [756, 175] width 605 height 57
click at [965, 178] on button "Adicionar itens na mesa" at bounding box center [957, 175] width 136 height 31
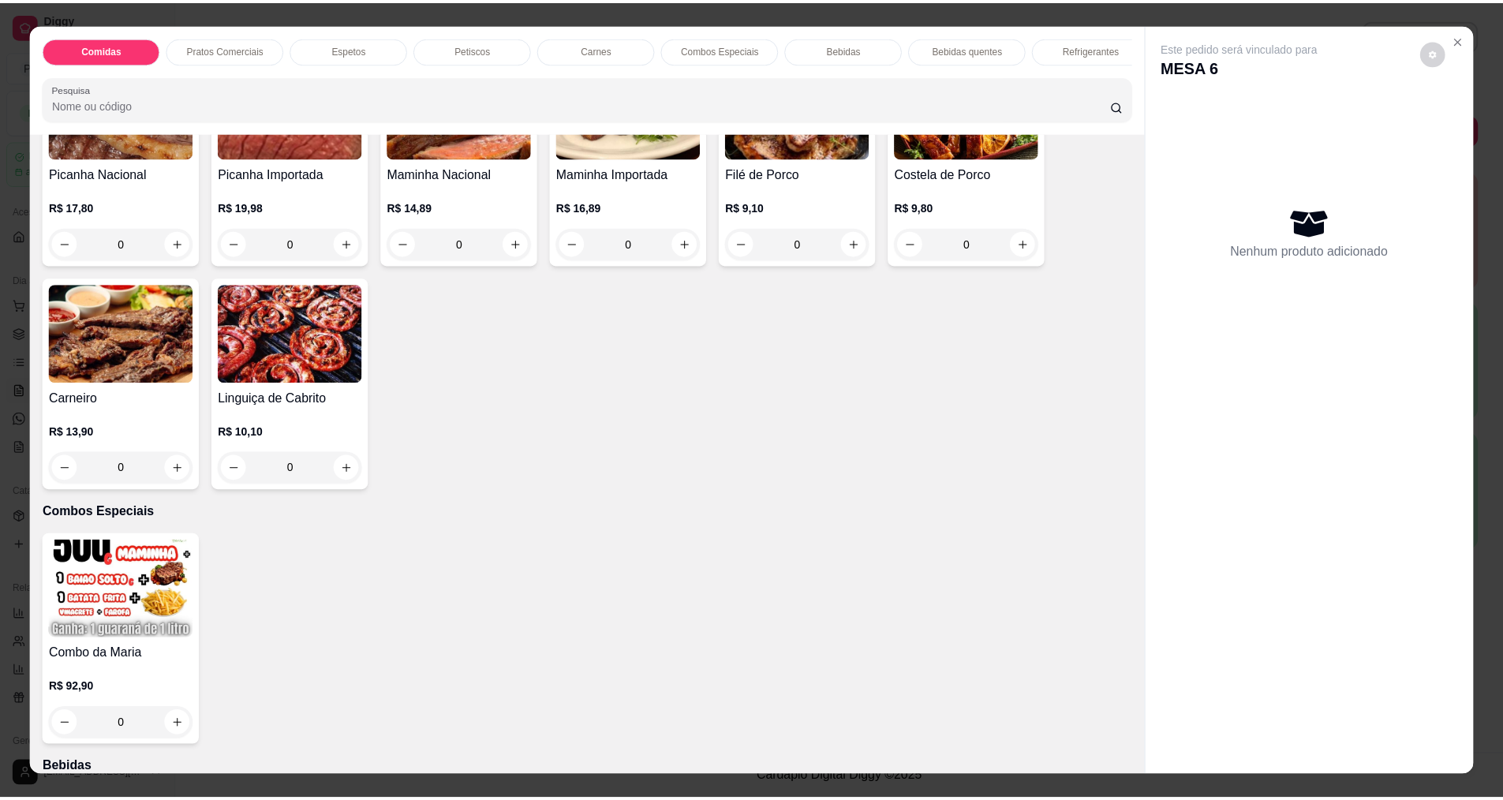
scroll to position [1815, 0]
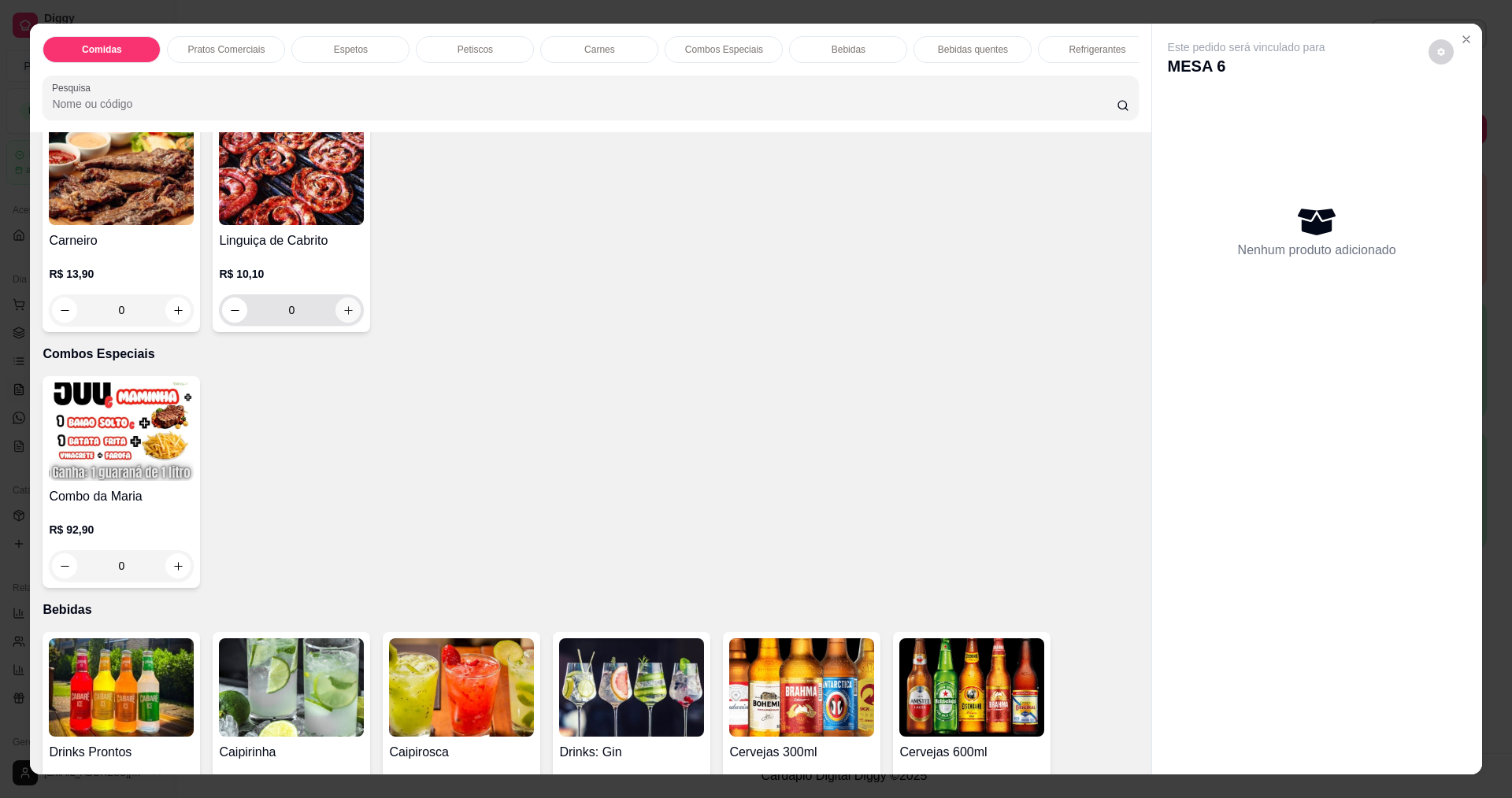
click at [347, 316] on icon "increase-product-quantity" at bounding box center [348, 310] width 12 height 12
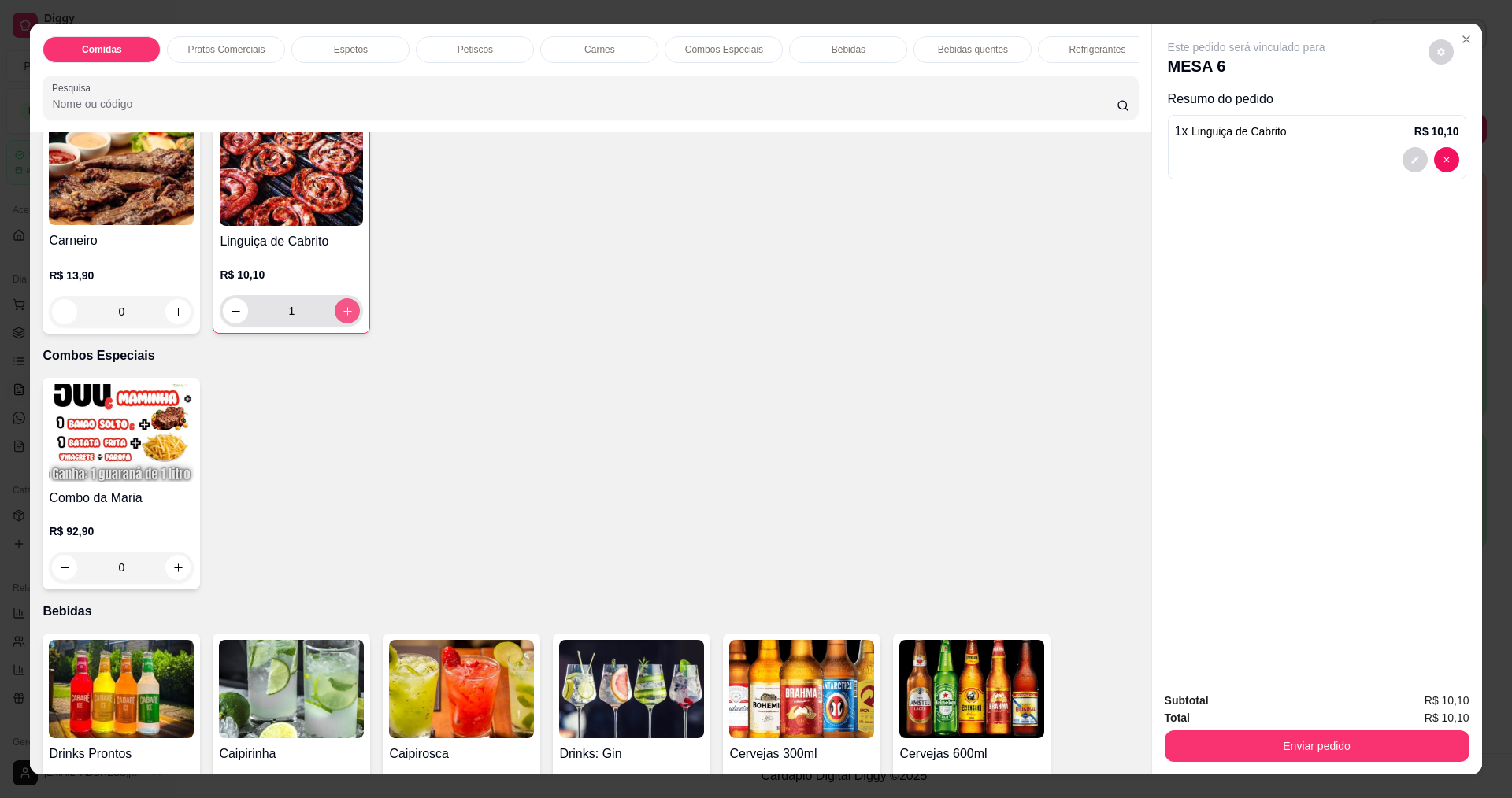
click at [347, 317] on icon "increase-product-quantity" at bounding box center [347, 311] width 12 height 12
type input "2"
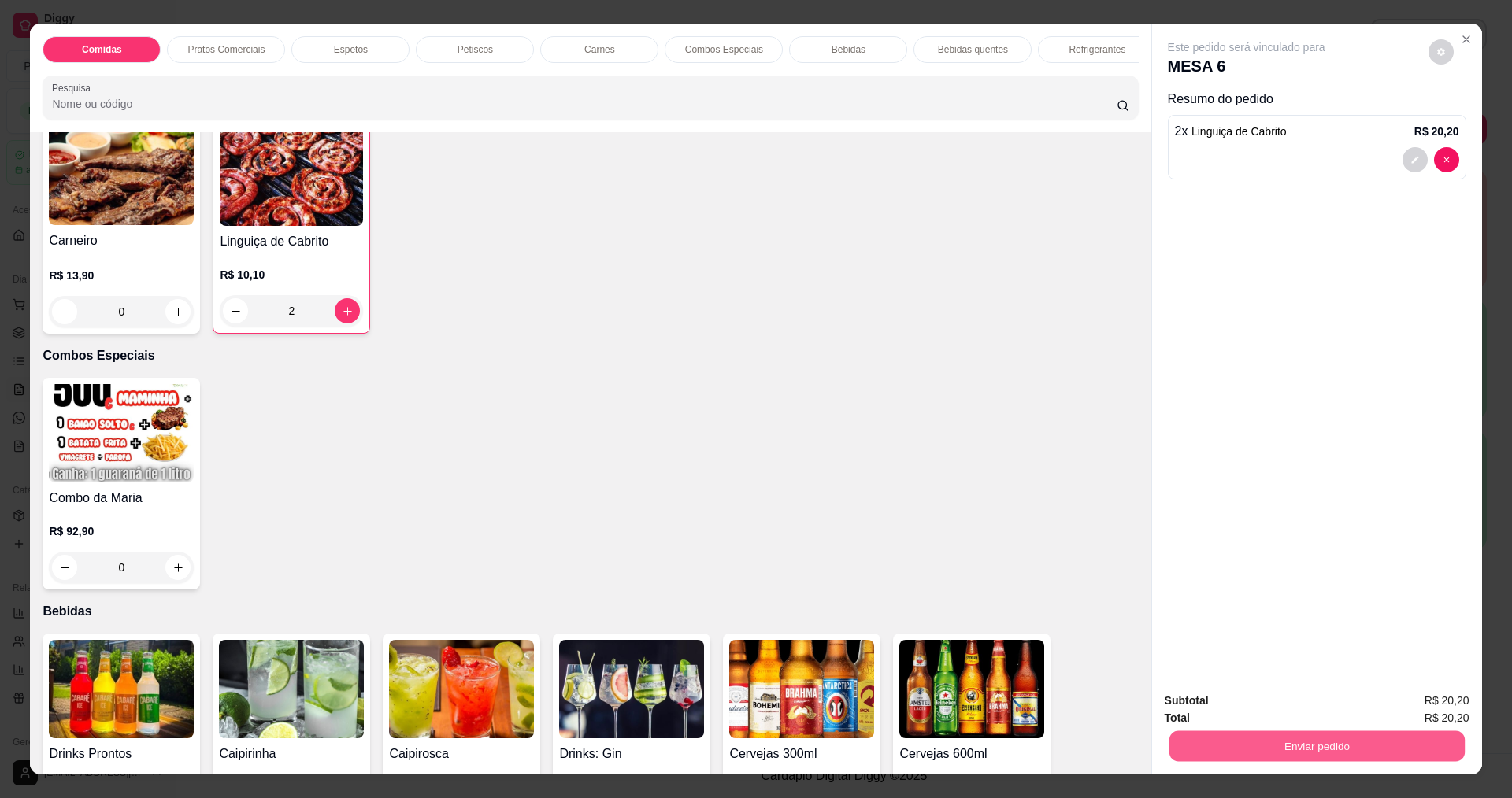
click at [1253, 733] on button "Enviar pedido" at bounding box center [1316, 745] width 295 height 31
click at [1289, 709] on button "Não registrar e enviar pedido" at bounding box center [1263, 706] width 159 height 29
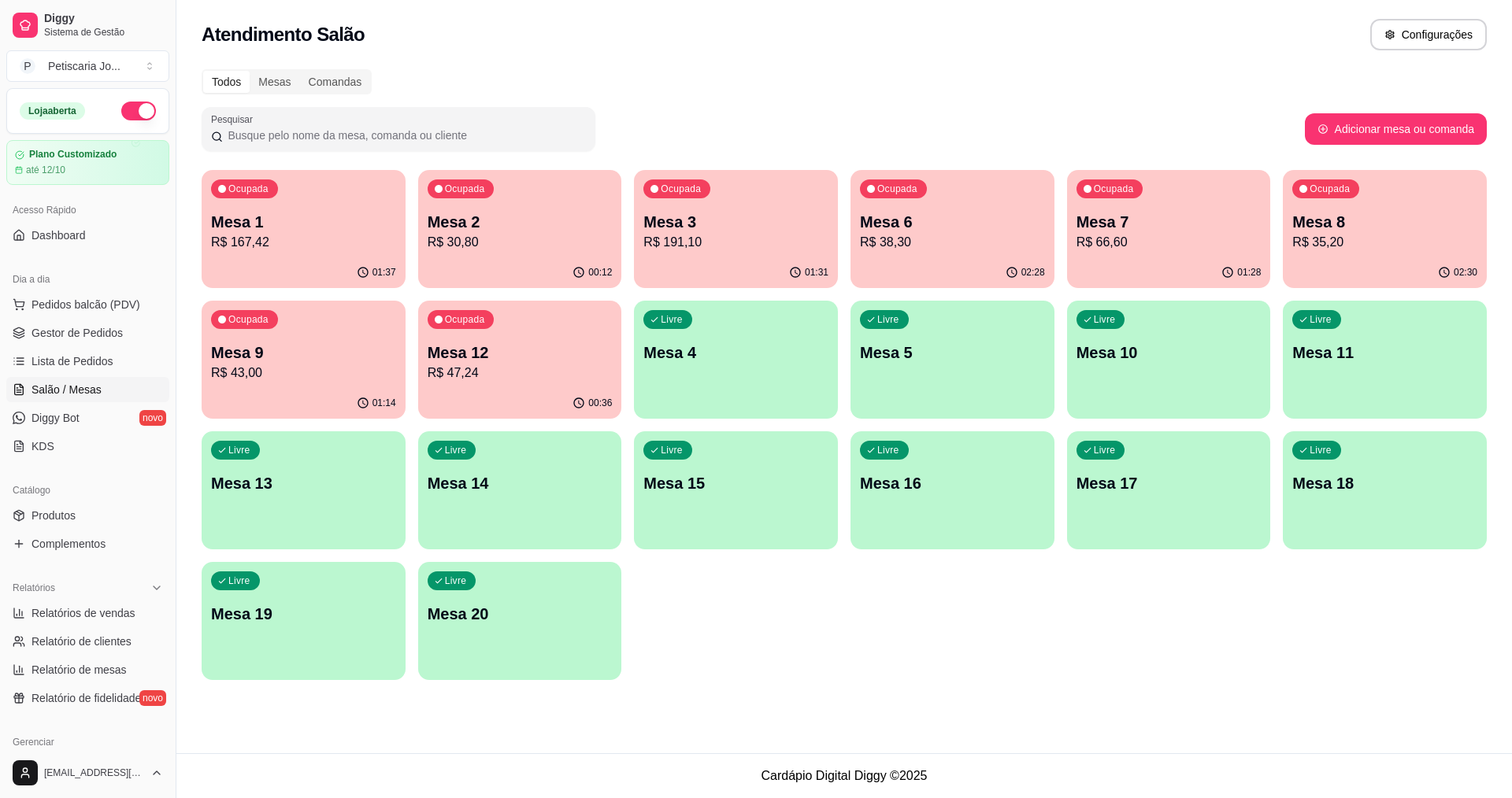
click at [455, 378] on p "R$ 47,24" at bounding box center [519, 372] width 185 height 19
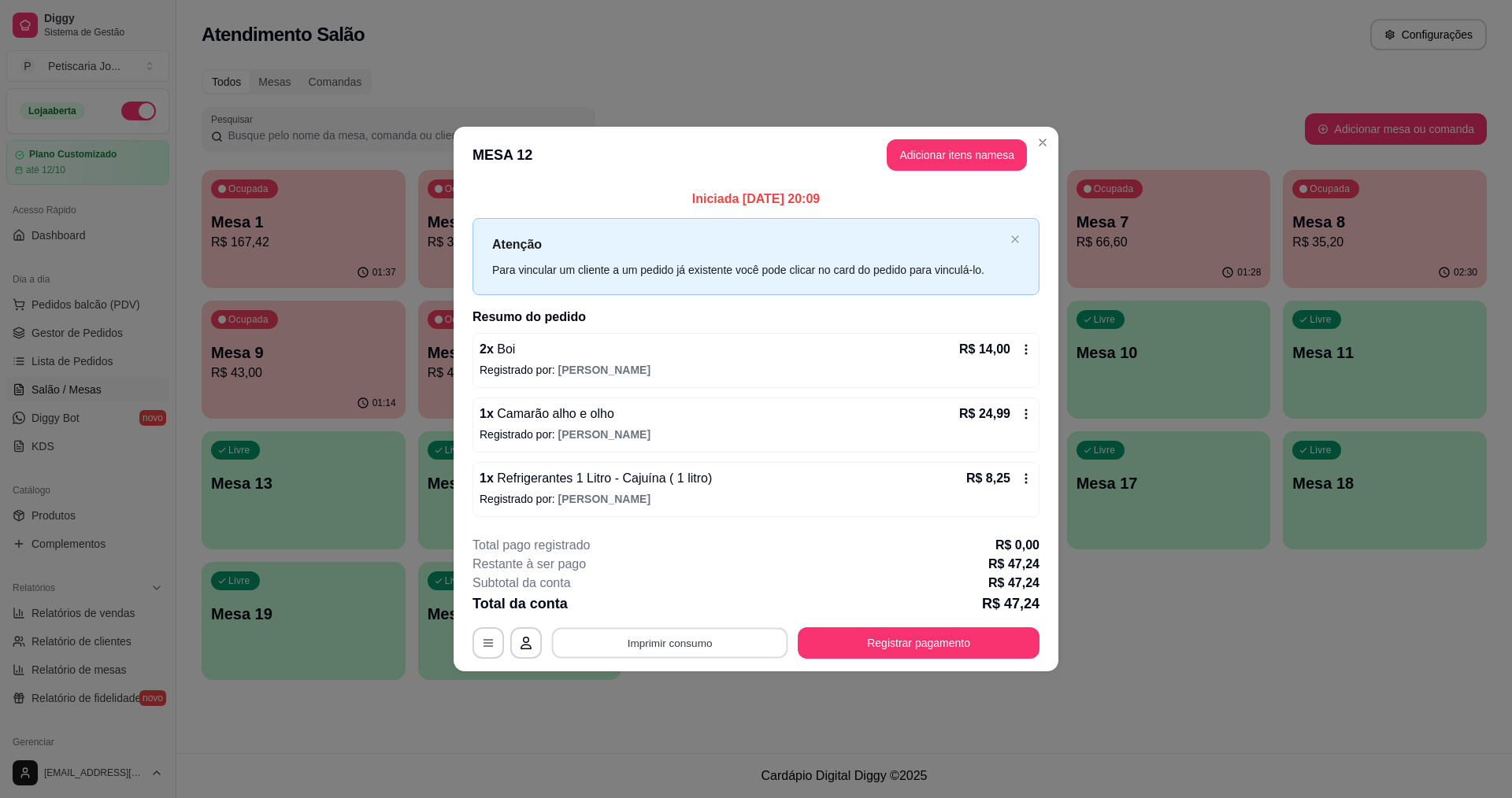
click at [672, 648] on button "Imprimir consumo" at bounding box center [670, 642] width 237 height 31
drag, startPoint x: 662, startPoint y: 591, endPoint x: 662, endPoint y: 605, distance: 14.0
click at [662, 605] on div "Escolha a impressora IMPRESSORA" at bounding box center [675, 596] width 130 height 54
click at [662, 605] on button "IMPRESSORA" at bounding box center [675, 606] width 114 height 25
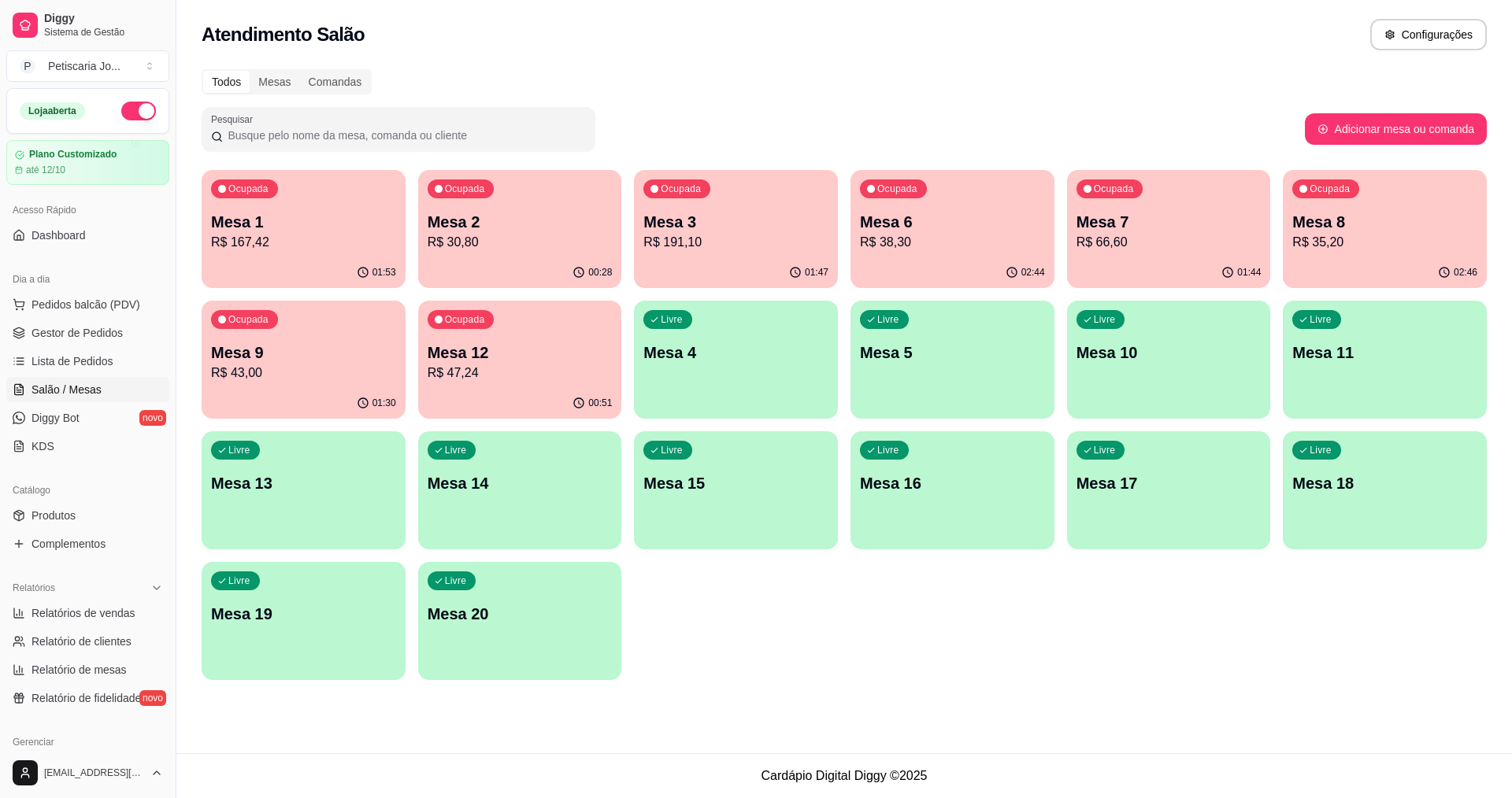
click at [459, 235] on p "R$ 30,80" at bounding box center [519, 242] width 185 height 19
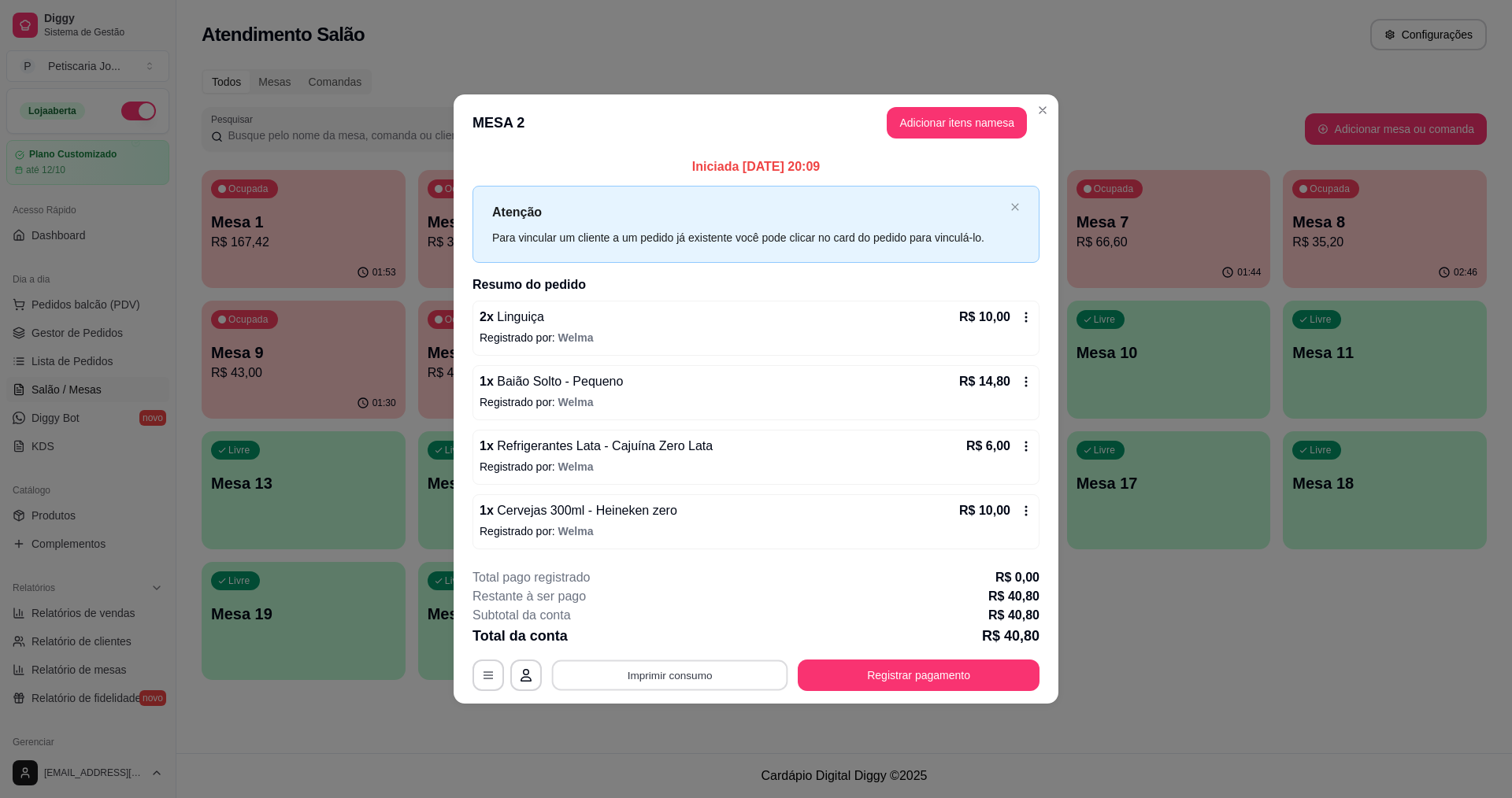
click at [659, 686] on button "Imprimir consumo" at bounding box center [670, 674] width 237 height 31
click at [659, 640] on button "IMPRESSORA" at bounding box center [675, 638] width 110 height 24
click at [929, 686] on button "Registrar pagamento" at bounding box center [918, 674] width 235 height 31
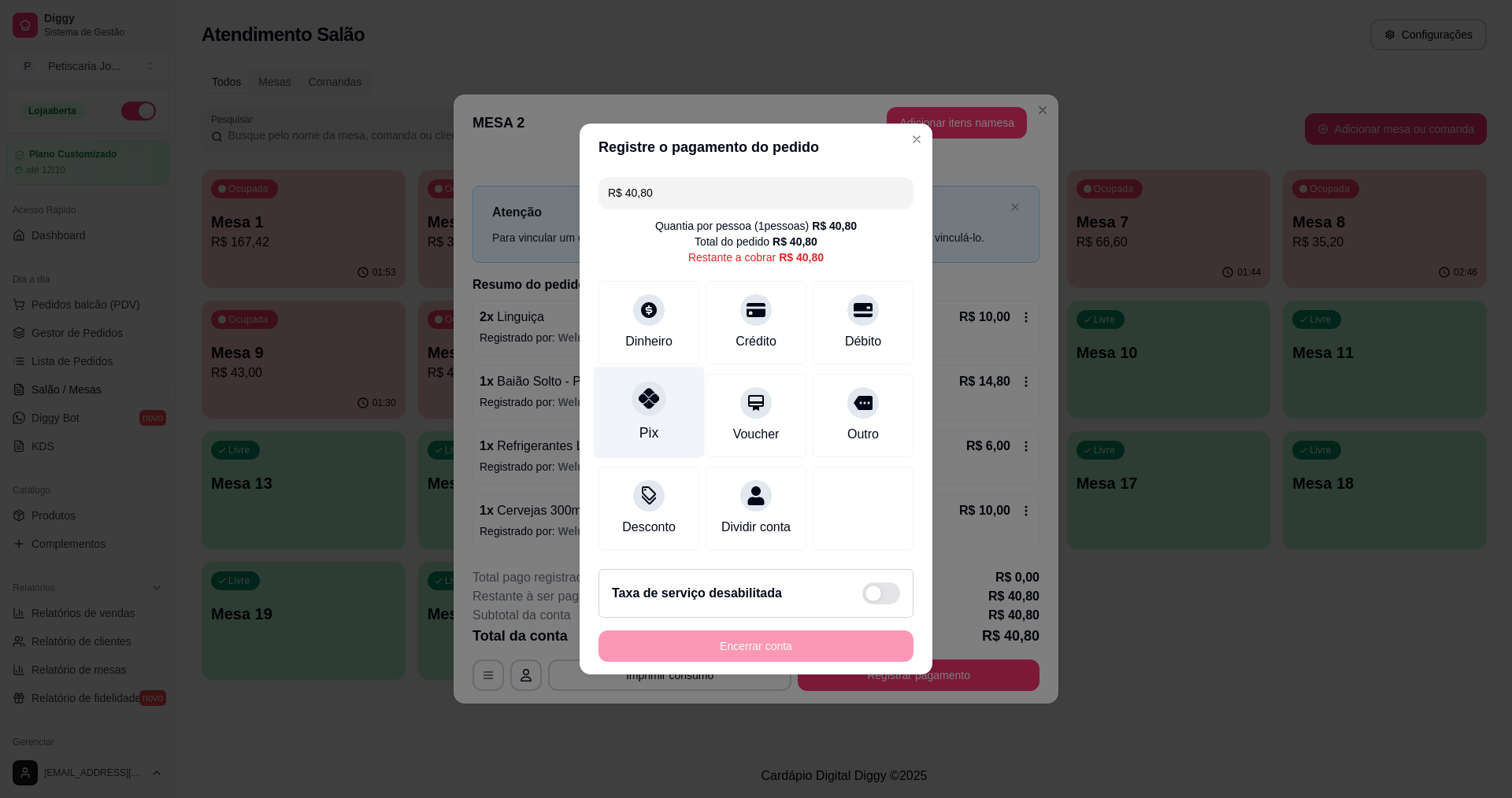
click at [646, 381] on div at bounding box center [649, 398] width 35 height 35
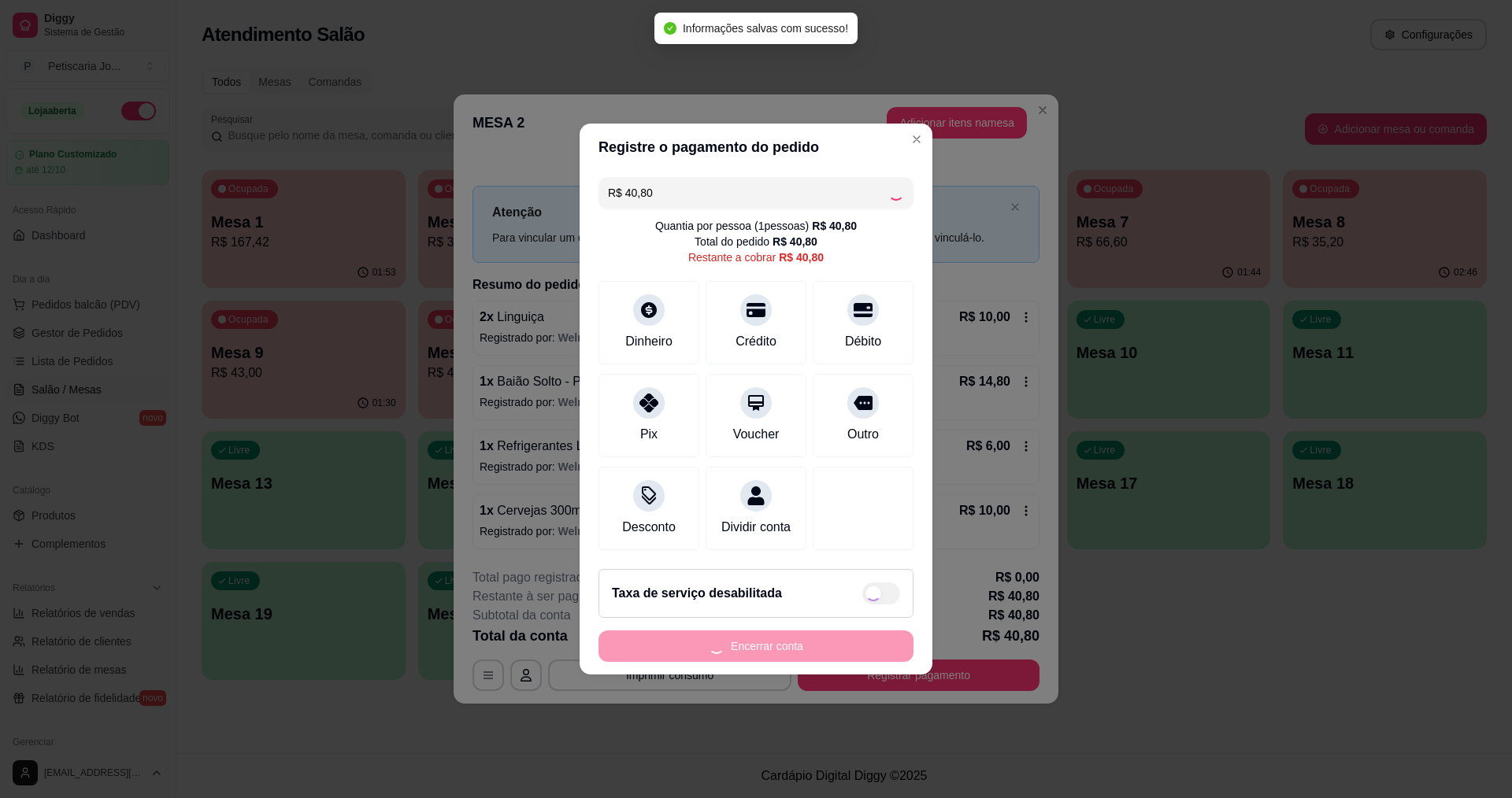
type input "R$ 0,00"
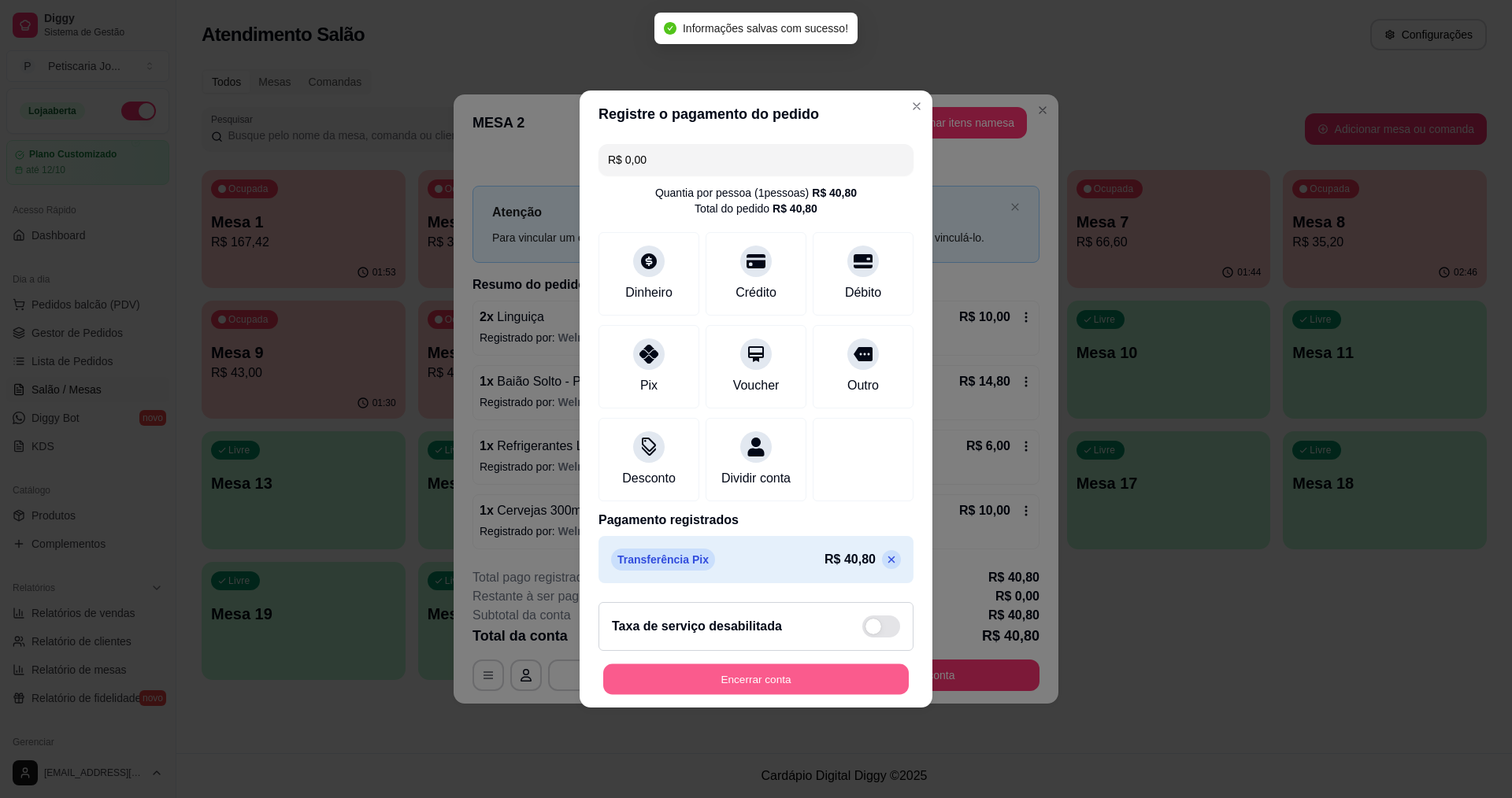
click at [760, 688] on button "Encerrar conta" at bounding box center [756, 679] width 305 height 31
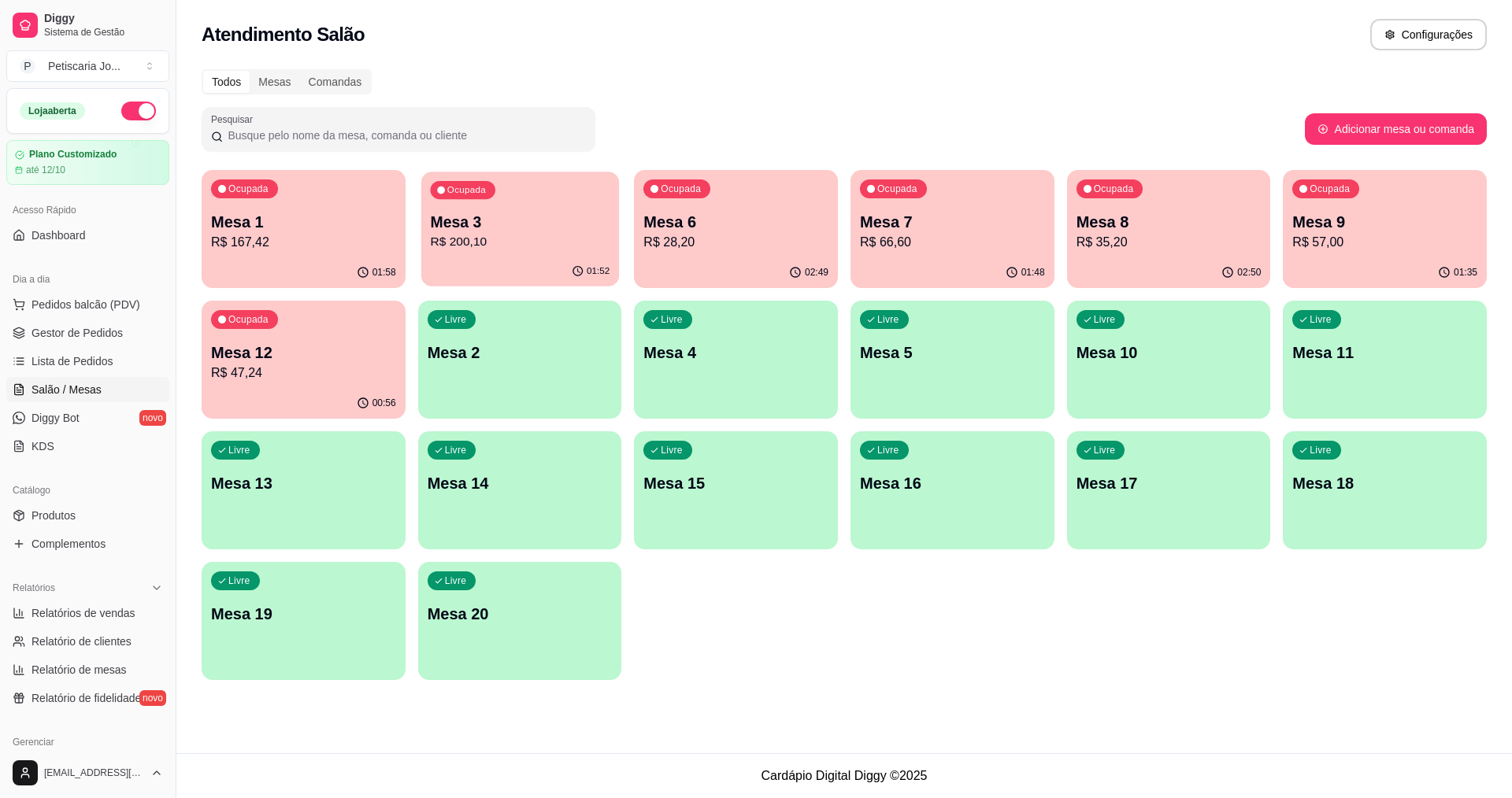
click at [526, 245] on p "R$ 200,10" at bounding box center [520, 242] width 180 height 18
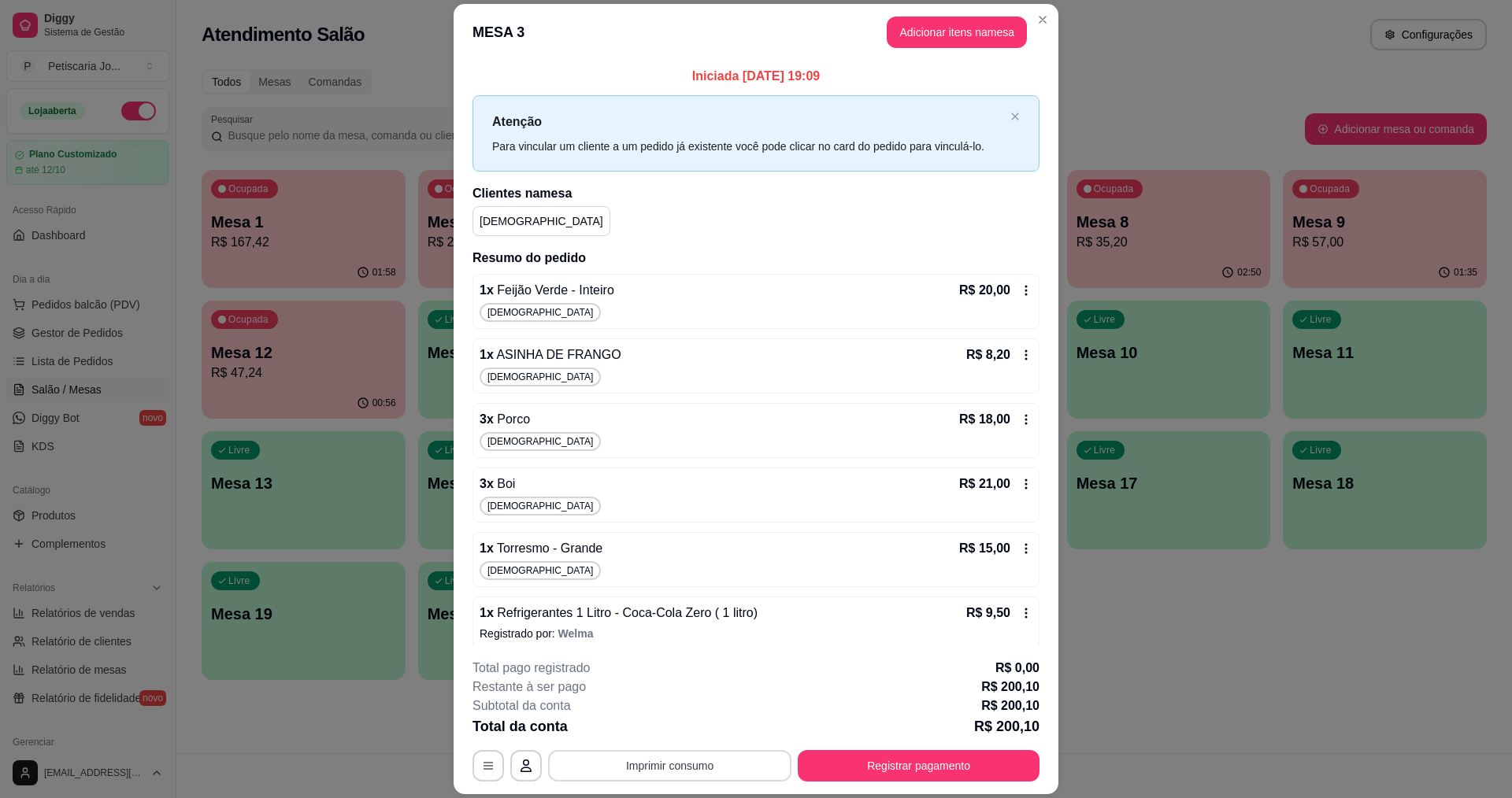
click at [636, 770] on button "Imprimir consumo" at bounding box center [670, 766] width 244 height 32
click at [629, 724] on button "IMPRESSORA" at bounding box center [669, 729] width 110 height 24
click at [917, 757] on button "Registrar pagamento" at bounding box center [918, 766] width 235 height 31
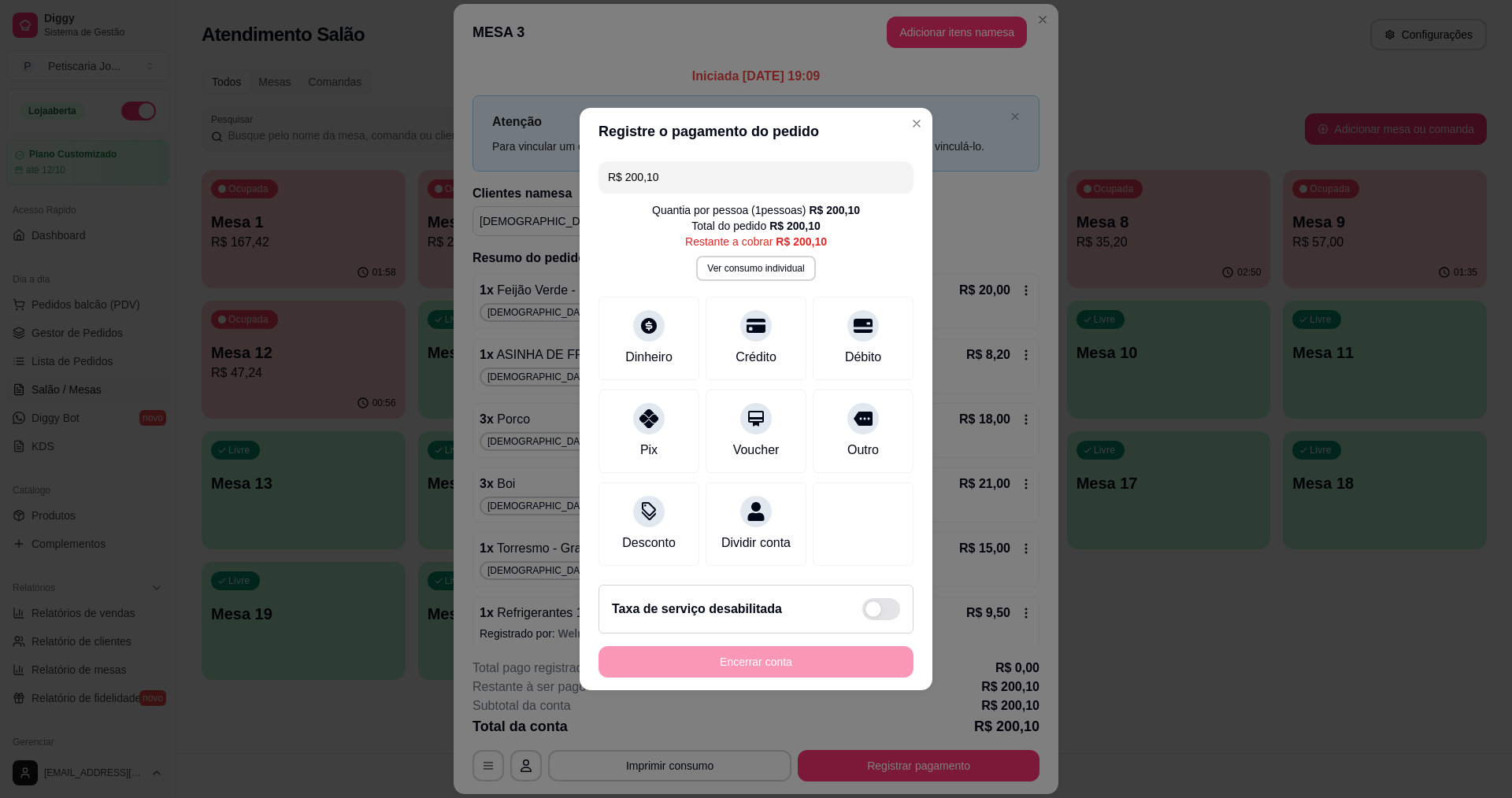
click at [692, 162] on input "R$ 200,10" at bounding box center [756, 178] width 296 height 32
click at [647, 345] on div "Dinheiro" at bounding box center [649, 355] width 52 height 21
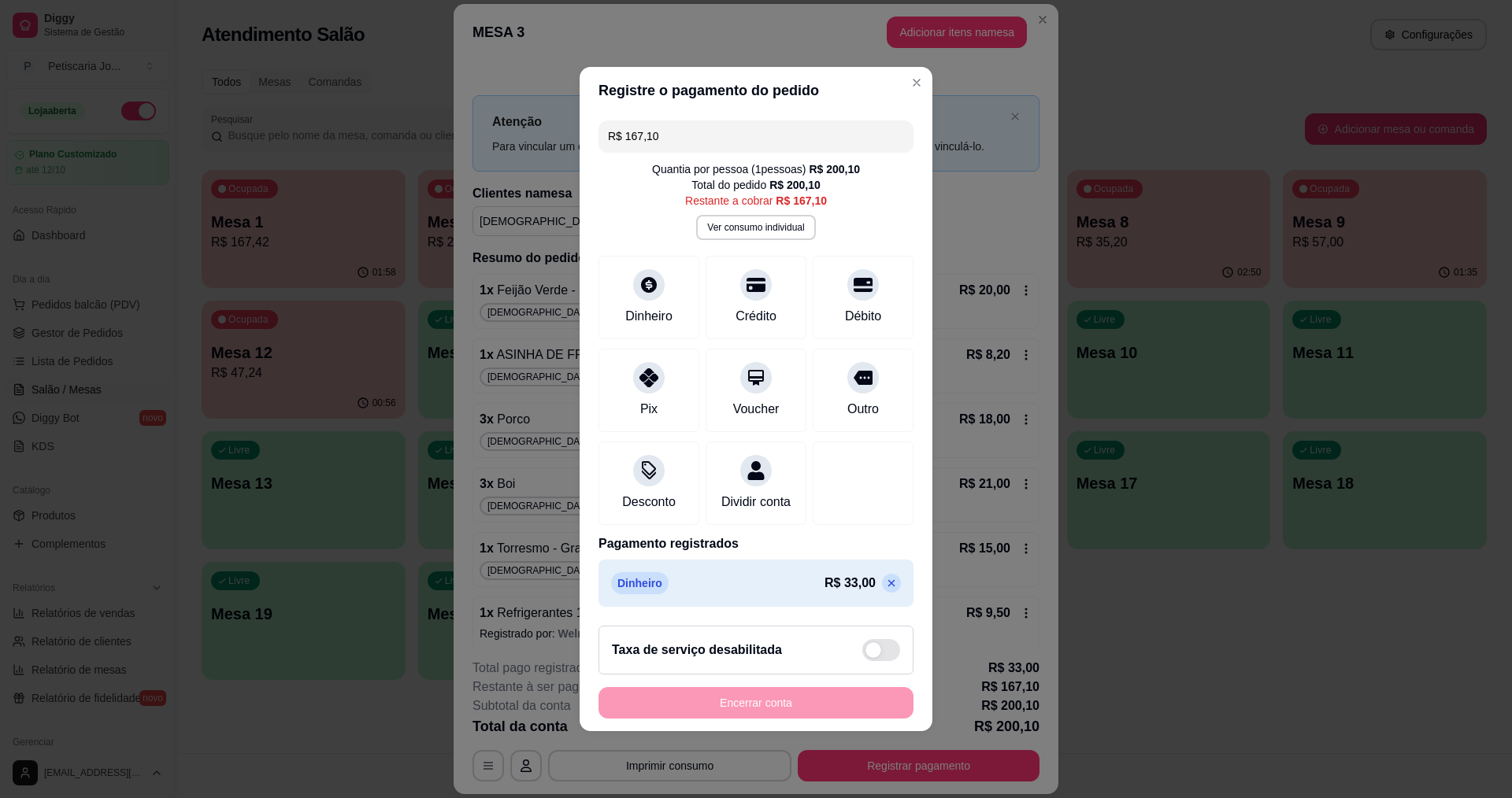
click at [689, 127] on input "R$ 167,10" at bounding box center [756, 137] width 296 height 32
click at [622, 369] on div "Pix" at bounding box center [649, 387] width 111 height 92
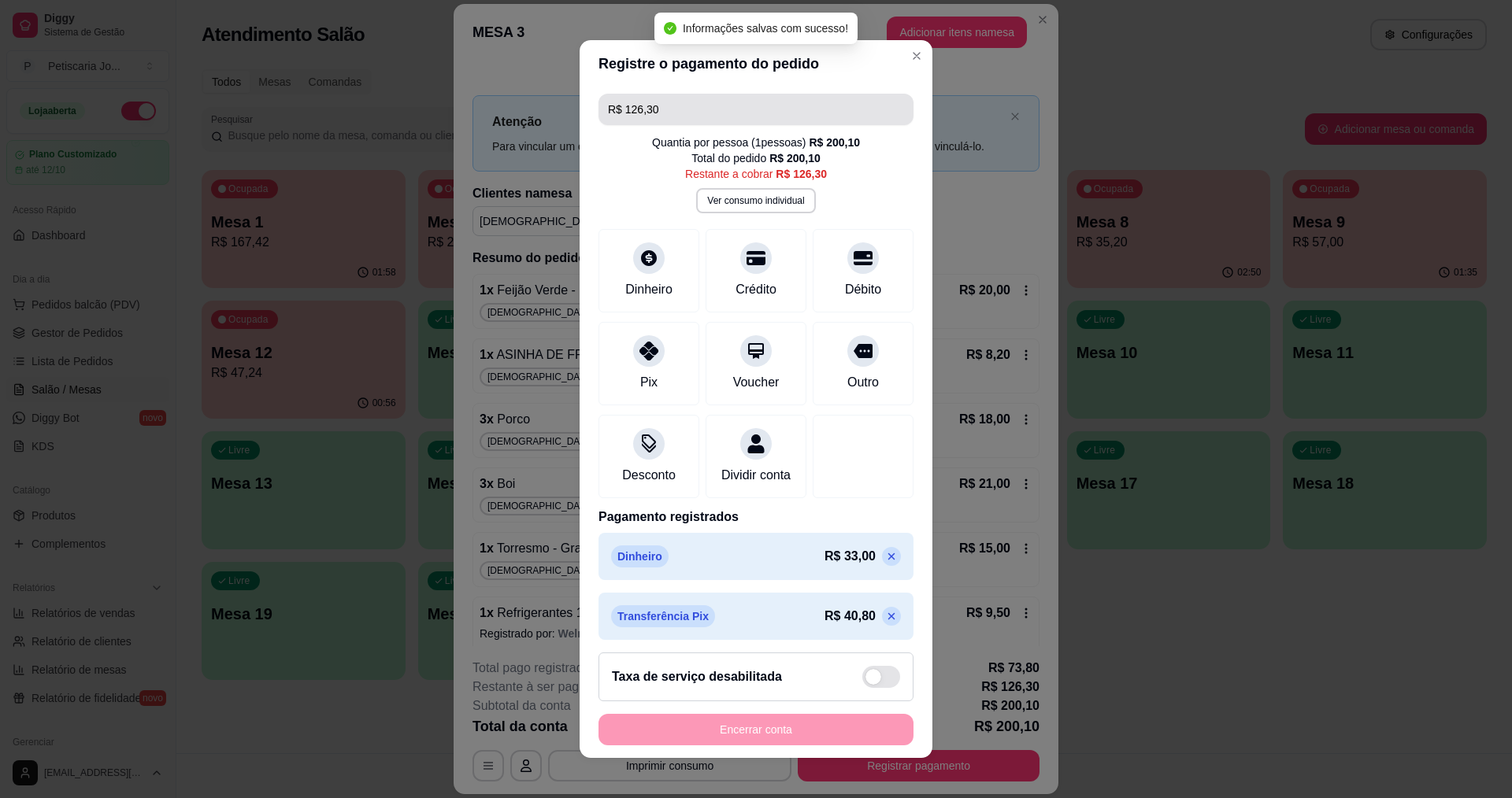
click at [706, 125] on input "R$ 126,30" at bounding box center [756, 110] width 296 height 32
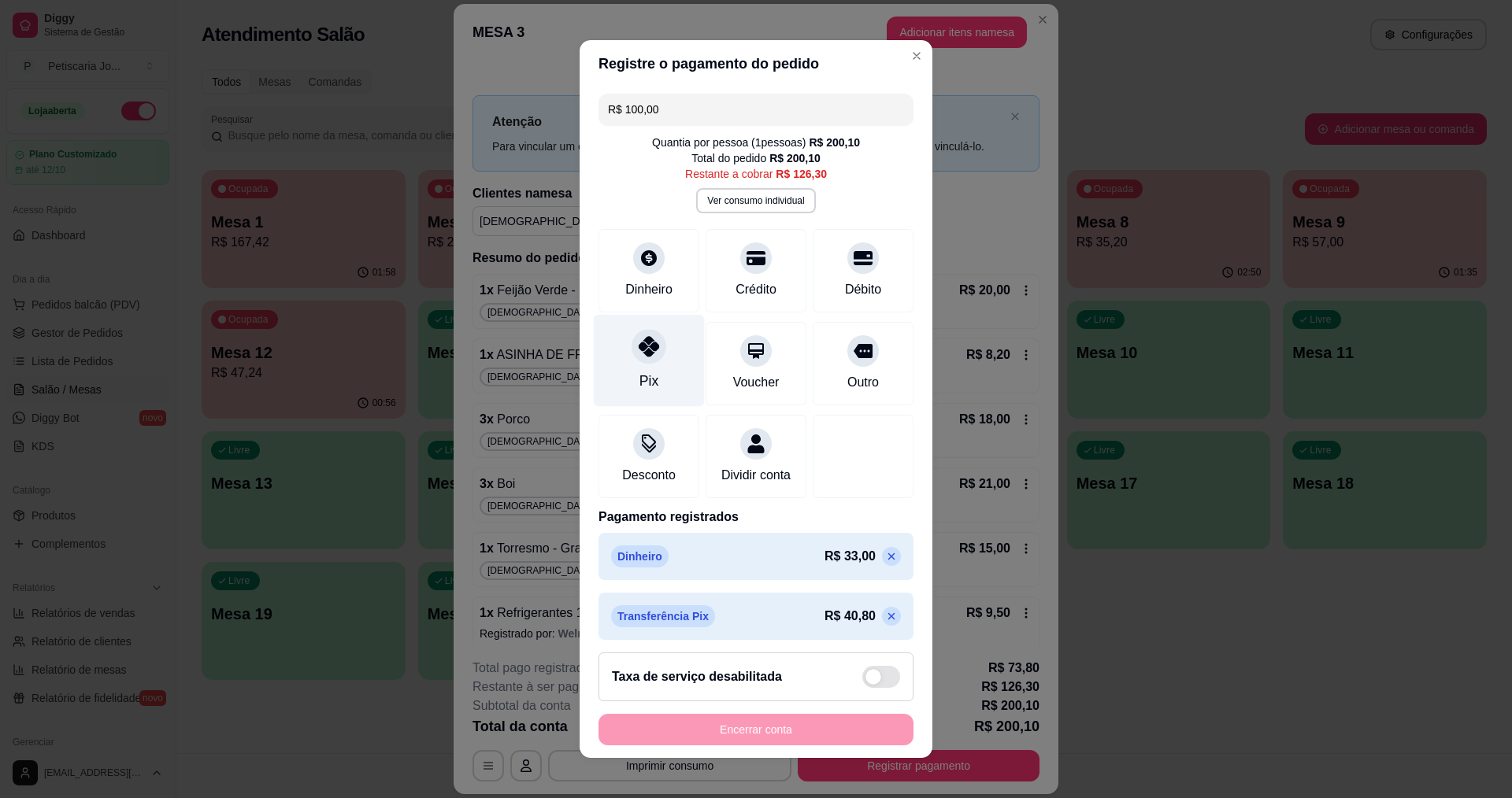
drag, startPoint x: 640, startPoint y: 356, endPoint x: 631, endPoint y: 335, distance: 22.8
click at [640, 355] on icon at bounding box center [649, 346] width 21 height 21
drag, startPoint x: 863, startPoint y: 631, endPoint x: 864, endPoint y: 599, distance: 32.0
click at [885, 622] on icon at bounding box center [891, 615] width 13 height 13
click at [745, 282] on div "Crédito" at bounding box center [756, 287] width 45 height 21
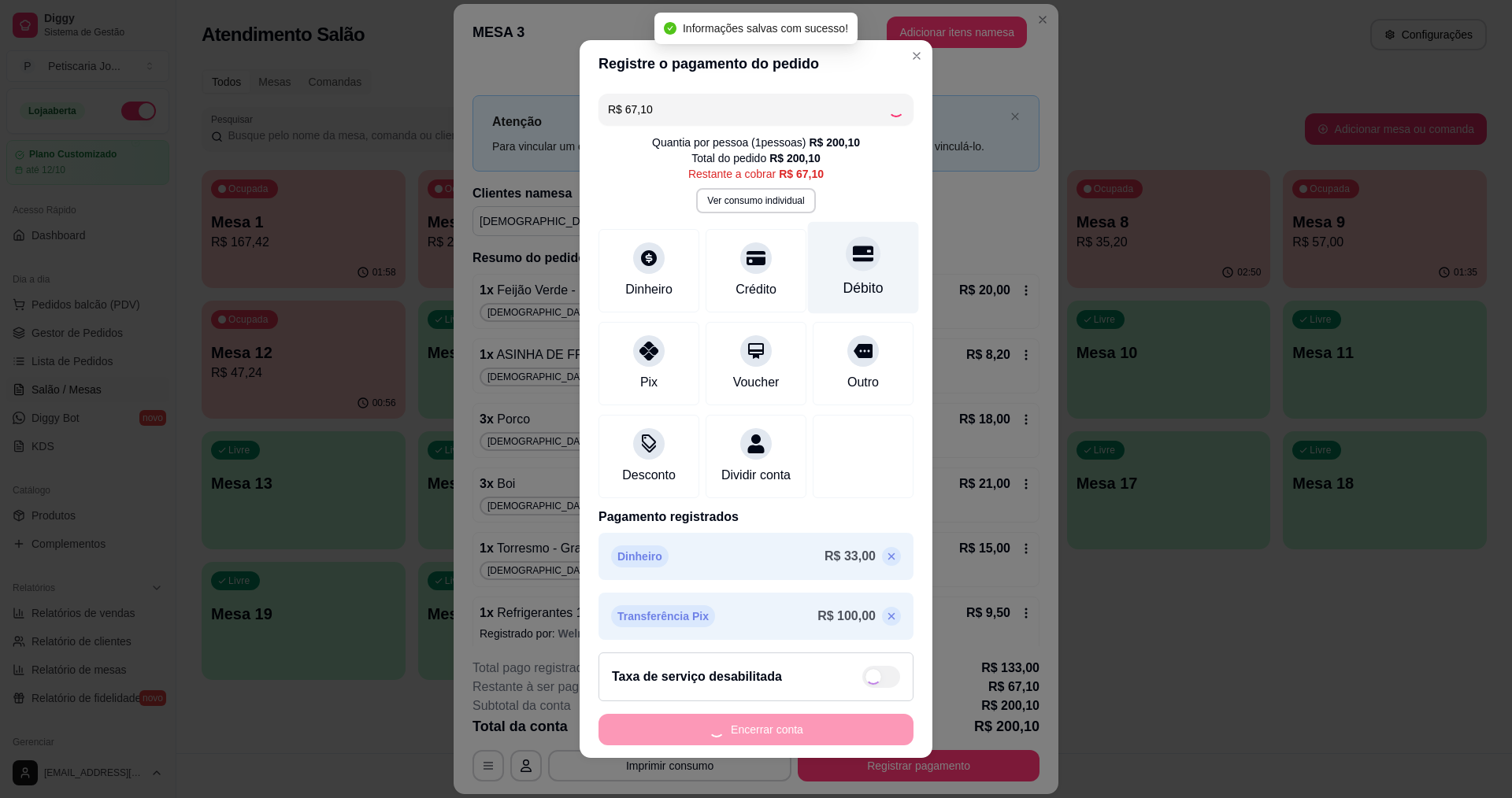
type input "R$ 0,00"
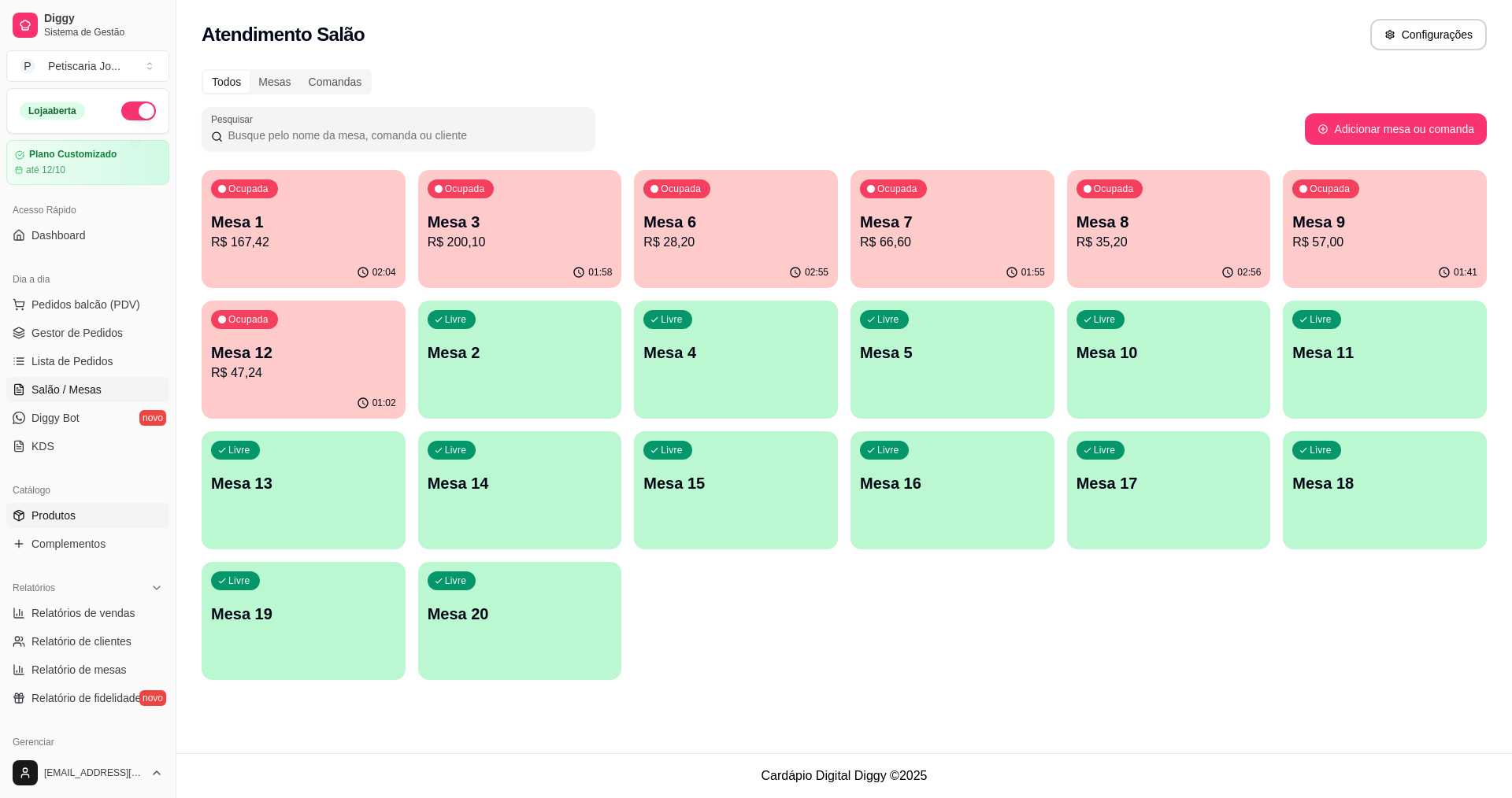
click at [72, 513] on span "Produtos" at bounding box center [54, 516] width 44 height 16
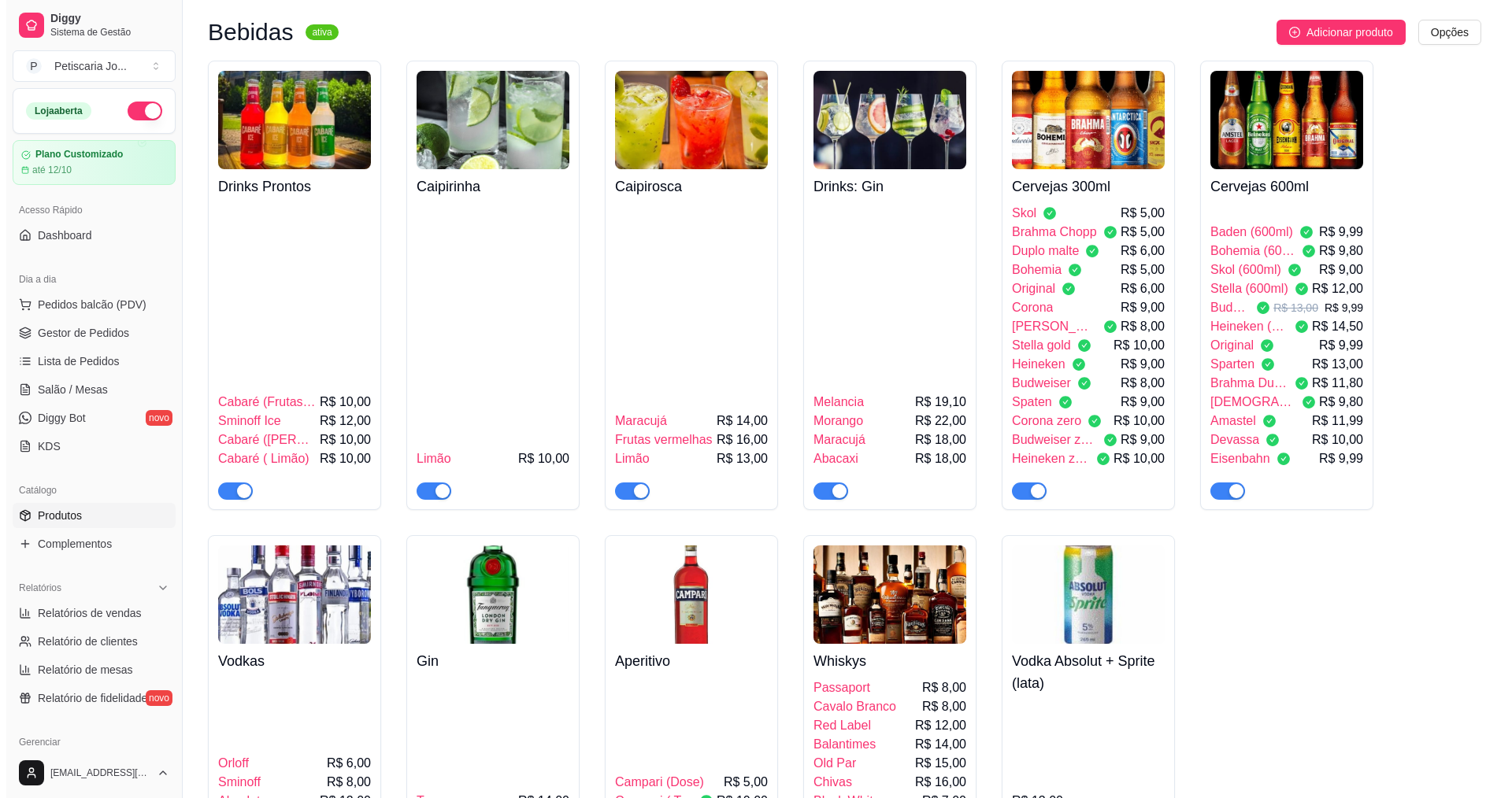
scroll to position [3384, 0]
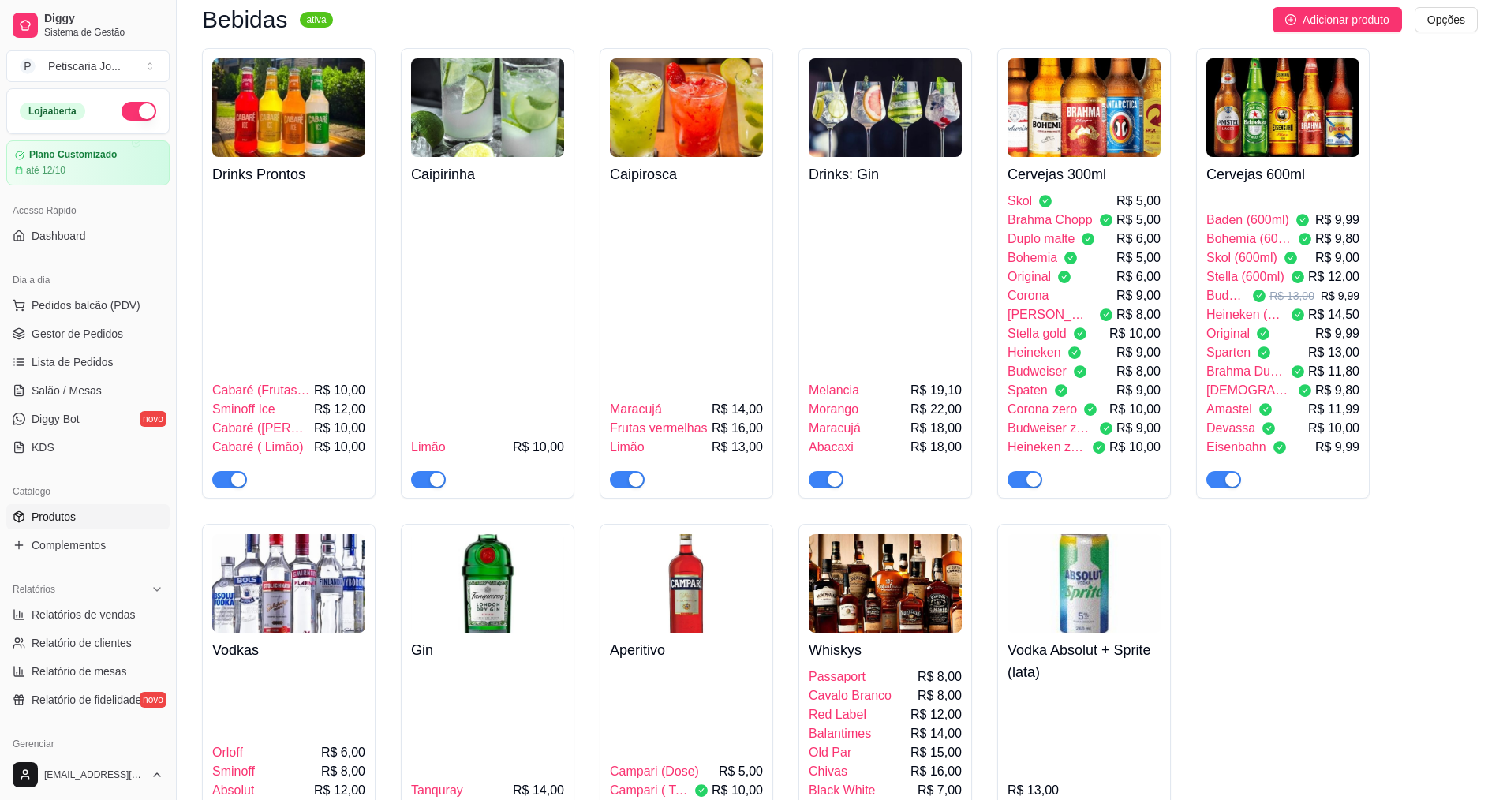
click at [1245, 324] on span "Original" at bounding box center [1227, 333] width 43 height 19
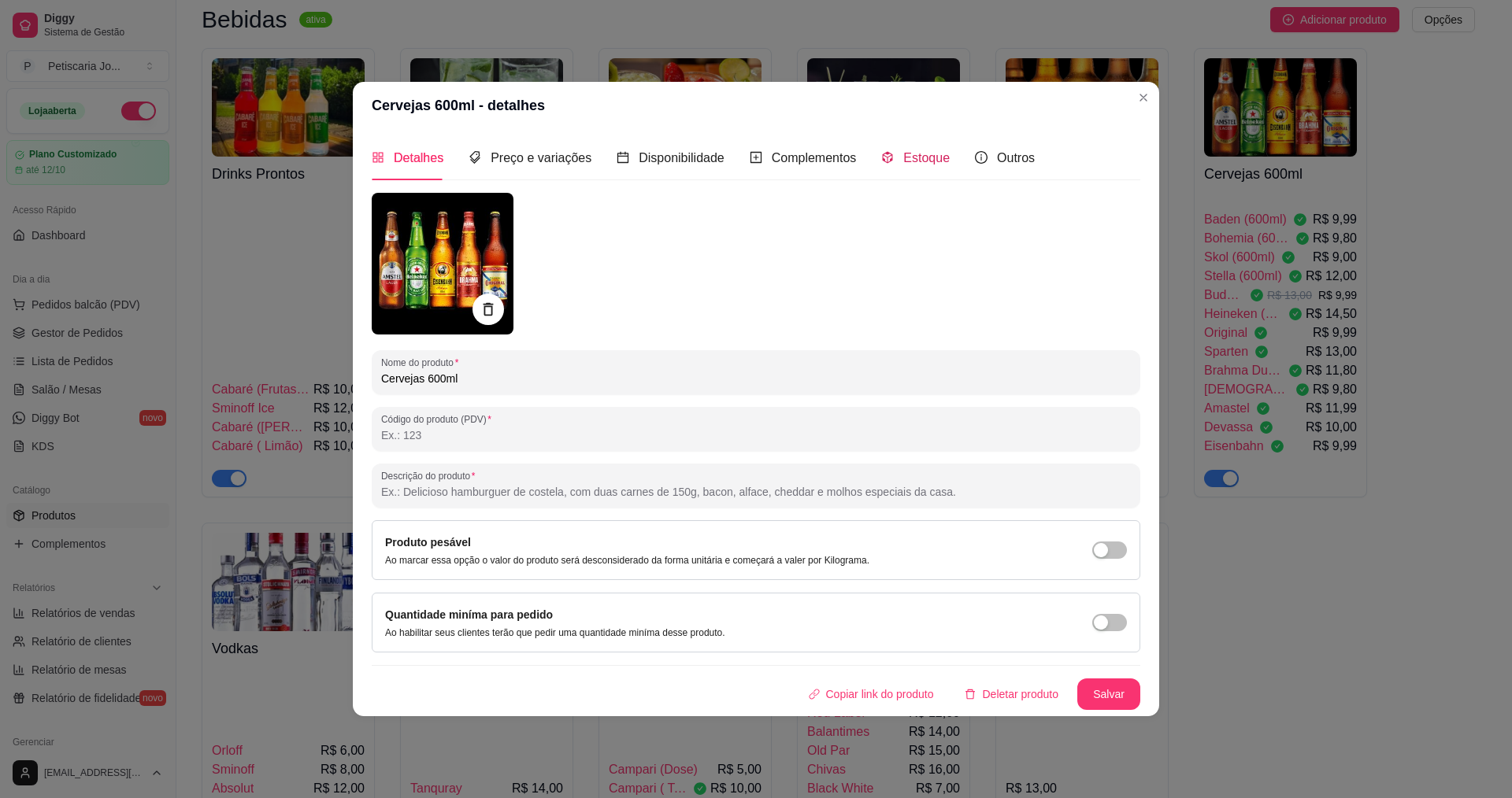
click at [901, 176] on div "Estoque" at bounding box center [915, 158] width 69 height 45
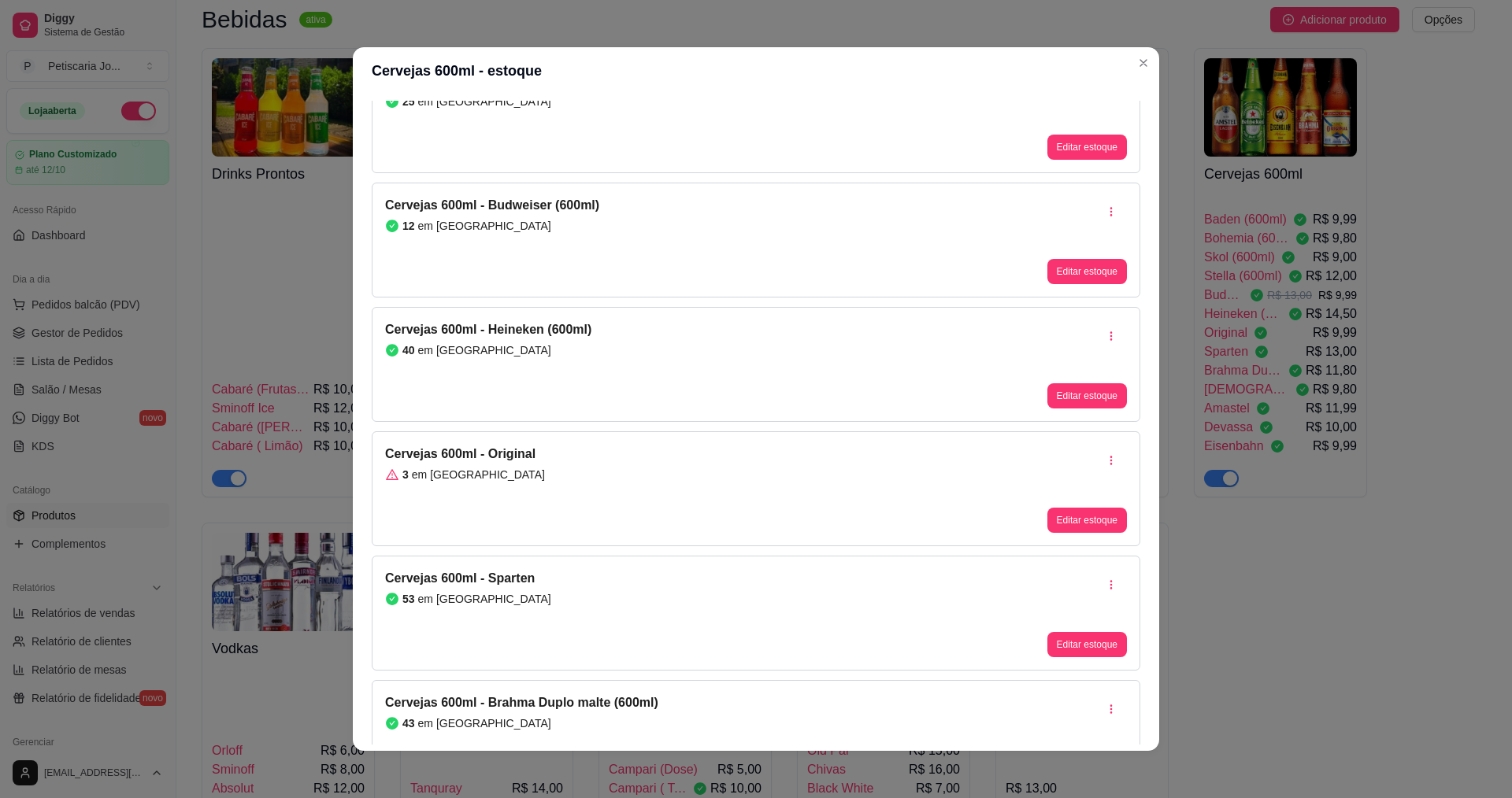
scroll to position [551, 0]
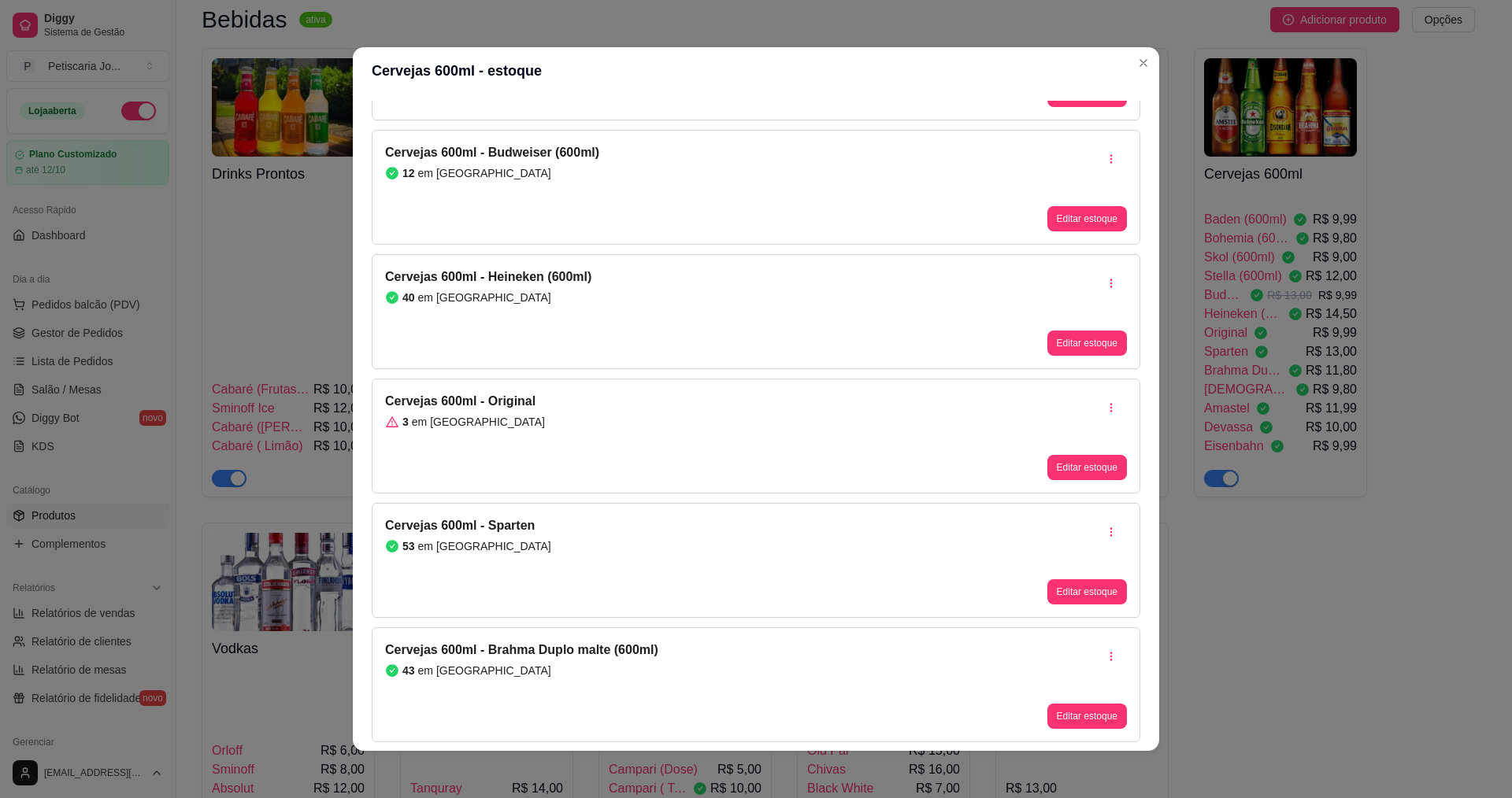
click at [525, 423] on div "3 em estoque" at bounding box center [465, 422] width 160 height 16
click at [1074, 471] on button "Editar estoque" at bounding box center [1086, 468] width 77 height 24
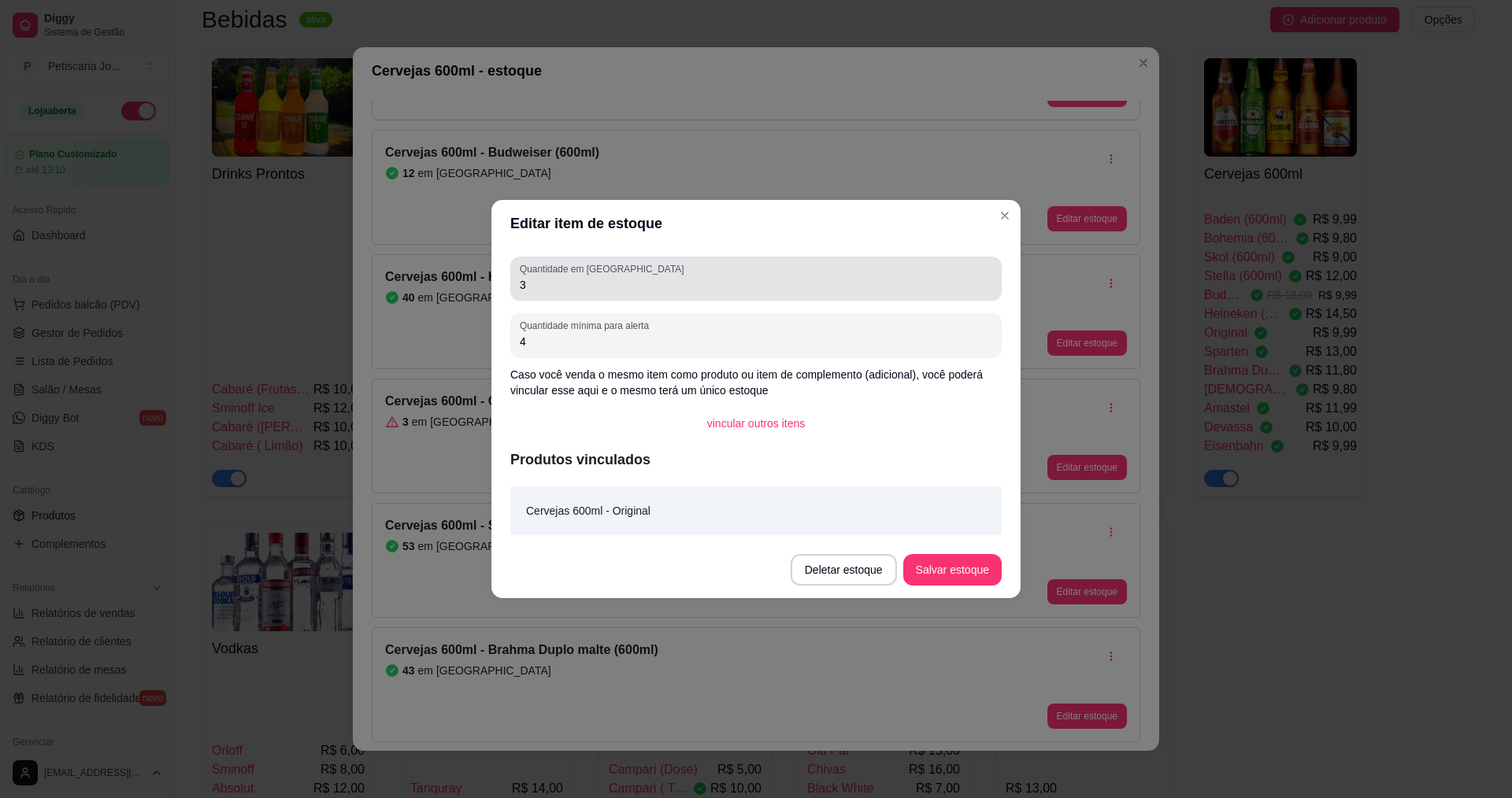
click at [602, 269] on label "Quantidade em estoque" at bounding box center [605, 268] width 170 height 13
click at [602, 277] on input "3" at bounding box center [756, 285] width 472 height 16
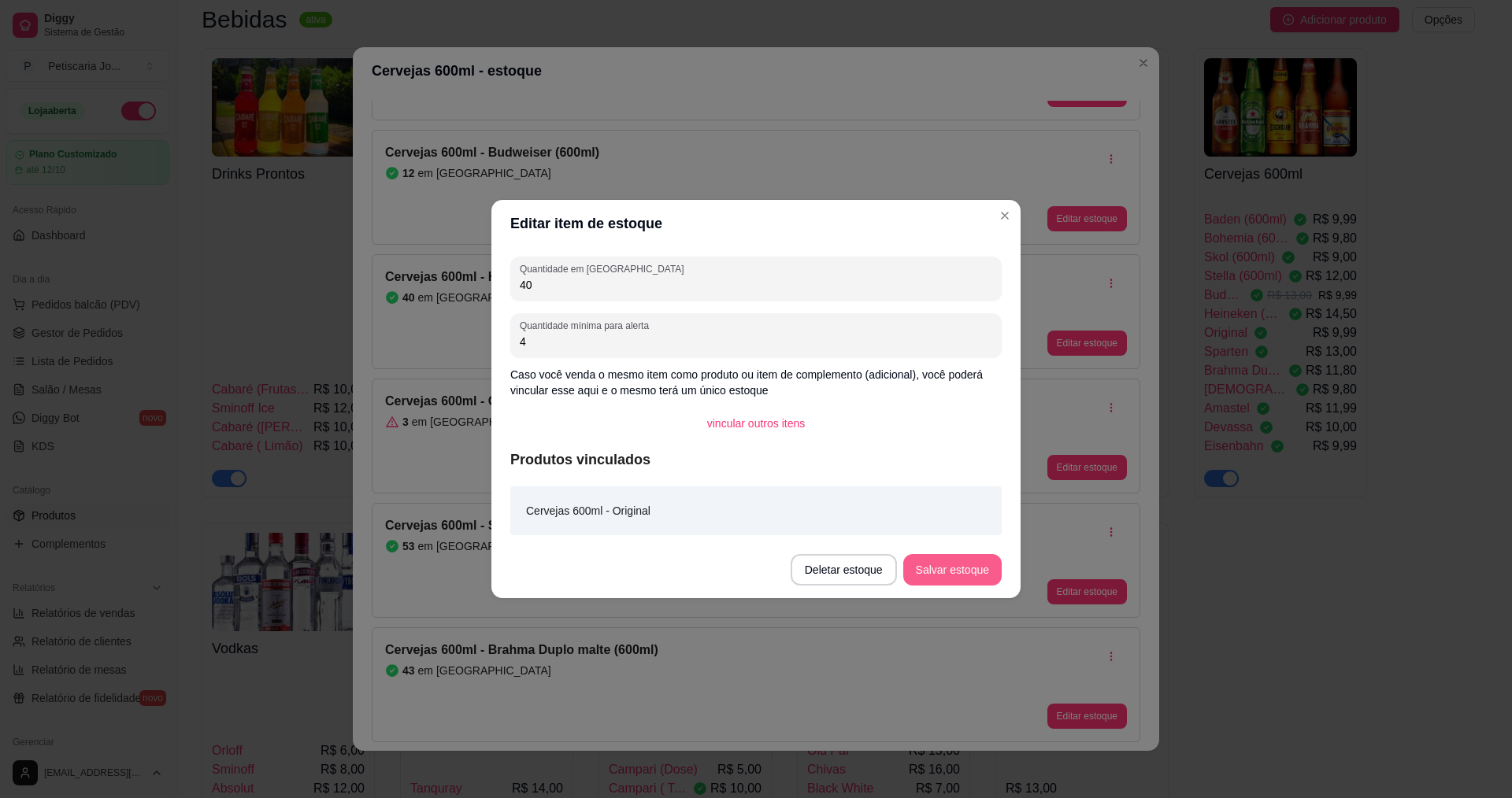
type input "40"
click at [934, 580] on button "Salvar estoque" at bounding box center [952, 570] width 96 height 31
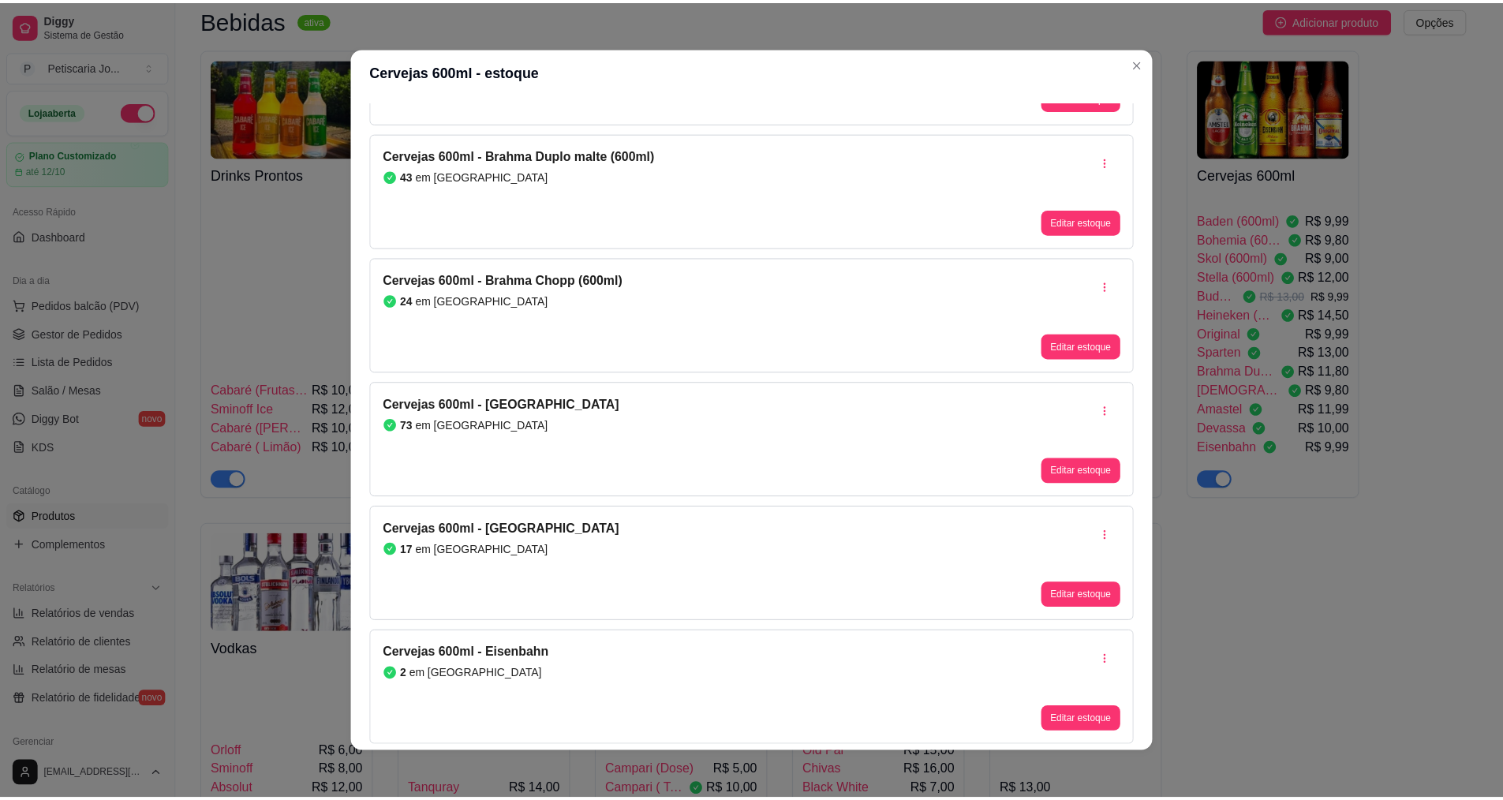
scroll to position [3, 0]
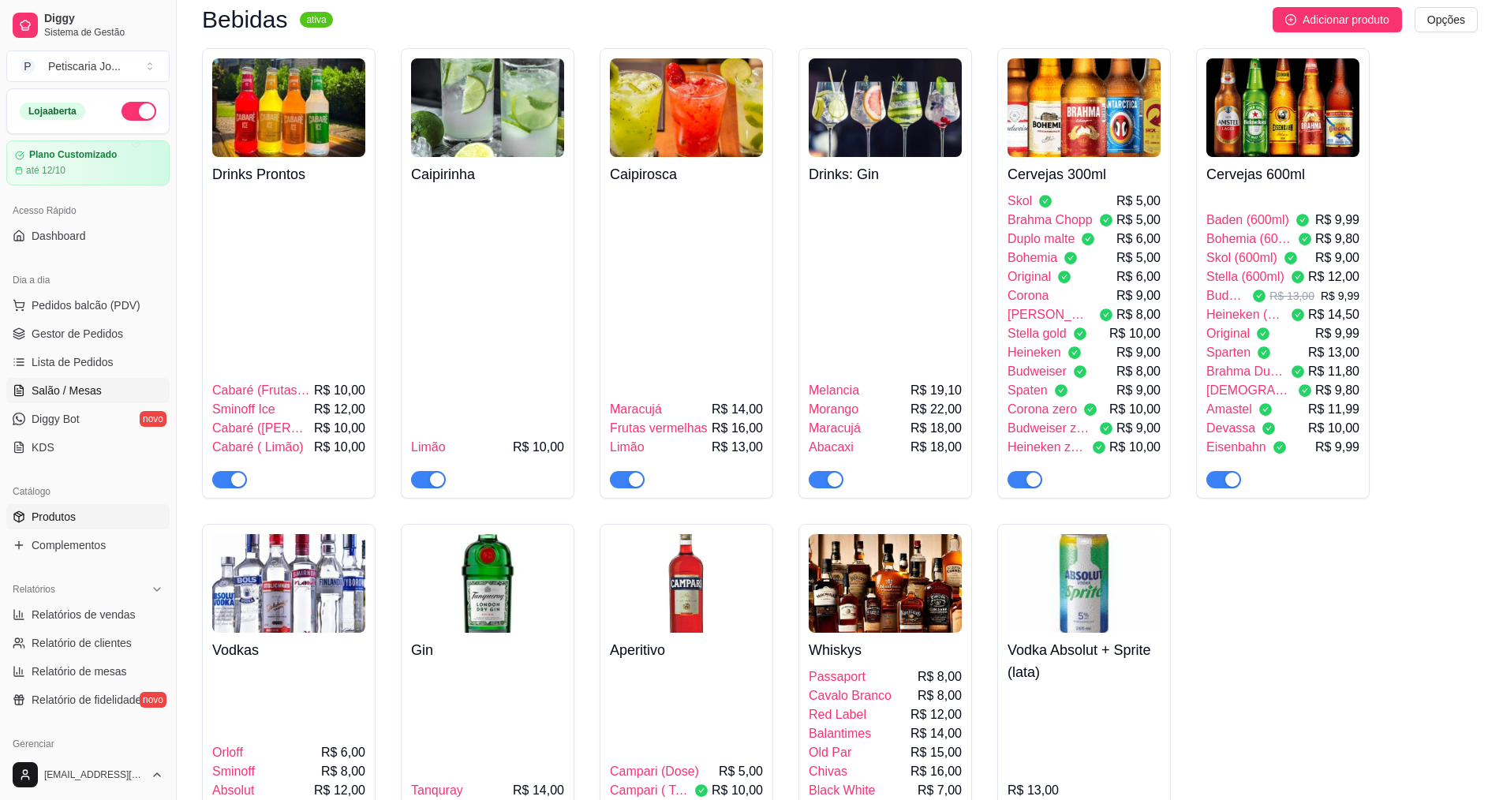
click at [114, 396] on link "Salão / Mesas" at bounding box center [87, 390] width 163 height 25
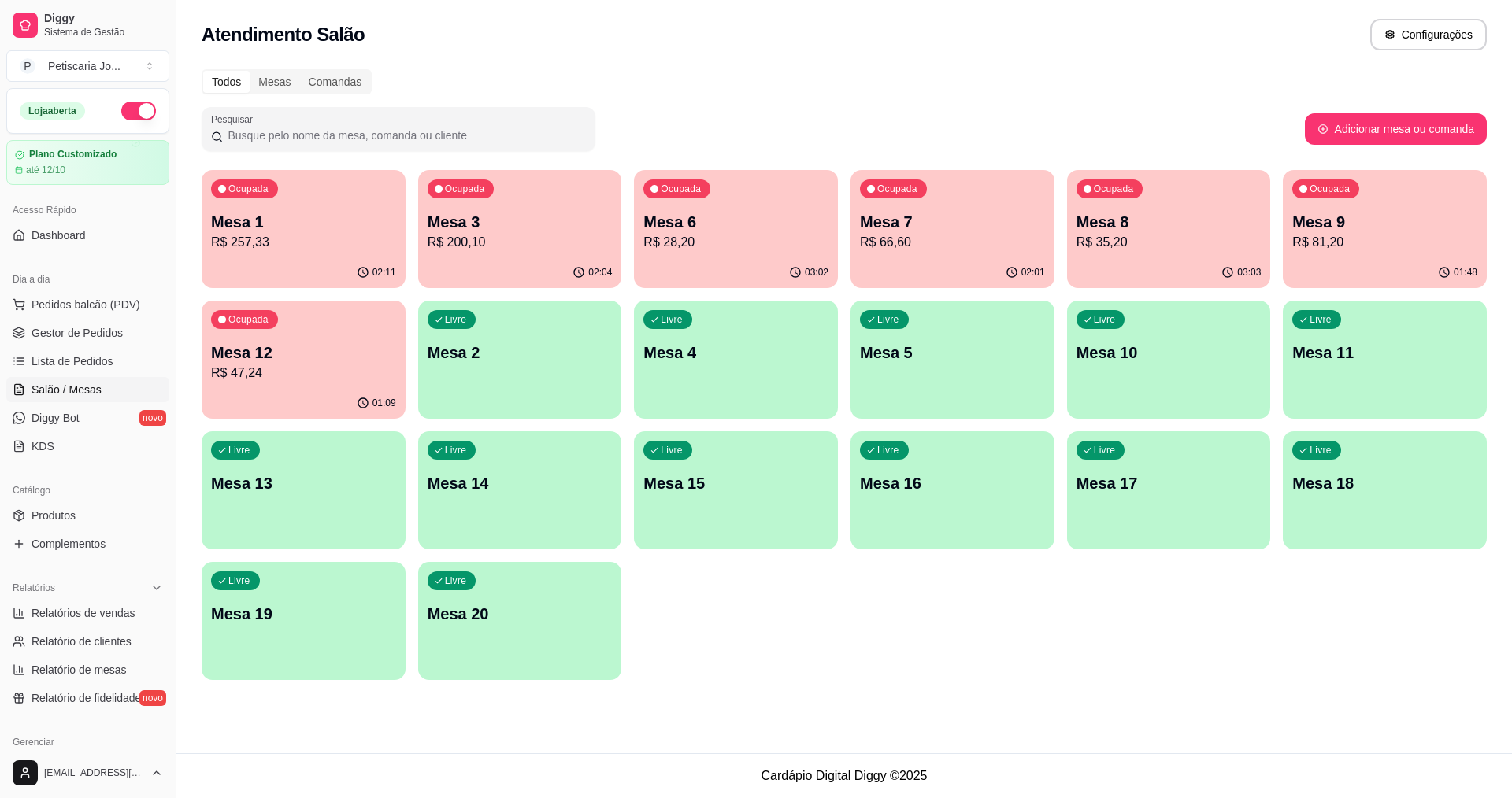
click at [331, 284] on div "02:11" at bounding box center [303, 272] width 204 height 31
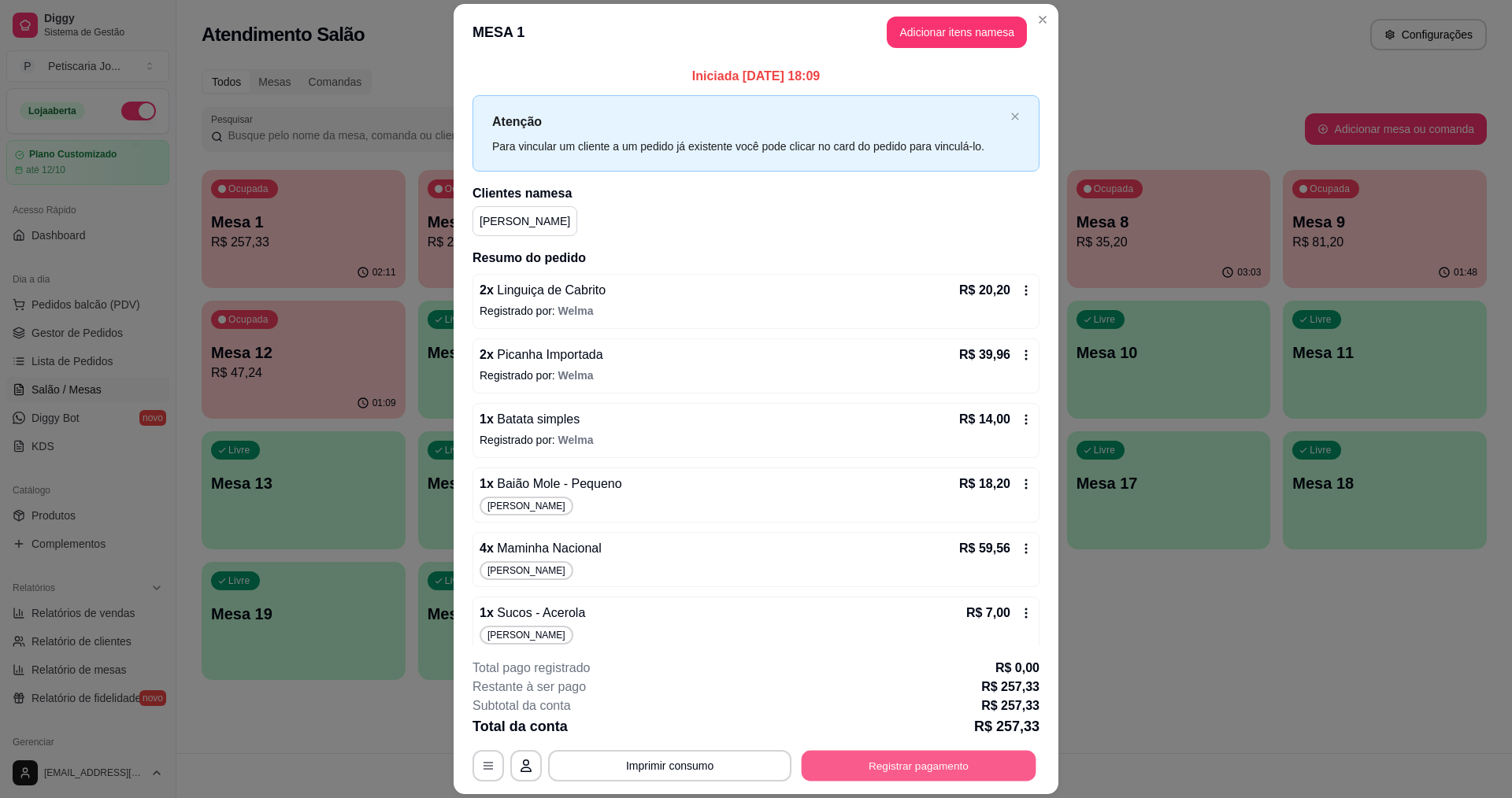
click at [832, 765] on button "Registrar pagamento" at bounding box center [918, 766] width 235 height 31
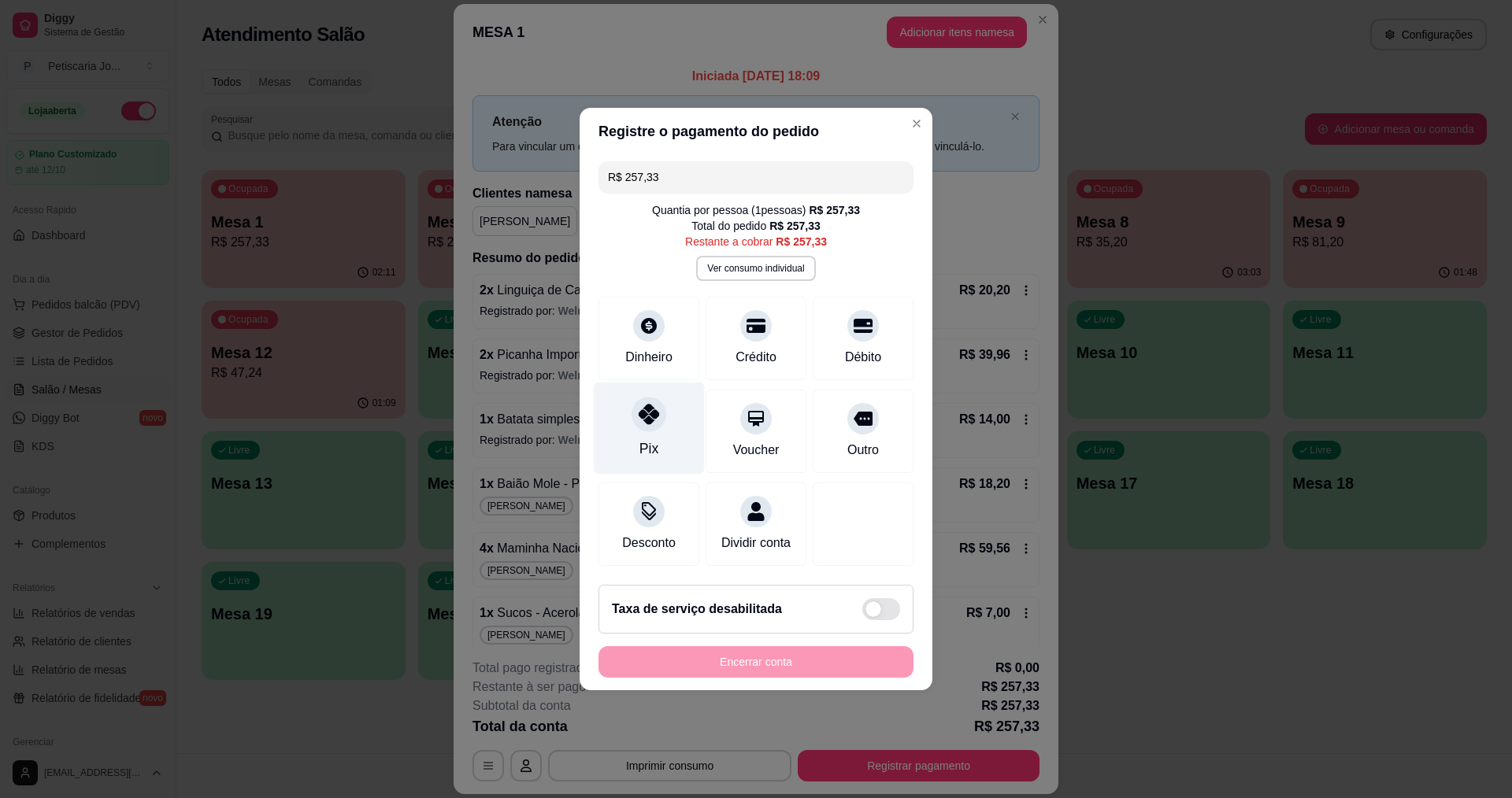
click at [641, 425] on div "Pix" at bounding box center [649, 428] width 111 height 92
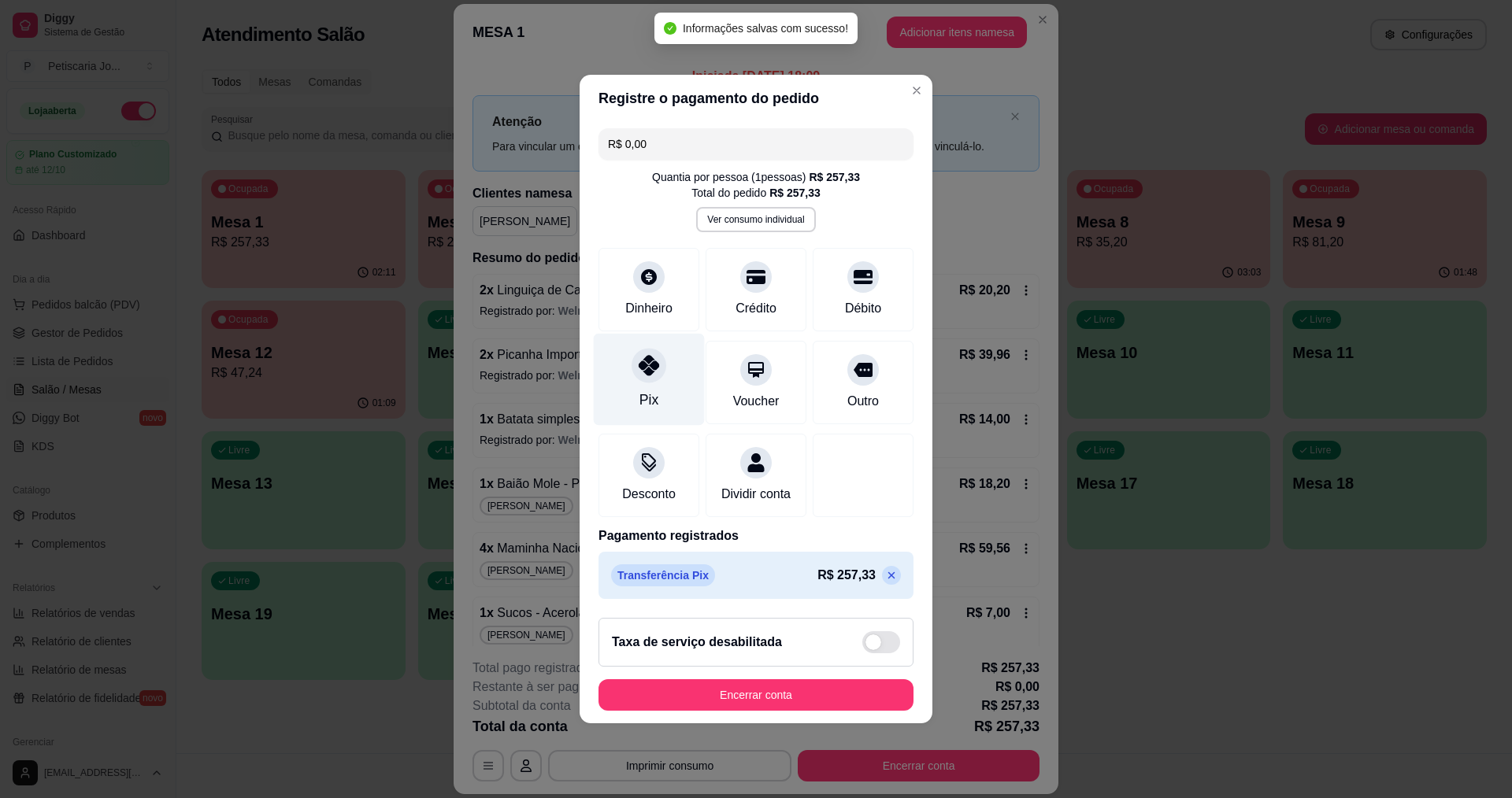
type input "R$ 0,00"
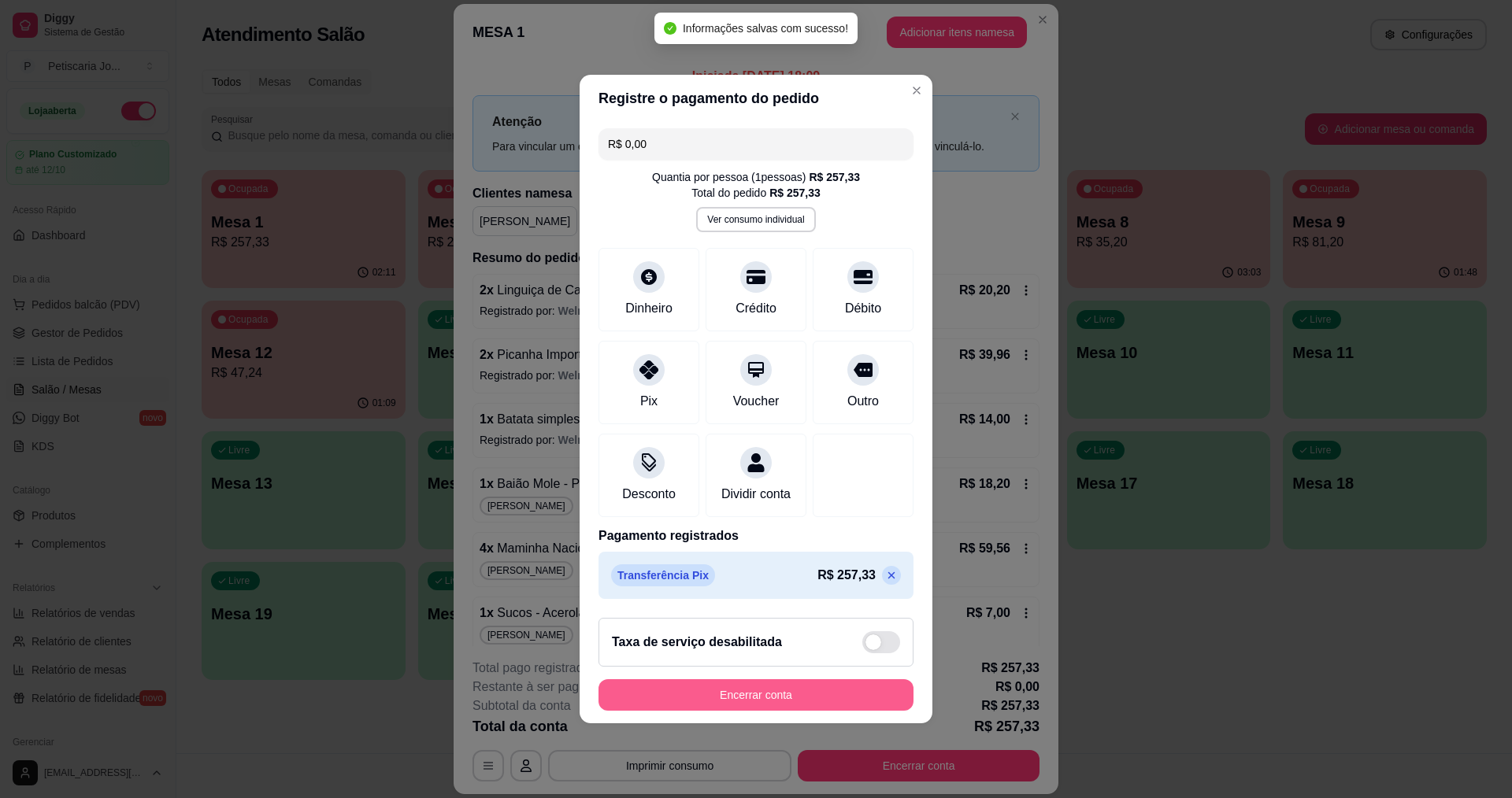
click at [762, 707] on button "Encerrar conta" at bounding box center [756, 695] width 315 height 32
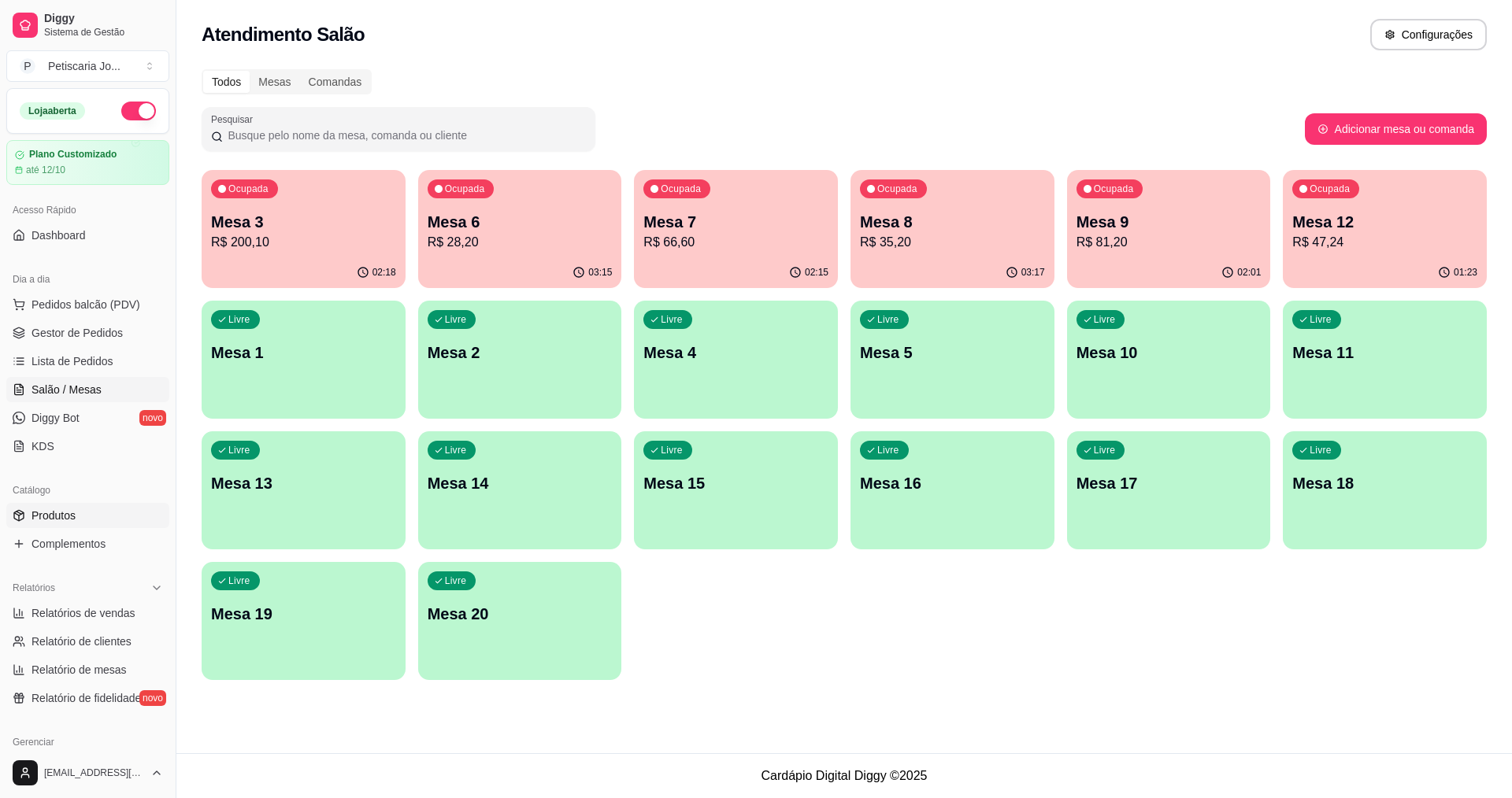
click at [30, 513] on link "Produtos" at bounding box center [87, 515] width 163 height 25
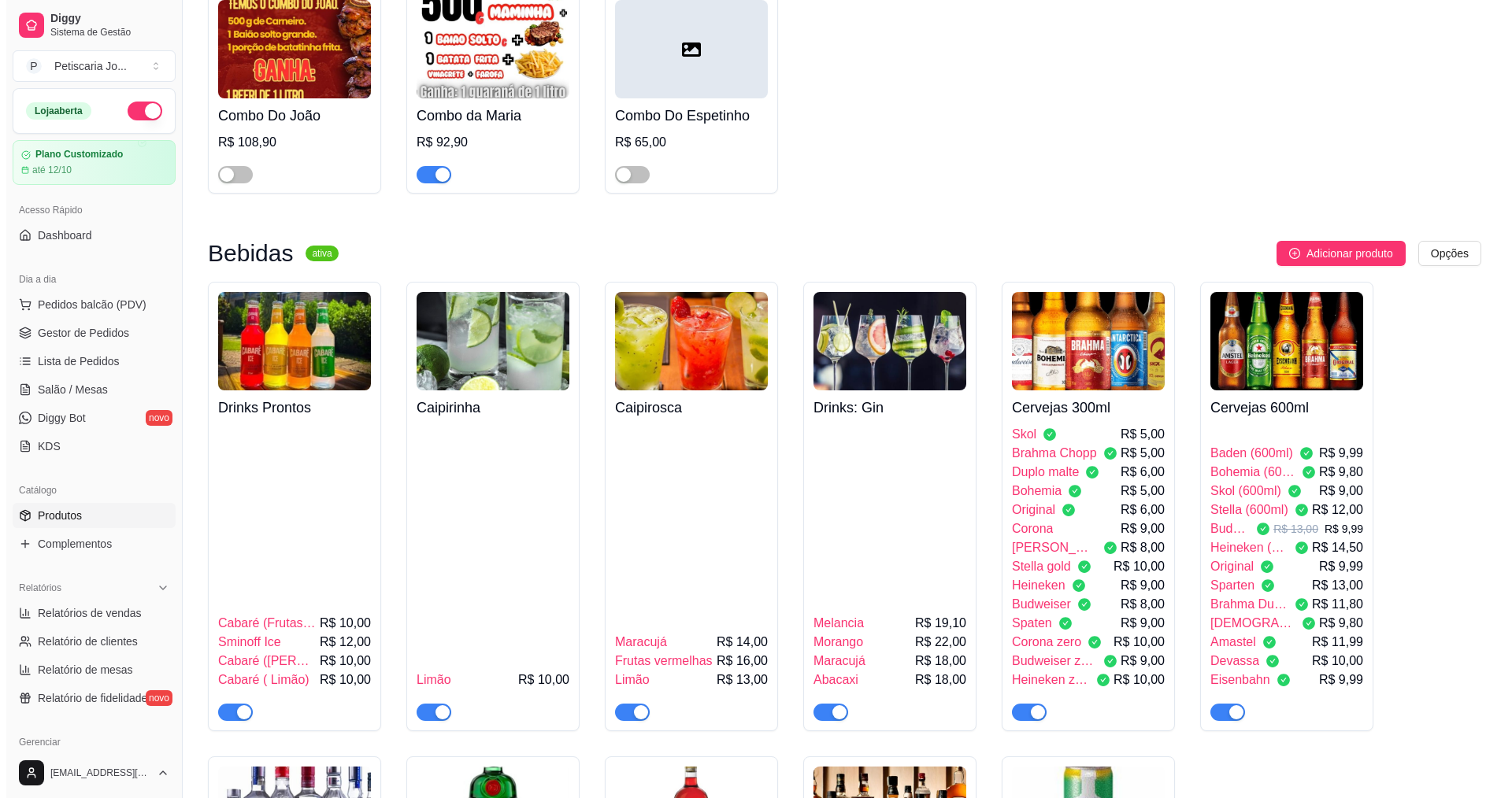
scroll to position [3227, 0]
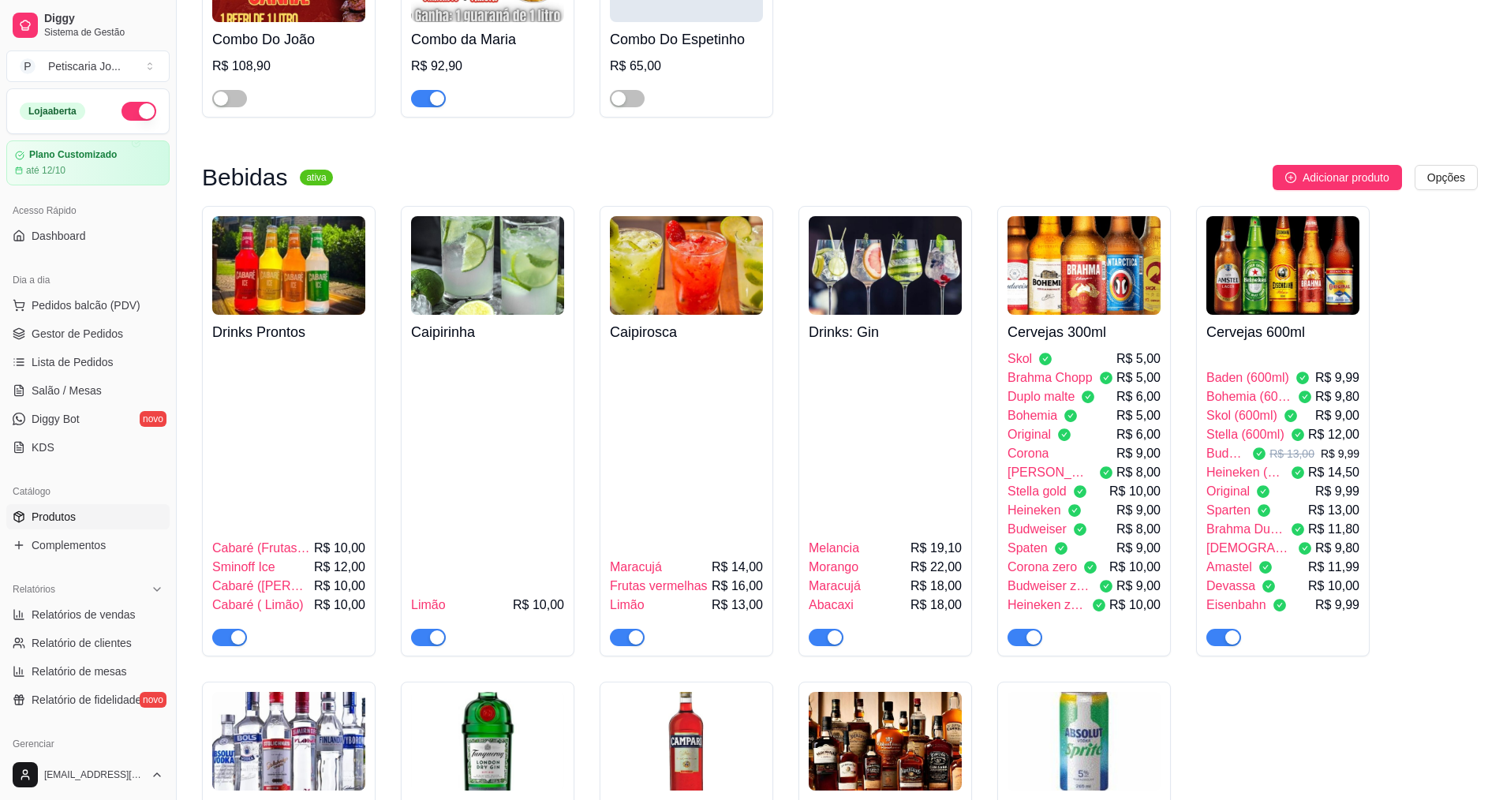
click at [1062, 216] on img at bounding box center [1083, 265] width 153 height 99
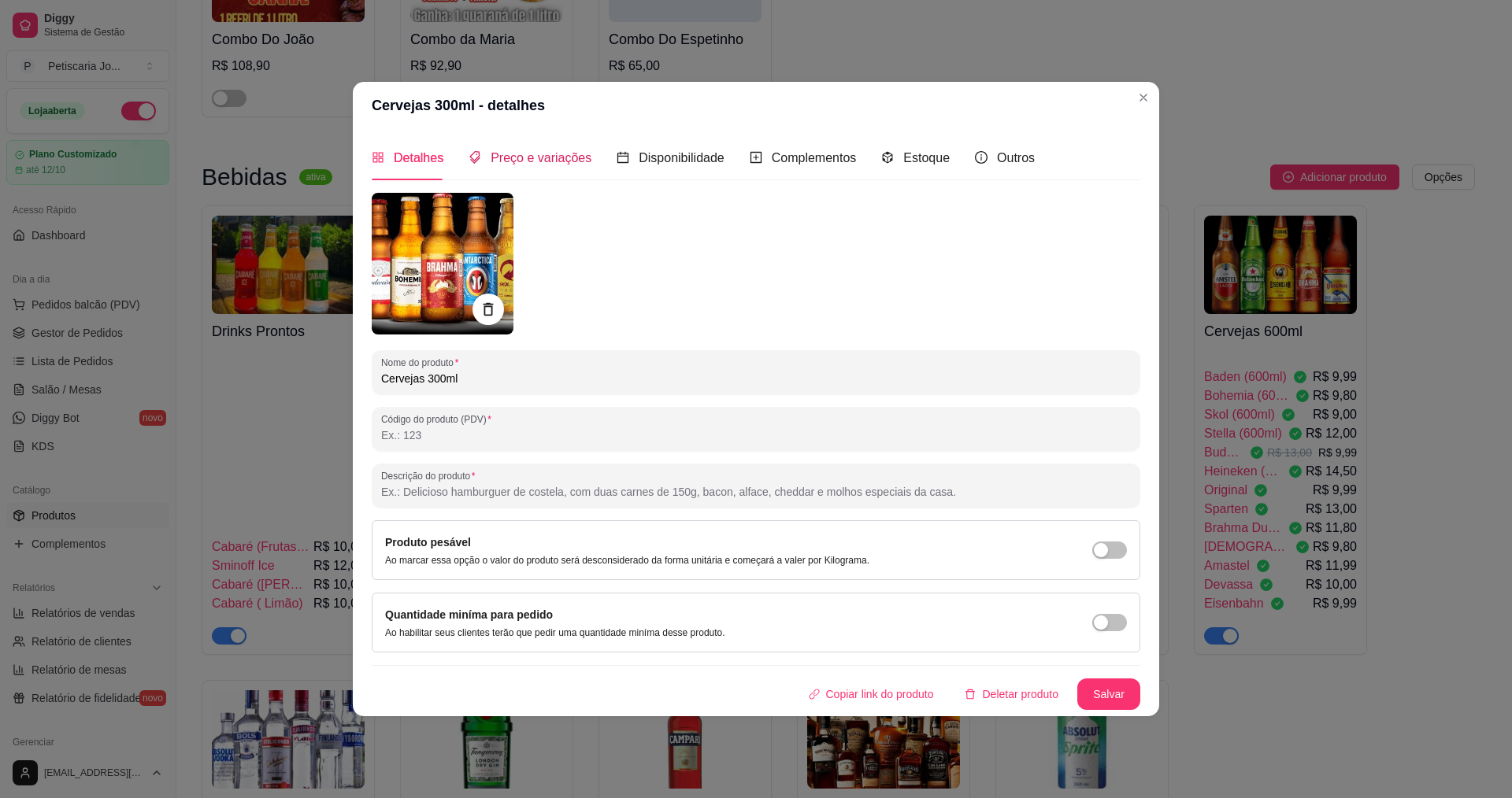
click at [554, 162] on span "Preço e variações" at bounding box center [540, 157] width 101 height 13
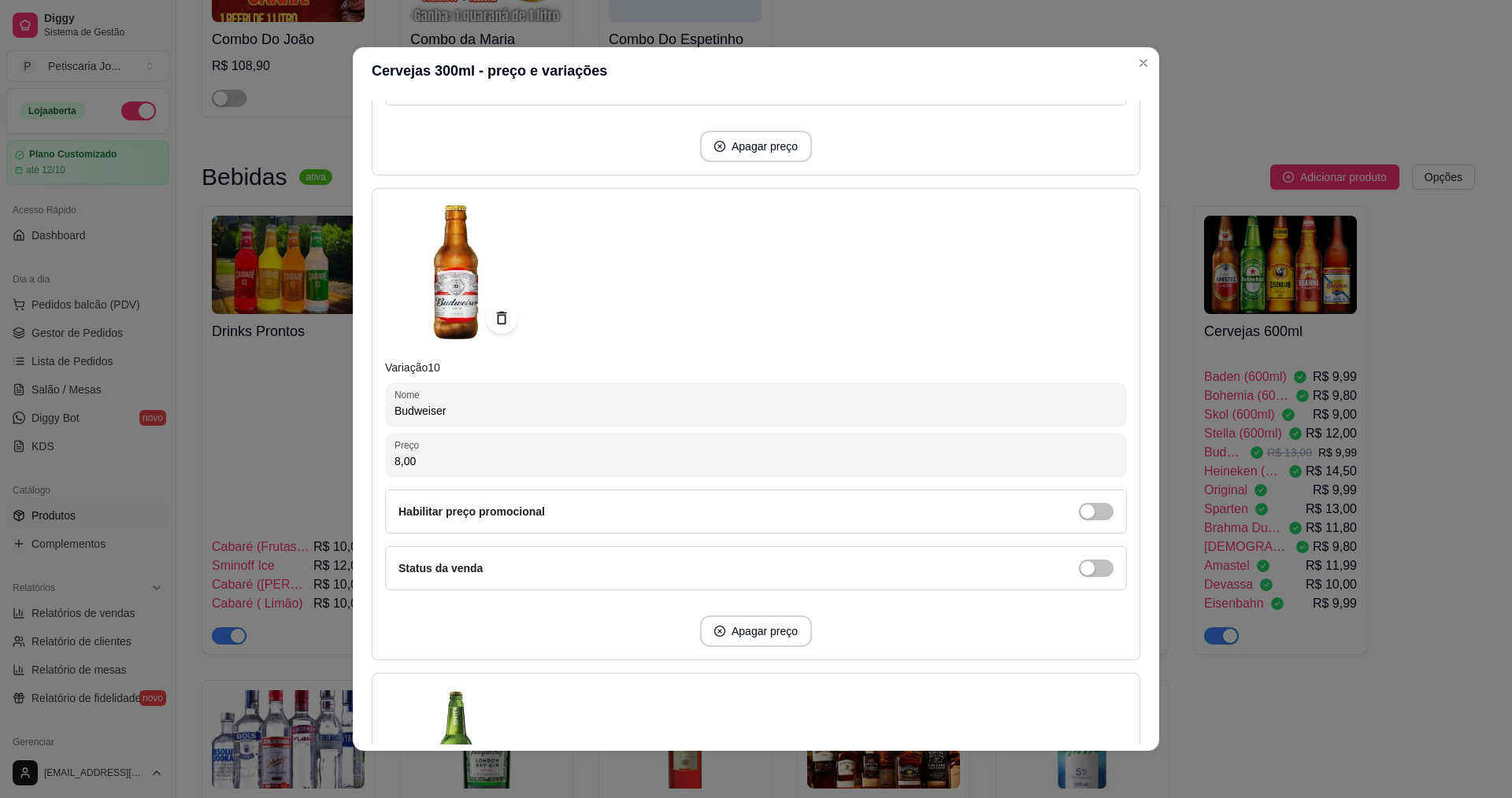
scroll to position [4407, 0]
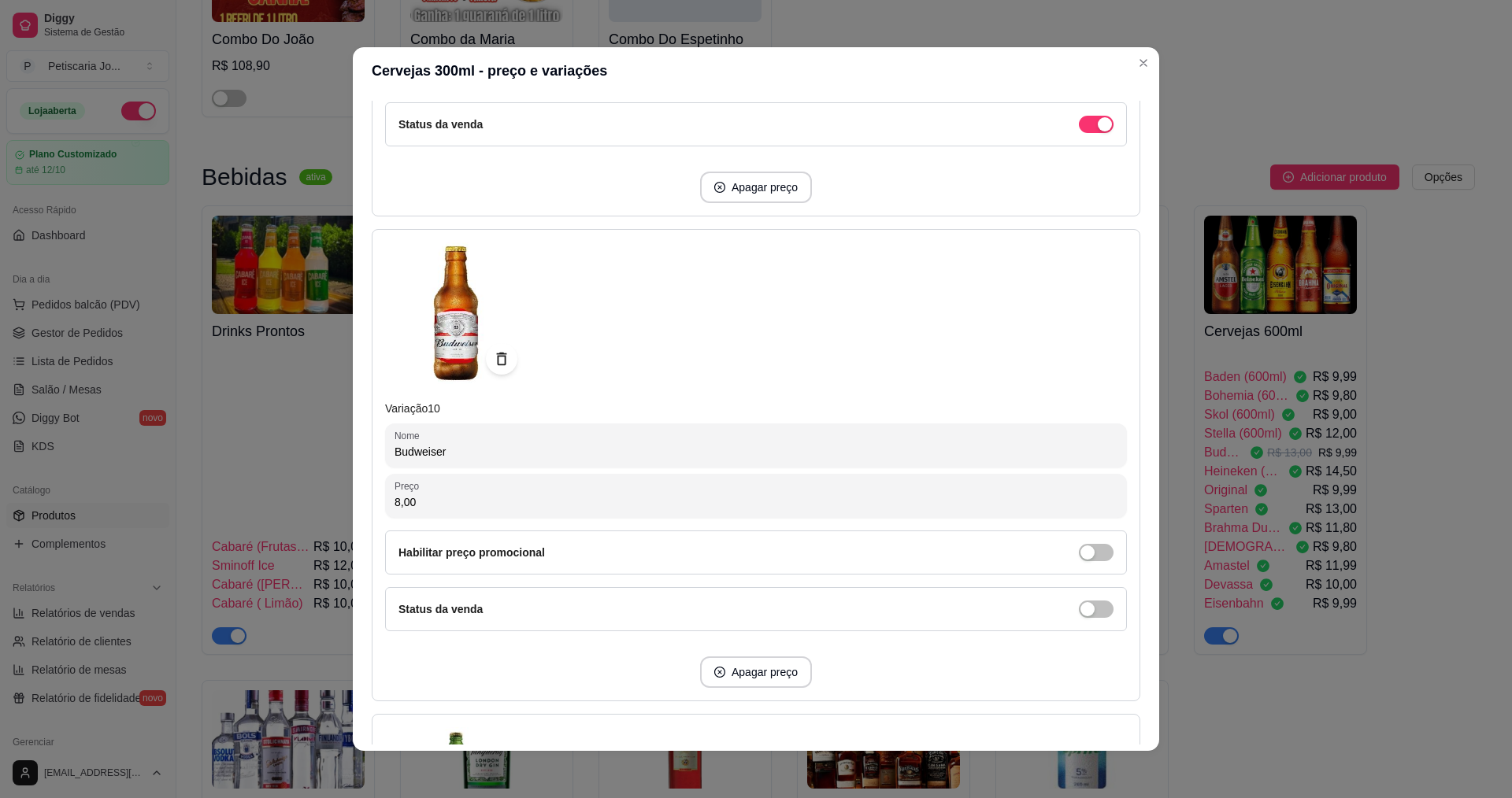
click at [434, 332] on img at bounding box center [456, 313] width 142 height 142
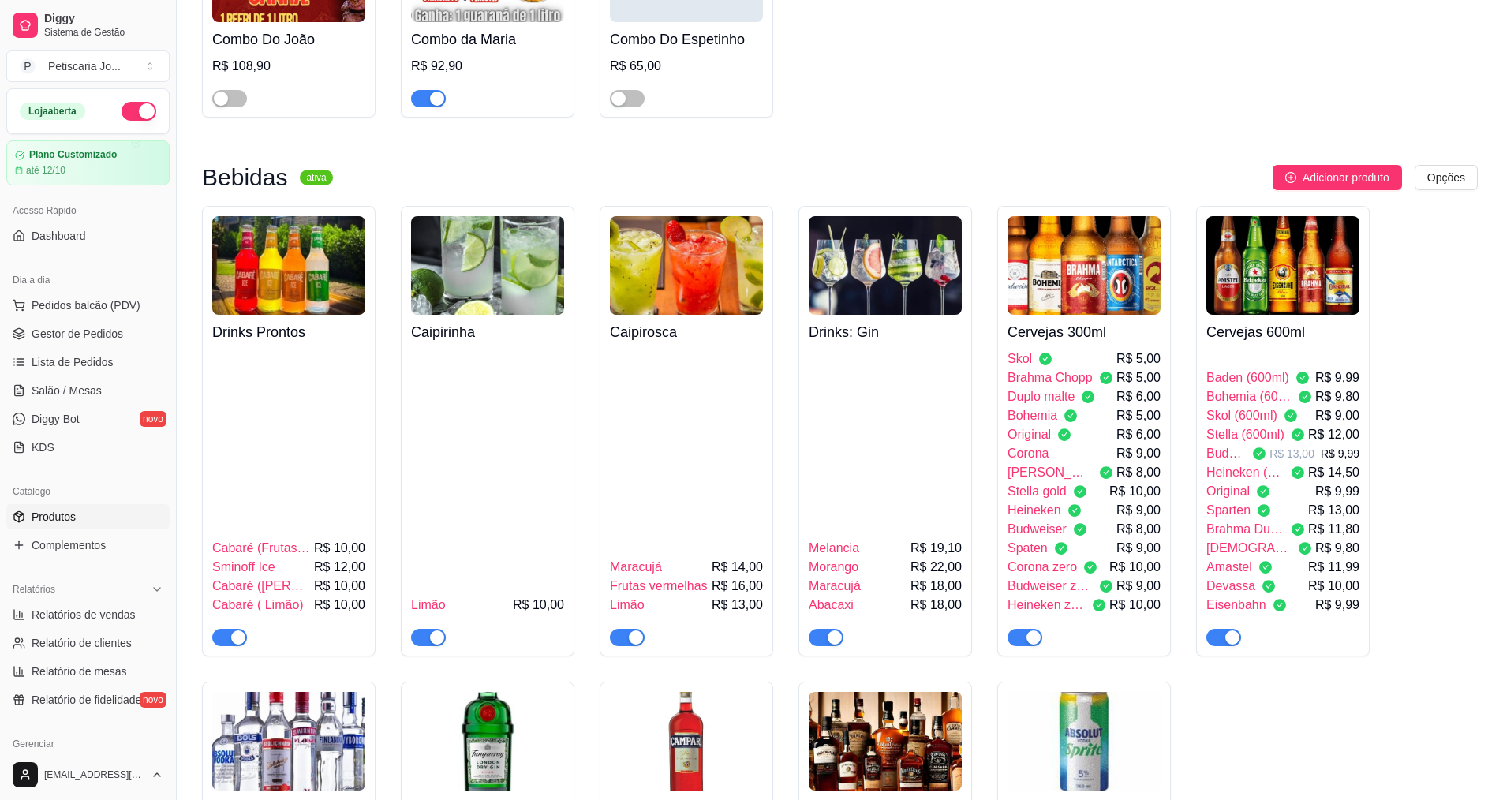
click at [1045, 501] on span "Heineken" at bounding box center [1034, 510] width 54 height 19
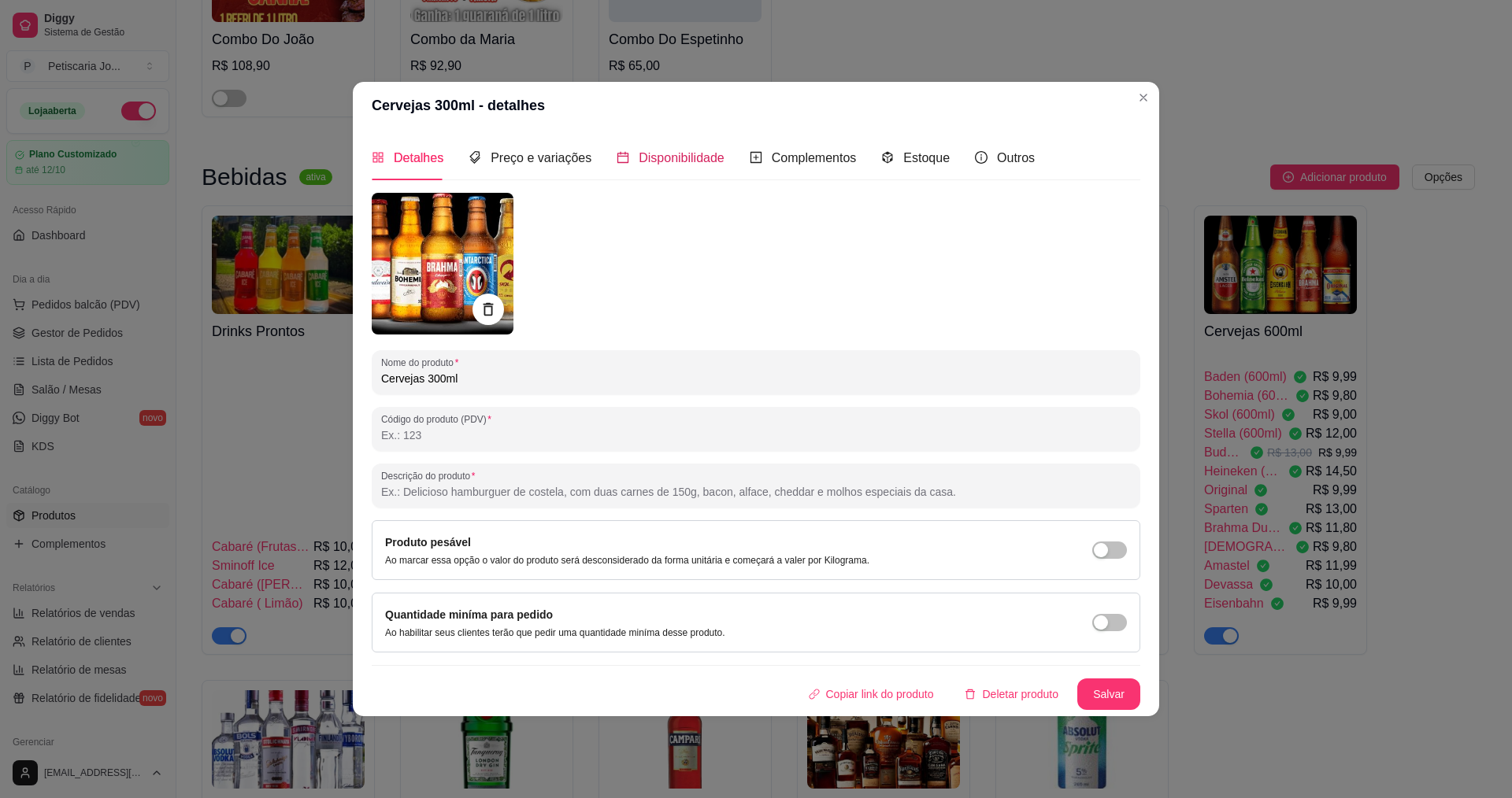
click at [706, 168] on div "Disponibilidade" at bounding box center [671, 158] width 108 height 20
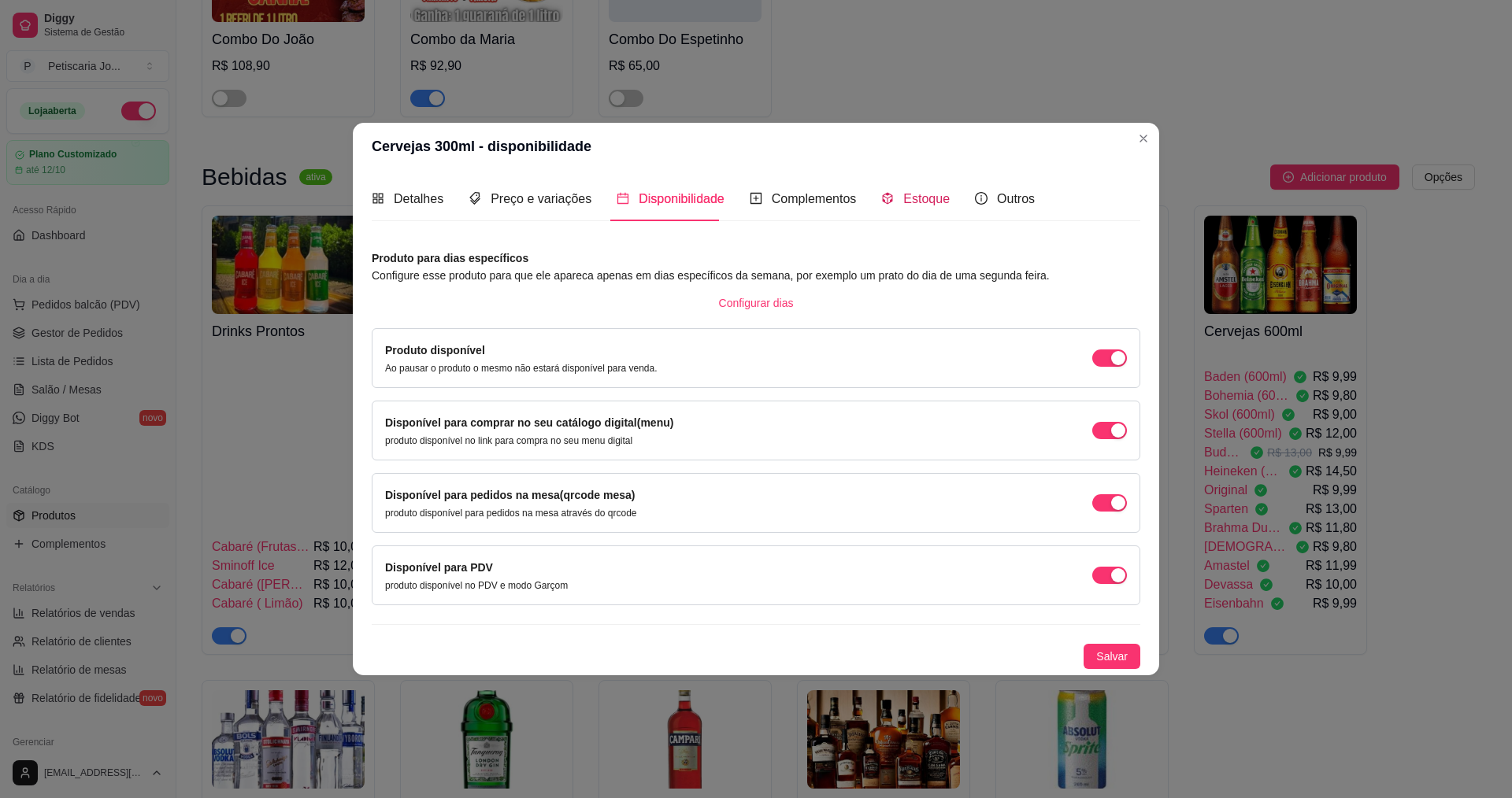
click at [886, 198] on icon "code-sandbox" at bounding box center [887, 198] width 10 height 12
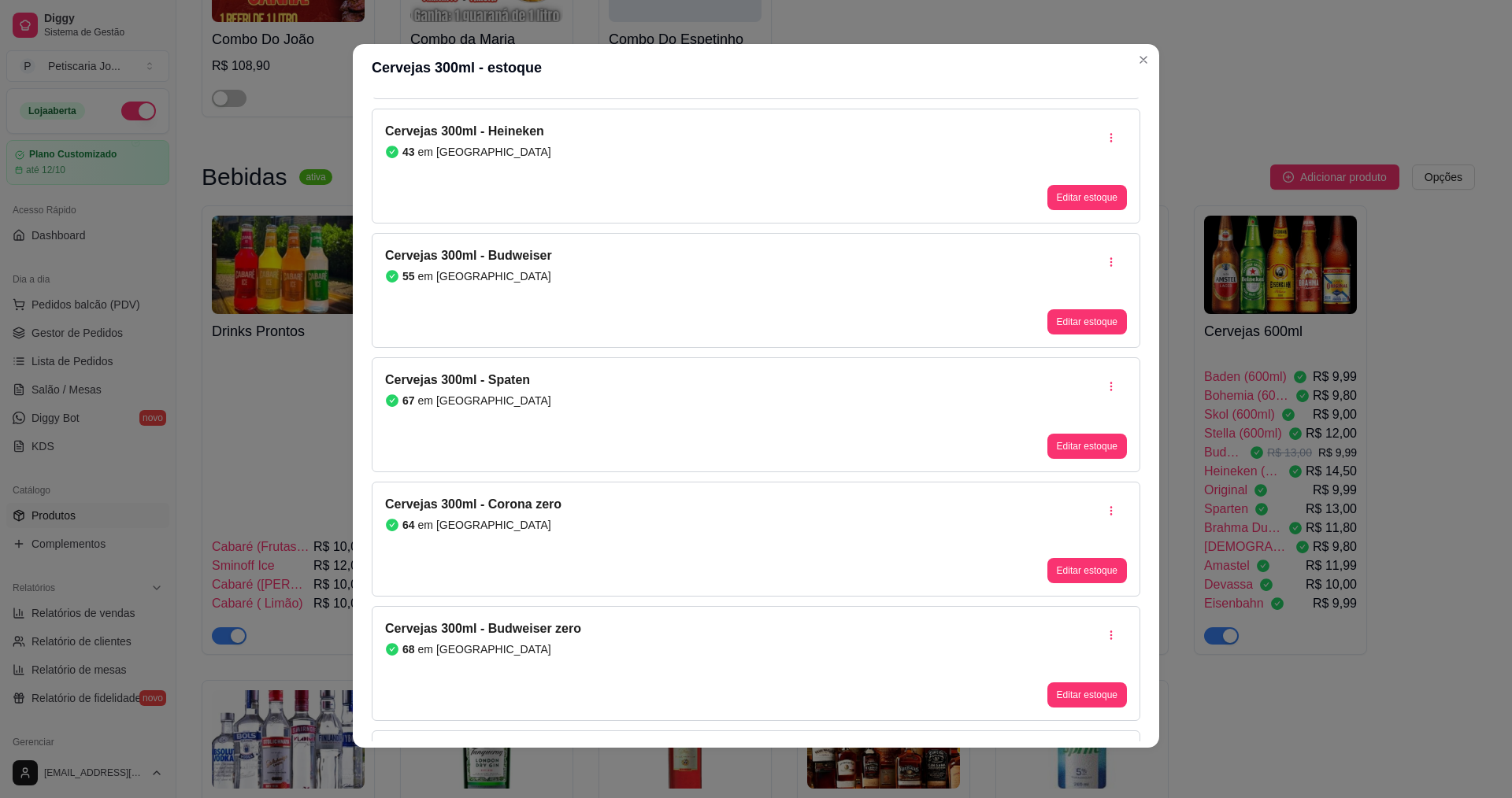
scroll to position [857, 0]
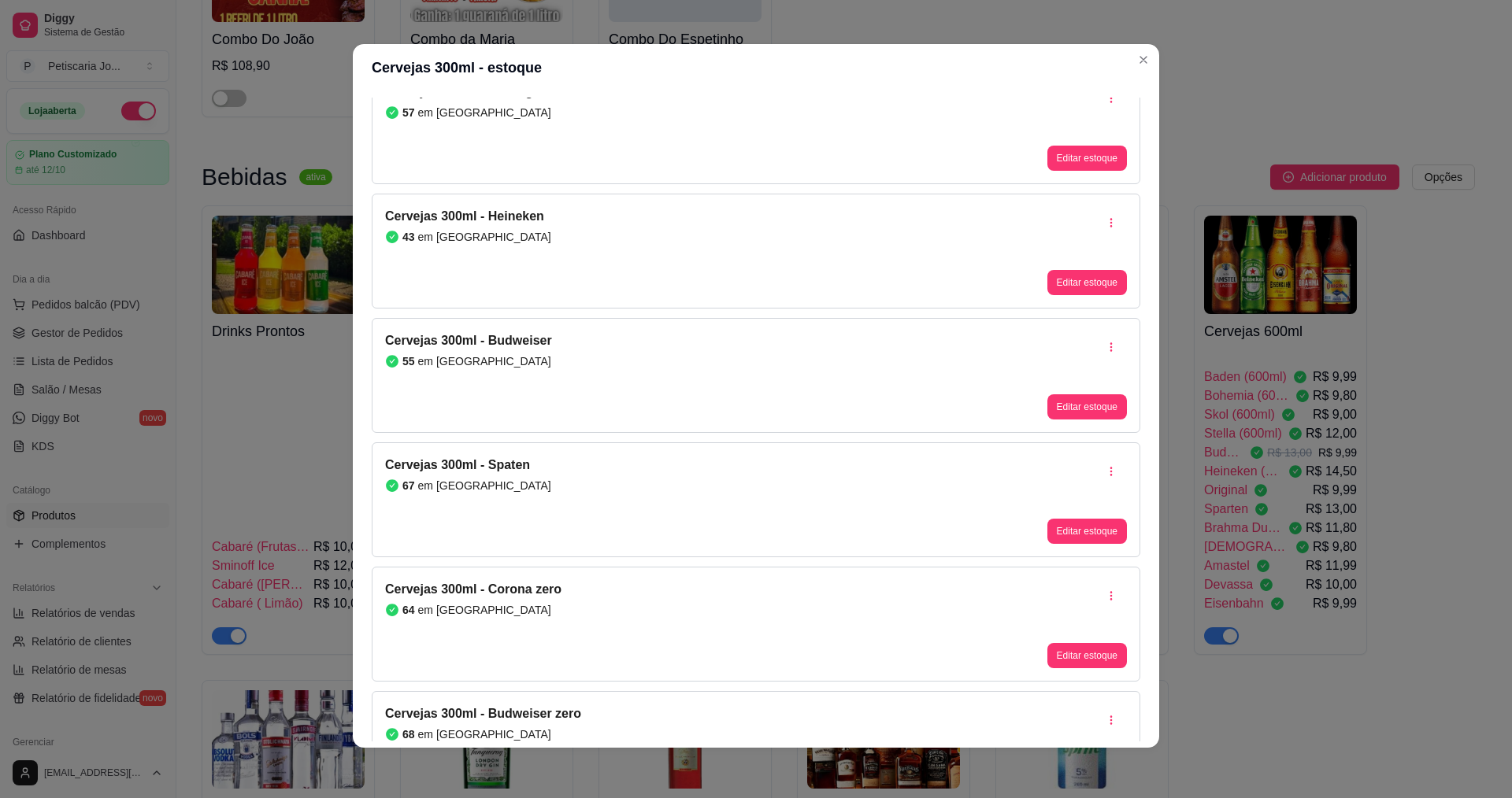
click at [1084, 393] on div "Editar estoque" at bounding box center [1087, 375] width 80 height 88
click at [1077, 405] on button "Editar estoque" at bounding box center [1087, 406] width 80 height 25
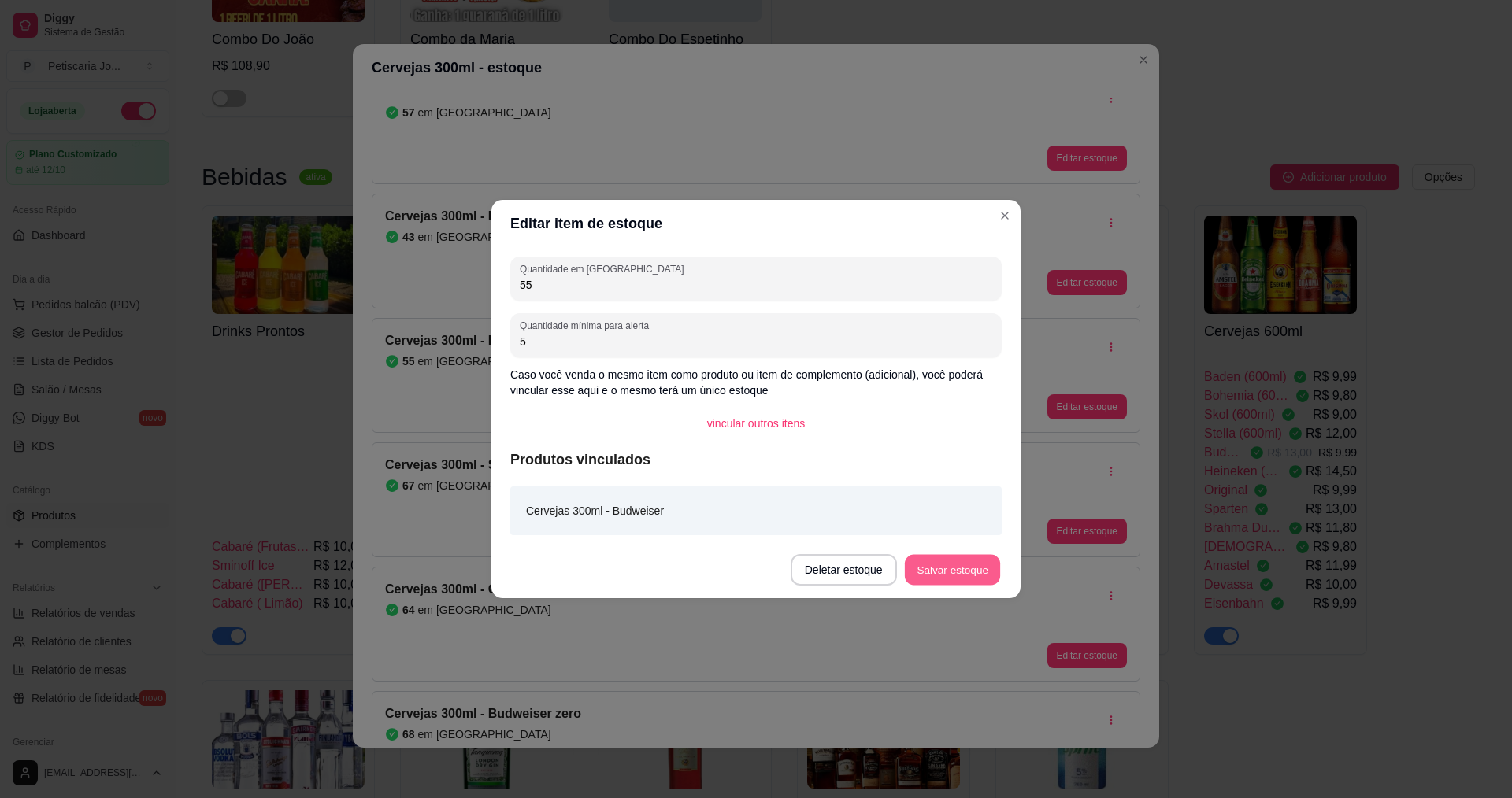
click at [938, 565] on button "Salvar estoque" at bounding box center [952, 570] width 96 height 31
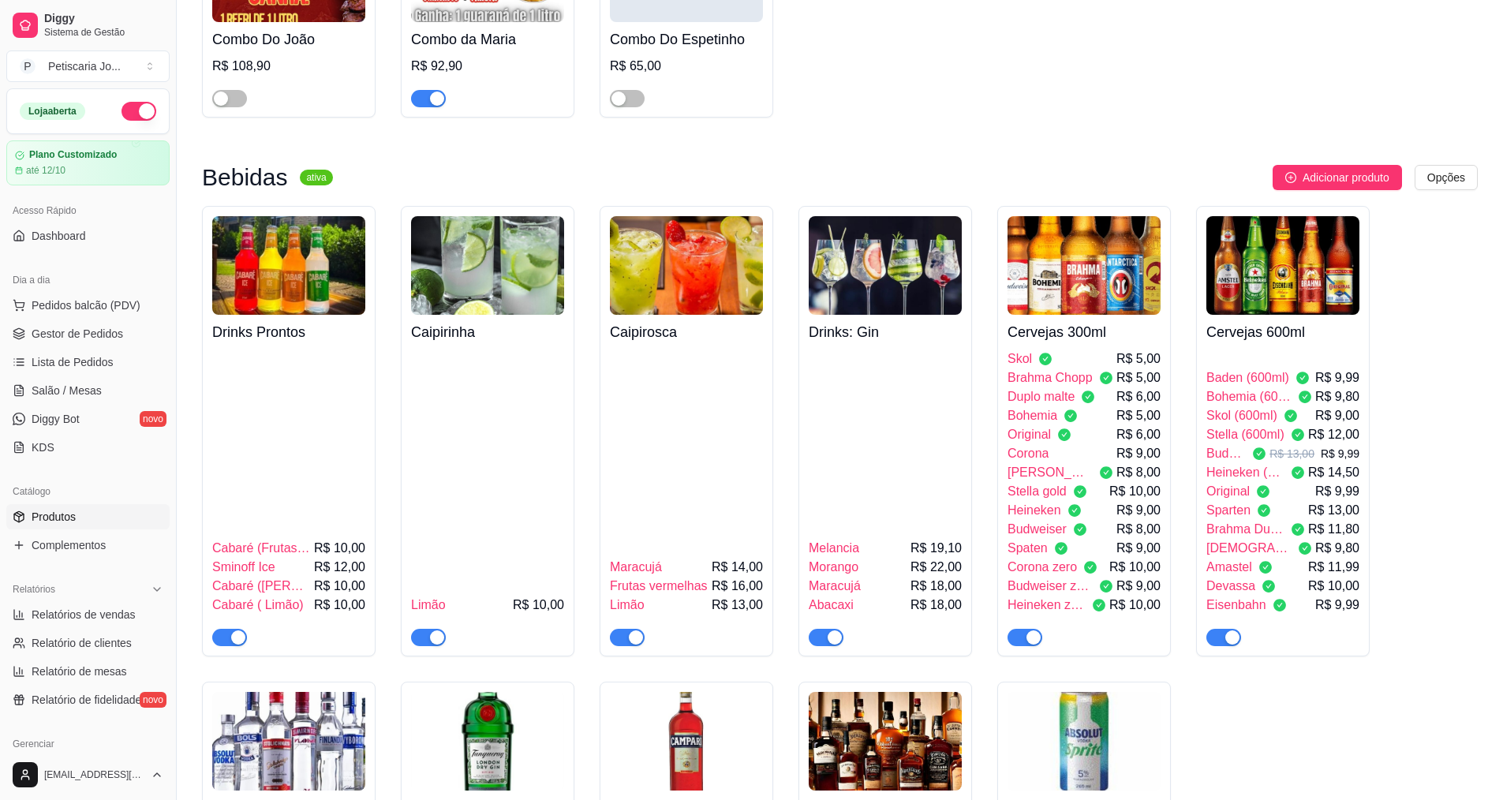
click at [1026, 520] on span "Budweiser" at bounding box center [1036, 529] width 59 height 19
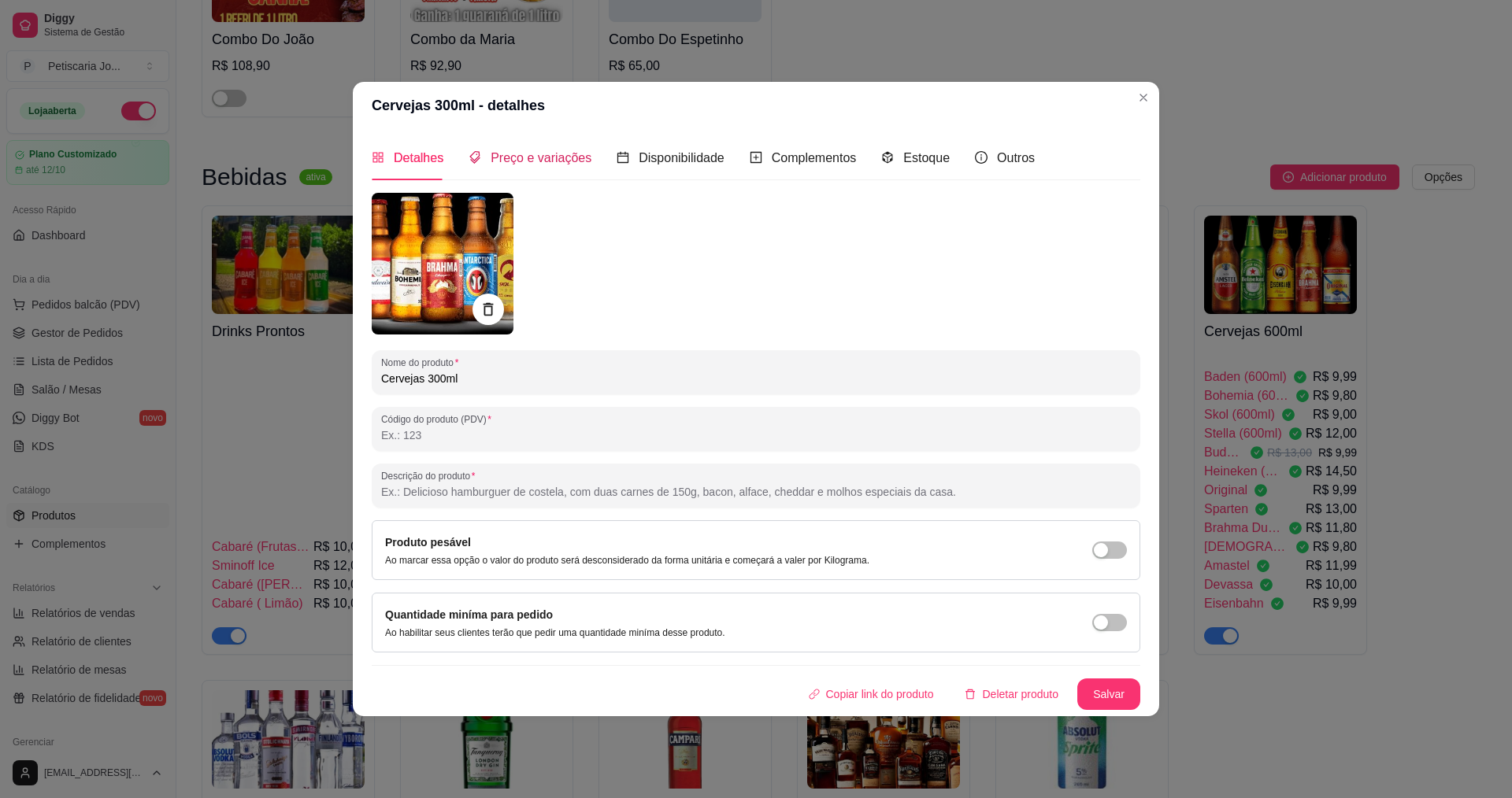
click at [553, 168] on div "Preço e variações" at bounding box center [529, 158] width 123 height 20
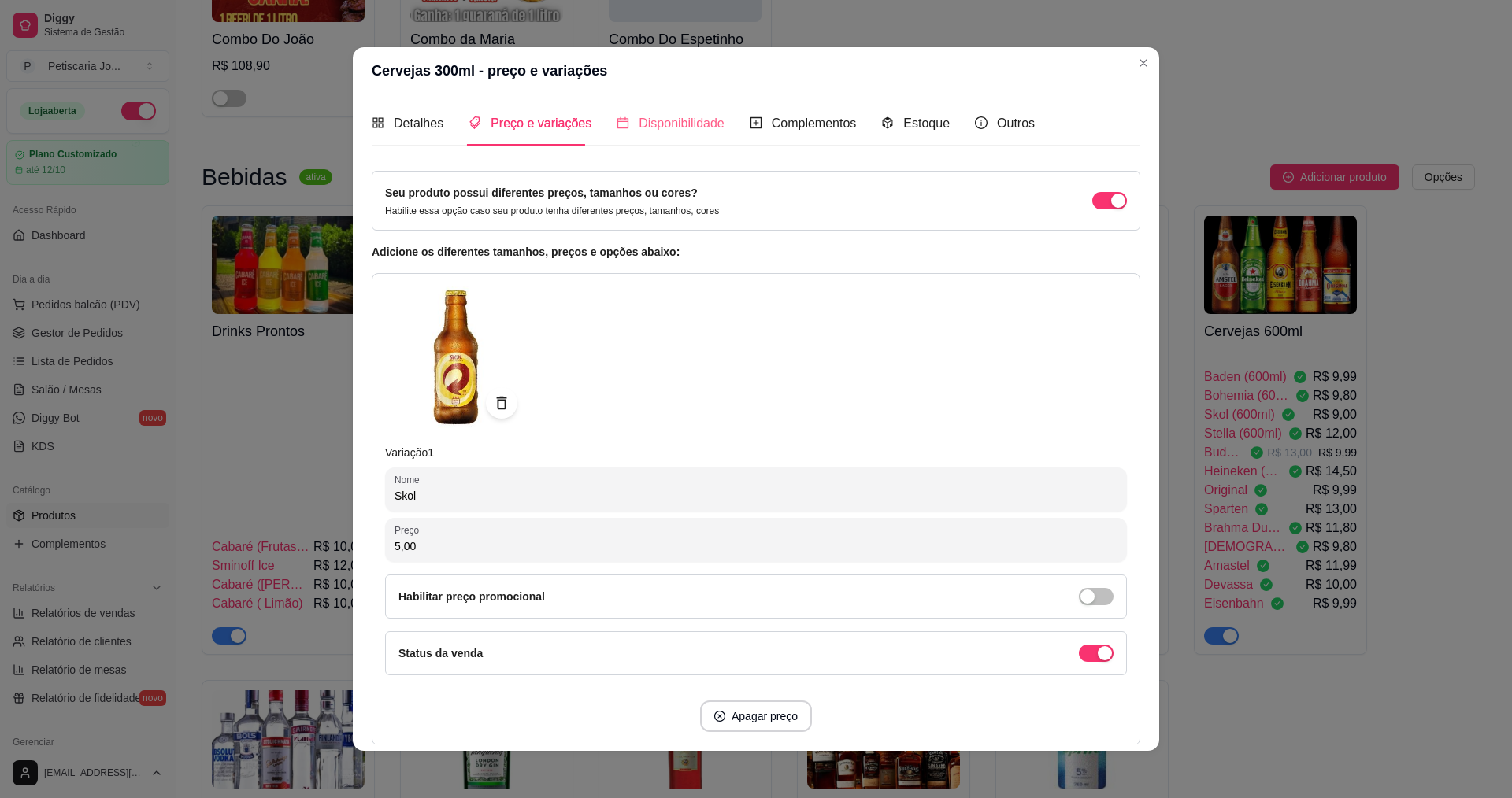
click at [651, 134] on div "Disponibilidade" at bounding box center [671, 123] width 108 height 45
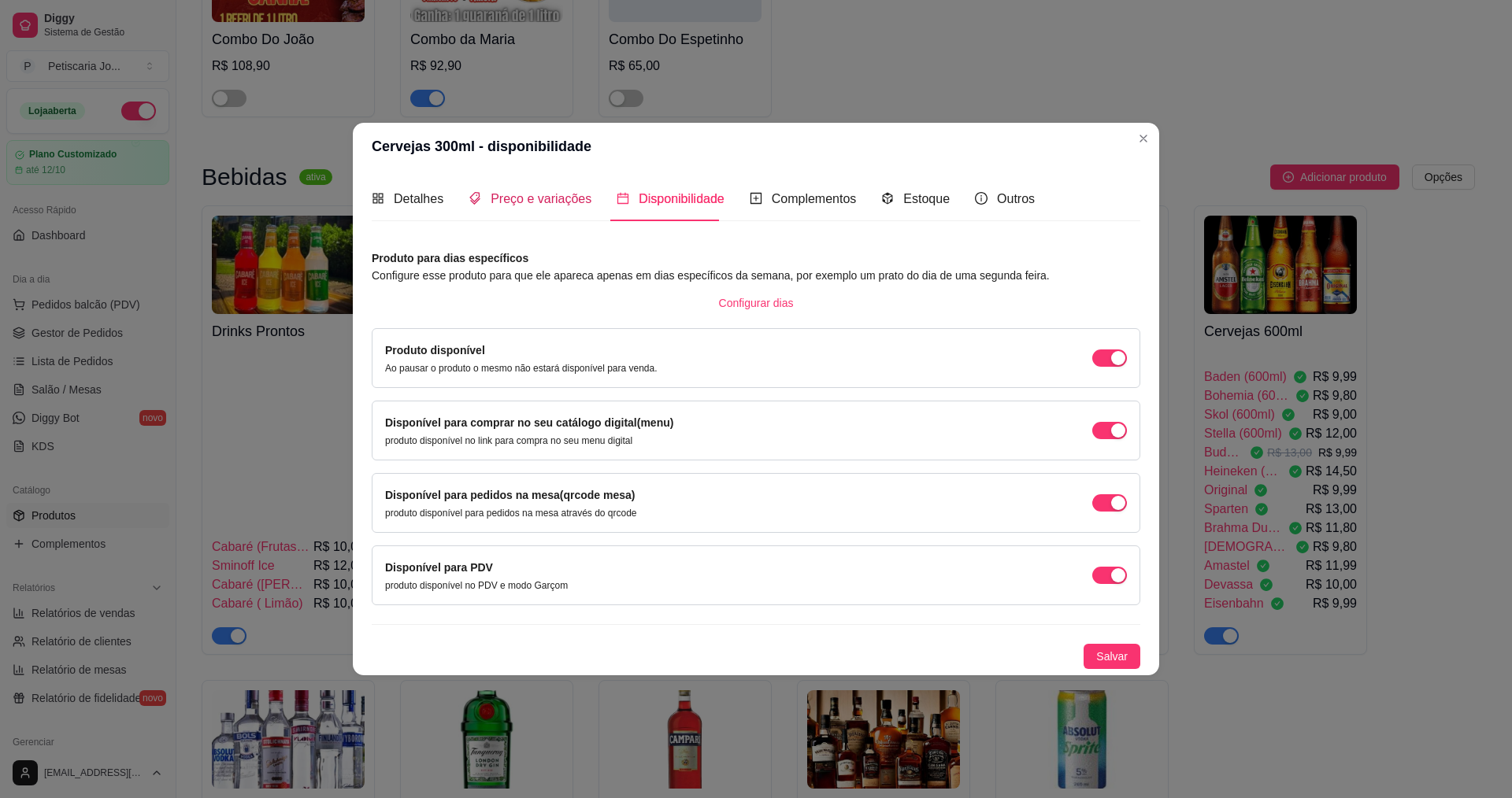
click at [564, 196] on span "Preço e variações" at bounding box center [540, 198] width 101 height 13
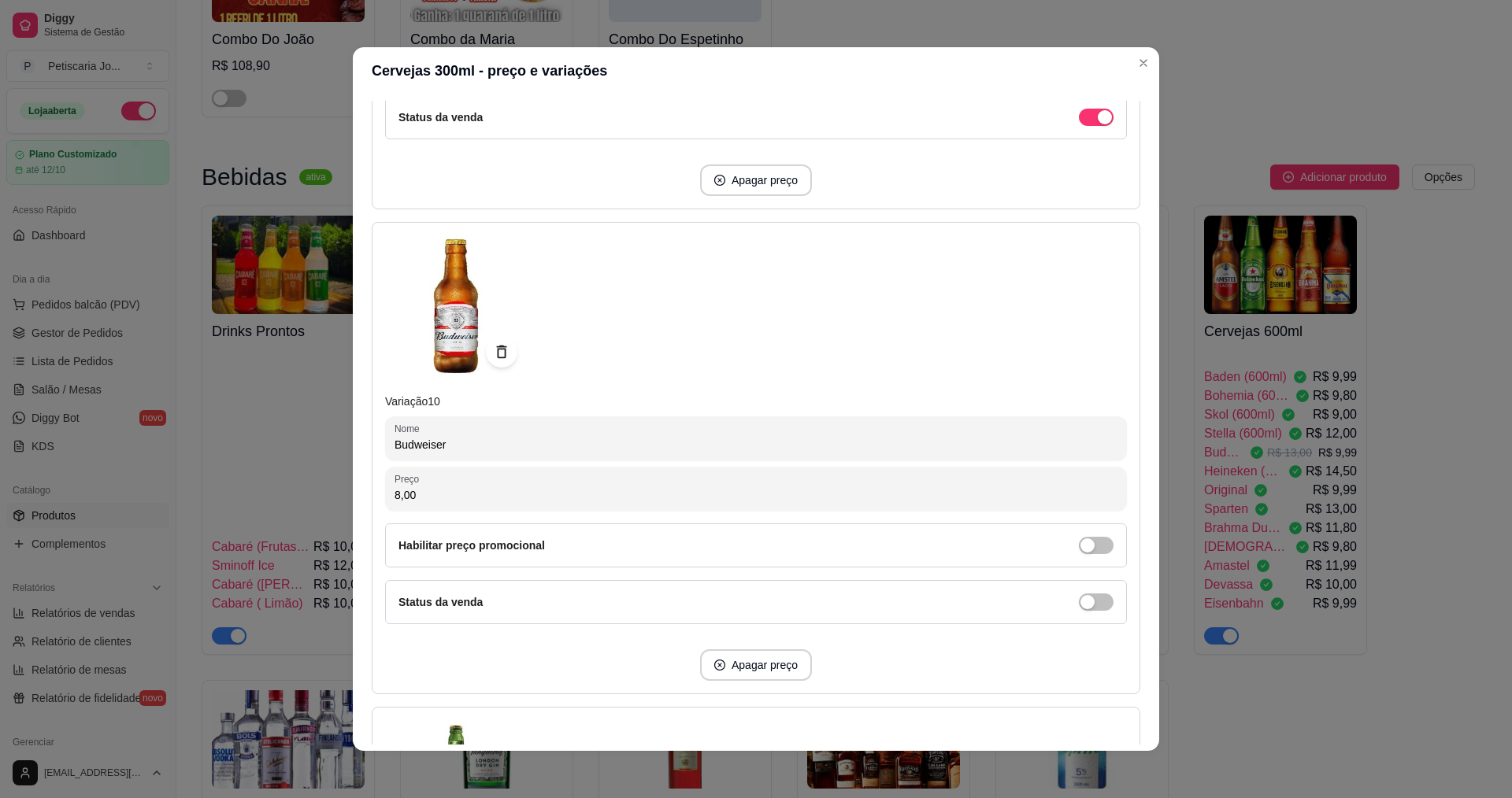
scroll to position [4486, 0]
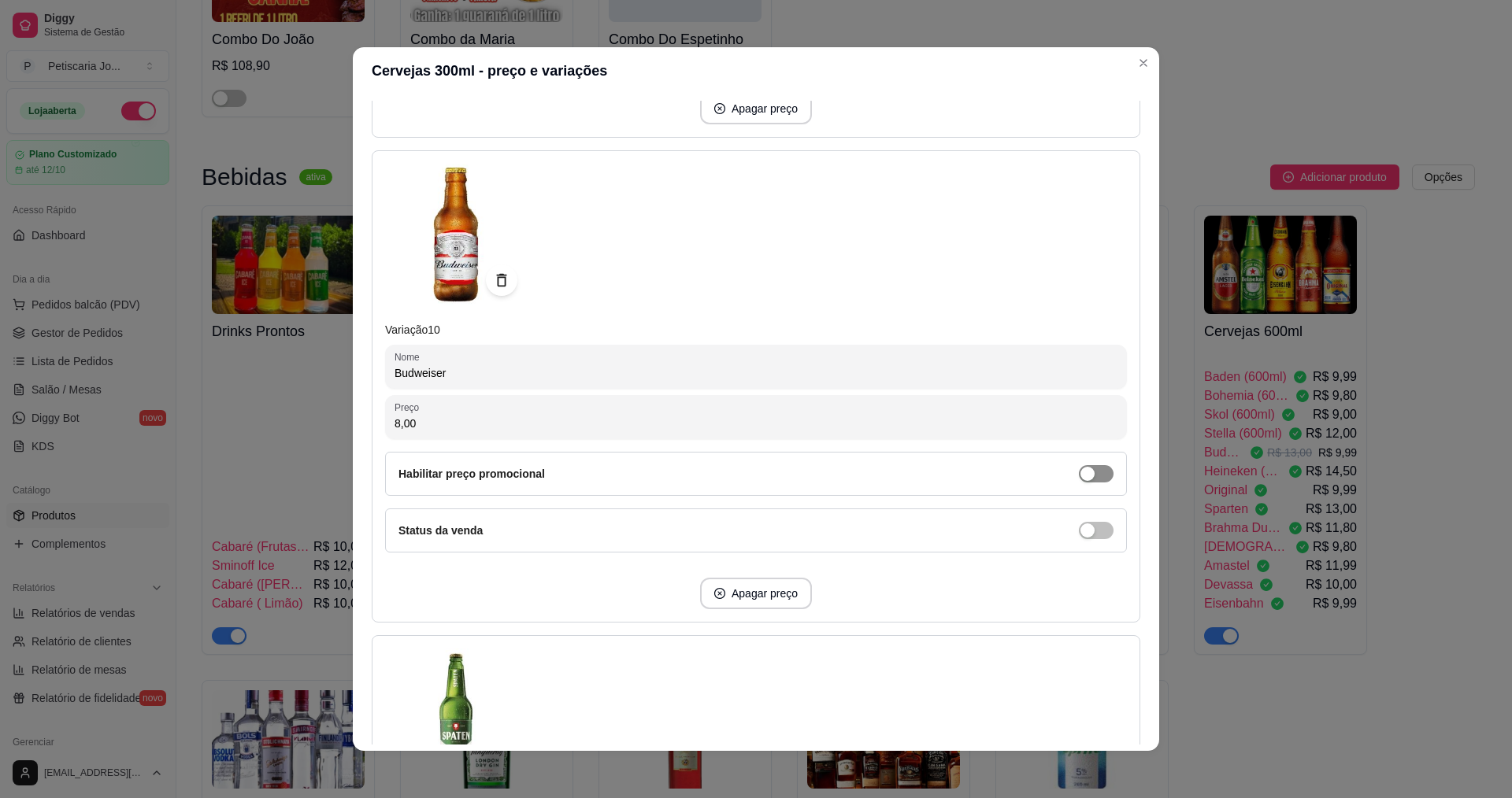
click at [1086, 472] on span "button" at bounding box center [1096, 473] width 35 height 17
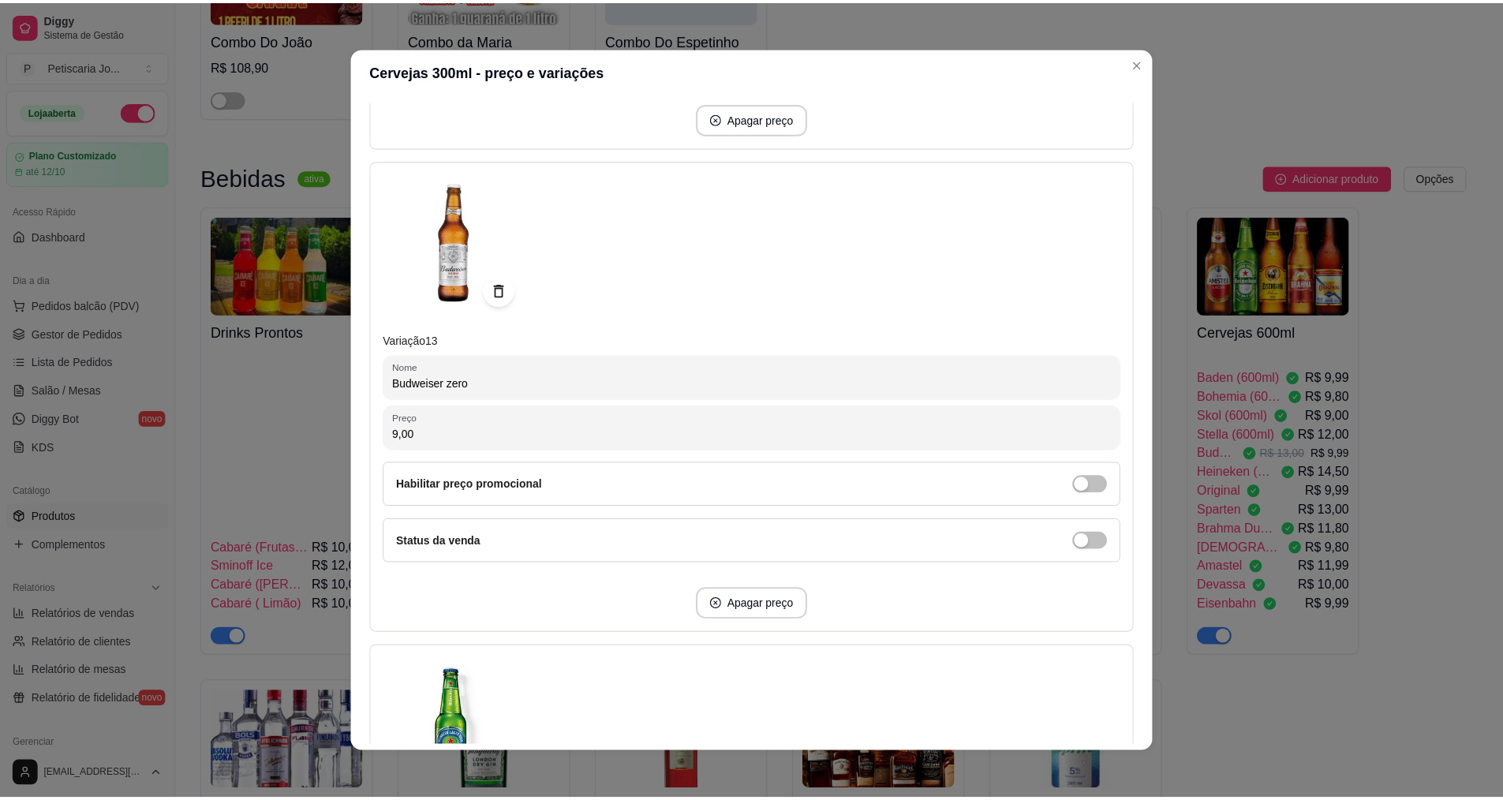
scroll to position [6483, 0]
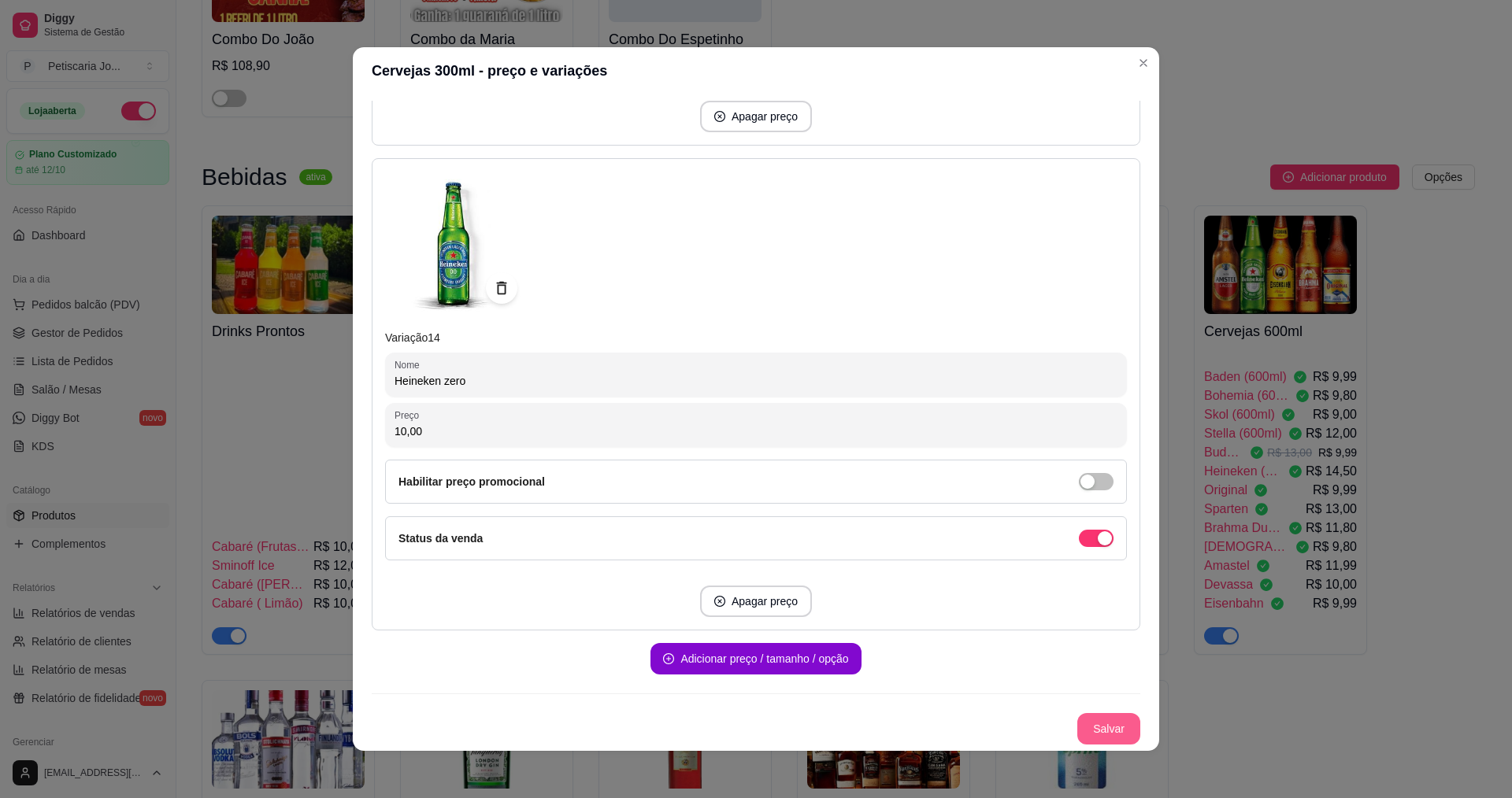
click at [1077, 734] on button "Salvar" at bounding box center [1108, 729] width 63 height 32
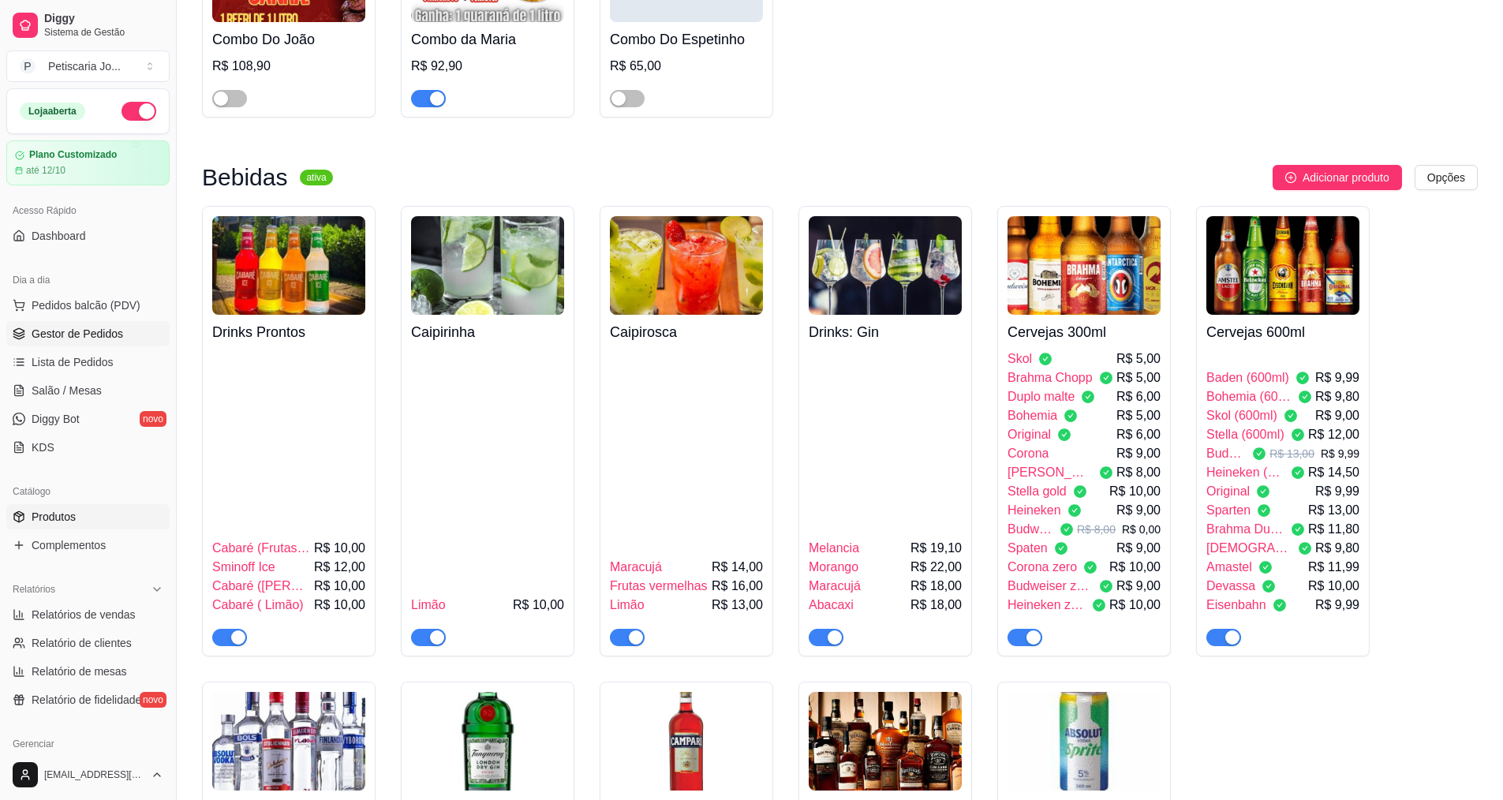
click at [61, 342] on link "Gestor de Pedidos" at bounding box center [87, 333] width 163 height 25
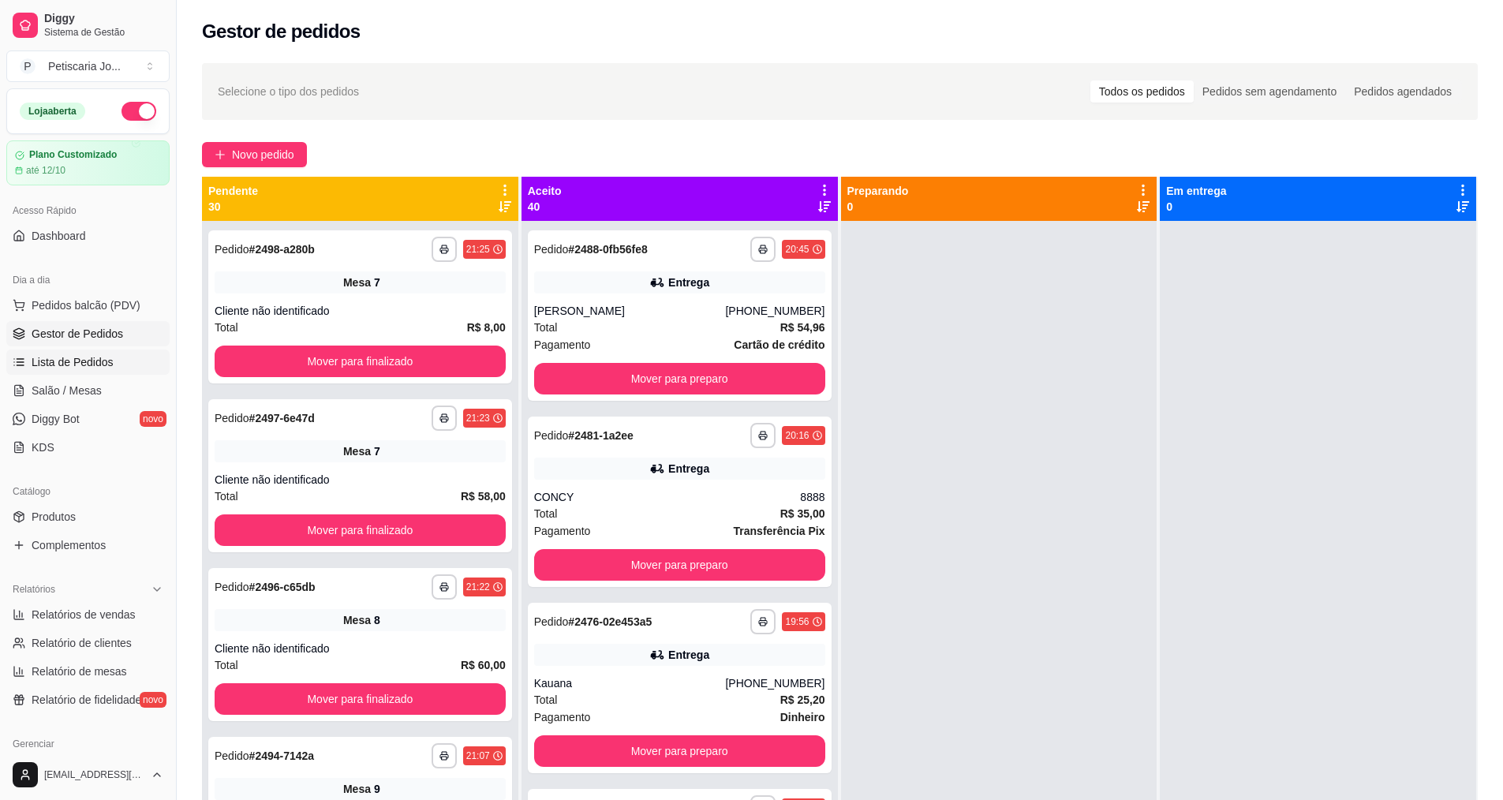
click at [91, 353] on link "Lista de Pedidos" at bounding box center [87, 361] width 163 height 25
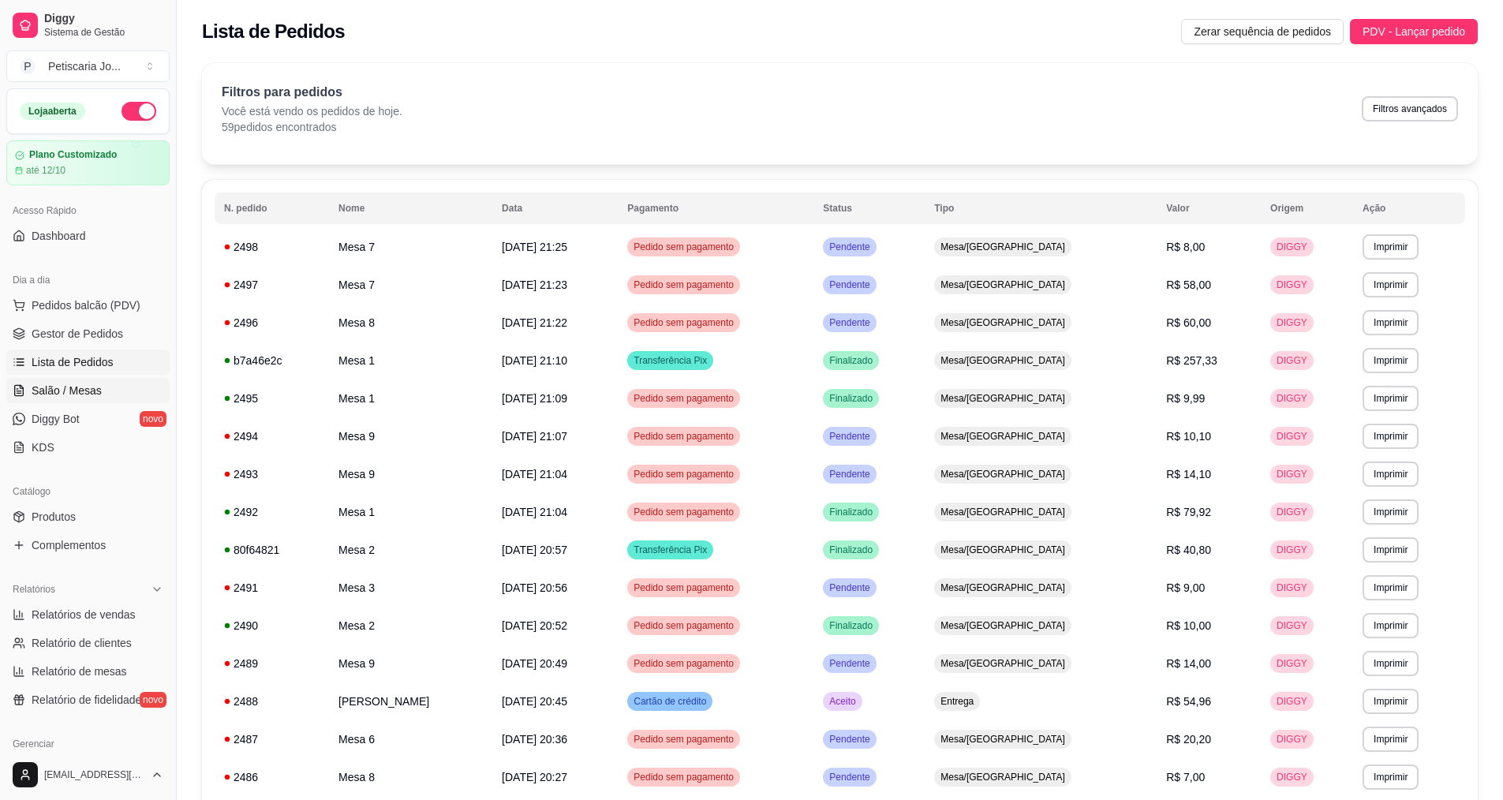
click at [75, 392] on span "Salão / Mesas" at bounding box center [67, 391] width 70 height 16
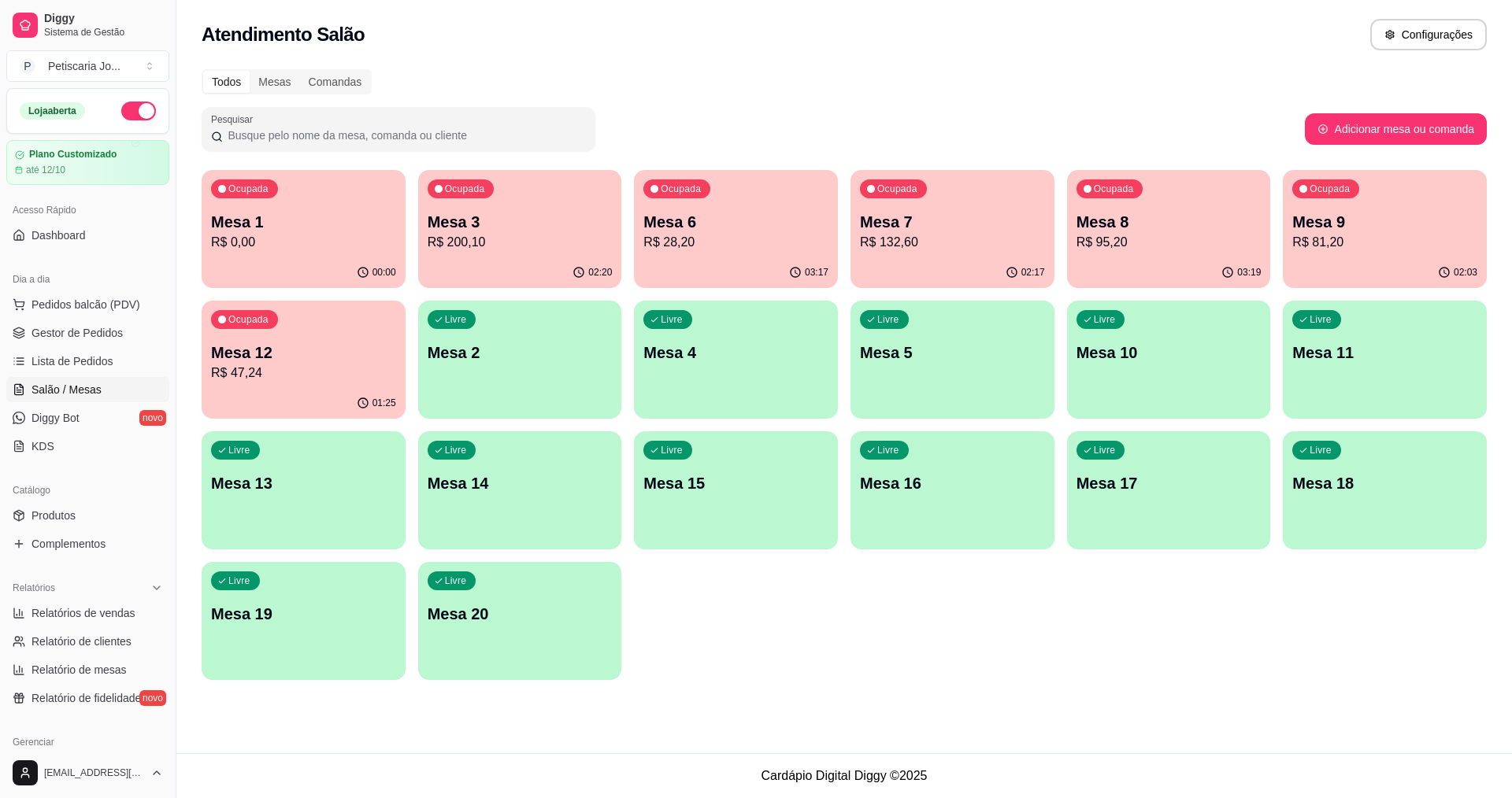
click at [357, 255] on div "Ocupada Mesa 1 R$ 0,00" at bounding box center [303, 213] width 204 height 88
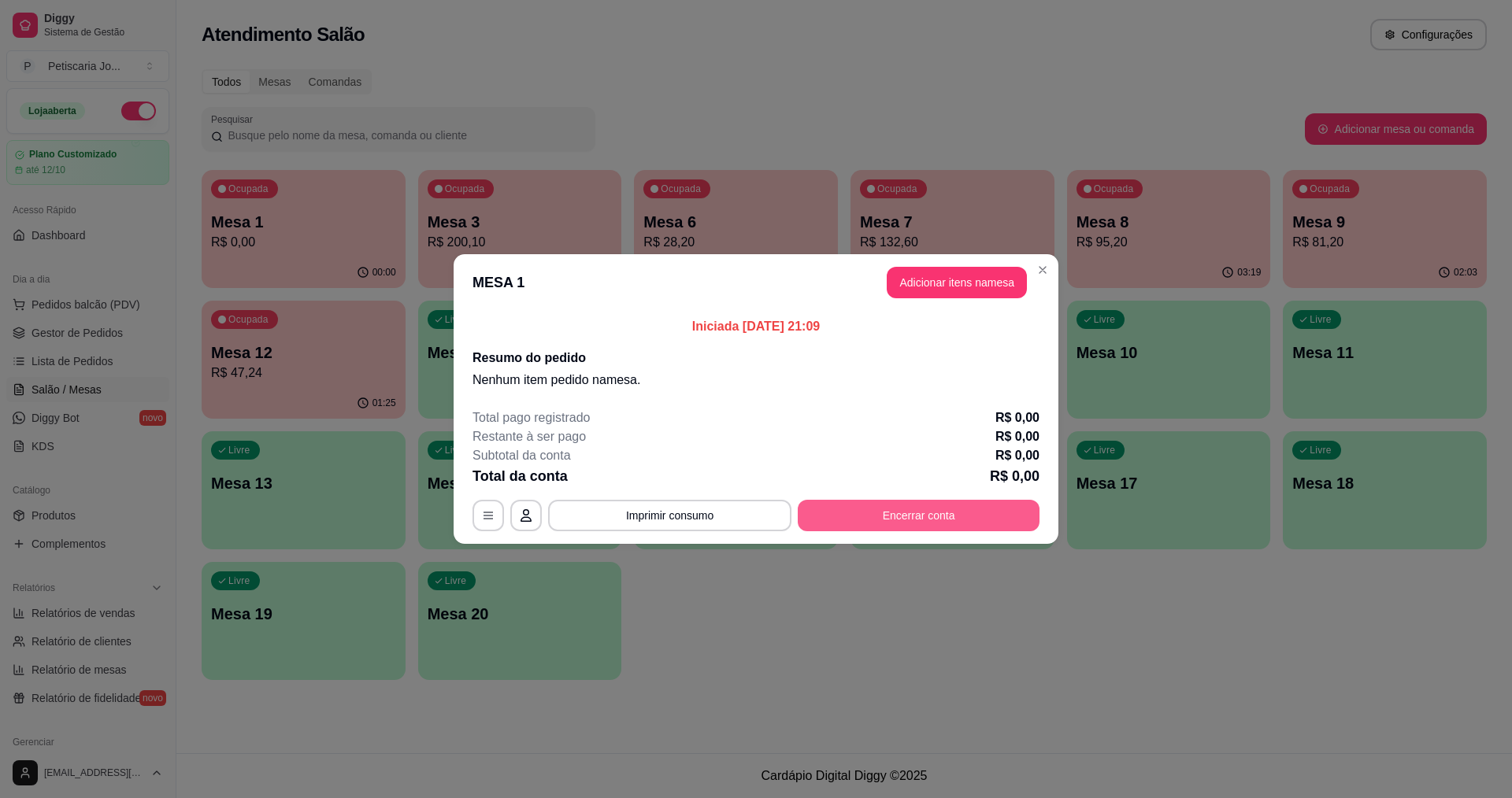
click at [858, 502] on button "Encerrar conta" at bounding box center [918, 516] width 242 height 32
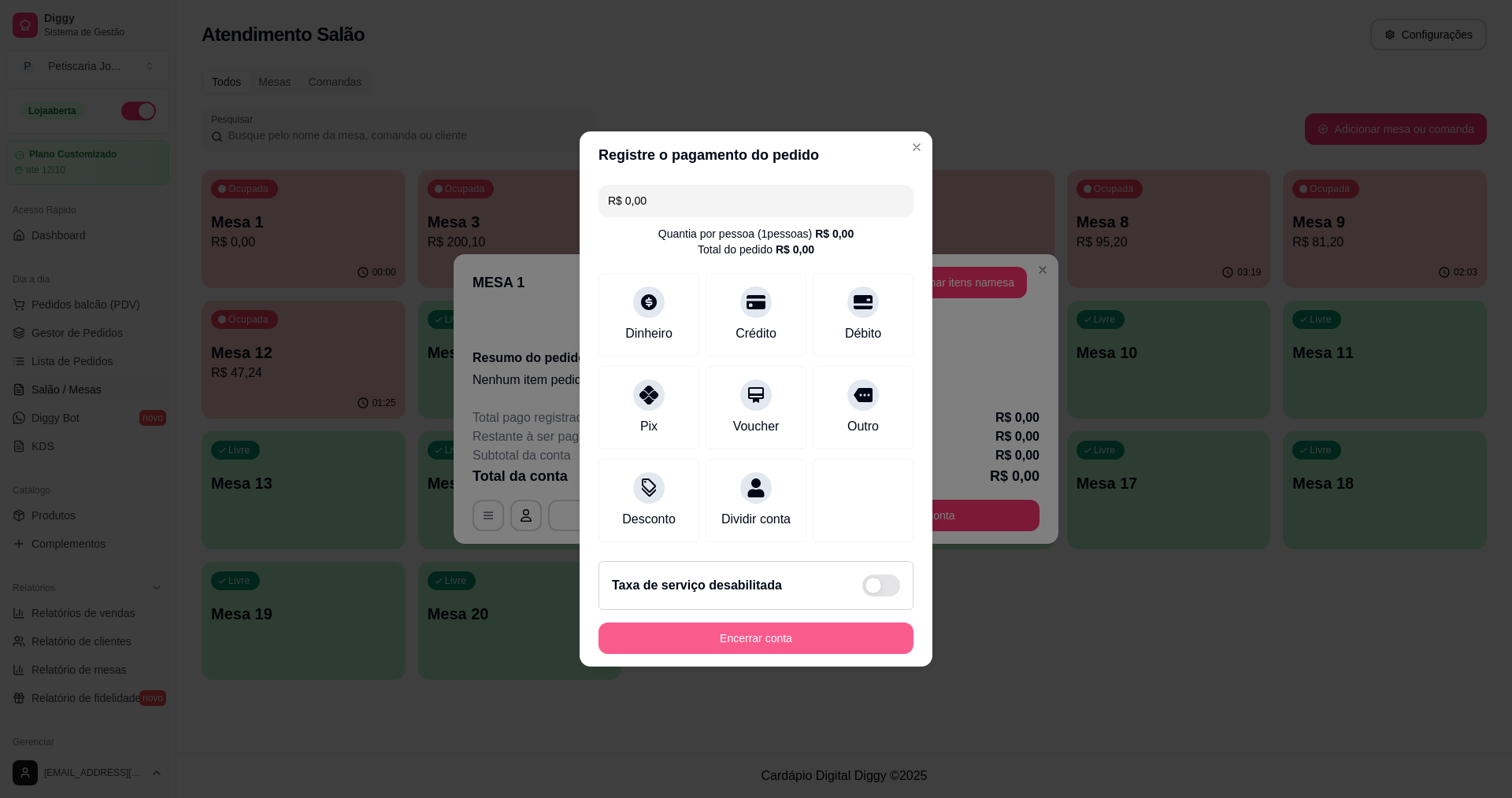
click at [831, 632] on button "Encerrar conta" at bounding box center [756, 638] width 315 height 32
click at [883, 634] on button "Encerrar conta" at bounding box center [756, 638] width 305 height 31
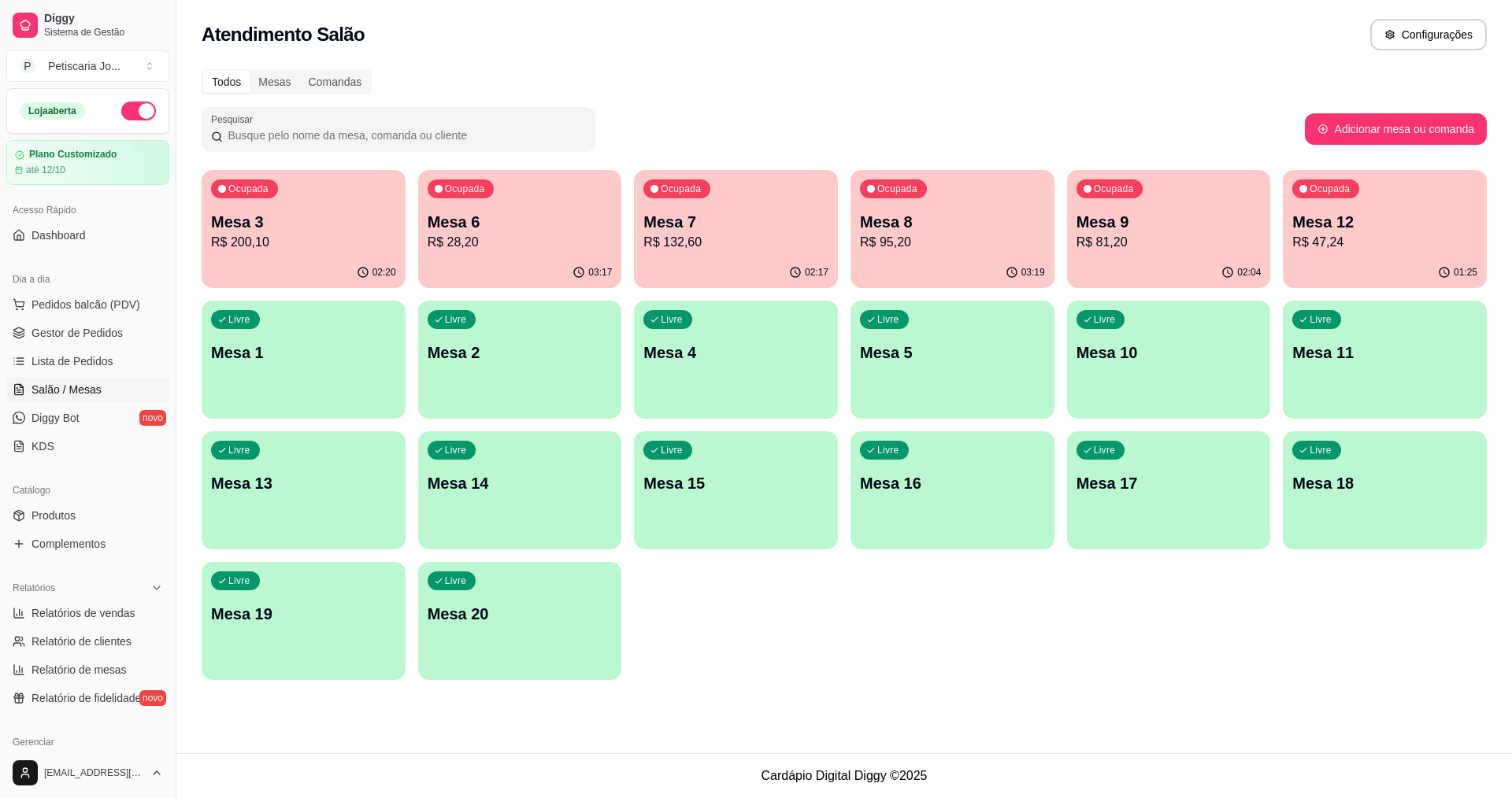
click at [796, 218] on p "Mesa 7" at bounding box center [736, 221] width 185 height 22
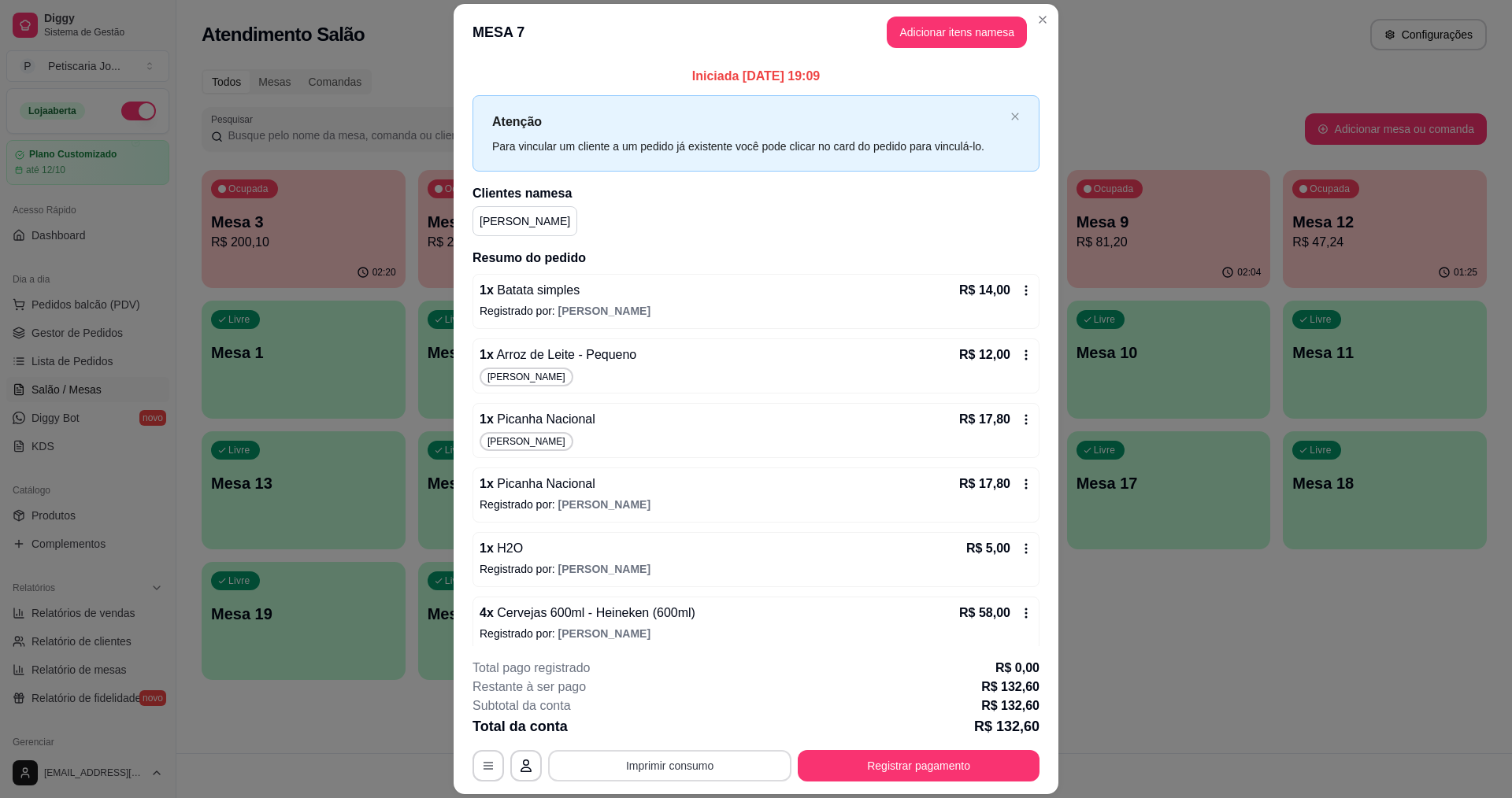
click at [673, 762] on button "Imprimir consumo" at bounding box center [670, 766] width 244 height 32
click at [673, 738] on button "IMPRESSORA" at bounding box center [669, 729] width 114 height 25
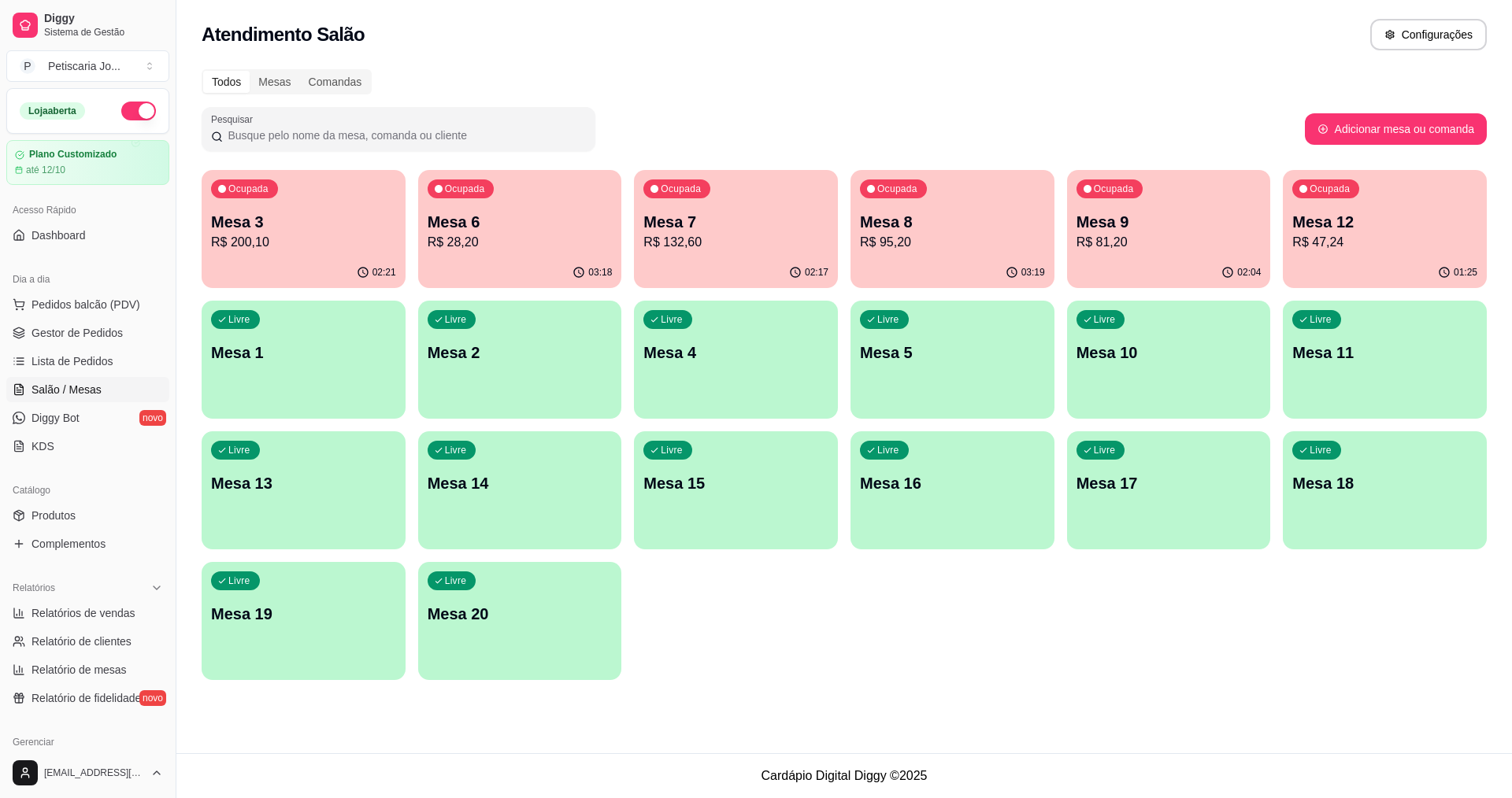
click at [882, 238] on p "R$ 95,20" at bounding box center [952, 242] width 185 height 19
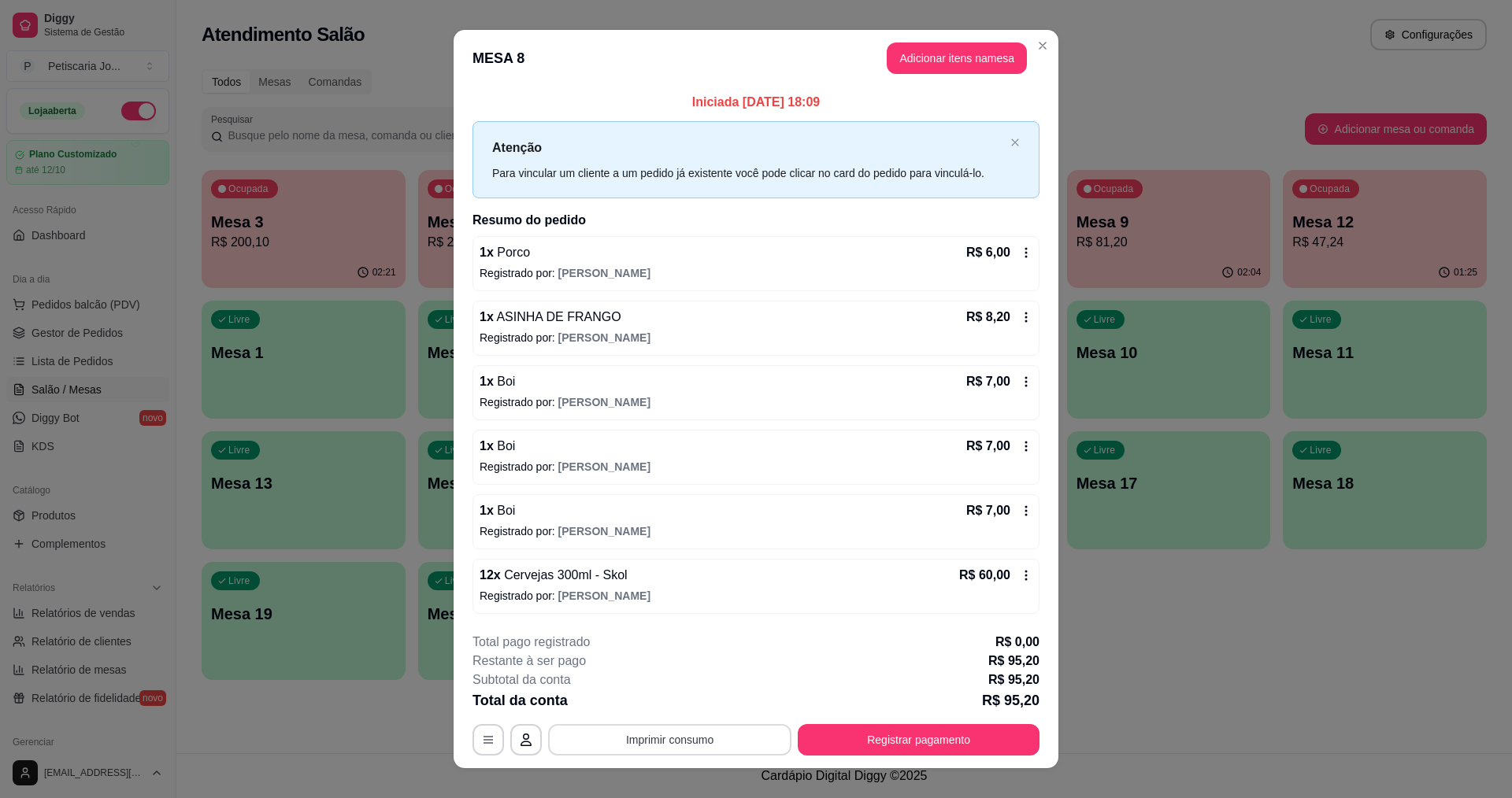
click at [656, 742] on button "Imprimir consumo" at bounding box center [670, 740] width 244 height 32
click at [665, 712] on button "IMPRESSORA" at bounding box center [669, 703] width 114 height 25
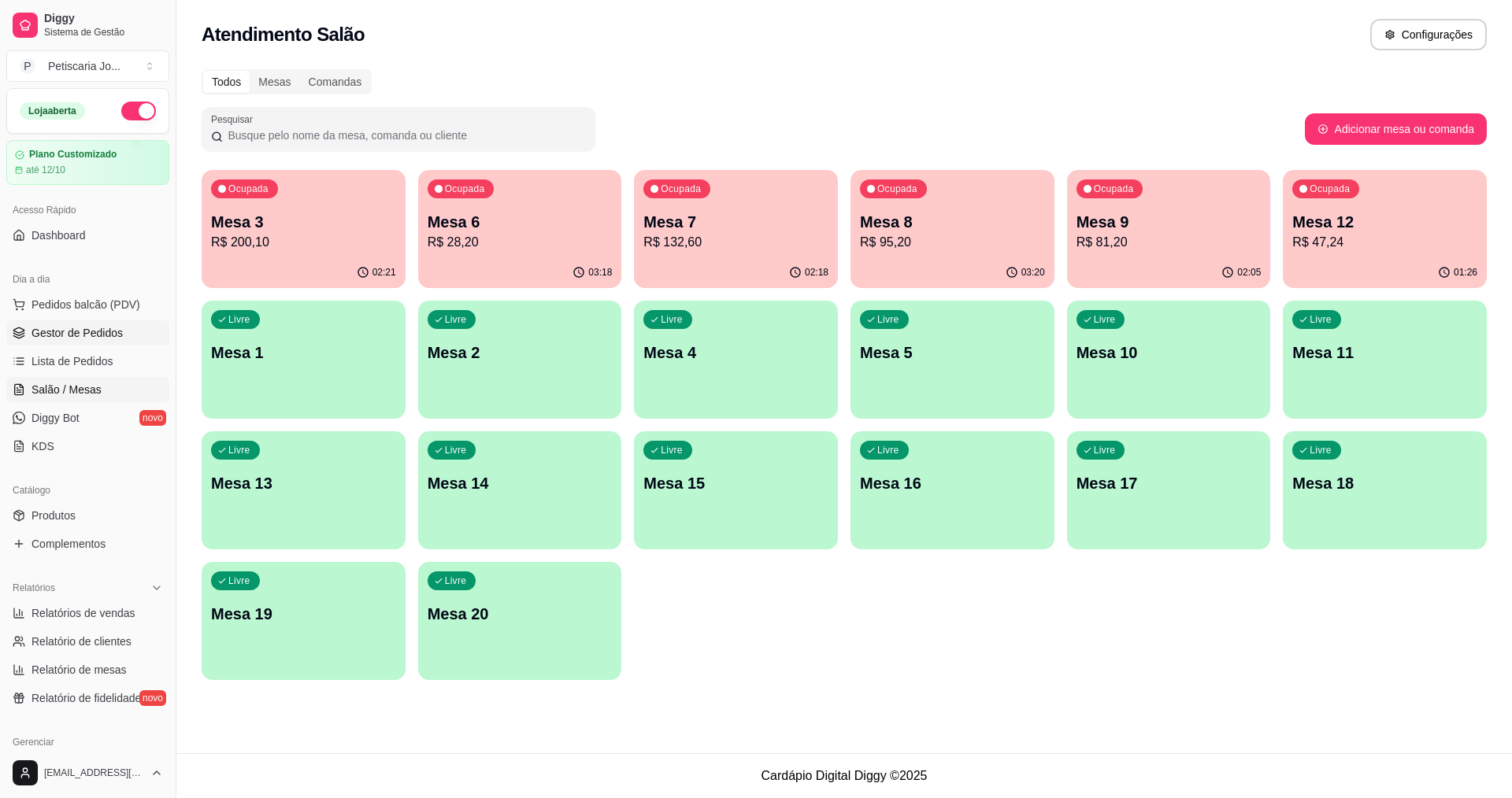
click at [89, 339] on span "Gestor de Pedidos" at bounding box center [78, 333] width 92 height 16
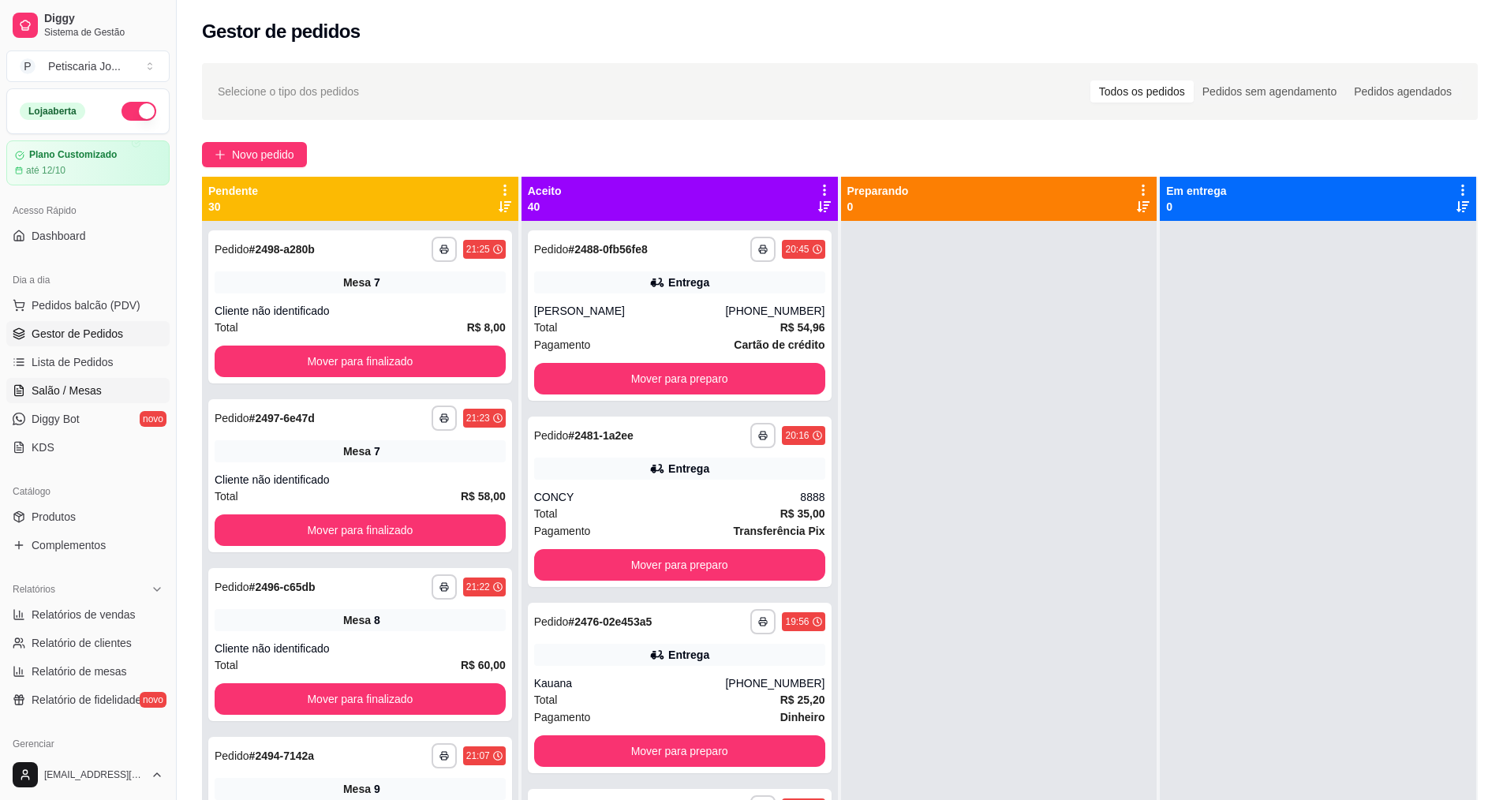
click at [86, 400] on link "Salão / Mesas" at bounding box center [87, 390] width 163 height 25
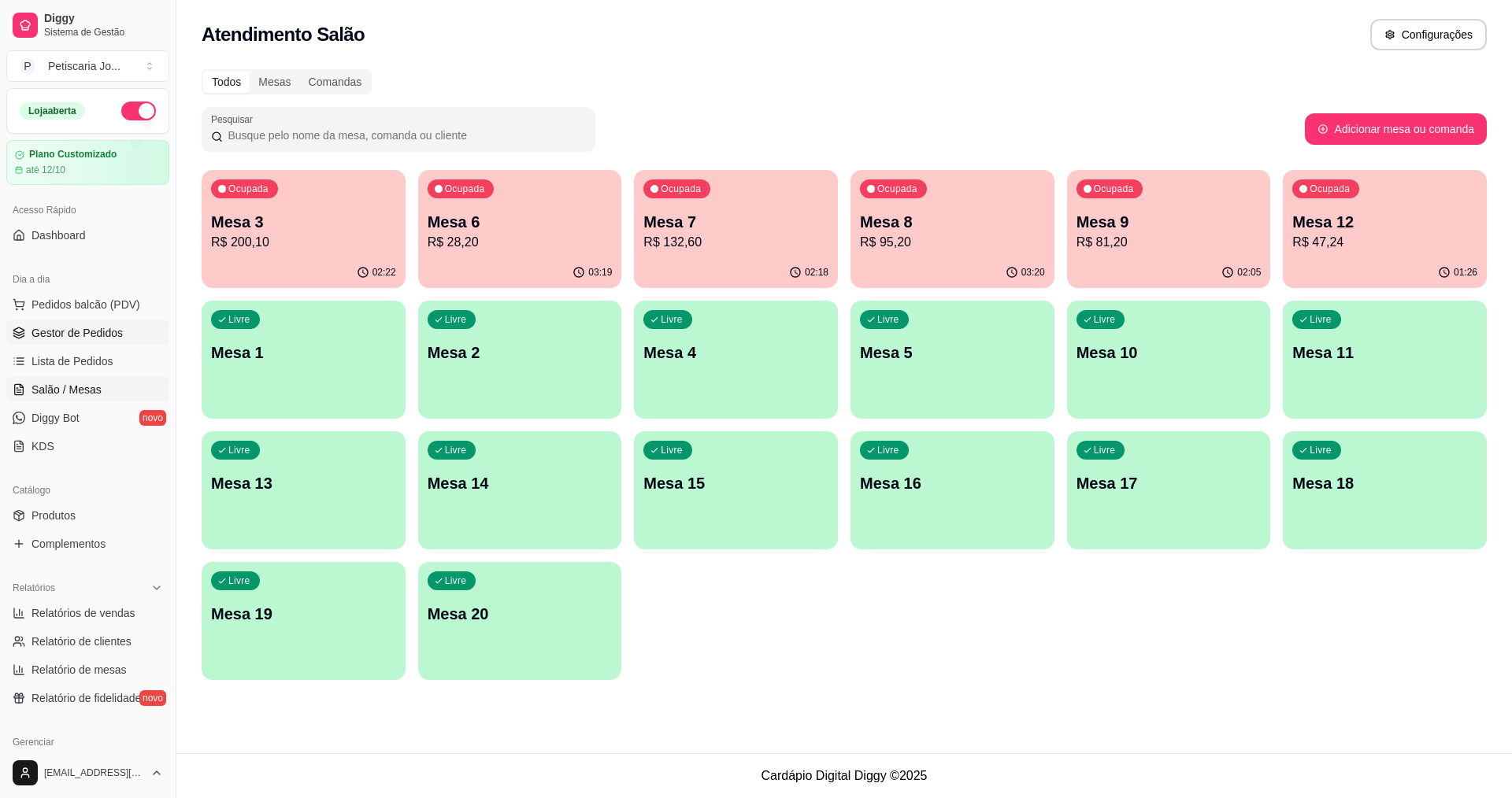
click at [116, 323] on link "Gestor de Pedidos" at bounding box center [87, 332] width 163 height 25
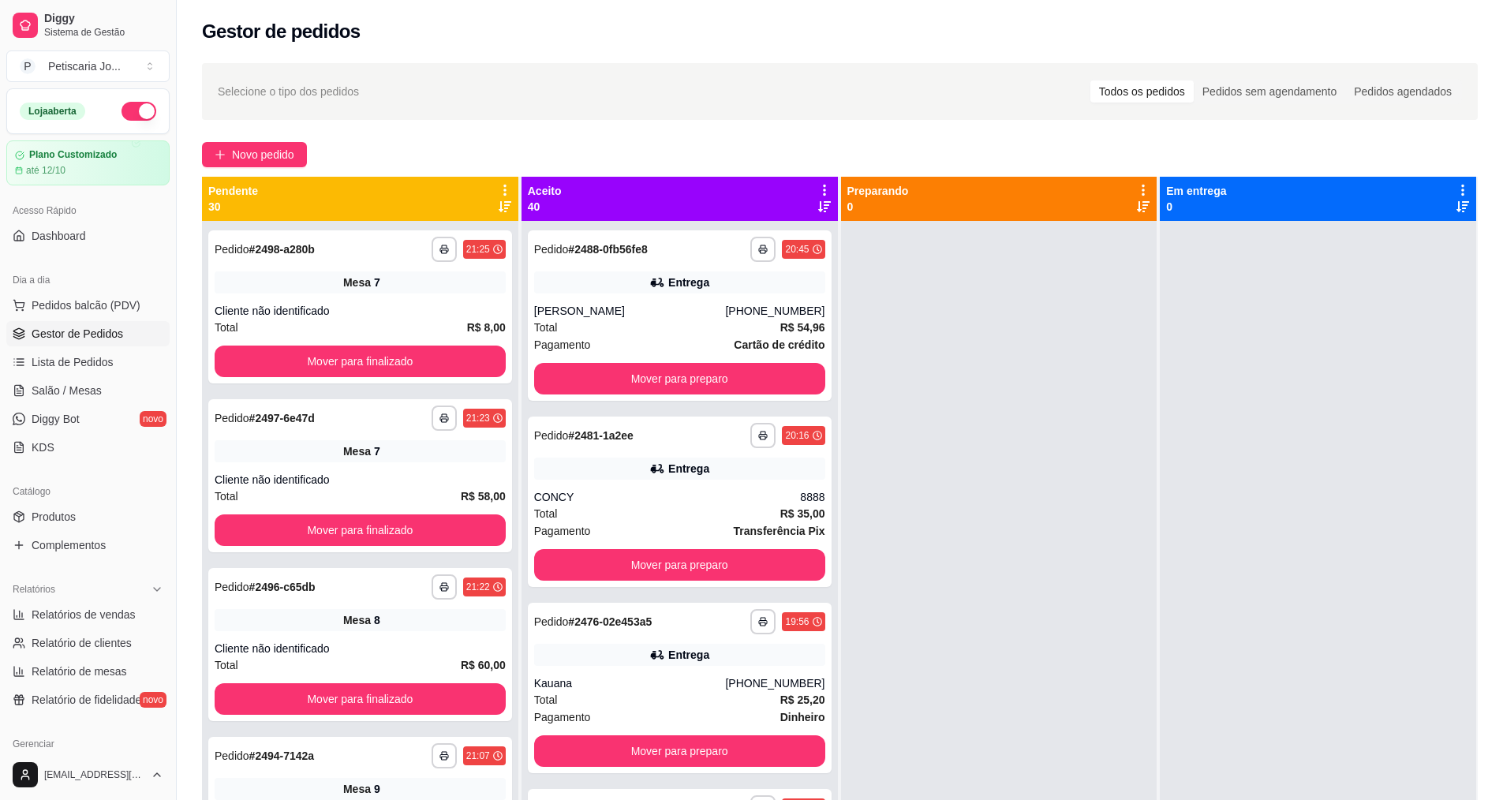
click at [55, 503] on div "Catálogo" at bounding box center [87, 491] width 163 height 25
click at [59, 515] on span "Produtos" at bounding box center [54, 517] width 44 height 16
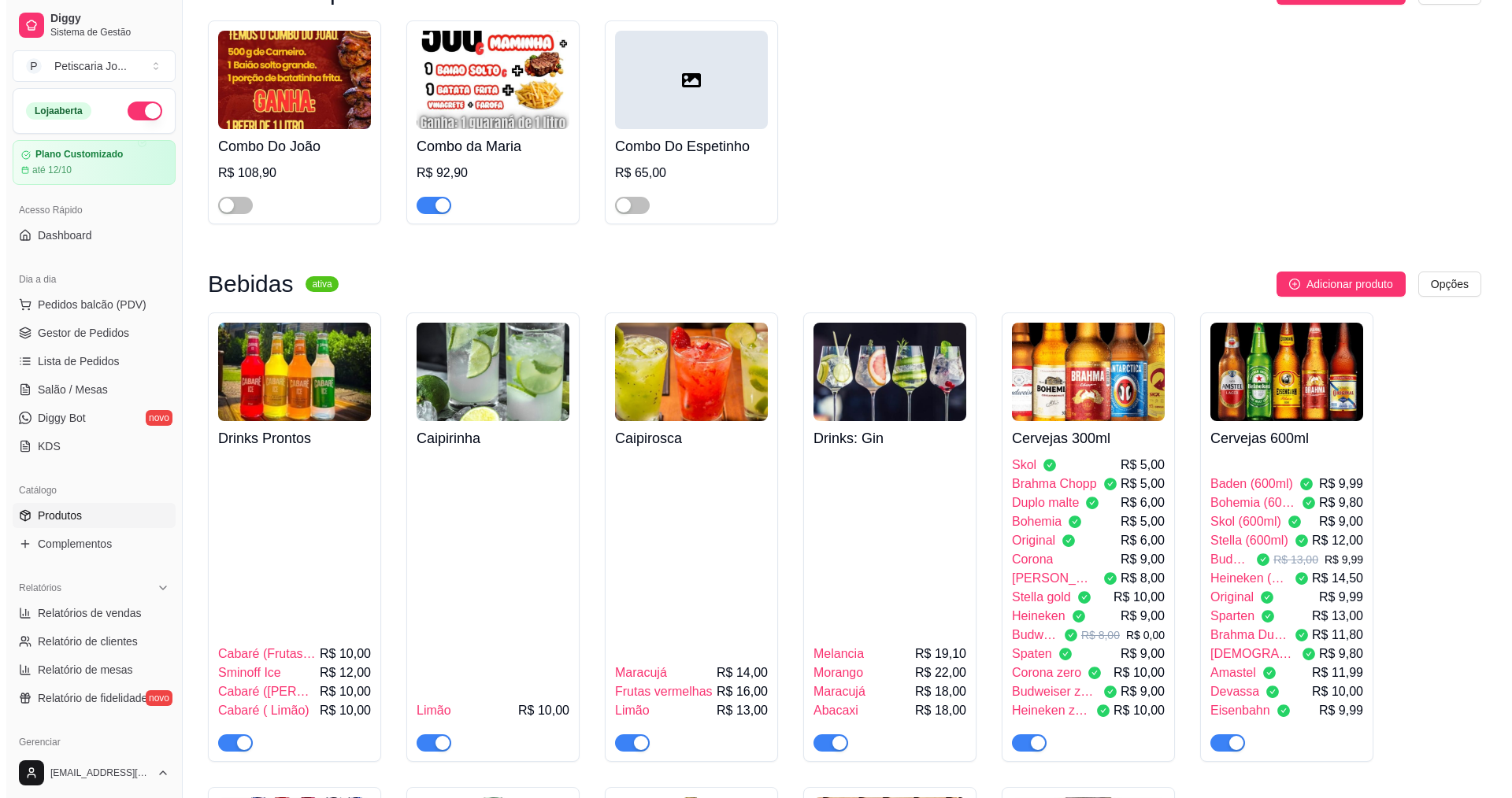
scroll to position [3148, 0]
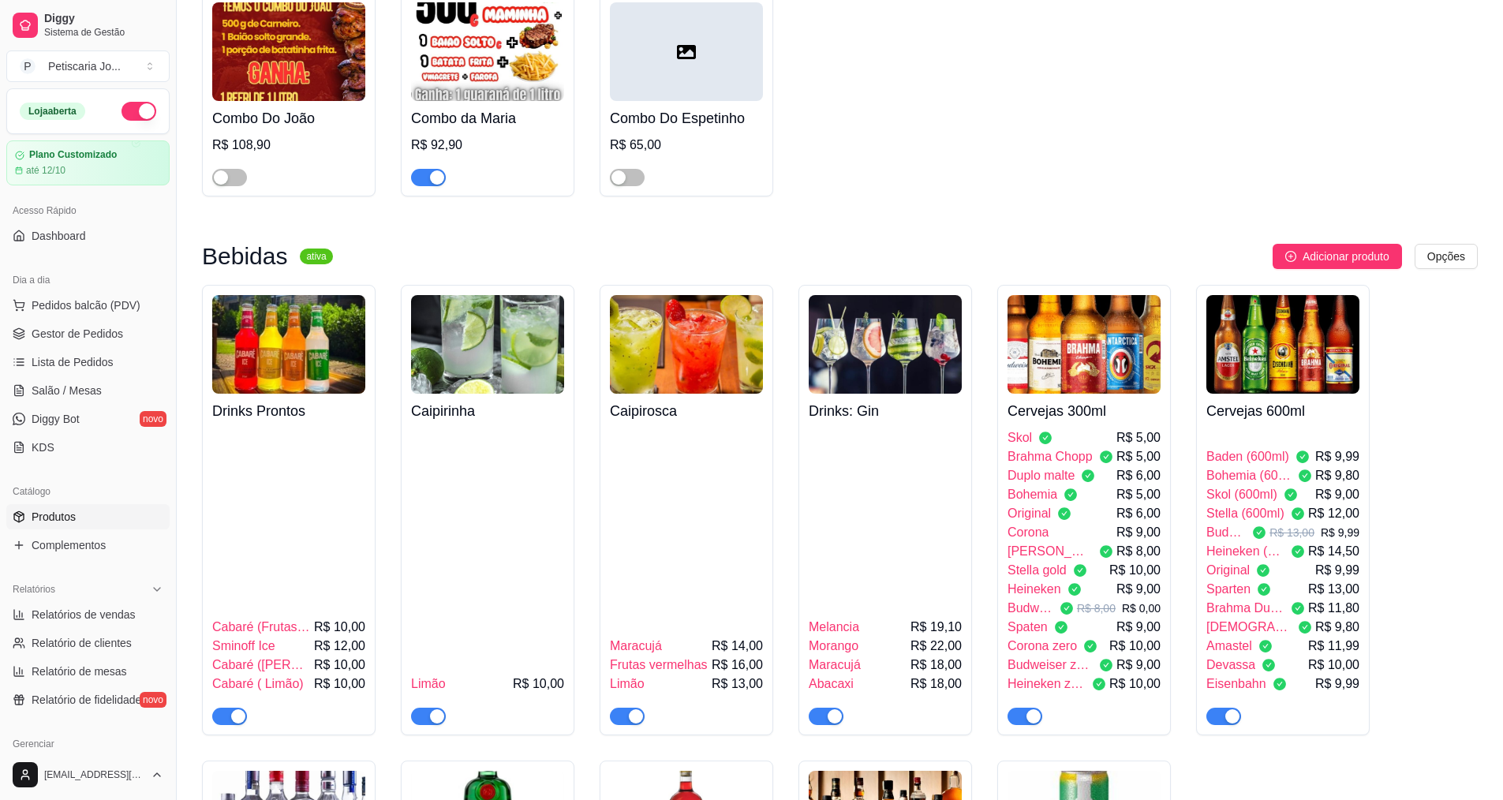
click at [1239, 295] on img at bounding box center [1282, 344] width 153 height 99
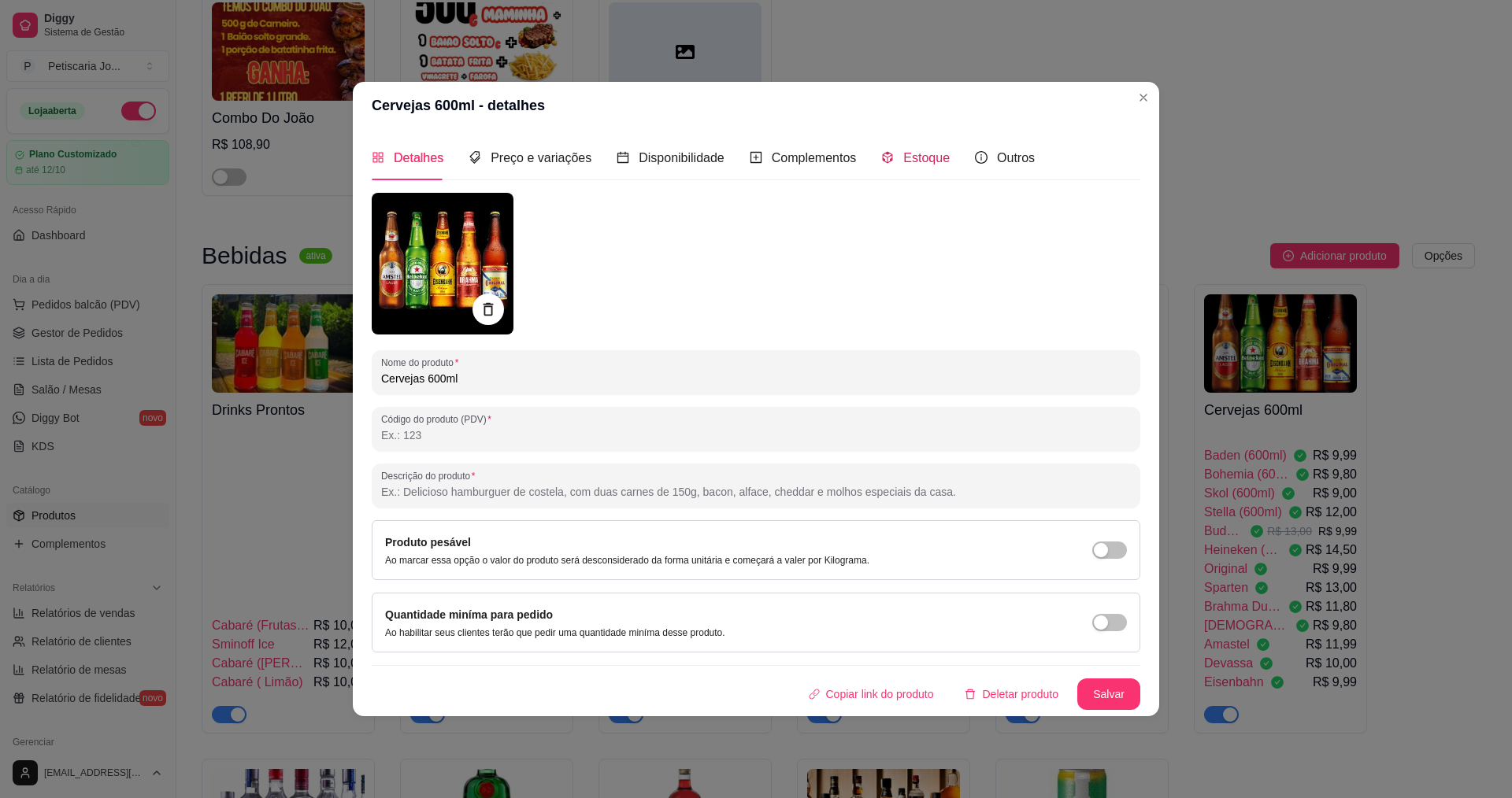
click at [919, 157] on span "Estoque" at bounding box center [926, 157] width 47 height 13
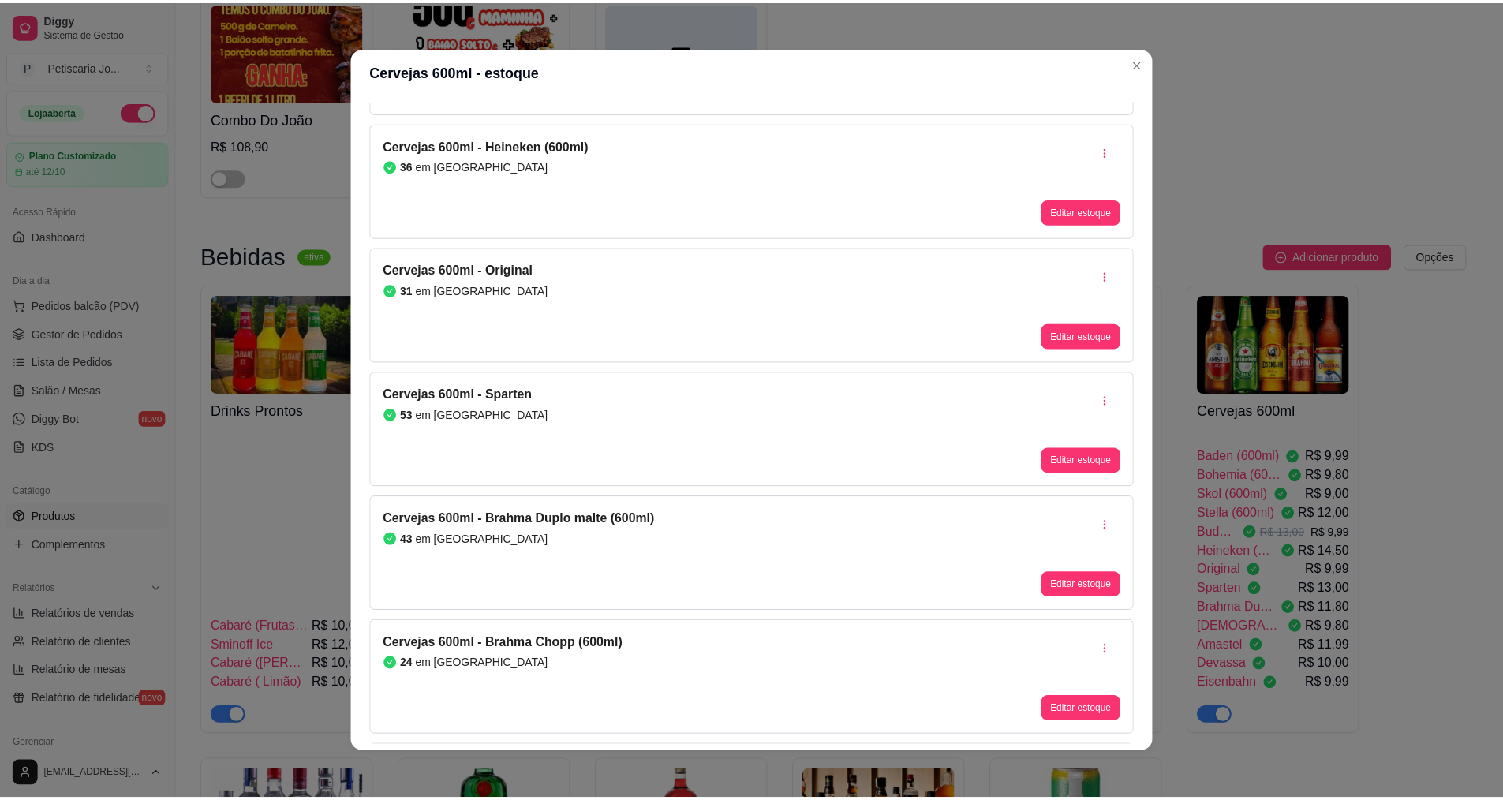
scroll to position [710, 0]
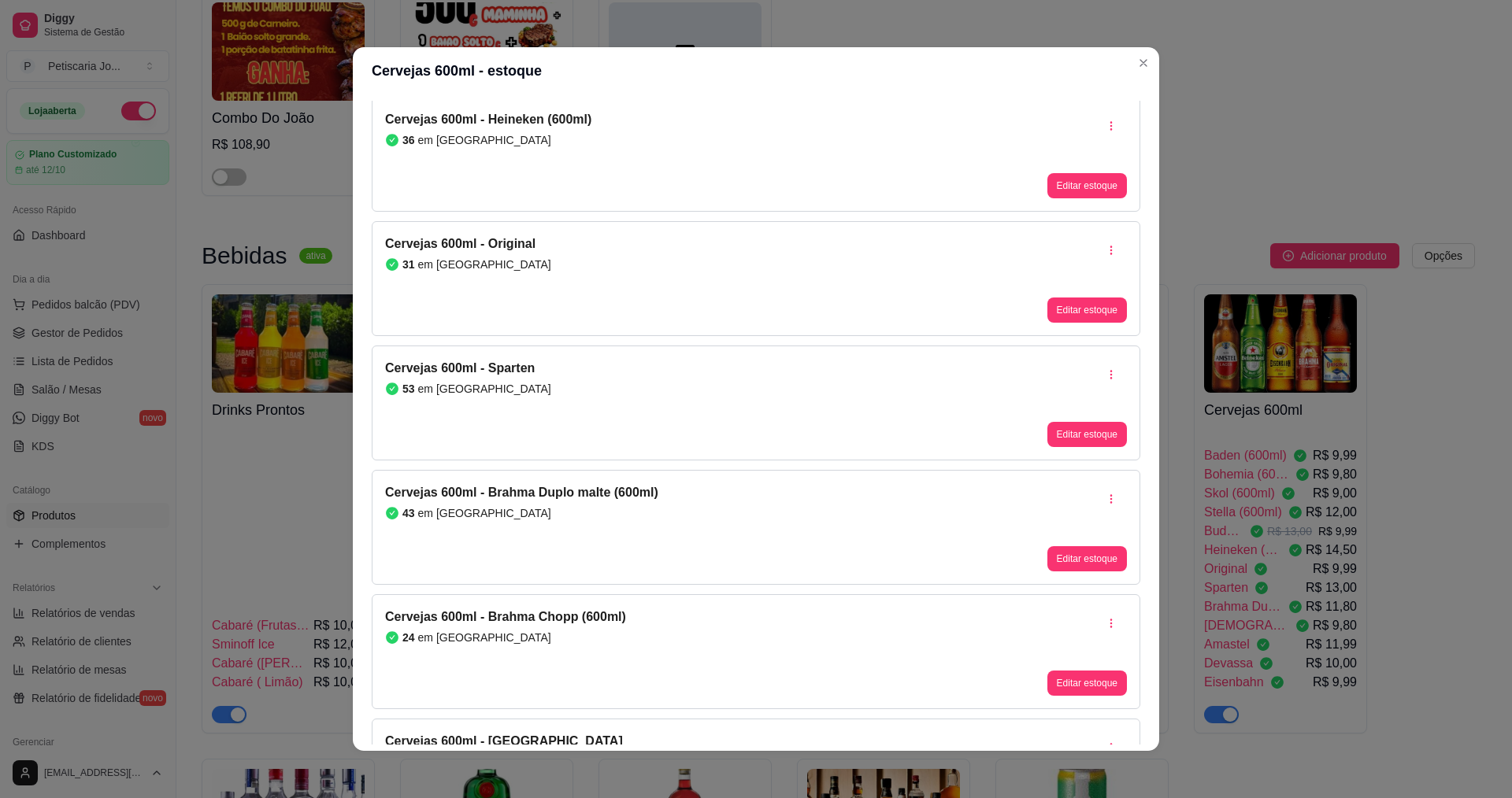
click at [1133, 76] on header "Cervejas 600ml - estoque" at bounding box center [756, 70] width 806 height 47
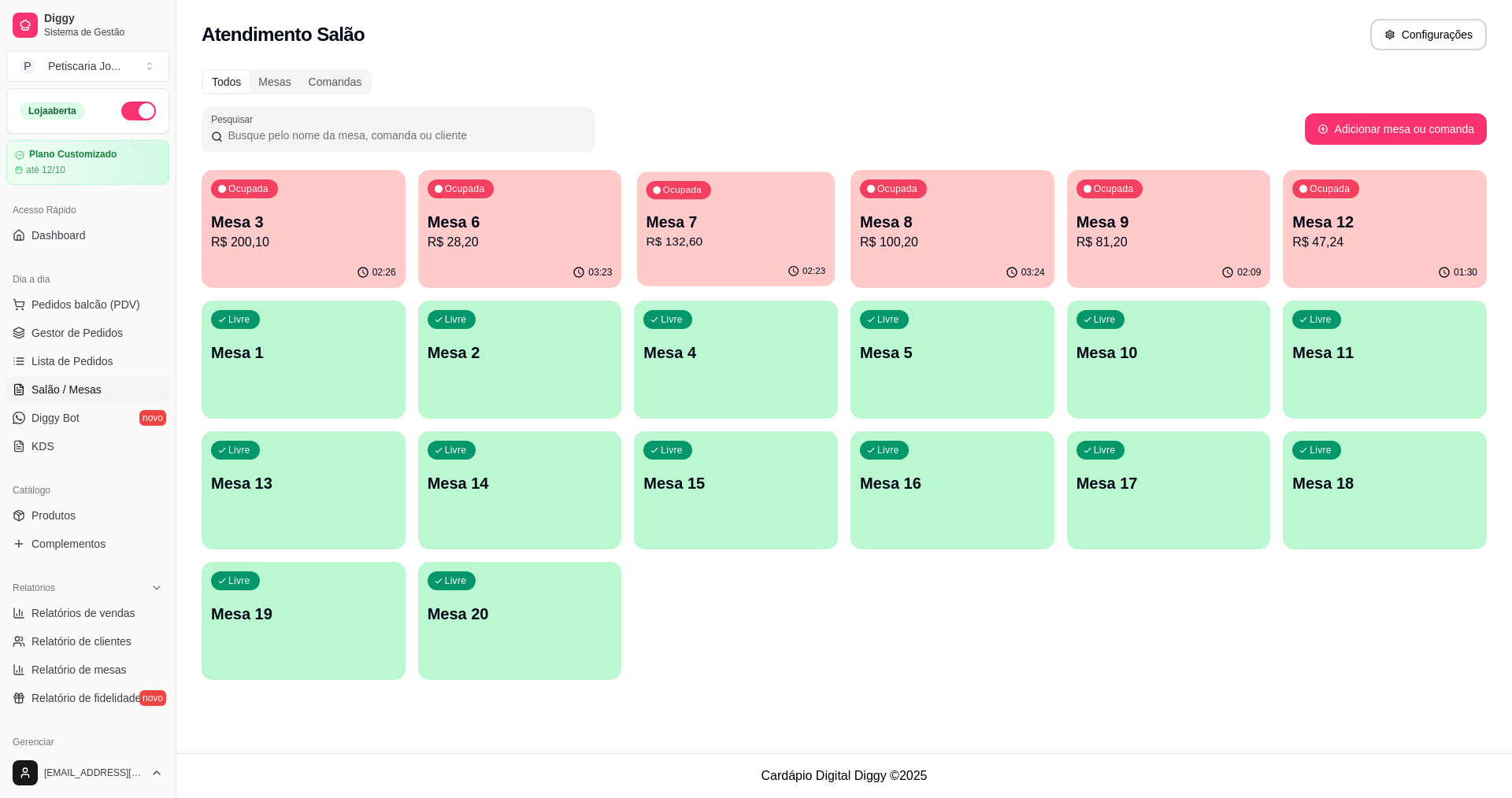
click at [833, 215] on div "Ocupada Mesa 7 R$ 132,60" at bounding box center [736, 213] width 198 height 85
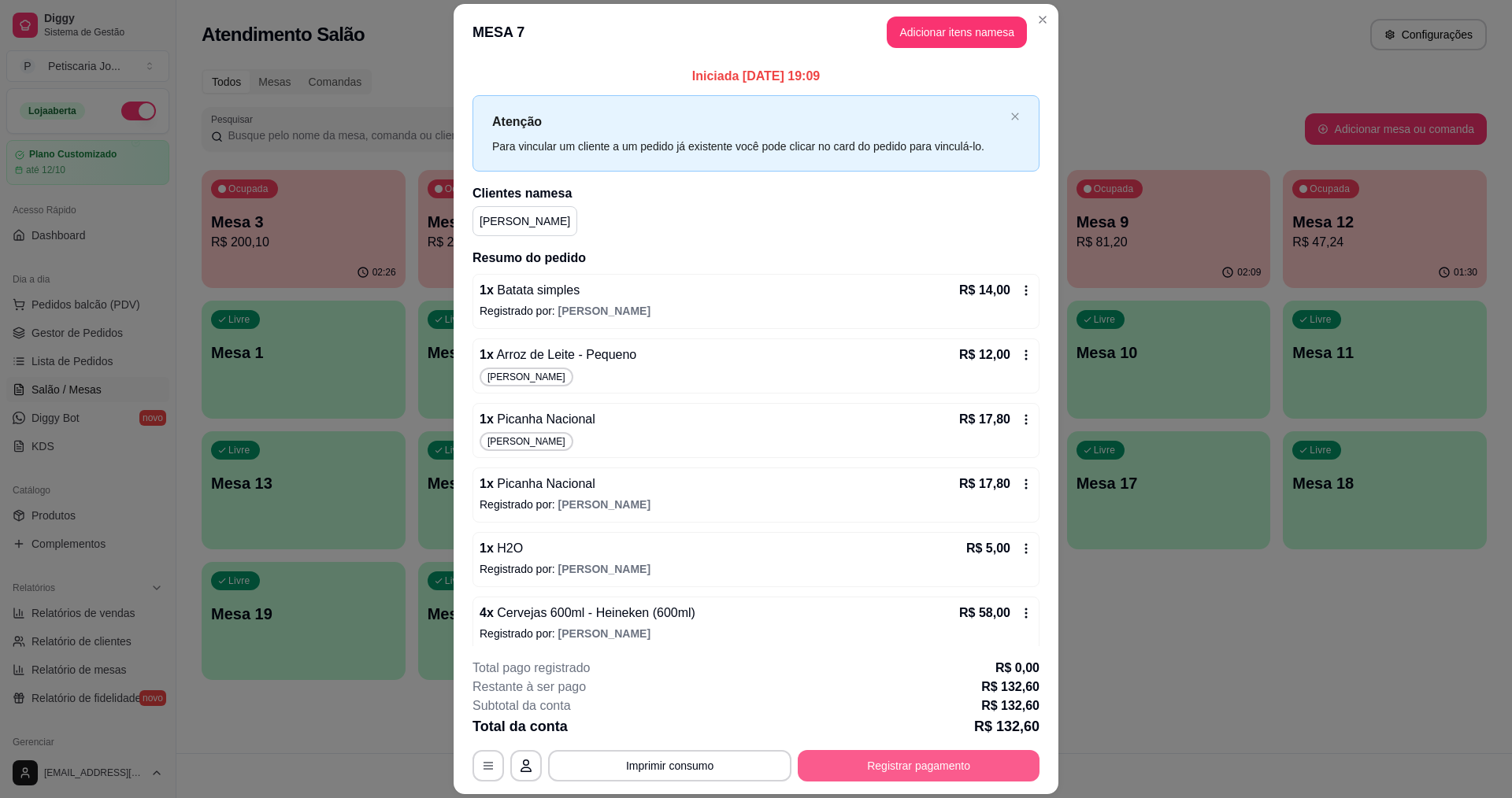
click at [864, 754] on button "Registrar pagamento" at bounding box center [918, 766] width 242 height 32
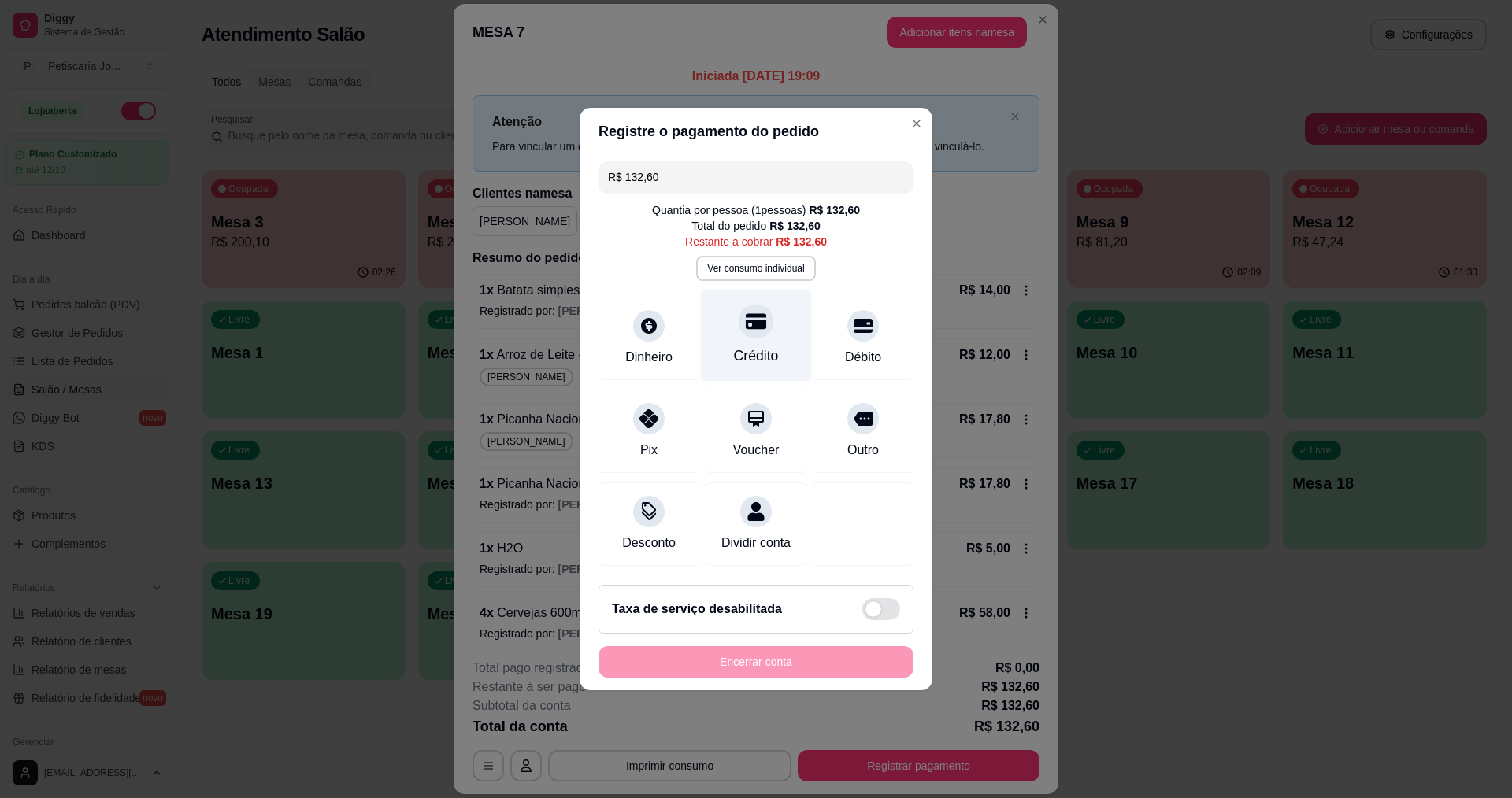
click at [750, 349] on div "Crédito" at bounding box center [756, 355] width 45 height 21
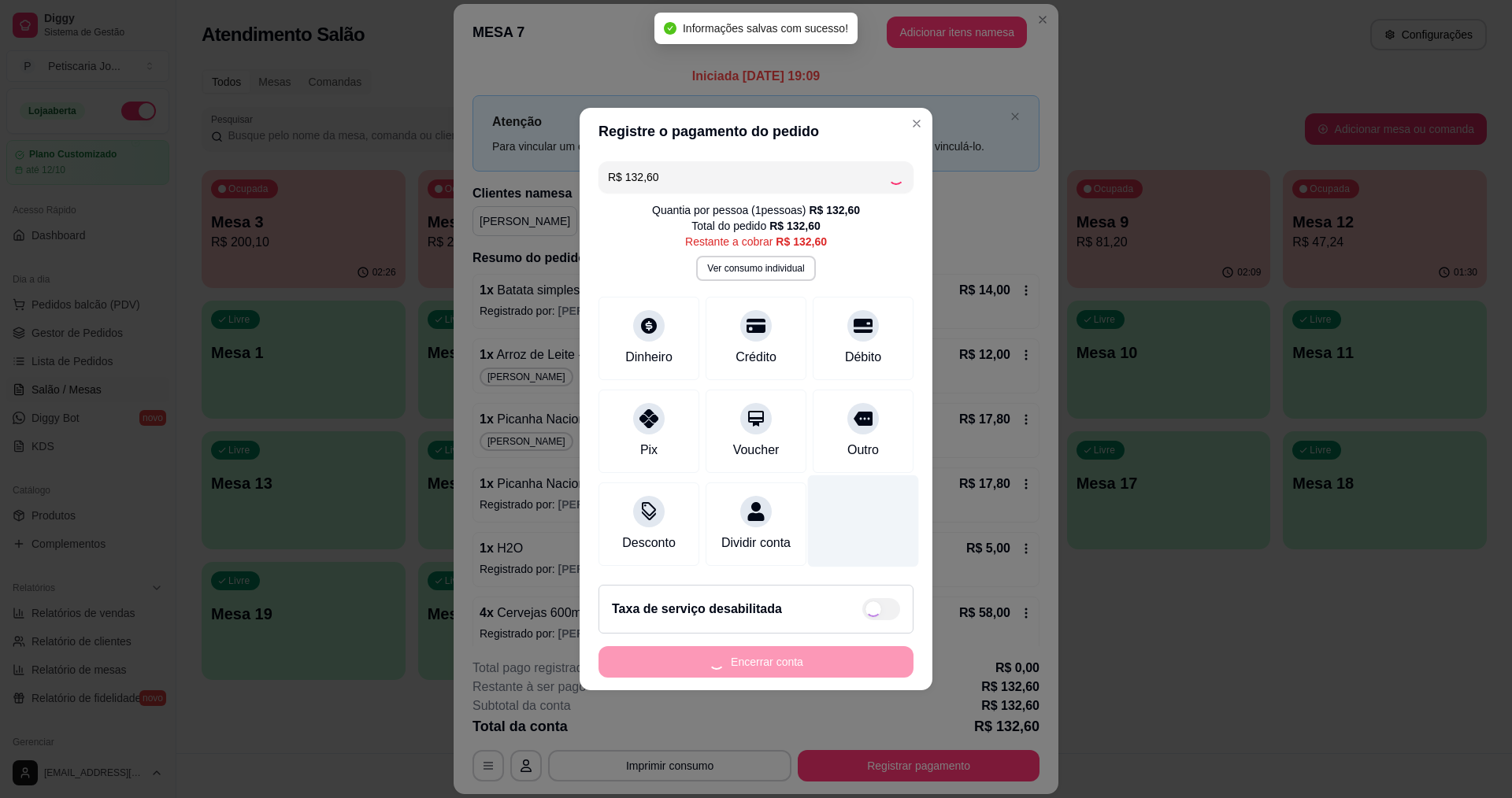
type input "R$ 0,00"
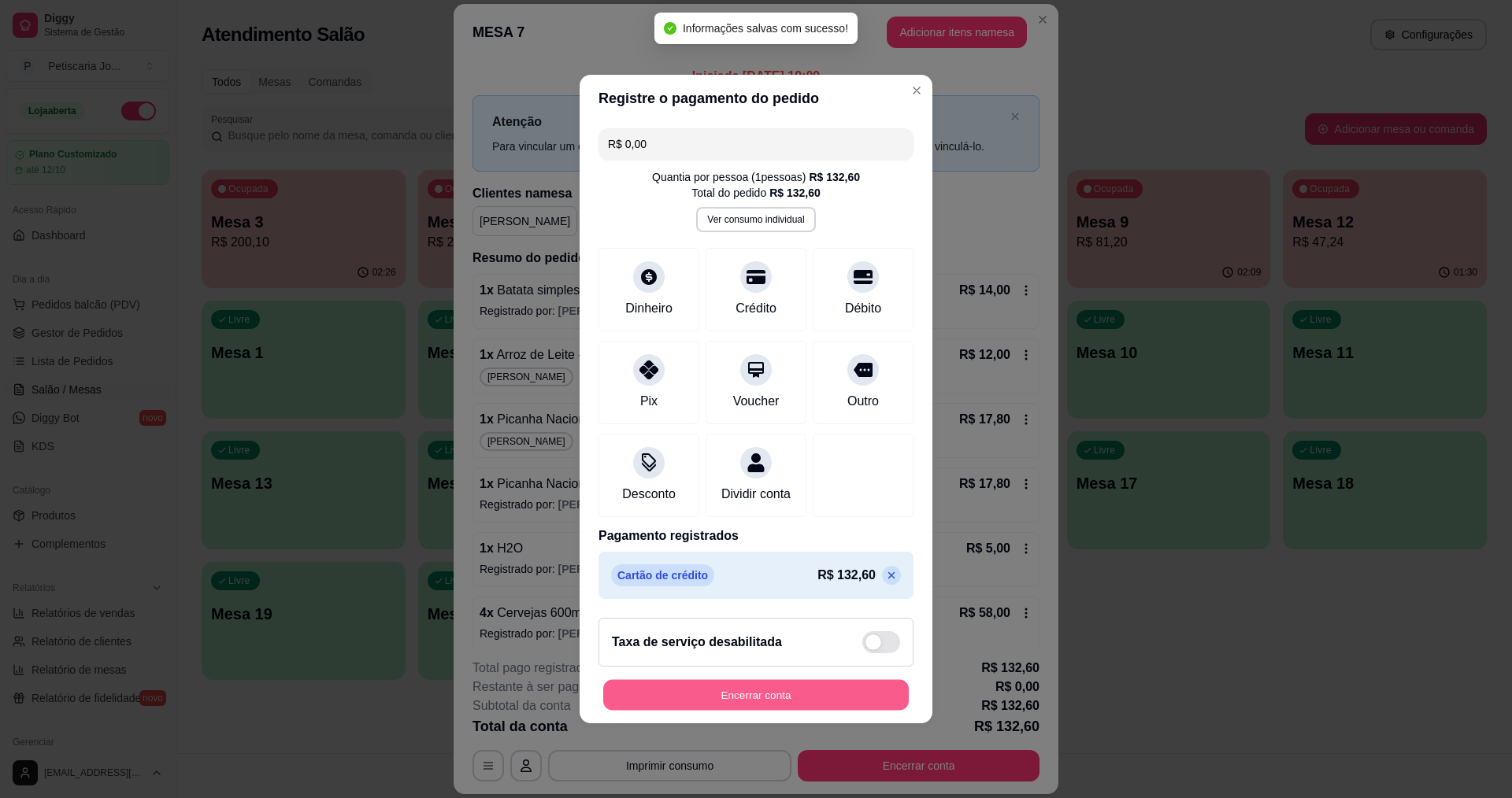
click at [815, 709] on button "Encerrar conta" at bounding box center [756, 695] width 305 height 31
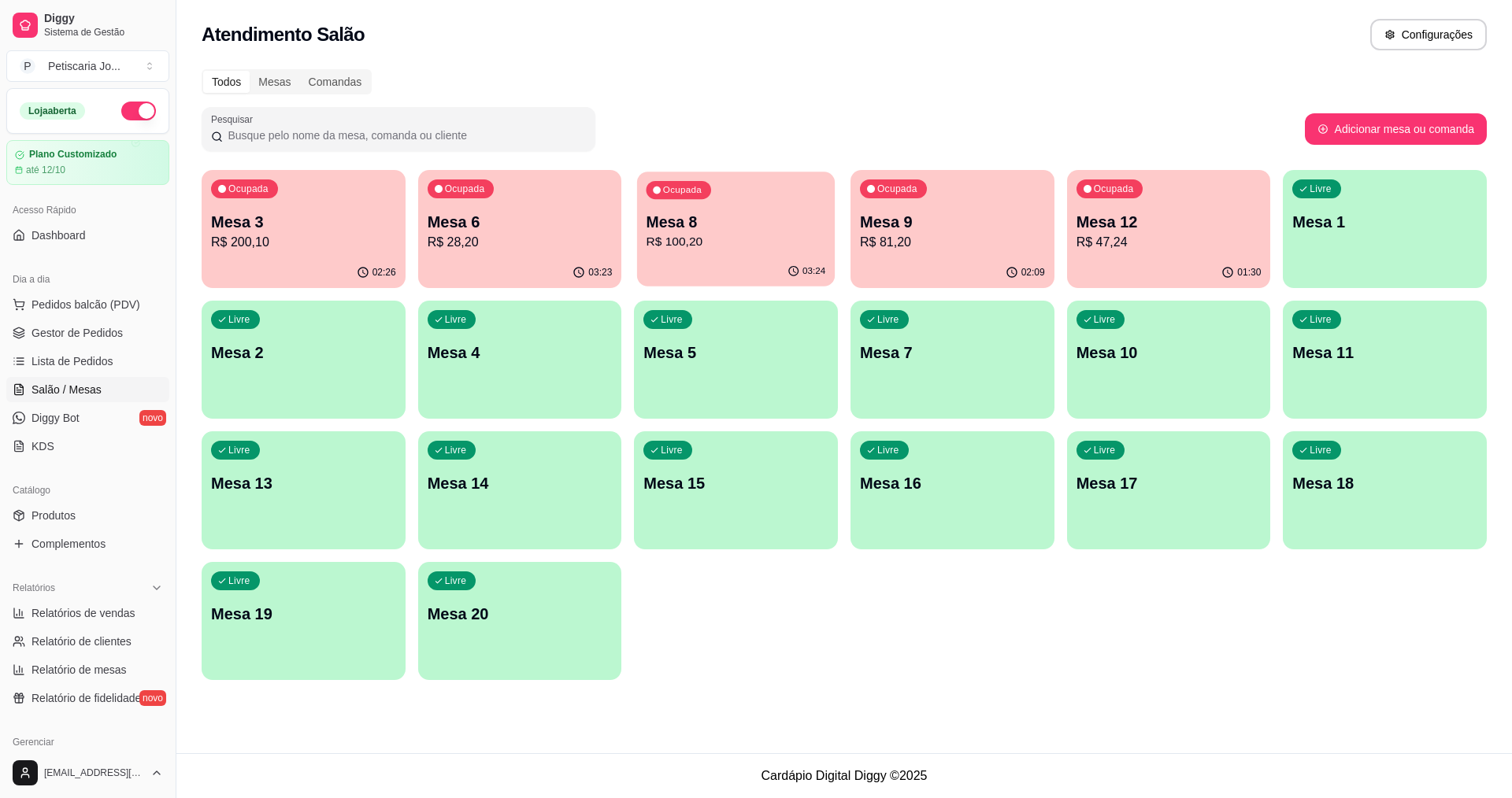
click at [701, 217] on p "Mesa 8" at bounding box center [737, 221] width 180 height 21
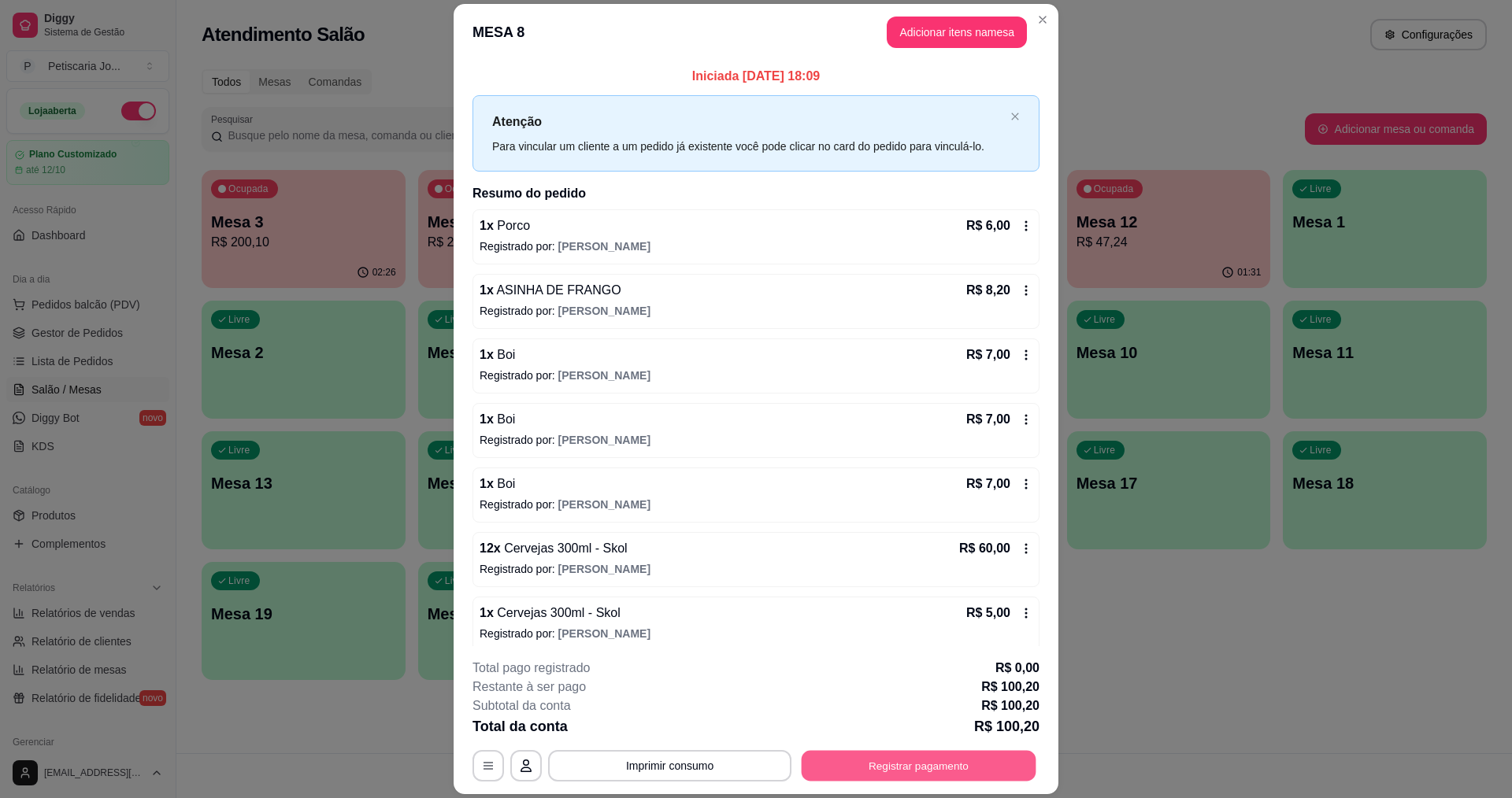
click at [813, 757] on button "Registrar pagamento" at bounding box center [918, 766] width 235 height 31
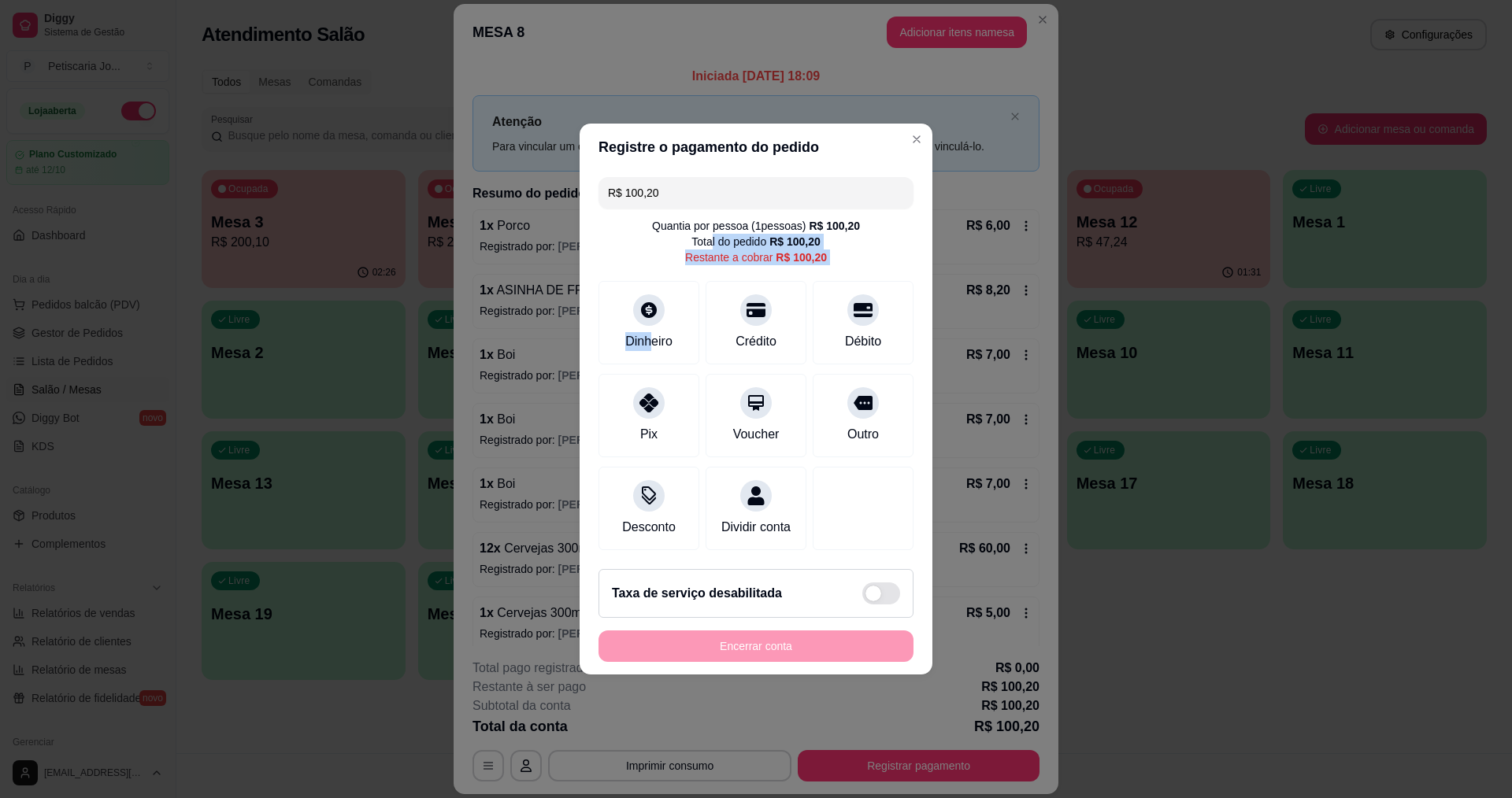
drag, startPoint x: 652, startPoint y: 333, endPoint x: 703, endPoint y: 236, distance: 109.6
click at [703, 236] on div "R$ 100,20 Quantia por pessoa ( 1 pessoas) R$ 100,20 Total do pedido R$ 100,20 R…" at bounding box center [756, 363] width 352 height 386
click at [876, 178] on input "R$ 100,20" at bounding box center [756, 194] width 296 height 32
type input "R$ 102,00"
click at [660, 296] on div at bounding box center [649, 305] width 35 height 35
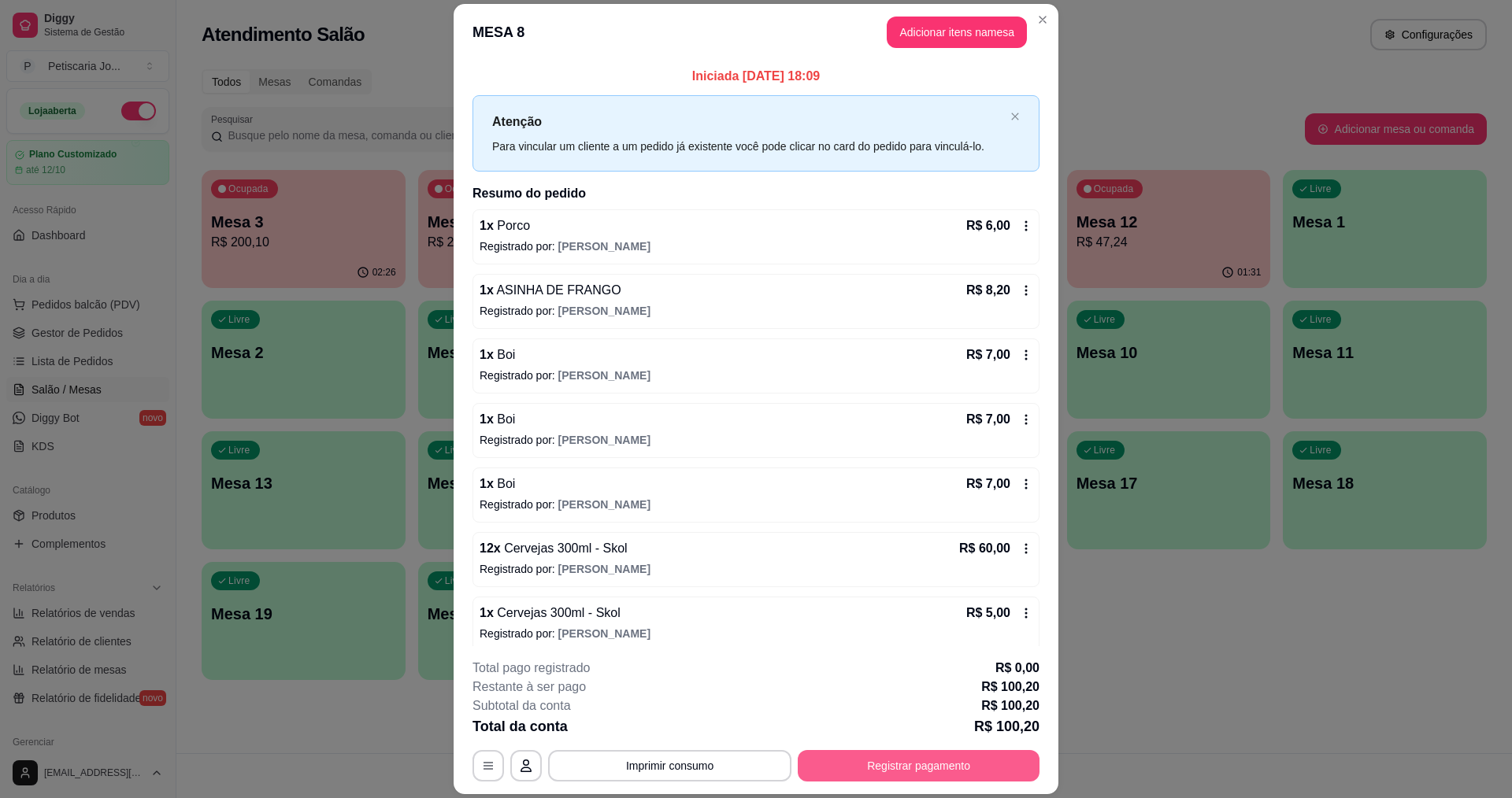
click at [841, 769] on button "Registrar pagamento" at bounding box center [918, 766] width 242 height 32
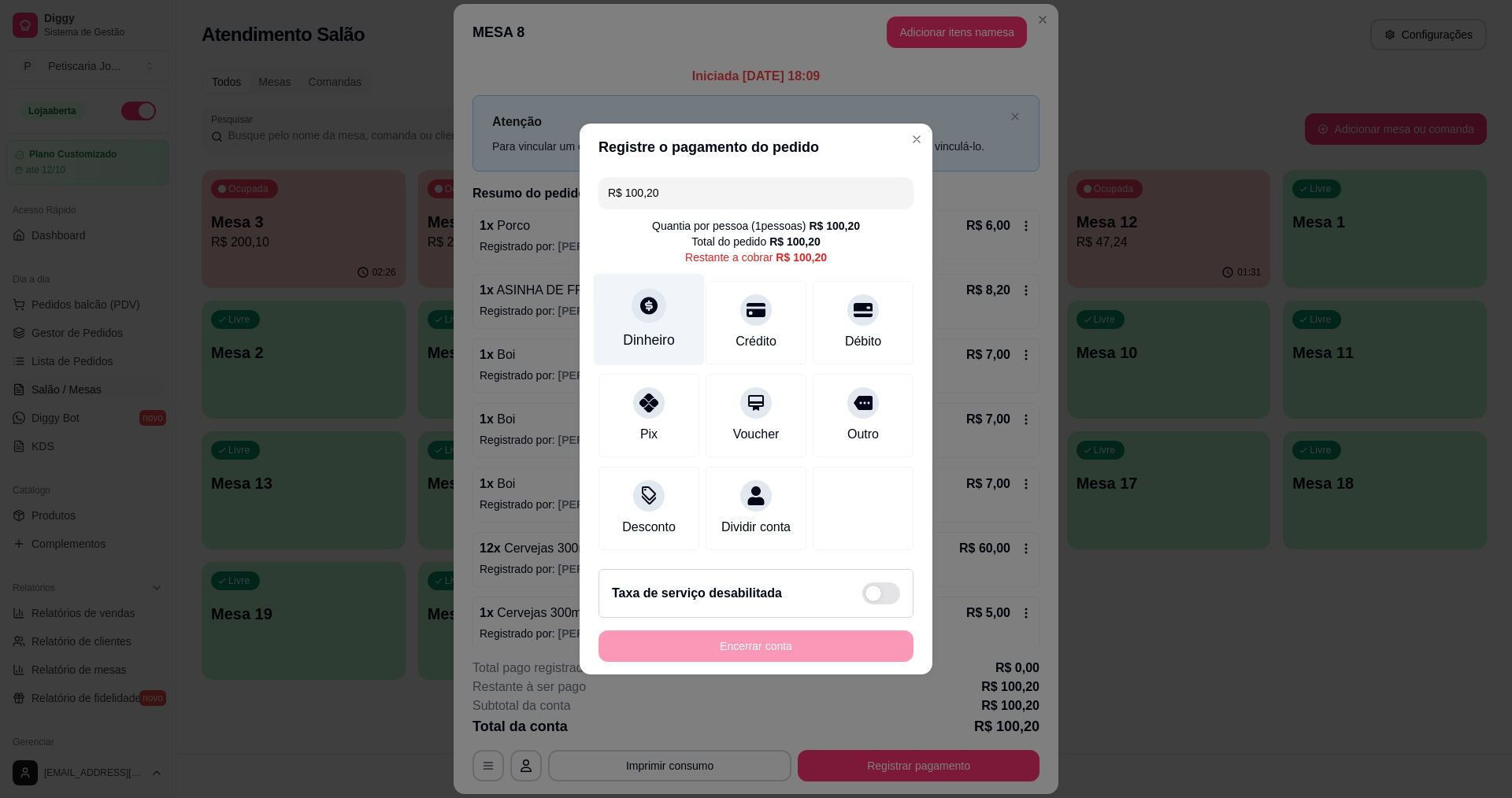
click at [638, 330] on div "Dinheiro" at bounding box center [649, 340] width 52 height 21
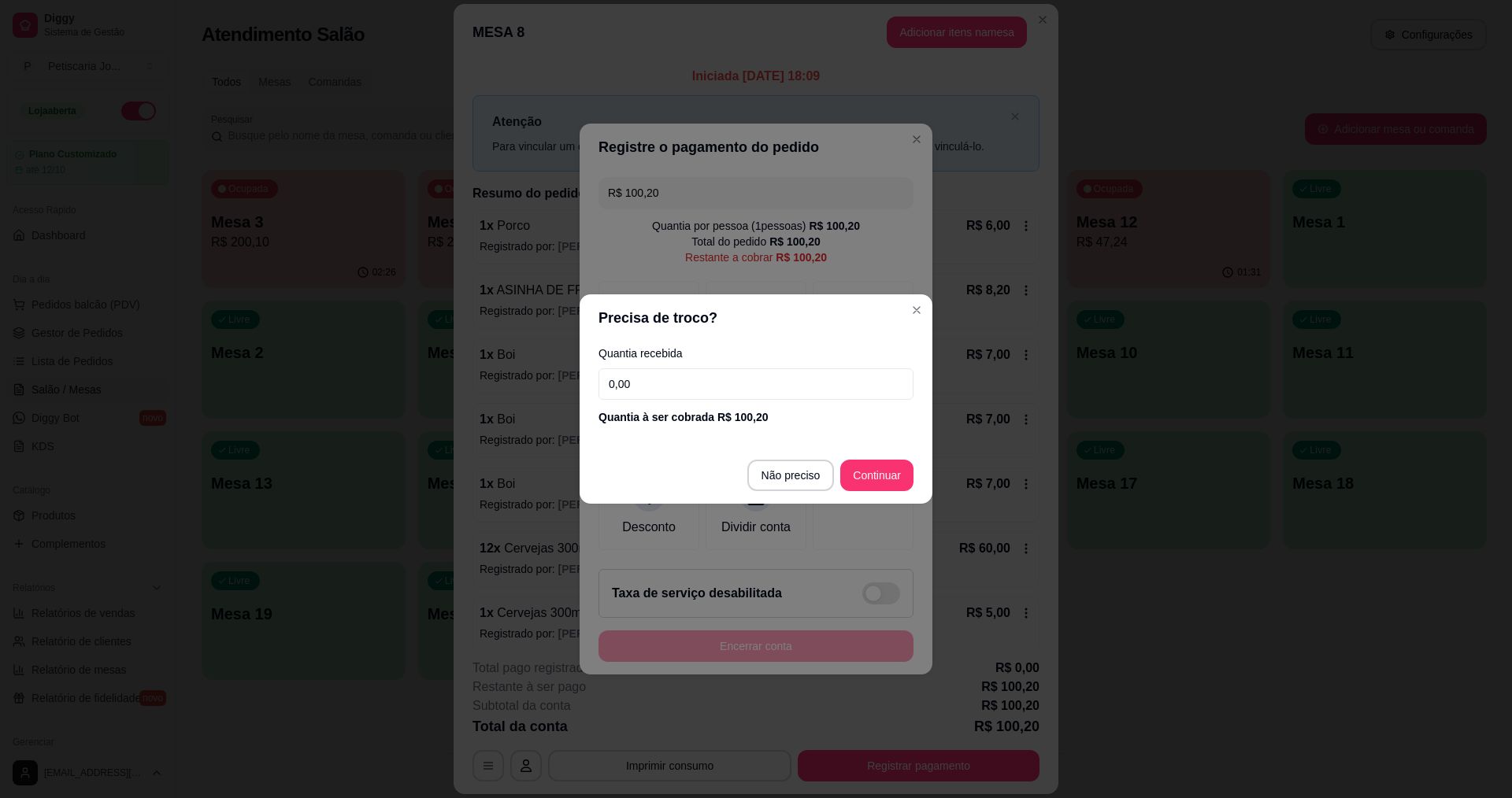
click at [689, 399] on input "0,00" at bounding box center [756, 384] width 315 height 32
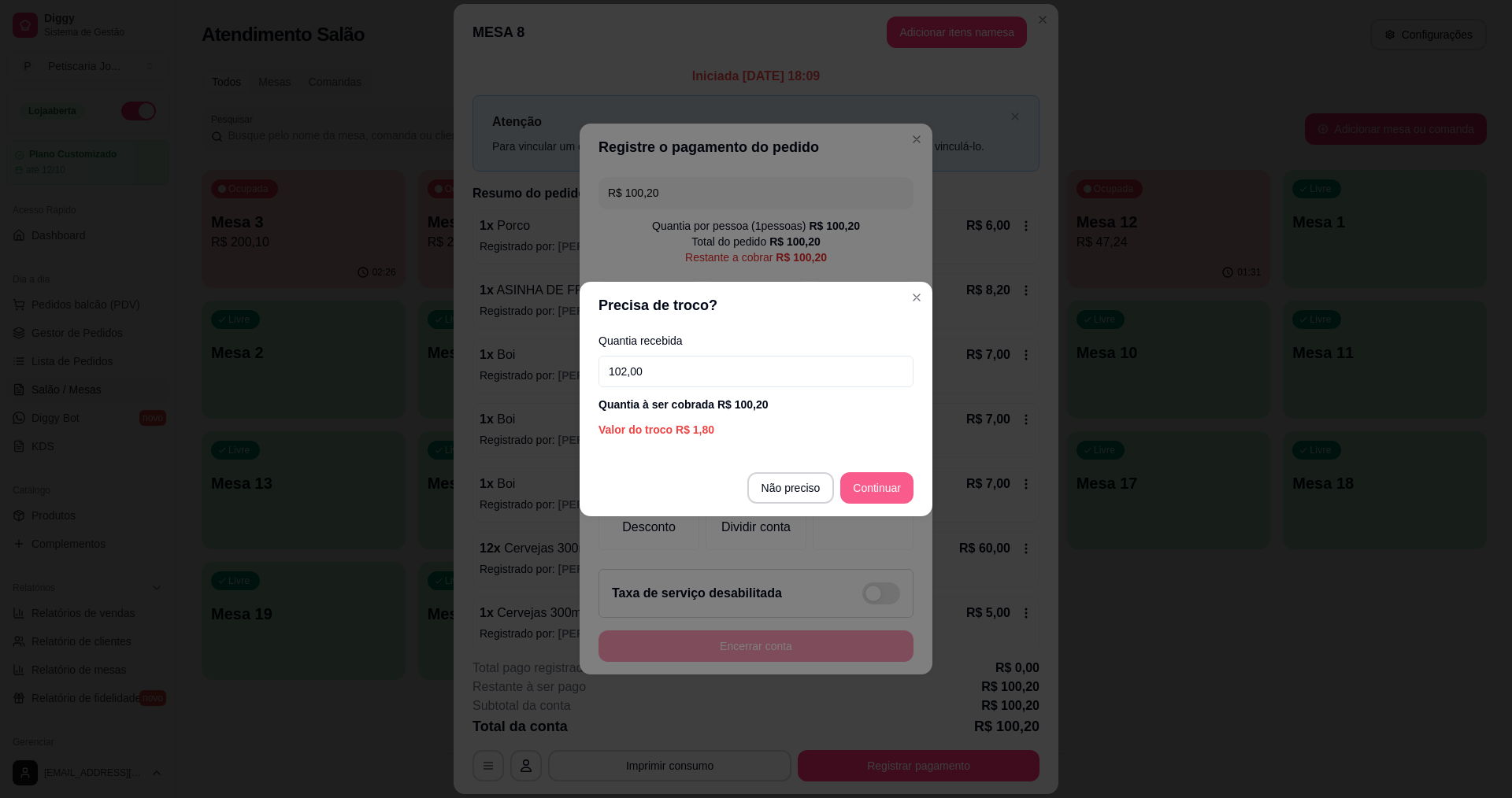
type input "102,00"
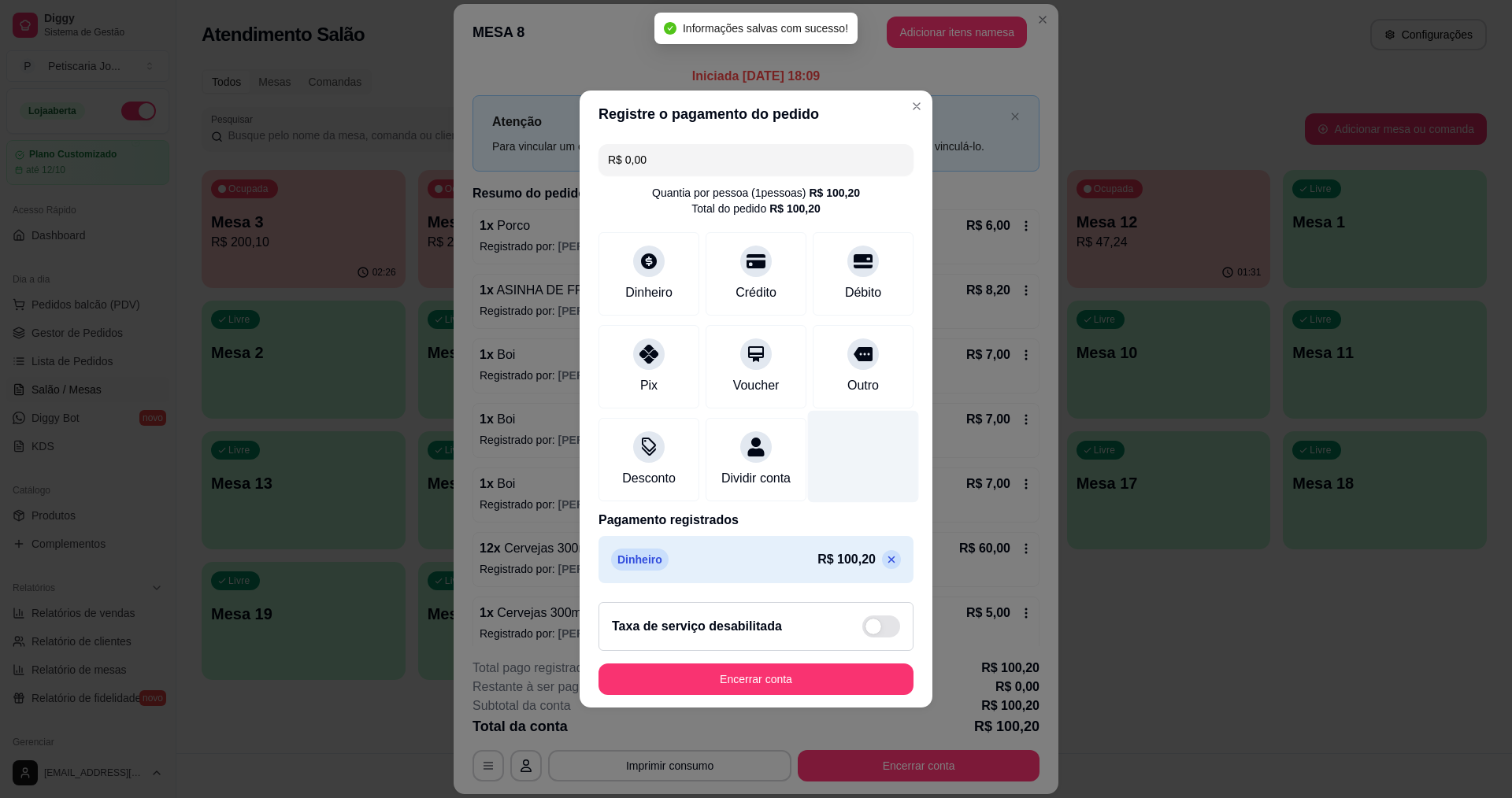
type input "R$ 0,00"
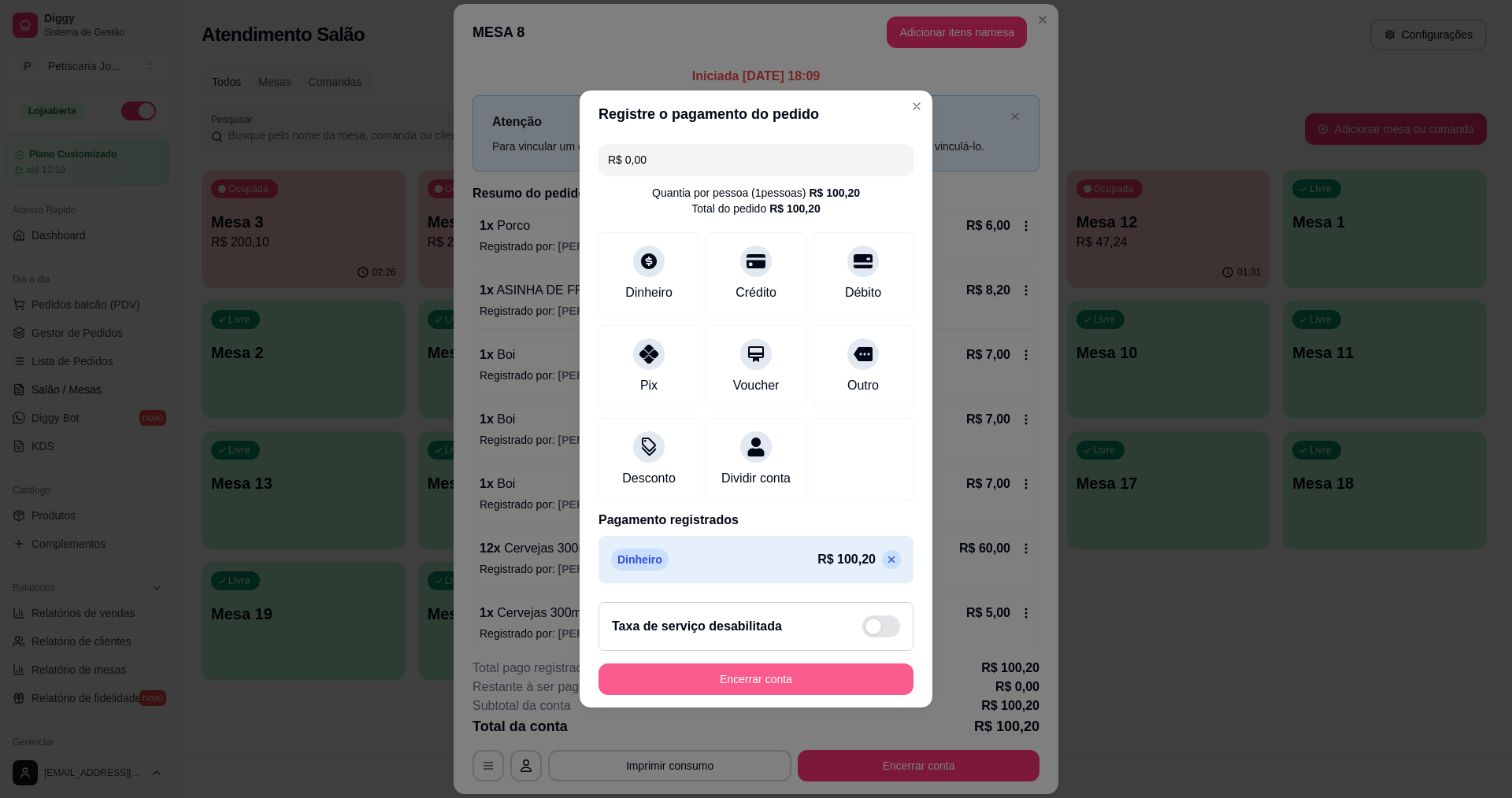
click at [812, 673] on button "Encerrar conta" at bounding box center [756, 679] width 315 height 32
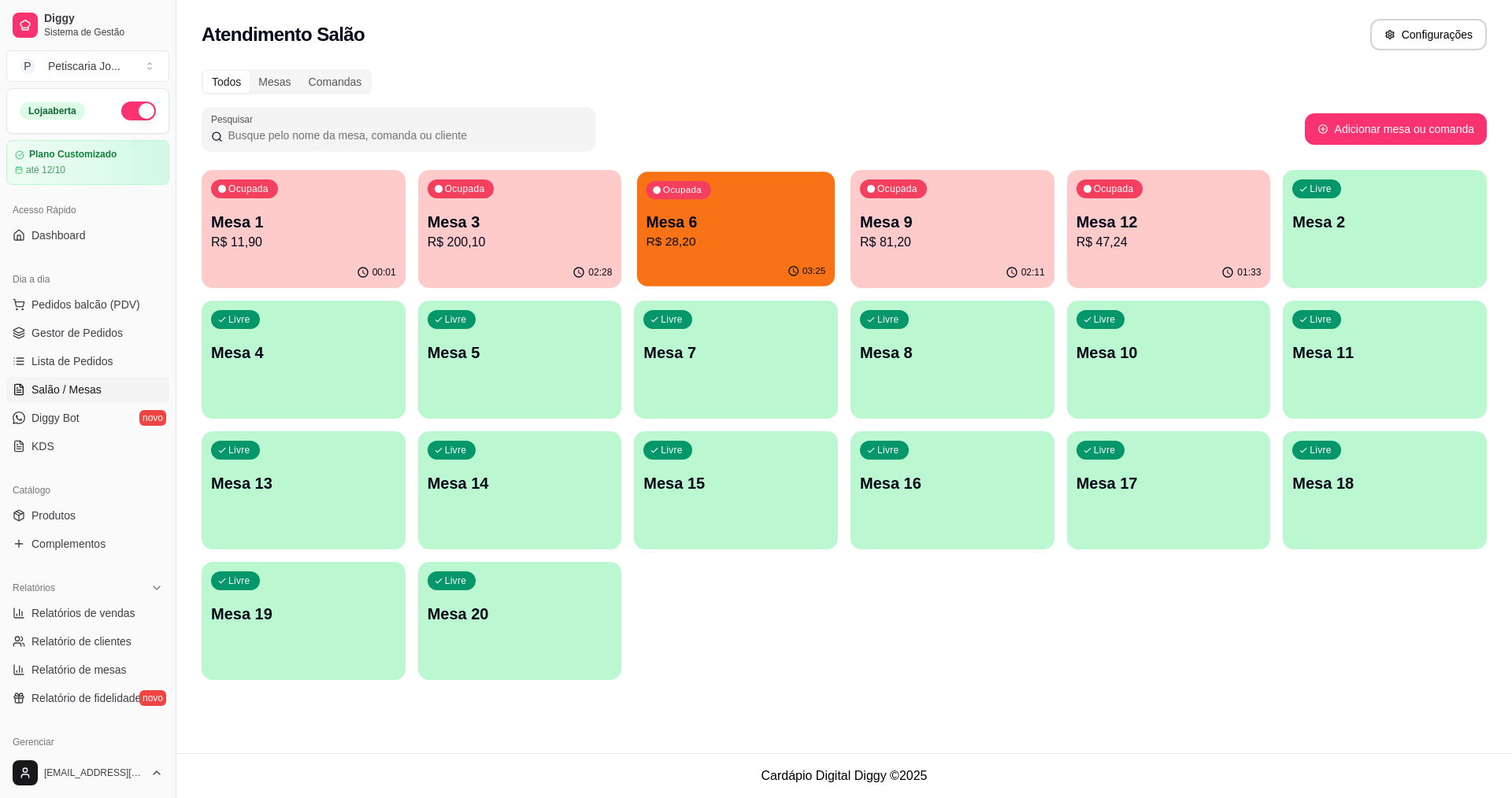
click at [815, 209] on div "Ocupada Mesa 6 R$ 28,20" at bounding box center [736, 213] width 198 height 85
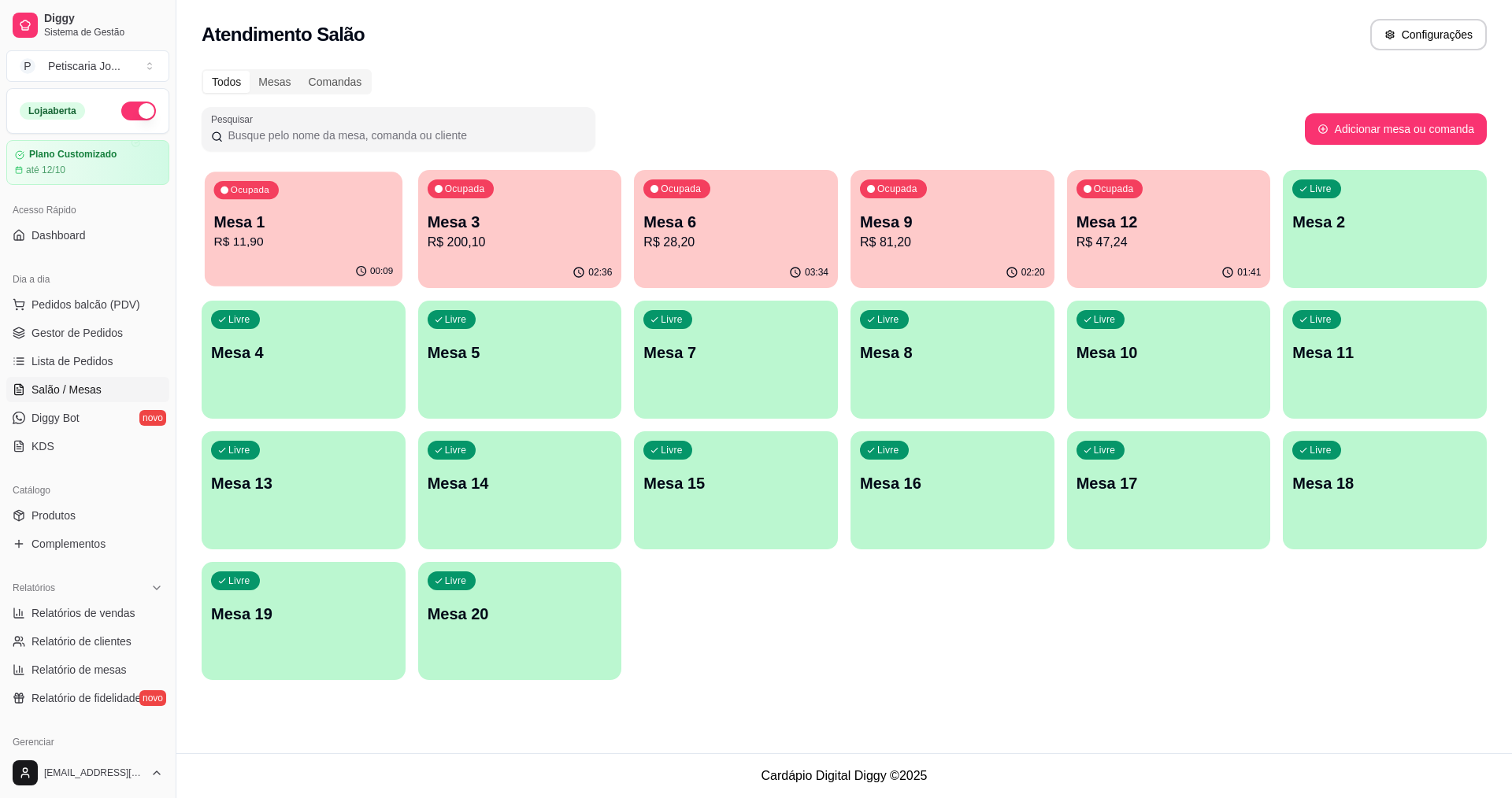
click at [297, 266] on div "00:09" at bounding box center [303, 271] width 198 height 30
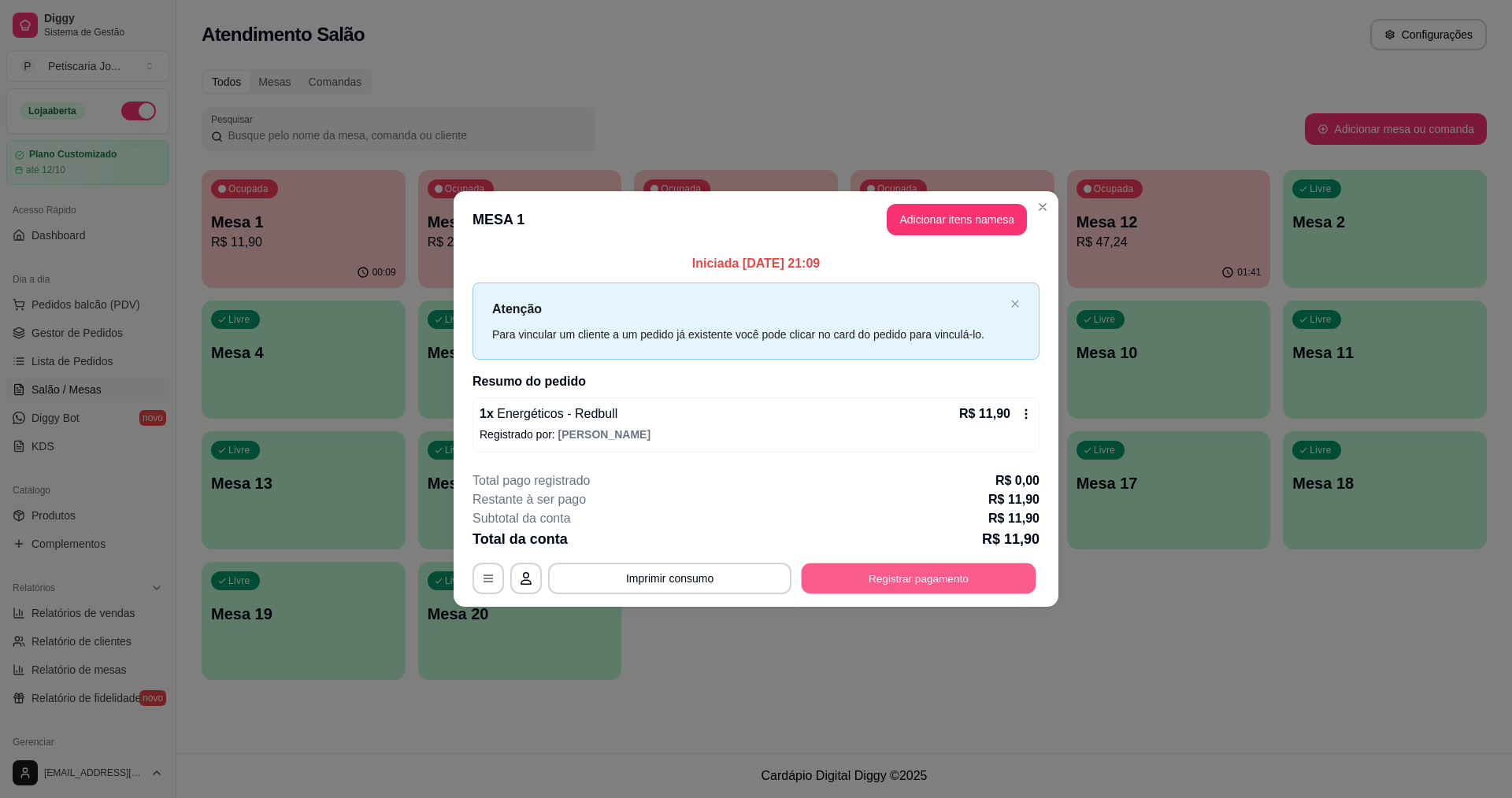
click at [916, 580] on button "Registrar pagamento" at bounding box center [918, 578] width 235 height 31
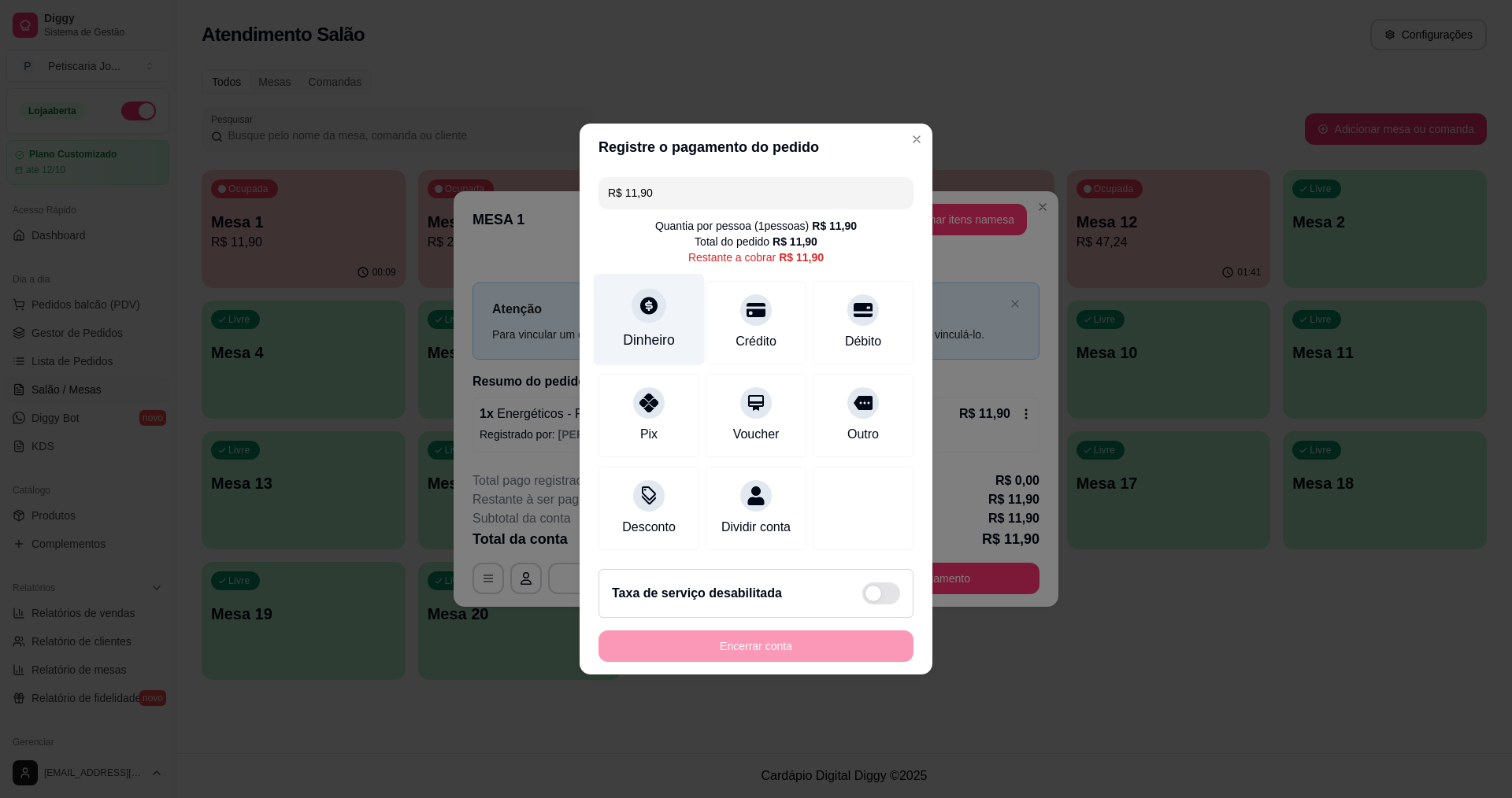
click at [640, 314] on div "Dinheiro" at bounding box center [649, 320] width 111 height 92
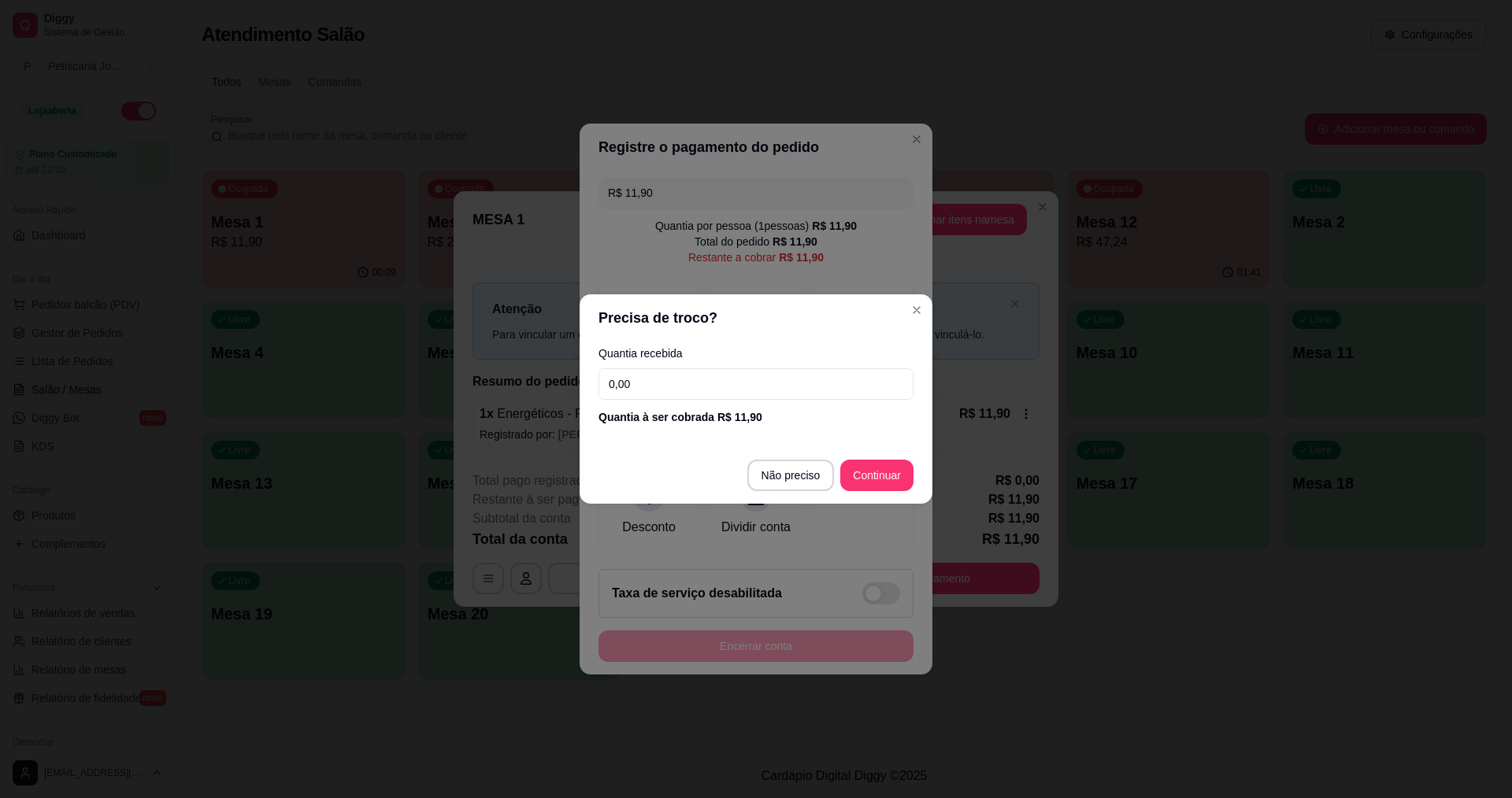
click at [670, 393] on input "0,00" at bounding box center [756, 384] width 315 height 32
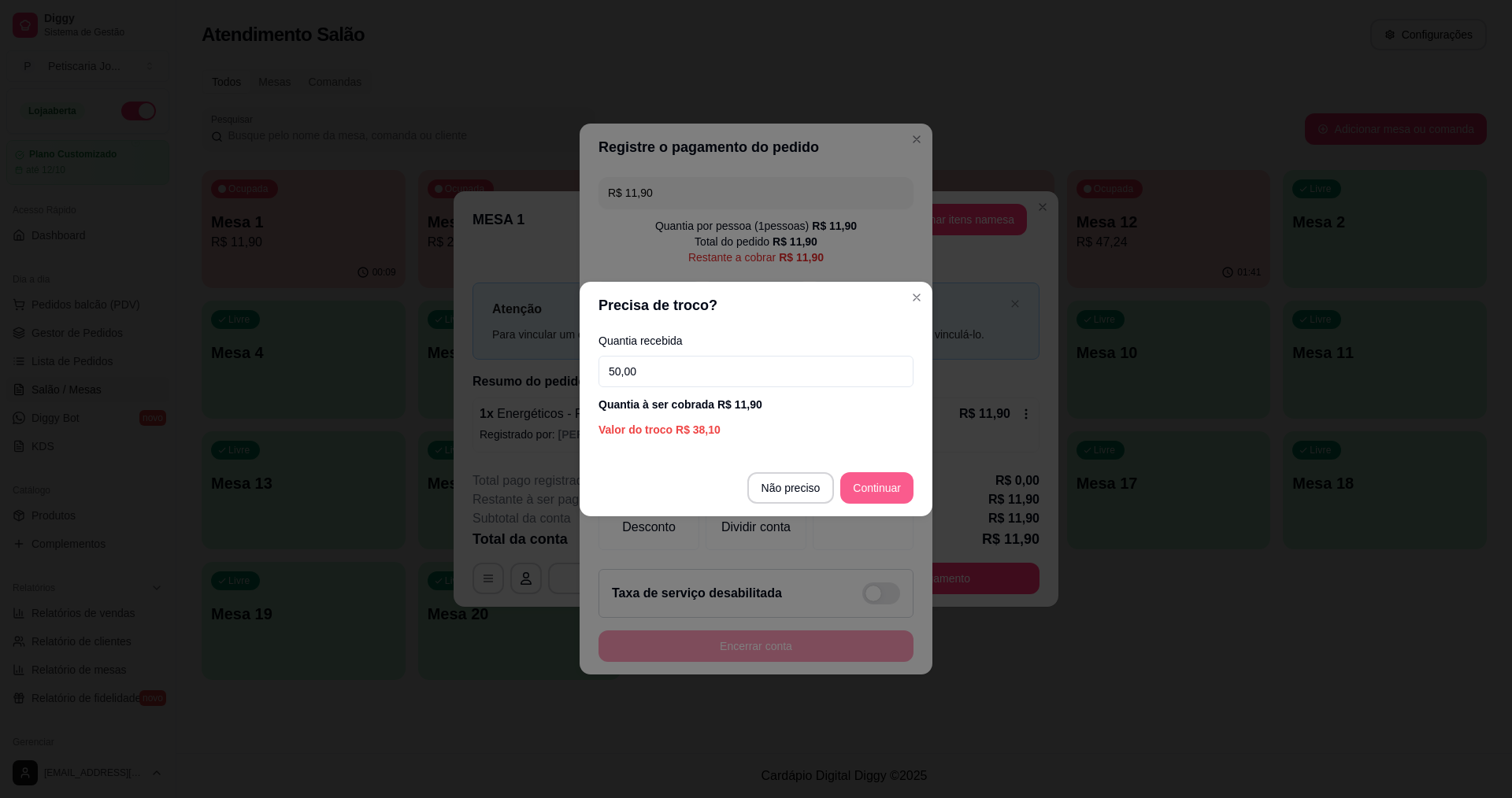
type input "50,00"
click at [887, 471] on footer "Não preciso Continuar" at bounding box center [756, 488] width 352 height 57
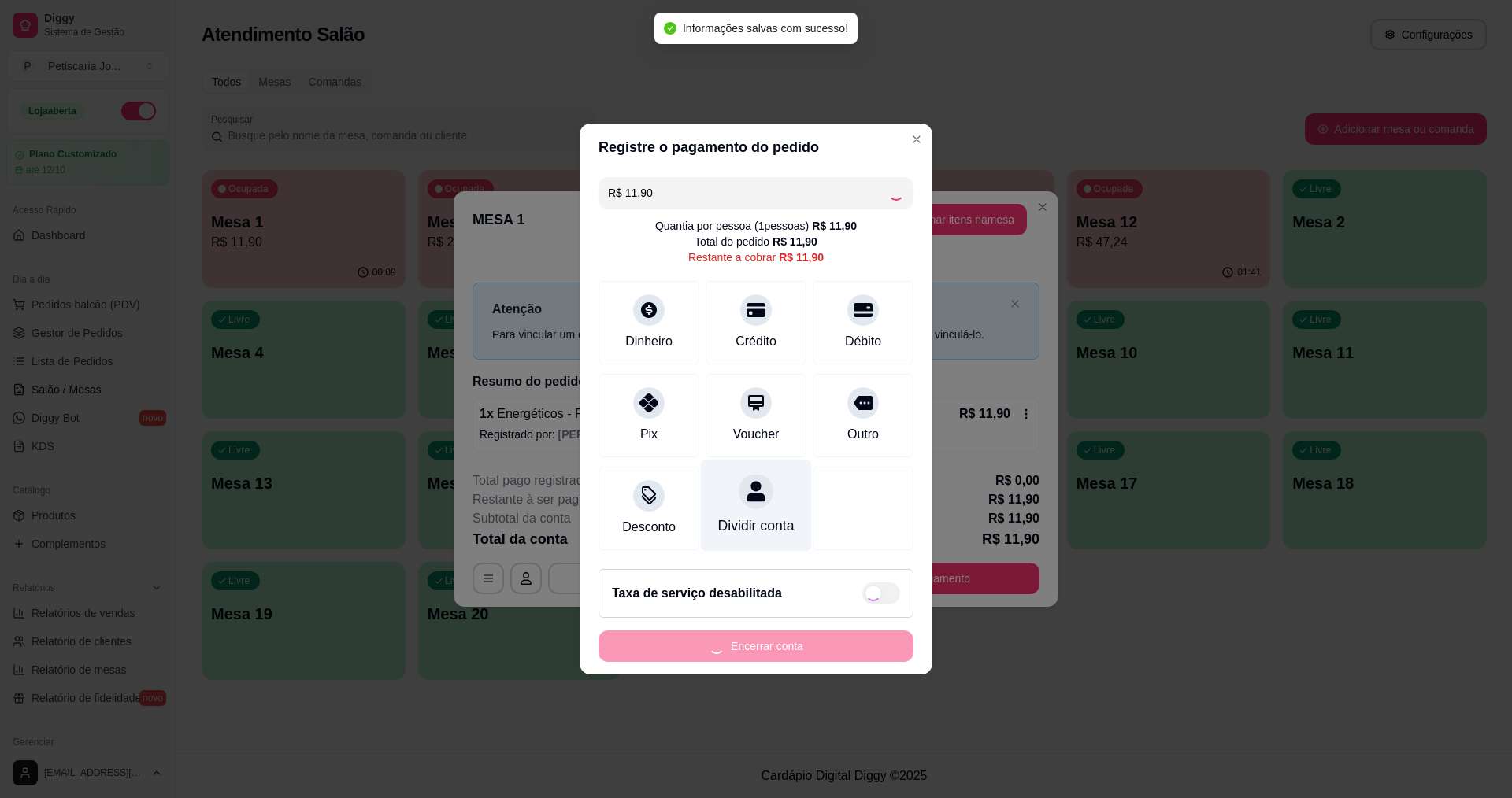
type input "R$ 0,00"
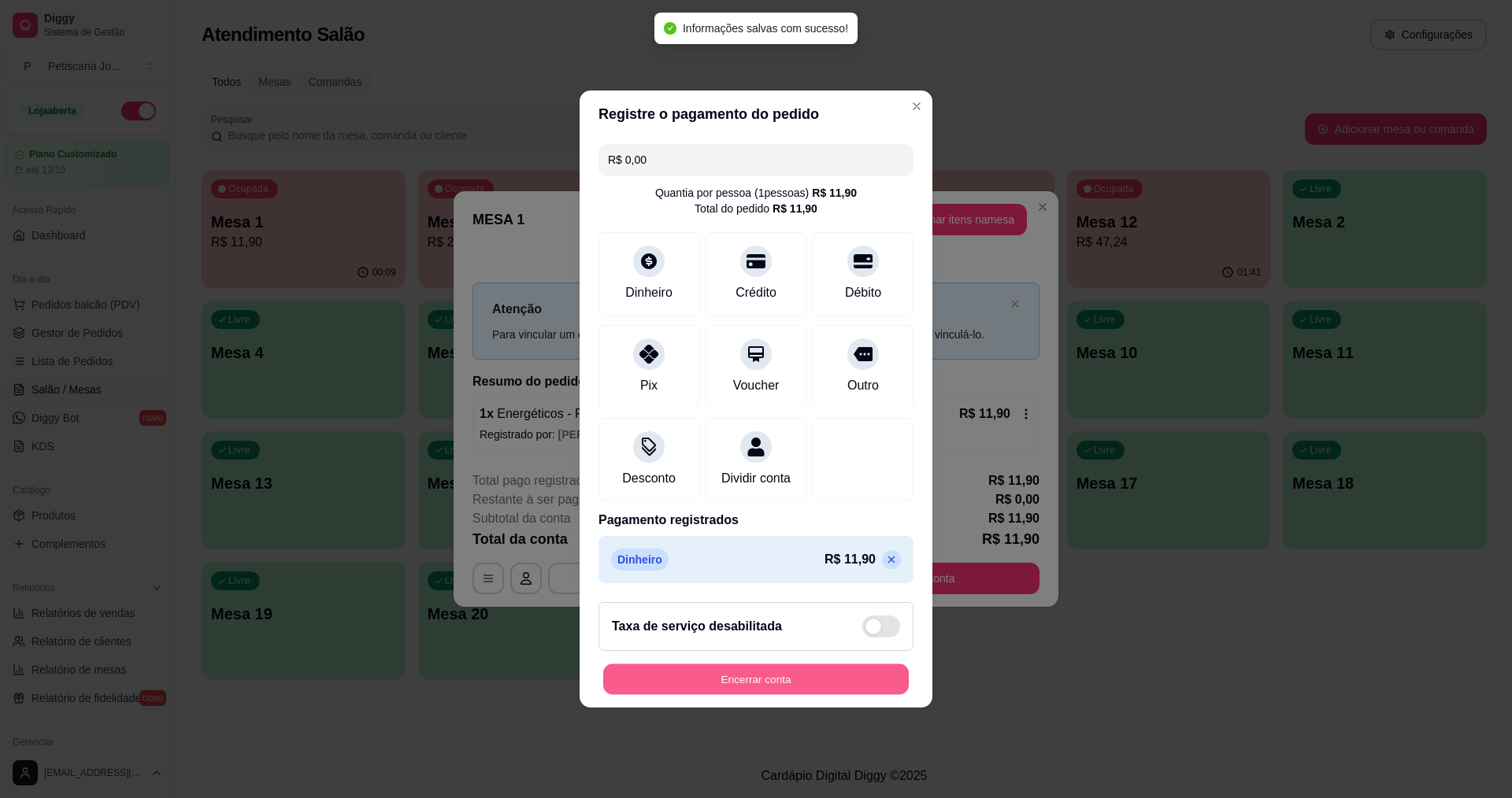
click at [725, 689] on button "Encerrar conta" at bounding box center [756, 679] width 305 height 31
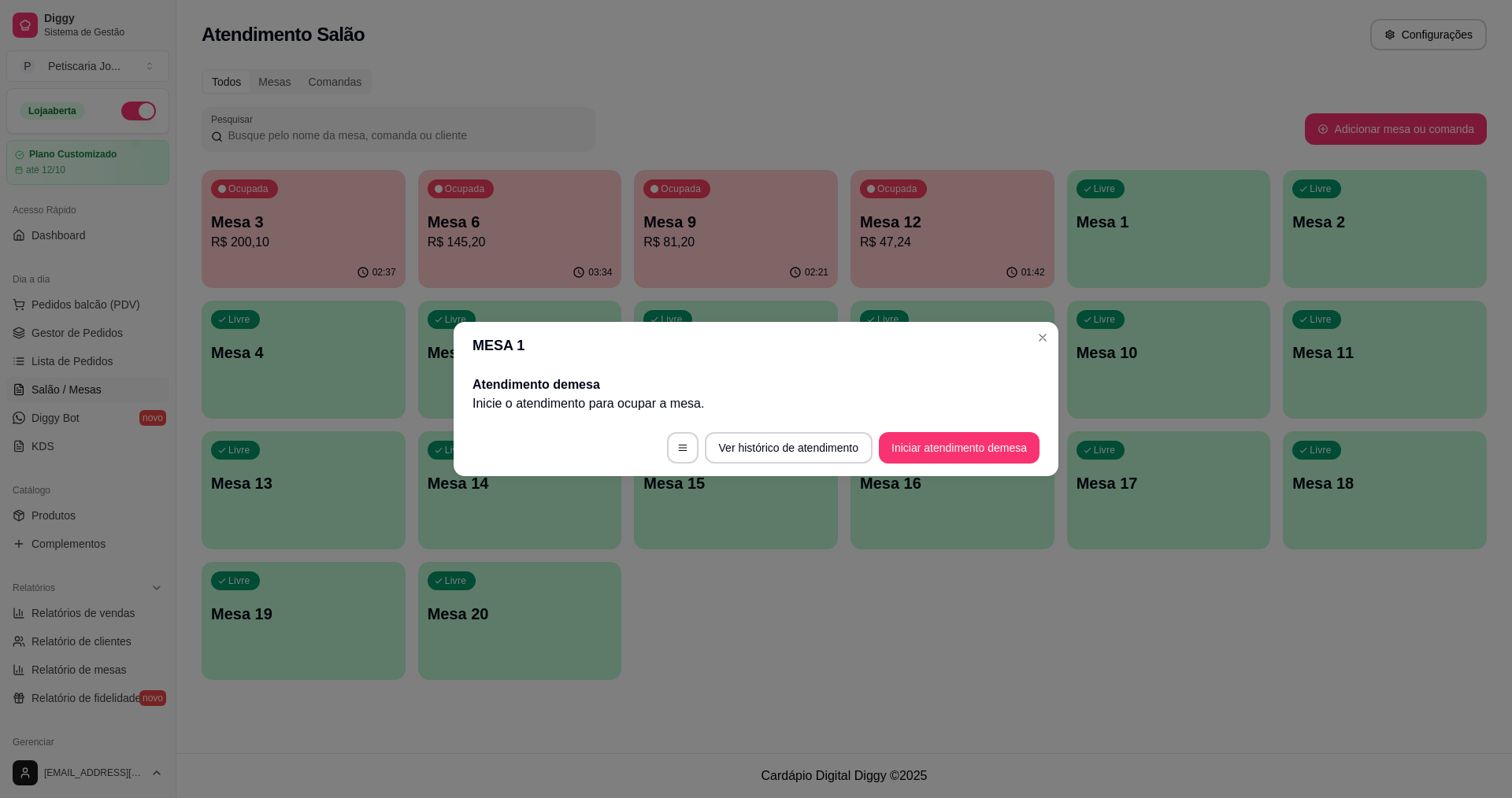
click at [1039, 351] on header "MESA 1" at bounding box center [756, 345] width 605 height 47
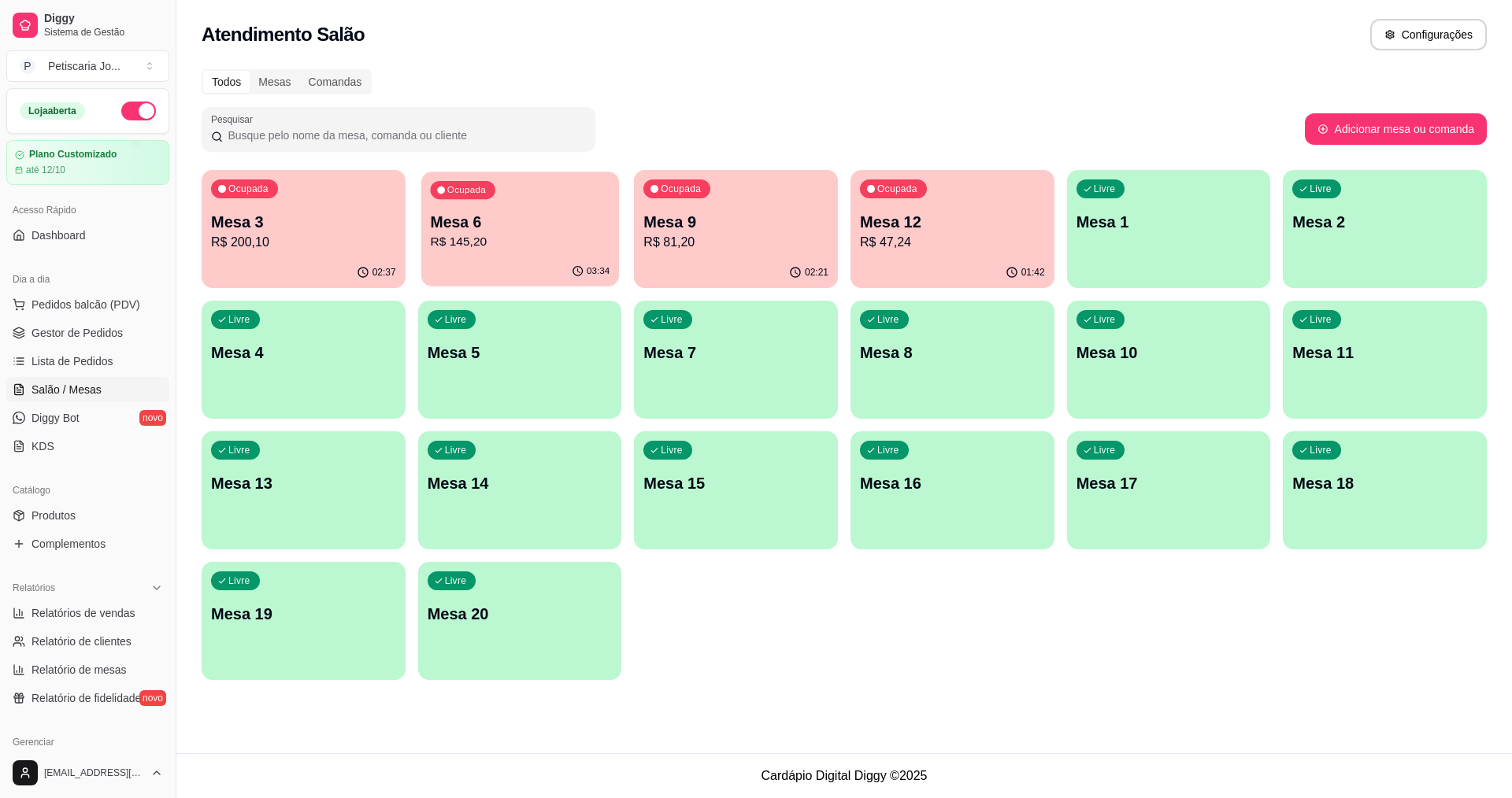
click at [509, 251] on div "Ocupada Mesa 6 R$ 145,20" at bounding box center [520, 213] width 198 height 85
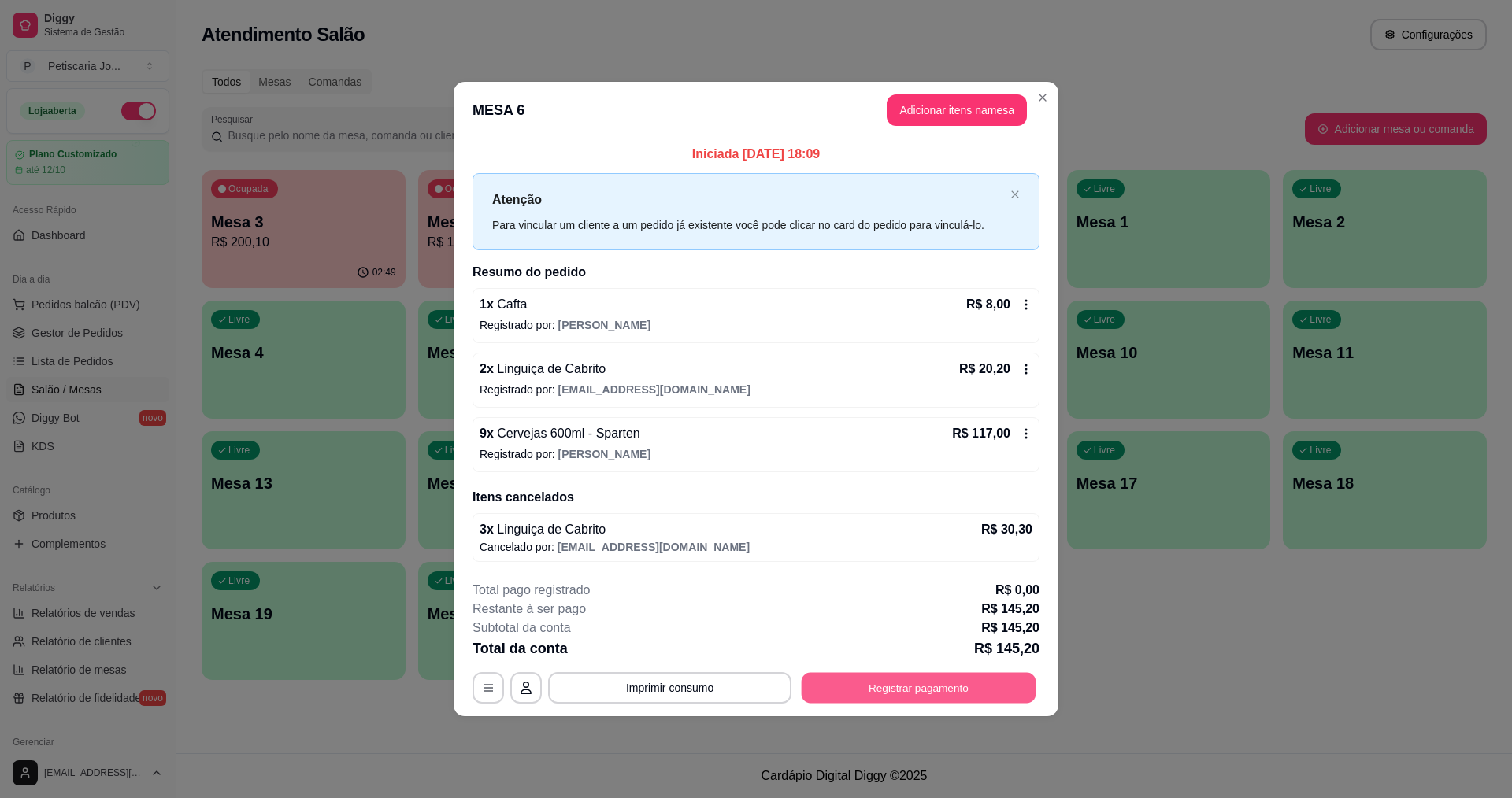
click at [882, 680] on button "Registrar pagamento" at bounding box center [918, 687] width 235 height 31
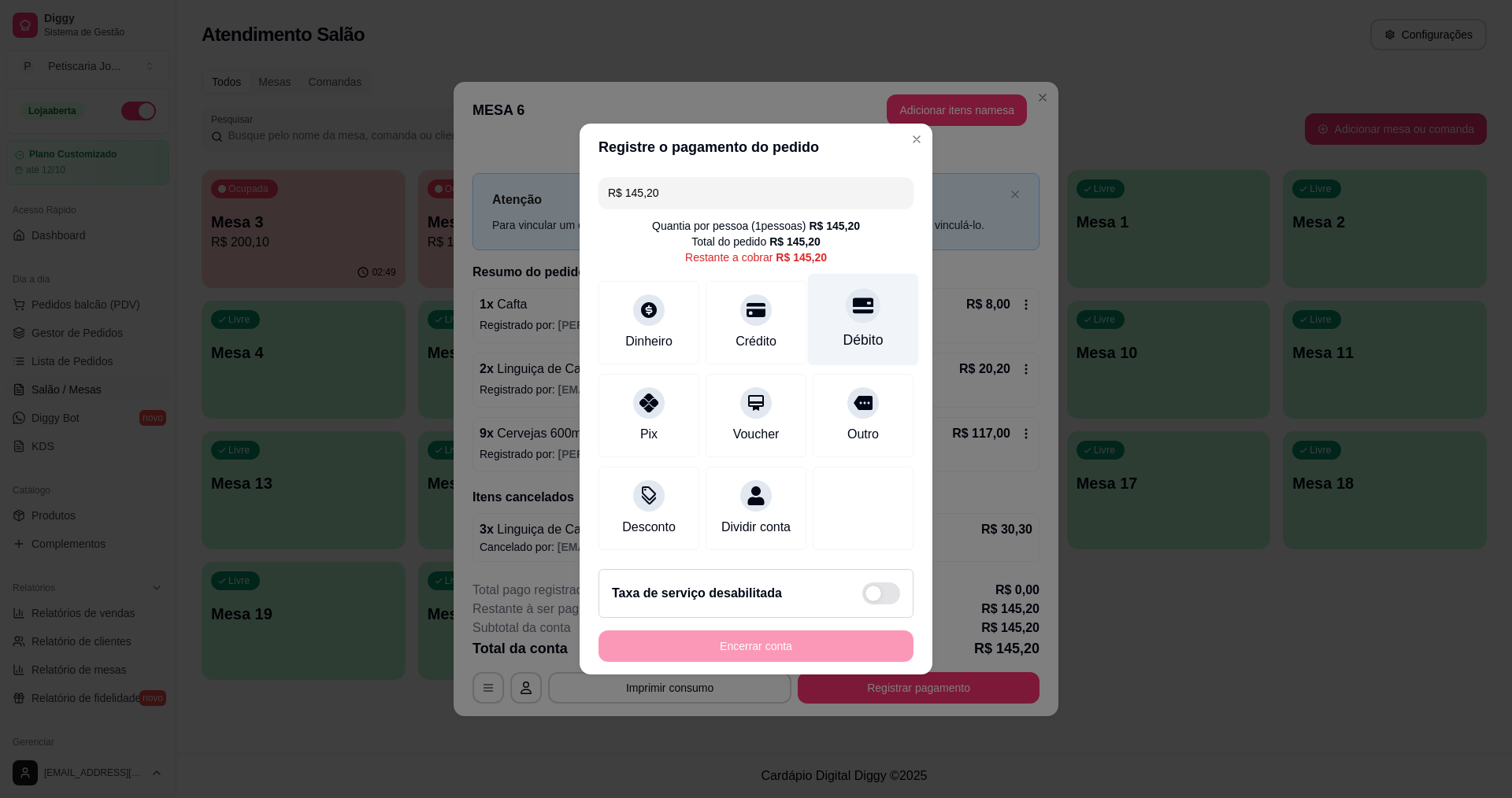
click at [866, 330] on div "Débito" at bounding box center [863, 340] width 40 height 21
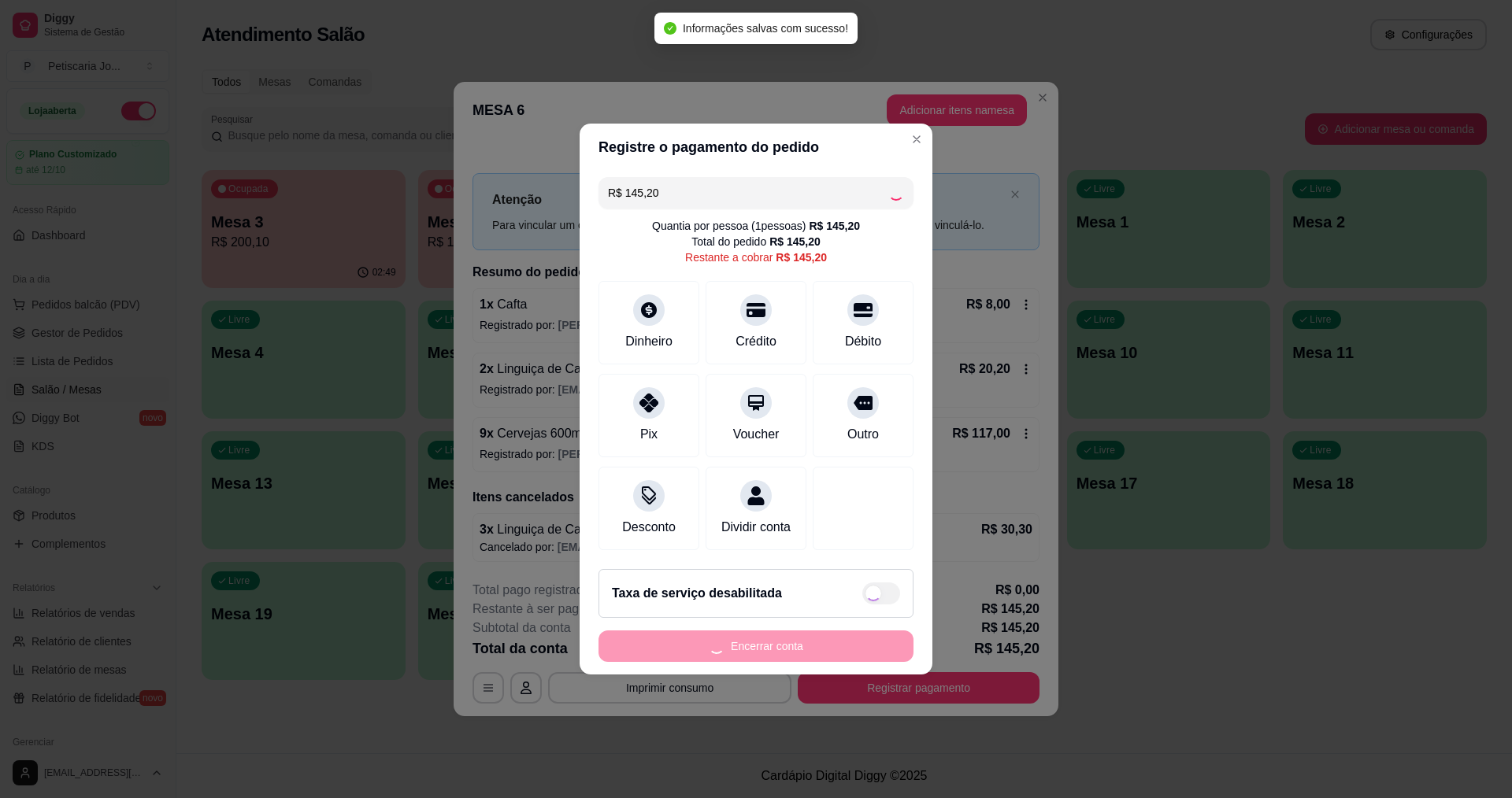
type input "R$ 0,00"
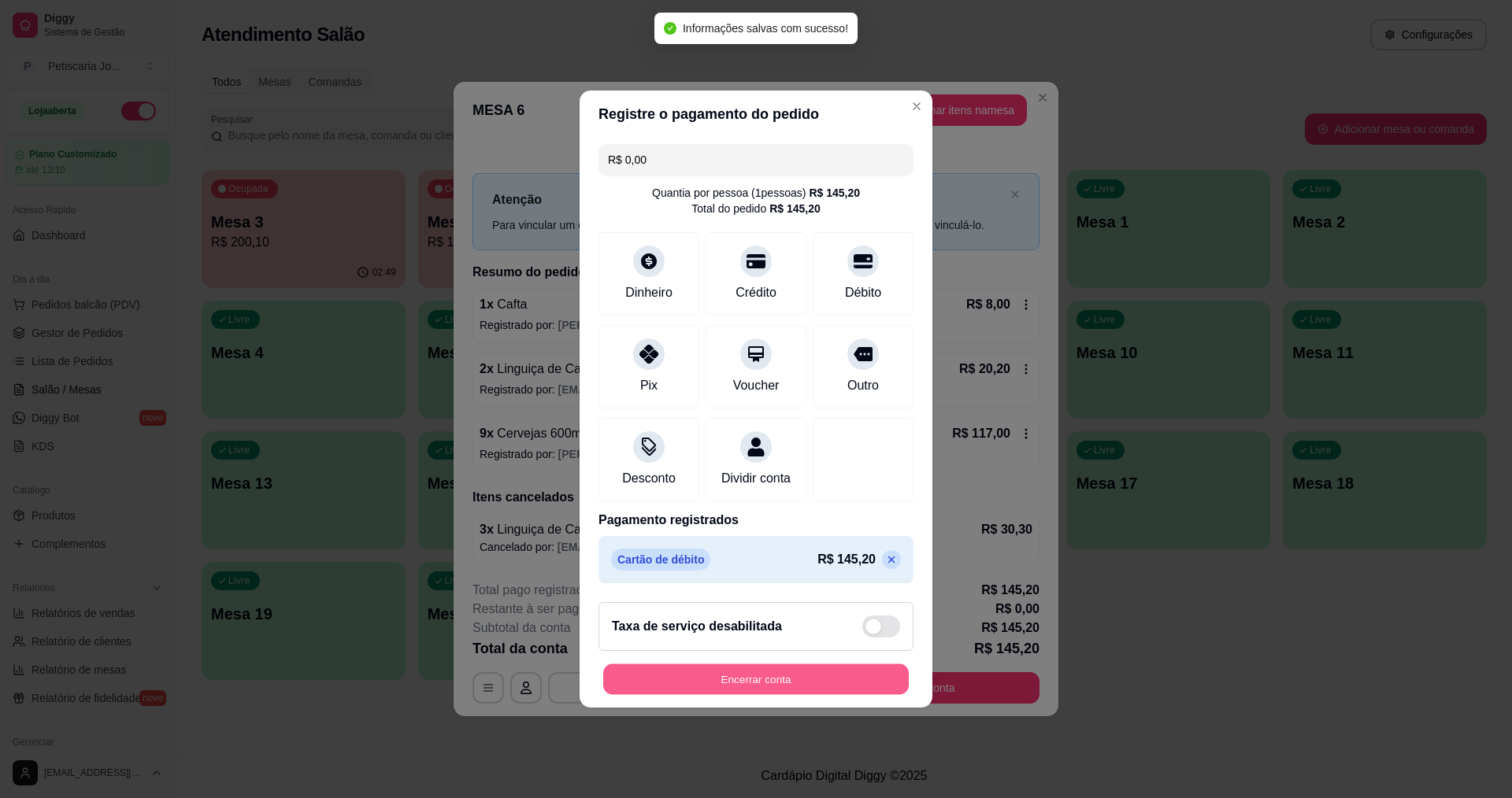
click at [797, 686] on button "Encerrar conta" at bounding box center [756, 679] width 305 height 31
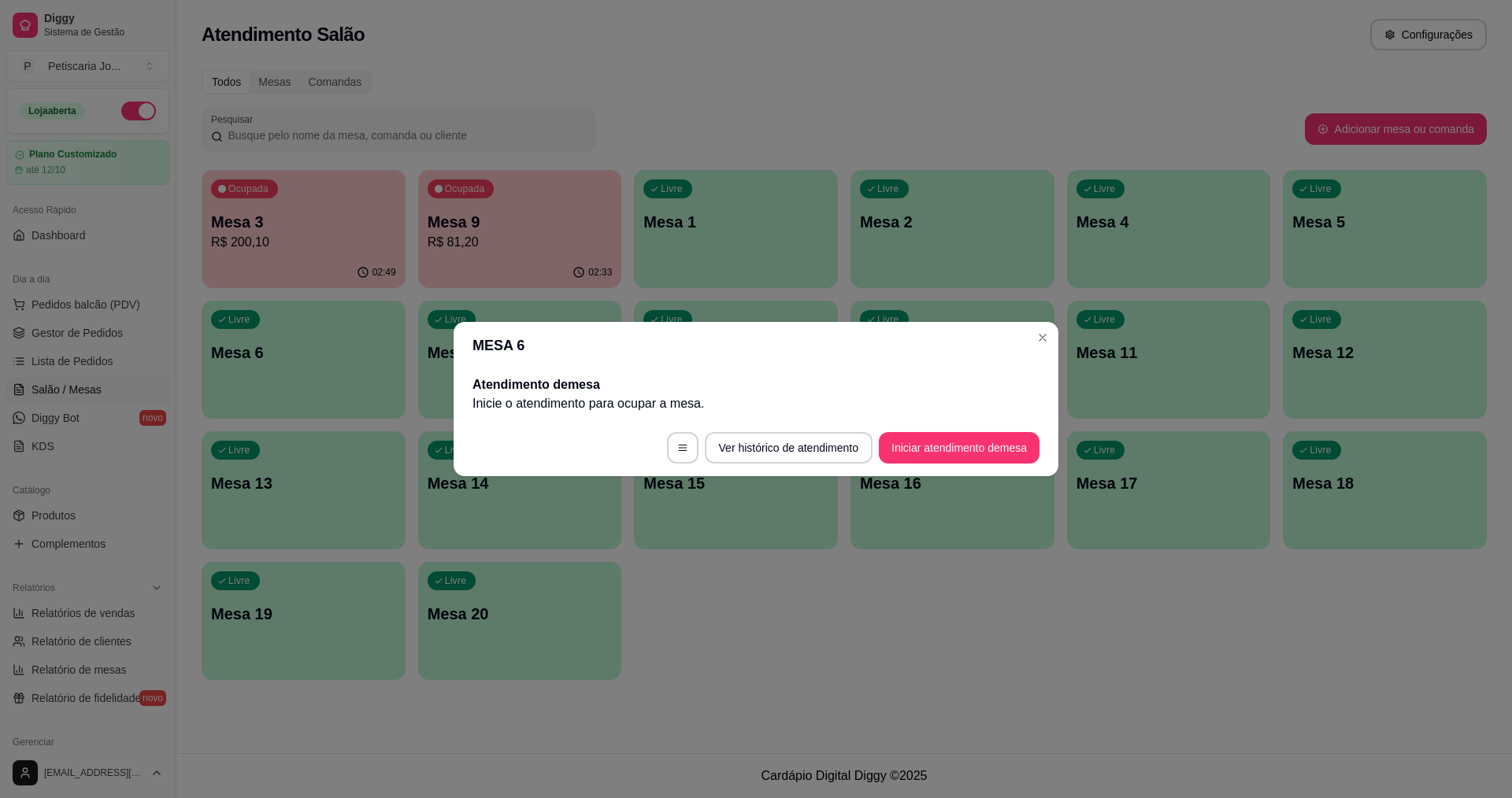
click at [1028, 352] on header "MESA 6" at bounding box center [756, 345] width 605 height 47
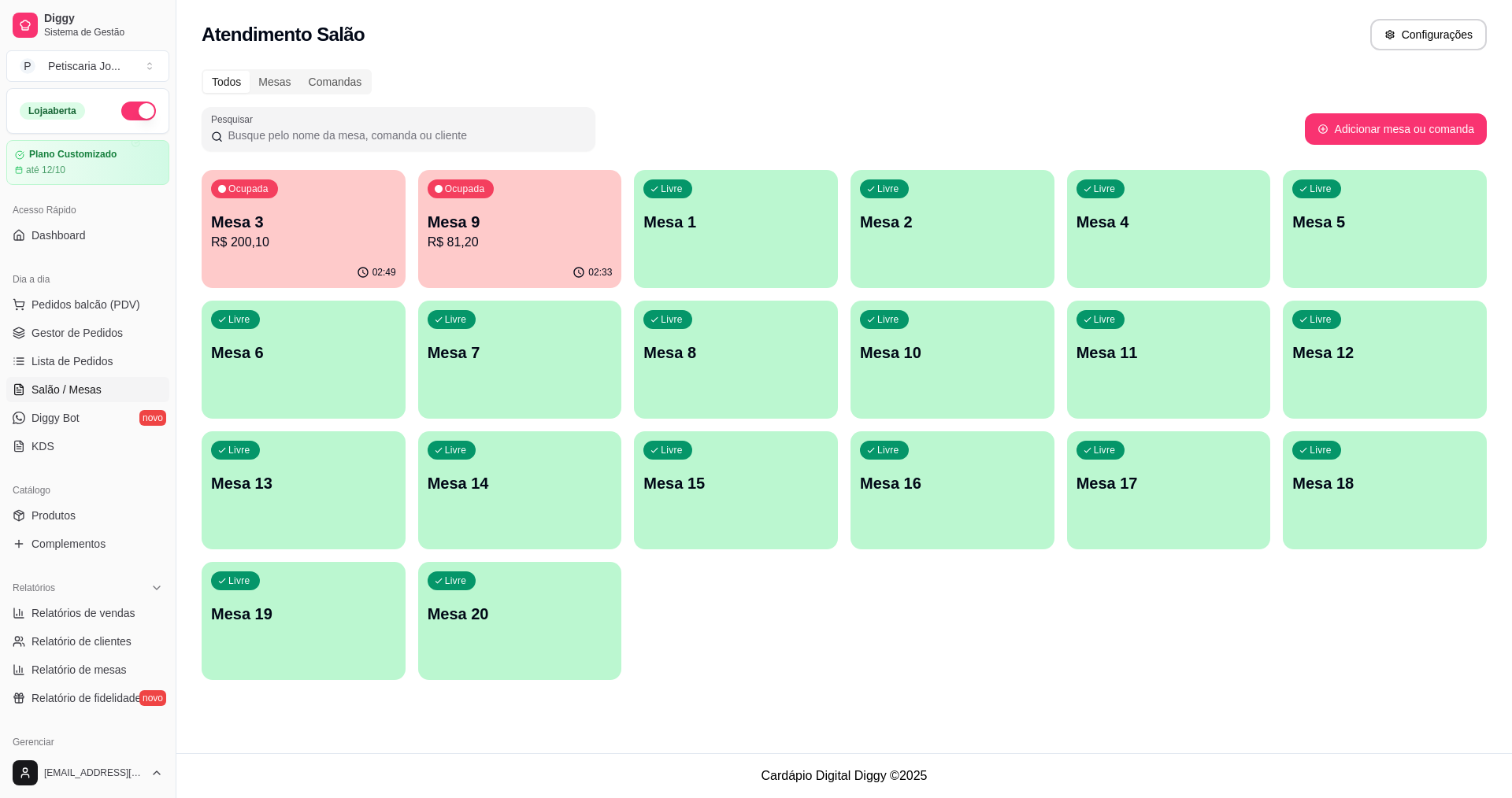
click at [306, 257] on div "02:49" at bounding box center [303, 272] width 204 height 31
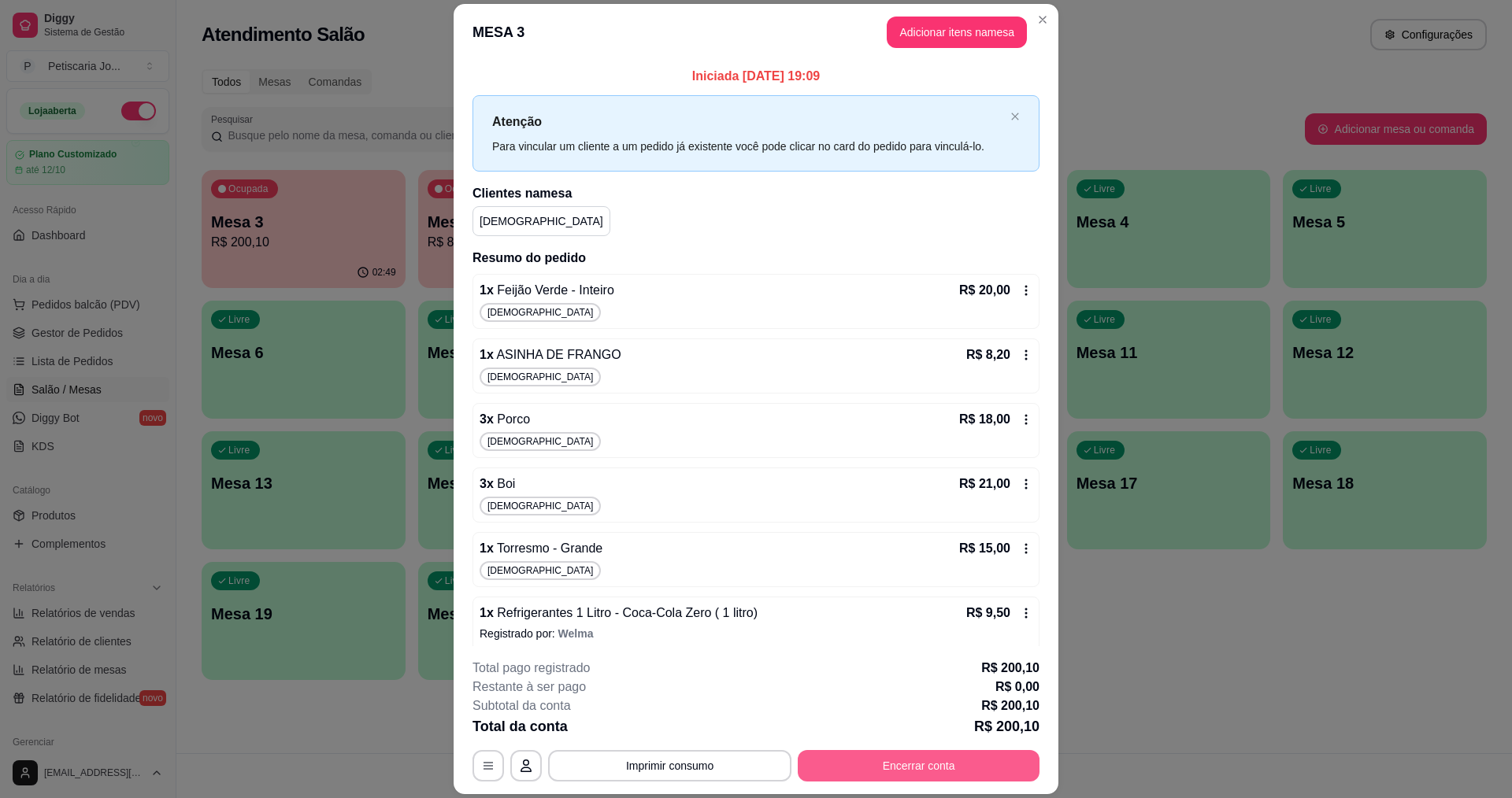
click at [892, 757] on button "Encerrar conta" at bounding box center [918, 766] width 242 height 32
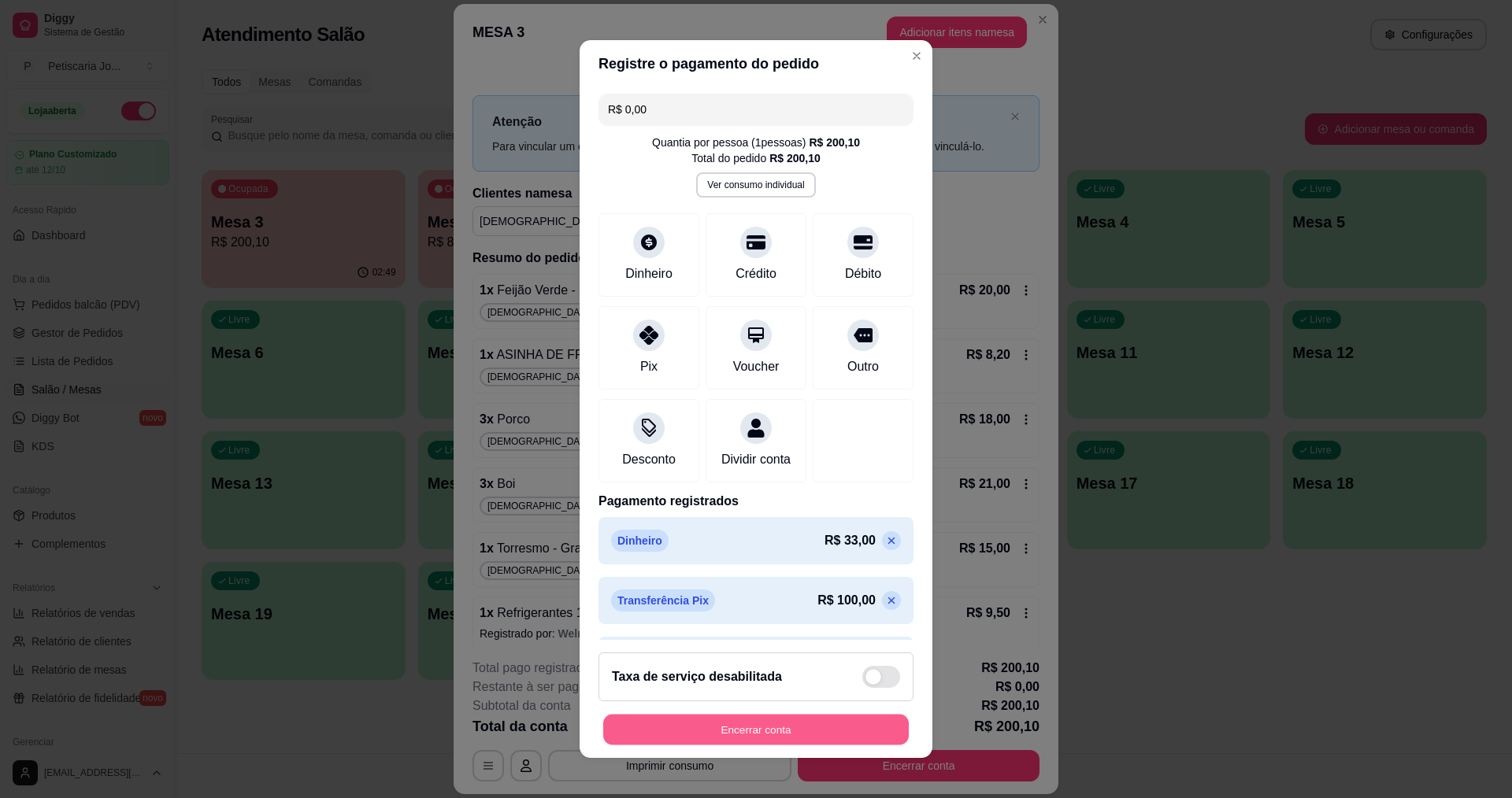
click at [830, 732] on button "Encerrar conta" at bounding box center [756, 729] width 305 height 31
